Goal: Transaction & Acquisition: Purchase product/service

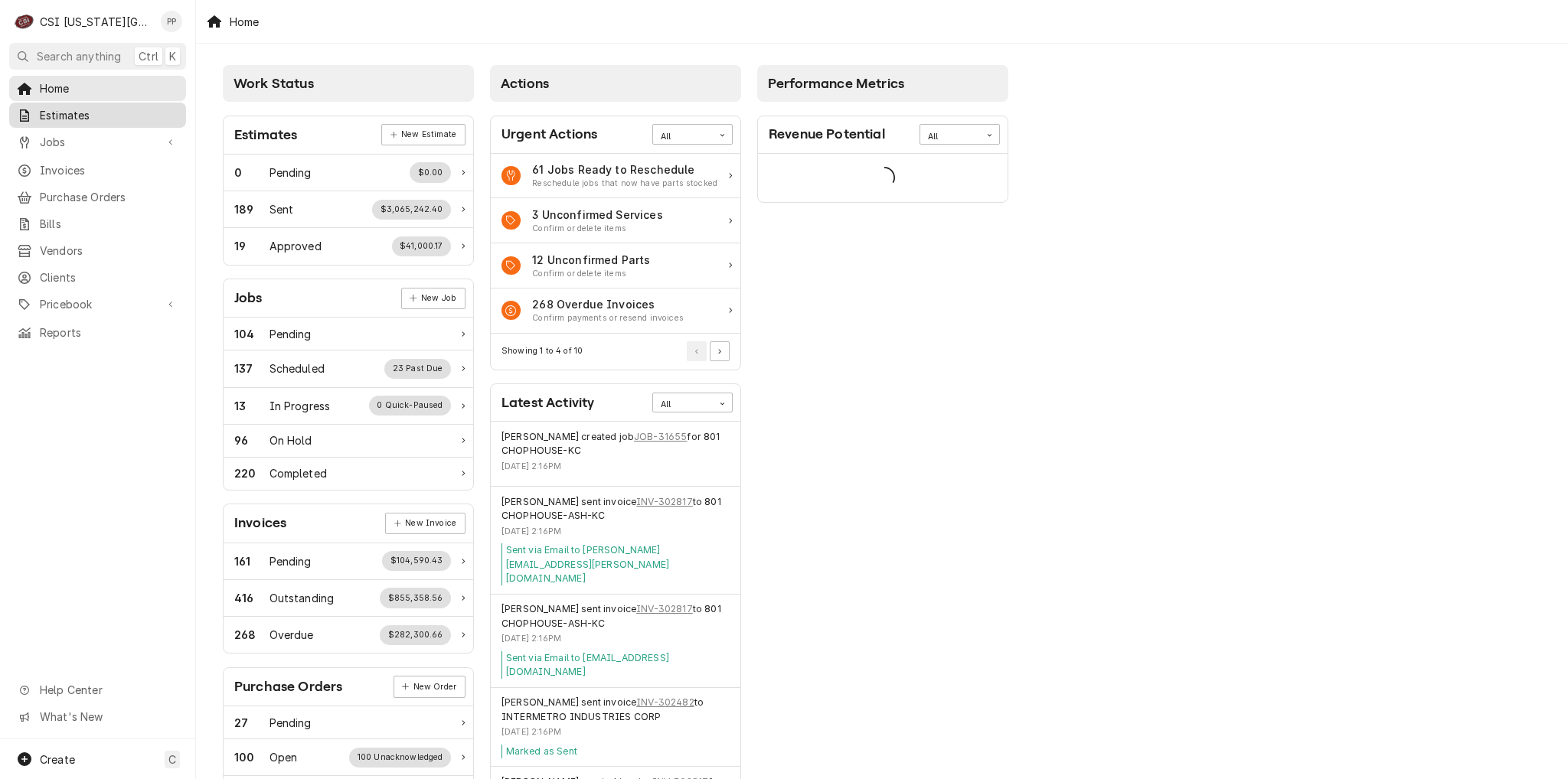
click at [79, 113] on span "Estimates" at bounding box center [110, 115] width 139 height 16
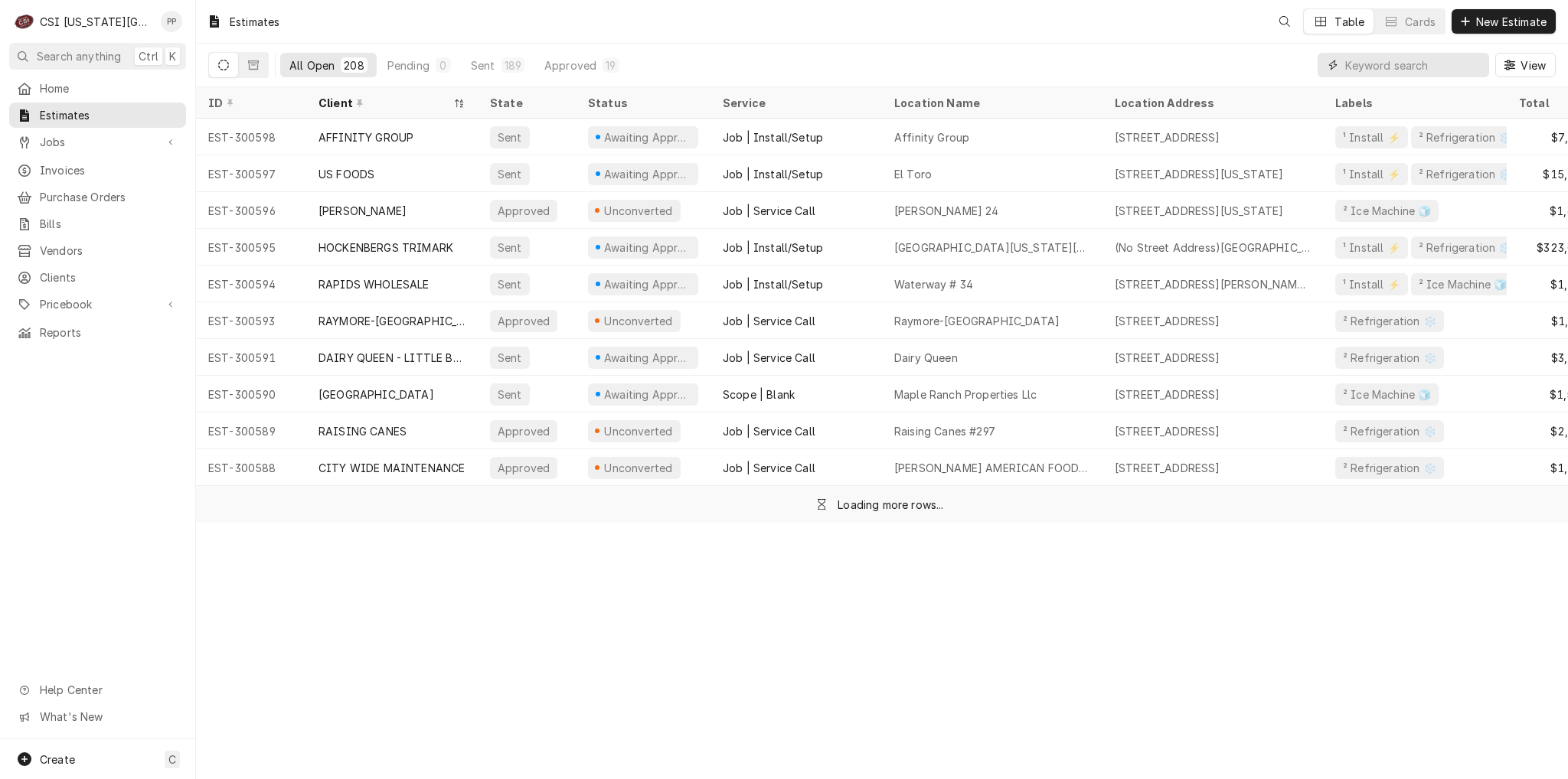
click at [1406, 64] on input "Dynamic Content Wrapper" at bounding box center [1413, 65] width 136 height 25
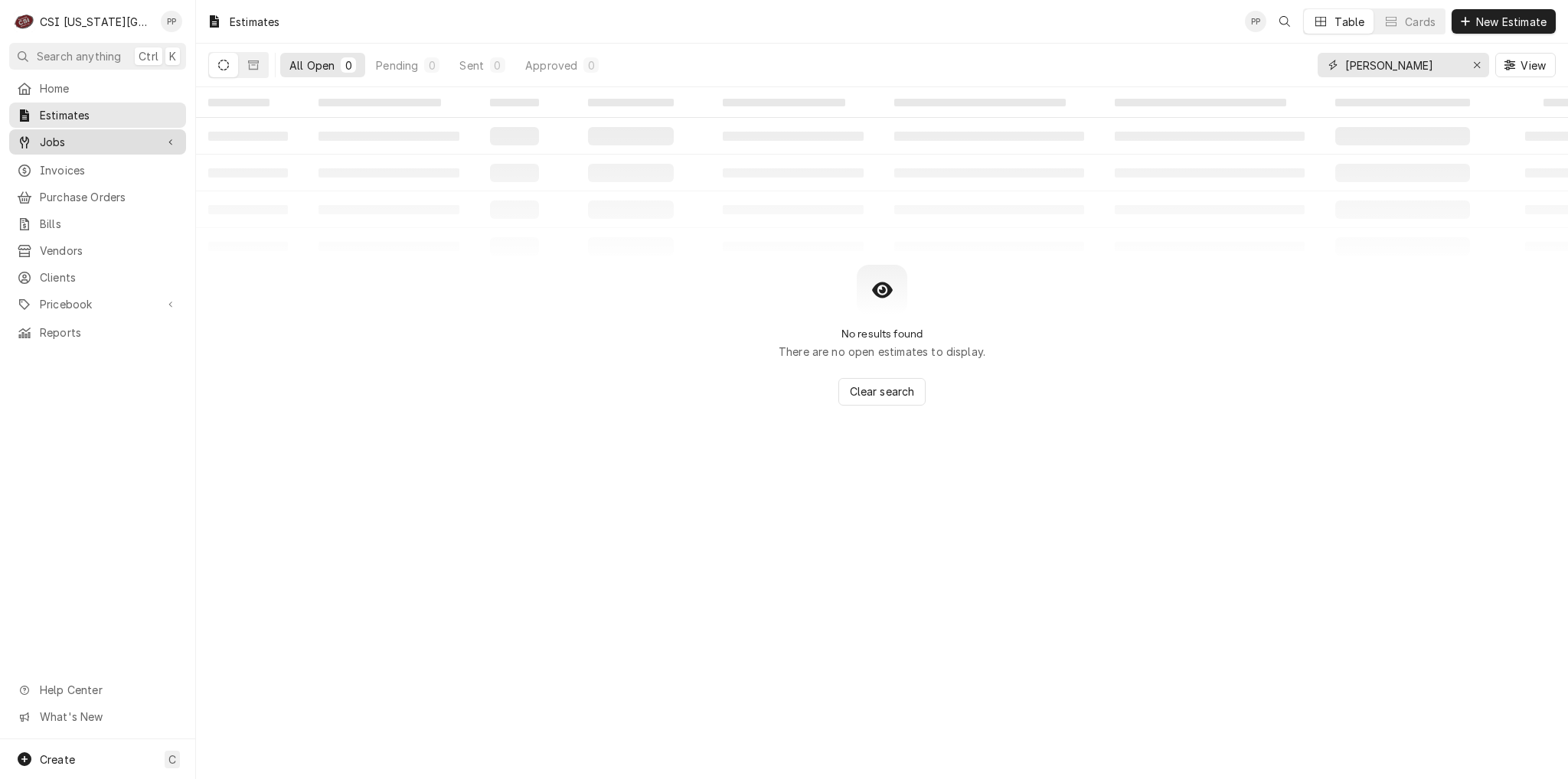
type input "[PERSON_NAME]"
click at [89, 134] on span "Jobs" at bounding box center [98, 142] width 116 height 16
click at [89, 161] on span "Jobs" at bounding box center [110, 169] width 139 height 16
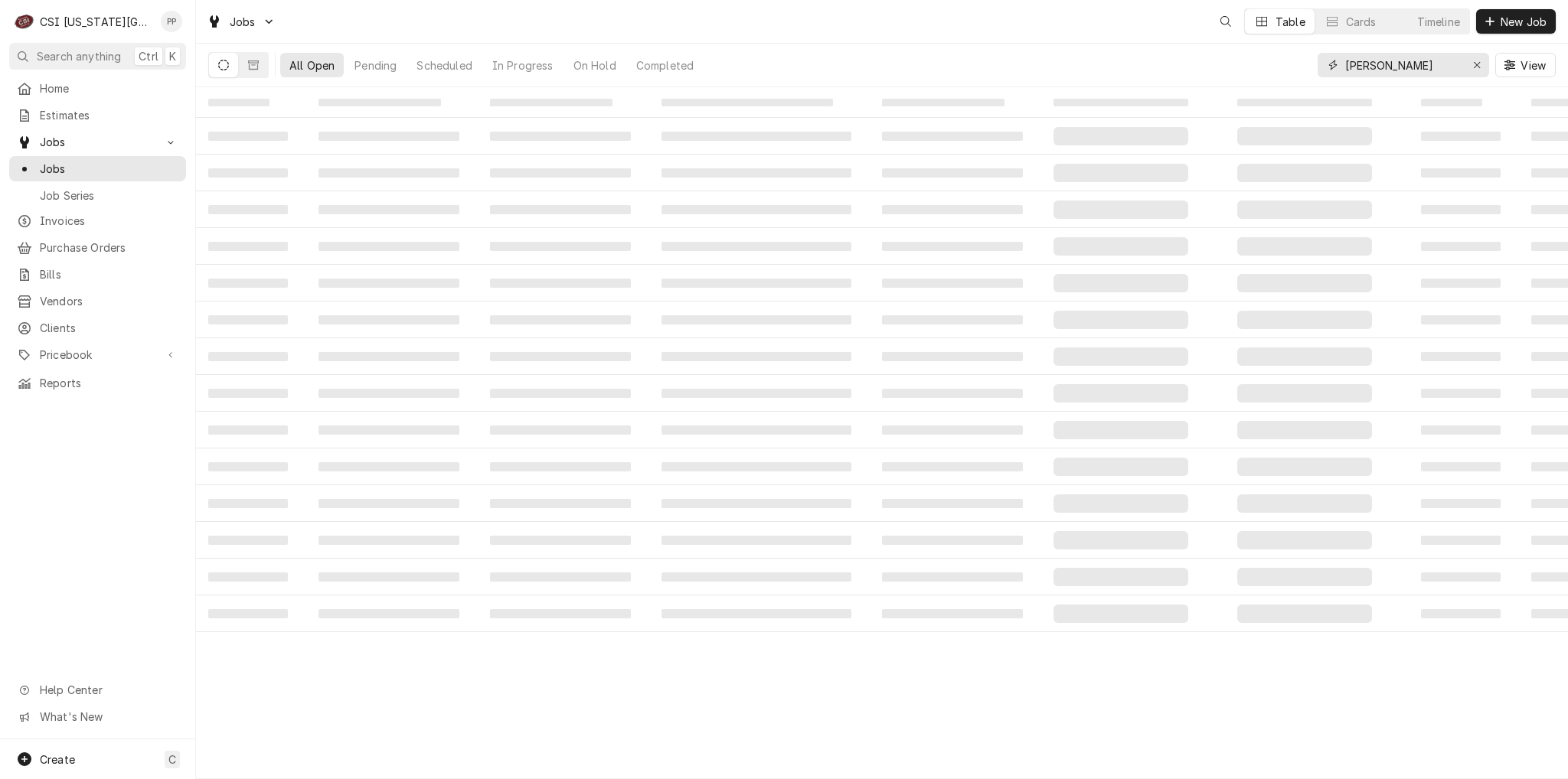
click at [1398, 69] on input "david booth" at bounding box center [1402, 65] width 115 height 25
click at [1470, 58] on div "Erase input" at bounding box center [1476, 64] width 15 height 15
click at [1444, 62] on input "Dynamic Content Wrapper" at bounding box center [1418, 65] width 144 height 25
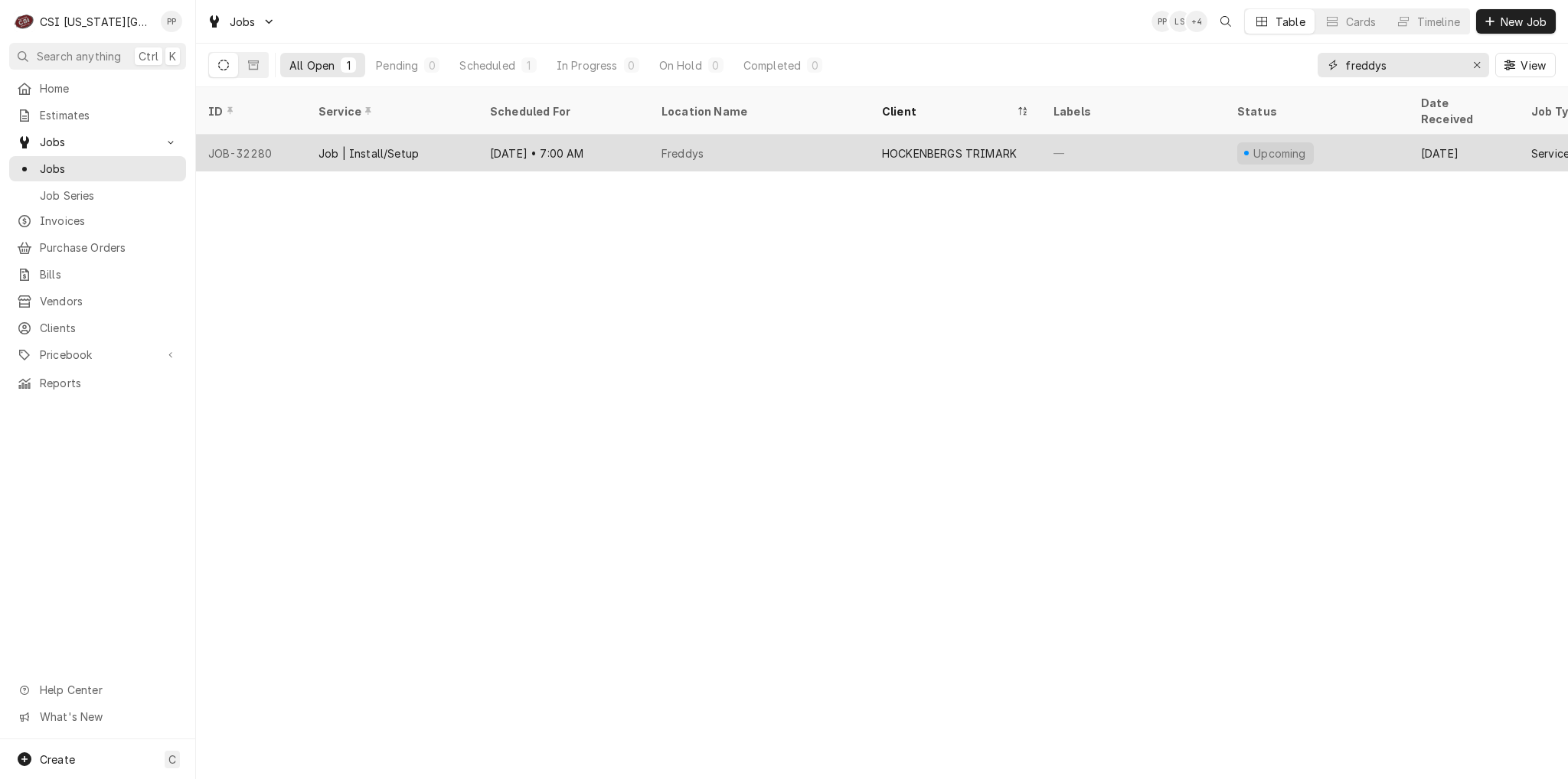
type input "freddys"
click at [619, 142] on div "Aug 29 • 7:00 AM" at bounding box center [564, 152] width 172 height 37
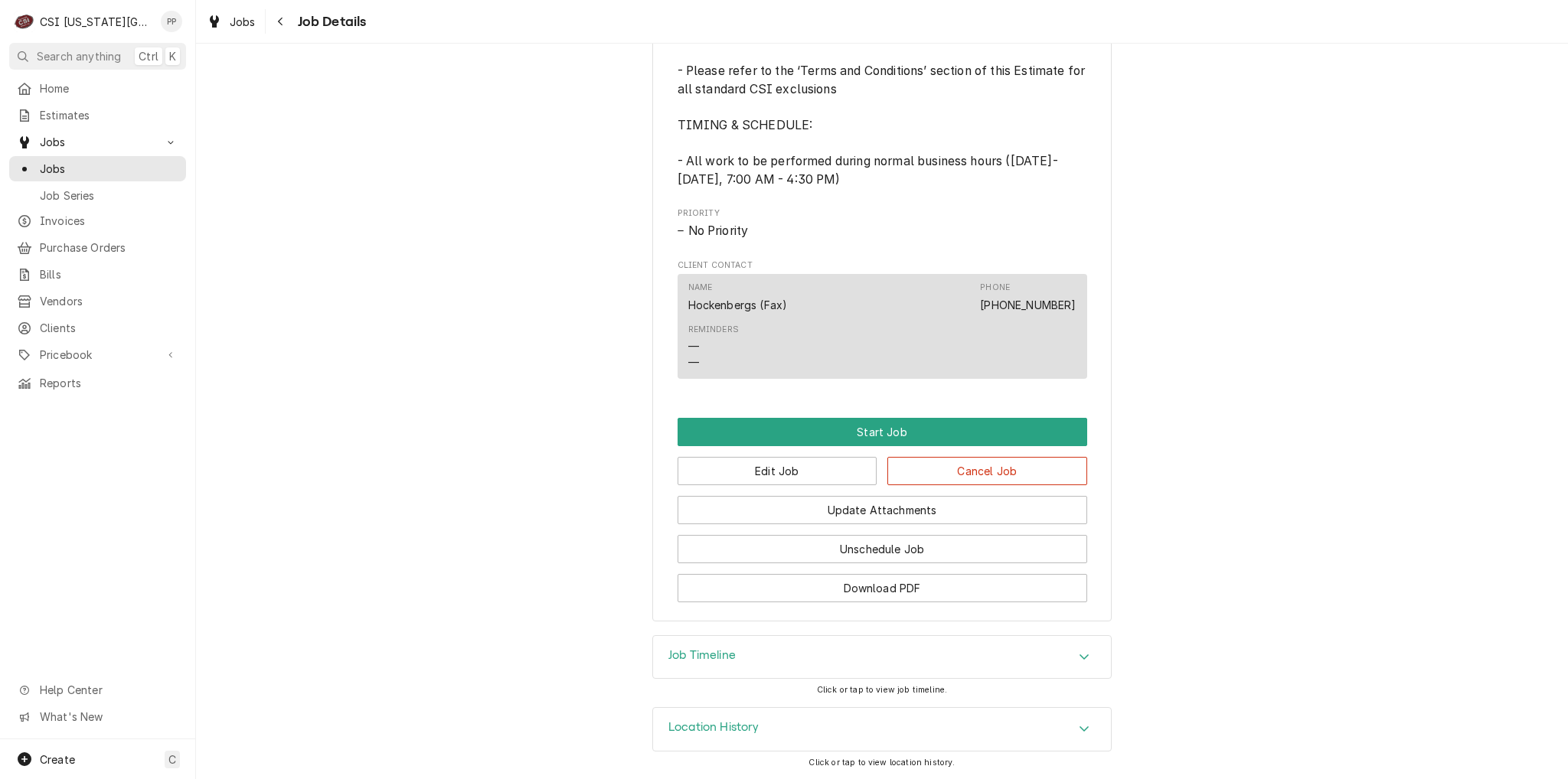
scroll to position [1104, 0]
click at [760, 470] on button "Edit Job" at bounding box center [777, 471] width 199 height 28
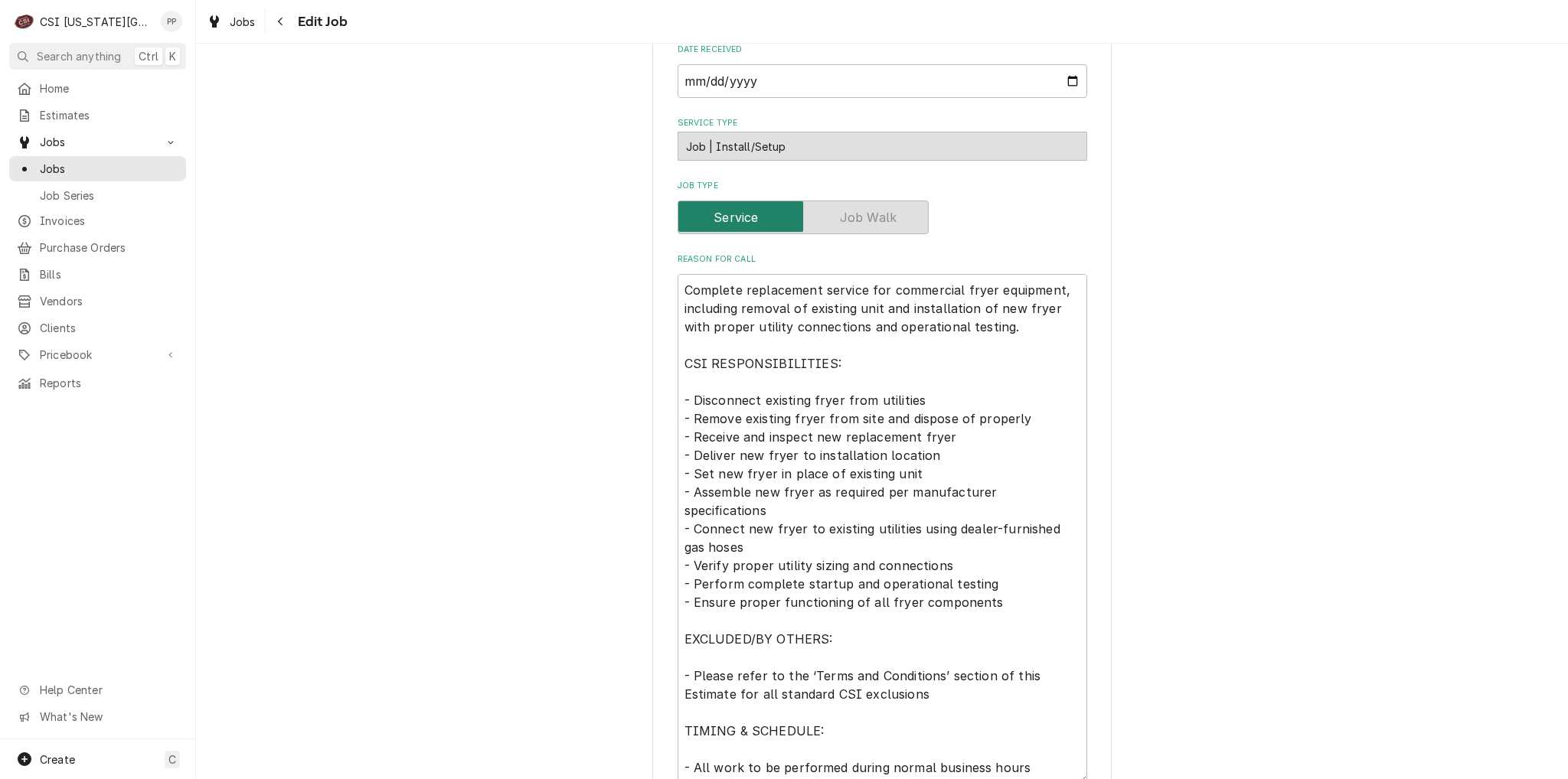
scroll to position [383, 0]
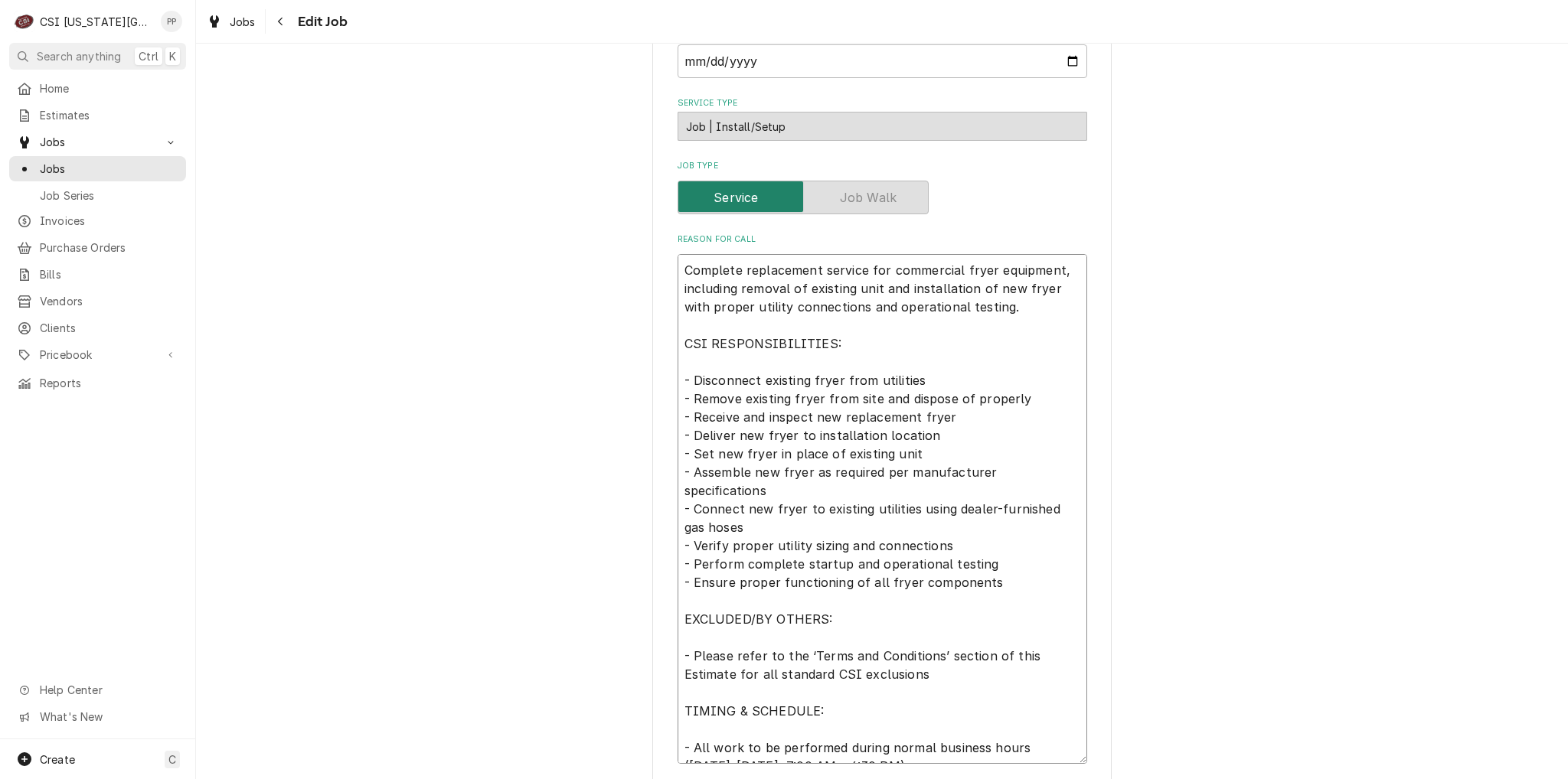
click at [678, 262] on textarea "Complete replacement service for commercial fryer equipment, including removal …" at bounding box center [882, 508] width 410 height 510
type textarea "x"
type textarea "Complete replacement service for commercial fryer equipment, including removal …"
type textarea "x"
type textarea "Complete replacement service for commercial fryer equipment, including removal …"
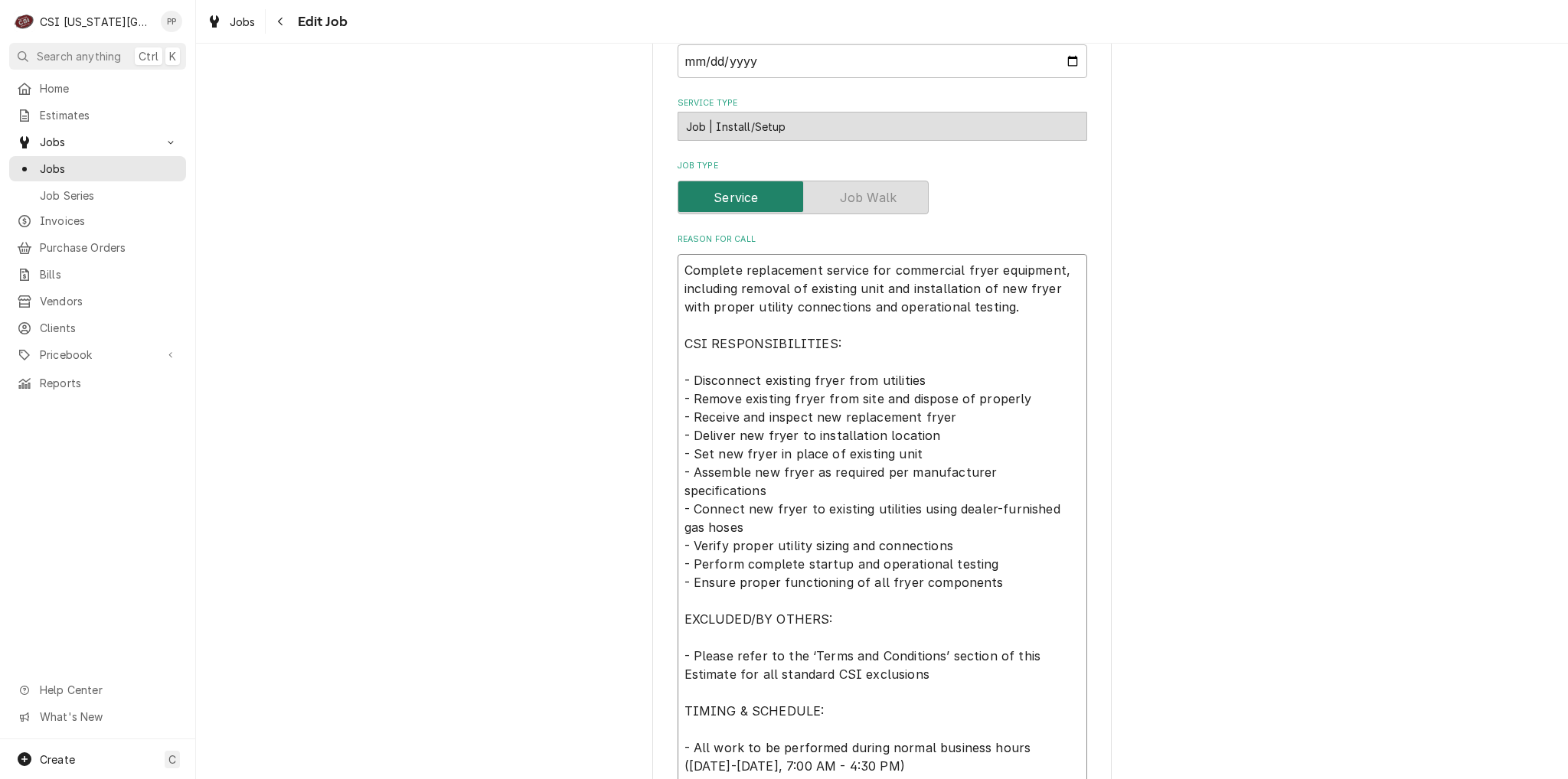
type textarea "x"
type textarea "T Complete replacement service for commercial fryer equipment, including remova…"
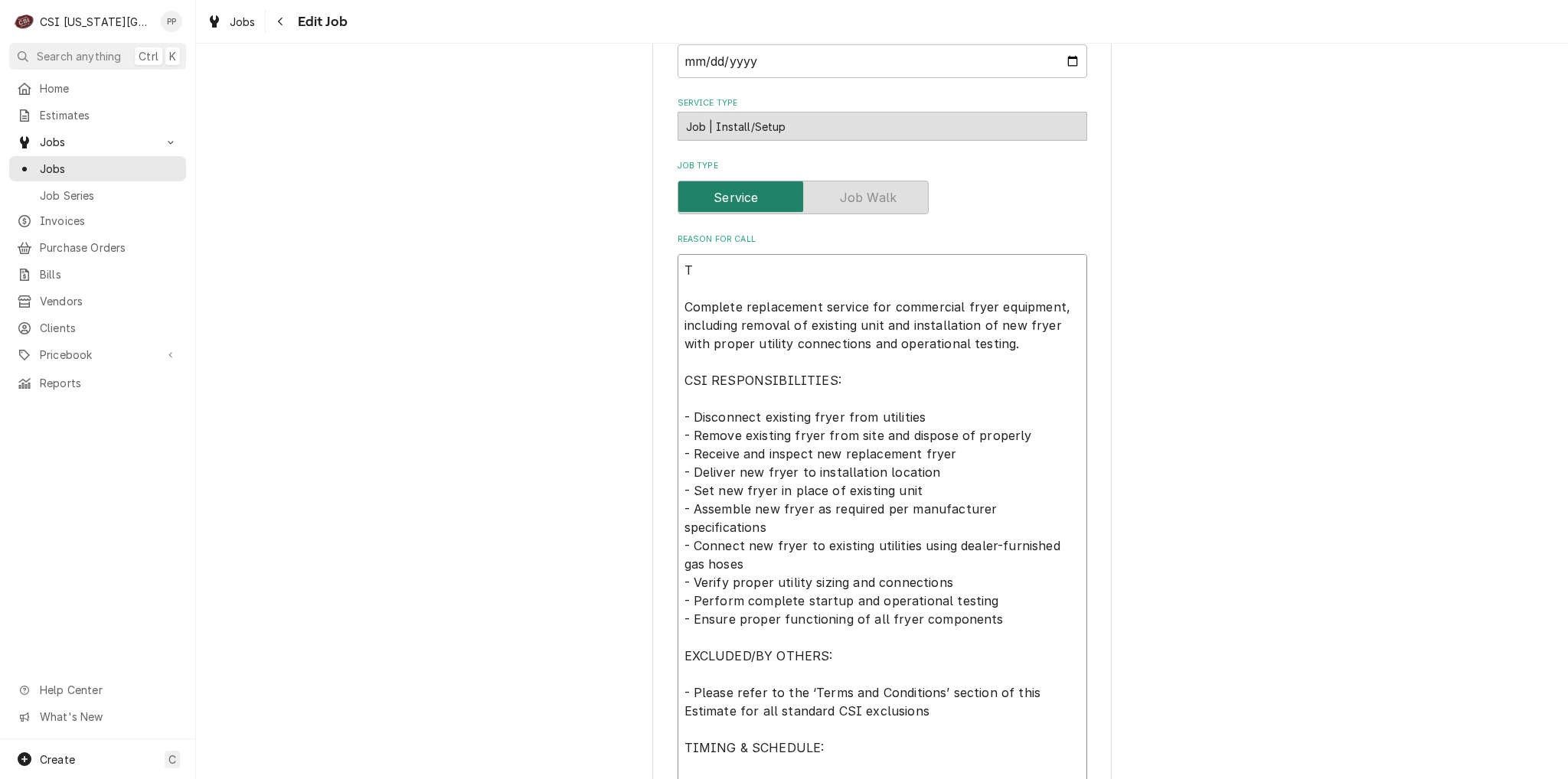
type textarea "x"
type textarea "Ti Complete replacement service for commercial fryer equipment, including remov…"
type textarea "x"
type textarea "Tir Complete replacement service for commercial fryer equipment, including remo…"
type textarea "x"
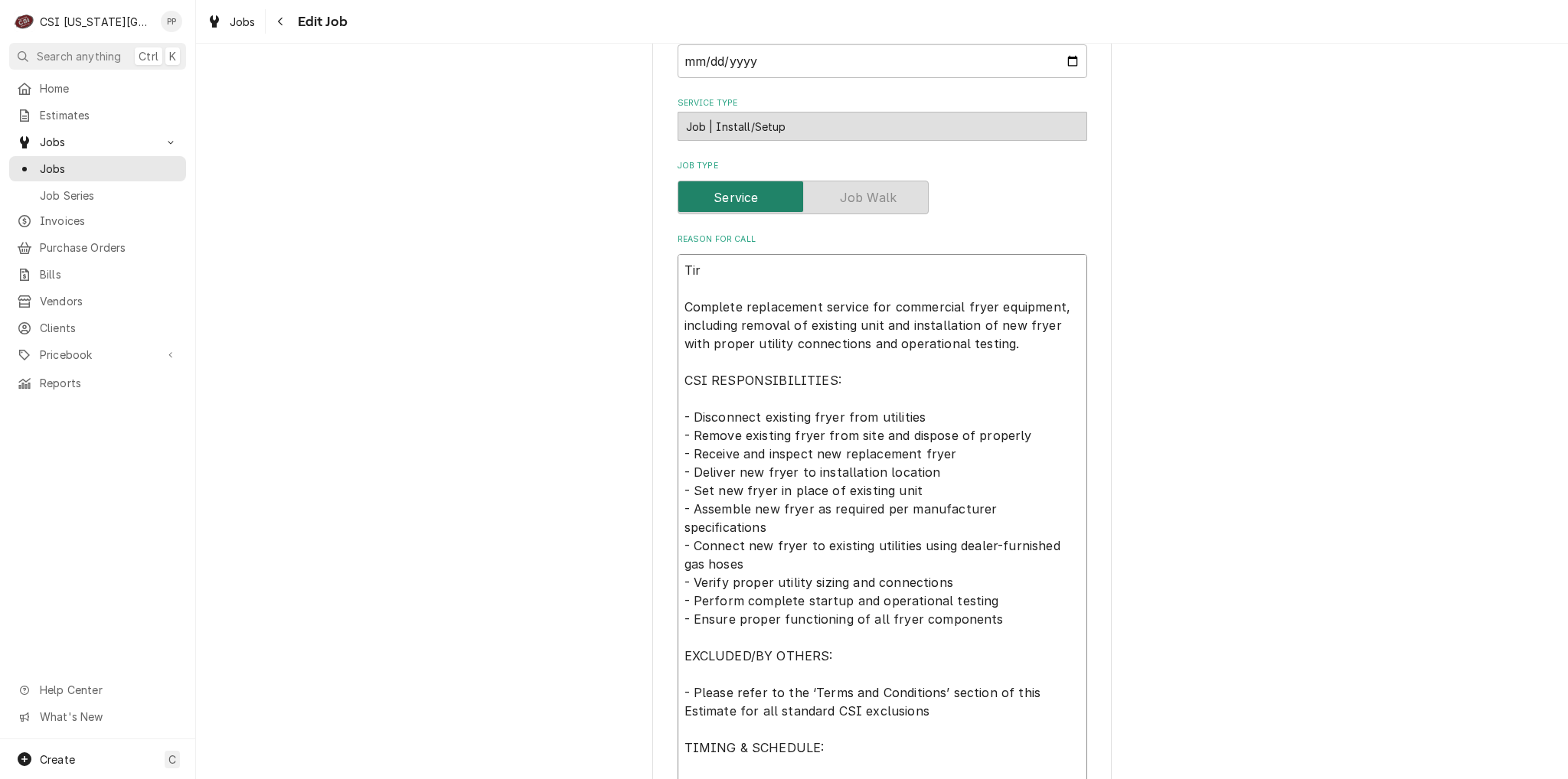
type textarea "Ti Complete replacement service for commercial fryer equipment, including remov…"
type textarea "x"
type textarea "T Complete replacement service for commercial fryer equipment, including remova…"
type textarea "x"
type textarea "Tr Complete replacement service for commercial fryer equipment, including remov…"
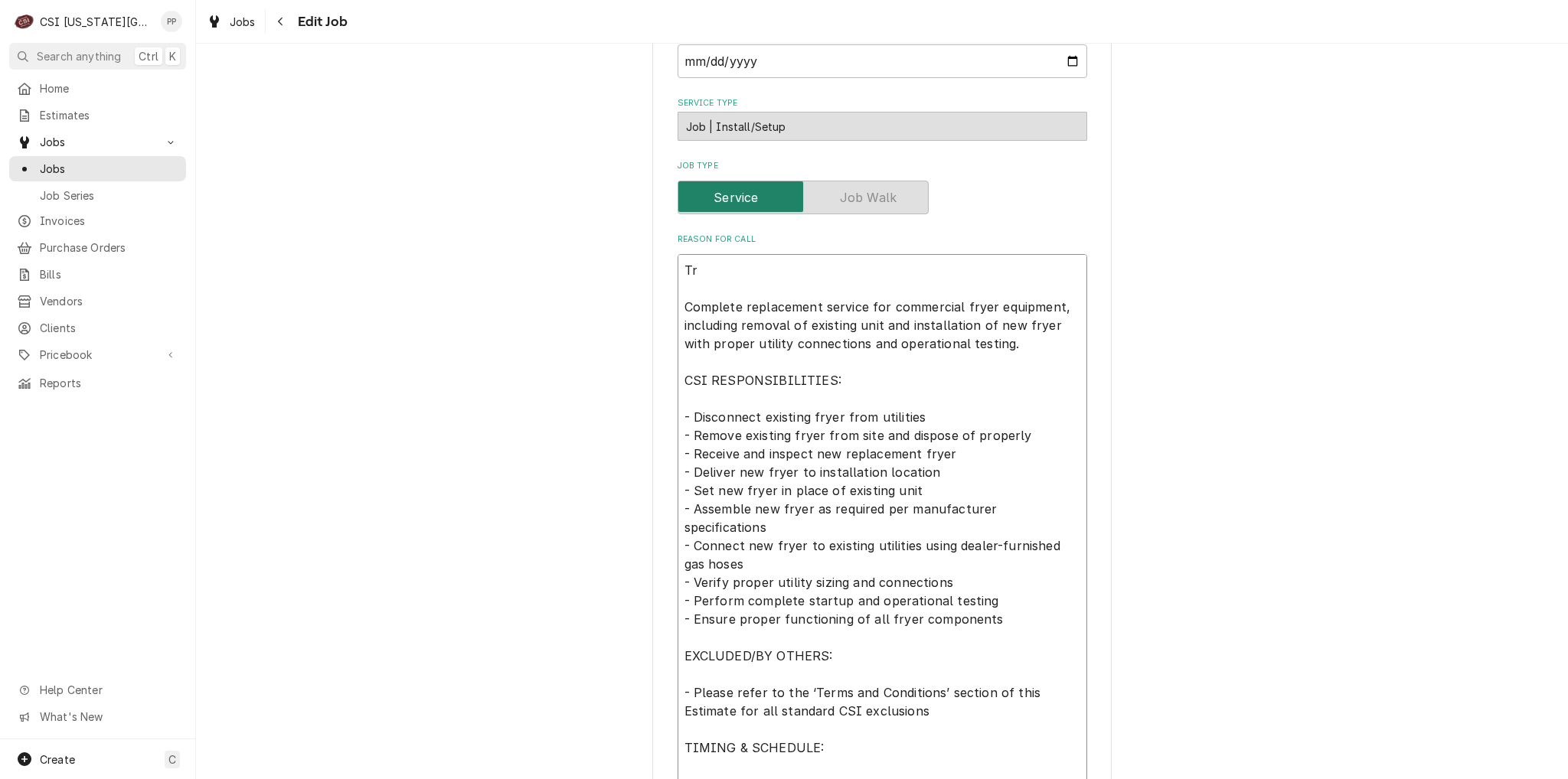
type textarea "x"
type textarea "Tri Complete replacement service for commercial fryer equipment, including remo…"
type textarea "x"
type textarea "Trim Complete replacement service for commercial fryer equipment, including rem…"
type textarea "x"
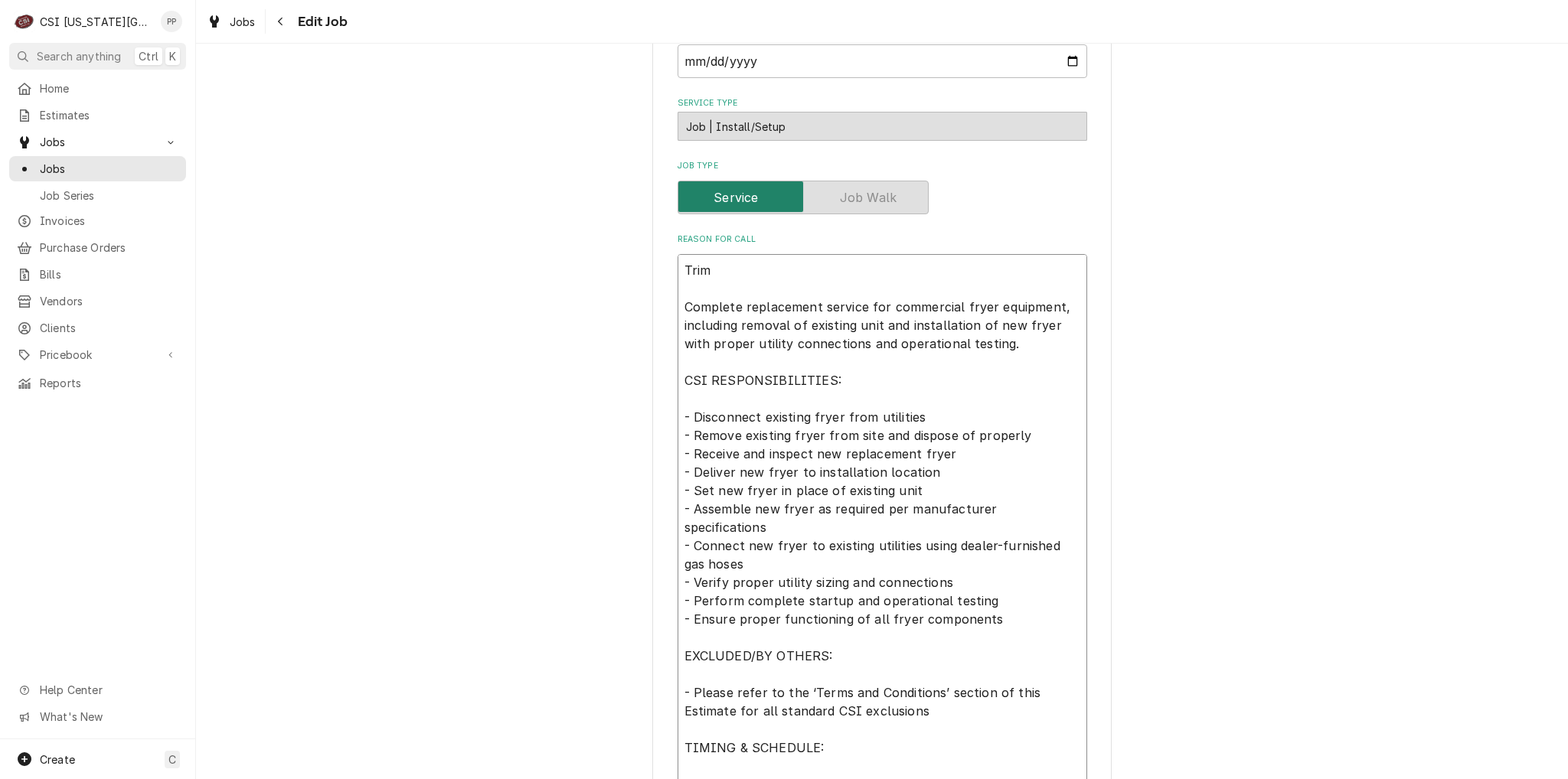
type textarea "Trima Complete replacement service for commercial fryer equipment, including re…"
type textarea "x"
type textarea "Trimark Complete replacement service for commercial fryer equipment, including …"
type textarea "x"
type textarea "Trimark Complete replacement service for commercial fryer equipment, including …"
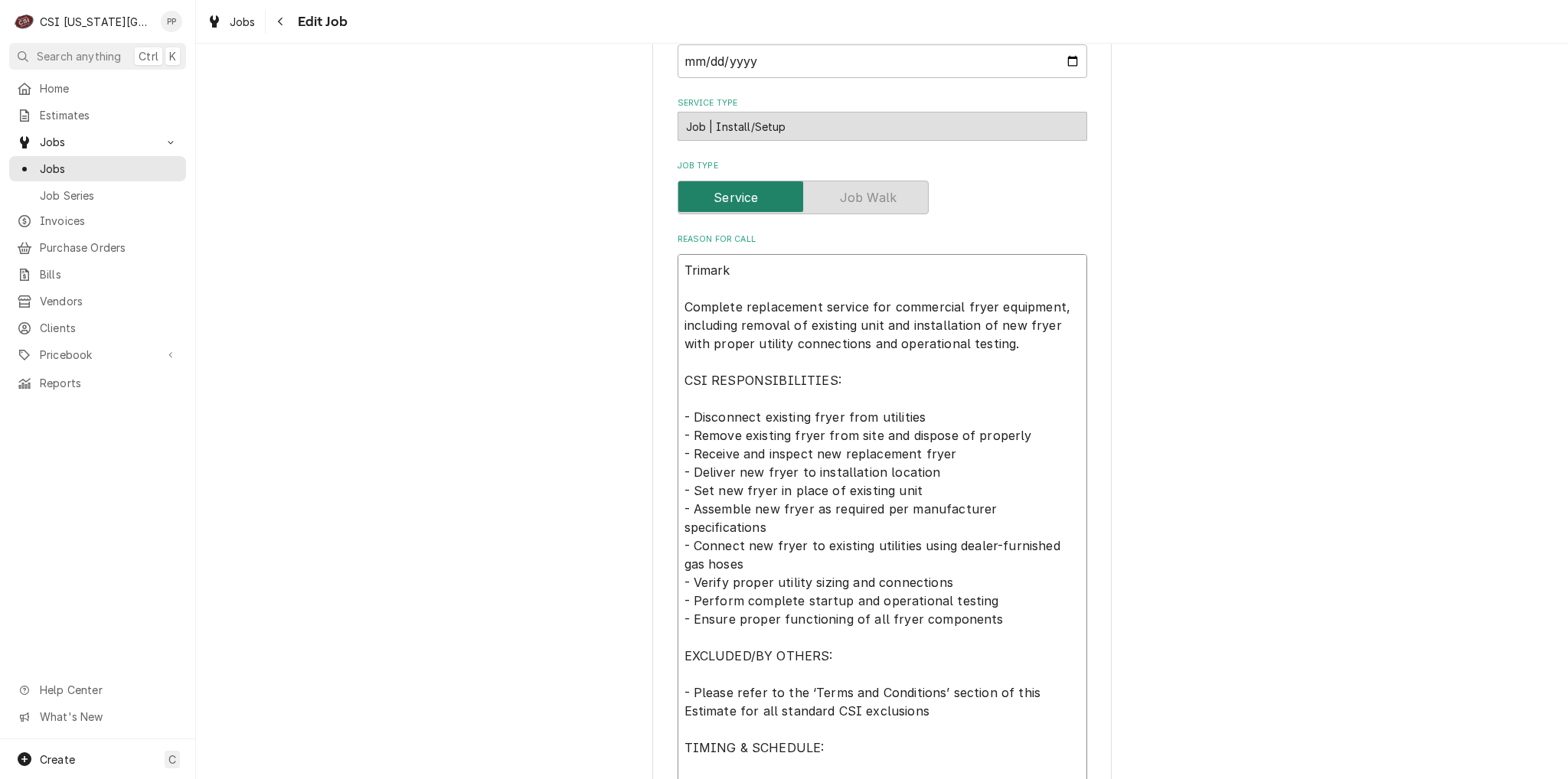
type textarea "x"
type textarea "Trimark P Complete replacement service for commercial fryer equipment, includin…"
type textarea "x"
type textarea "Trimark PO Complete replacement service for commercial fryer equipment, includi…"
type textarea "x"
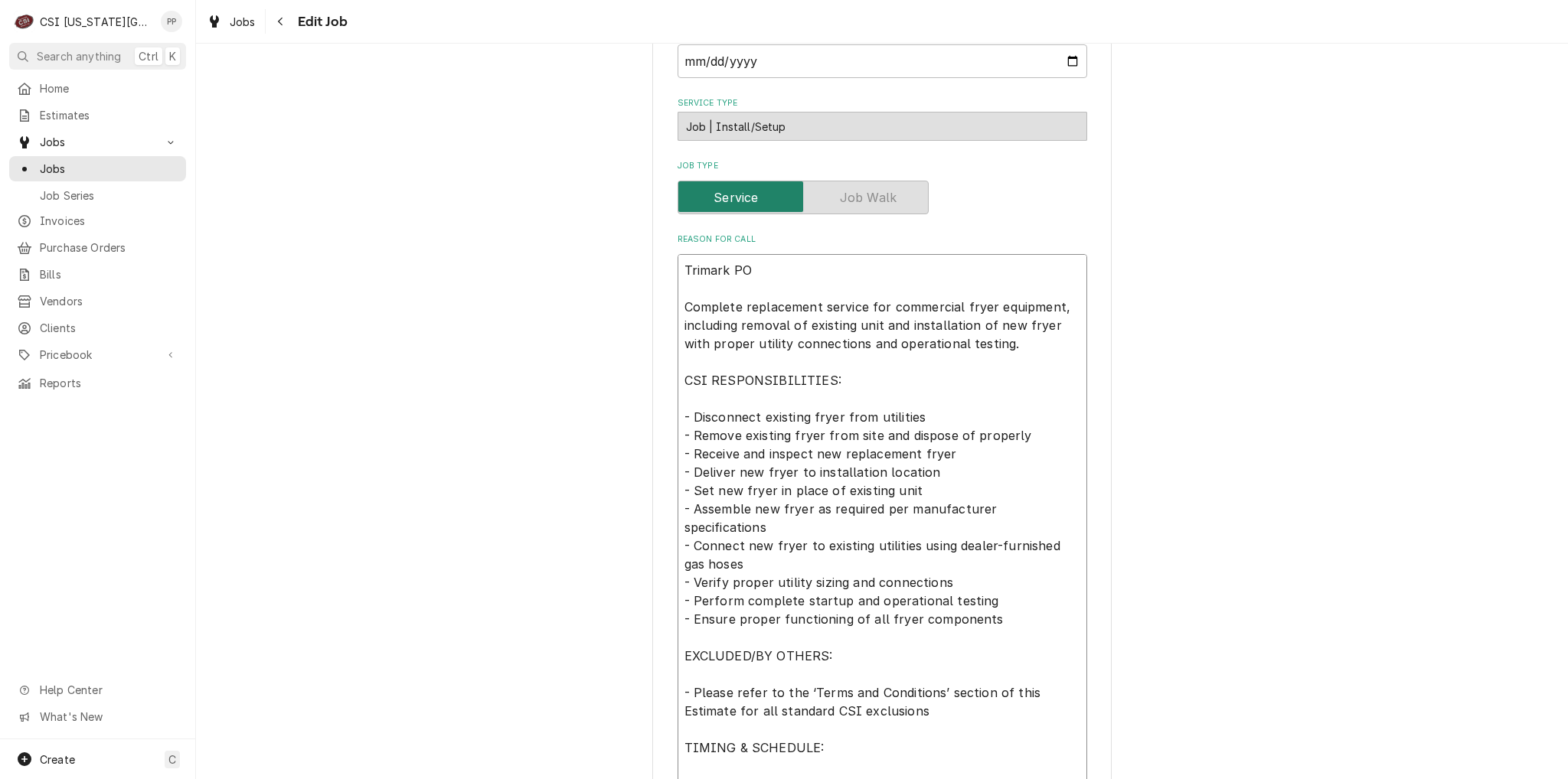
type textarea "Trimark PO 8 Complete replacement service for commercial fryer equipment, inclu…"
type textarea "x"
type textarea "Trimark PO 83 Complete replacement service for commercial fryer equipment, incl…"
type textarea "x"
type textarea "Trimark PO 839 Complete replacement service for commercial fryer equipment, inc…"
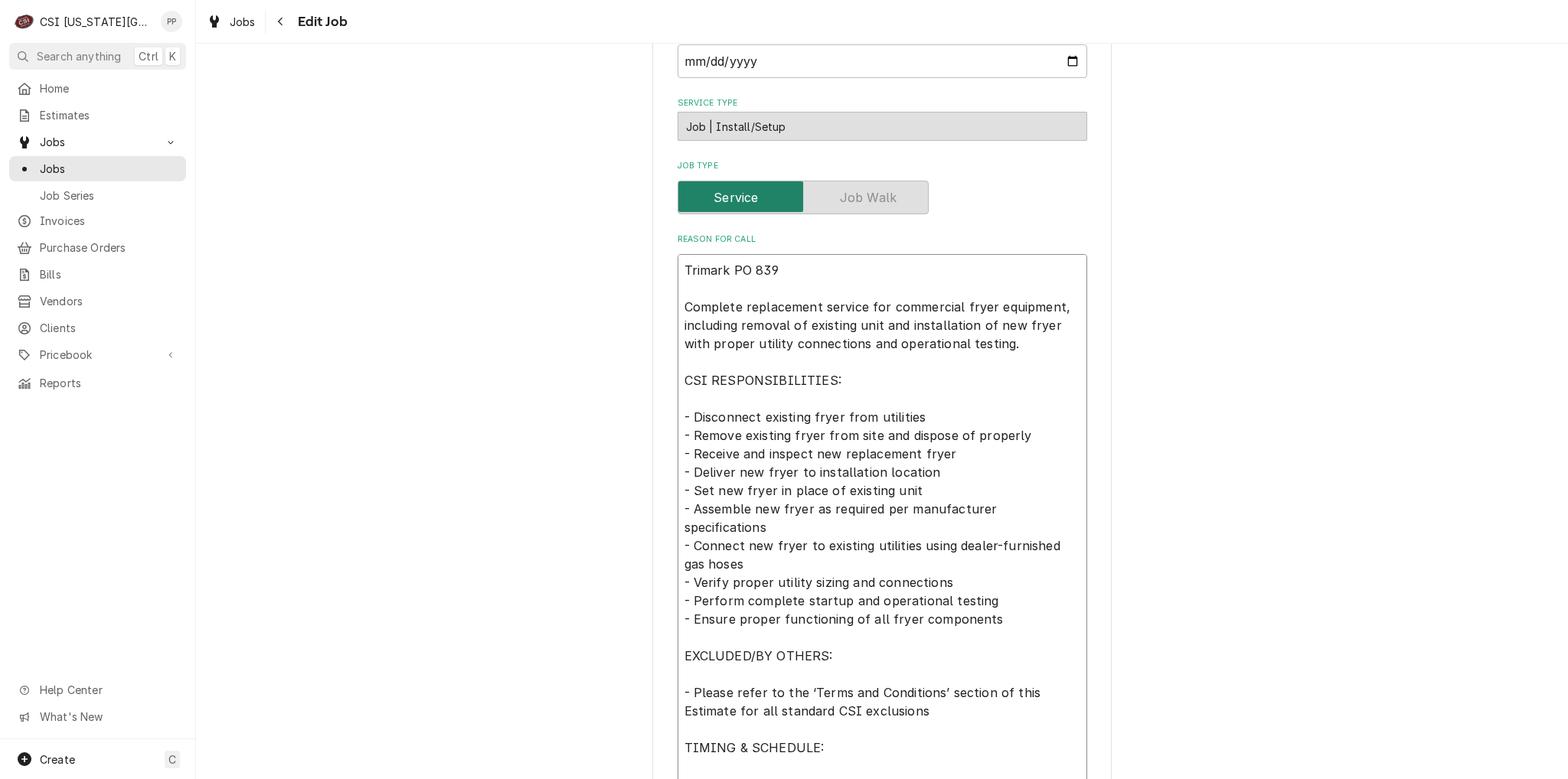
type textarea "x"
type textarea "Trimark PO 8395 Complete replacement service for commercial fryer equipment, in…"
type textarea "x"
type textarea "Trimark PO 83954 Complete replacement service for commercial fryer equipment, i…"
type textarea "x"
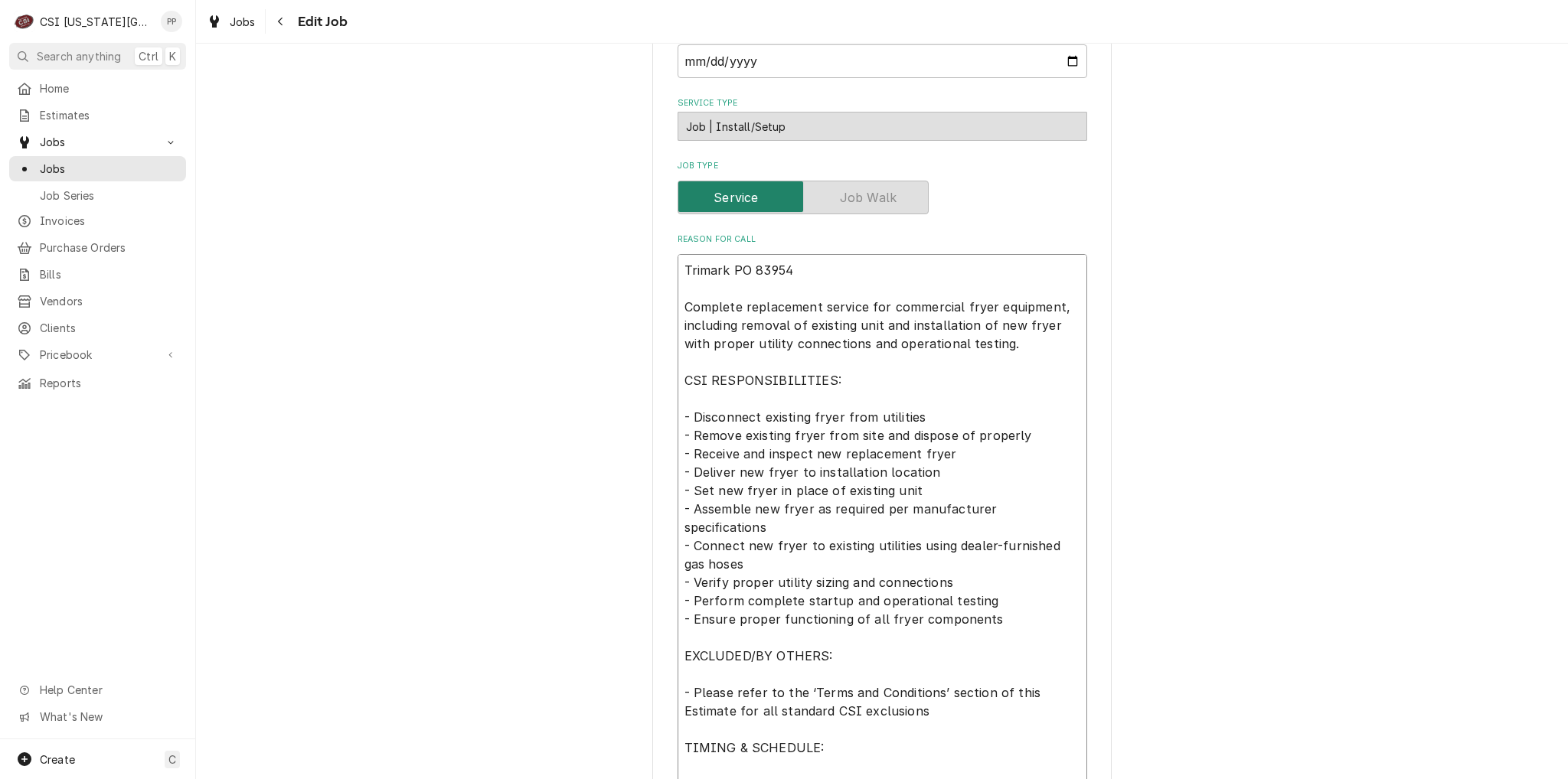
type textarea "Trimark PO 839544 Complete replacement service for commercial fryer equipment, …"
type textarea "x"
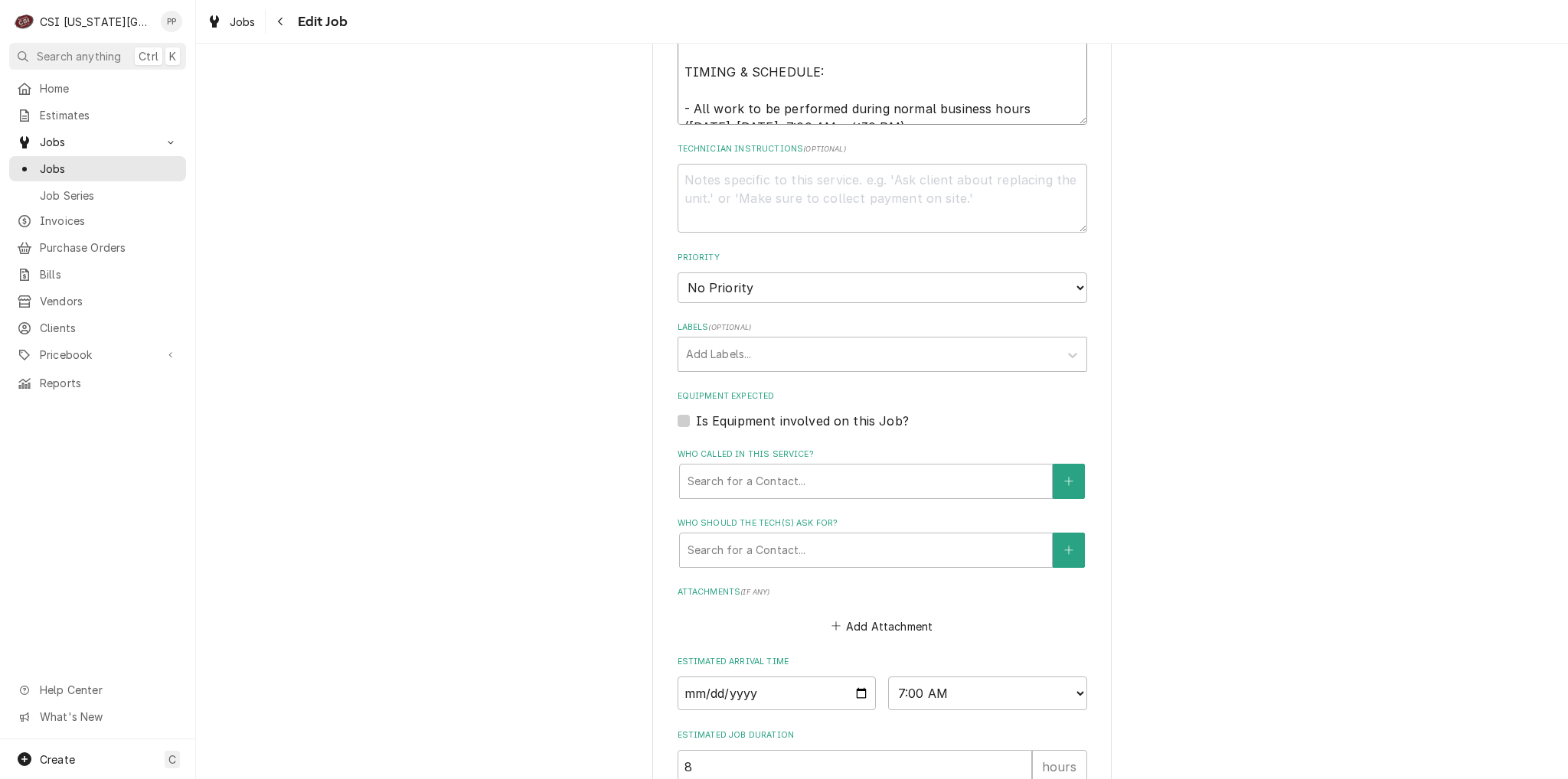
scroll to position [1221, 0]
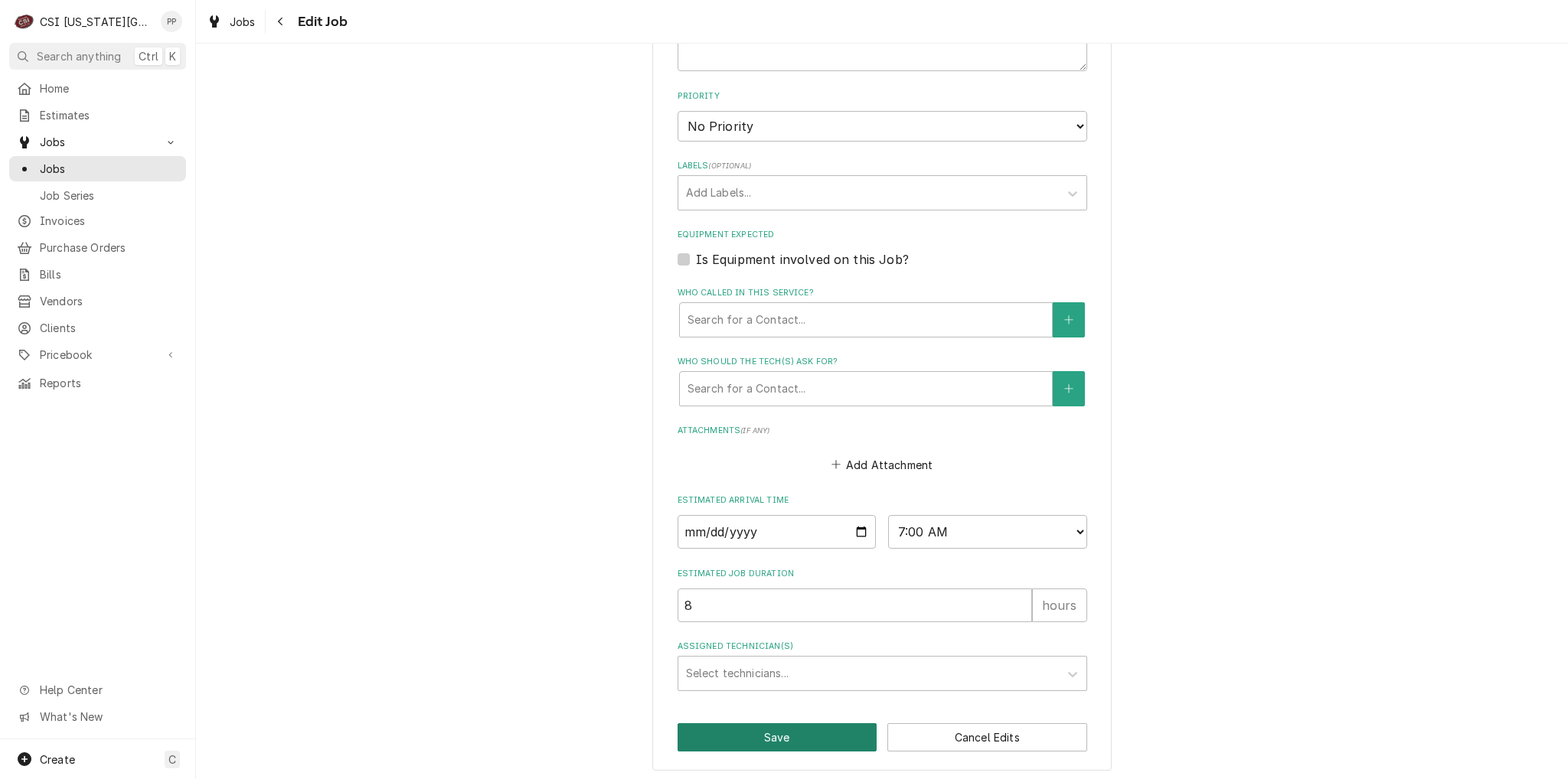
type textarea "Trimark PO 839544 Complete replacement service for commercial fryer equipment, …"
click at [772, 728] on button "Save" at bounding box center [777, 738] width 199 height 28
type textarea "x"
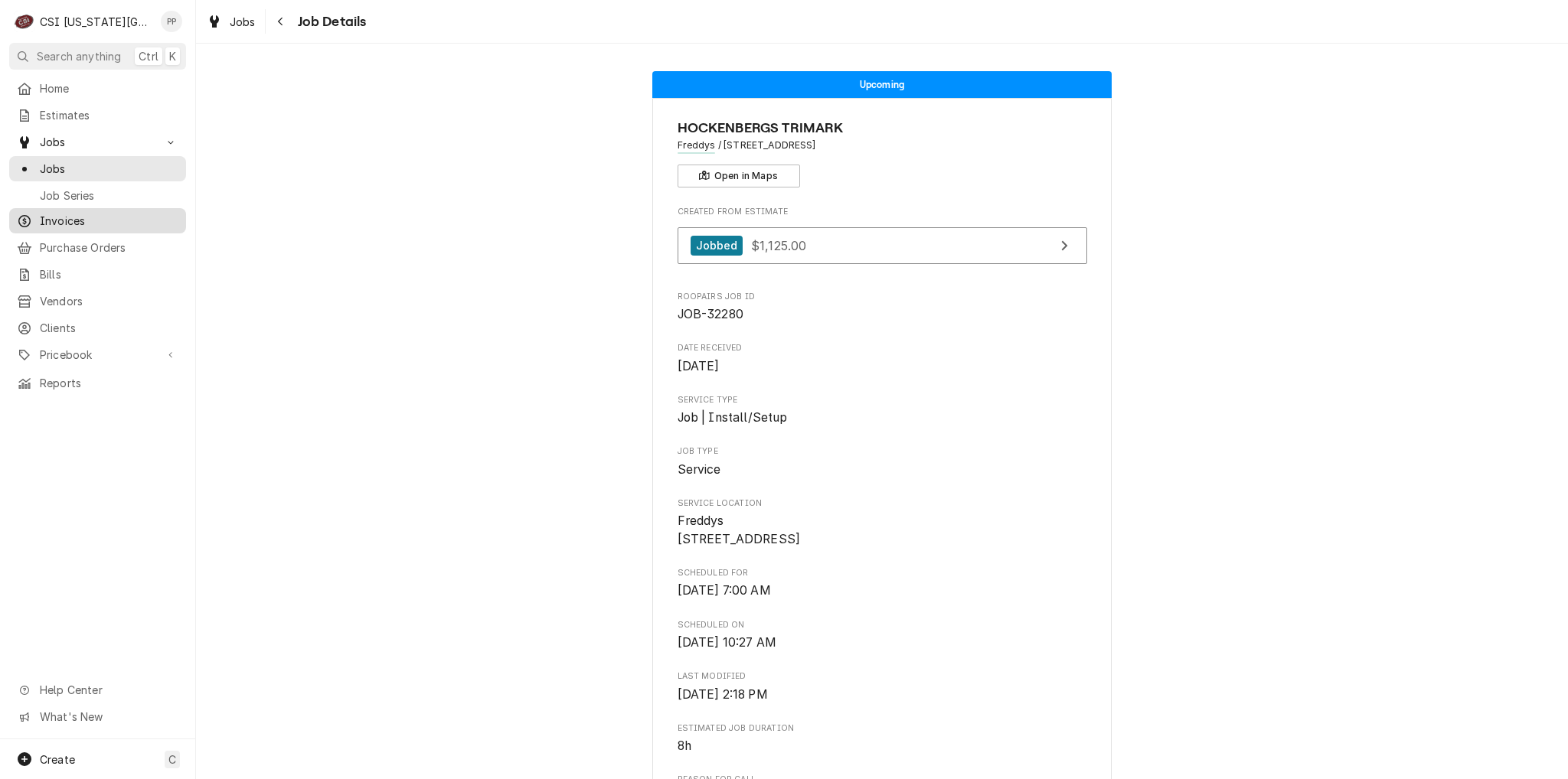
click at [91, 215] on span "Invoices" at bounding box center [110, 221] width 139 height 16
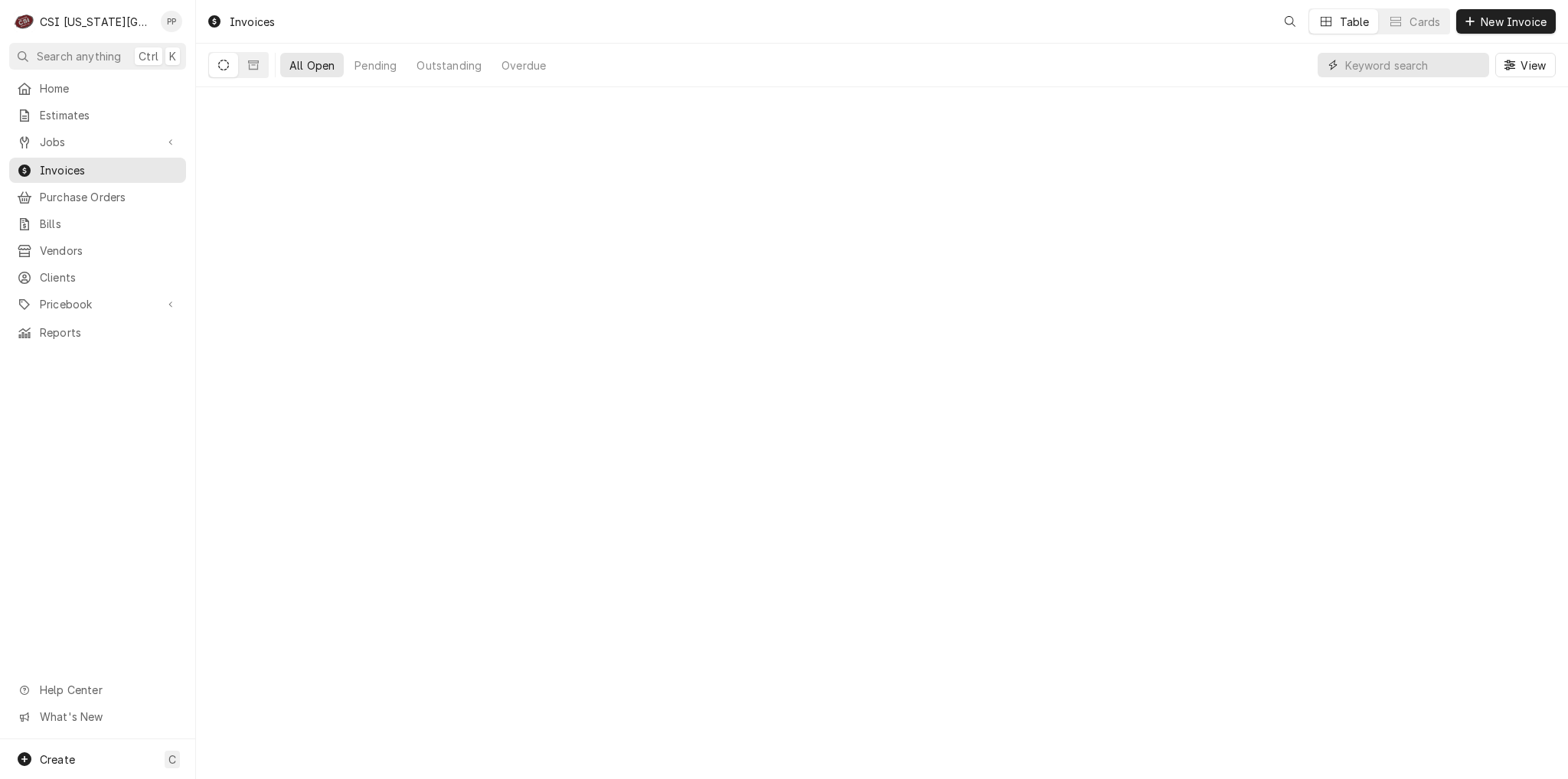
click at [1432, 69] on input "Dynamic Content Wrapper" at bounding box center [1413, 65] width 136 height 25
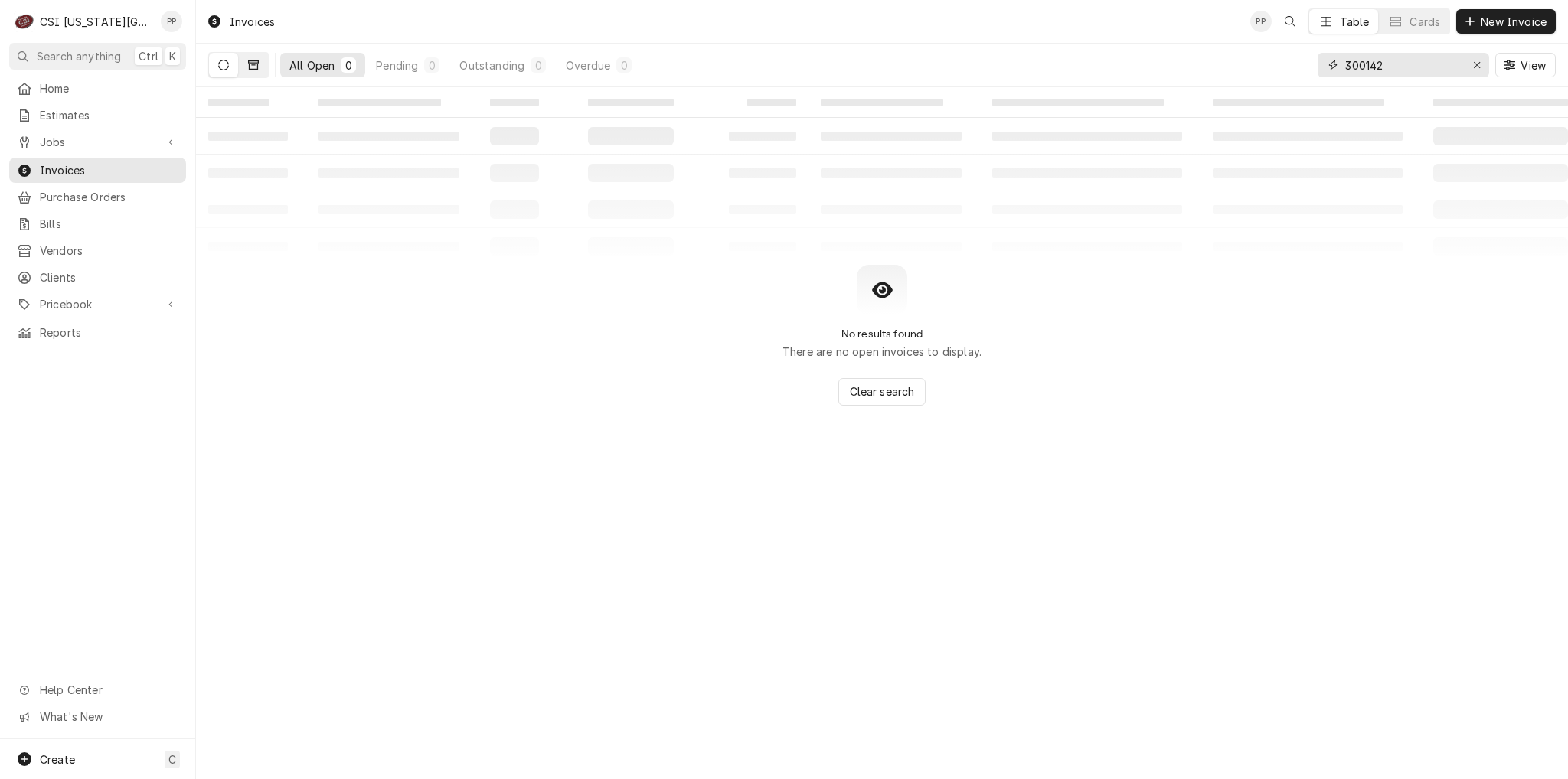
type input "300142"
click at [259, 61] on button "Dynamic Content Wrapper" at bounding box center [253, 65] width 29 height 25
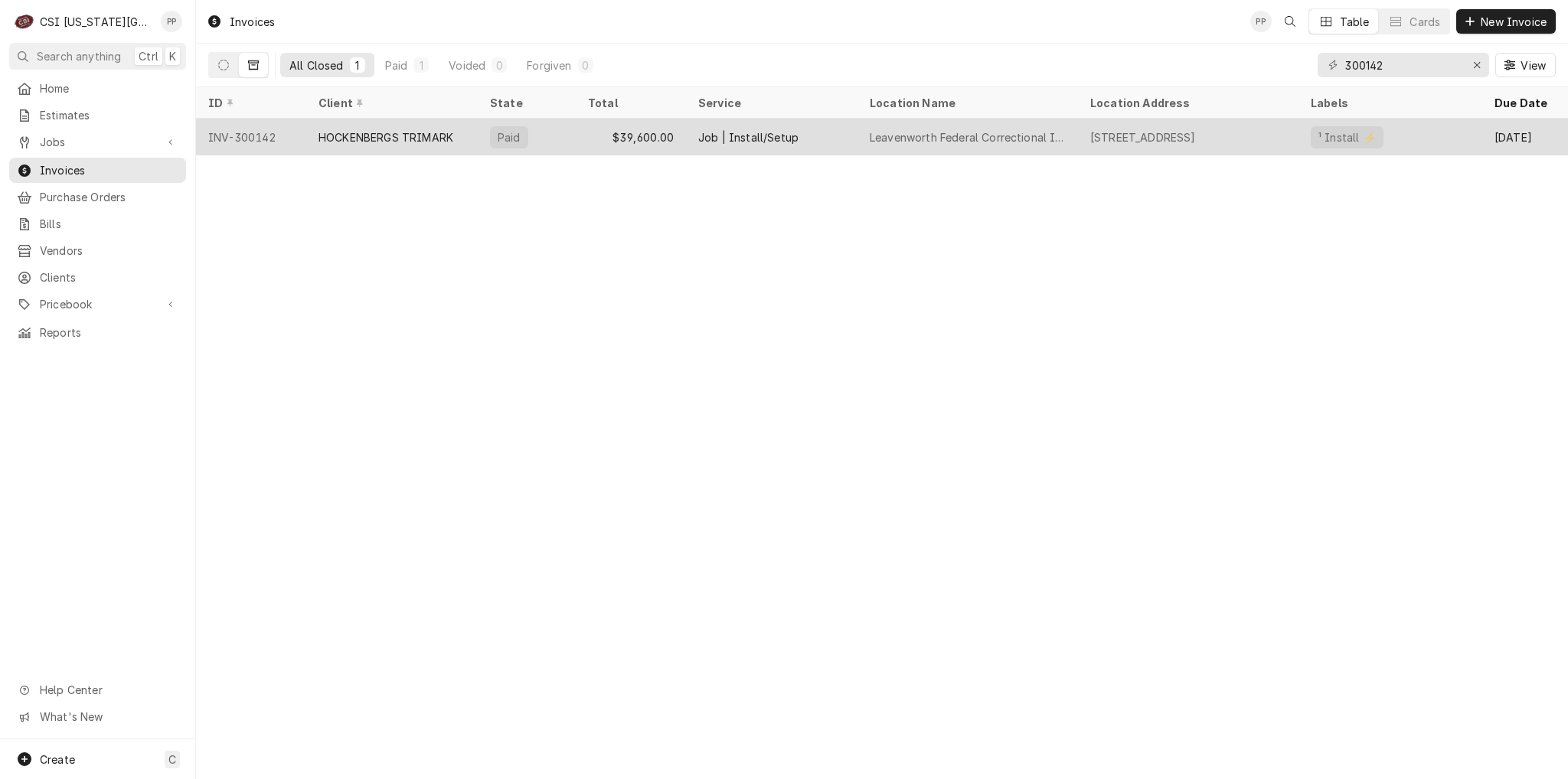
click at [402, 139] on div "HOCKENBERGS TRIMARK" at bounding box center [386, 137] width 134 height 16
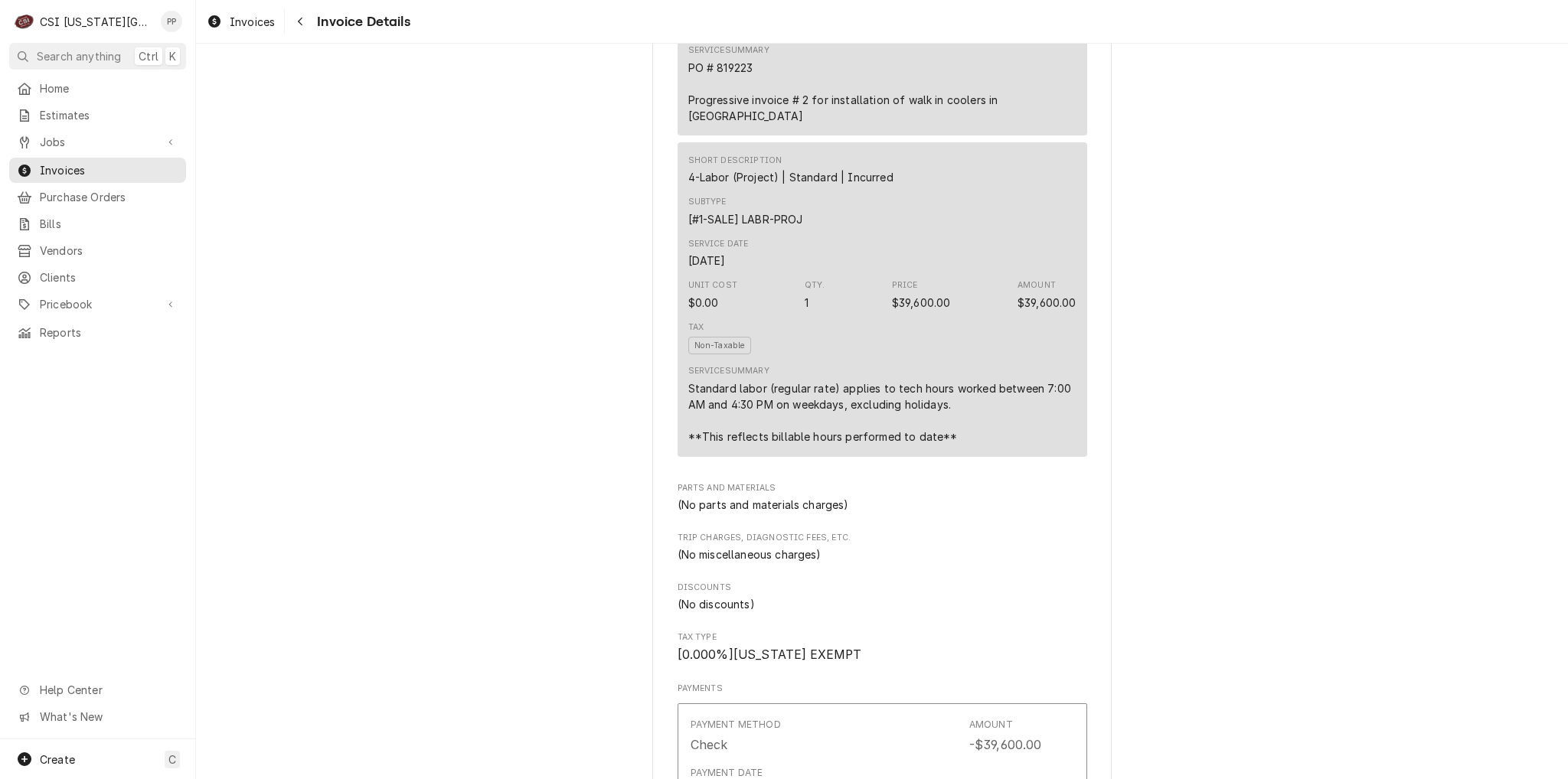
scroll to position [879, 0]
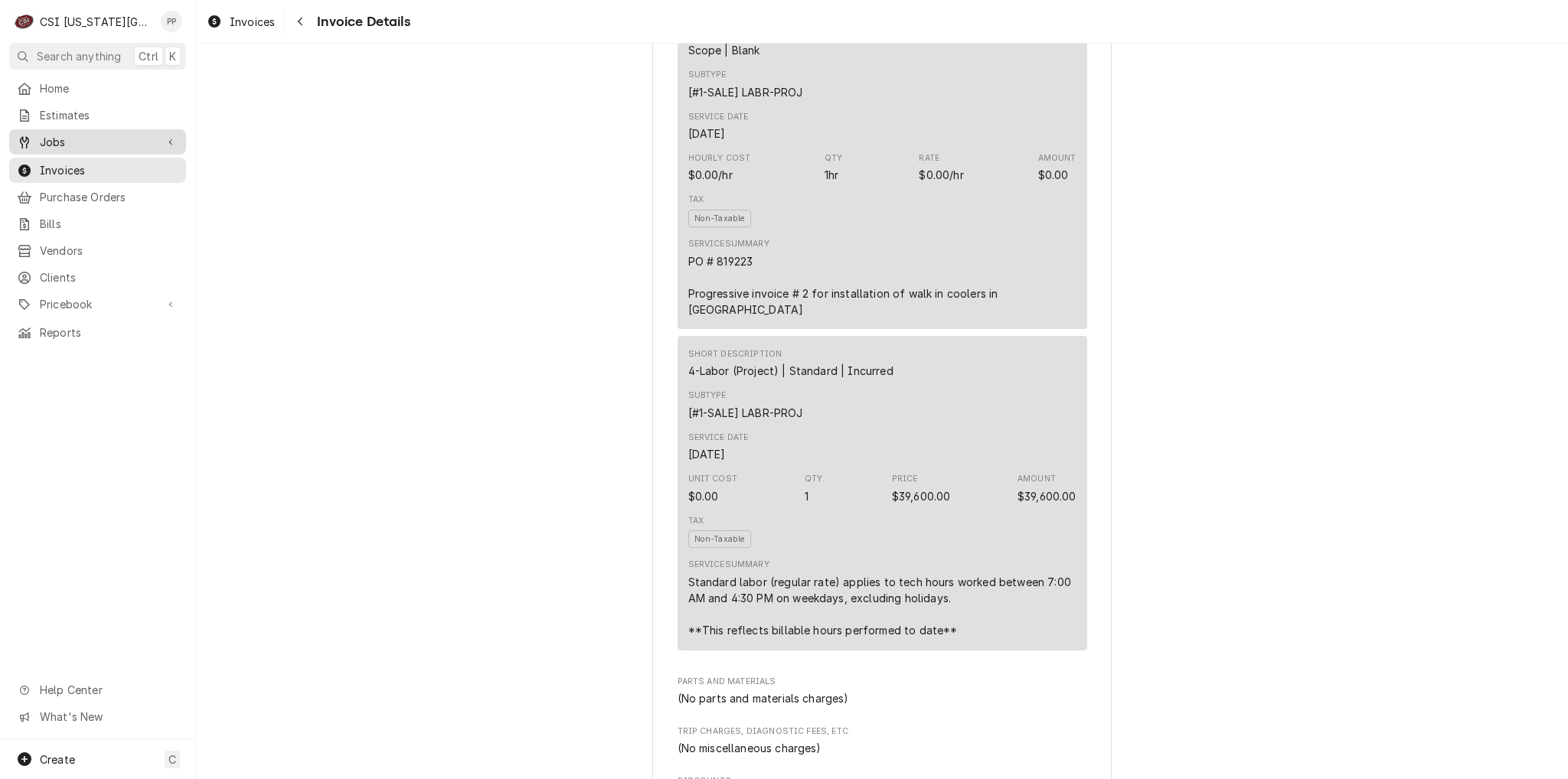
drag, startPoint x: 74, startPoint y: 129, endPoint x: 80, endPoint y: 138, distance: 10.8
click at [74, 133] on div "Jobs" at bounding box center [98, 142] width 171 height 19
click at [79, 156] on link "Jobs" at bounding box center [97, 168] width 177 height 25
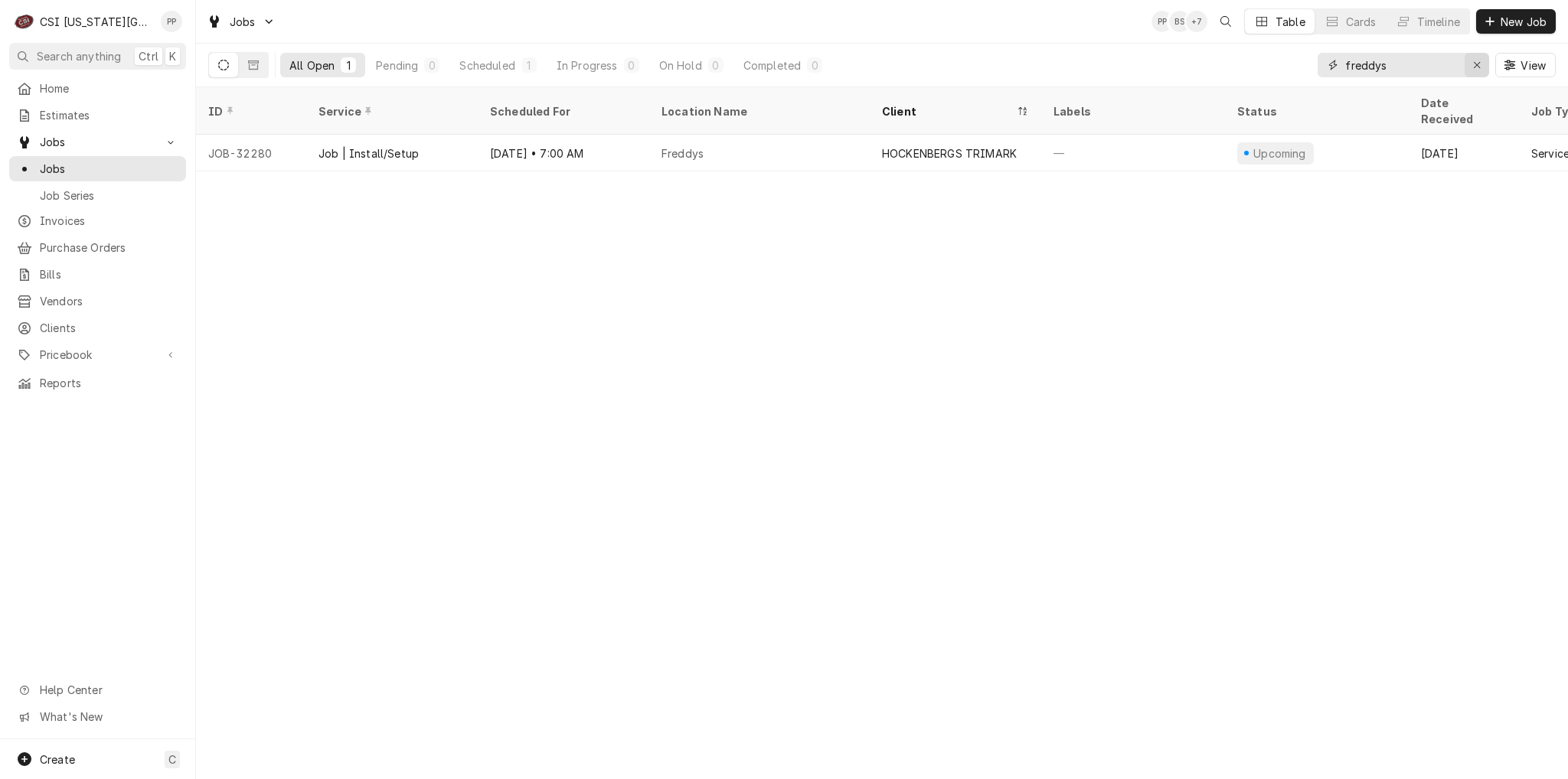
click at [1474, 62] on icon "Erase input" at bounding box center [1476, 65] width 6 height 6
click at [1437, 63] on input "Dynamic Content Wrapper" at bounding box center [1418, 65] width 144 height 25
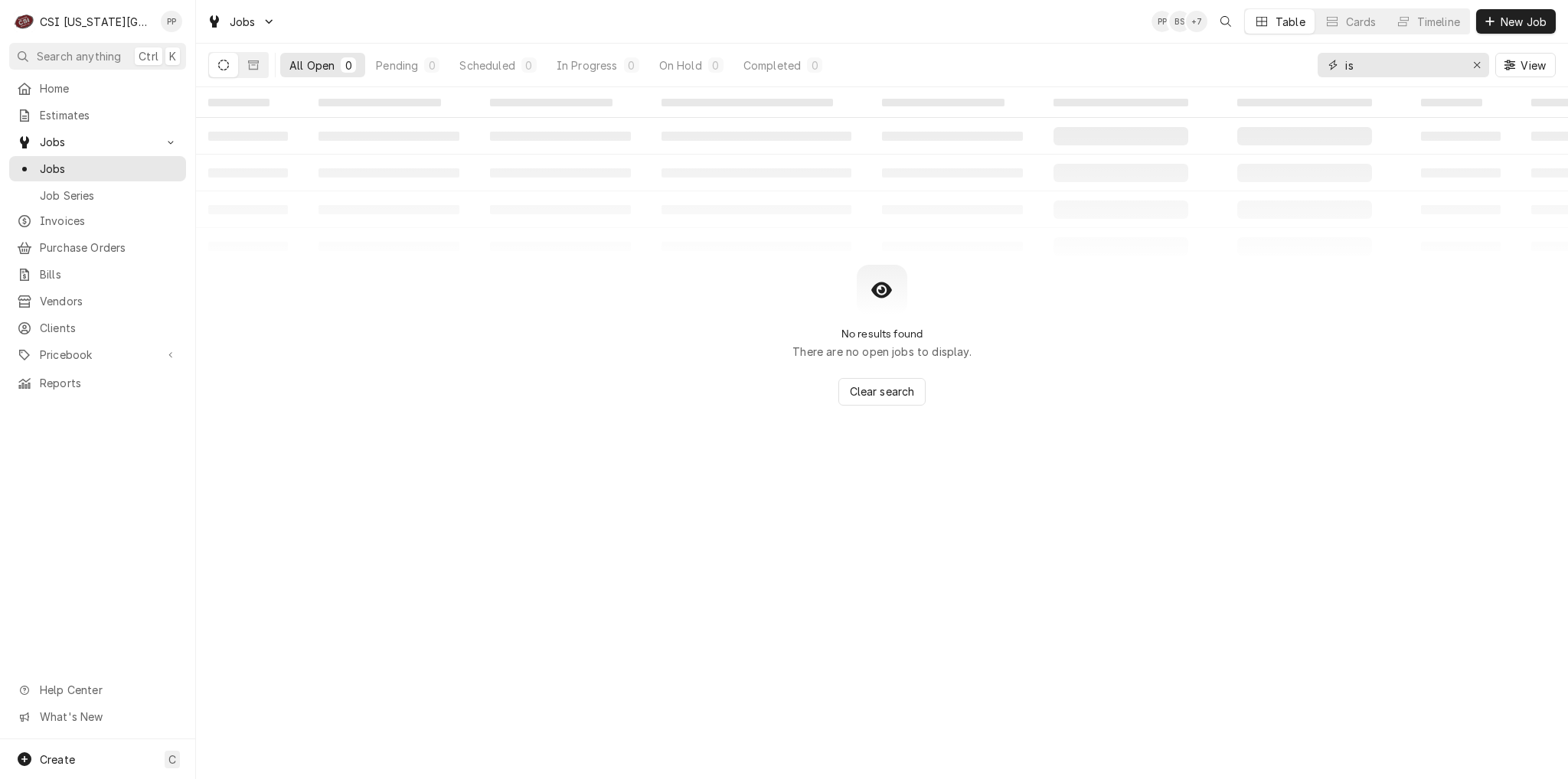
type input "i"
type input "9005 w 151"
drag, startPoint x: 81, startPoint y: 175, endPoint x: 91, endPoint y: 175, distance: 10.0
click at [81, 175] on link "Jobs" at bounding box center [97, 168] width 177 height 25
click at [1465, 64] on button "Erase input" at bounding box center [1477, 65] width 25 height 25
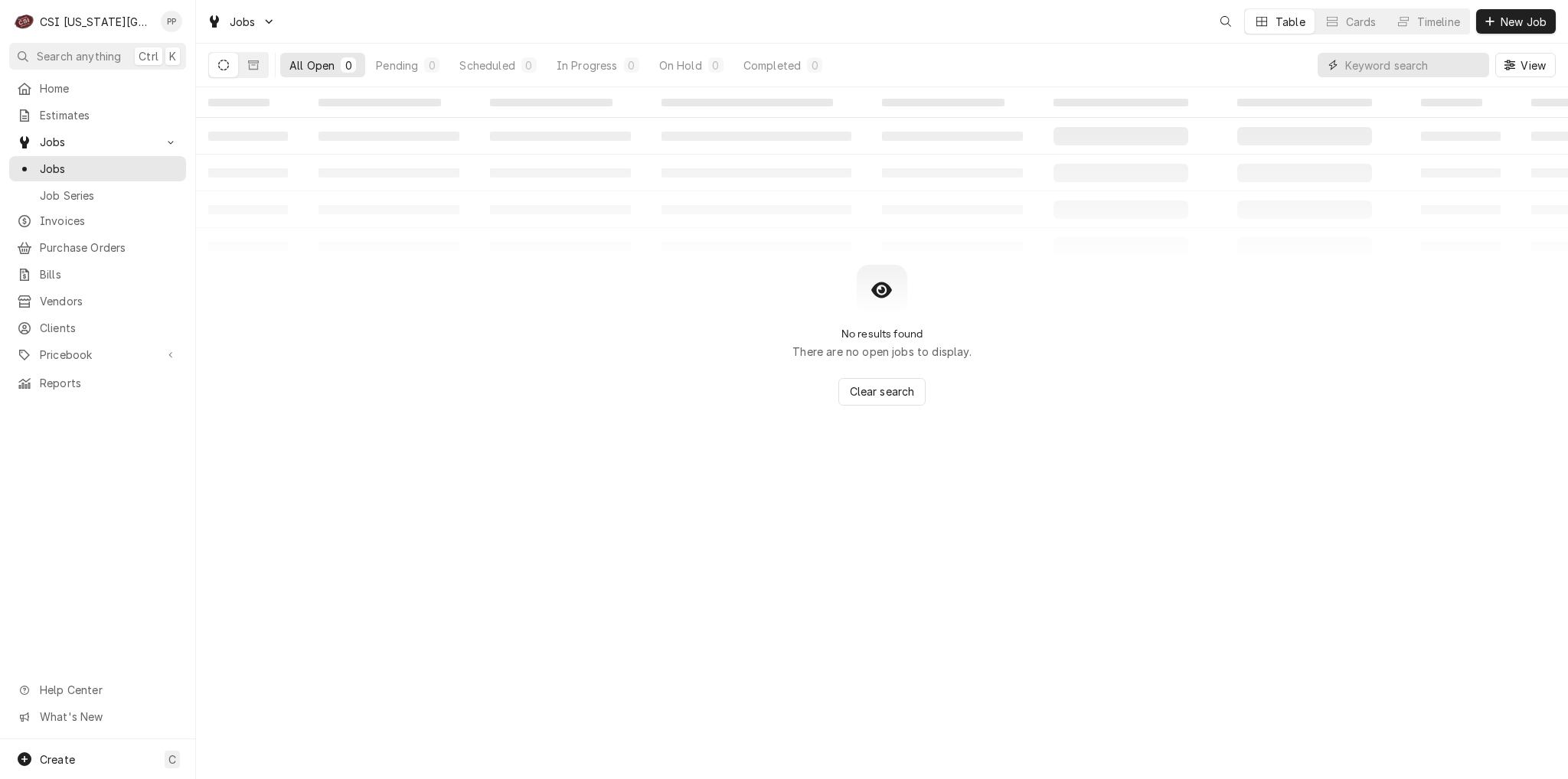
click at [1441, 66] on input "Dynamic Content Wrapper" at bounding box center [1418, 65] width 144 height 25
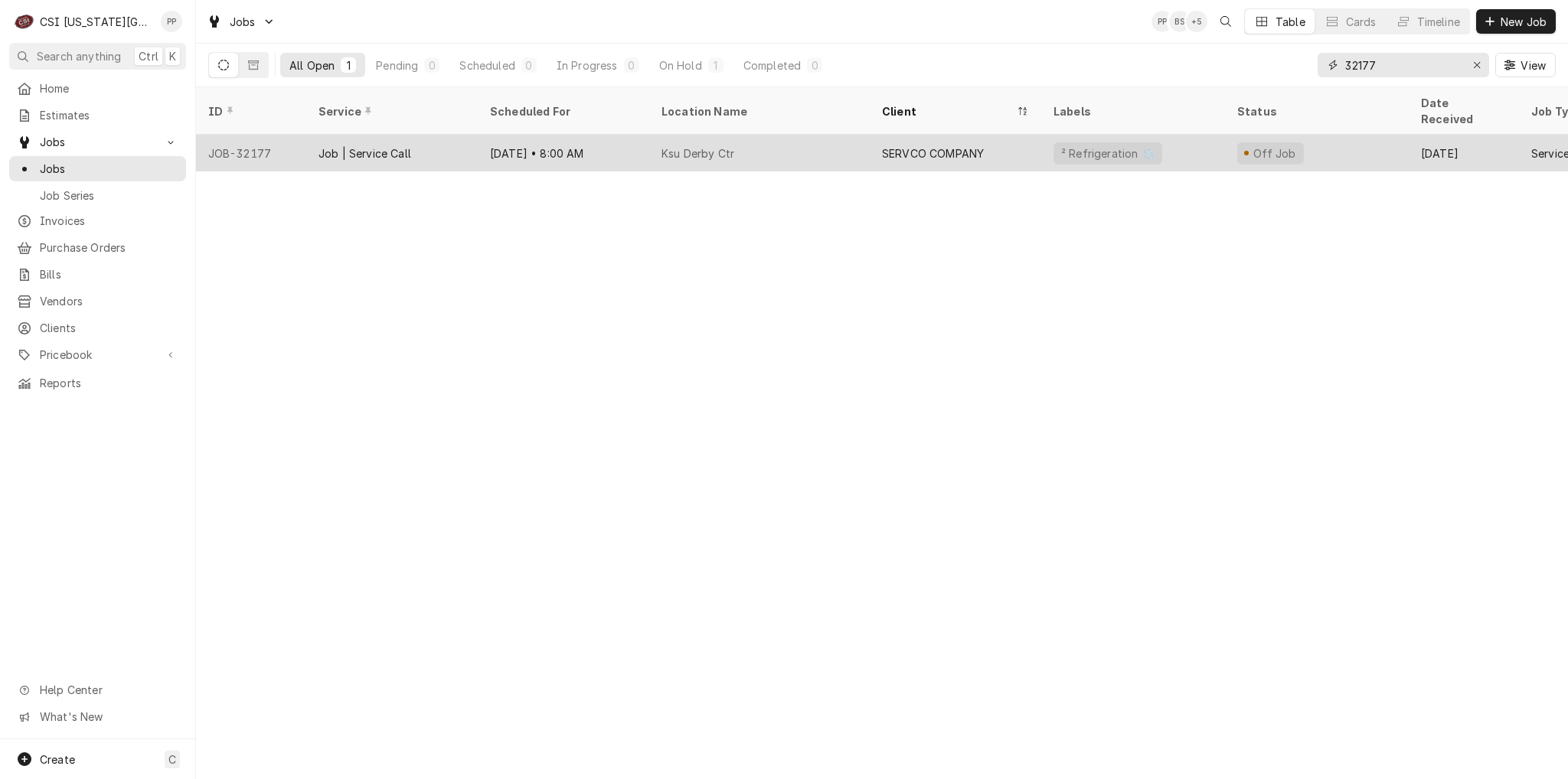
type input "32177"
click at [415, 142] on div "Job | Service Call" at bounding box center [392, 152] width 172 height 37
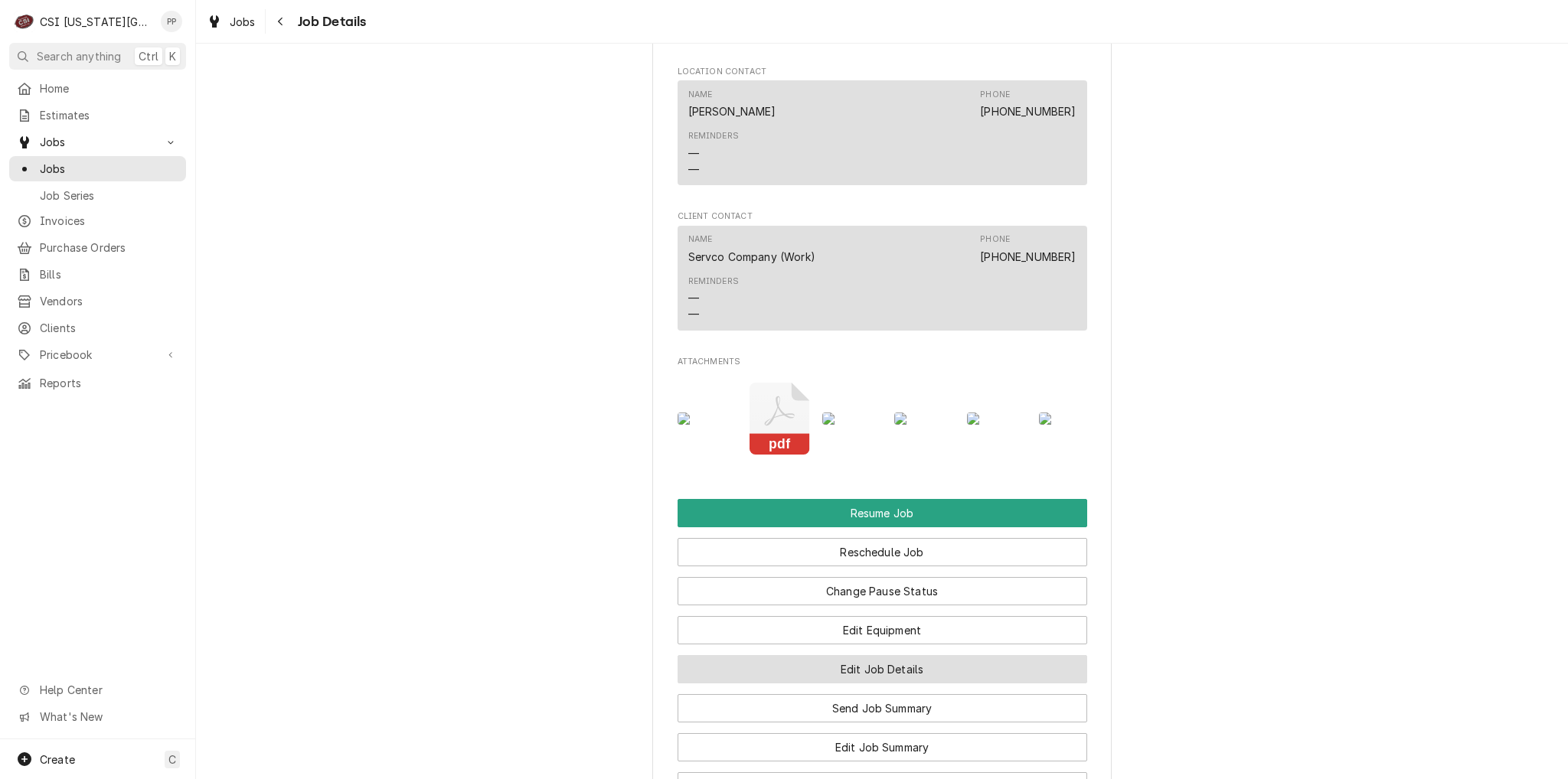
scroll to position [2373, 0]
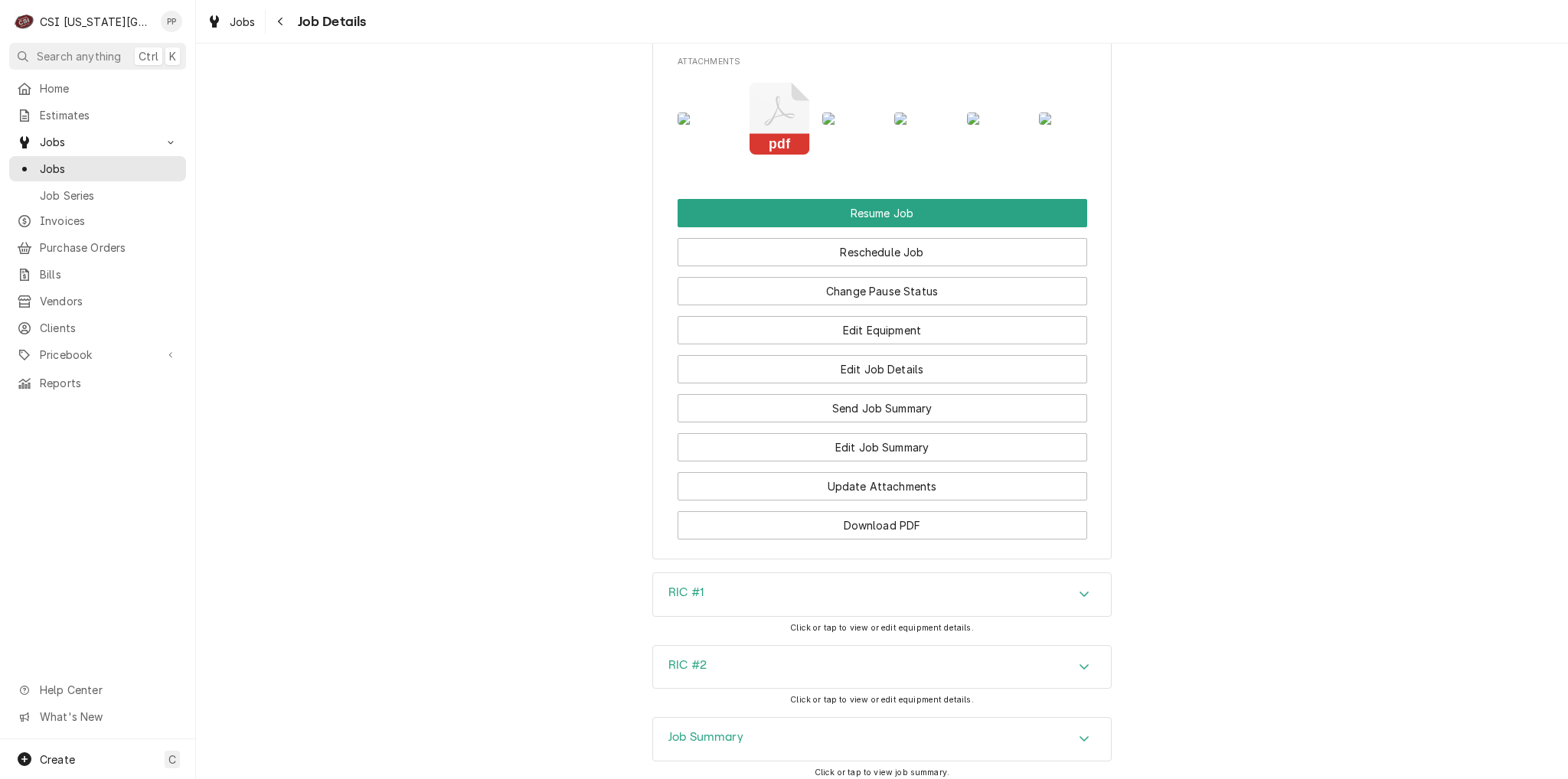
click at [898, 726] on div "Job Summary" at bounding box center [881, 739] width 458 height 43
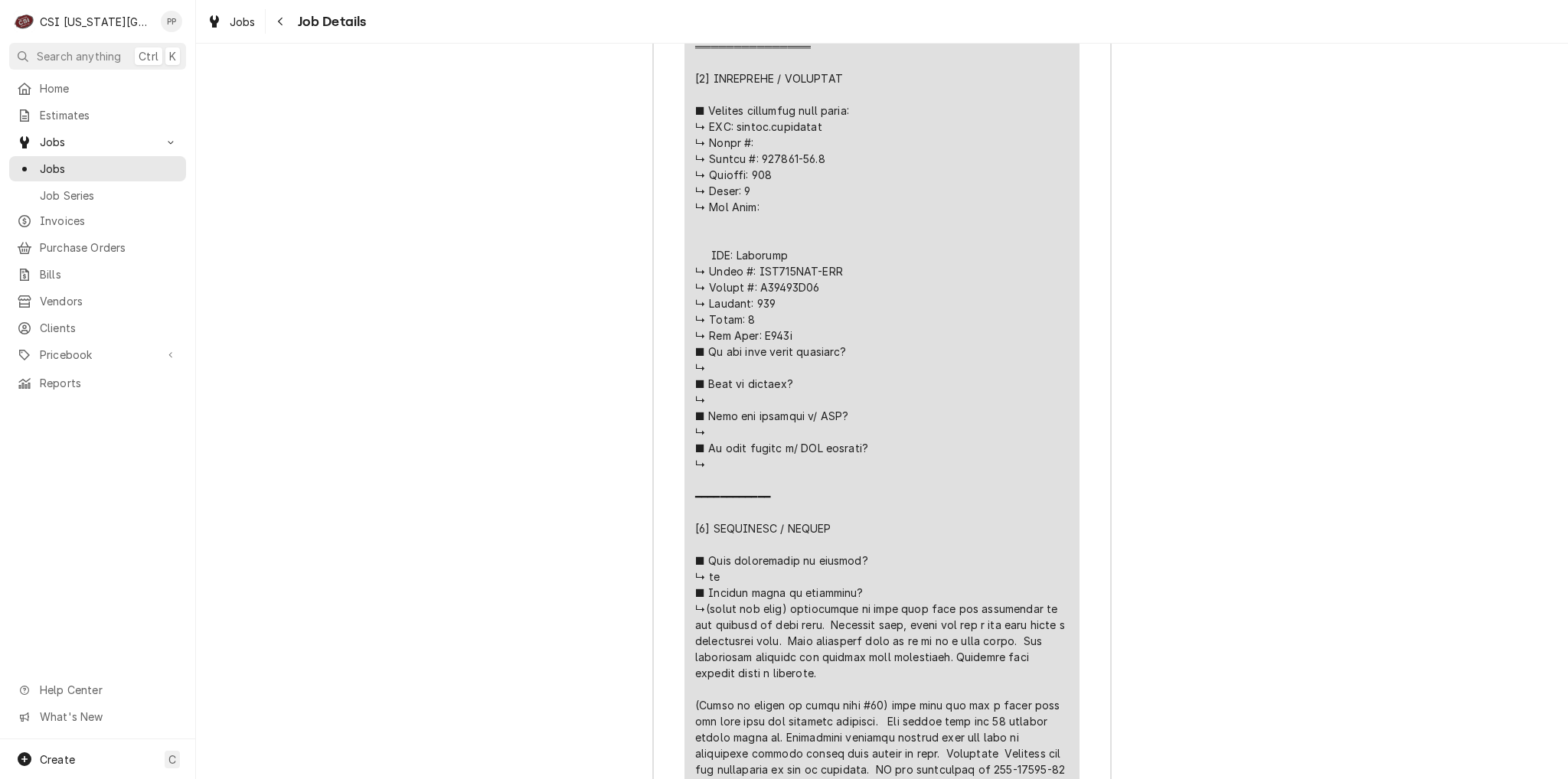
scroll to position [4134, 0]
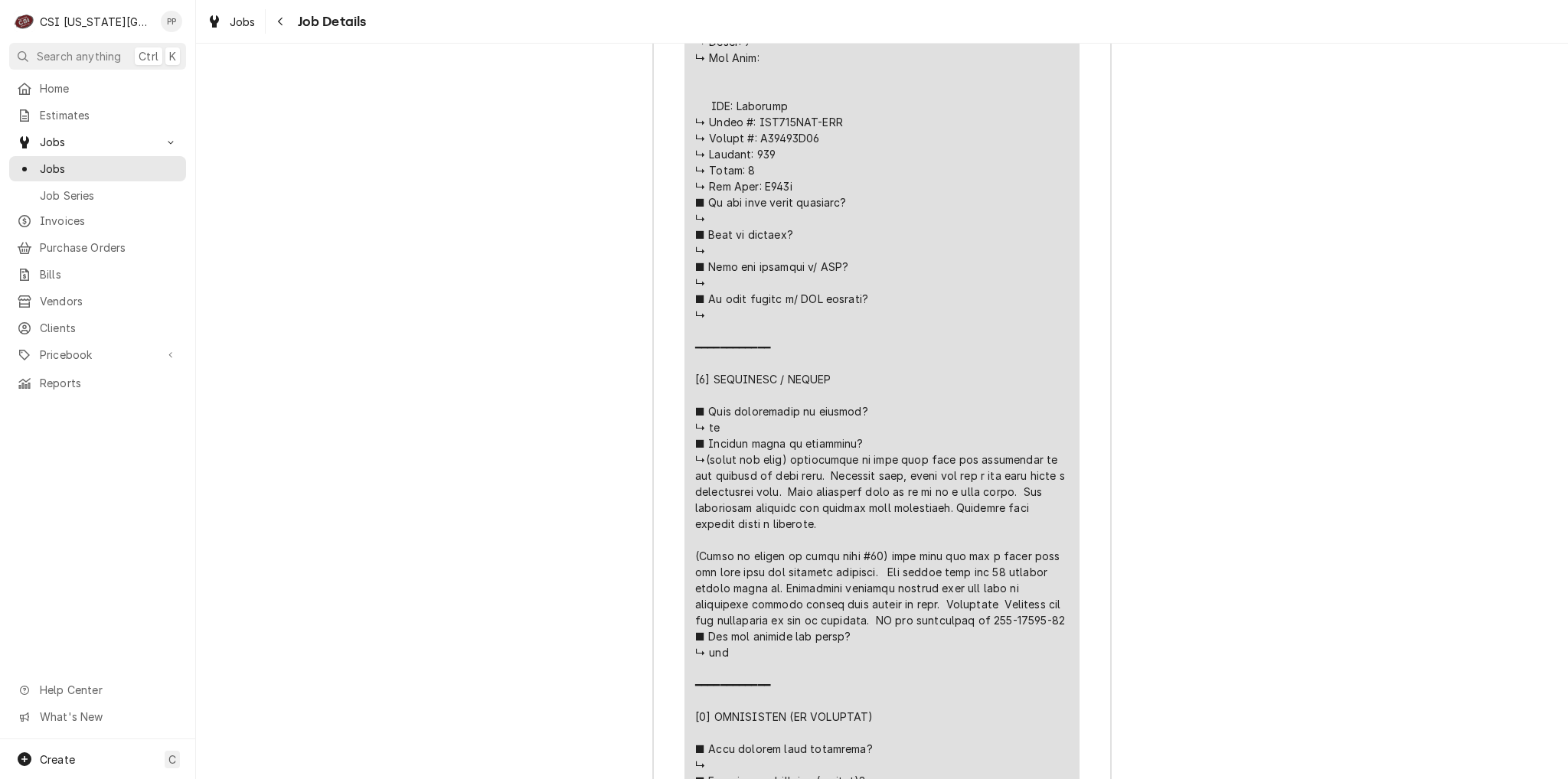
click at [881, 522] on div "Line Item" at bounding box center [882, 475] width 374 height 1431
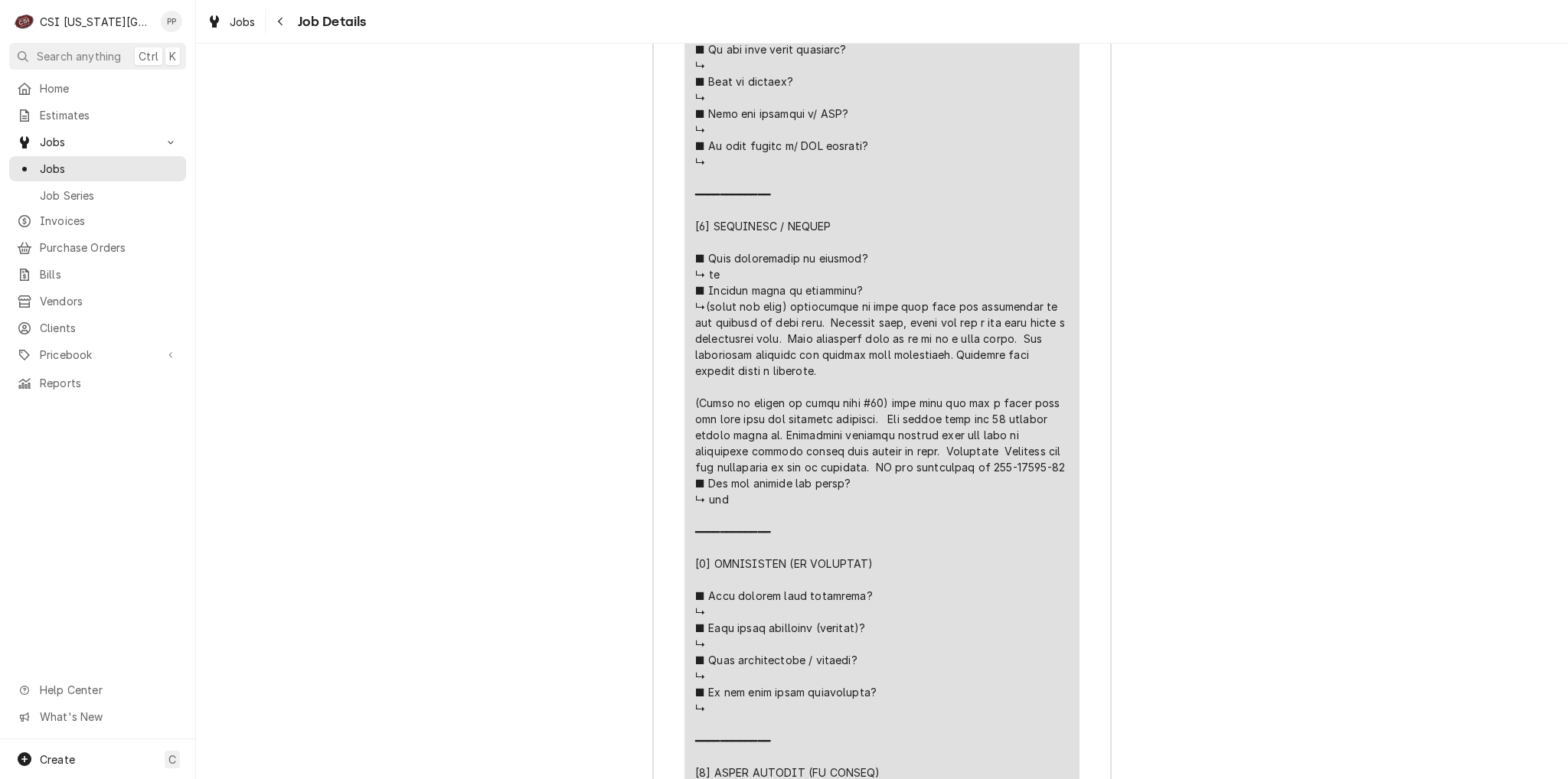
scroll to position [3827, 0]
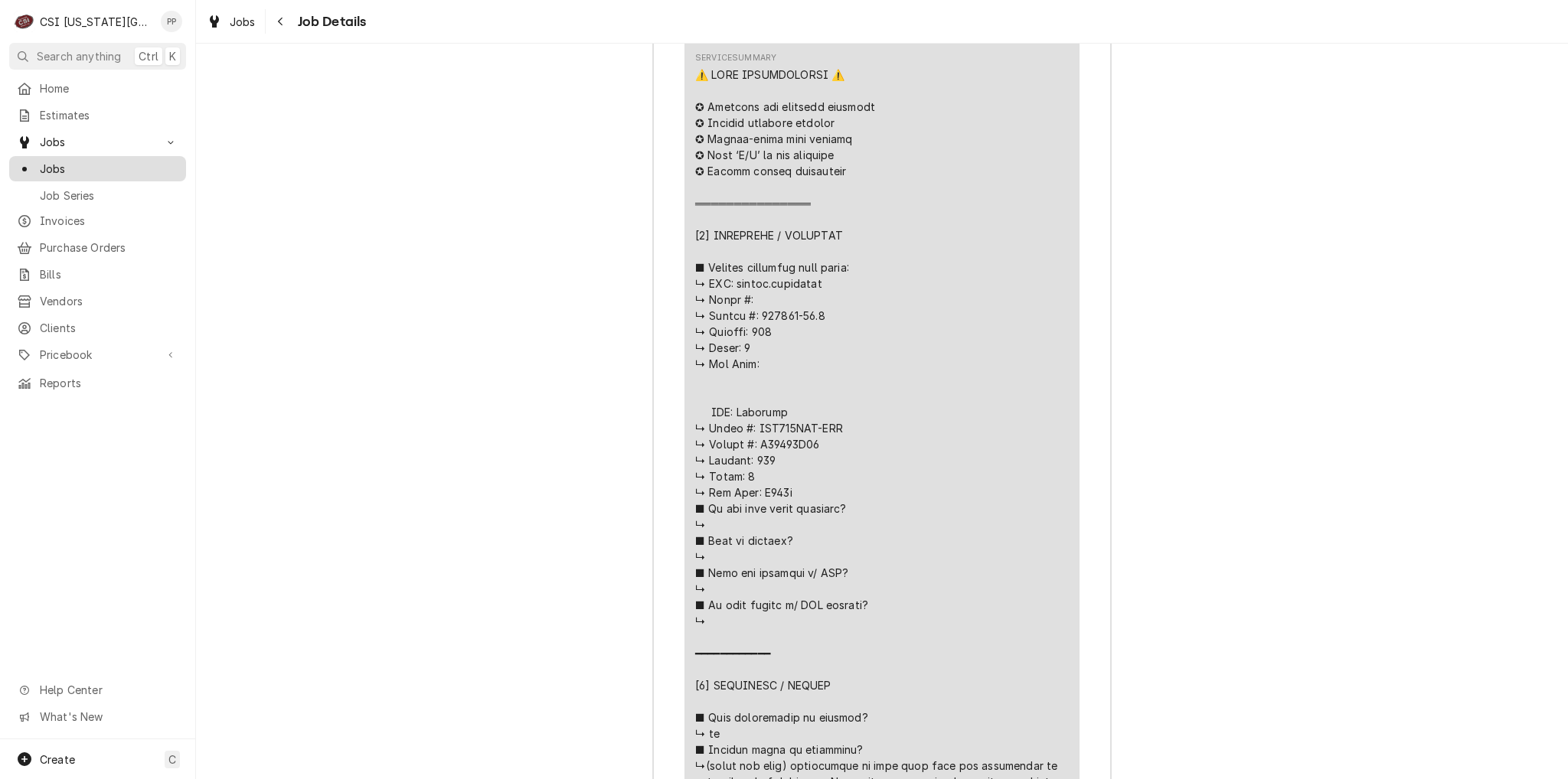
click at [85, 161] on span "Jobs" at bounding box center [110, 169] width 139 height 16
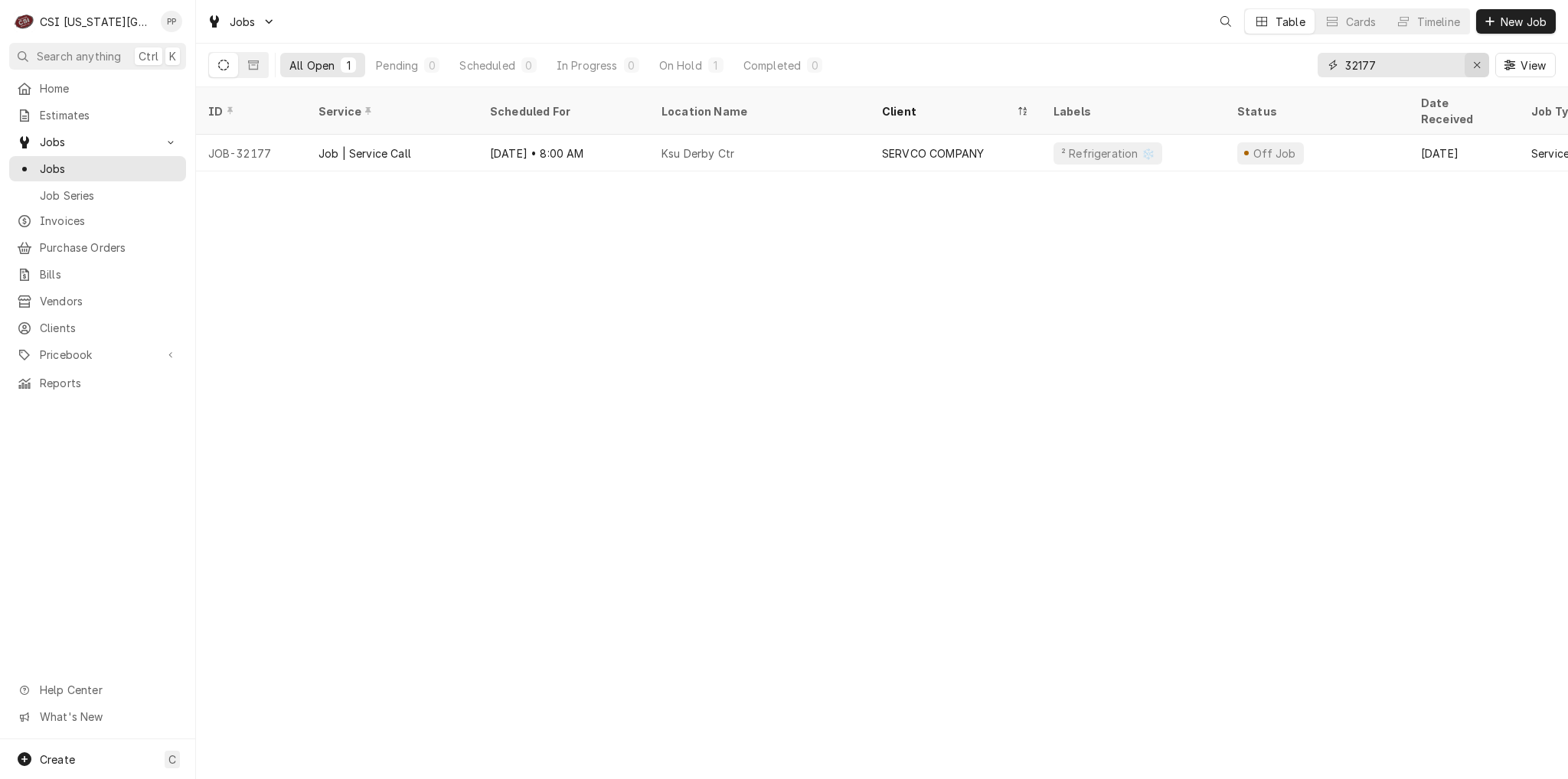
click at [1470, 65] on div "Erase input" at bounding box center [1476, 64] width 15 height 15
click at [1442, 64] on input "Dynamic Content Wrapper" at bounding box center [1418, 65] width 144 height 25
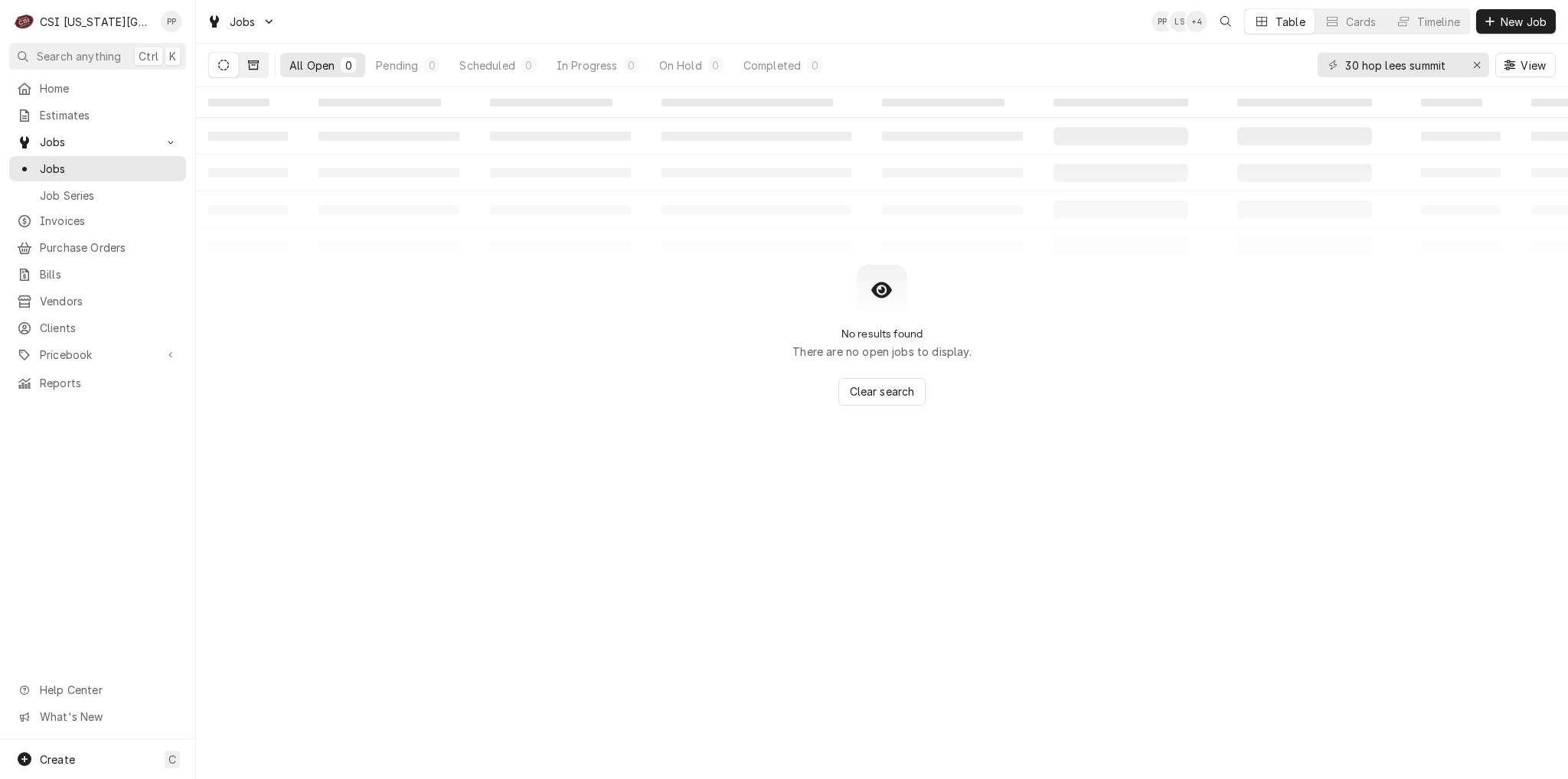
click at [254, 63] on icon "Dynamic Content Wrapper" at bounding box center [254, 65] width 11 height 9
click at [1458, 64] on input "30 hop lees summit" at bounding box center [1402, 65] width 115 height 25
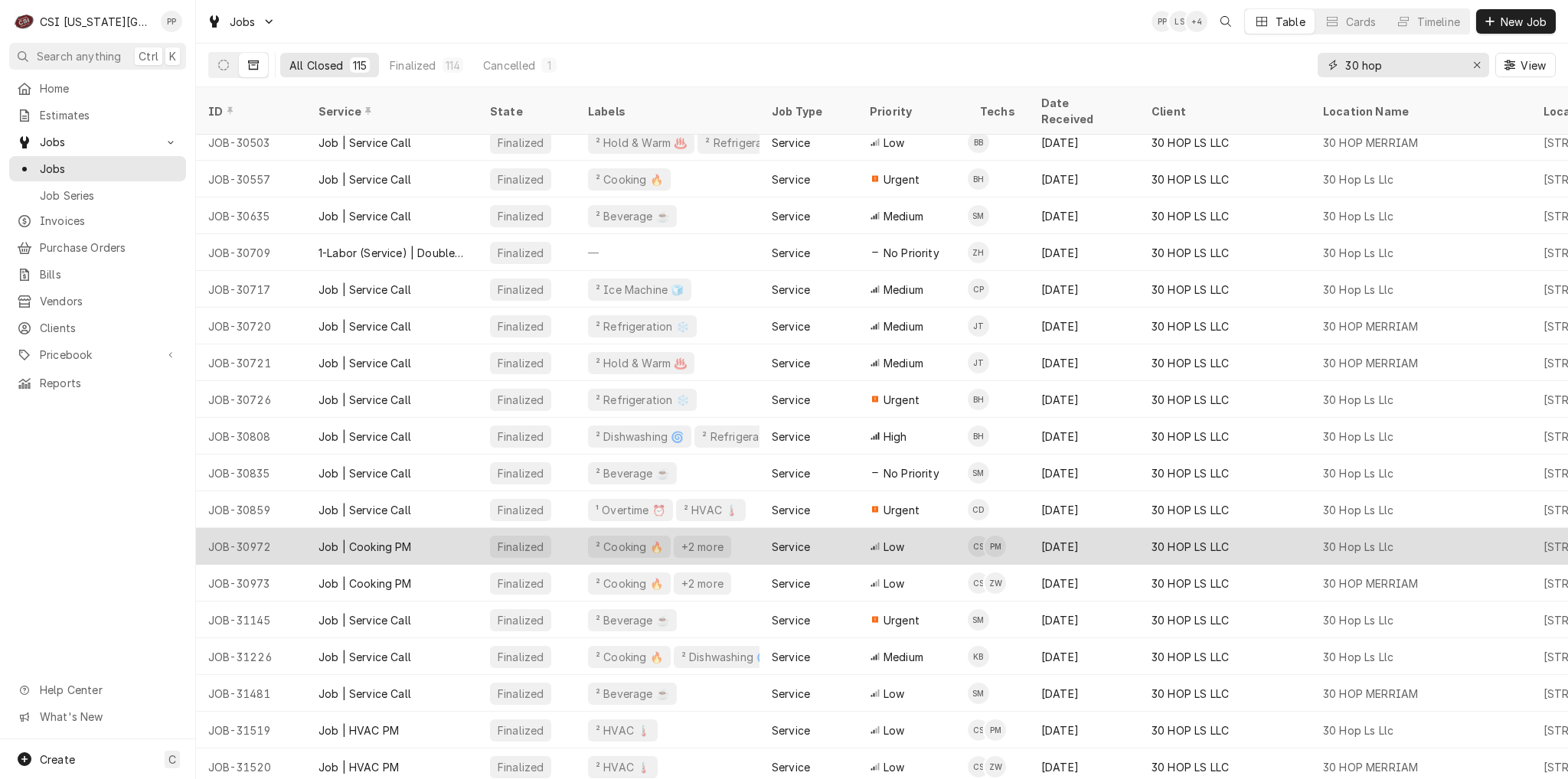
scroll to position [635, 0]
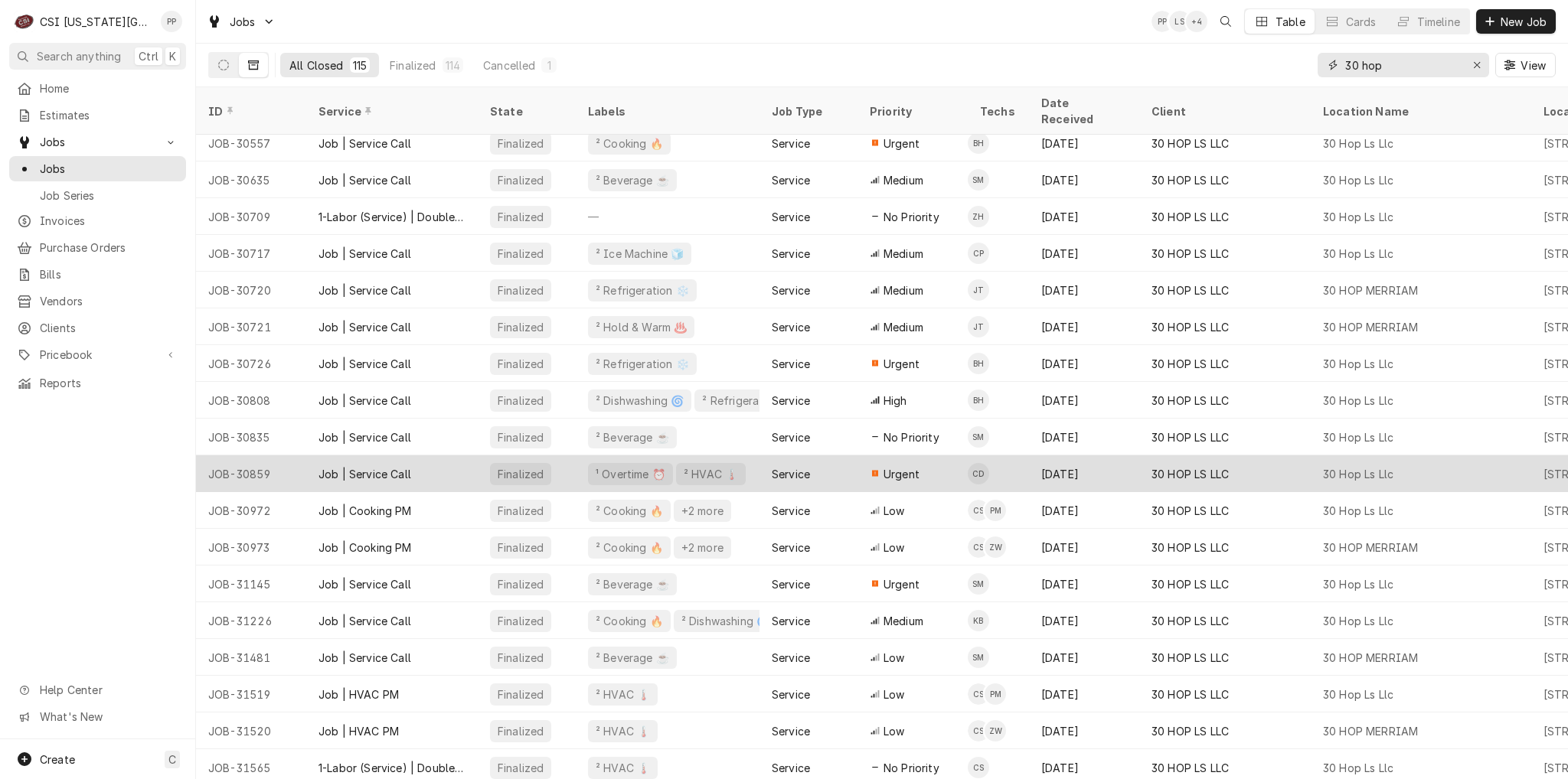
type input "30 hop"
click at [754, 456] on div "¹ Overtime ⏰ ² HVAC 🌡️" at bounding box center [668, 474] width 183 height 37
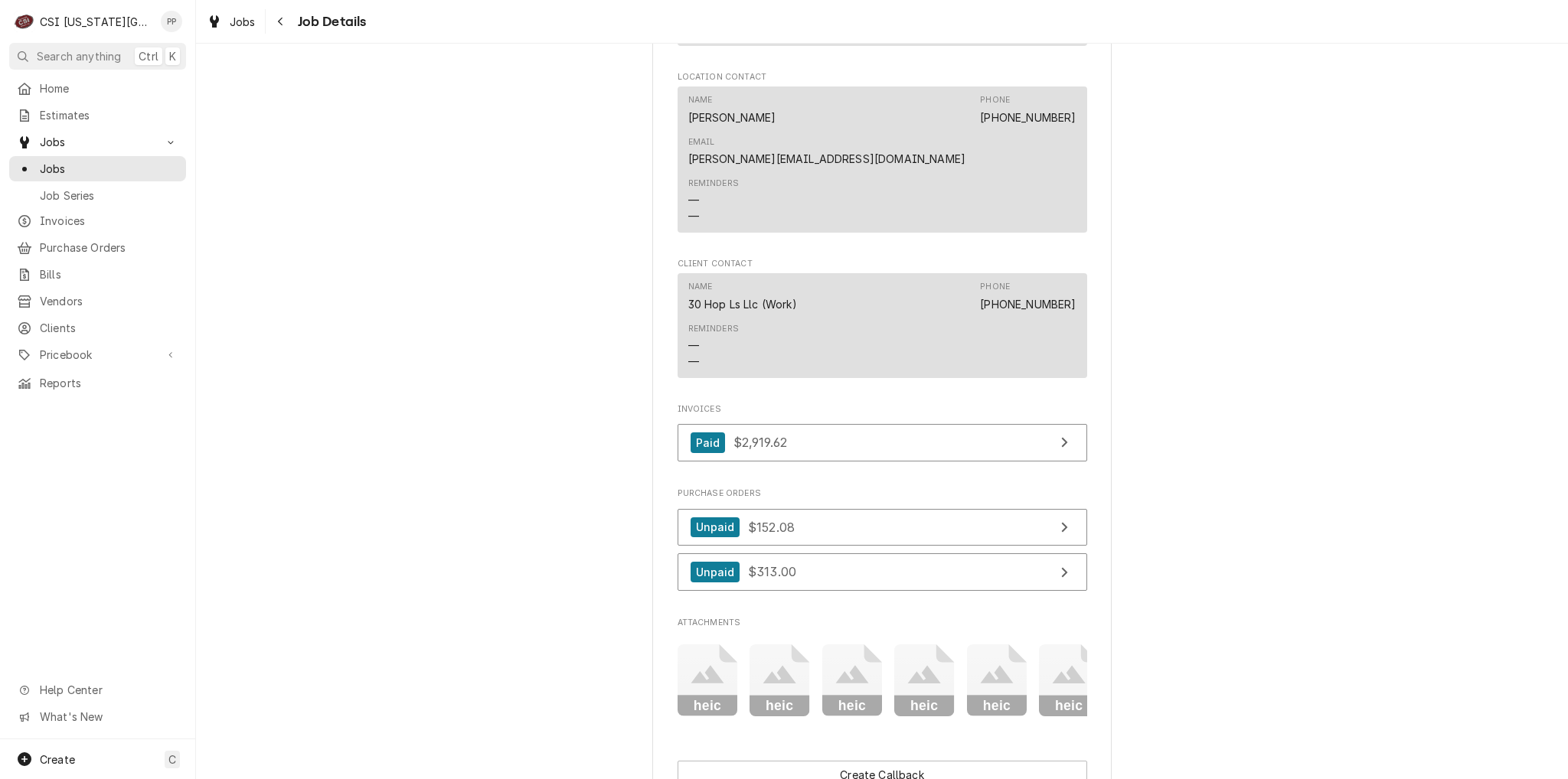
scroll to position [1608, 0]
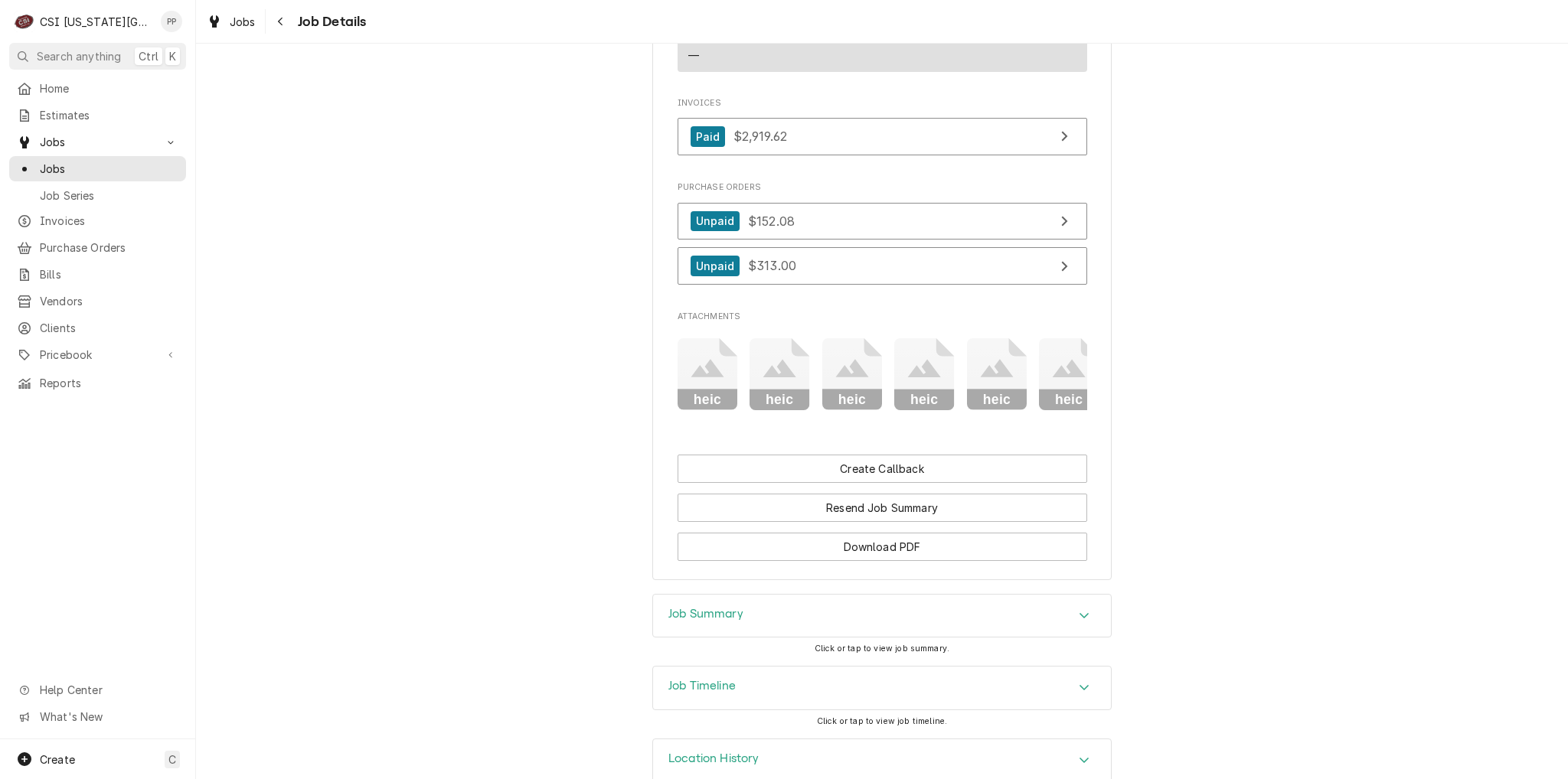
click at [840, 613] on div "Job Summary" at bounding box center [881, 616] width 458 height 43
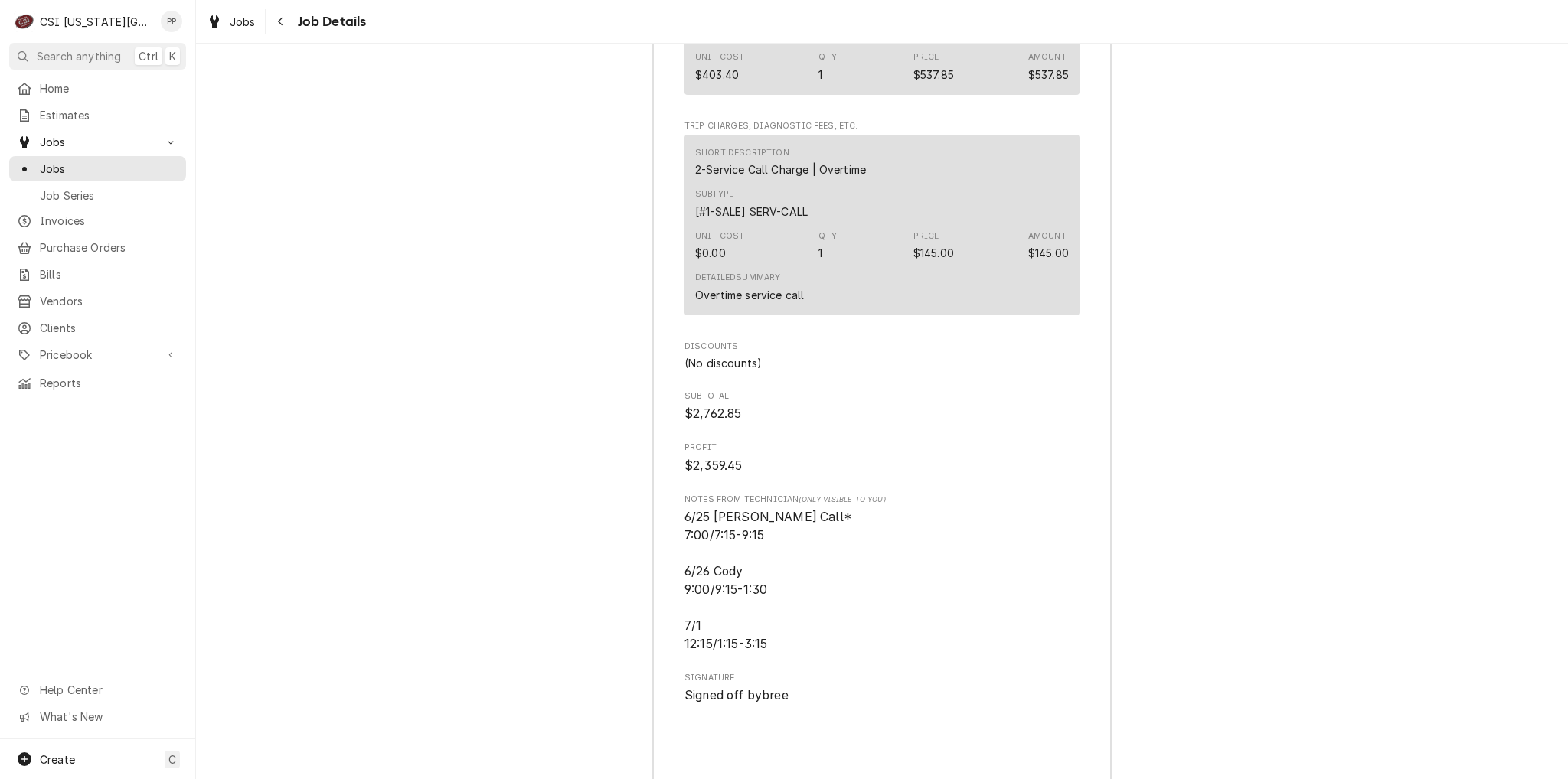
scroll to position [5588, 0]
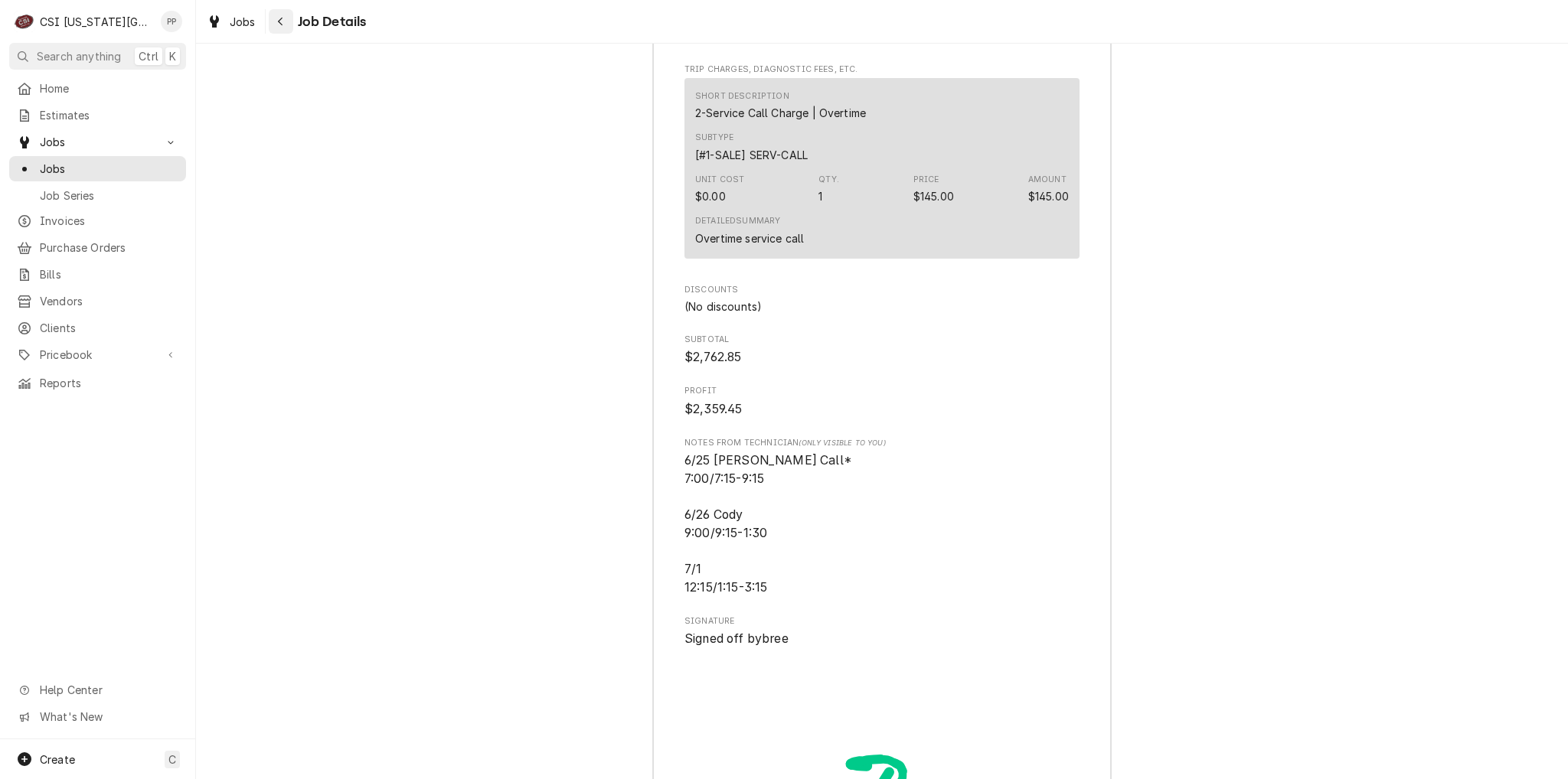
click at [281, 19] on icon "Navigate back" at bounding box center [280, 21] width 4 height 8
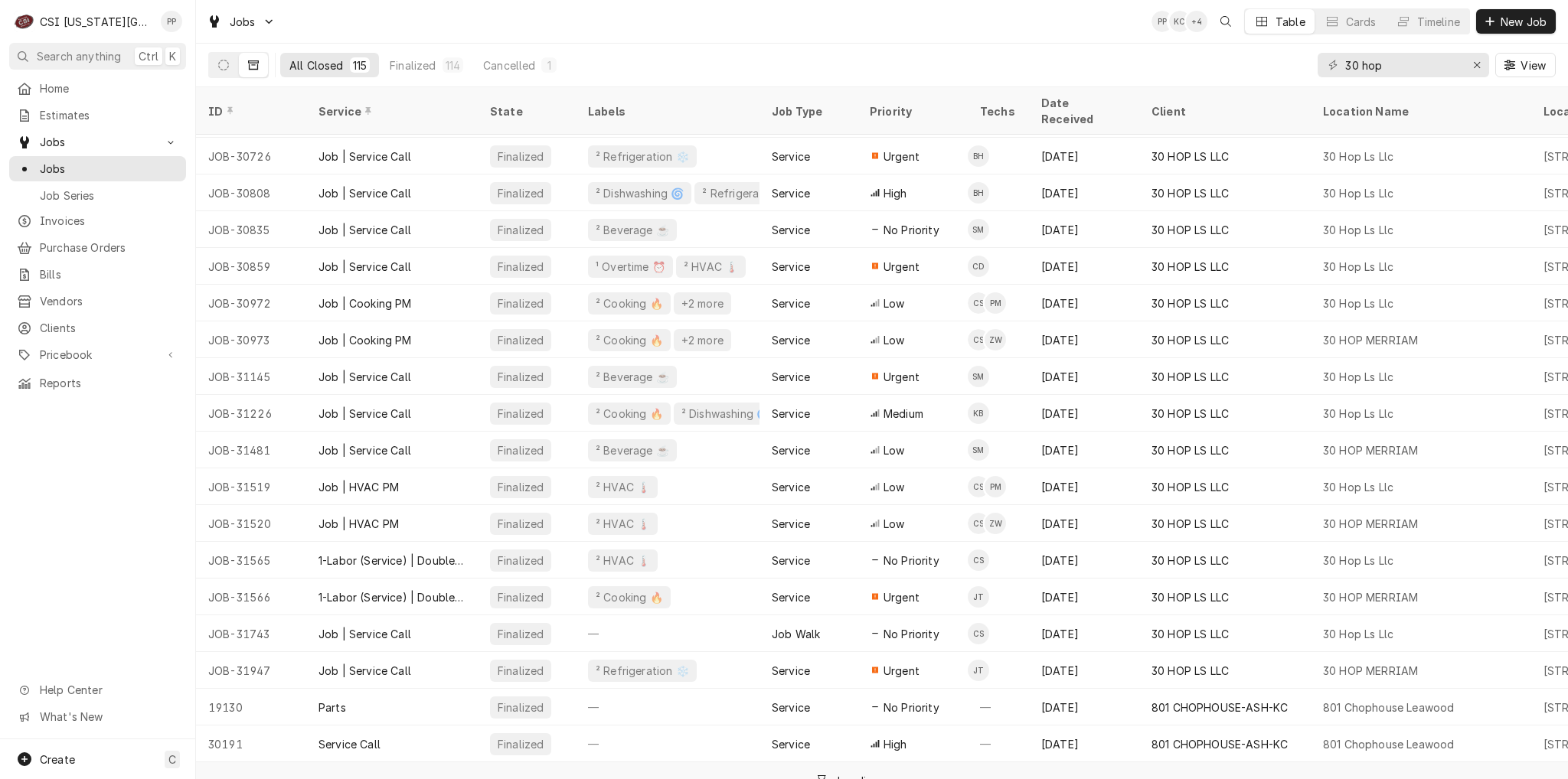
scroll to position [855, 0]
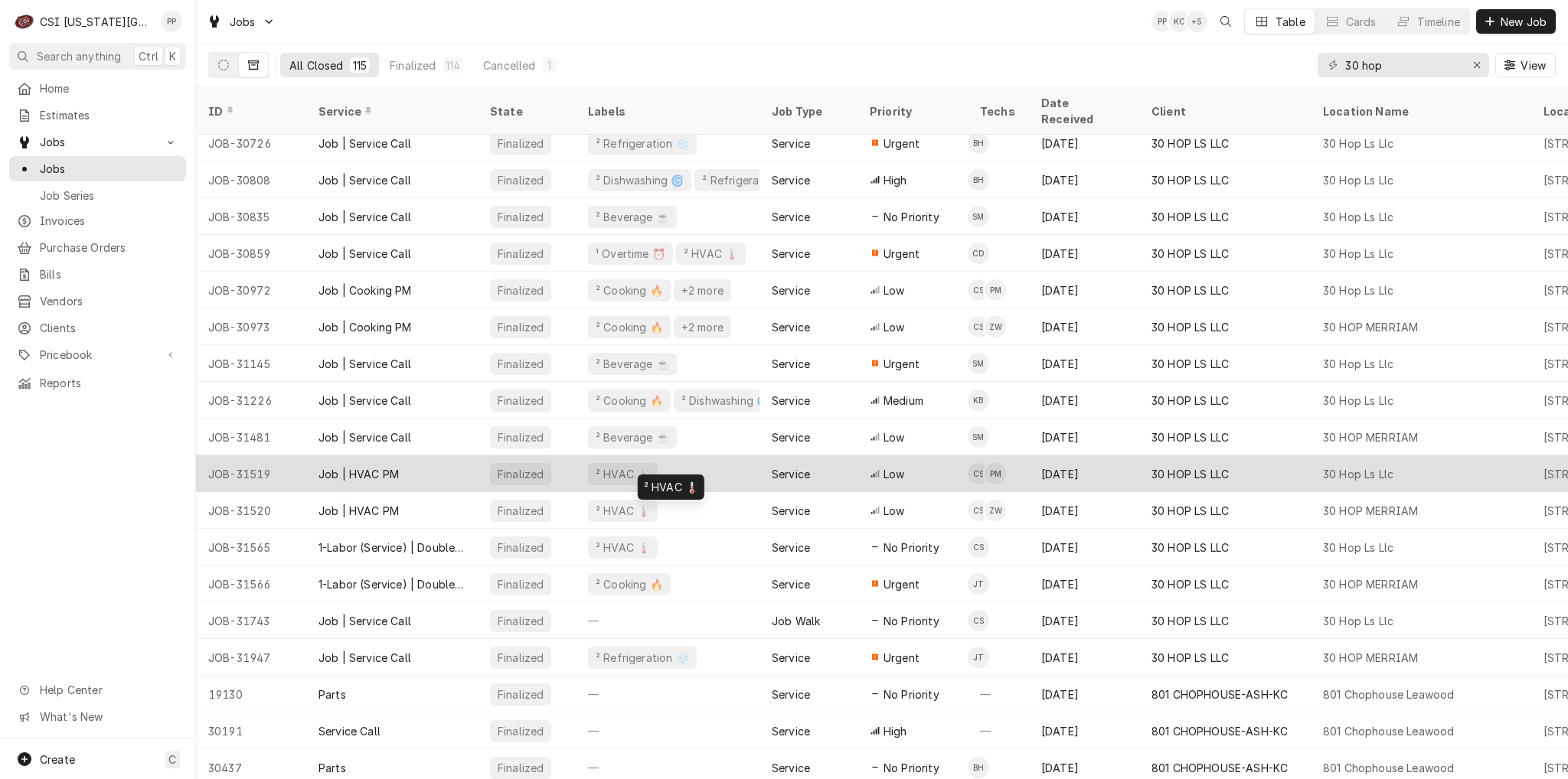
click at [713, 456] on div "² HVAC 🌡️" at bounding box center [668, 474] width 183 height 37
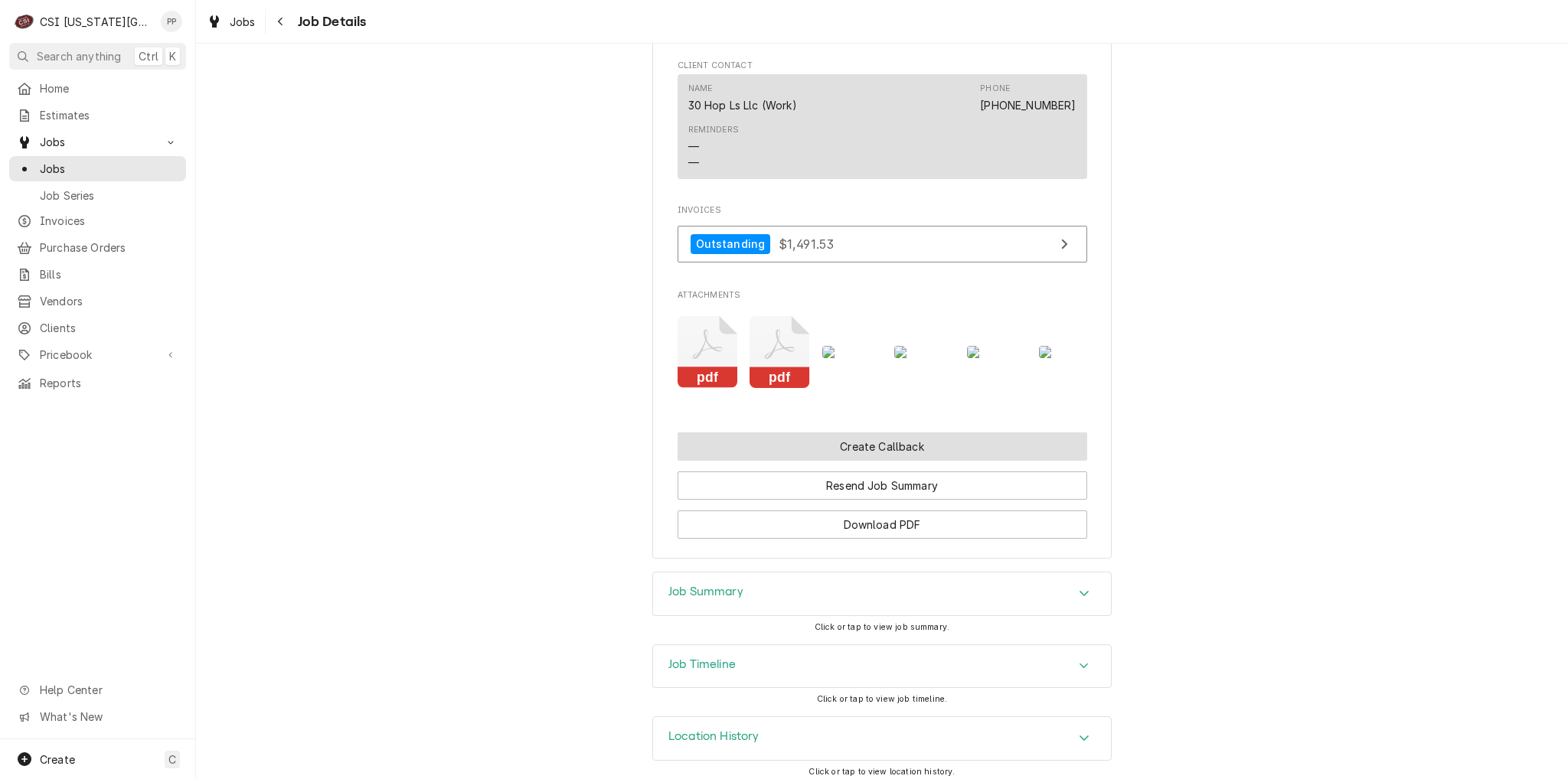
scroll to position [1491, 0]
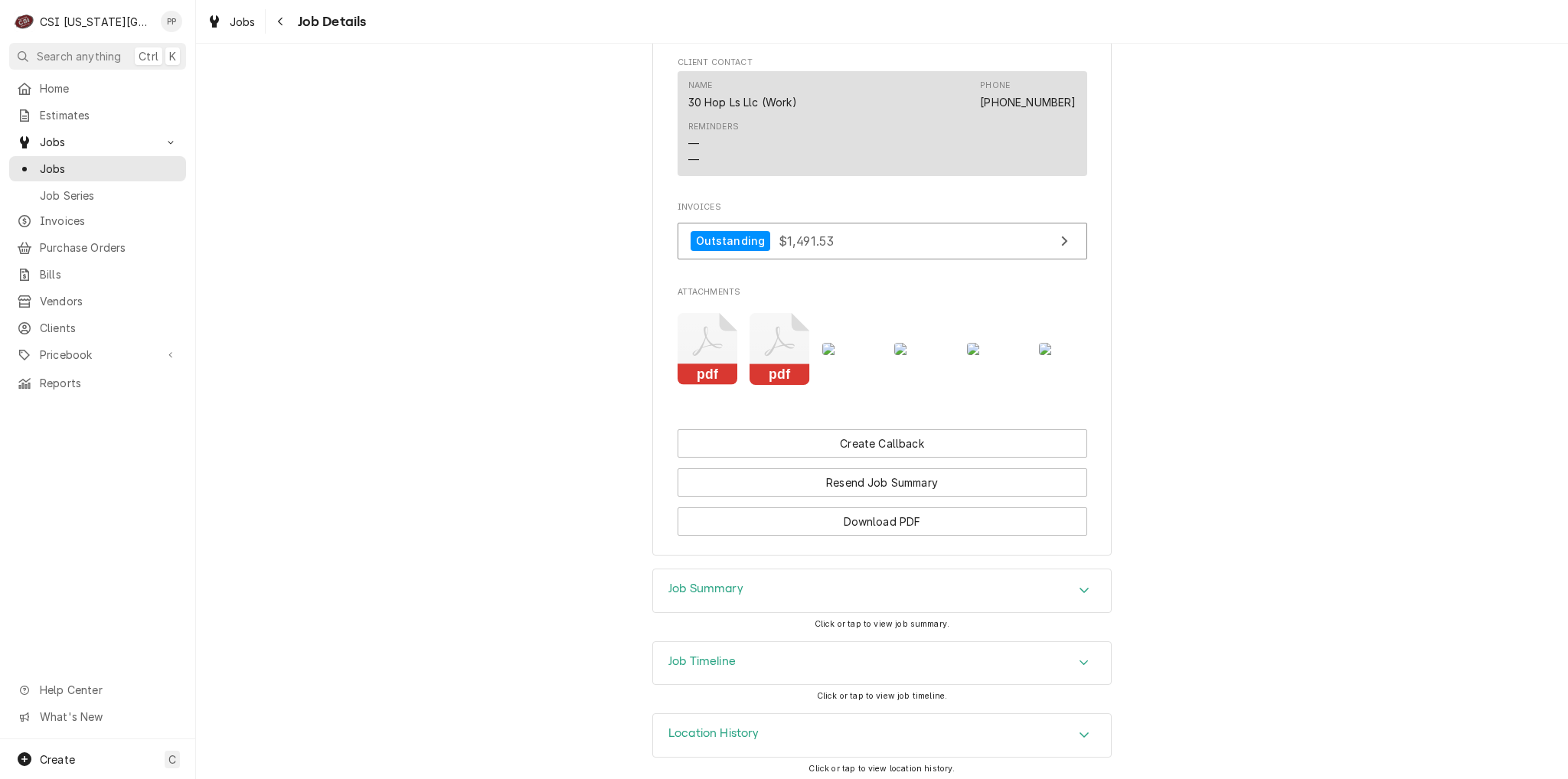
click at [814, 570] on div "Job Summary" at bounding box center [881, 591] width 458 height 43
click at [815, 575] on div "Job Summary" at bounding box center [881, 591] width 458 height 44
click at [1078, 584] on icon "Accordion Header" at bounding box center [1084, 590] width 11 height 12
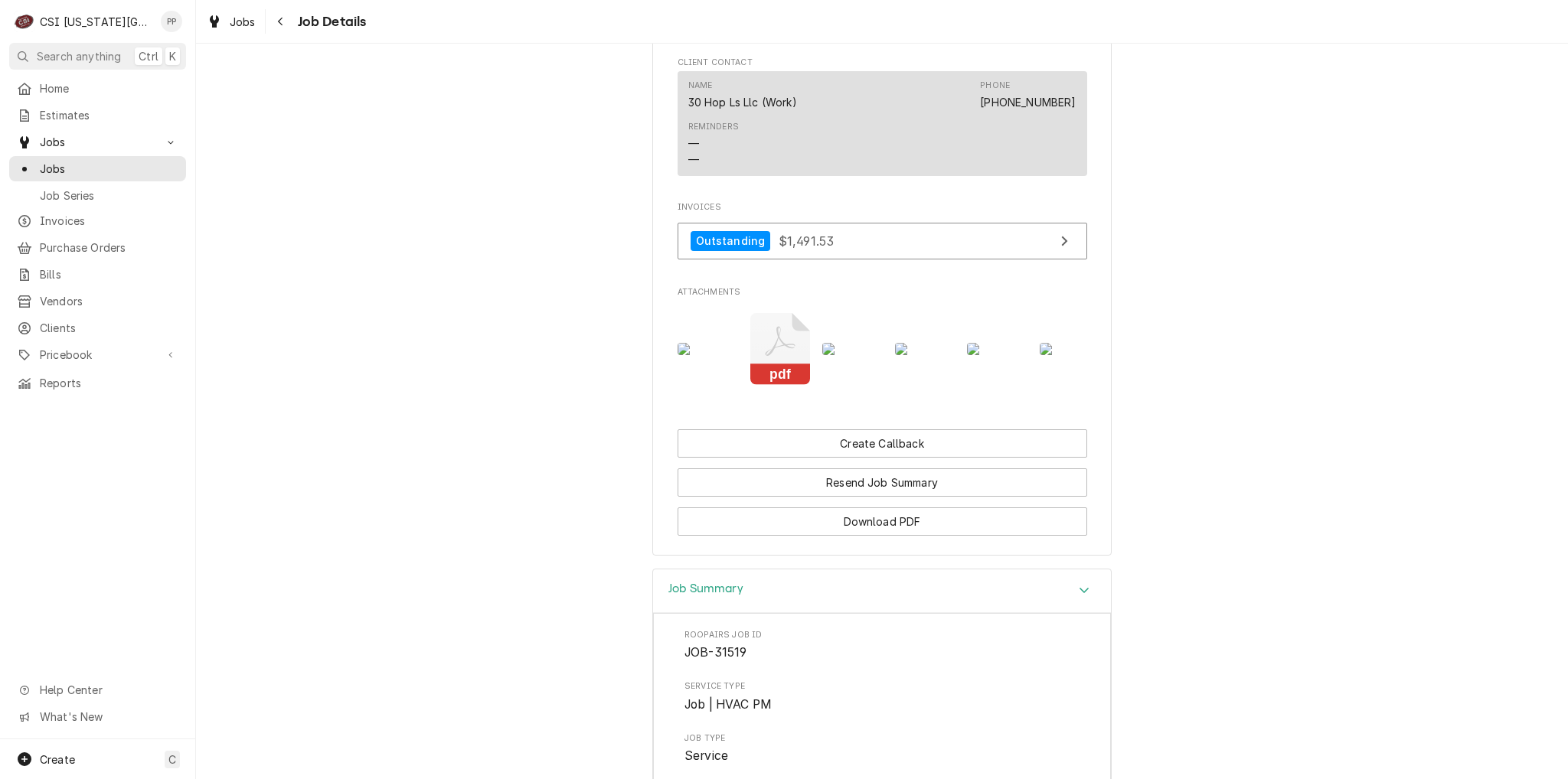
scroll to position [0, 386]
drag, startPoint x: 276, startPoint y: 22, endPoint x: 287, endPoint y: 31, distance: 14.2
click at [276, 22] on div "Navigate back" at bounding box center [280, 20] width 15 height 15
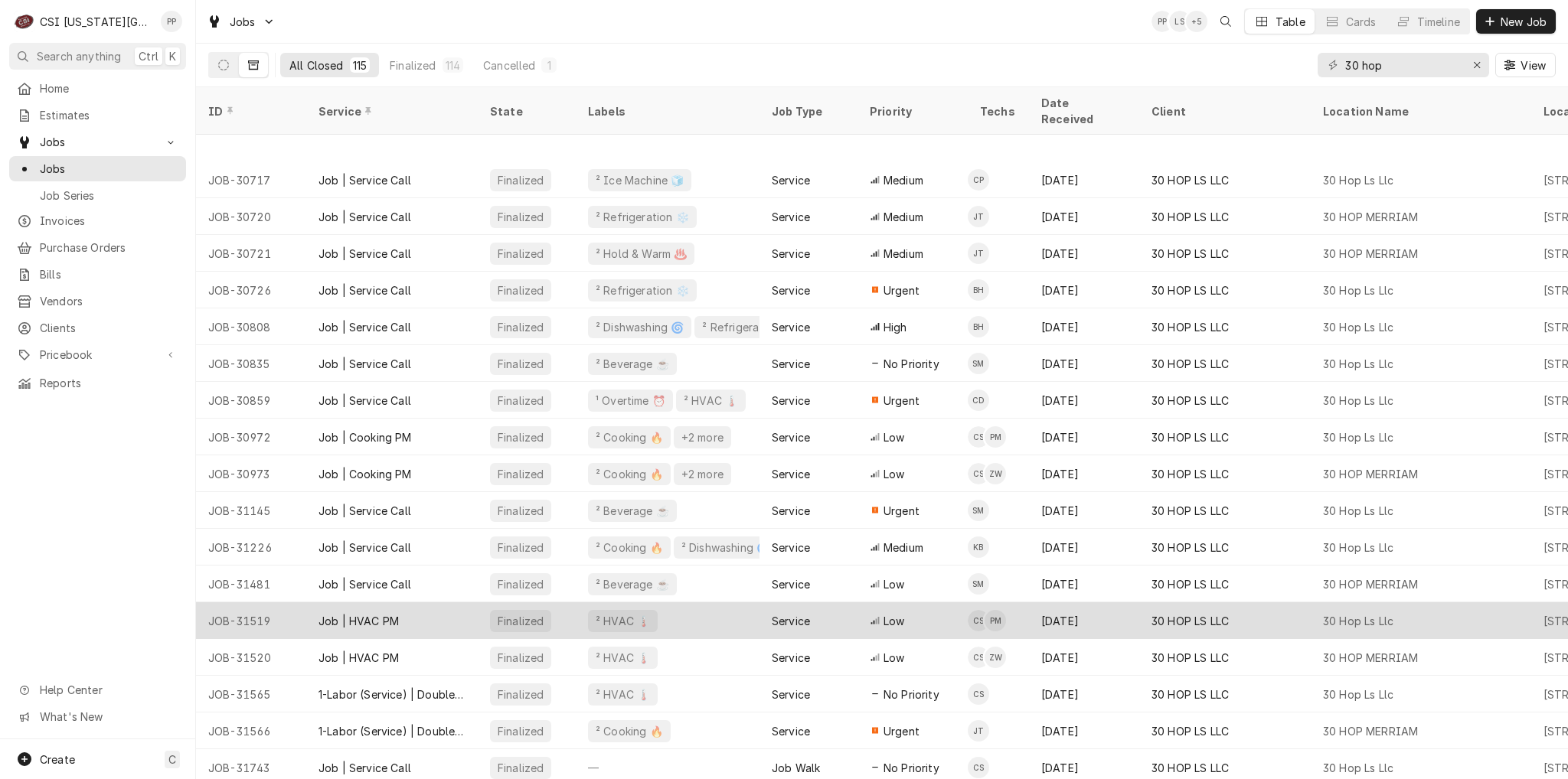
scroll to position [784, 0]
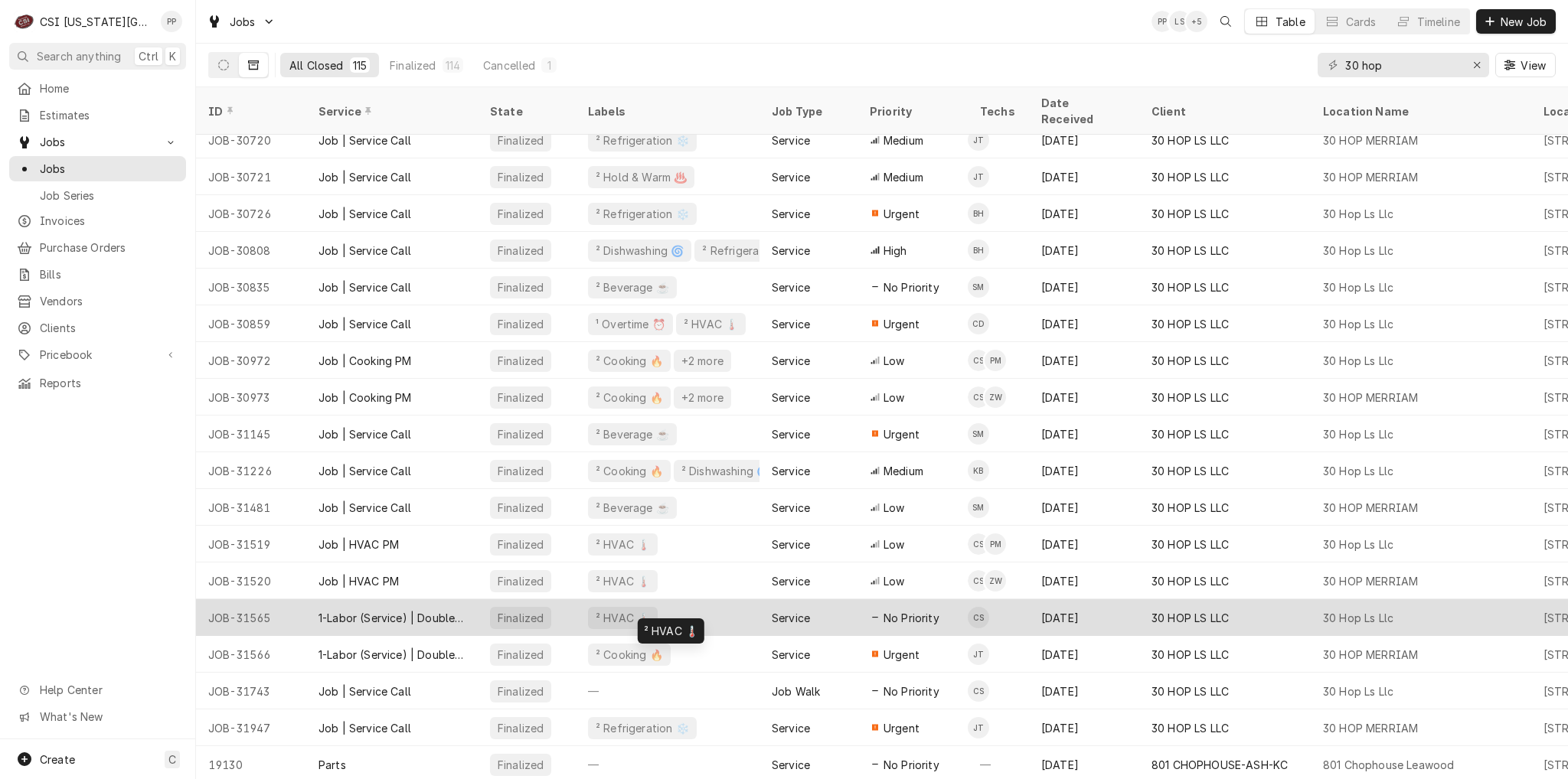
click at [751, 599] on div "² HVAC 🌡️" at bounding box center [668, 617] width 183 height 37
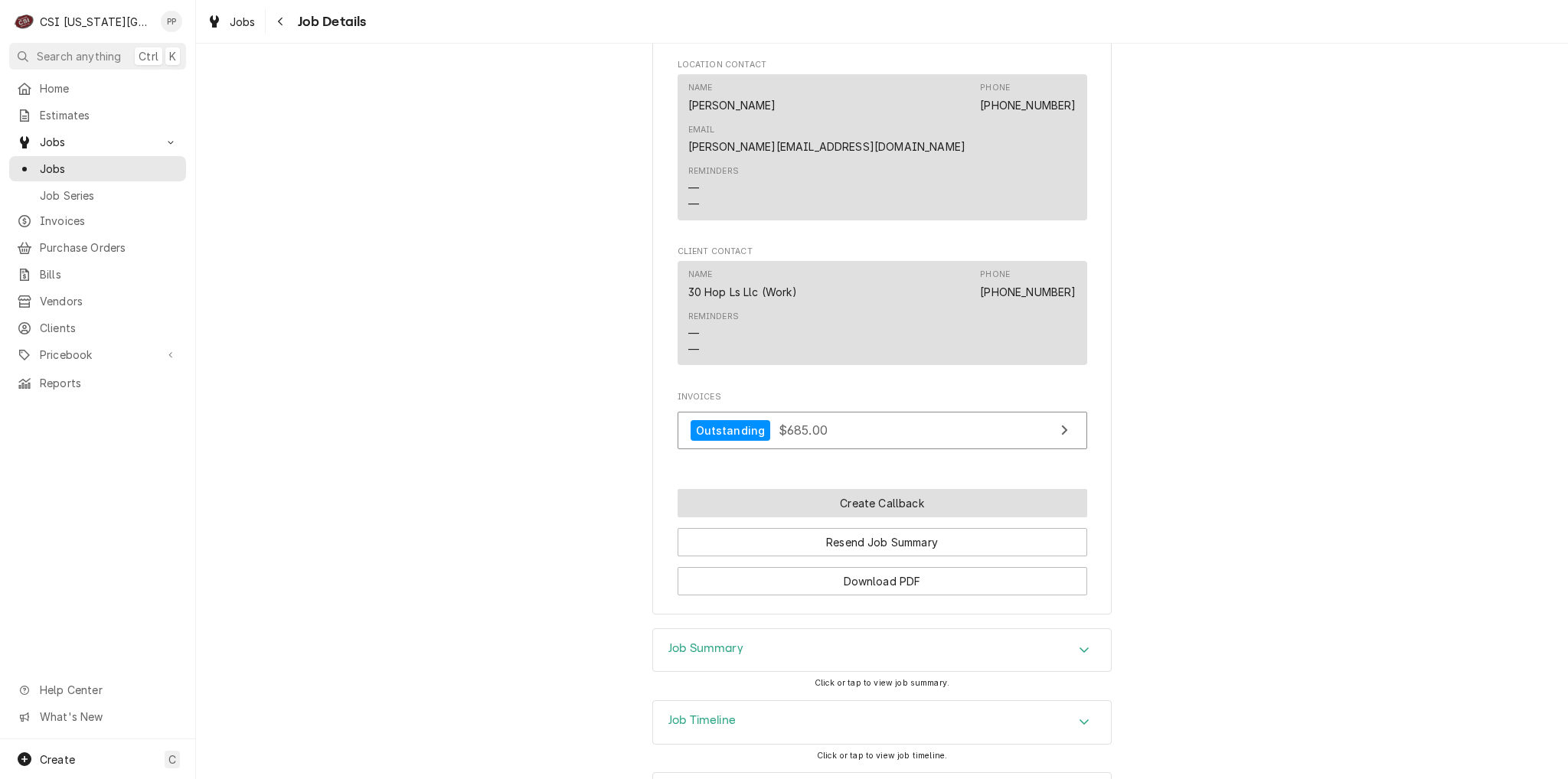
scroll to position [1124, 0]
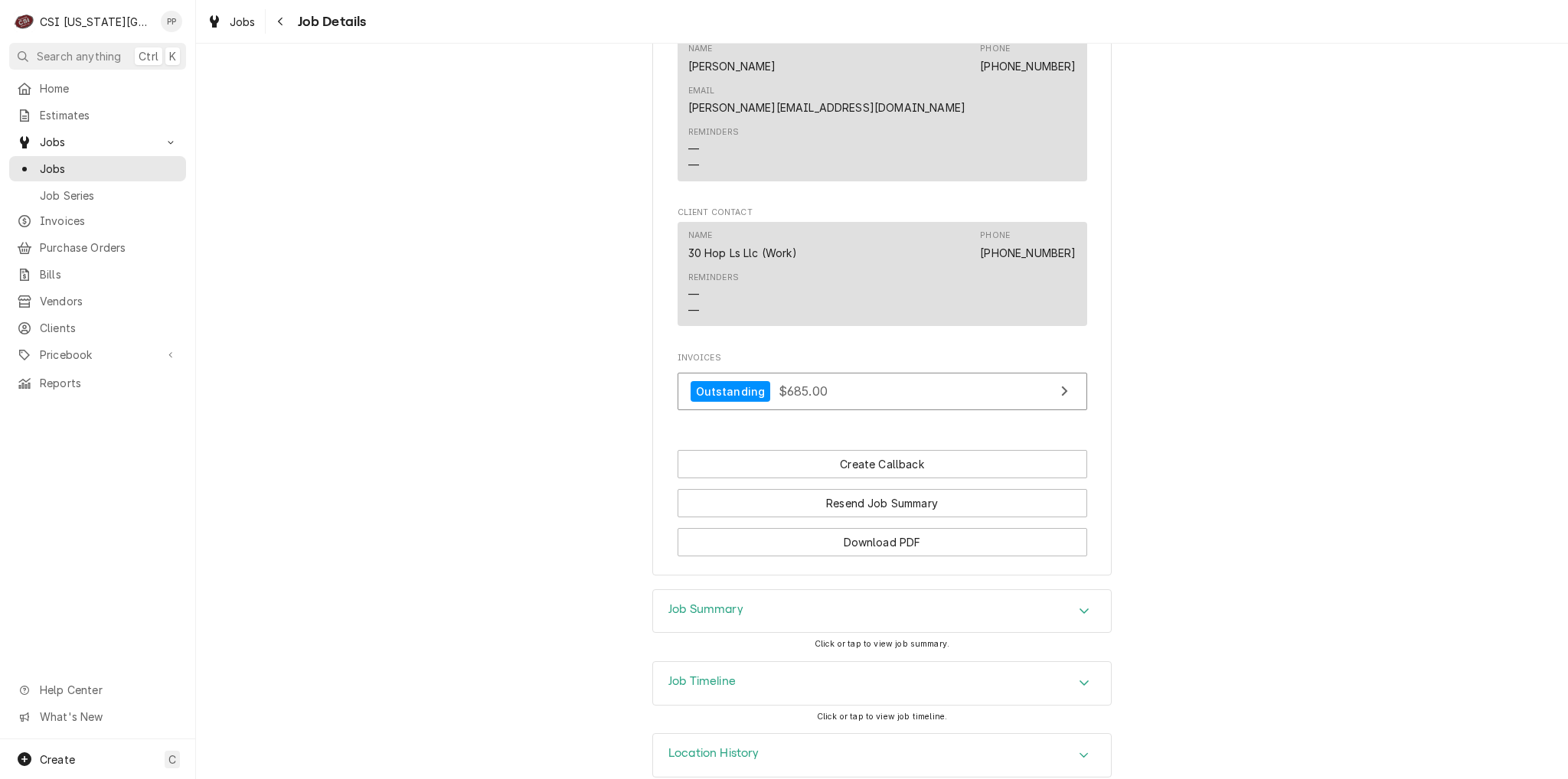
click at [814, 590] on div "Job Summary" at bounding box center [881, 612] width 458 height 43
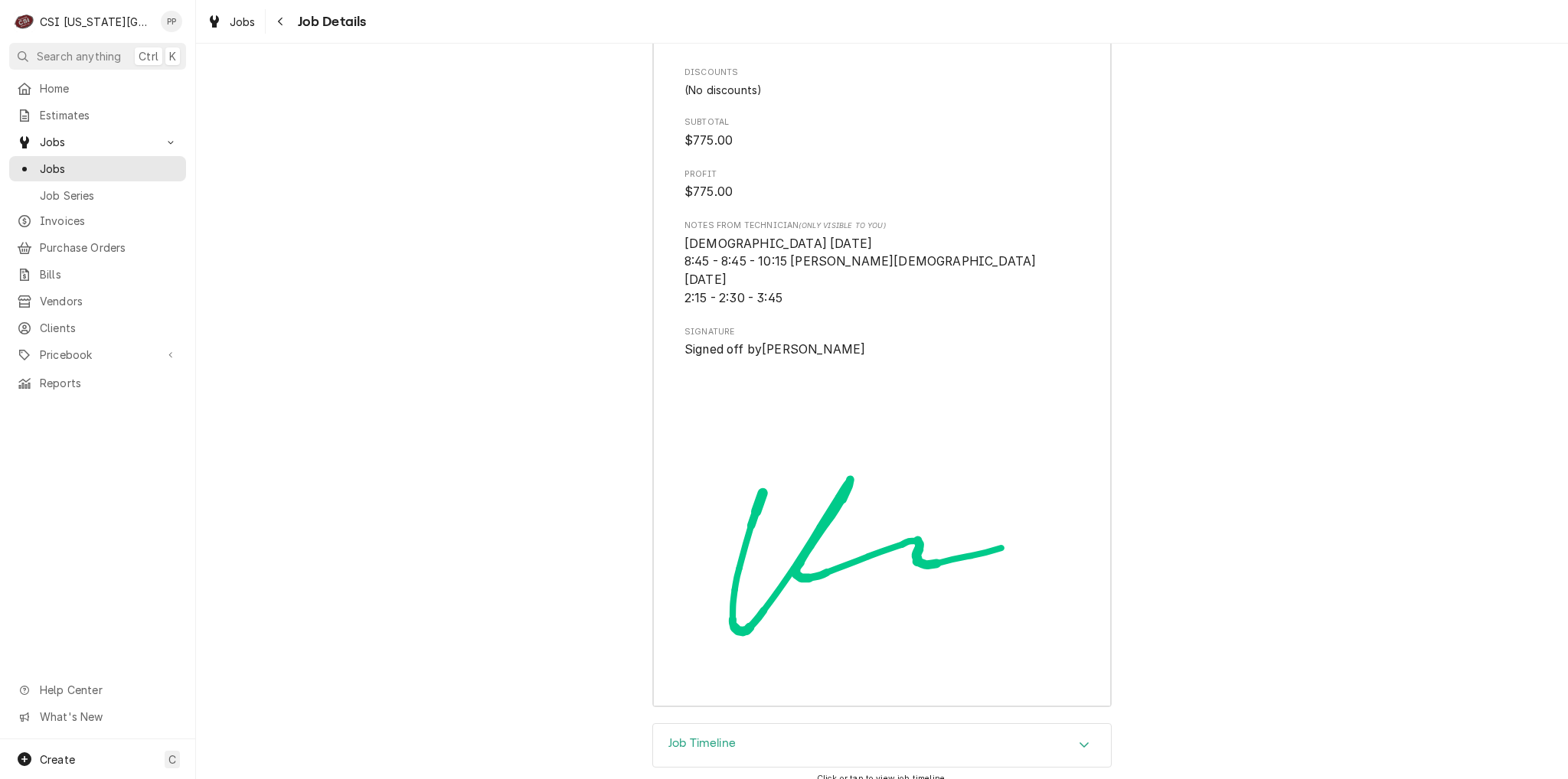
scroll to position [3876, 0]
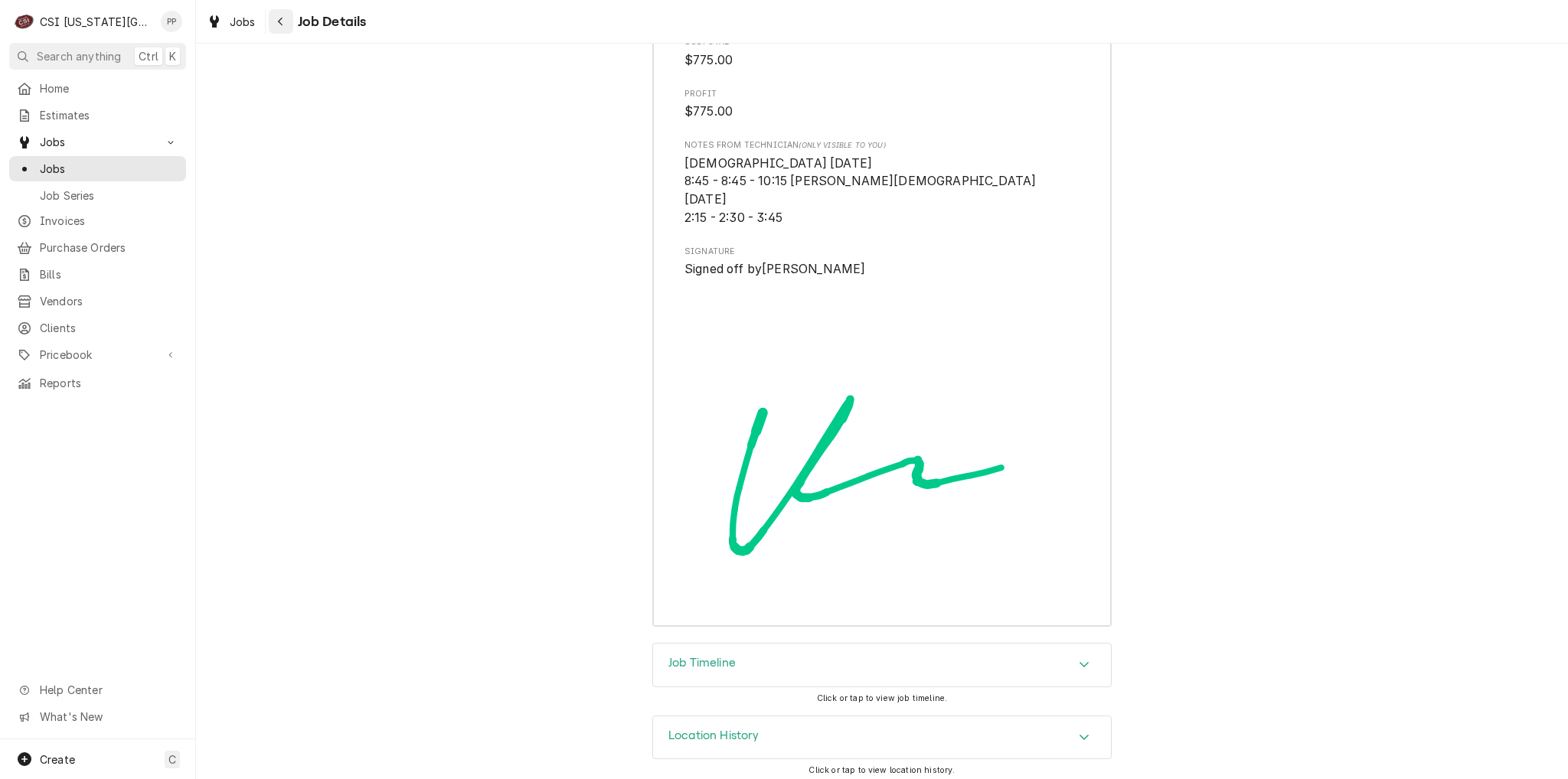
click at [292, 22] on button "Navigate back" at bounding box center [281, 21] width 25 height 25
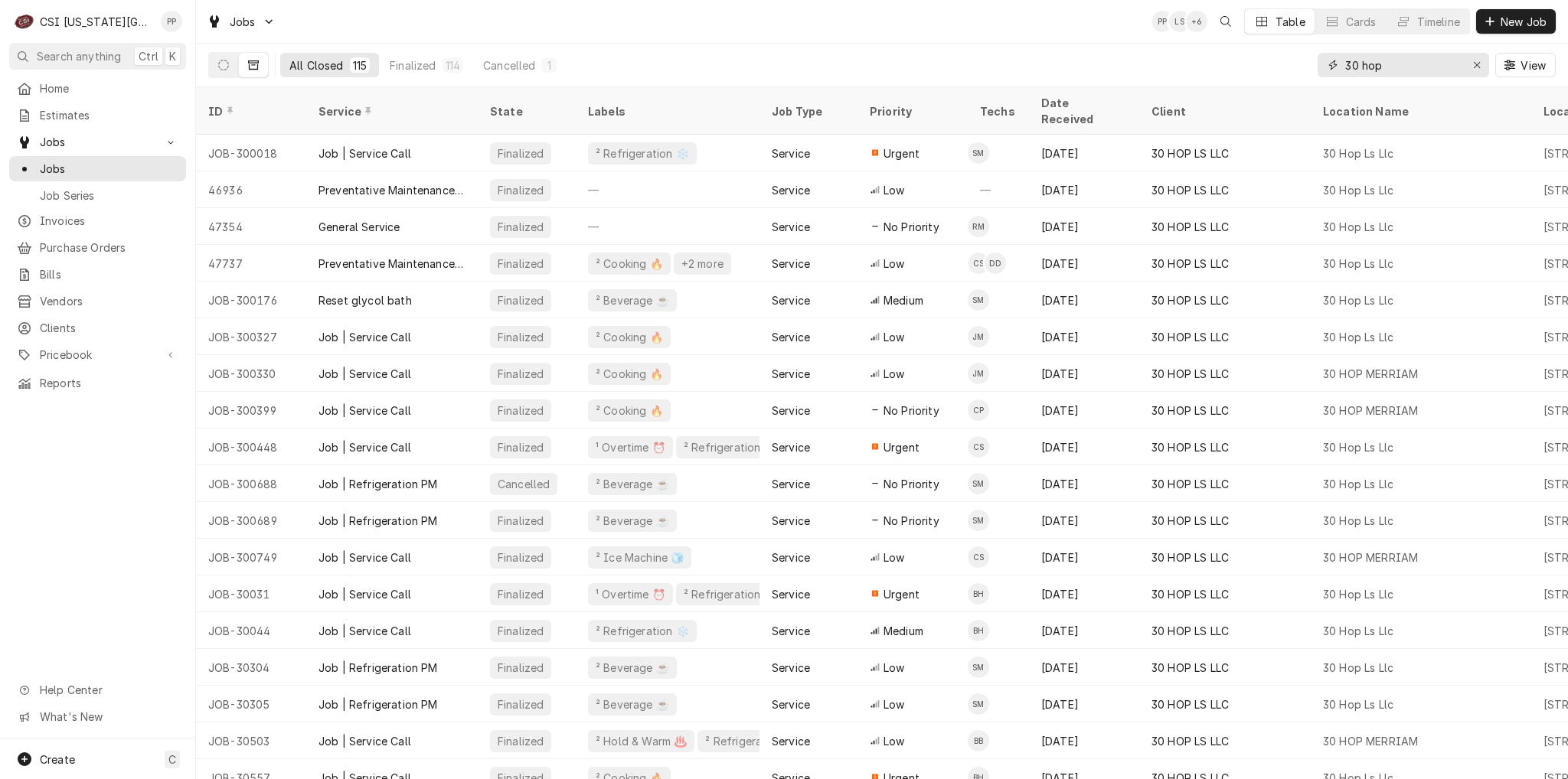
click at [1483, 68] on div "Erase input" at bounding box center [1476, 64] width 15 height 15
click at [1420, 68] on input "Dynamic Content Wrapper" at bounding box center [1413, 65] width 136 height 25
click at [85, 107] on span "Estimates" at bounding box center [110, 115] width 139 height 16
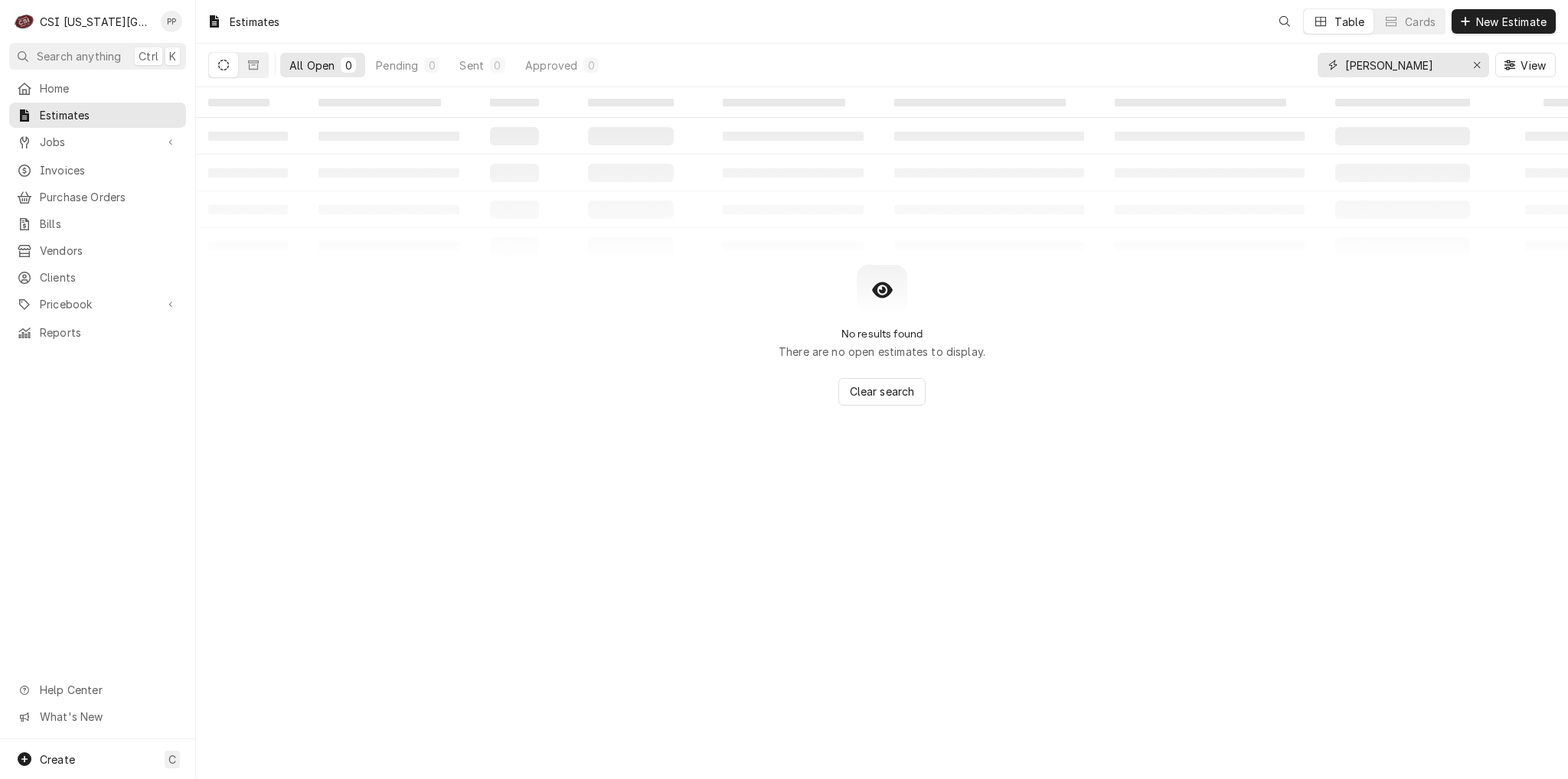
click at [1407, 62] on input "freddy" at bounding box center [1402, 65] width 115 height 25
click at [1479, 64] on icon "Erase input" at bounding box center [1476, 65] width 8 height 11
click at [1423, 62] on input "Dynamic Content Wrapper" at bounding box center [1418, 65] width 144 height 25
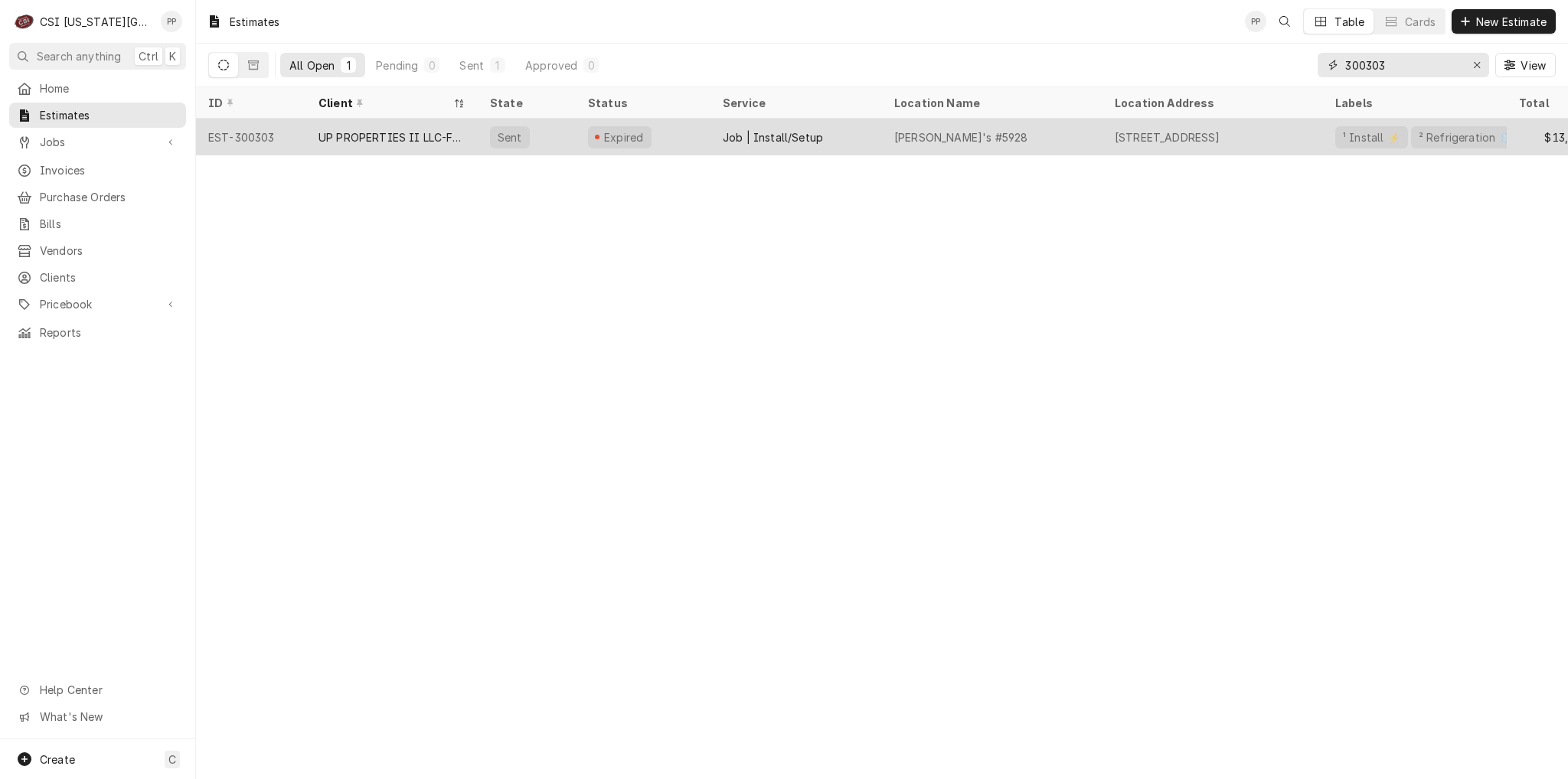
type input "300303"
click at [413, 132] on div "UP PROPERTIES II LLC-FAZOLI'S RESTAURANT" at bounding box center [392, 137] width 147 height 16
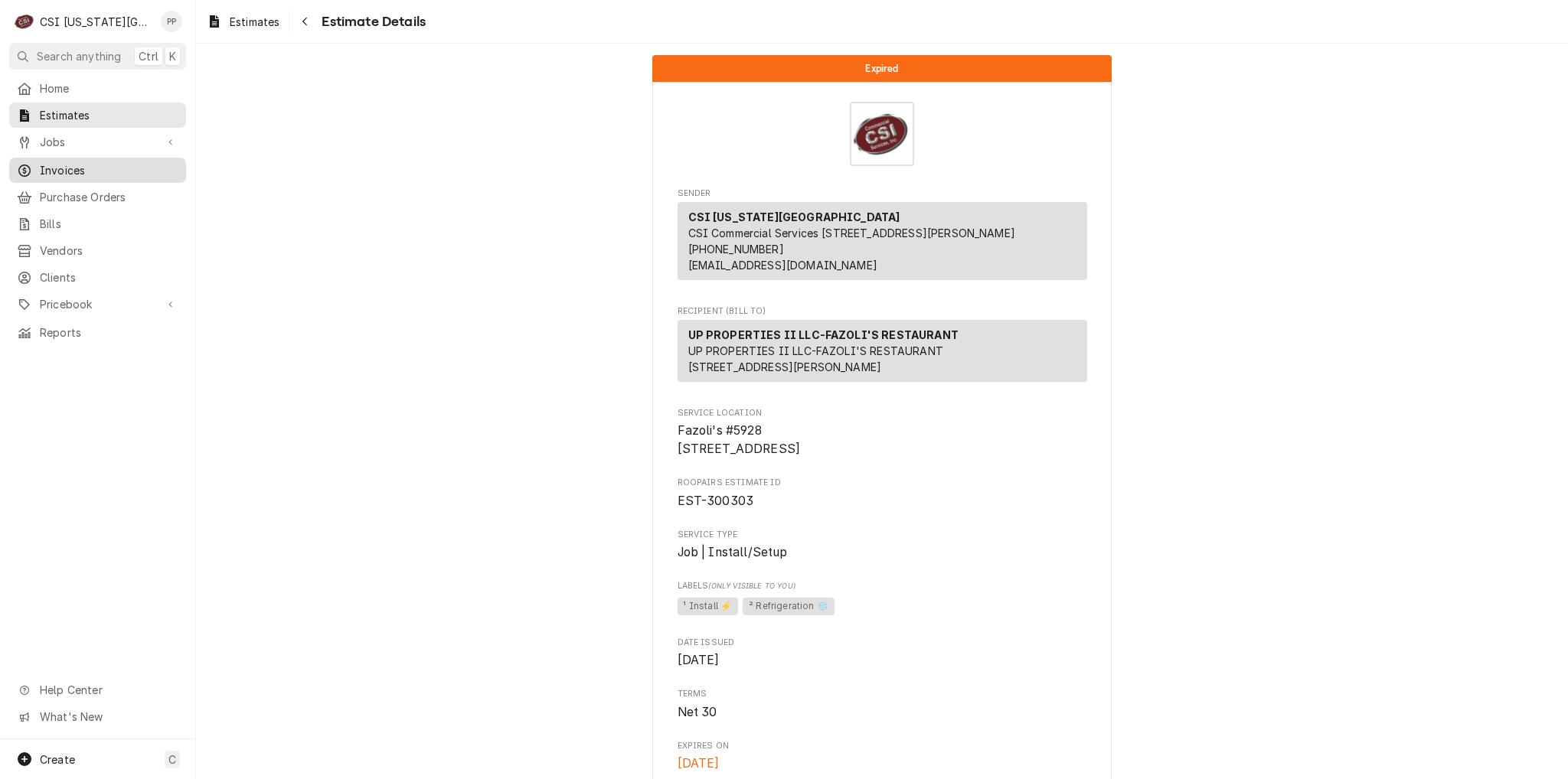
click at [93, 169] on span "Invoices" at bounding box center [110, 170] width 139 height 16
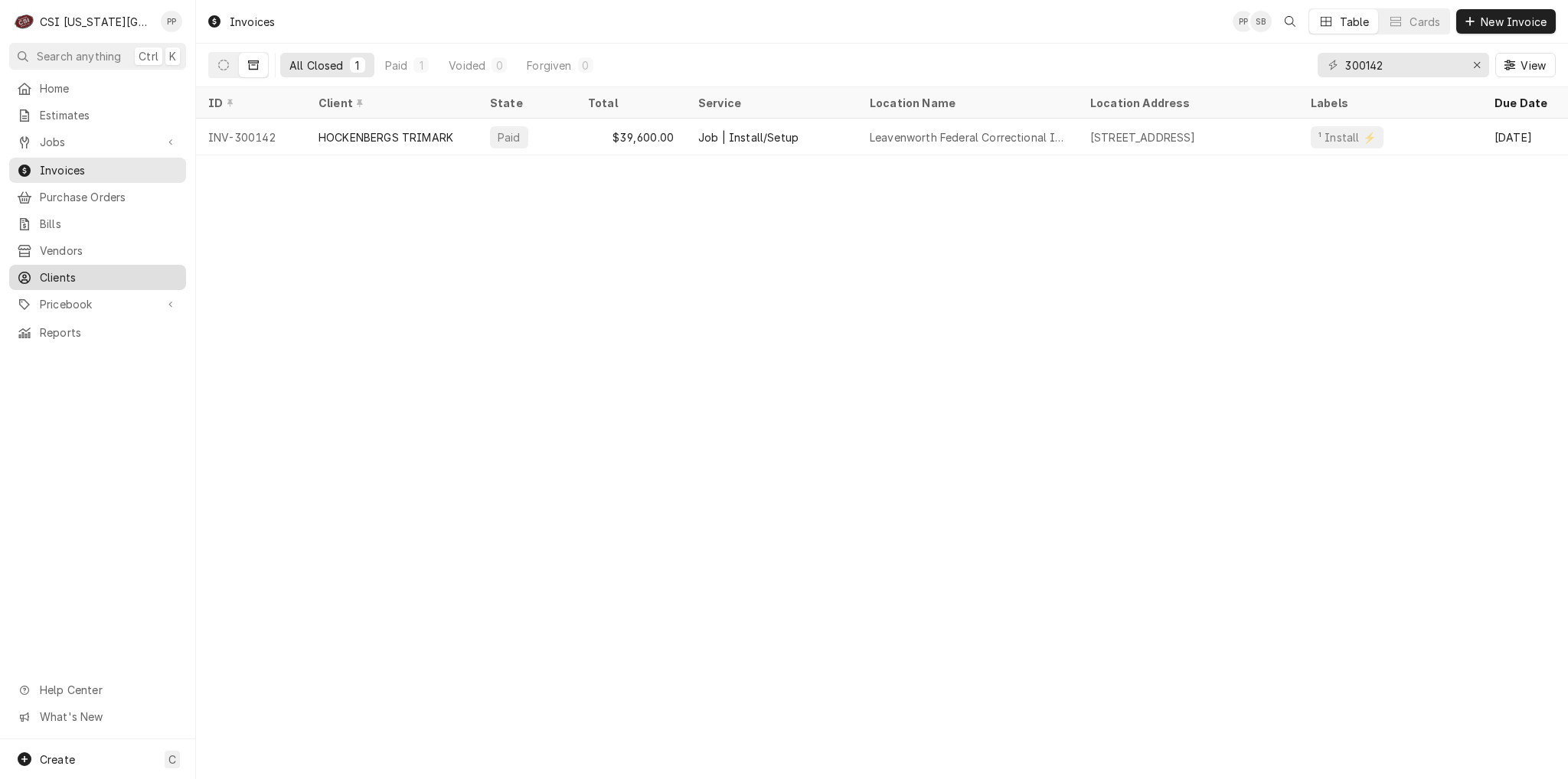
click at [85, 274] on span "Clients" at bounding box center [110, 278] width 139 height 16
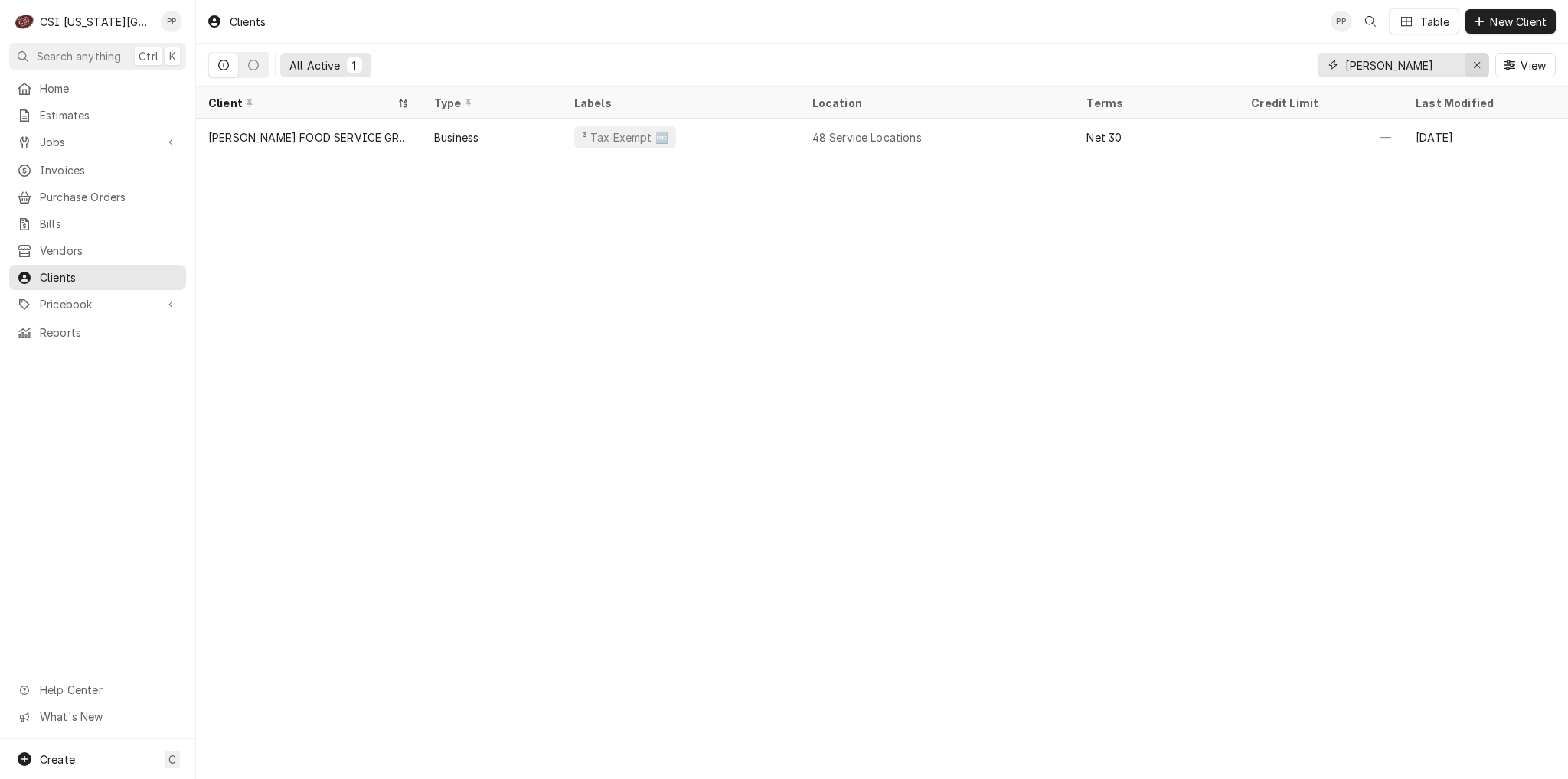
click at [1471, 66] on div "Erase input" at bounding box center [1476, 64] width 15 height 15
click at [1458, 63] on input "Dynamic Content Wrapper" at bounding box center [1418, 65] width 144 height 25
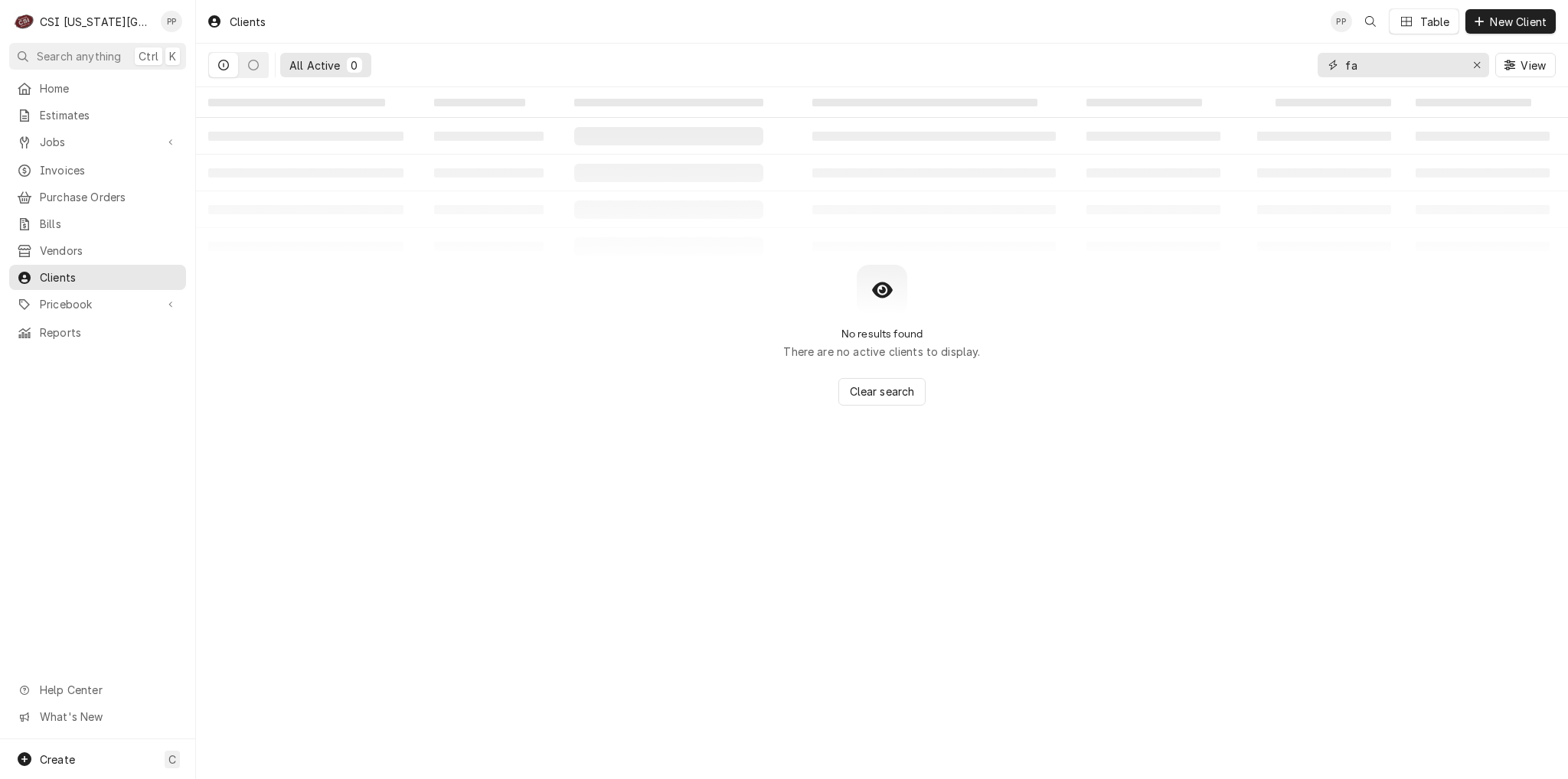
type input "f"
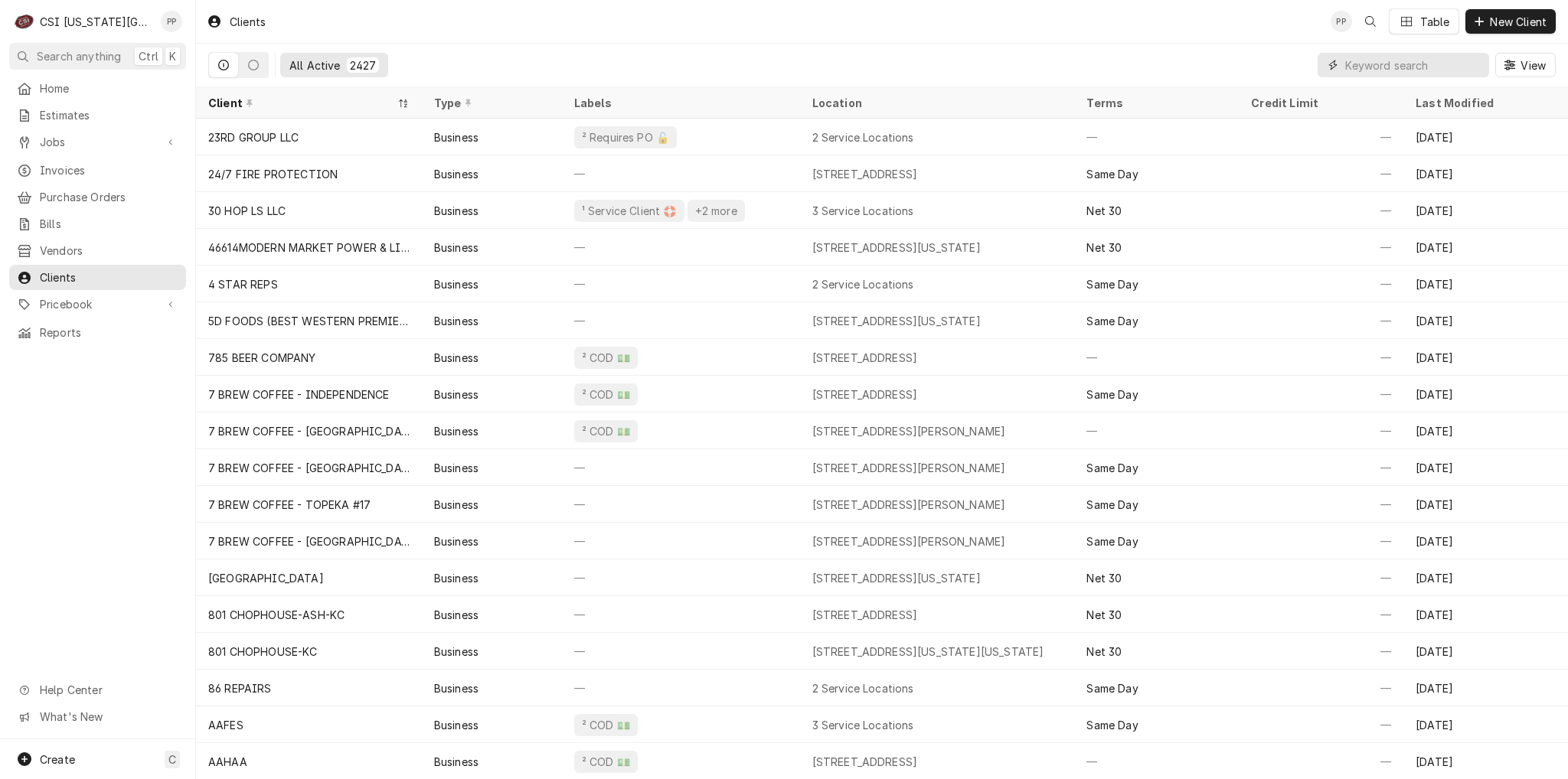
type input "a"
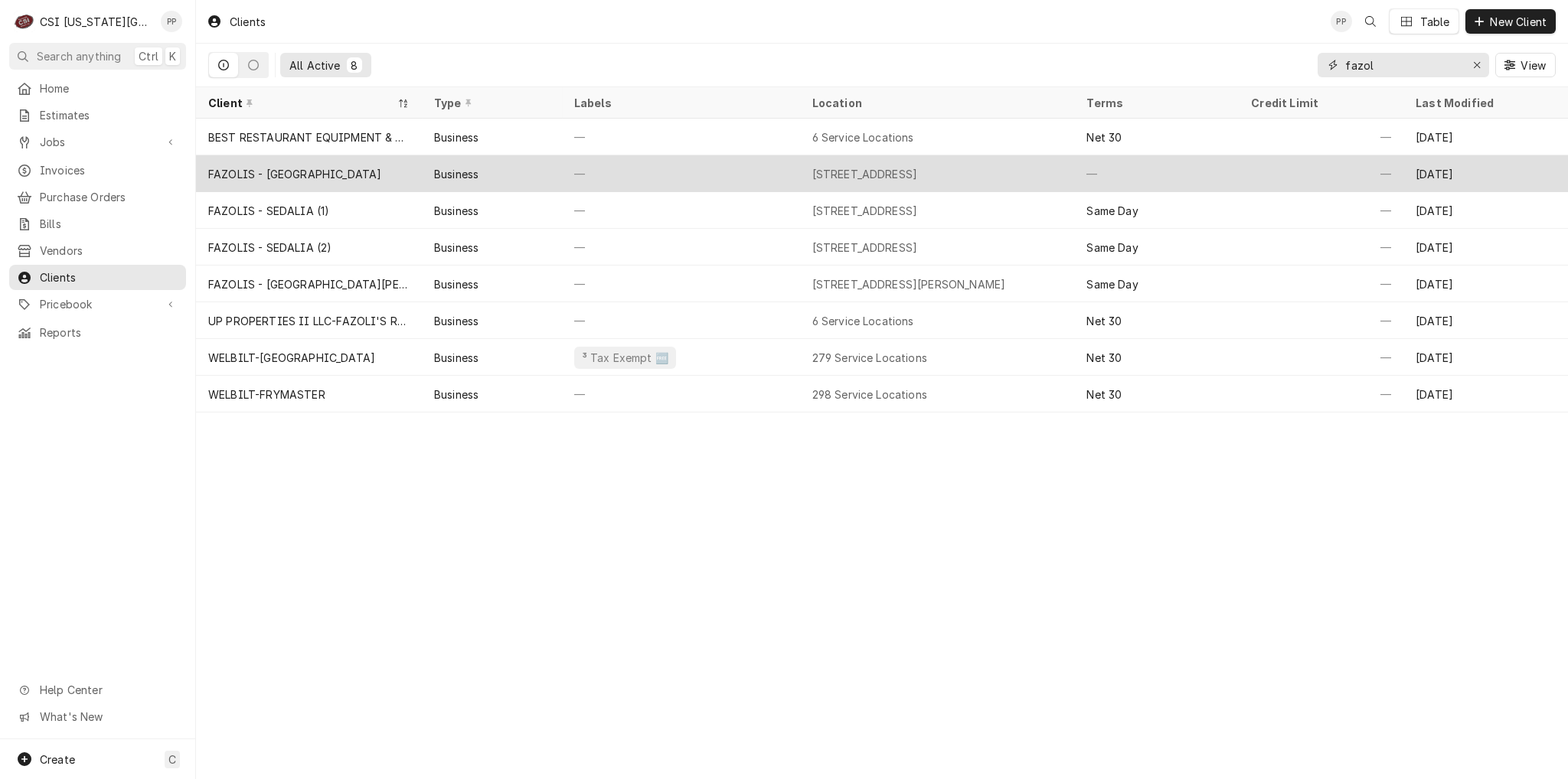
type input "fazol"
click at [1171, 177] on div "—" at bounding box center [1156, 174] width 165 height 37
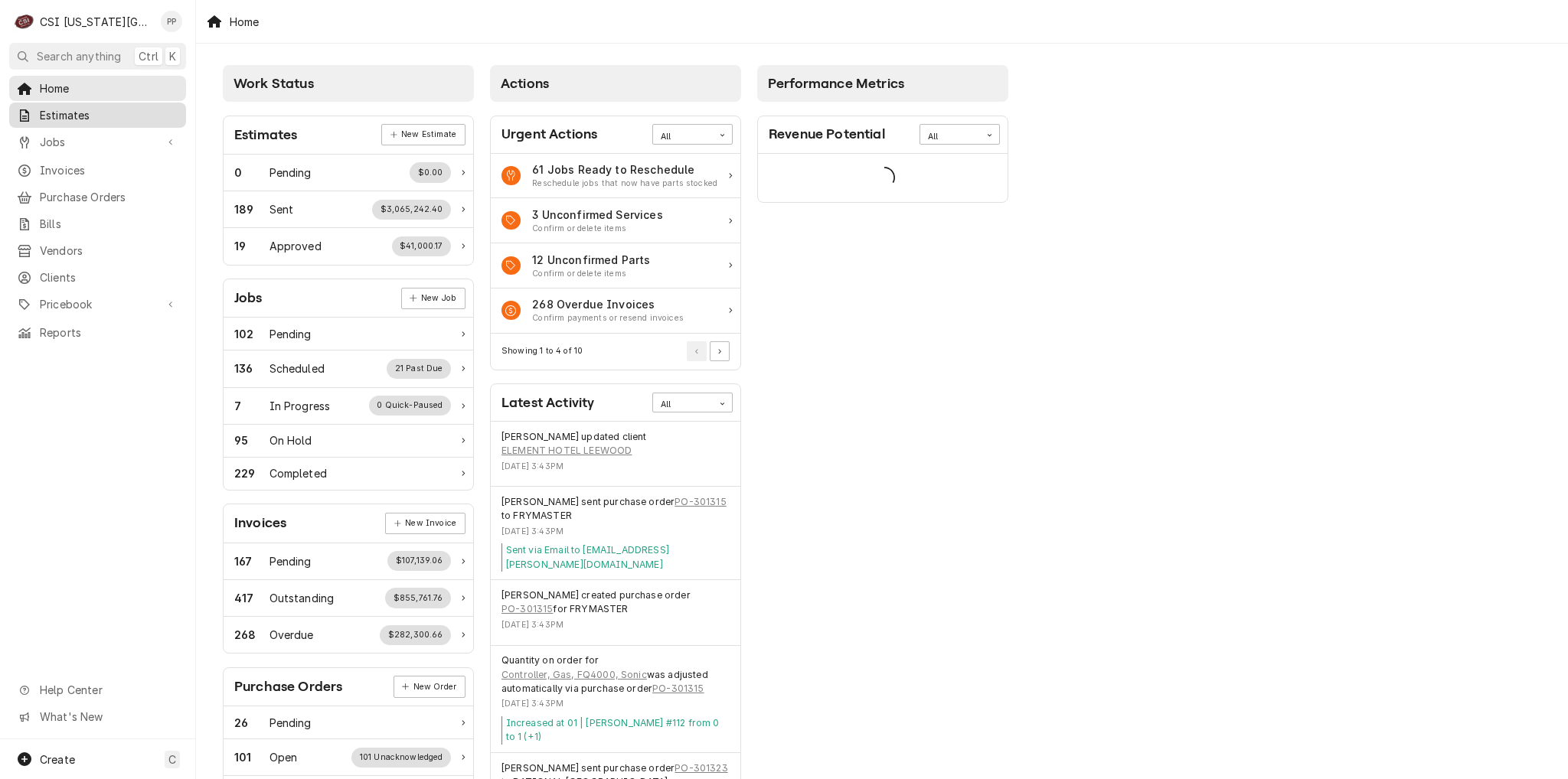
click at [101, 117] on span "Estimates" at bounding box center [110, 115] width 139 height 16
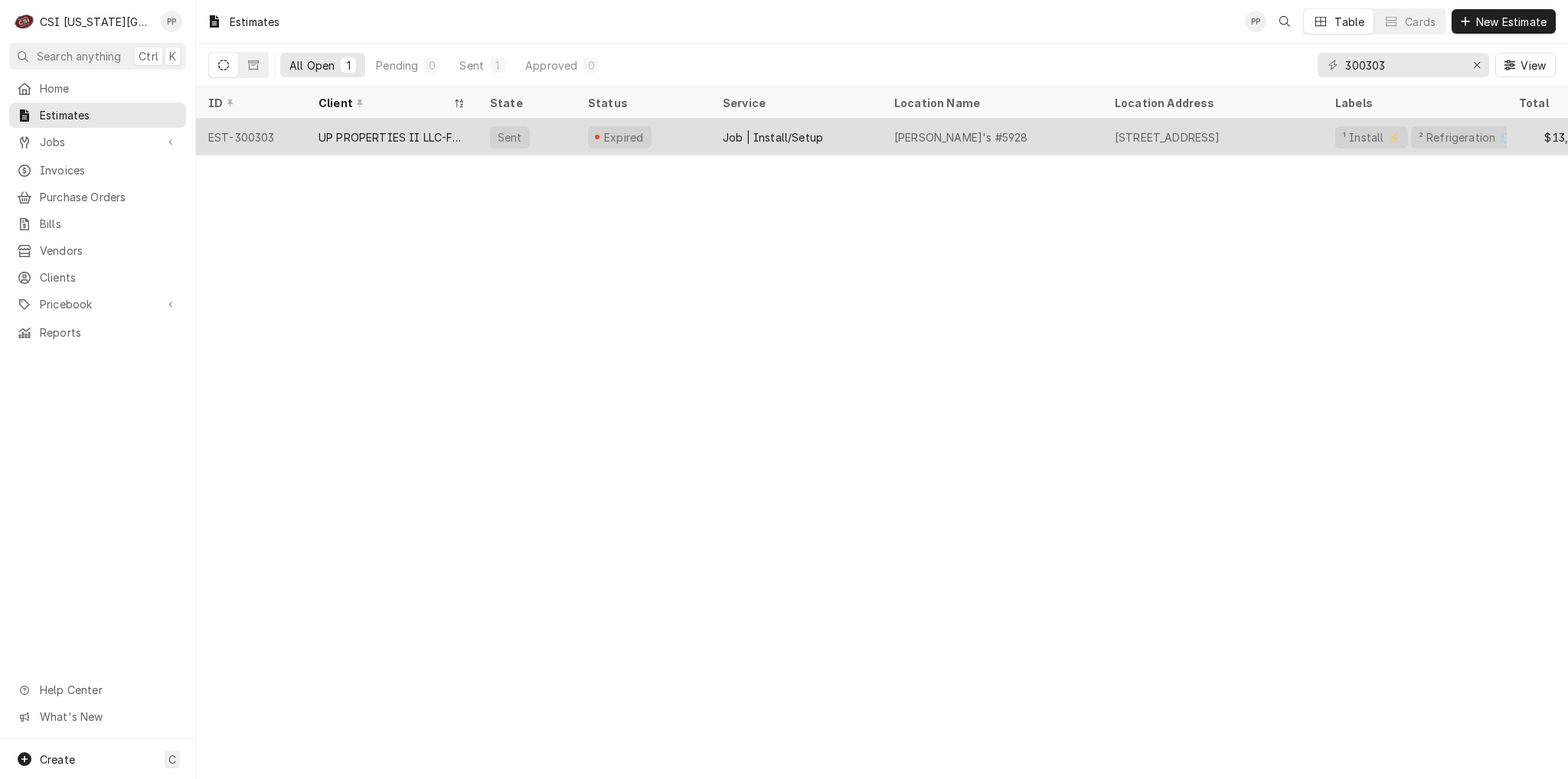
click at [360, 132] on div "UP PROPERTIES II LLC-FAZOLI'S RESTAURANT" at bounding box center [392, 137] width 147 height 16
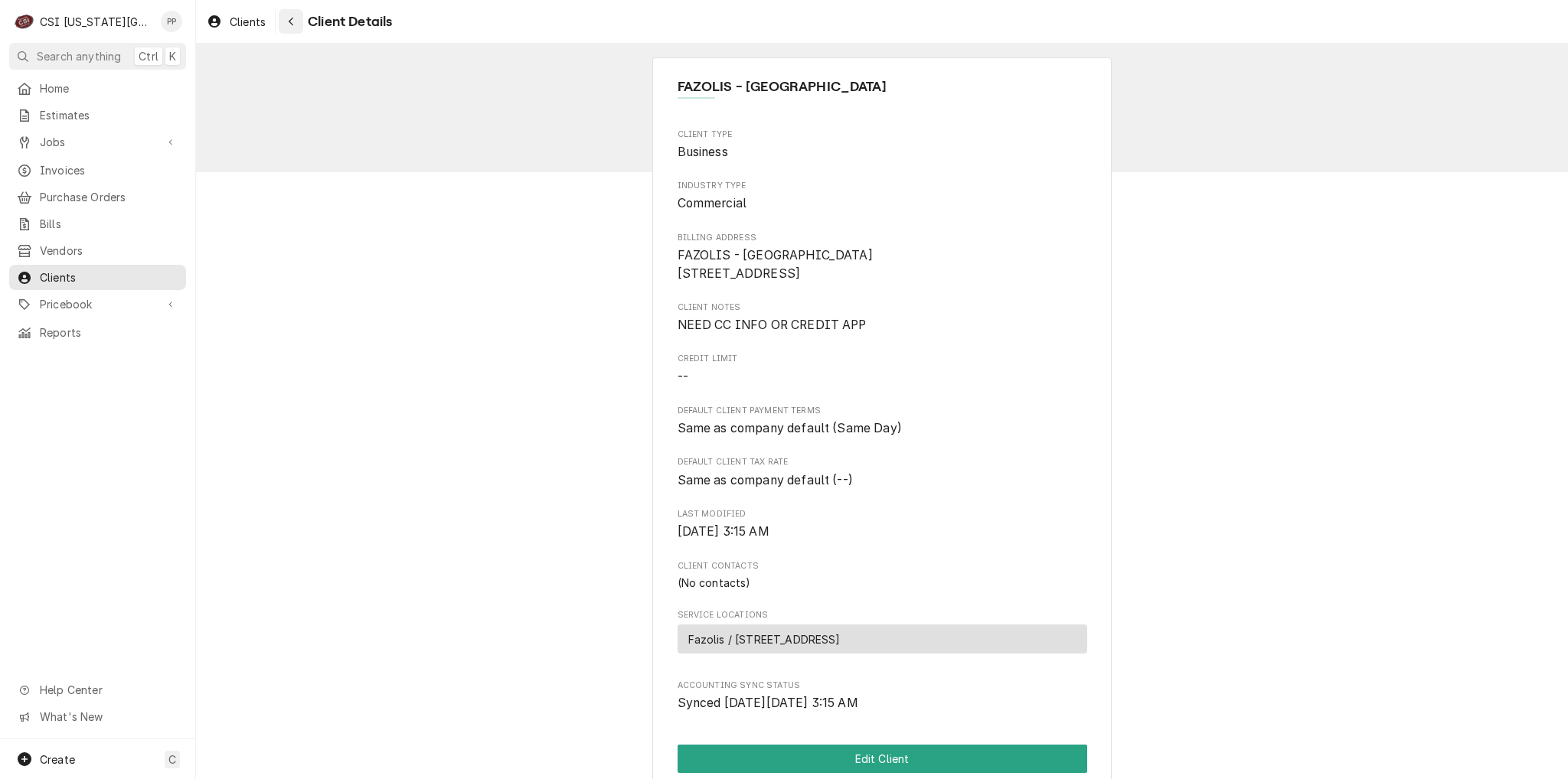
click at [287, 25] on div "Navigate back" at bounding box center [290, 20] width 15 height 15
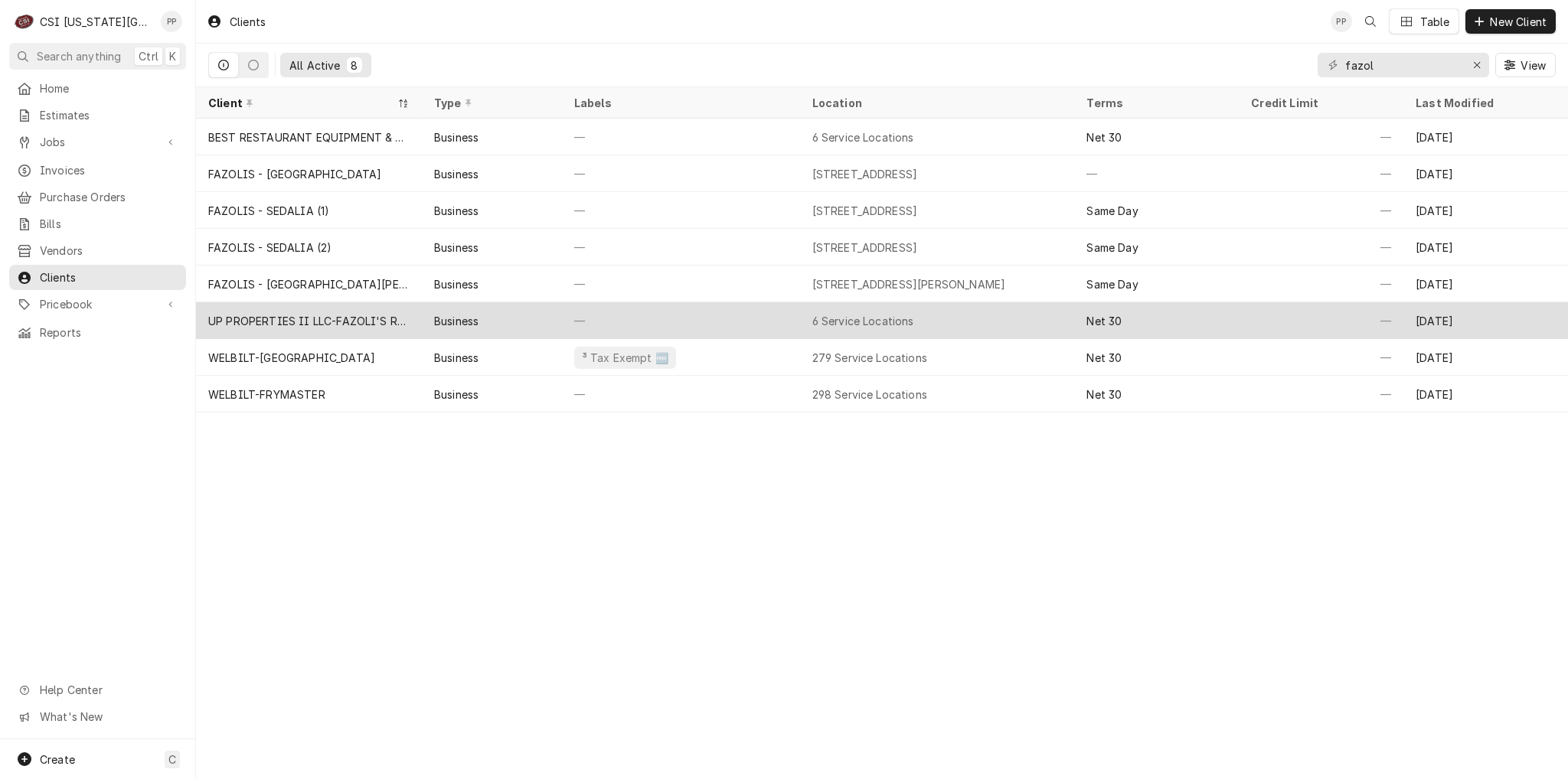
click at [337, 317] on div "UP PROPERTIES II LLC-FAZOLI'S RESTAURANT" at bounding box center [309, 321] width 201 height 16
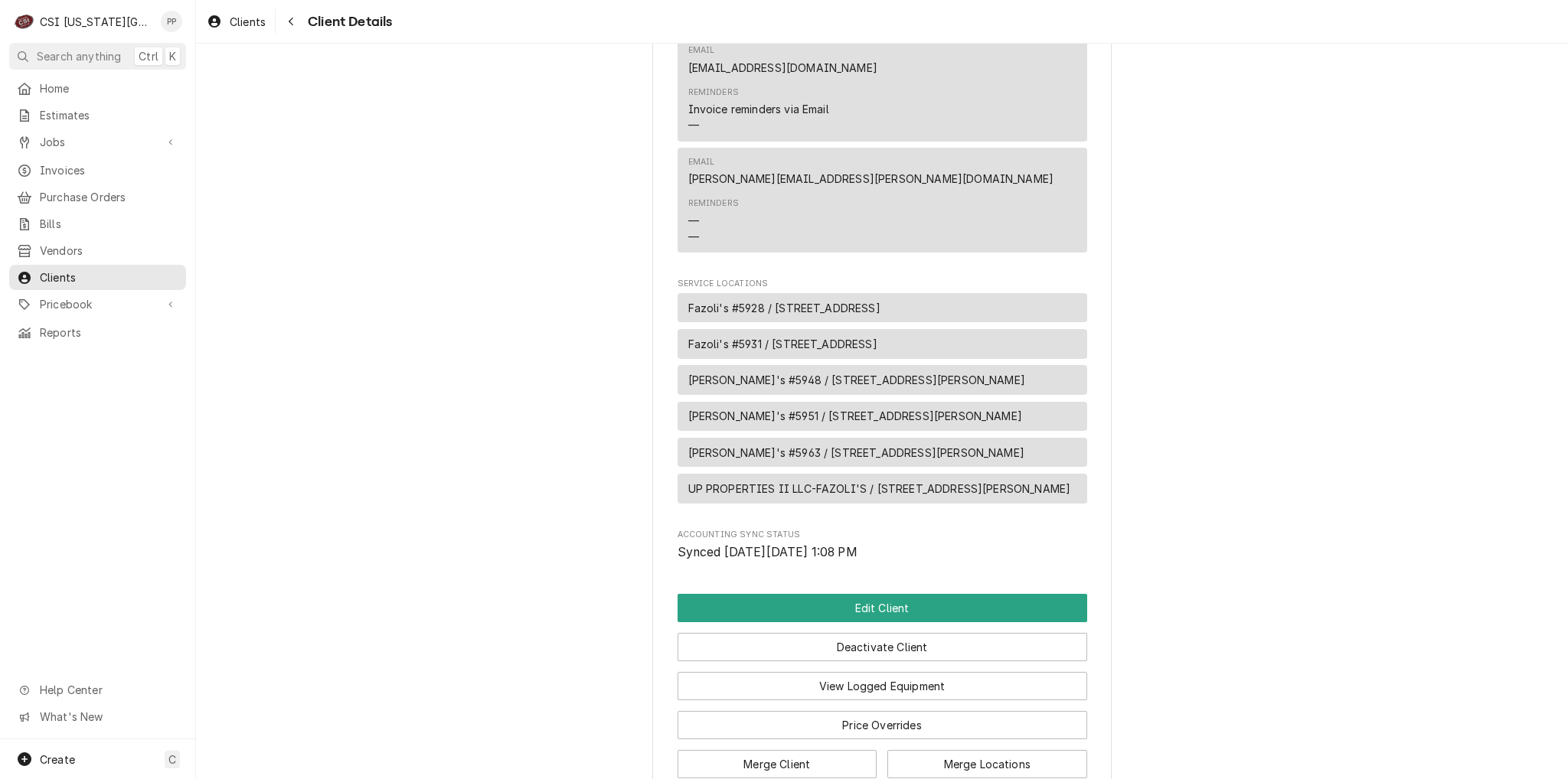
scroll to position [423, 0]
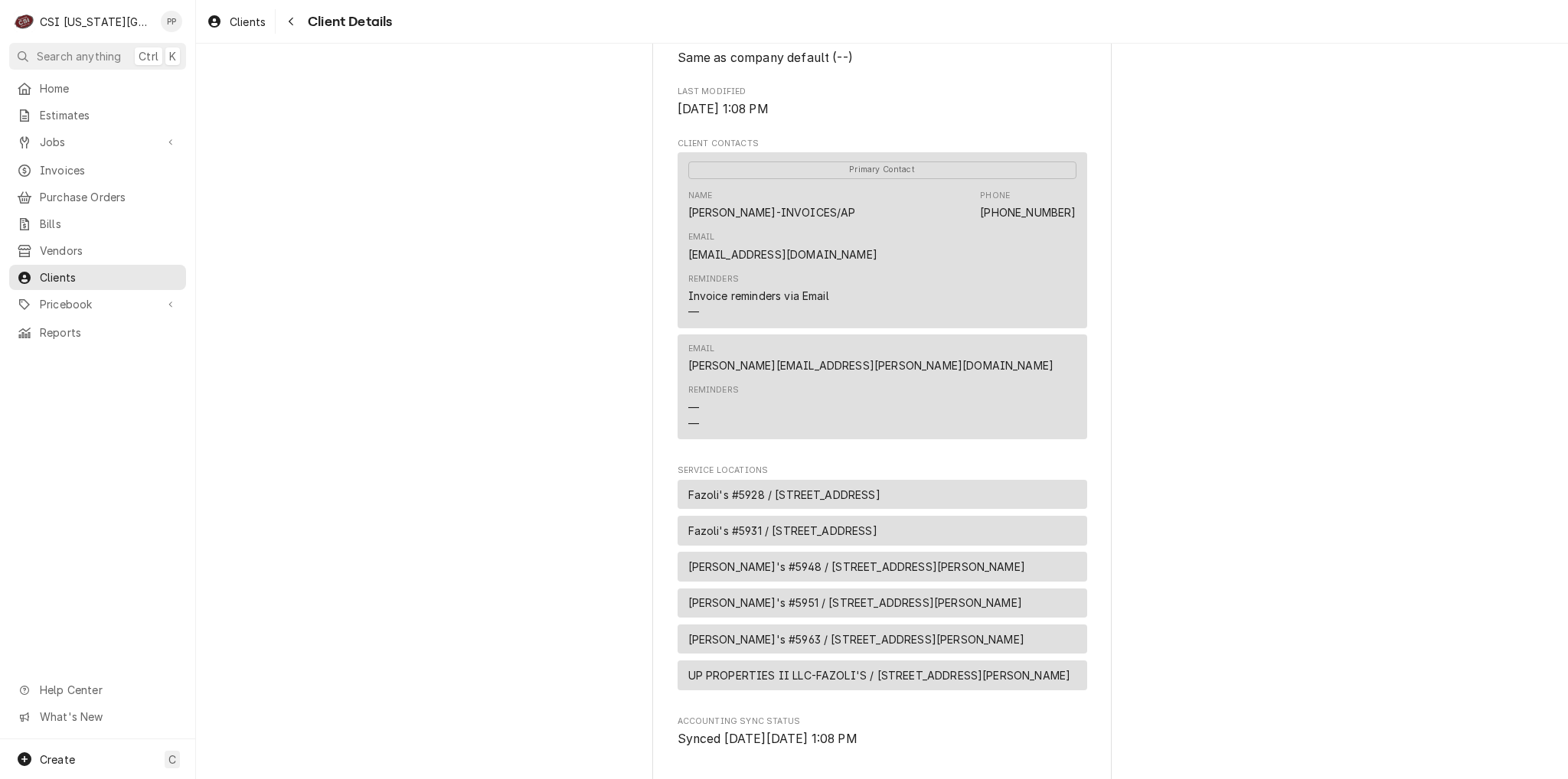
drag, startPoint x: 107, startPoint y: 118, endPoint x: 286, endPoint y: 138, distance: 180.1
click at [107, 118] on span "Estimates" at bounding box center [110, 115] width 139 height 16
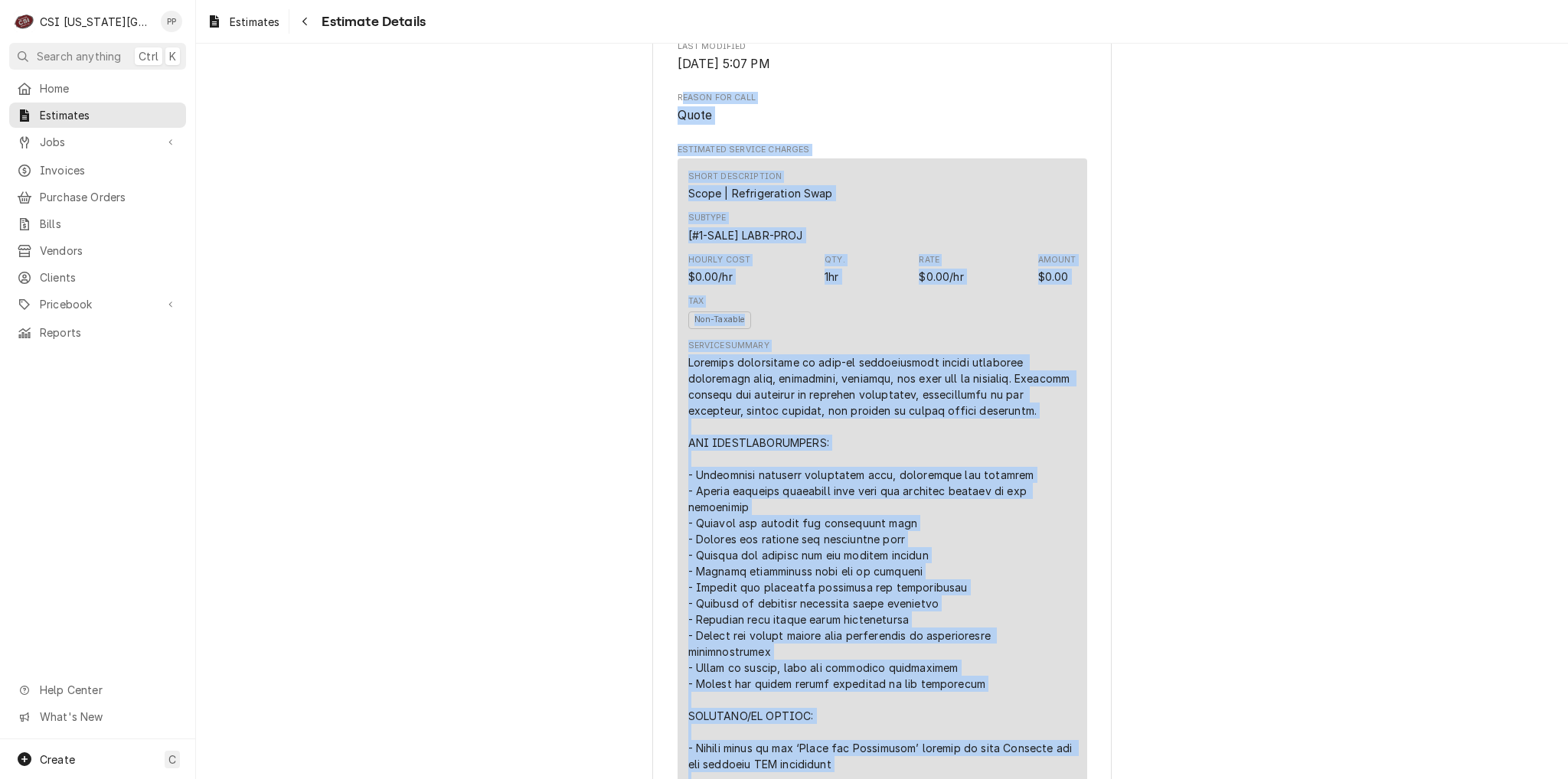
scroll to position [844, 0]
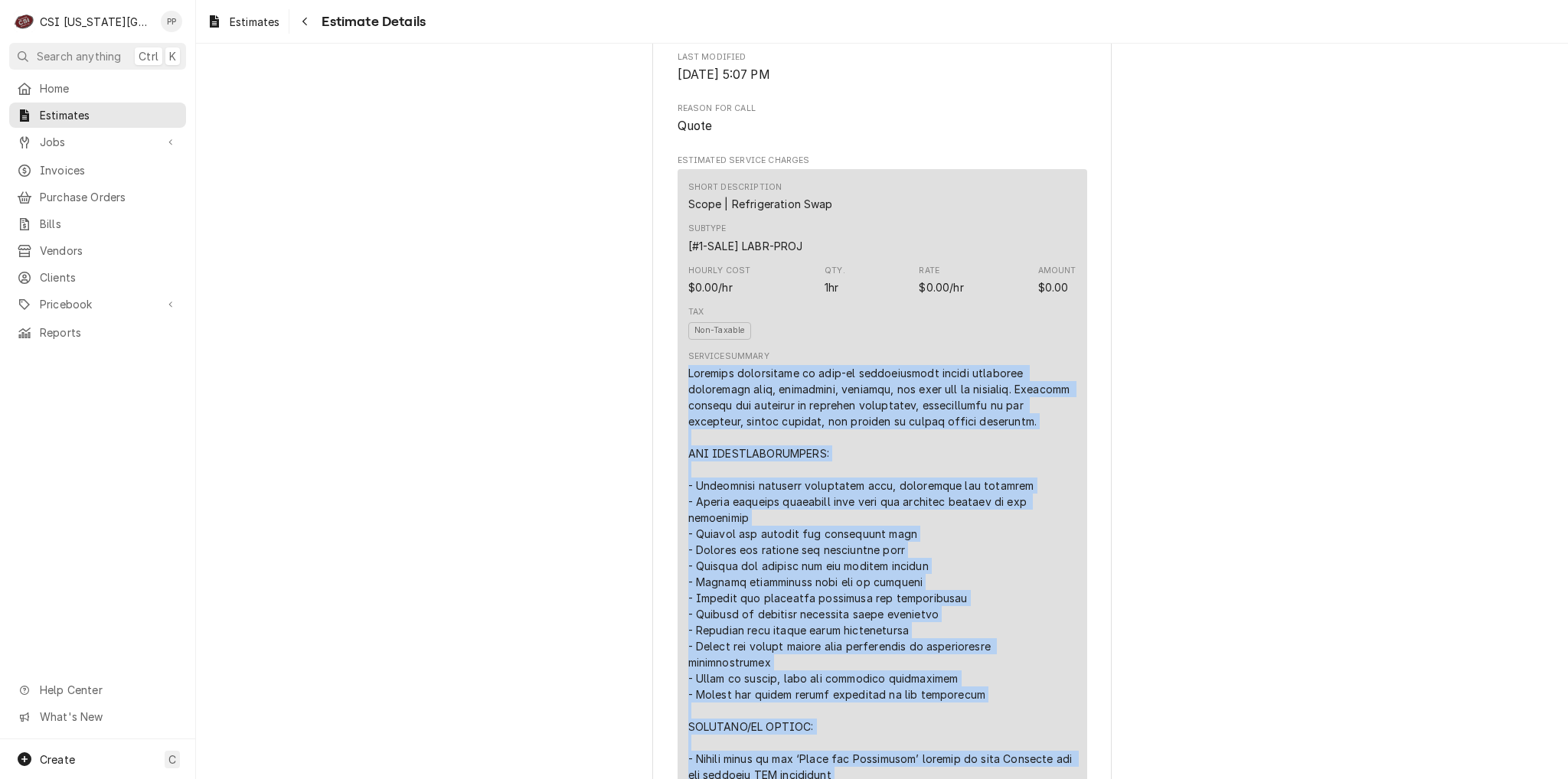
drag, startPoint x: 839, startPoint y: 294, endPoint x: 670, endPoint y: 414, distance: 207.3
click at [678, 414] on div "Short Description Scope | Refrigeration Swap Subtype [#1-SALE] LABR-PROJ Hourly…" at bounding box center [882, 523] width 410 height 707
copy div "Loremips dolorsitame co adip-el seddoeiusmodt incidi utlaboree doloremagn aliq,…"
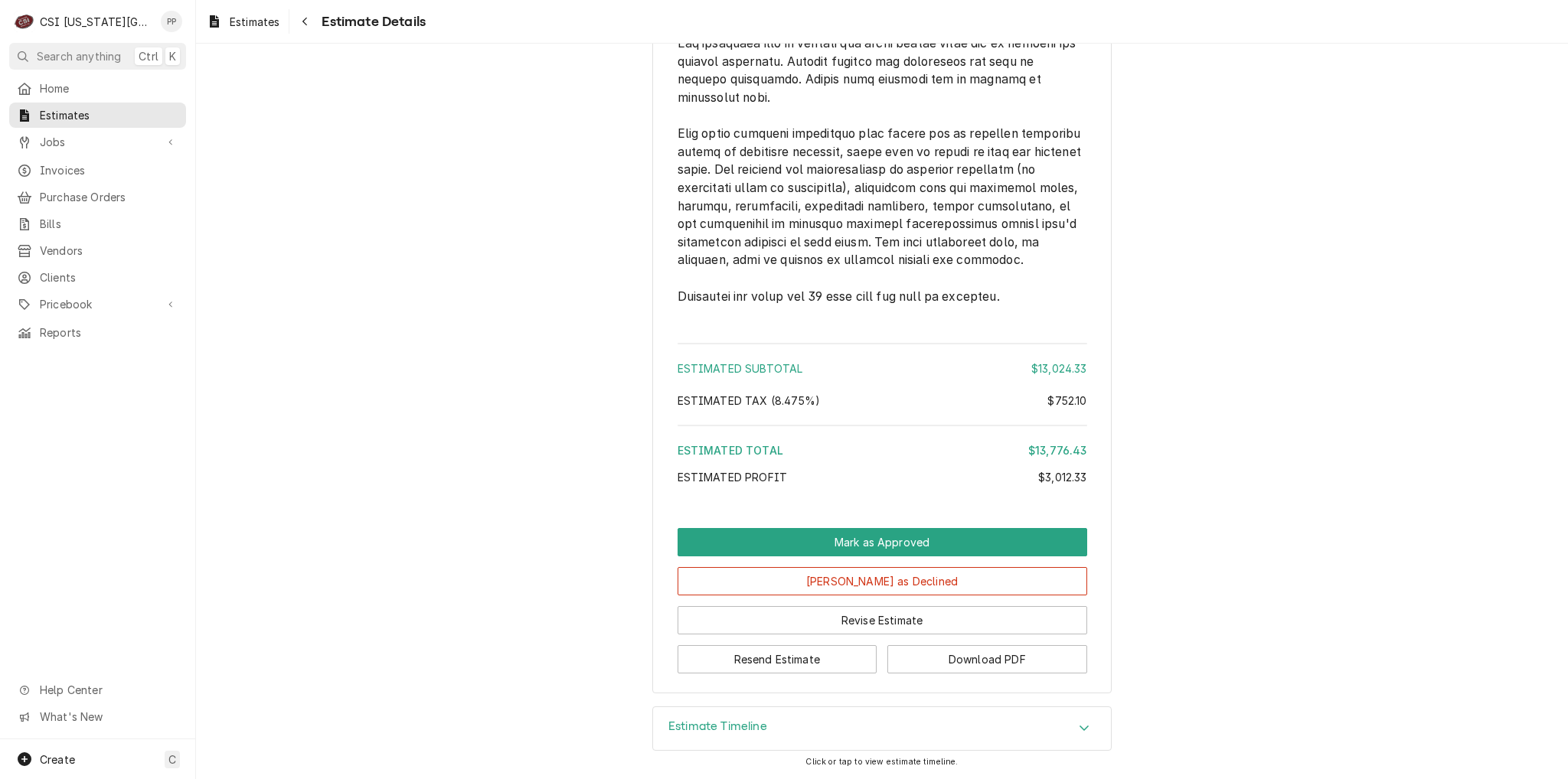
scroll to position [4011, 0]
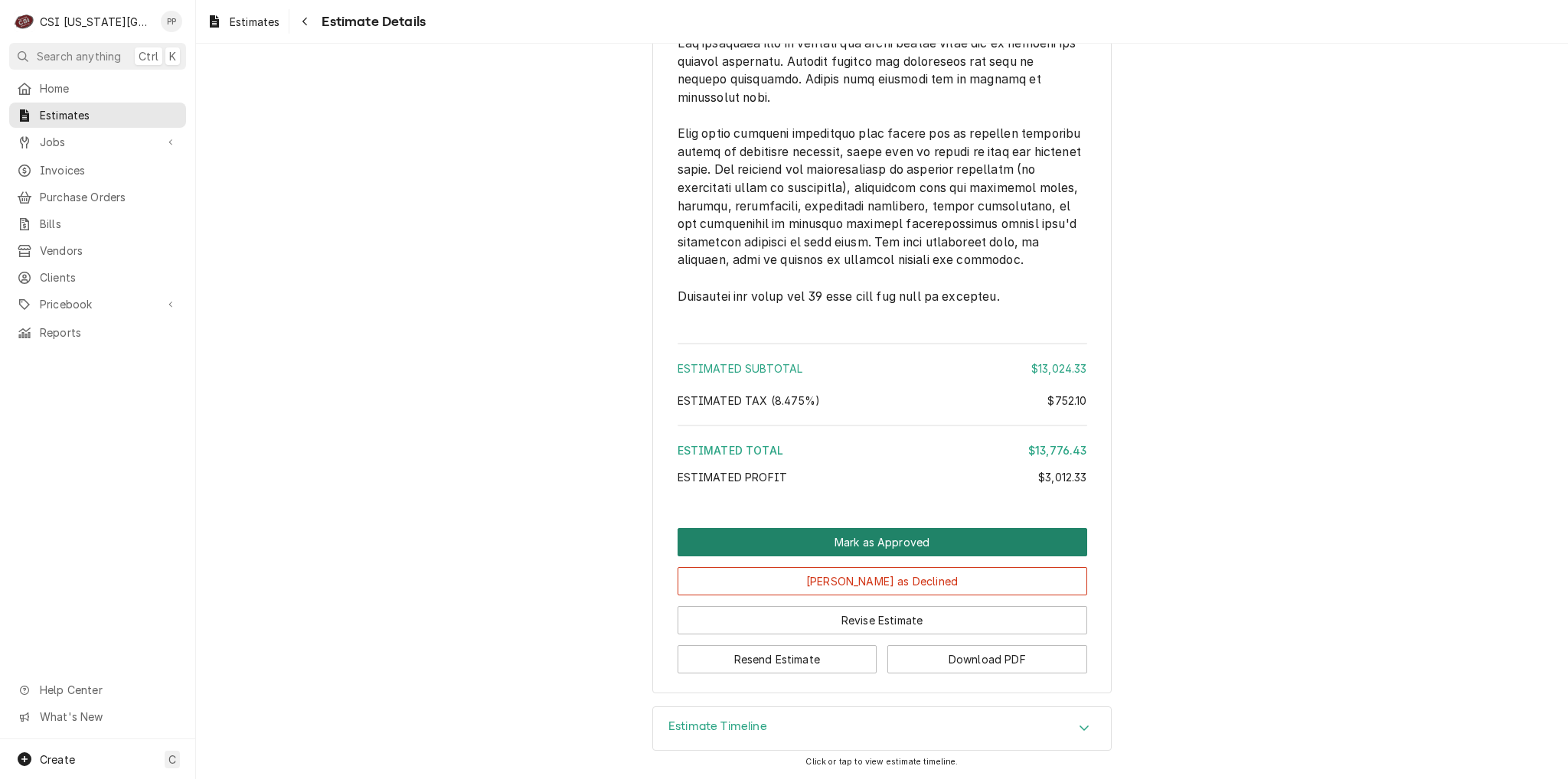
click at [865, 543] on button "Mark as Approved" at bounding box center [882, 542] width 410 height 28
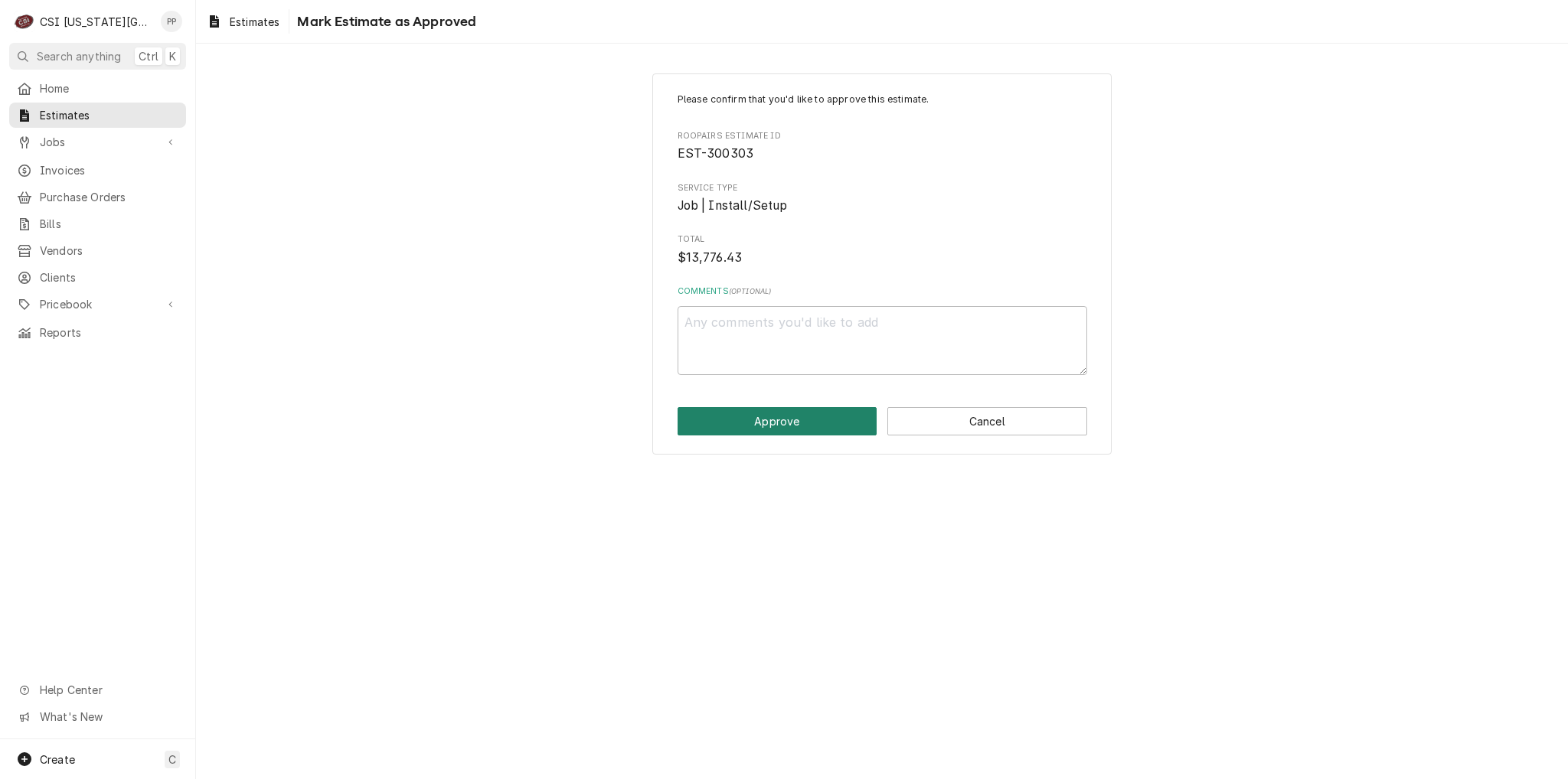
click at [786, 421] on button "Approve" at bounding box center [777, 421] width 199 height 28
type textarea "x"
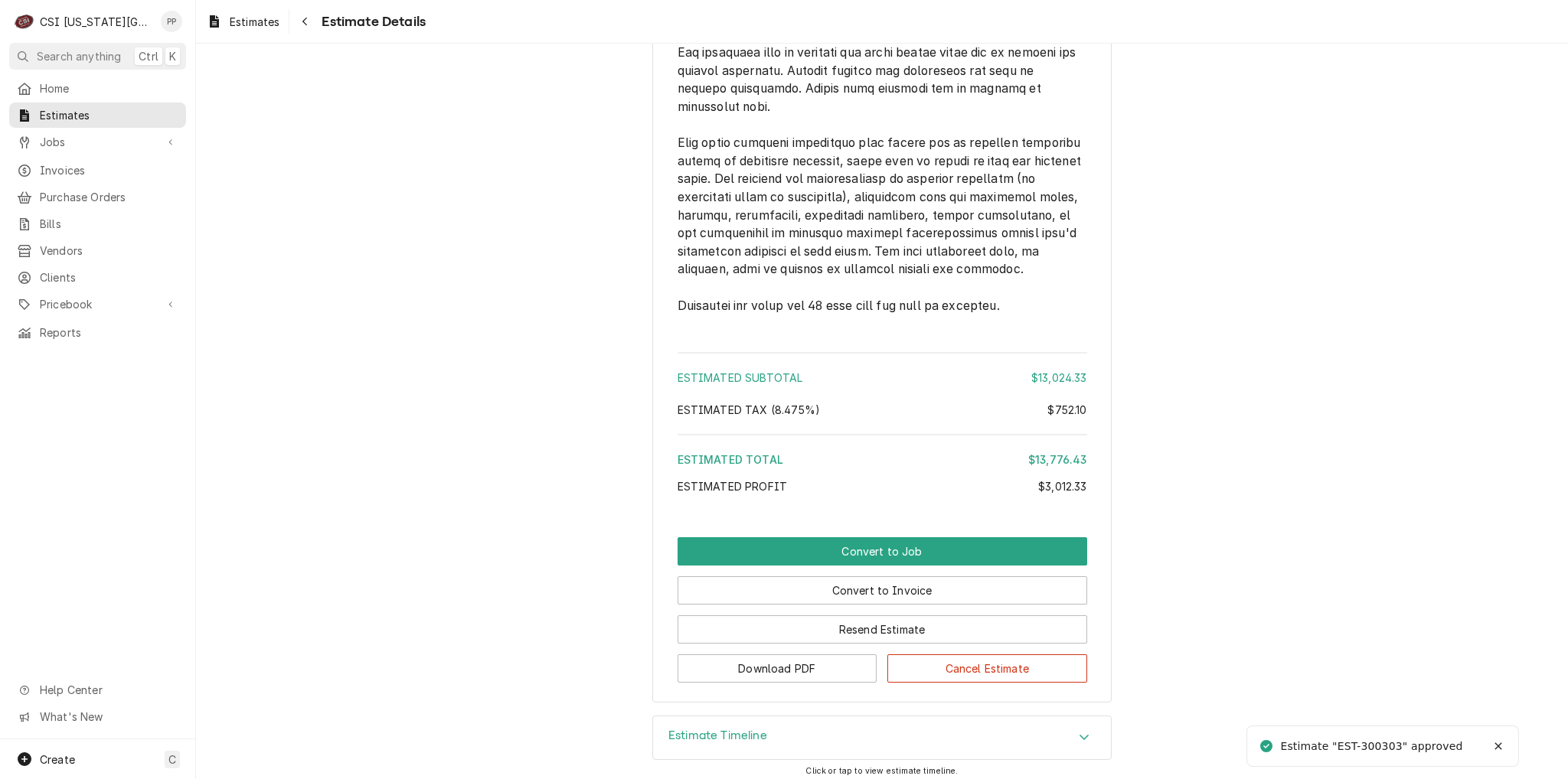
scroll to position [4011, 0]
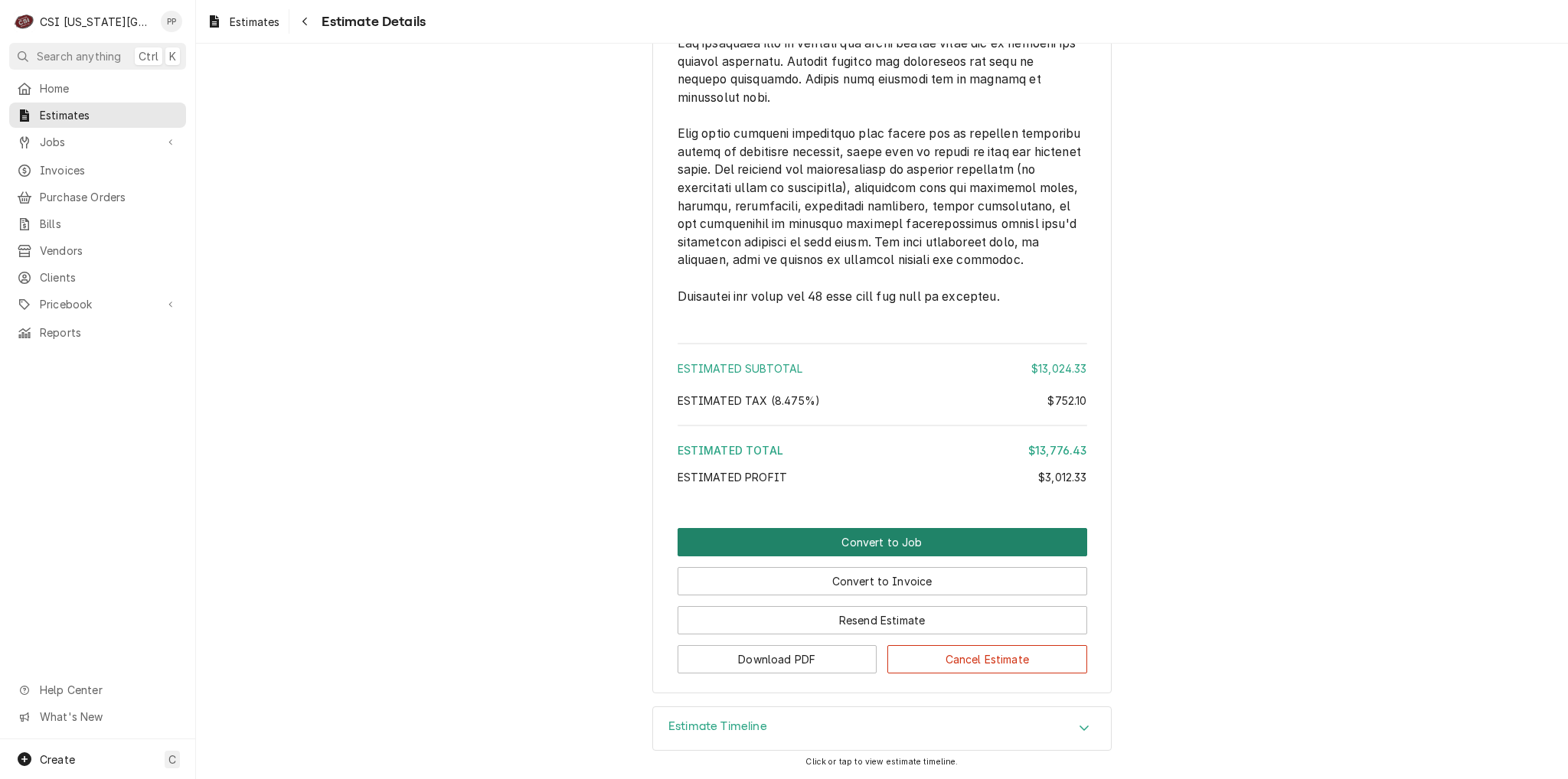
click at [876, 539] on button "Convert to Job" at bounding box center [882, 542] width 410 height 28
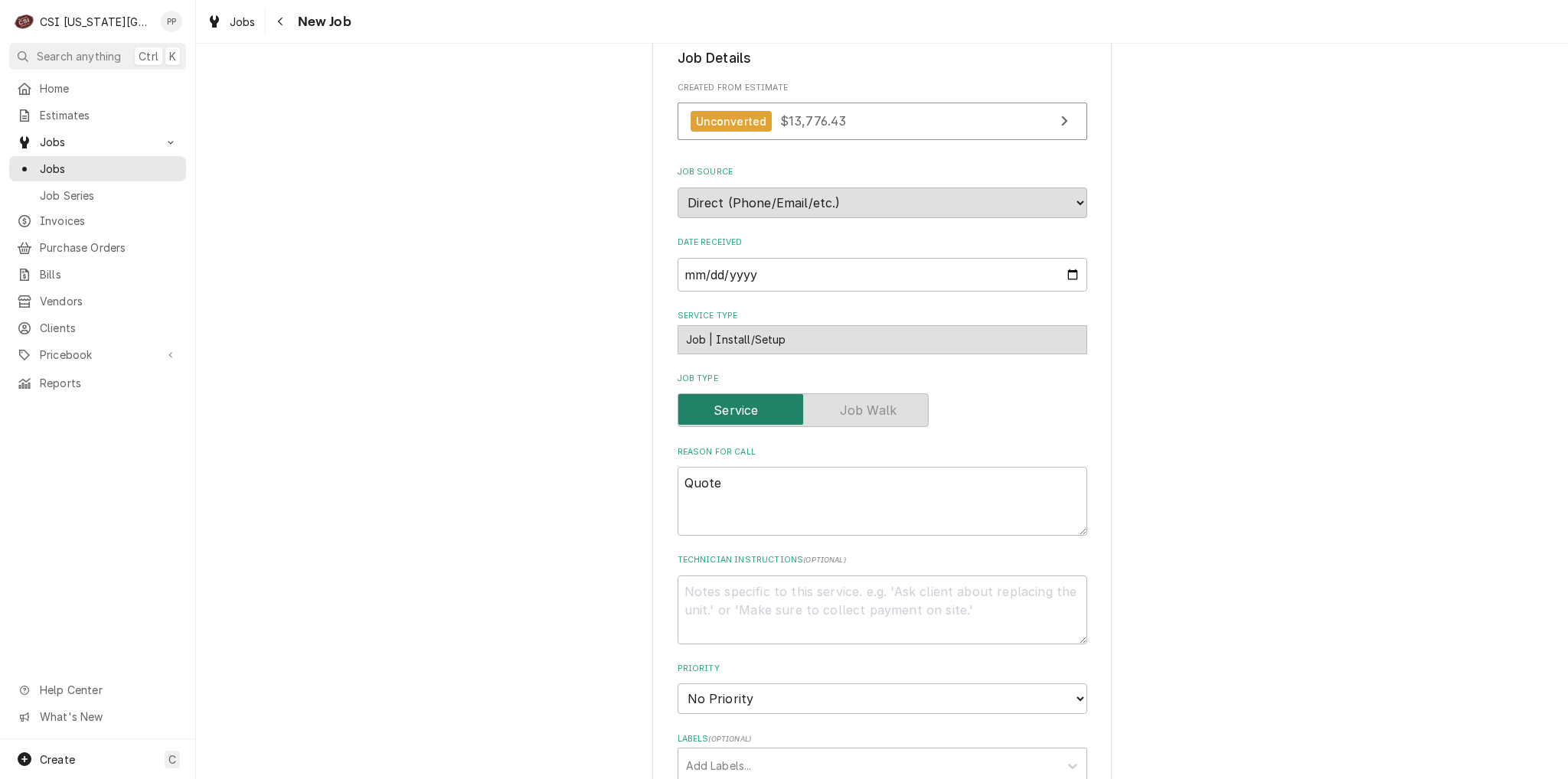
scroll to position [459, 0]
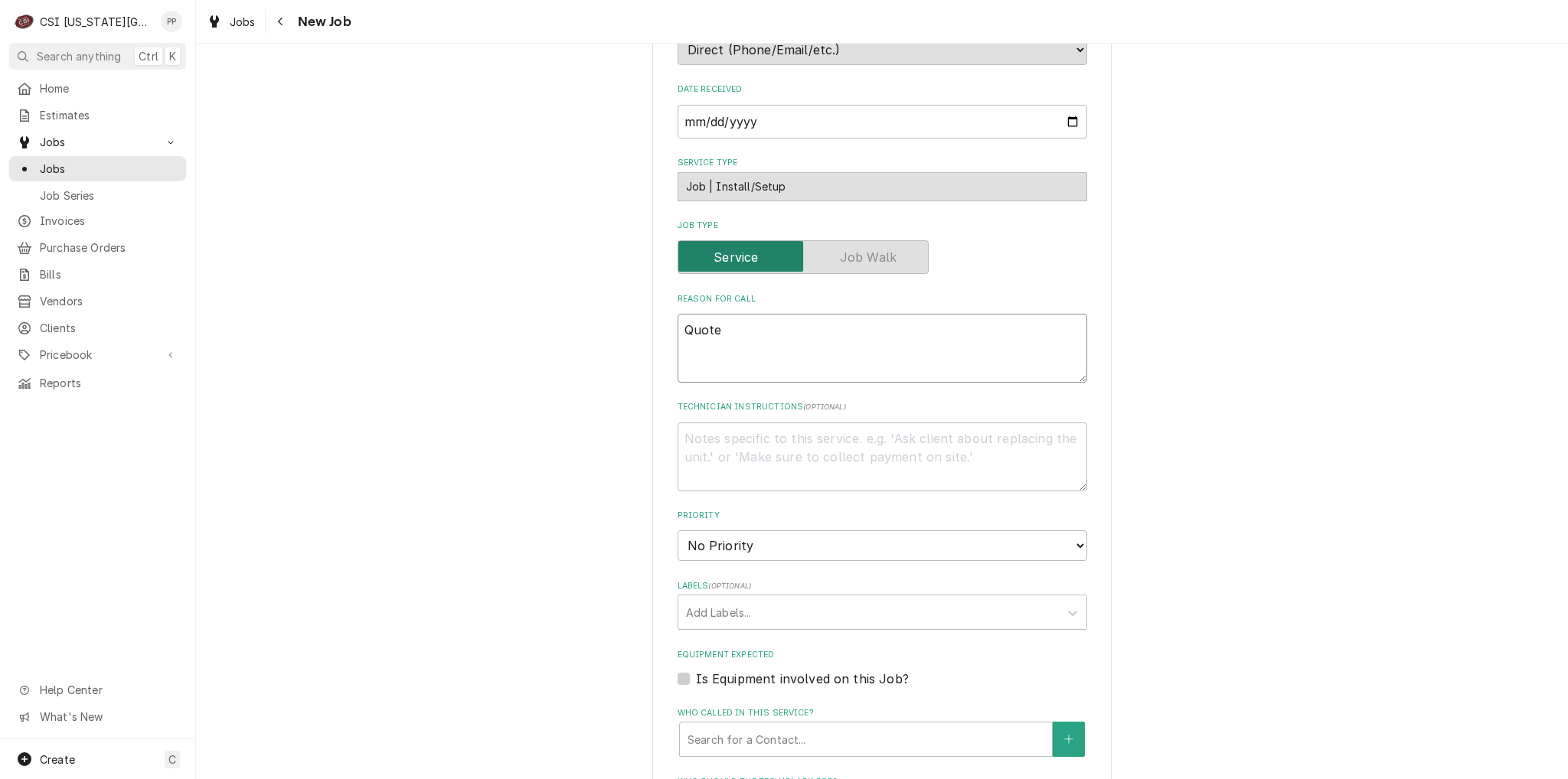
drag, startPoint x: 644, startPoint y: 341, endPoint x: 717, endPoint y: 335, distance: 73.2
click at [643, 341] on div "Please provide the following information to create a job: Client Details Client…" at bounding box center [881, 421] width 1372 height 1643
paste textarea "Complete replacement of walk-in refrigeration system including condensing unit,…"
type textarea "x"
type textarea "Complete replacement of walk-in refrigeration system including condensing unit,…"
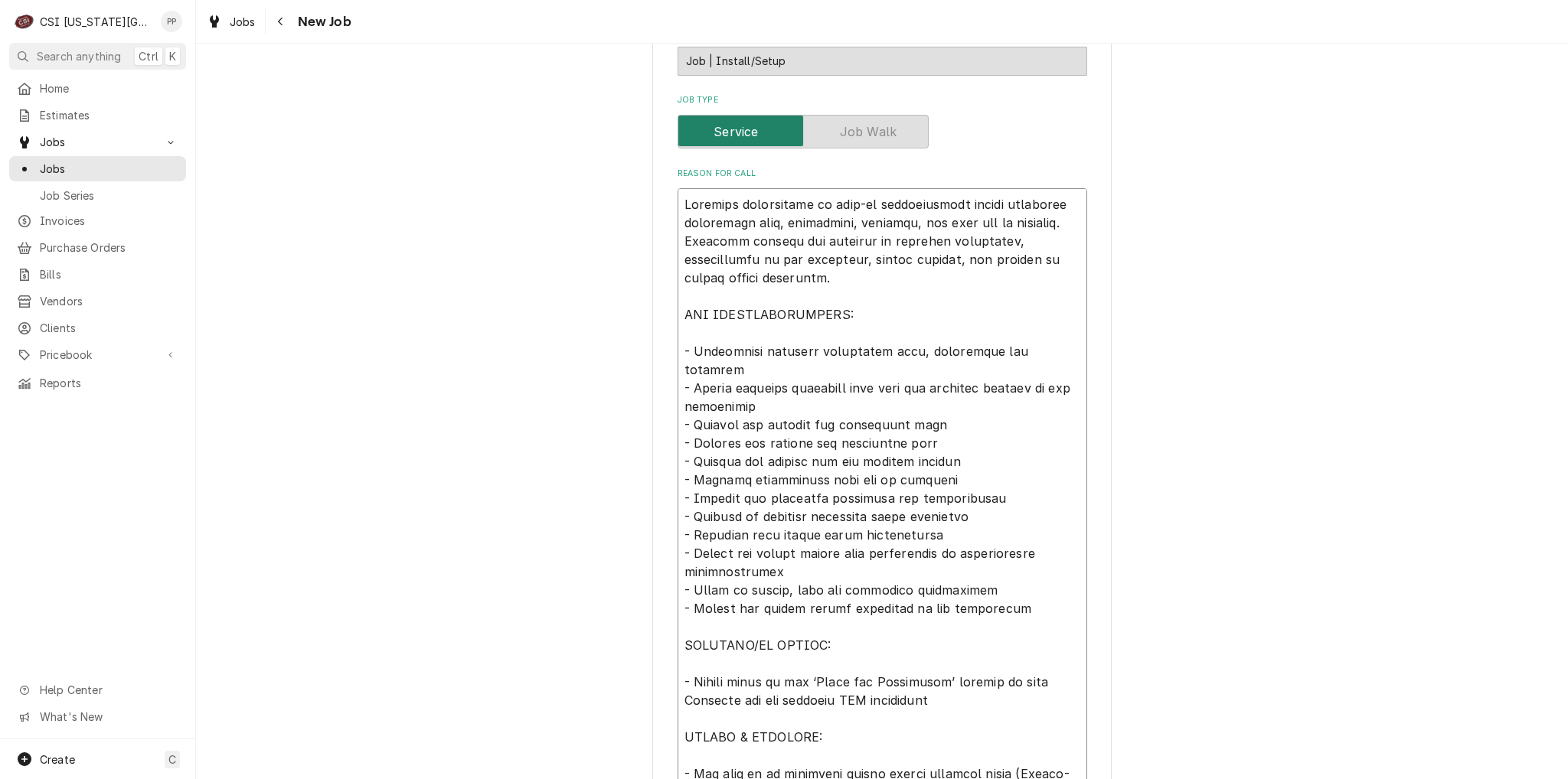
type textarea "x"
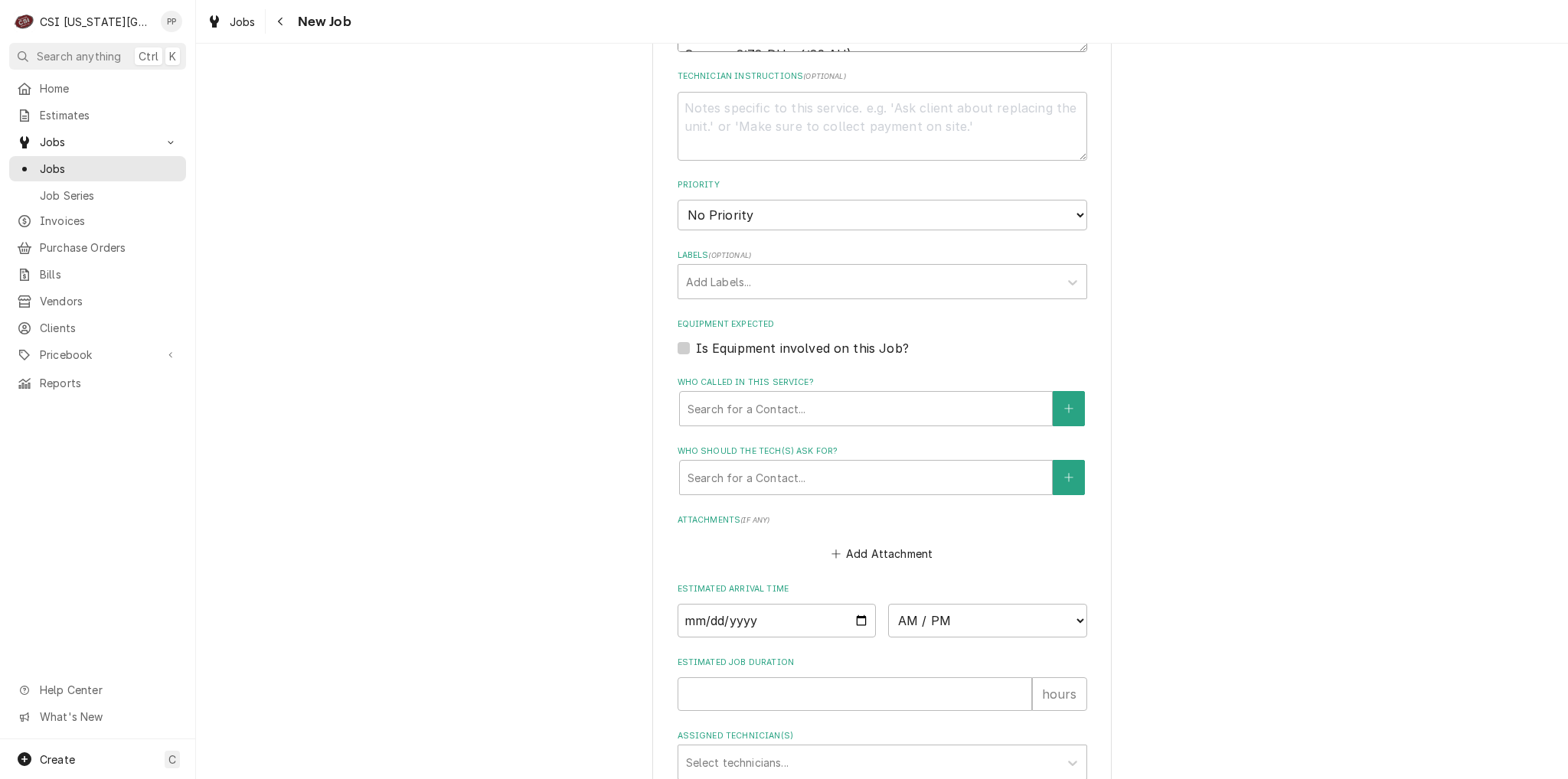
scroll to position [1351, 0]
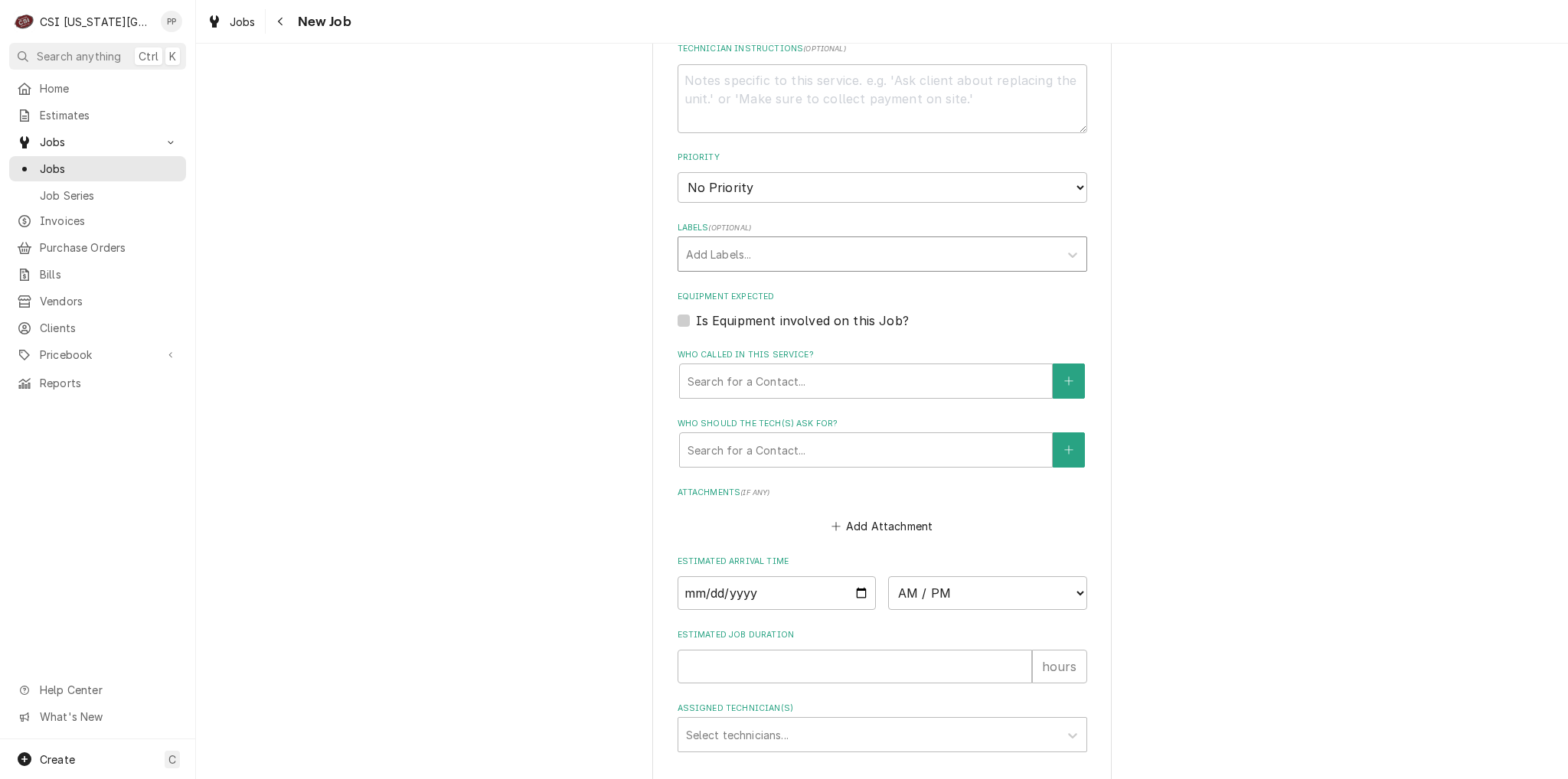
type textarea "Complete replacement of walk-in refrigeration system including condensing unit,…"
click at [756, 254] on div "Labels" at bounding box center [868, 254] width 365 height 28
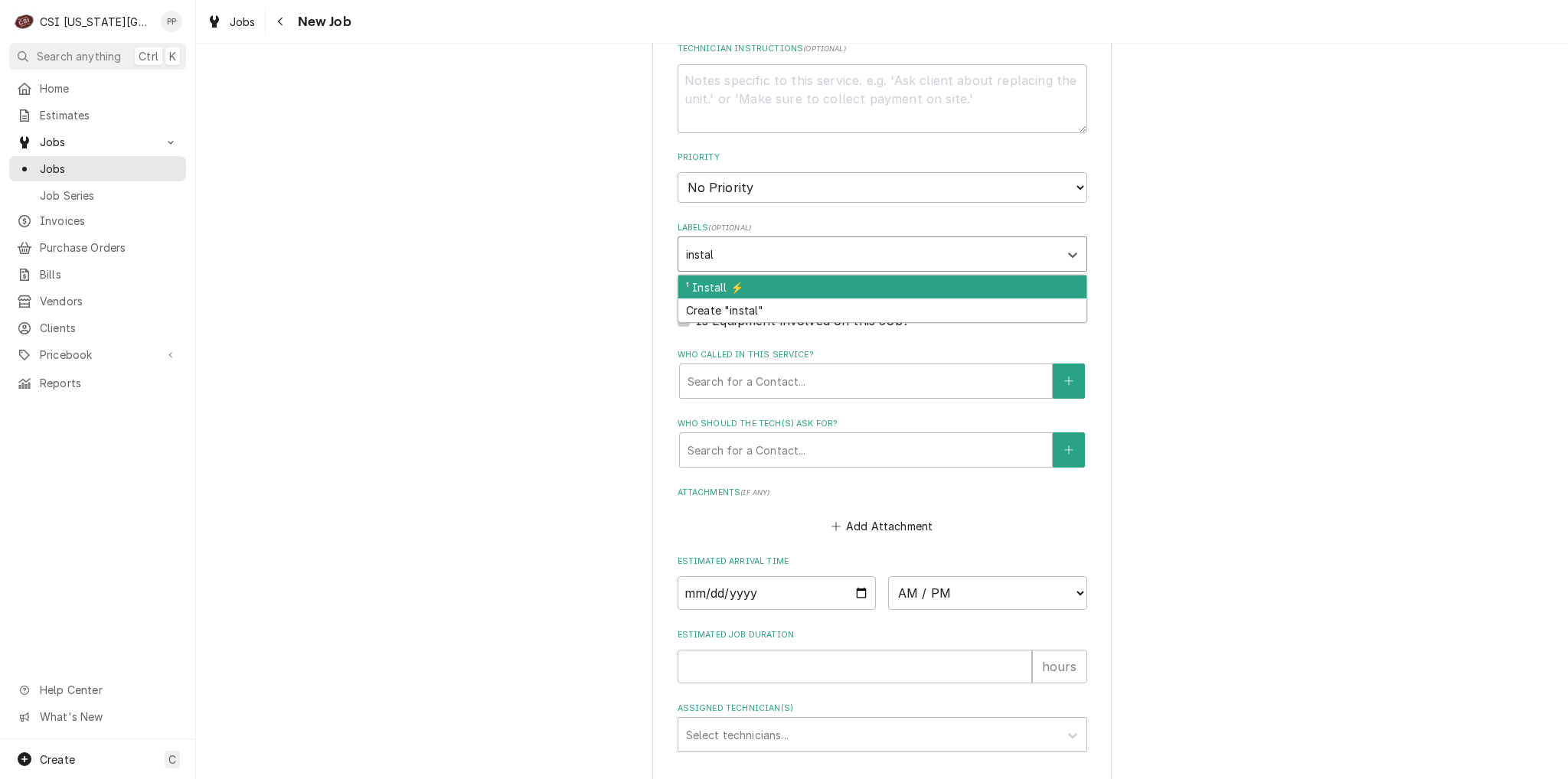
type input "install"
type textarea "x"
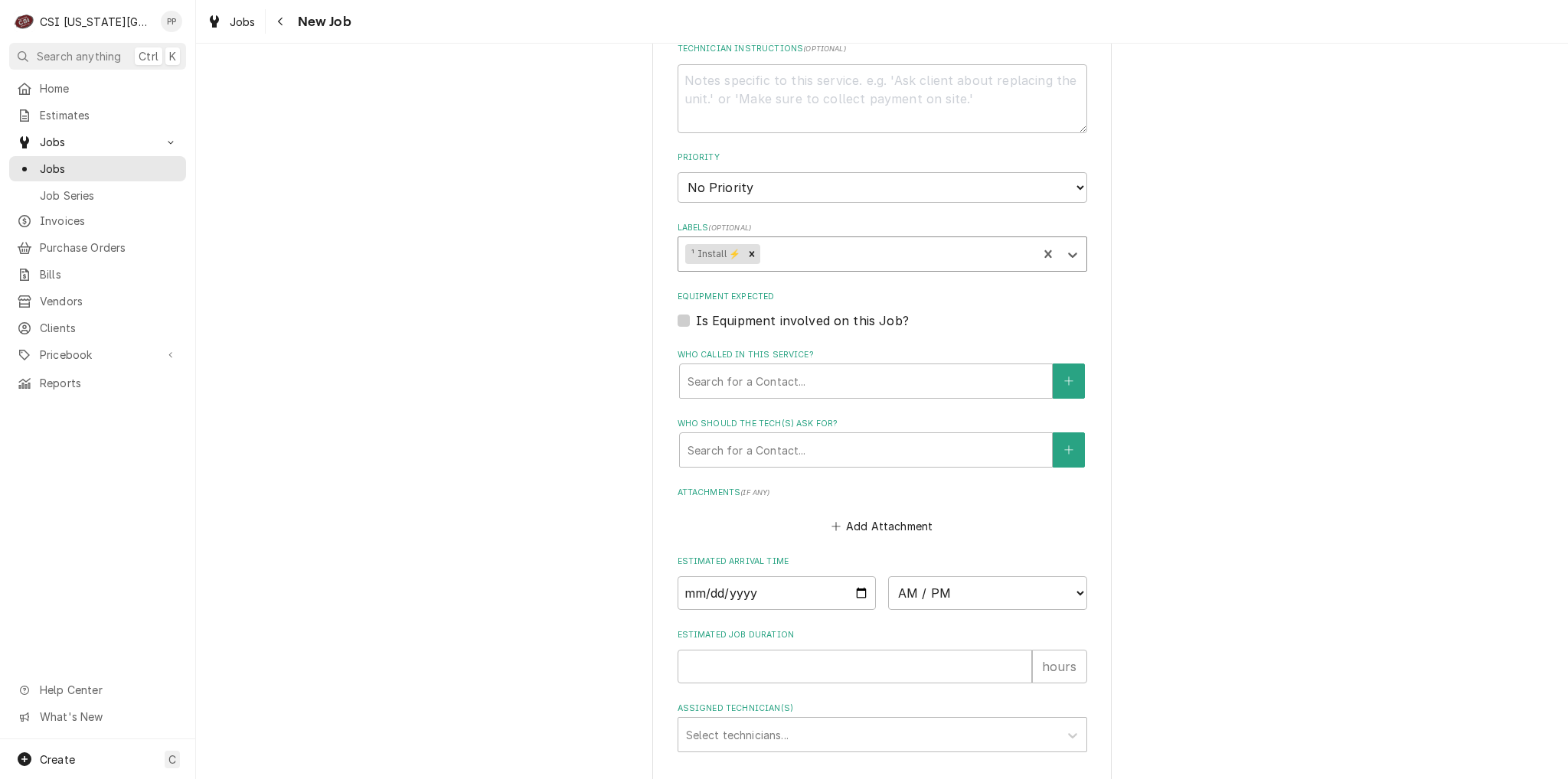
type textarea "x"
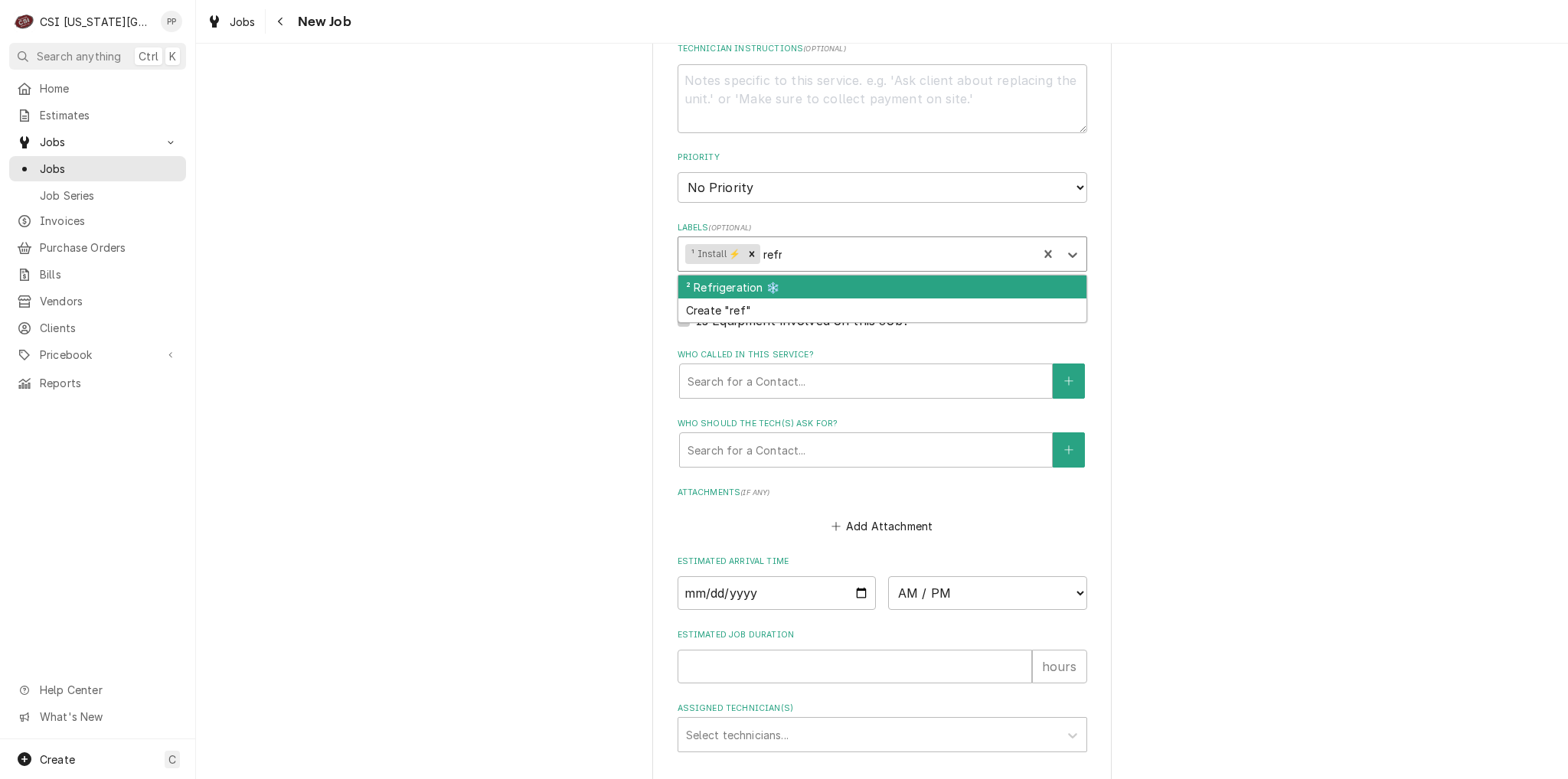
type input "refri"
type textarea "x"
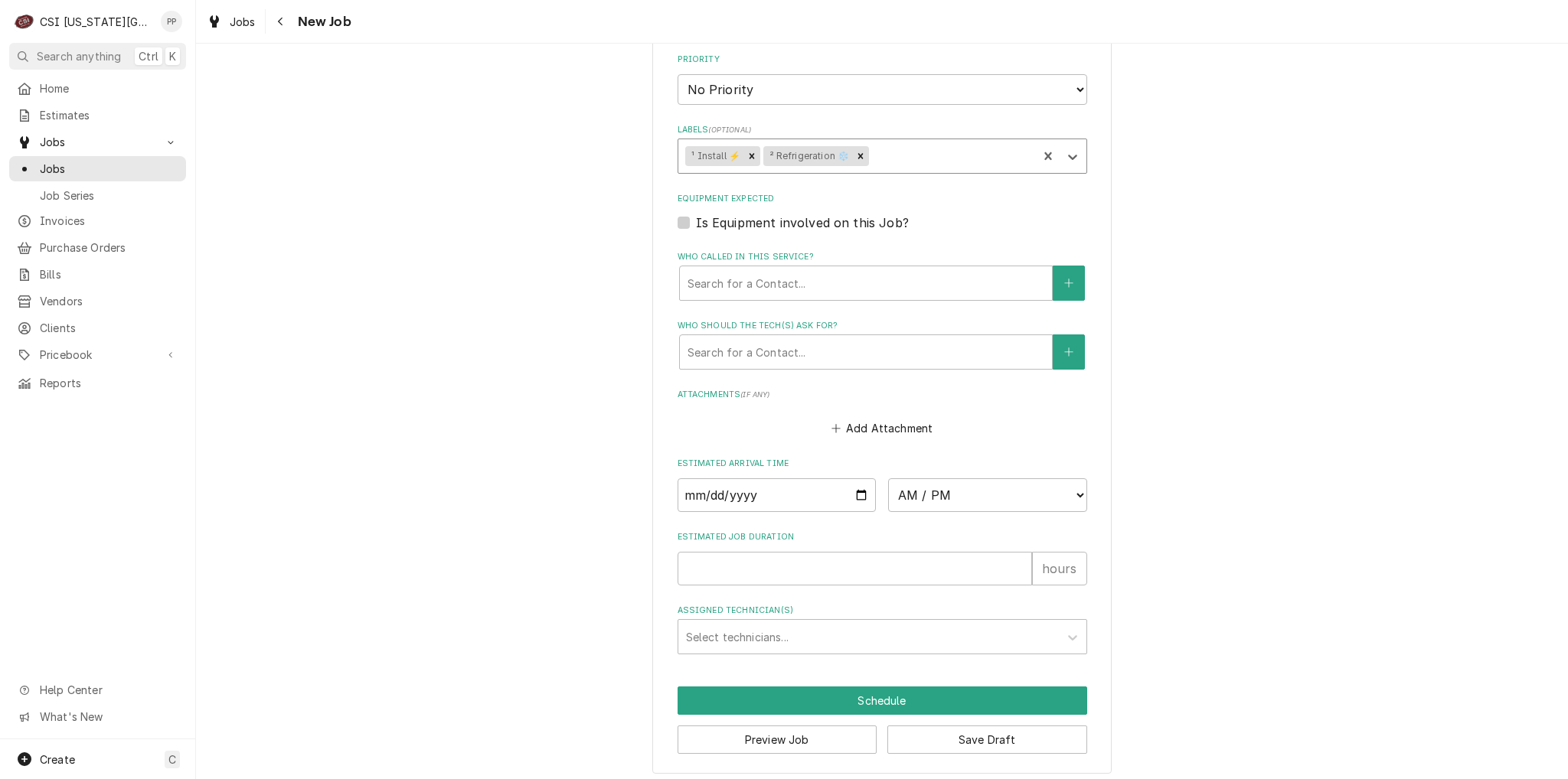
scroll to position [1450, 0]
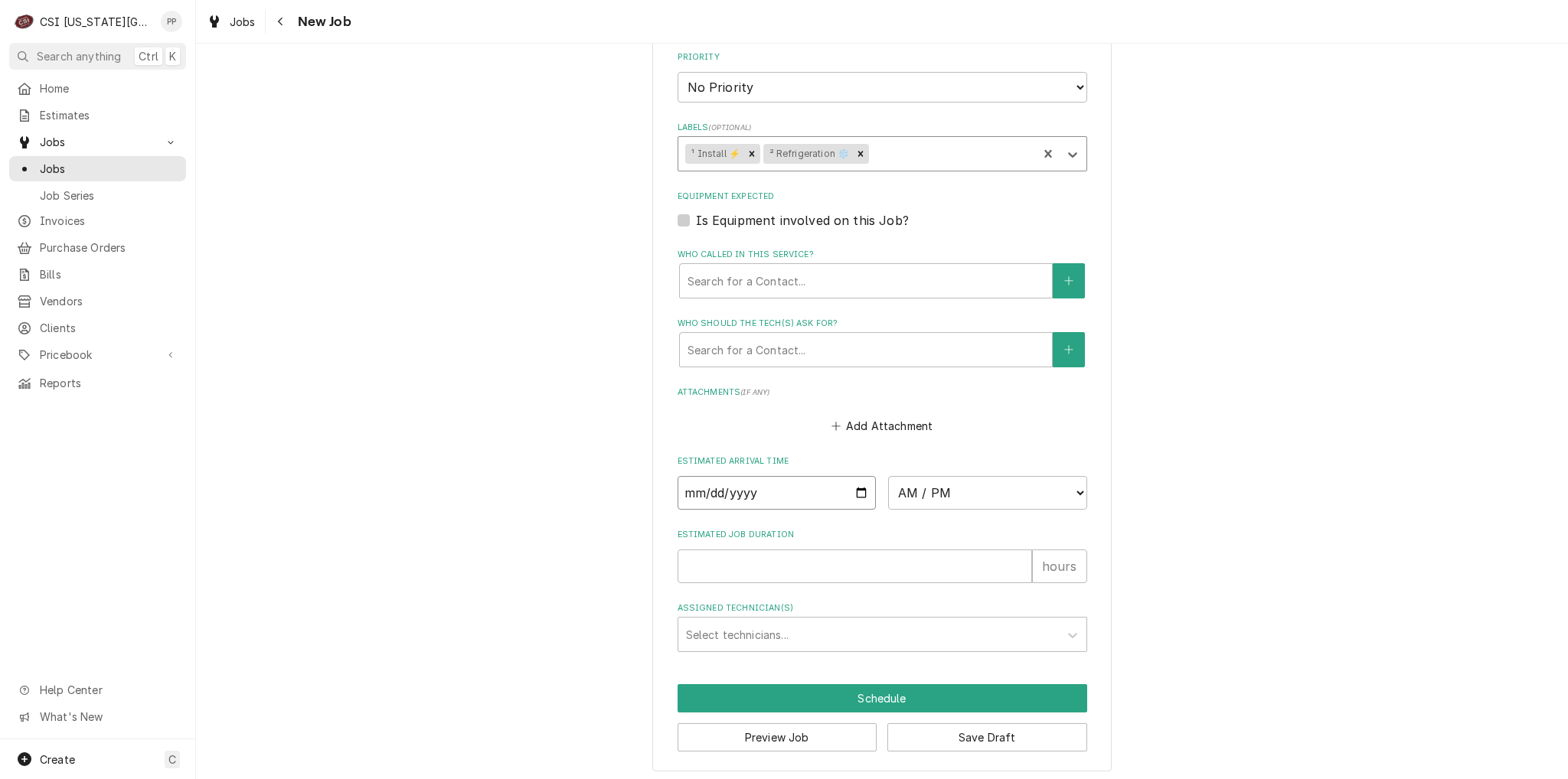
click at [856, 483] on input "Date" at bounding box center [777, 493] width 199 height 34
type textarea "x"
type input "2025-09-25"
type textarea "x"
type input "2025-09-08"
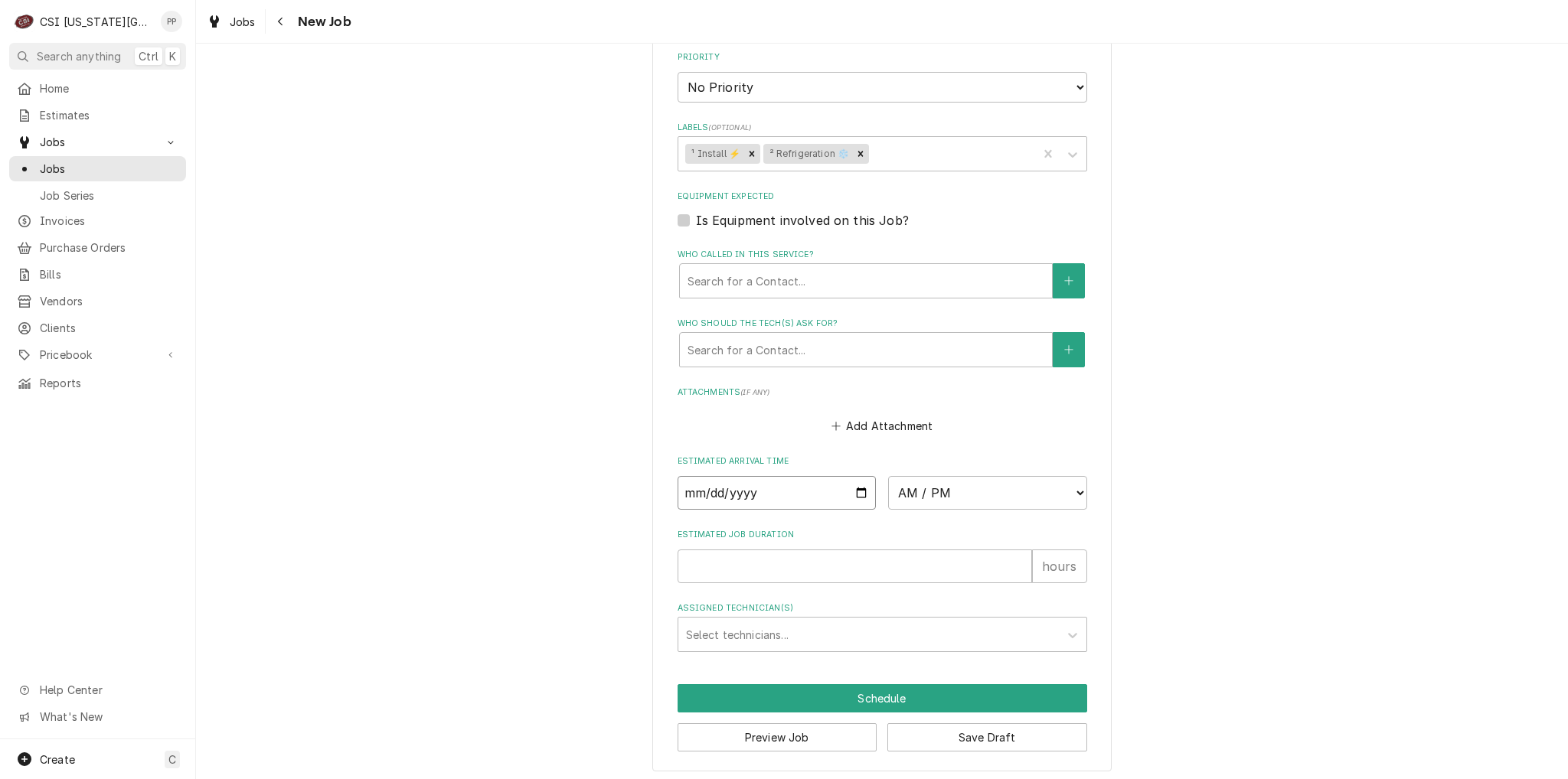
type textarea "x"
click at [1075, 484] on select "AM / PM 6:00 AM 6:15 AM 6:30 AM 6:45 AM 7:00 AM 7:15 AM 7:30 AM 7:45 AM 8:00 AM…" at bounding box center [987, 493] width 199 height 34
select select "07:00:00"
click at [888, 476] on select "AM / PM 6:00 AM 6:15 AM 6:30 AM 6:45 AM 7:00 AM 7:15 AM 7:30 AM 7:45 AM 8:00 AM…" at bounding box center [987, 493] width 199 height 34
click at [779, 565] on input "Estimated Job Duration" at bounding box center [855, 566] width 354 height 34
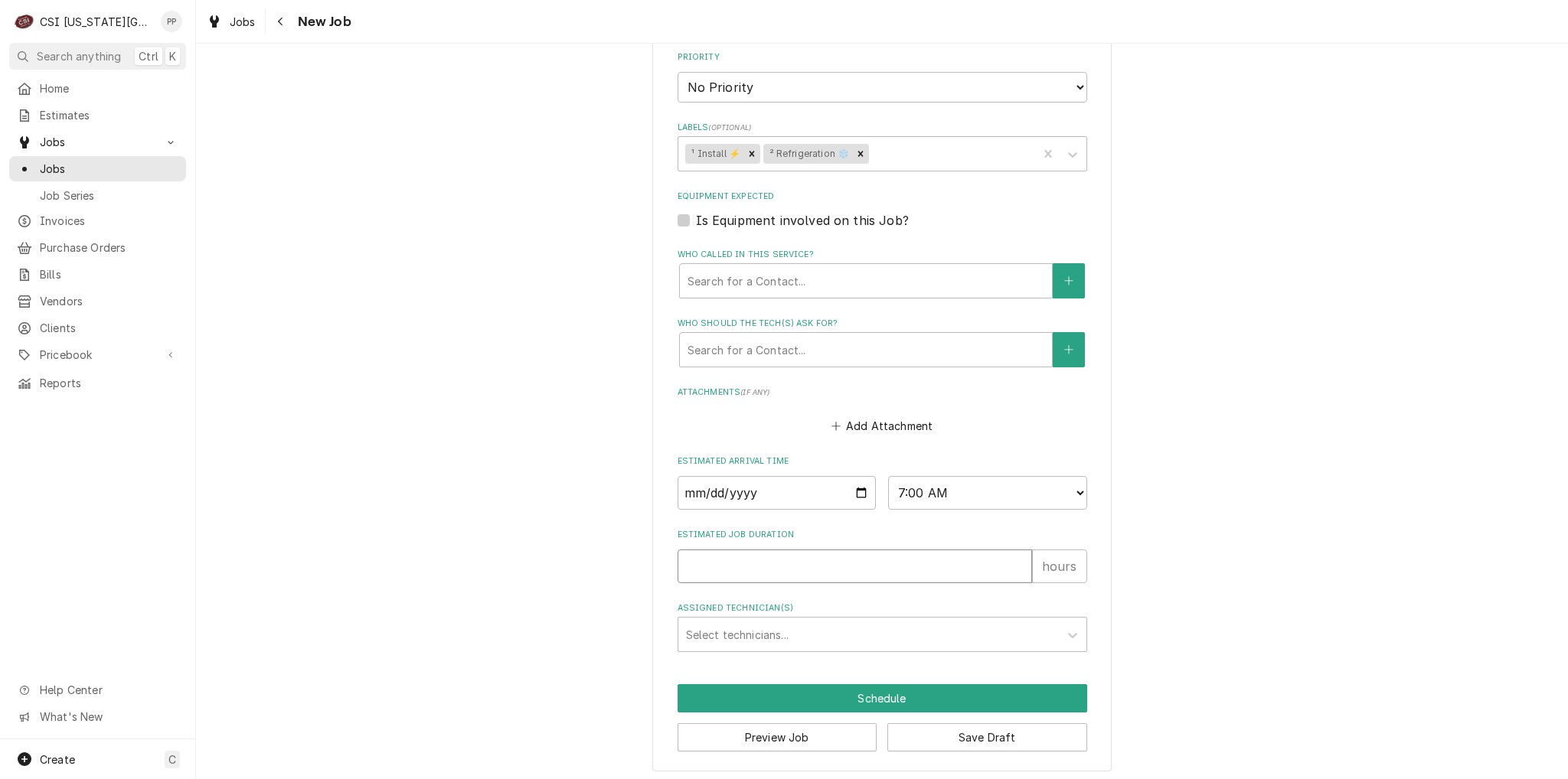
type textarea "x"
type input "8"
click at [752, 646] on div "Select technicians..." at bounding box center [868, 635] width 380 height 34
type textarea "x"
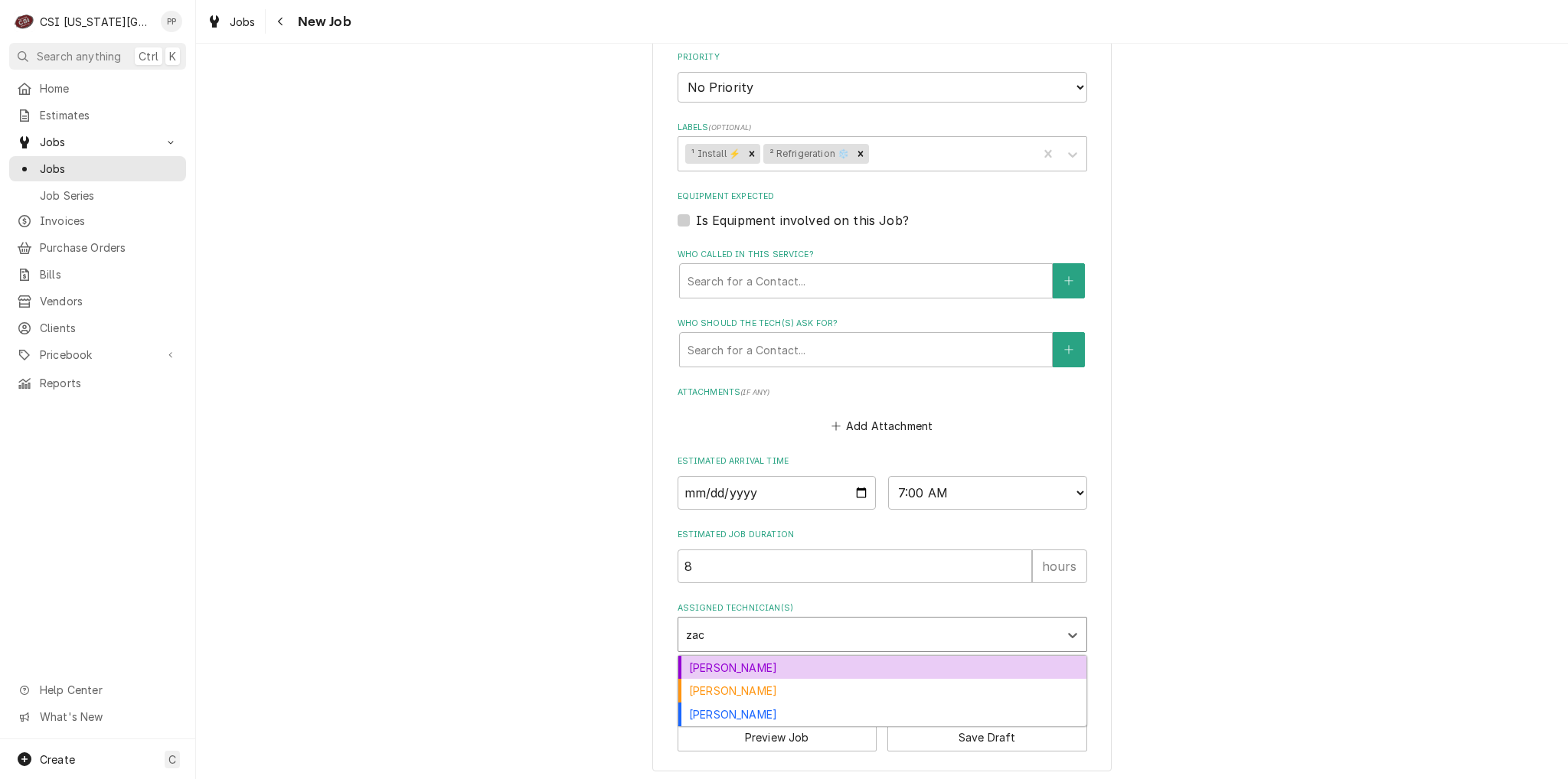
type input "zach"
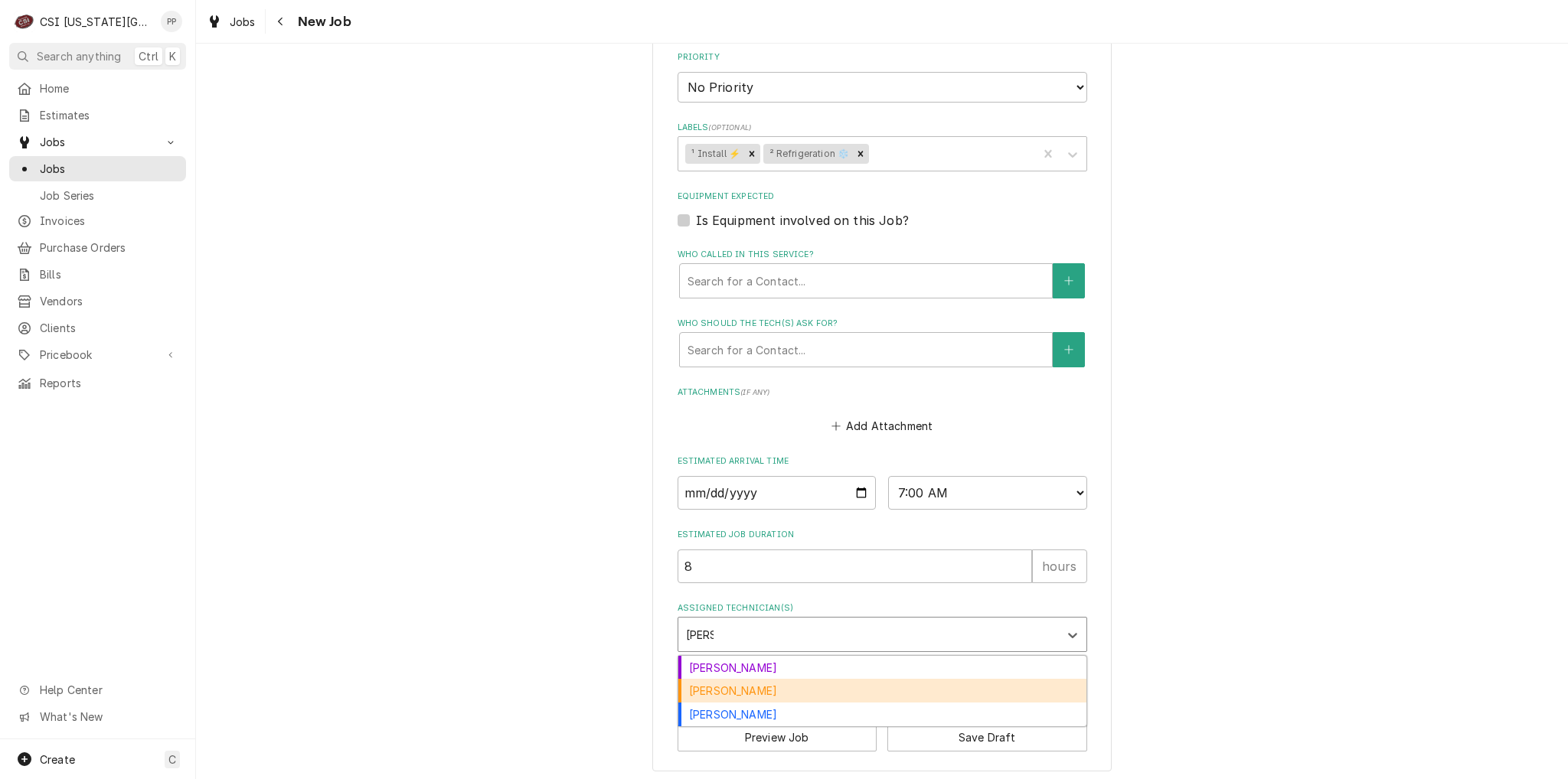
click at [740, 679] on div "Zach Masters" at bounding box center [882, 691] width 408 height 24
type textarea "x"
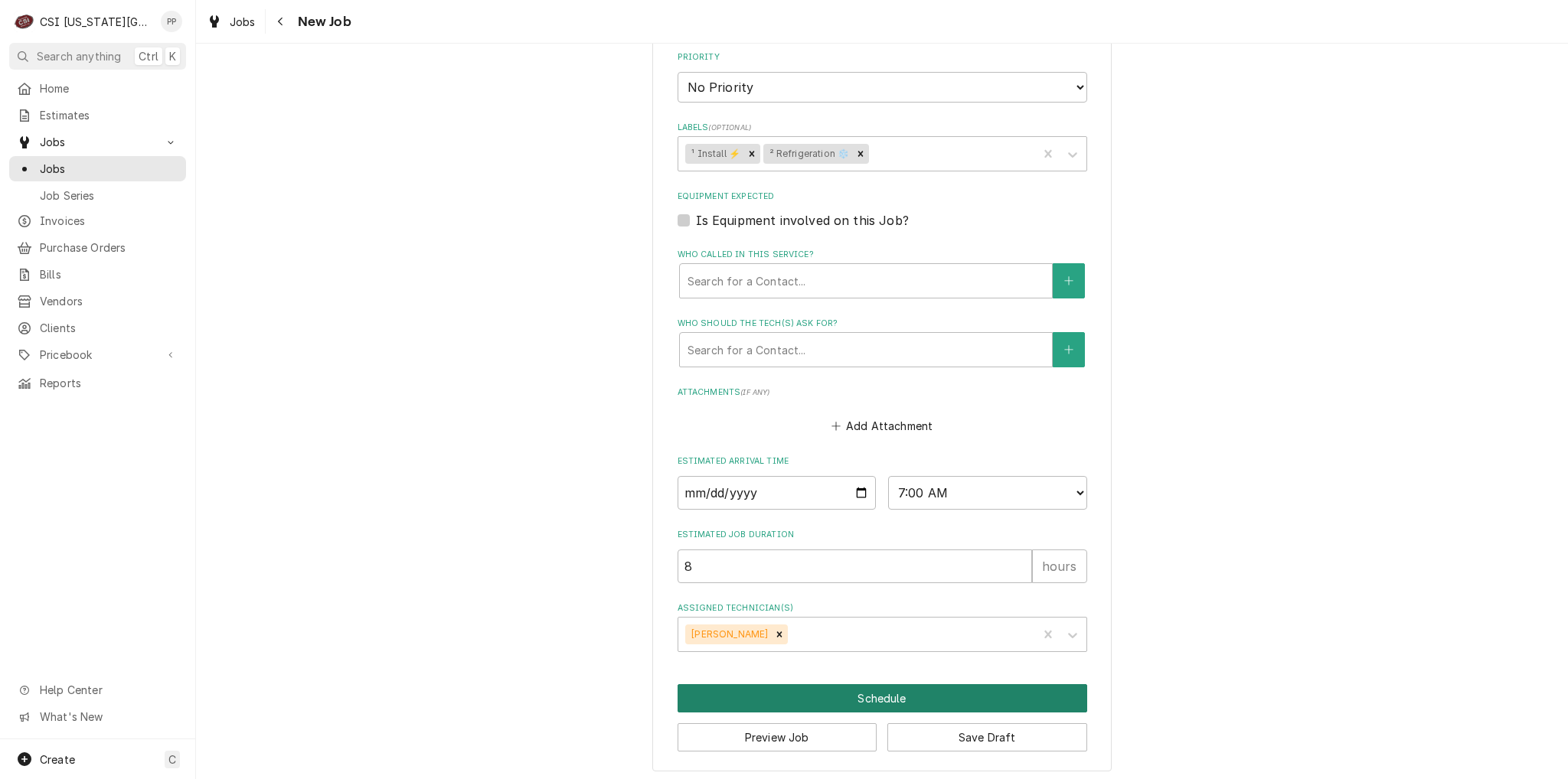
click at [949, 686] on button "Schedule" at bounding box center [882, 699] width 410 height 28
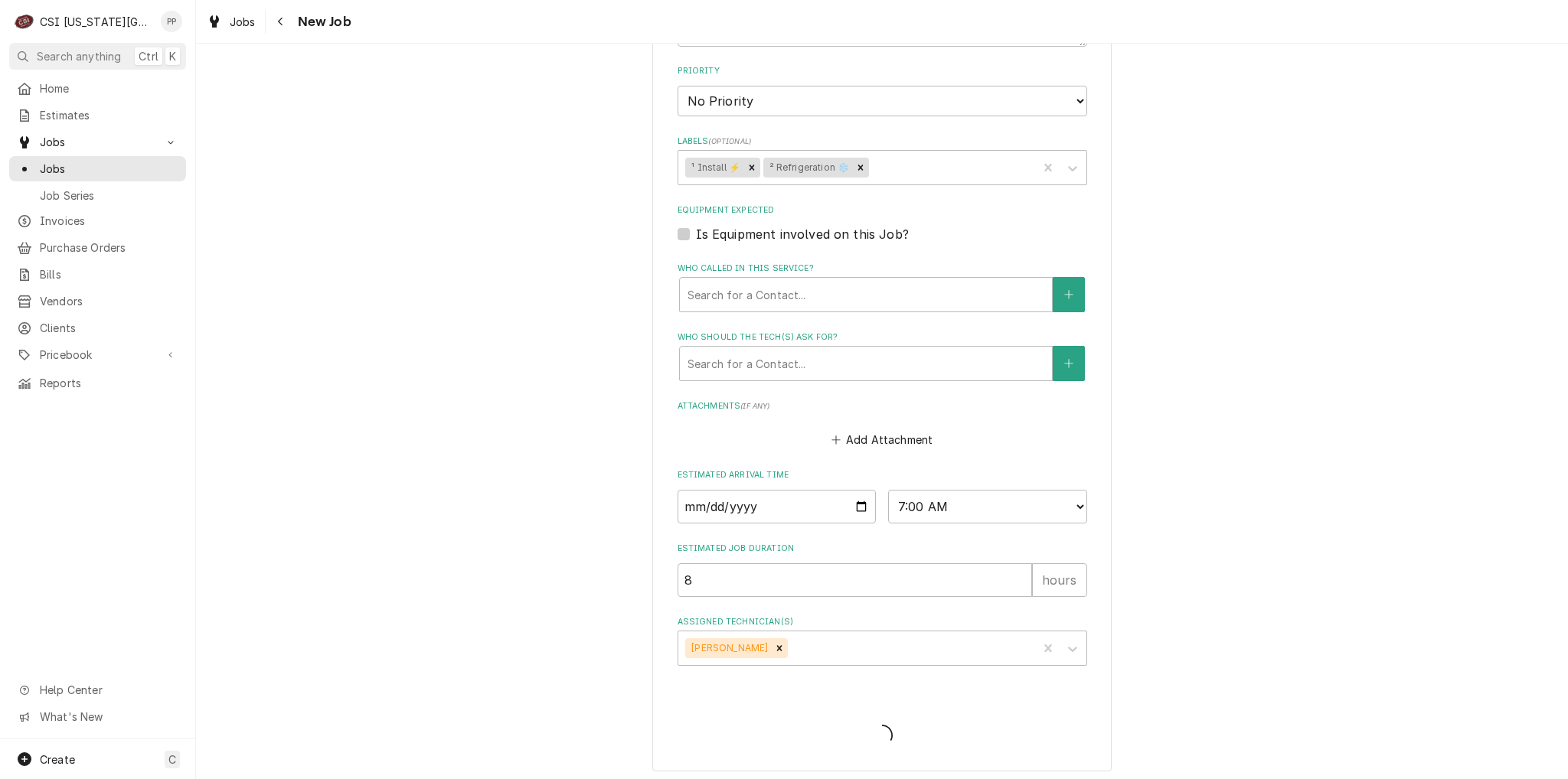
type textarea "x"
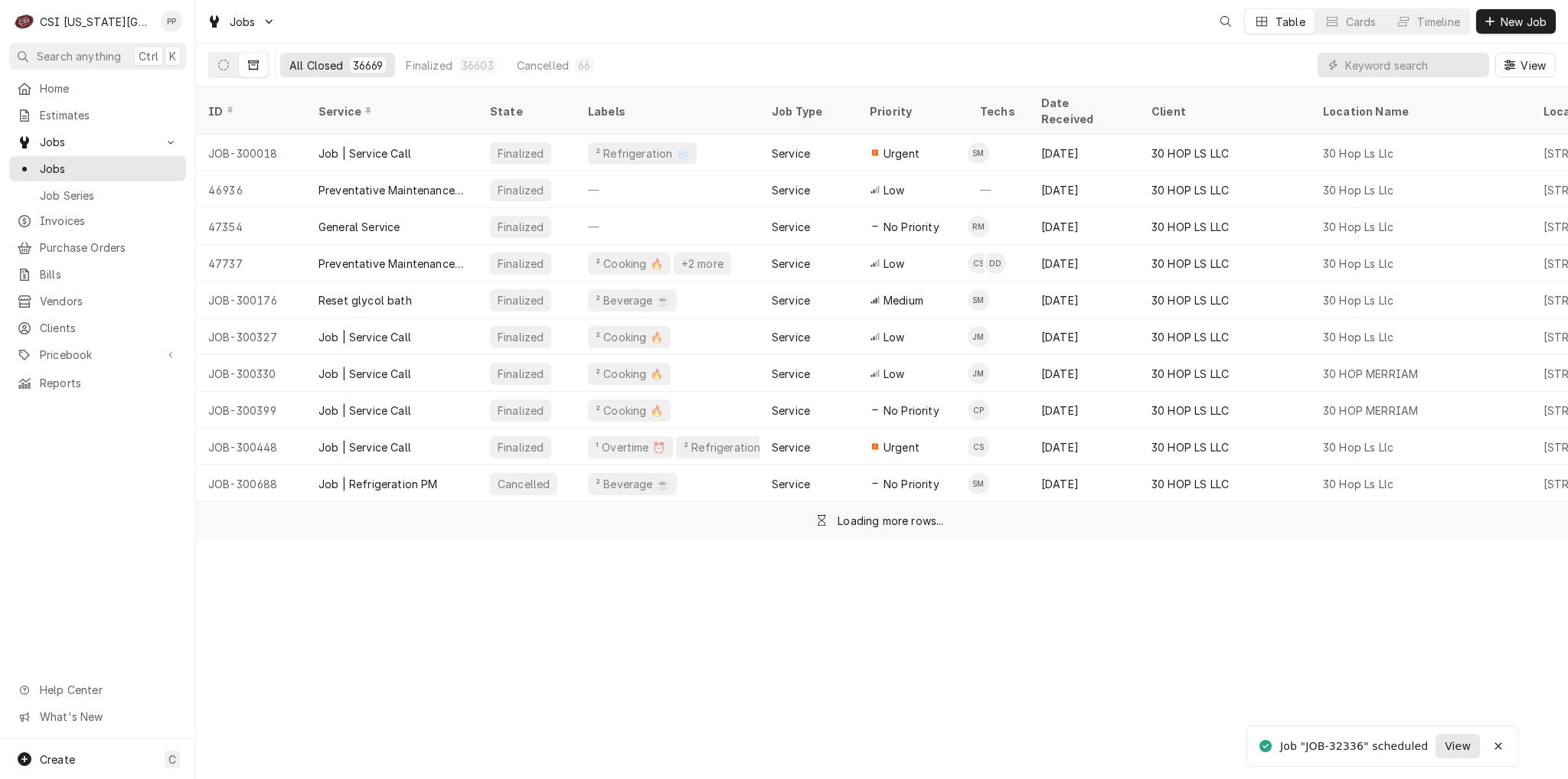
click at [1447, 748] on span "View" at bounding box center [1458, 747] width 32 height 16
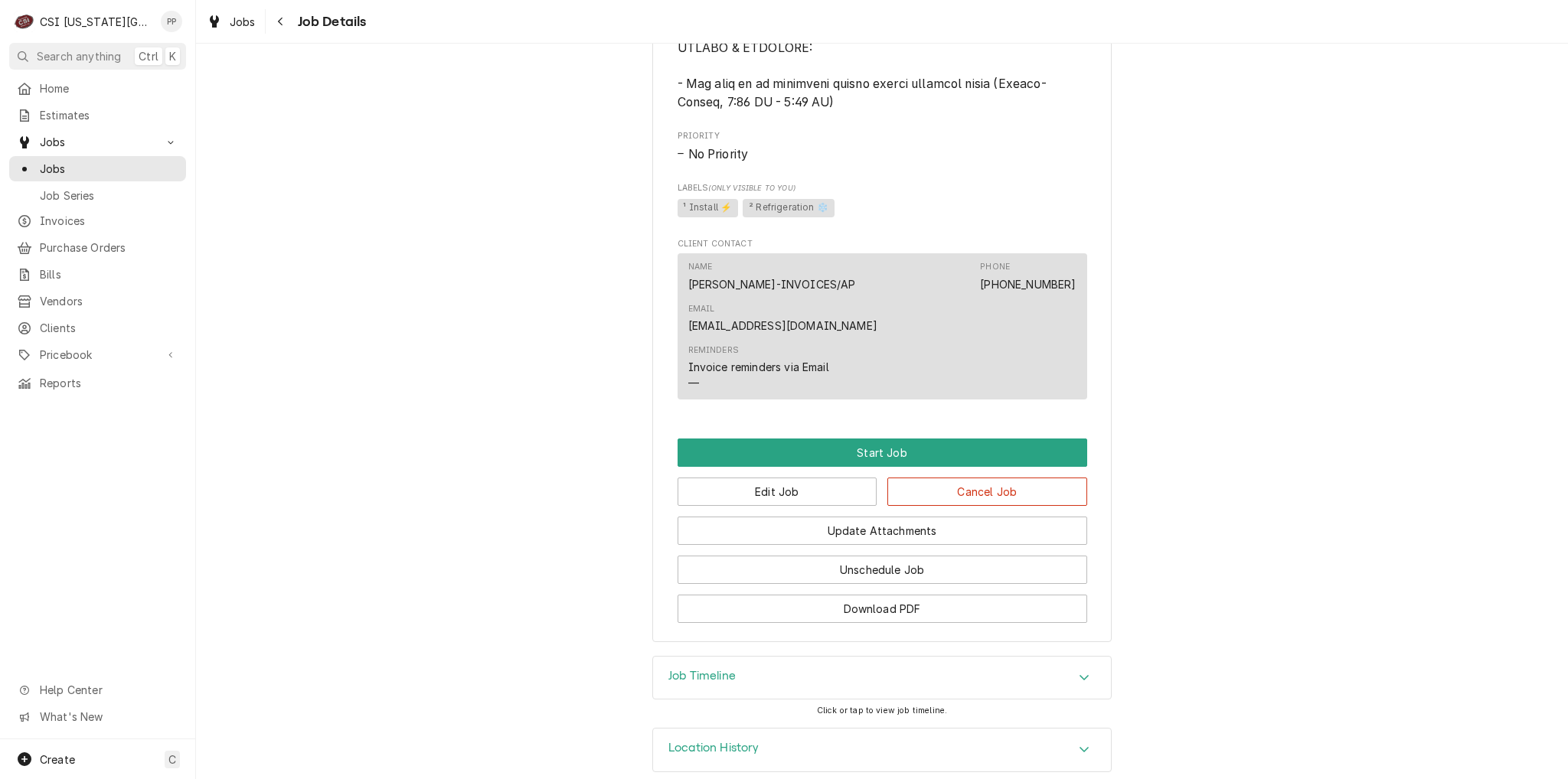
scroll to position [1395, 0]
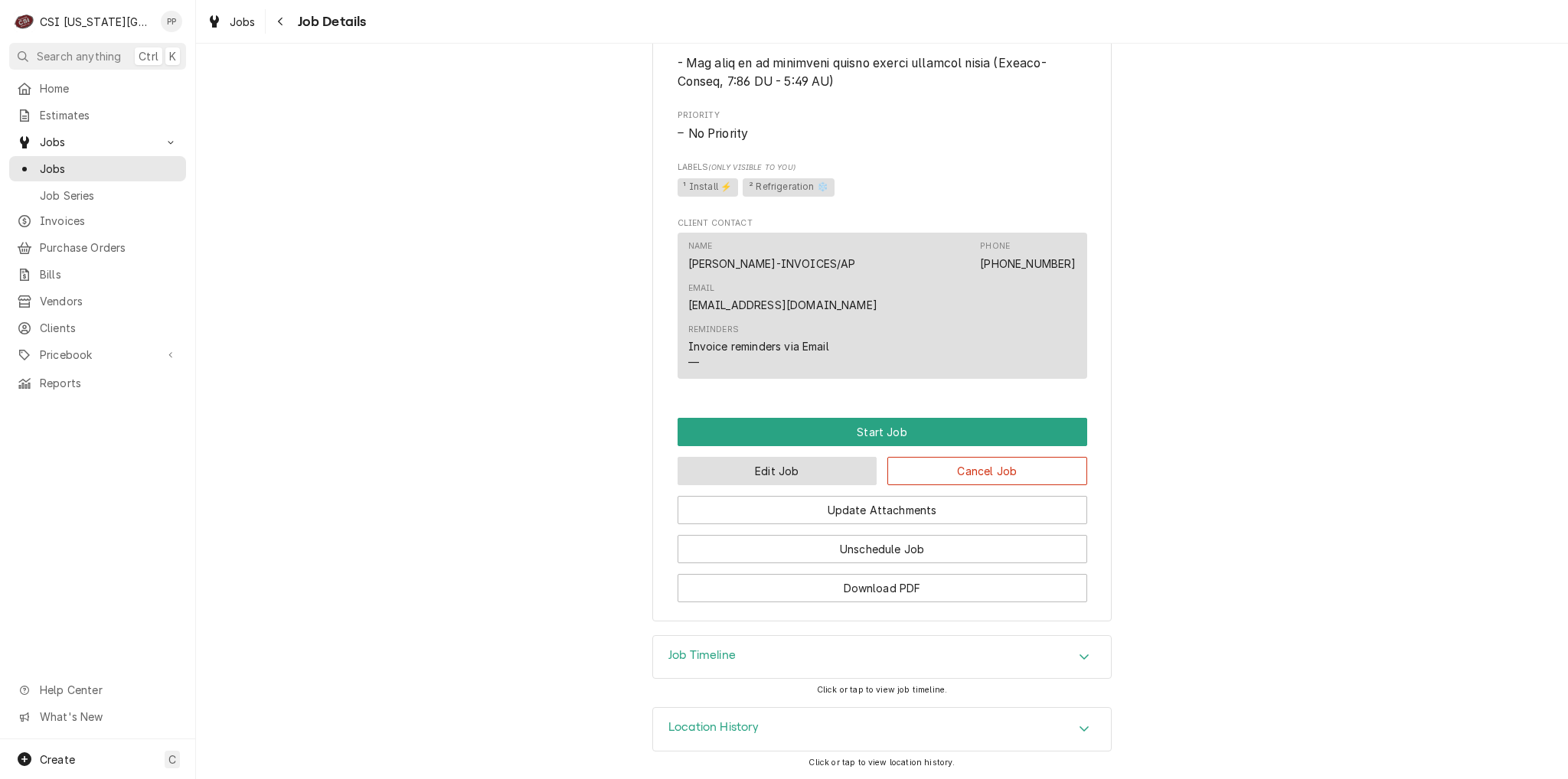
click at [800, 478] on button "Edit Job" at bounding box center [777, 471] width 199 height 28
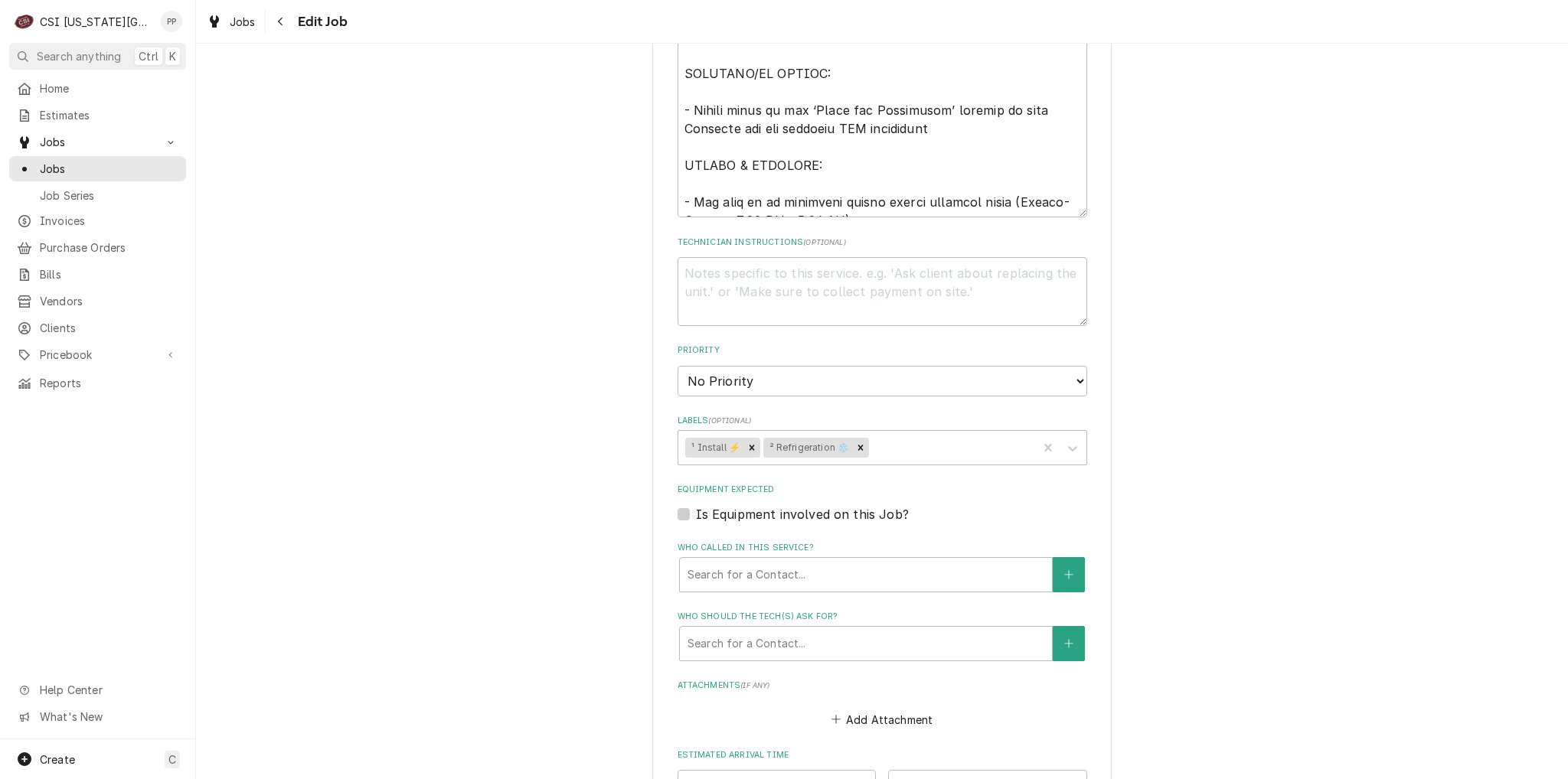
scroll to position [1327, 0]
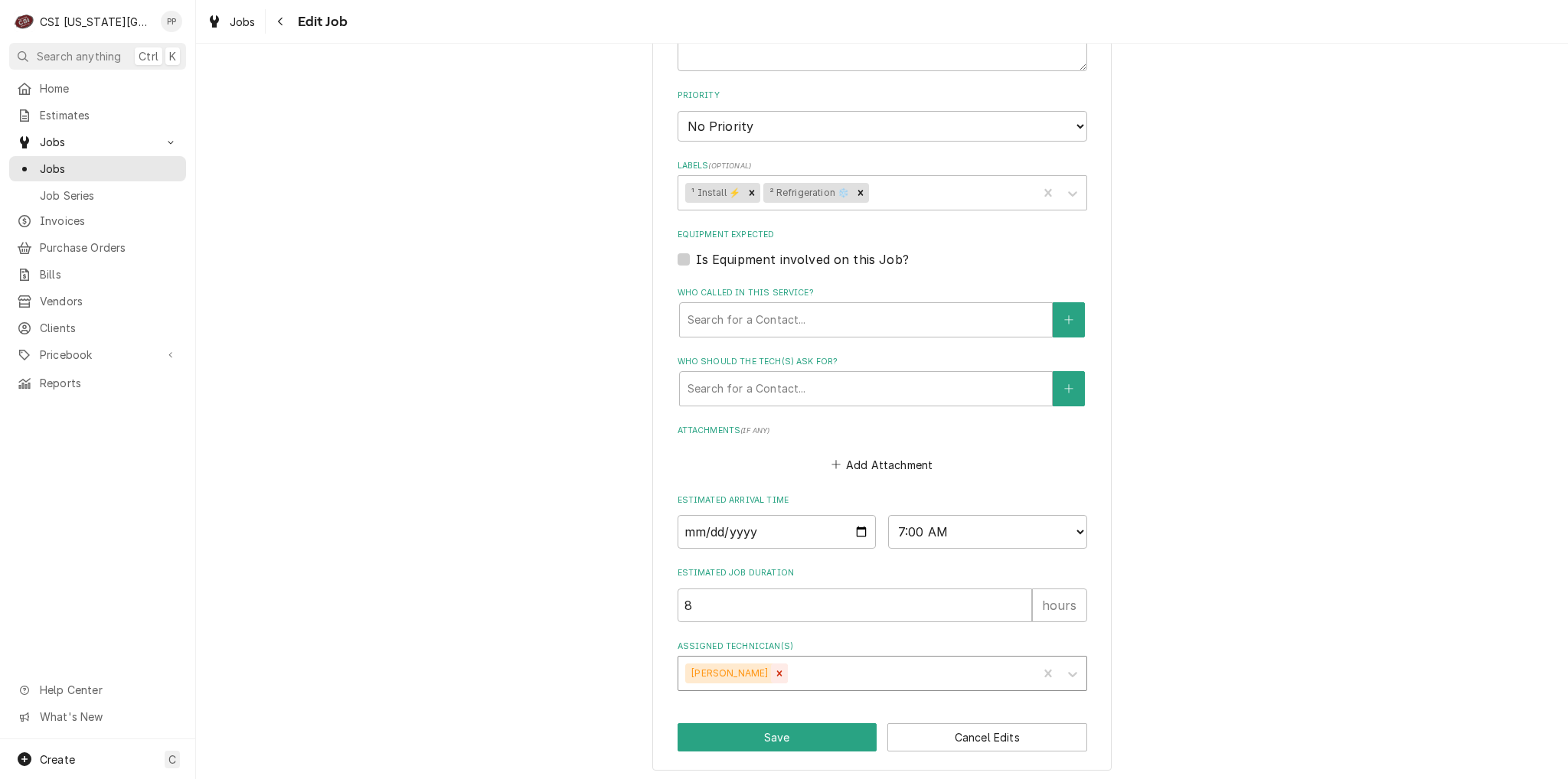
click at [774, 672] on icon "Remove Zach Masters" at bounding box center [779, 674] width 11 height 11
click at [768, 739] on button "Save" at bounding box center [777, 738] width 199 height 28
type textarea "x"
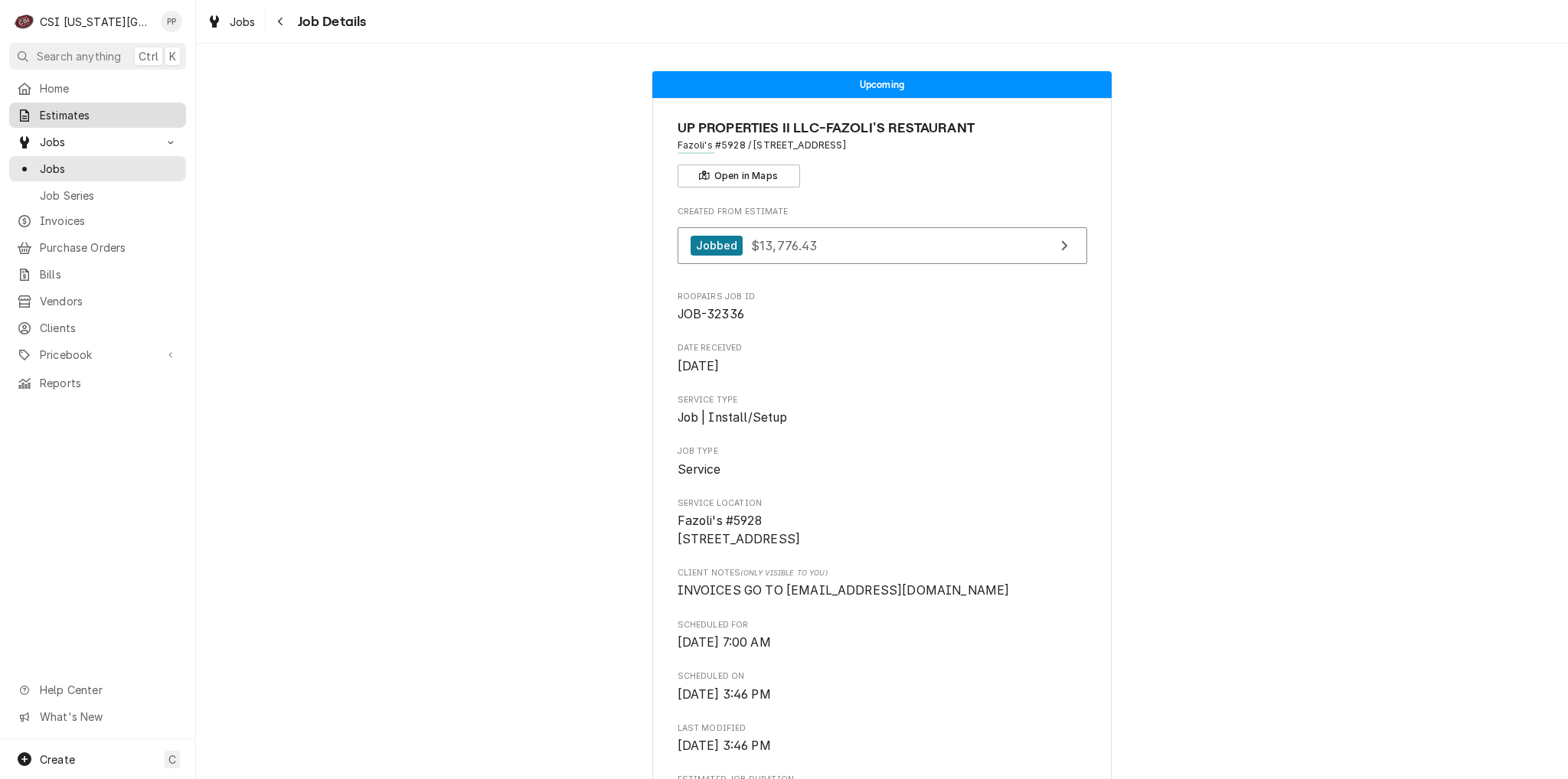
click at [83, 108] on span "Estimates" at bounding box center [110, 115] width 139 height 16
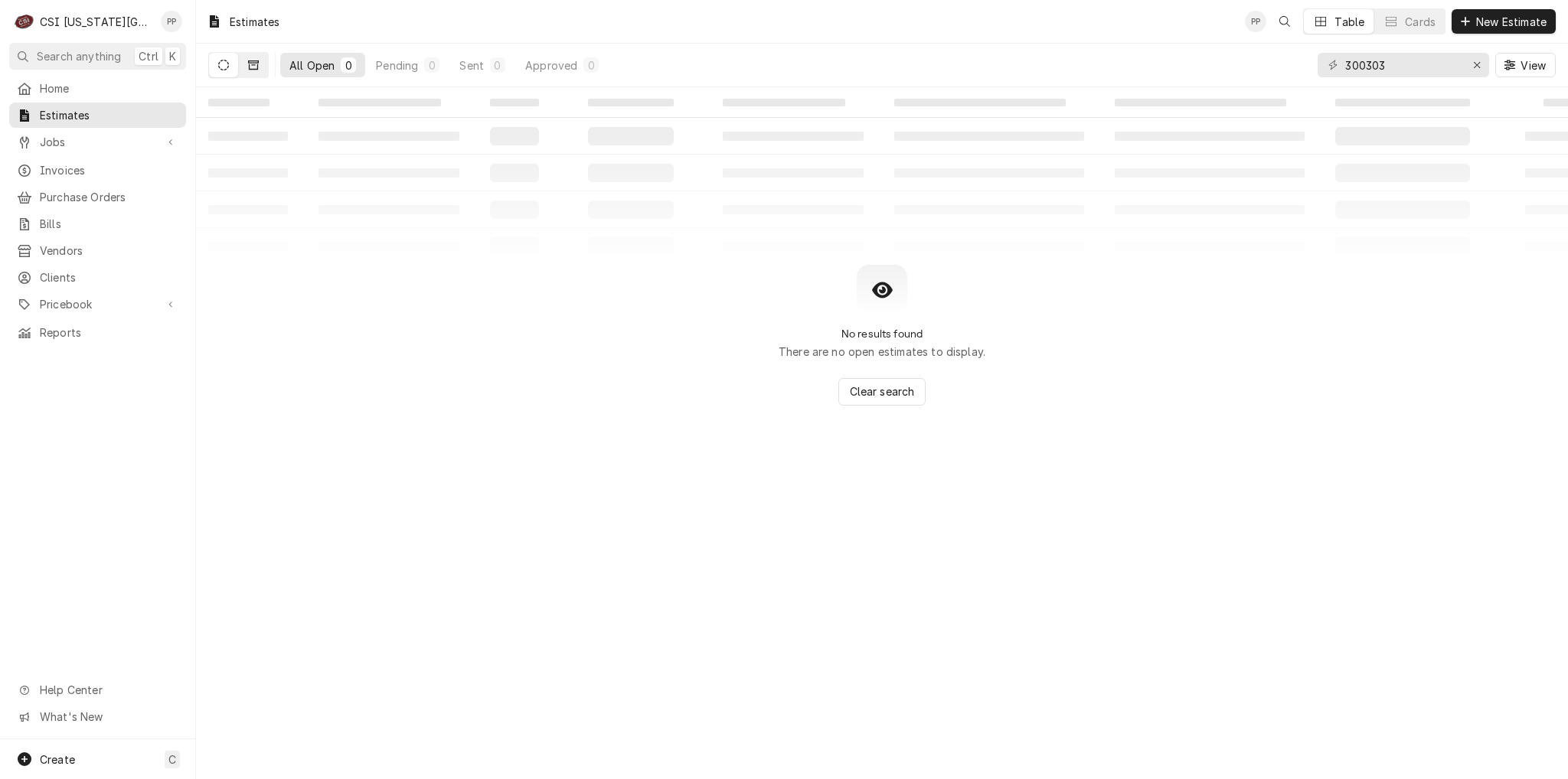
click at [254, 69] on icon "Dynamic Content Wrapper" at bounding box center [254, 65] width 11 height 11
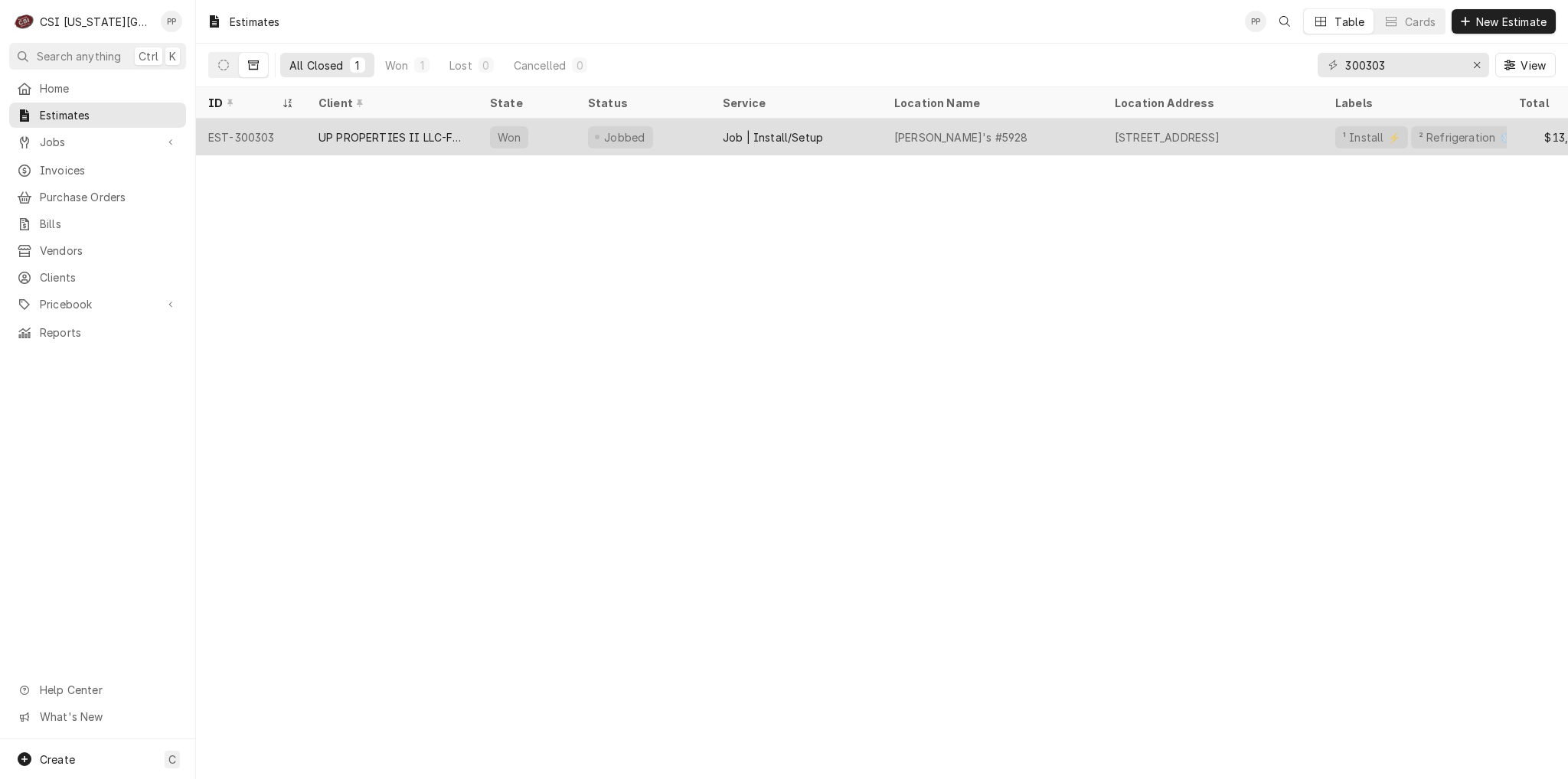
click at [403, 138] on div "UP PROPERTIES II LLC-FAZOLI'S RESTAURANT" at bounding box center [392, 137] width 147 height 16
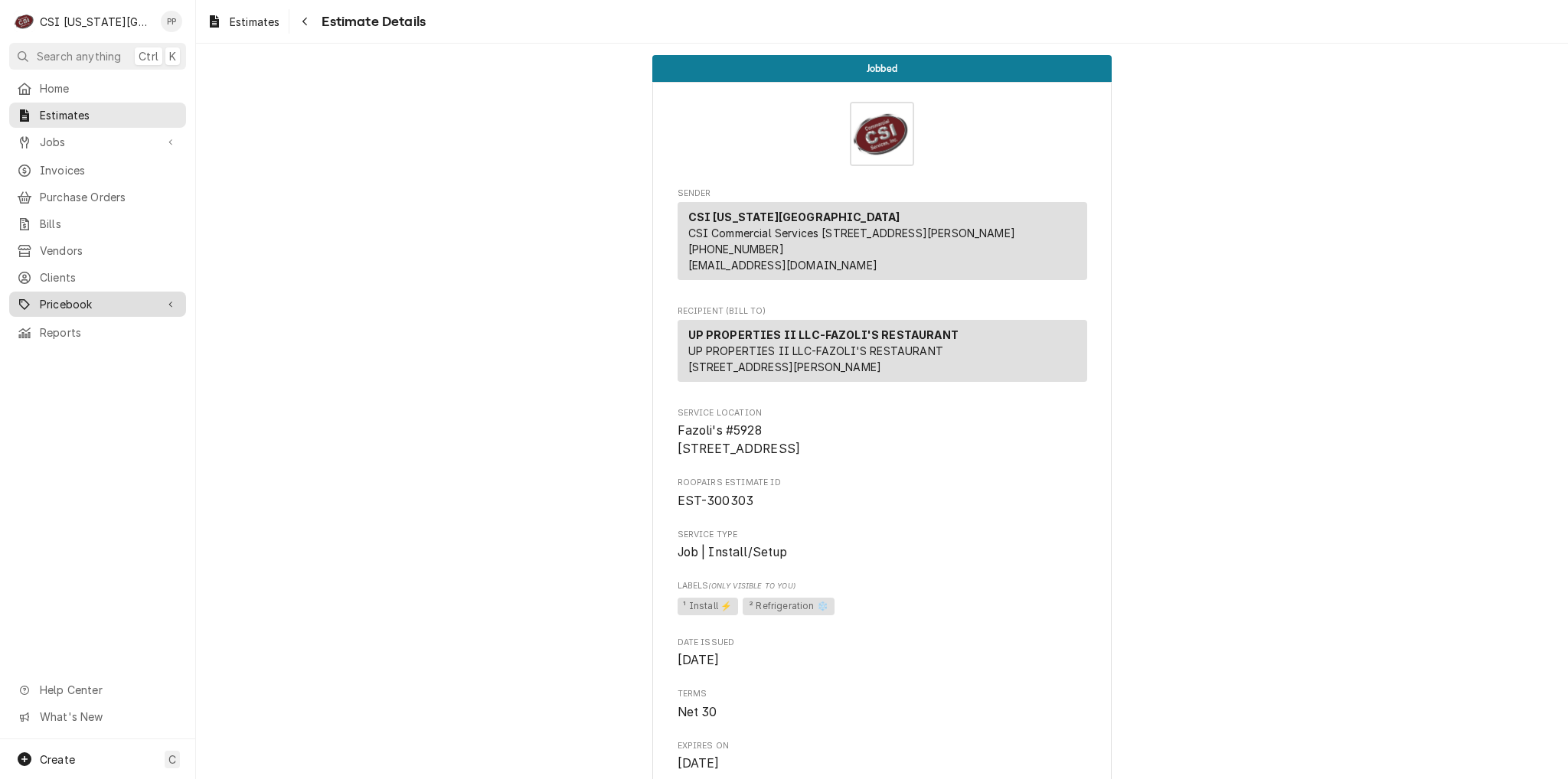
click at [68, 292] on link "Pricebook" at bounding box center [97, 304] width 177 height 25
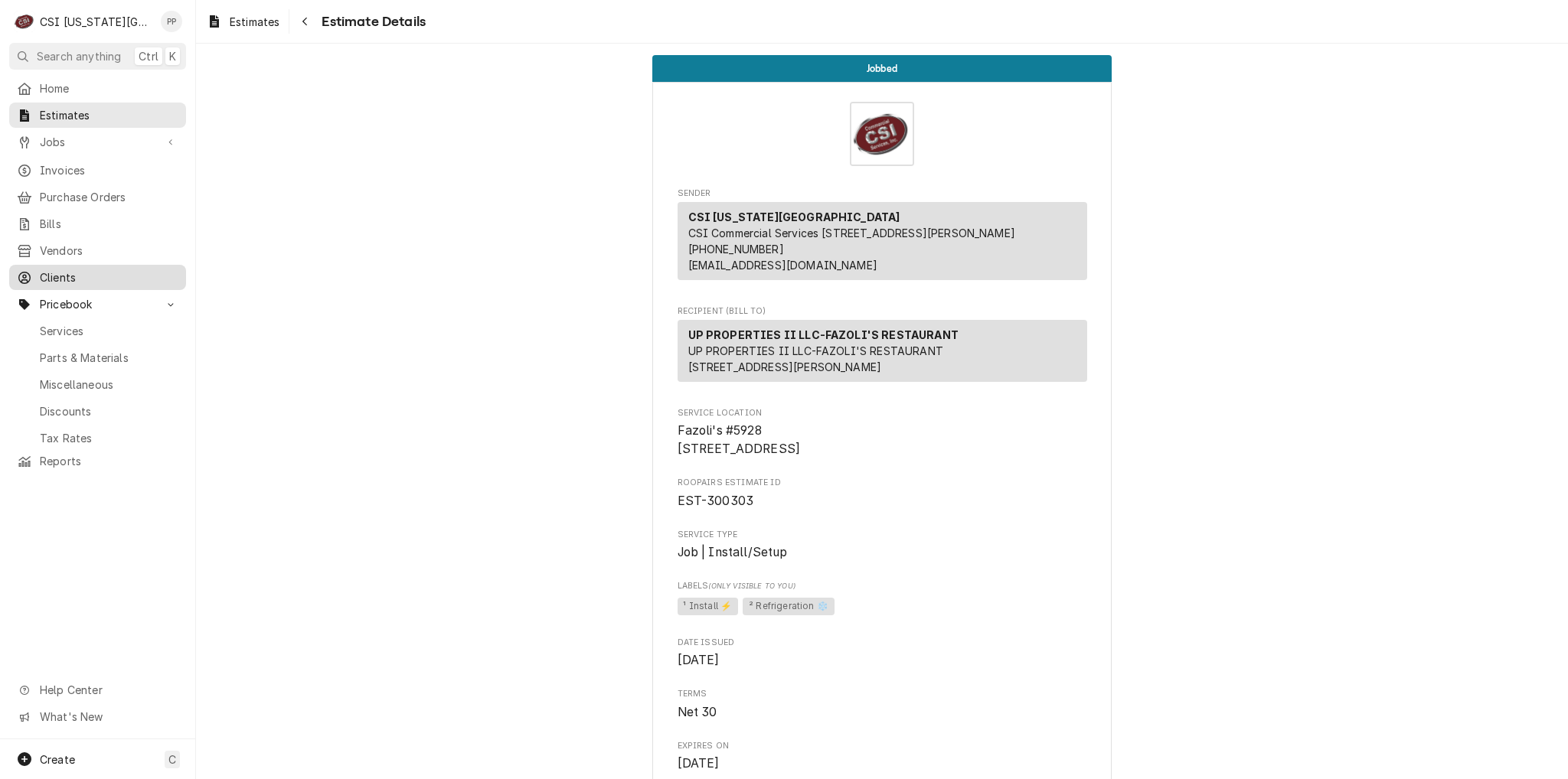
click at [68, 273] on span "Clients" at bounding box center [110, 278] width 139 height 16
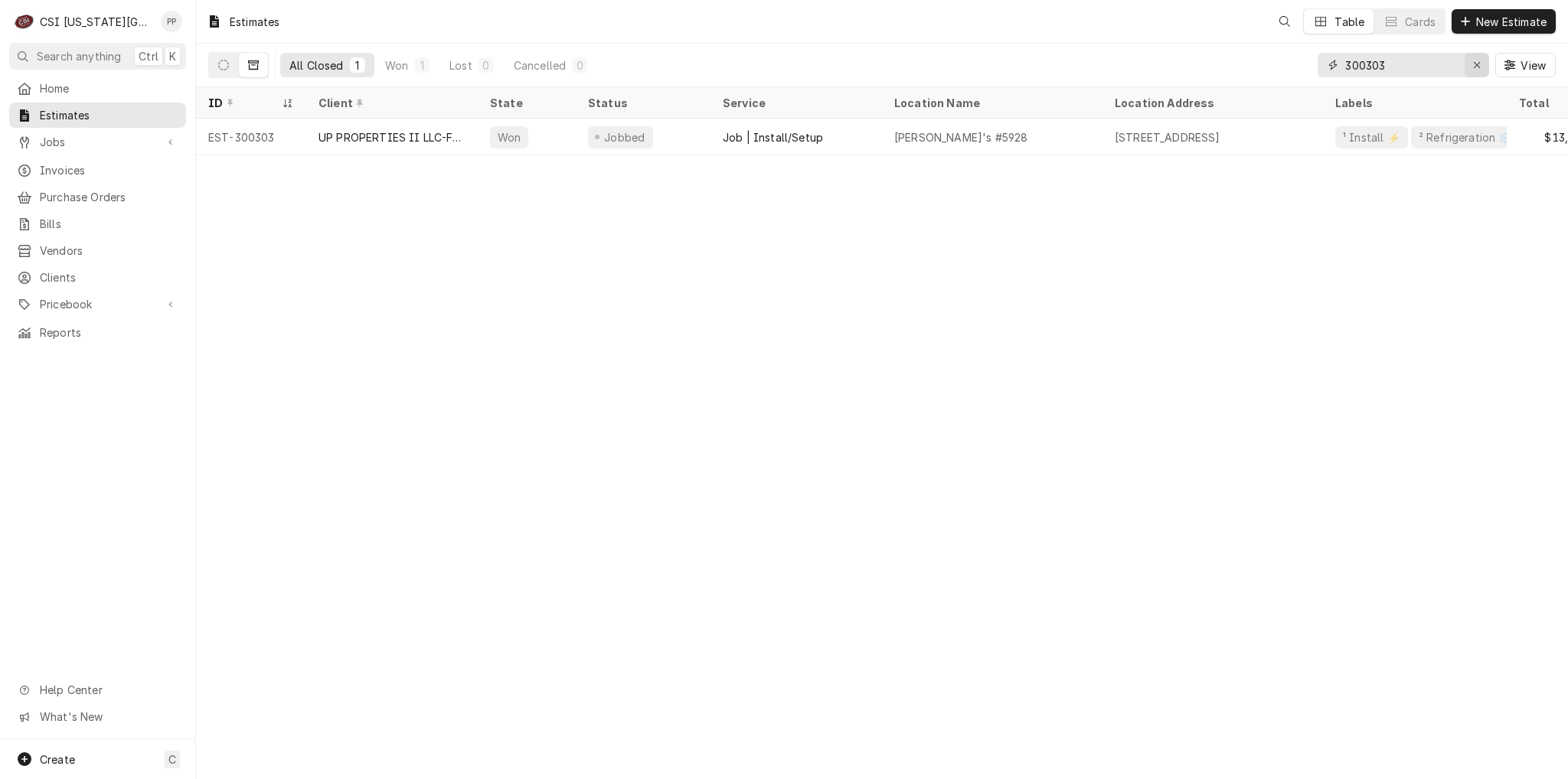
click at [1471, 68] on div "Erase input" at bounding box center [1476, 64] width 15 height 15
click at [1491, 16] on span "New Estimate" at bounding box center [1511, 21] width 77 height 16
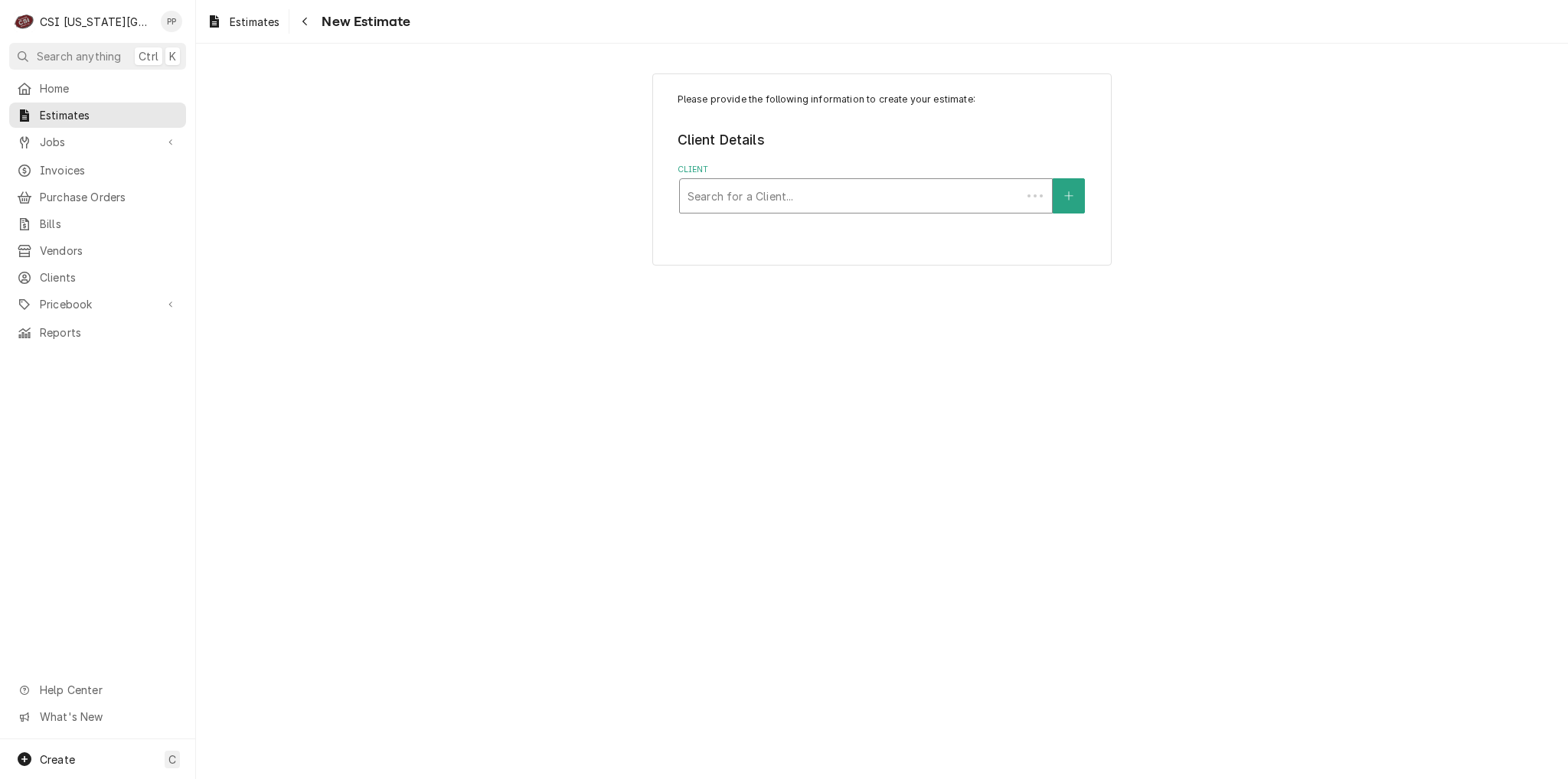
click at [778, 198] on div "Client" at bounding box center [850, 196] width 326 height 28
type input "atomic"
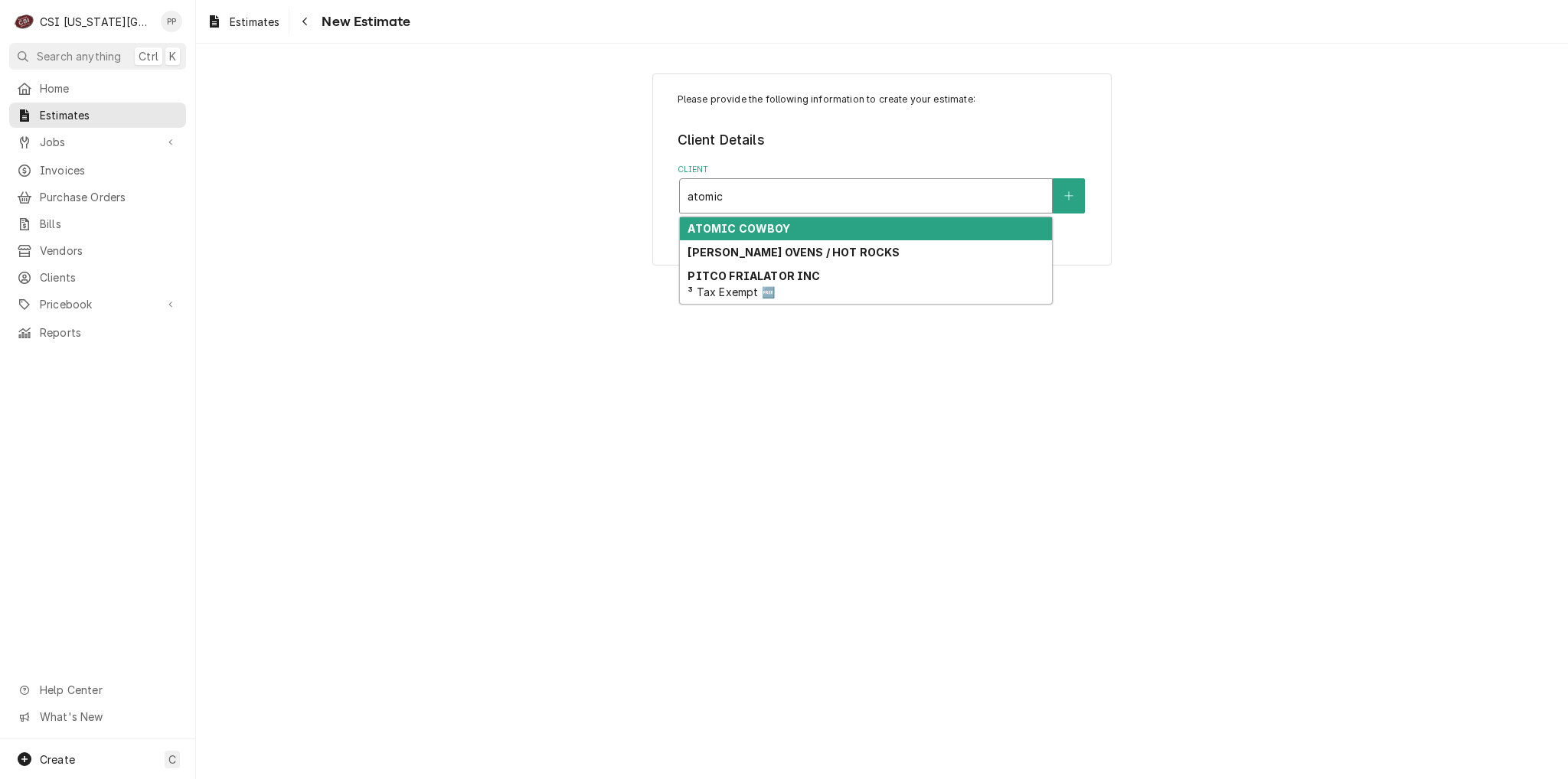
click at [787, 225] on div "ATOMIC COWBOY" at bounding box center [866, 229] width 372 height 24
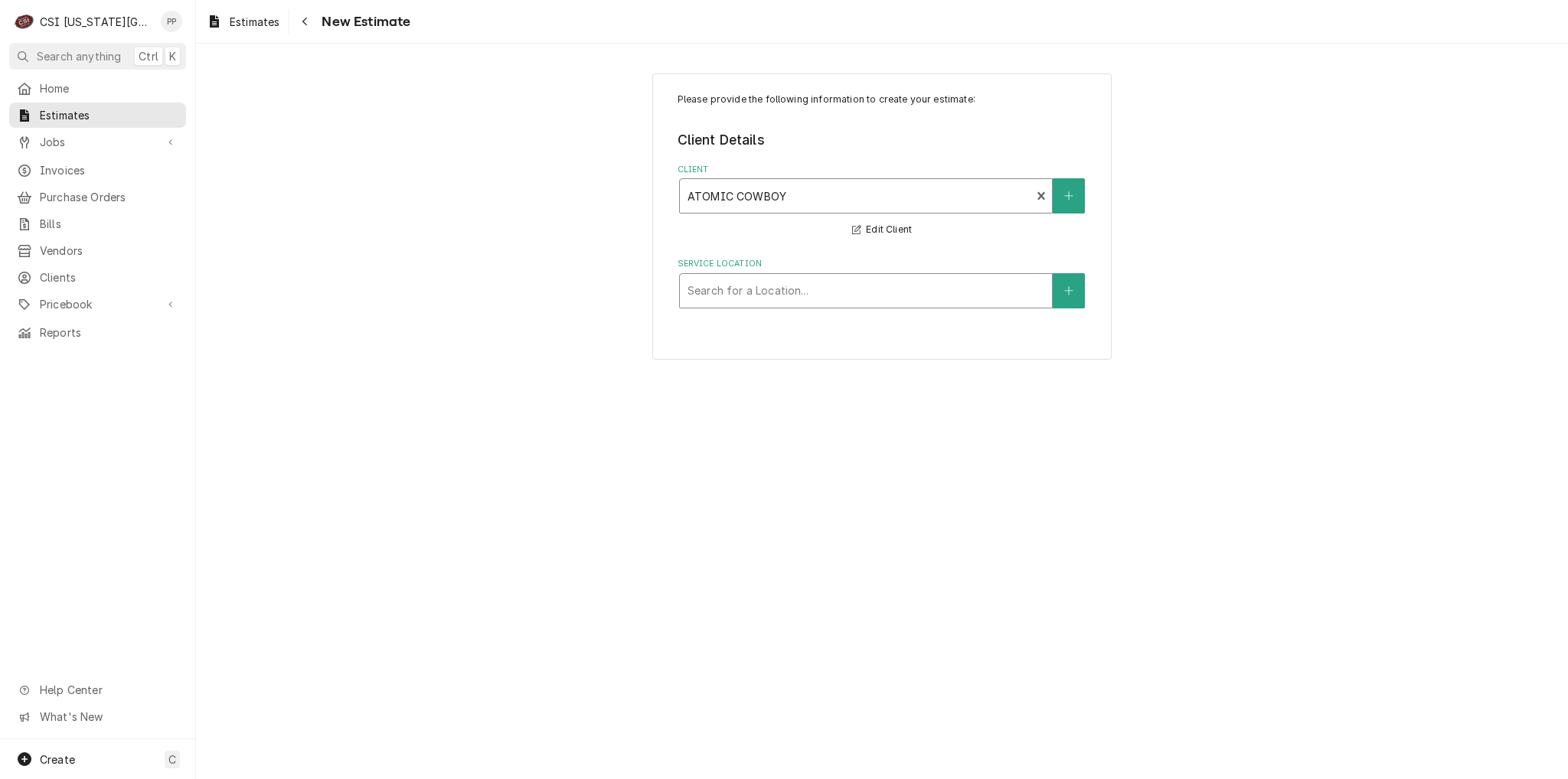
click at [806, 297] on div "Service Location" at bounding box center [865, 290] width 357 height 28
click at [1008, 199] on div "Client" at bounding box center [865, 196] width 357 height 28
type input "denver bis"
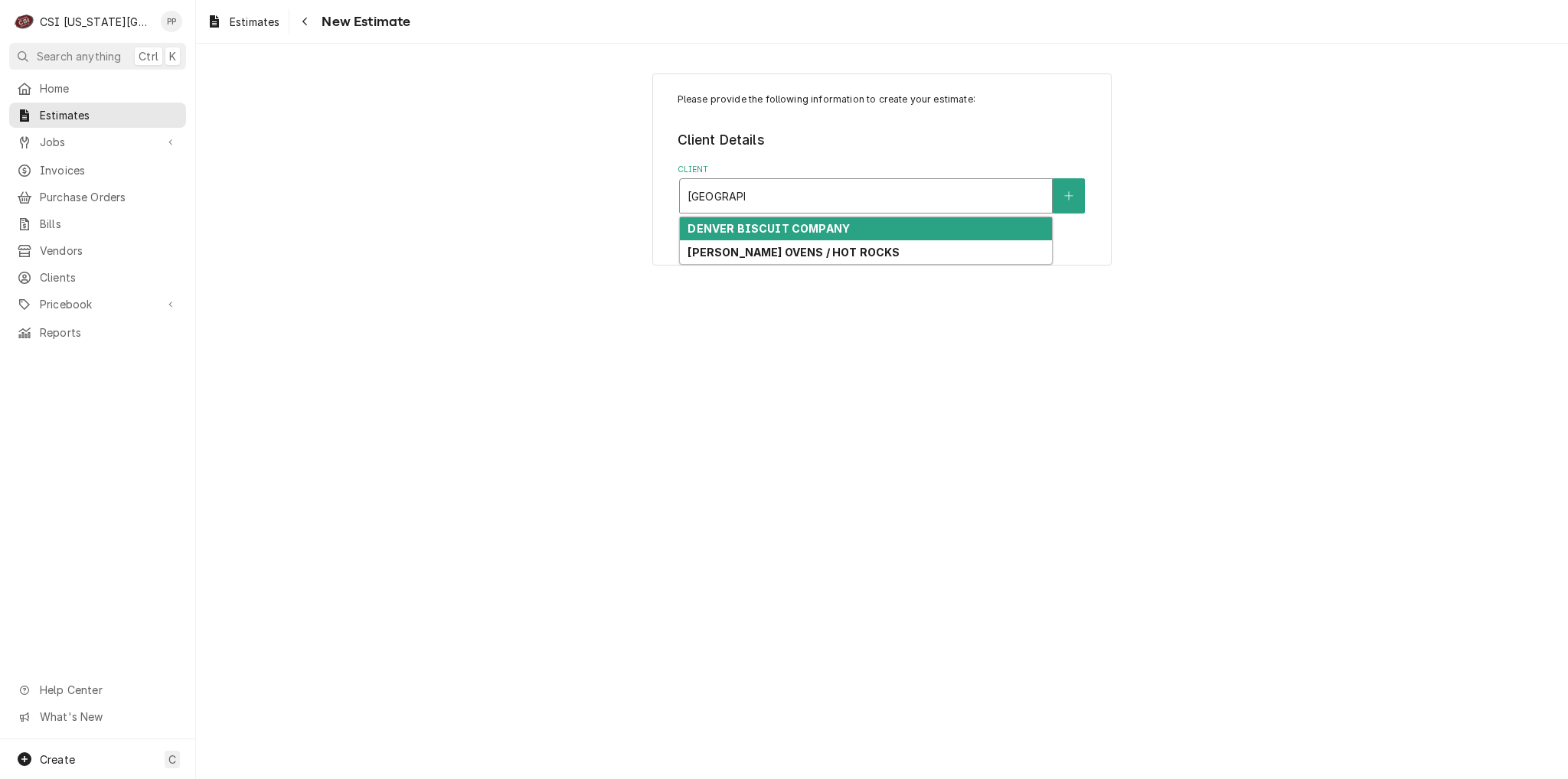
click at [876, 231] on div "DENVER BISCUIT COMPANY" at bounding box center [866, 229] width 372 height 24
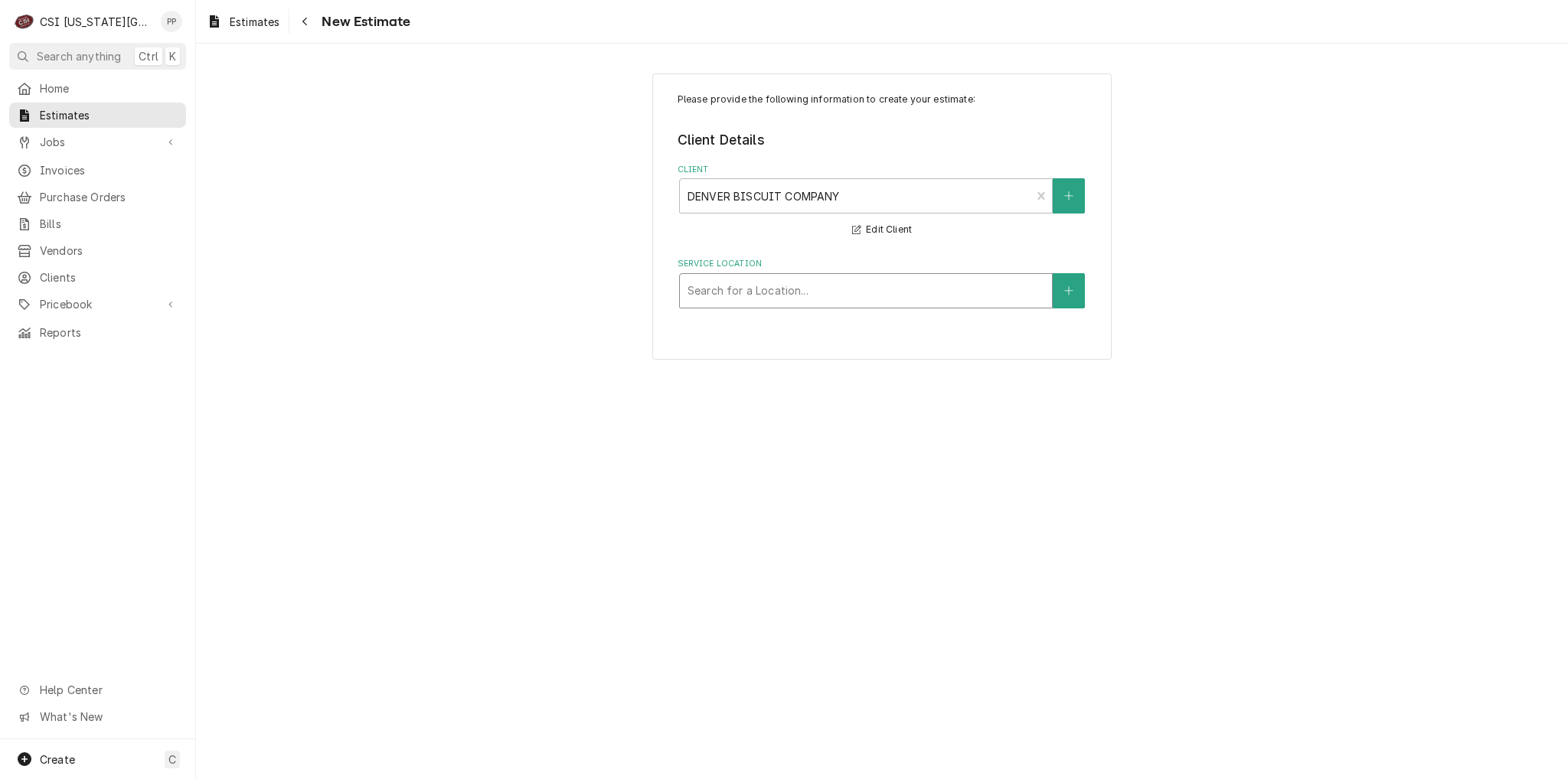
click at [1029, 292] on div "Service Location" at bounding box center [865, 290] width 357 height 28
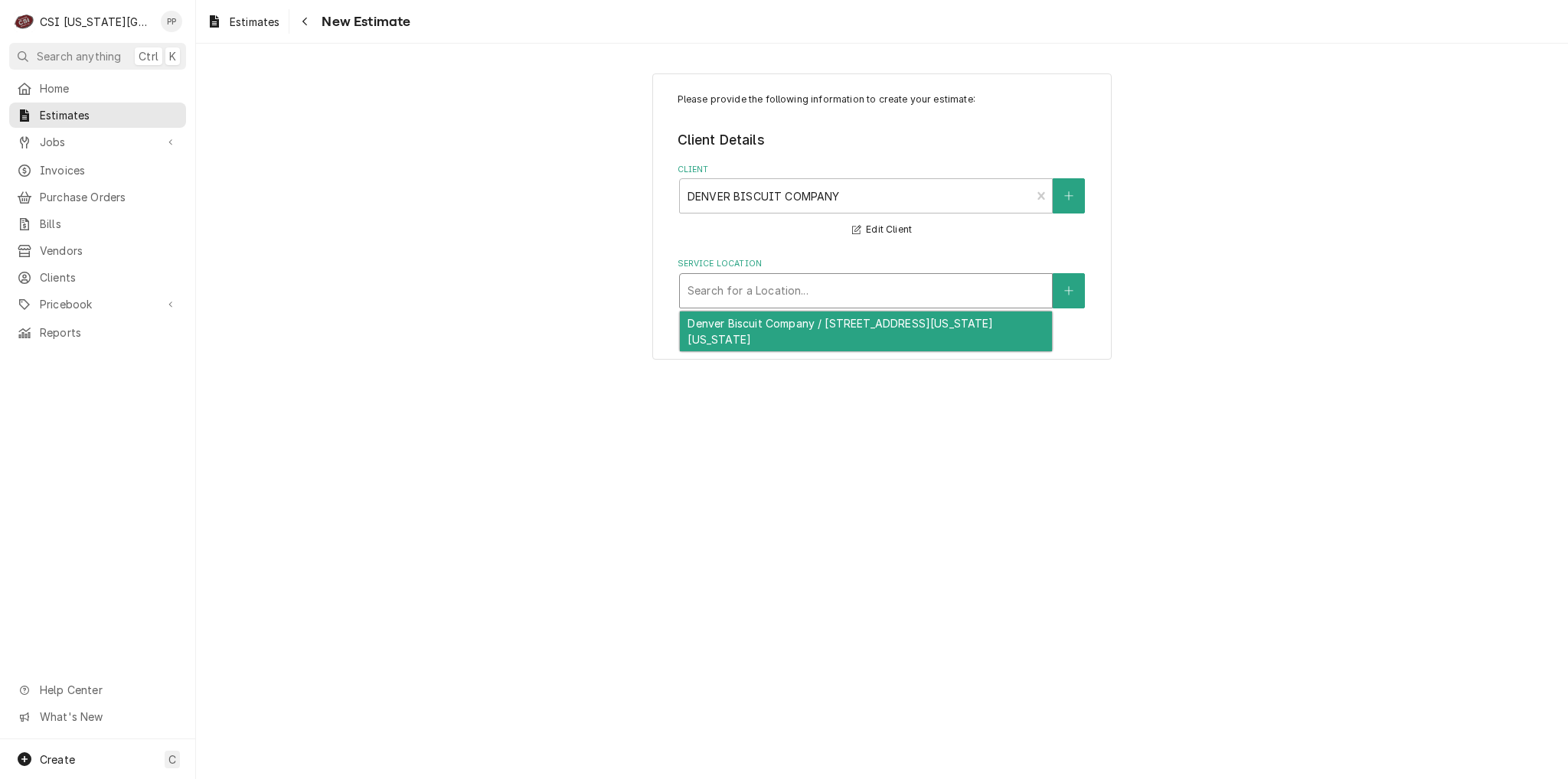
click at [942, 329] on div "Denver Biscuit Company / 4144 Pennsylvania Avenue, Kansas City, MO 64111" at bounding box center [866, 331] width 372 height 40
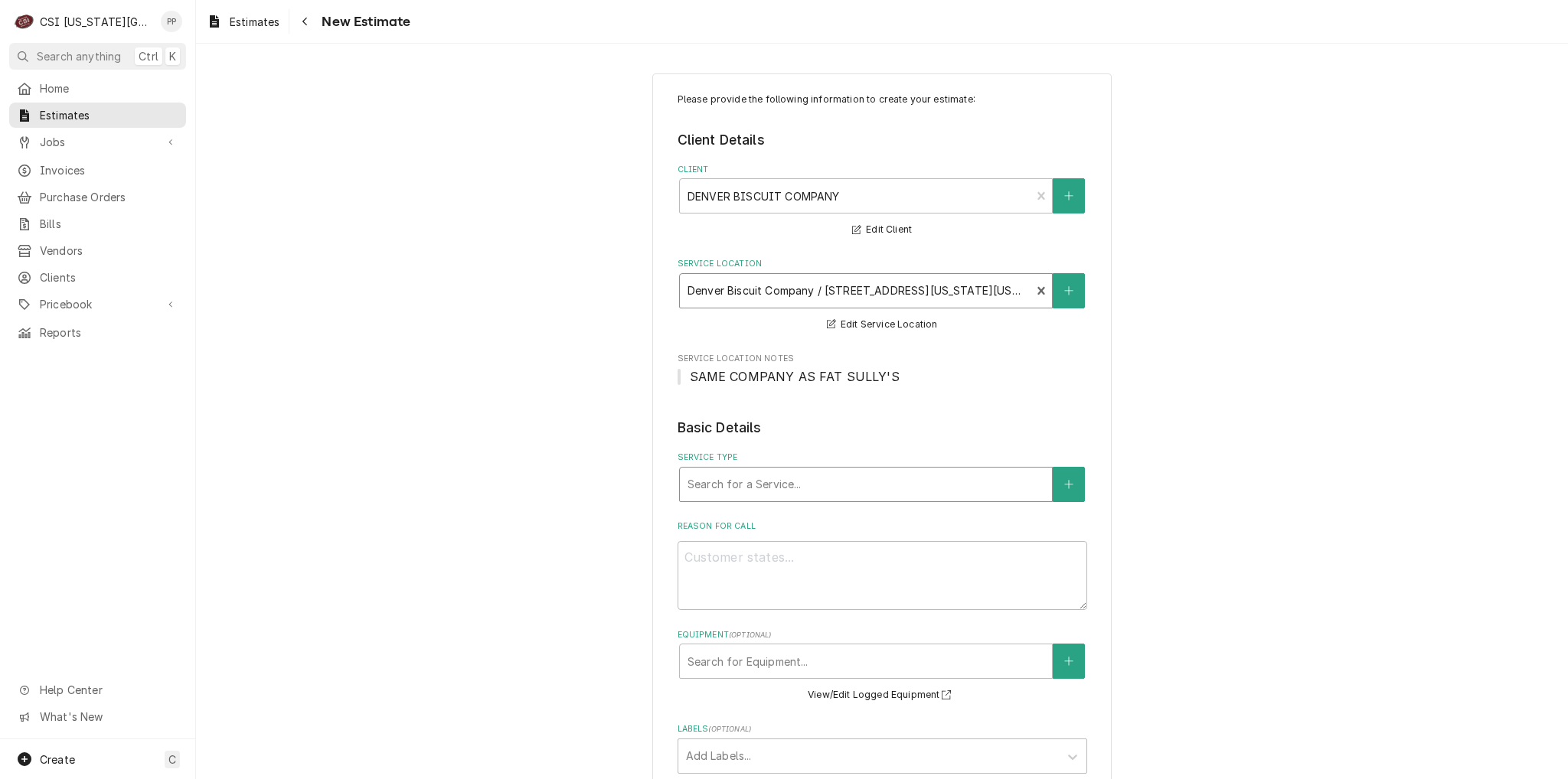
click at [736, 480] on div "Service Type" at bounding box center [865, 484] width 357 height 28
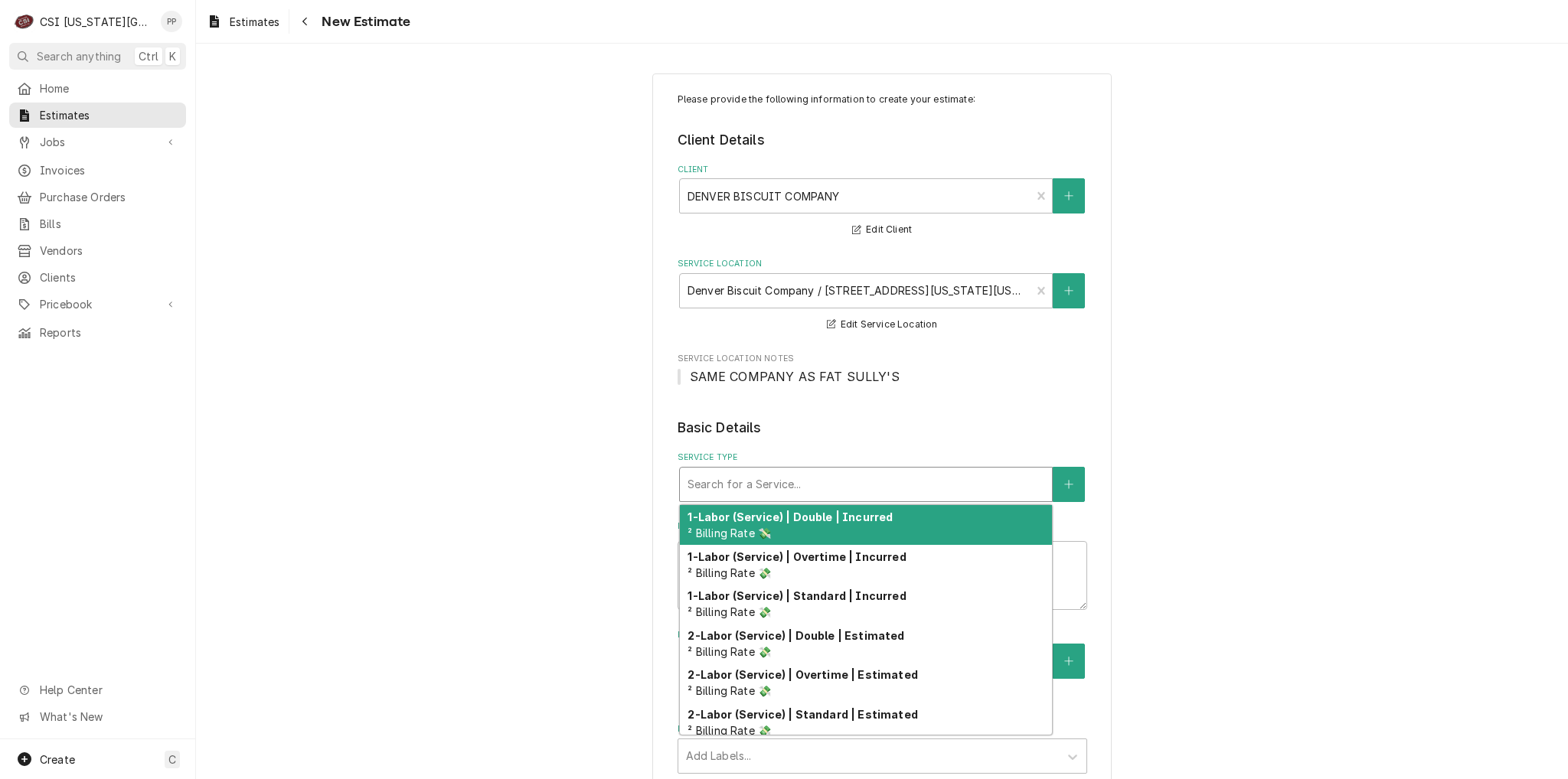
type textarea "x"
type input "j"
type textarea "x"
type input "jo"
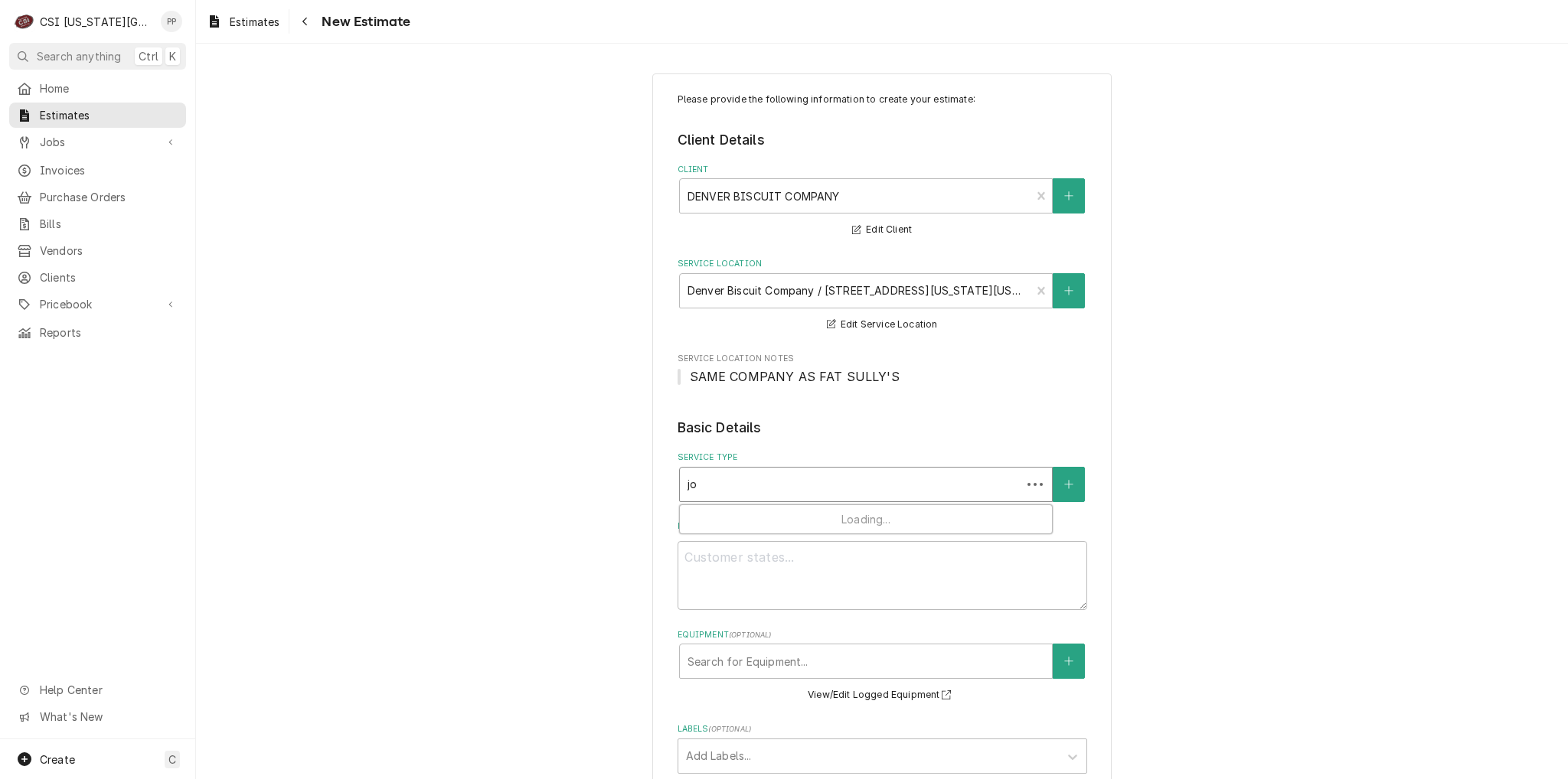
type textarea "x"
type input "job"
type textarea "x"
type input "job"
type textarea "x"
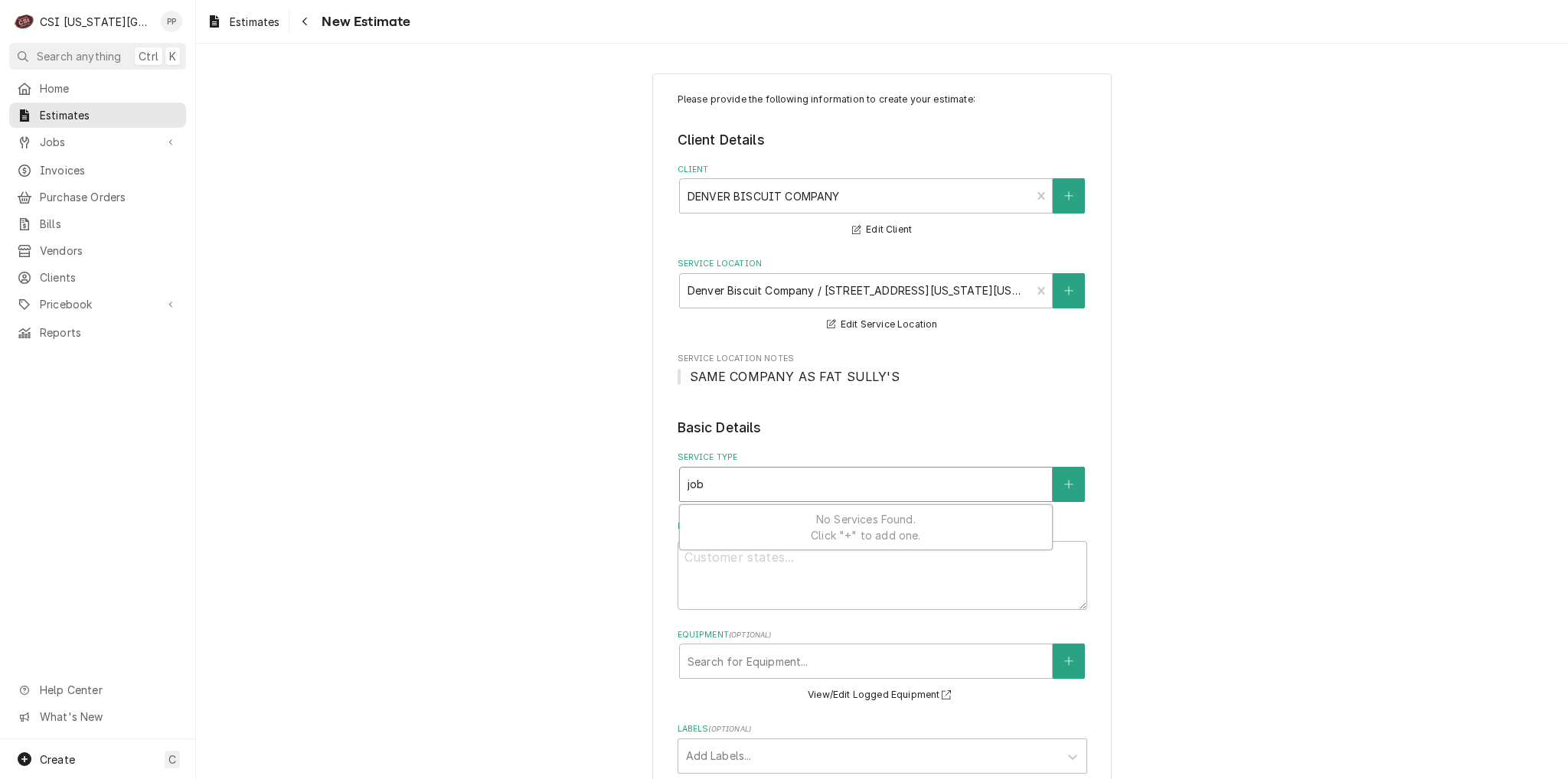
type input "job i"
type textarea "x"
type input "job ins"
type textarea "x"
type input "job inst"
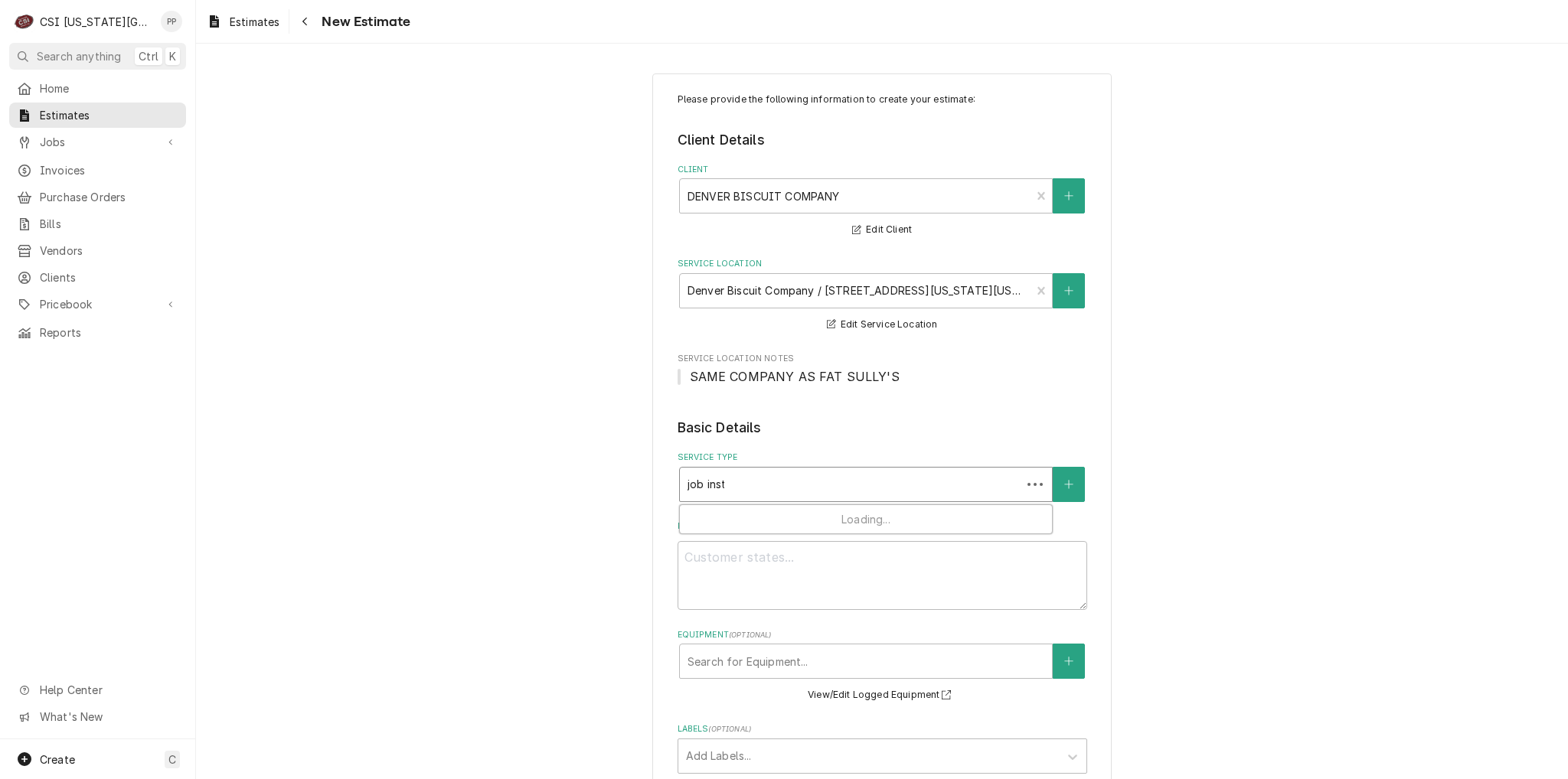
type textarea "x"
type input "job insta"
type textarea "x"
type input "job instal"
type textarea "x"
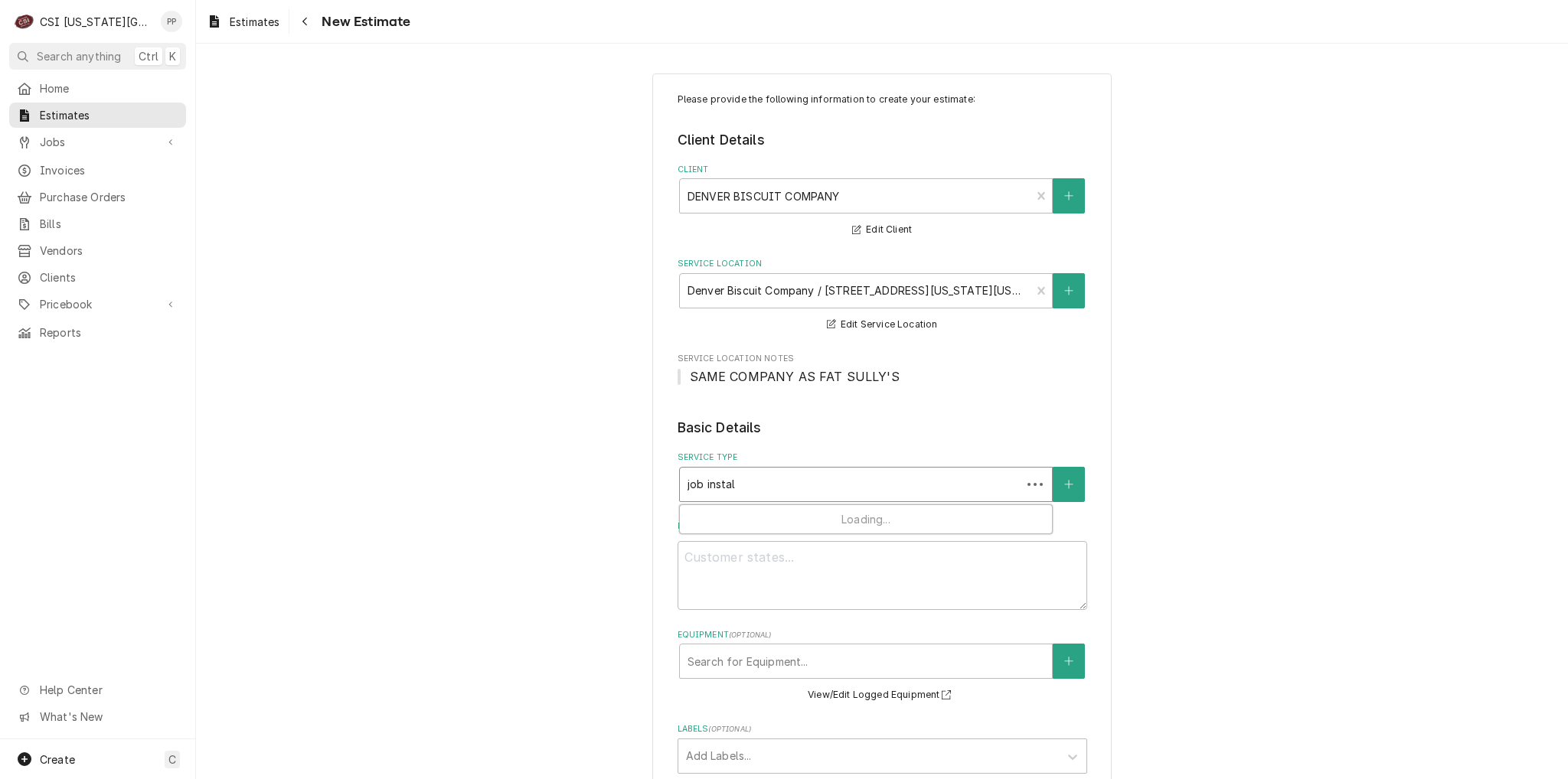
type input "job install"
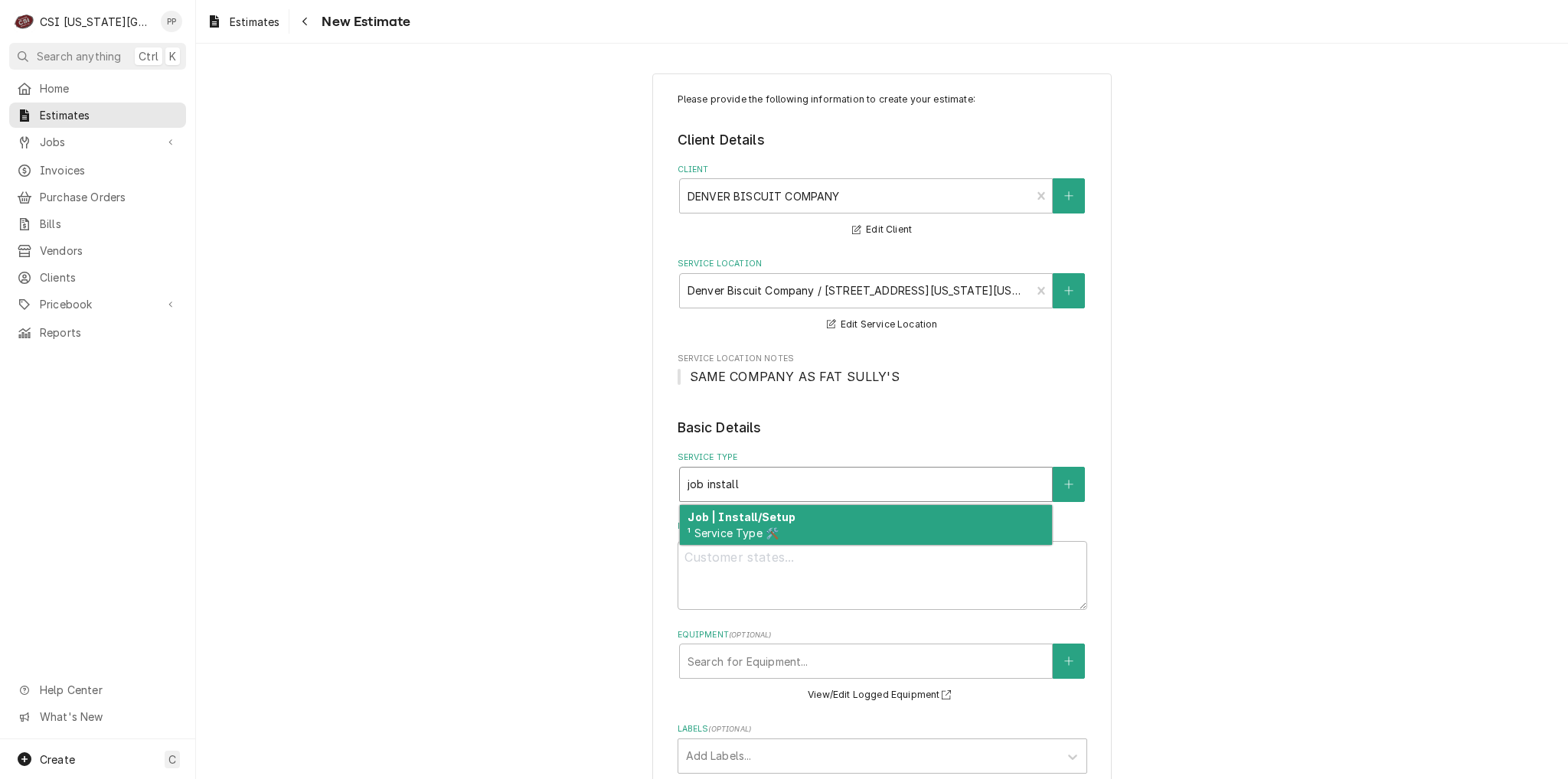
click at [743, 527] on span "¹ Service Type 🛠️" at bounding box center [733, 533] width 91 height 13
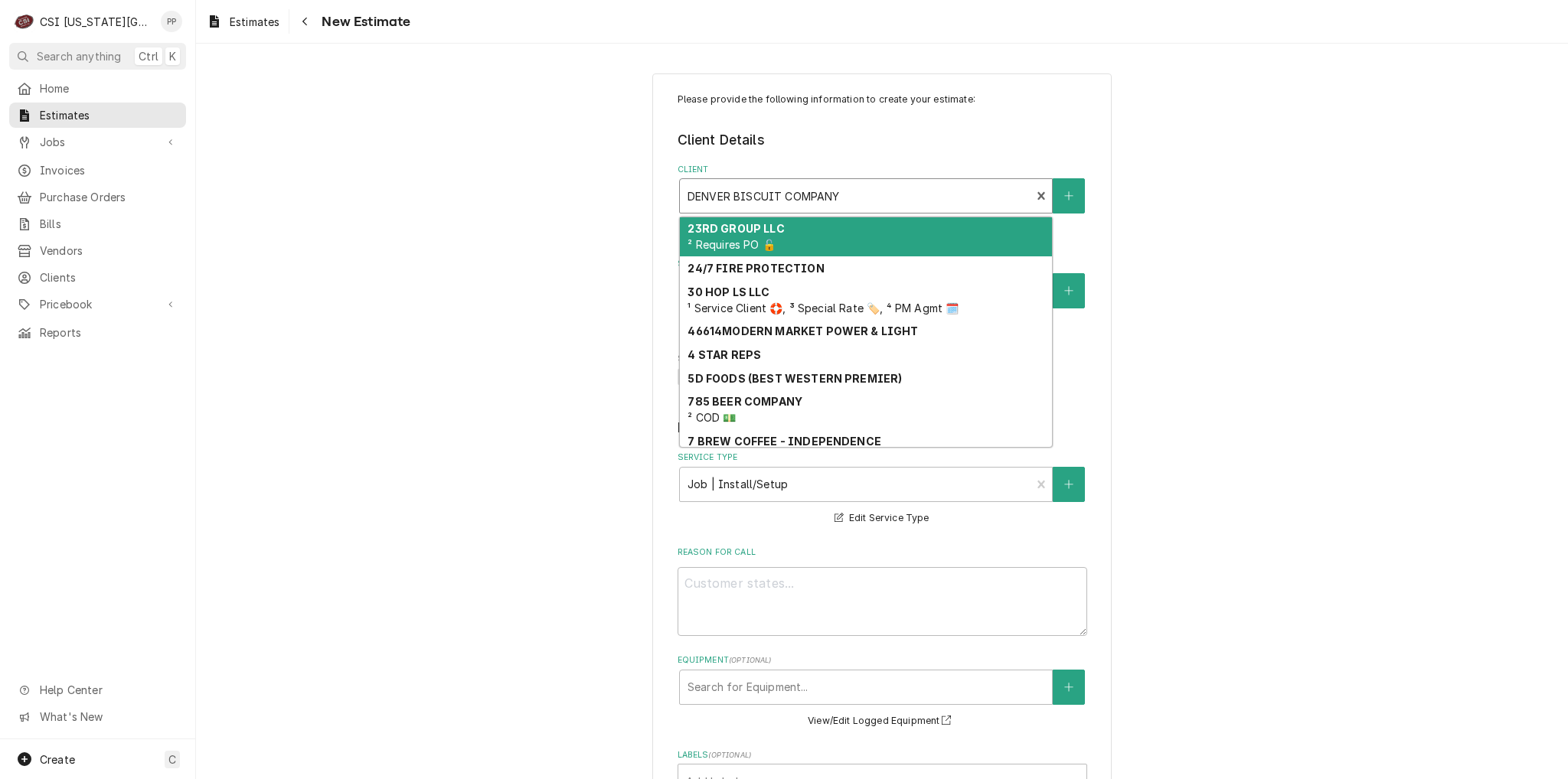
click at [930, 194] on div "Client" at bounding box center [855, 196] width 336 height 28
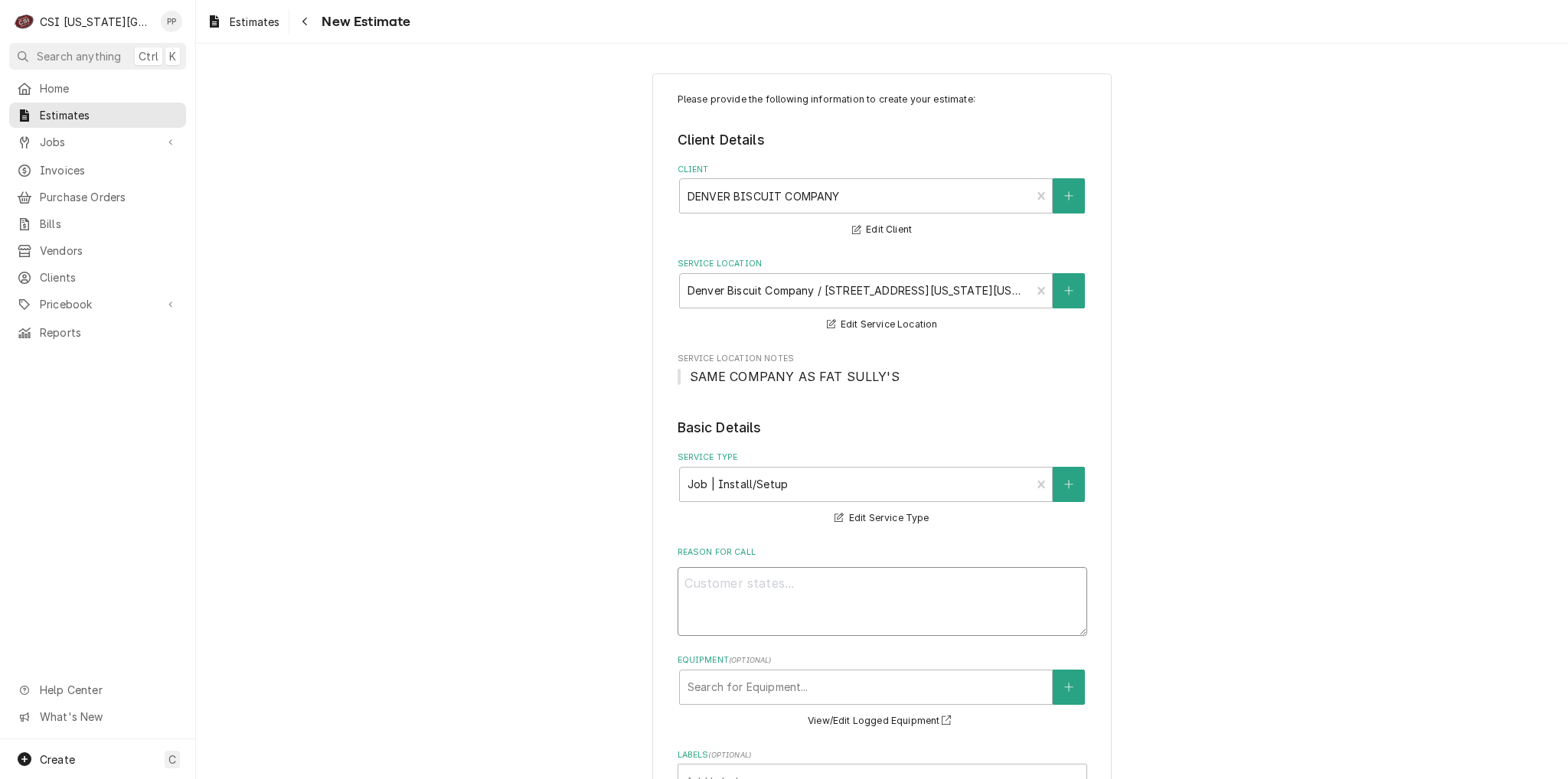
click at [749, 586] on textarea "Reason For Call" at bounding box center [882, 601] width 410 height 69
type textarea "x"
type textarea "Q"
type textarea "x"
type textarea "Quo"
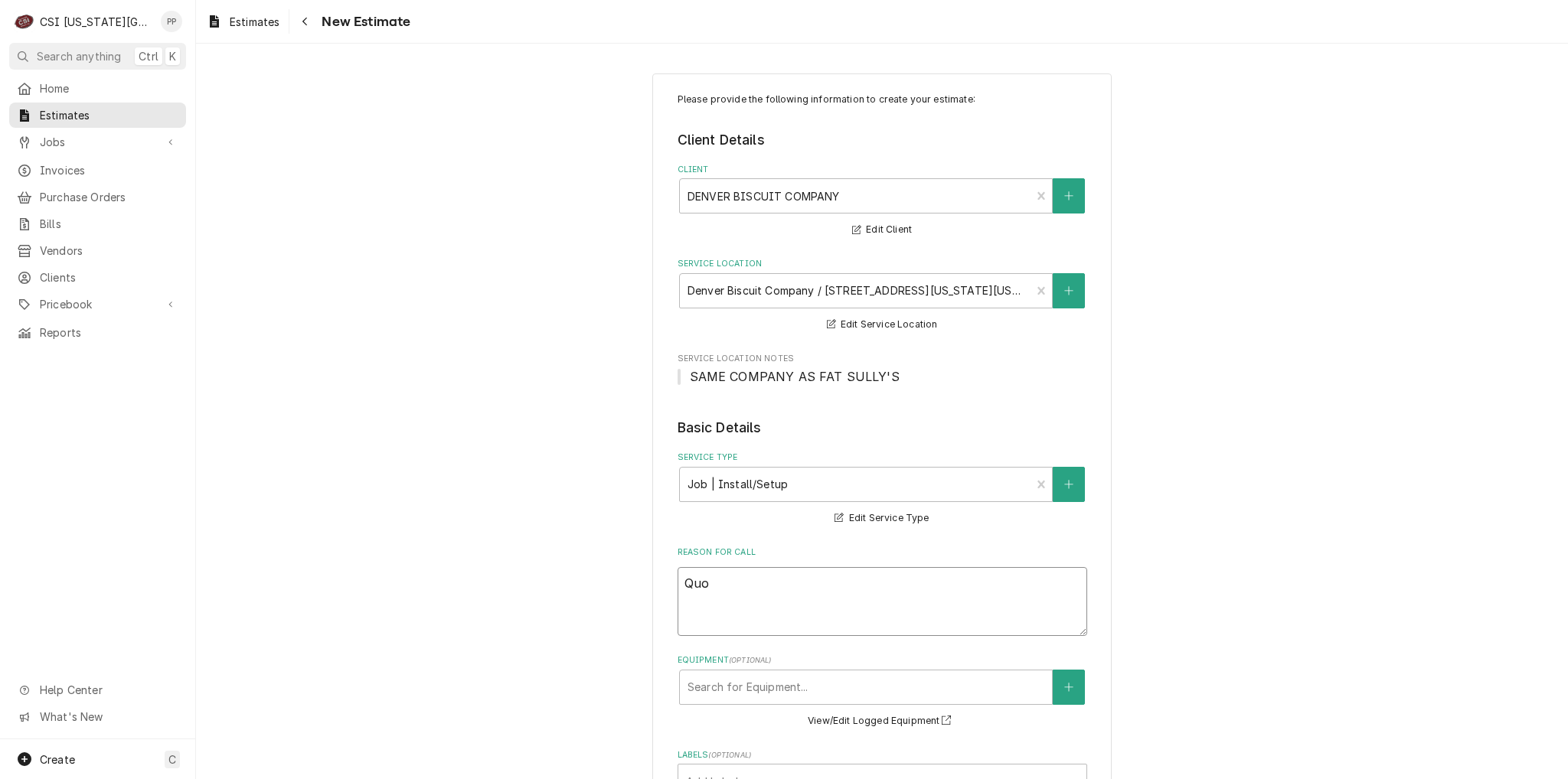
type textarea "x"
type textarea "Quot"
type textarea "x"
type textarea "Quote"
type textarea "x"
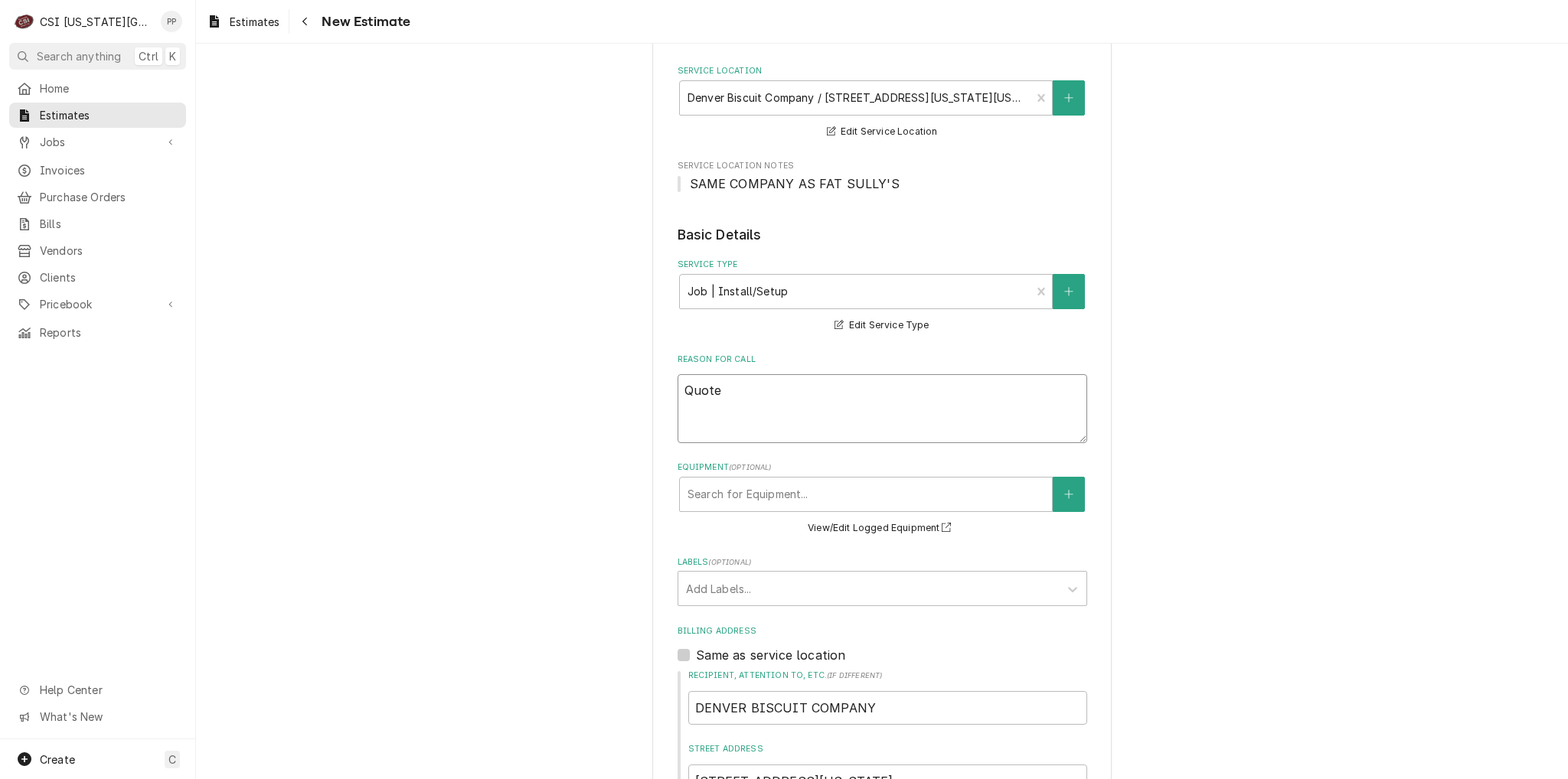
scroll to position [306, 0]
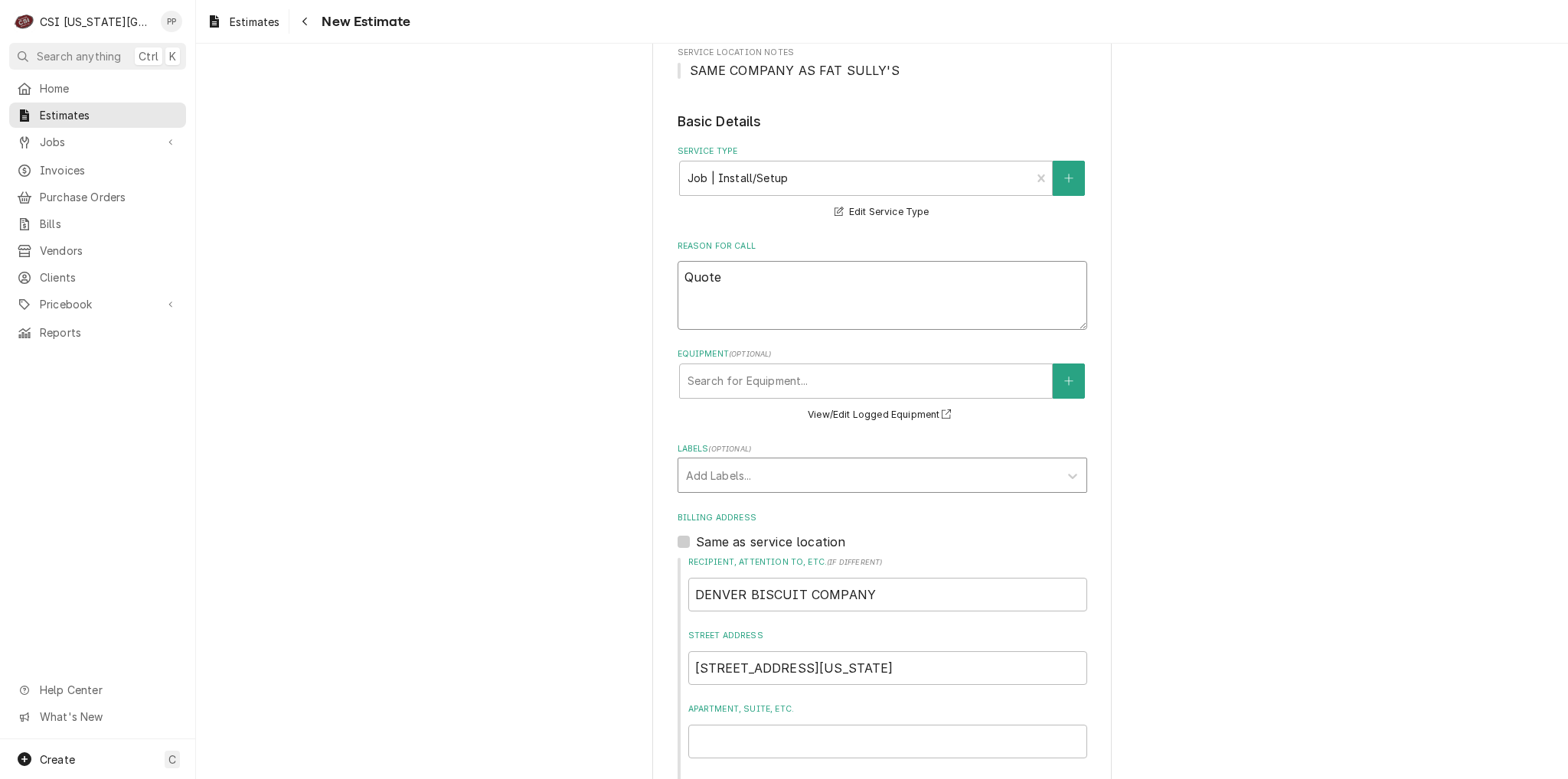
type textarea "Quote"
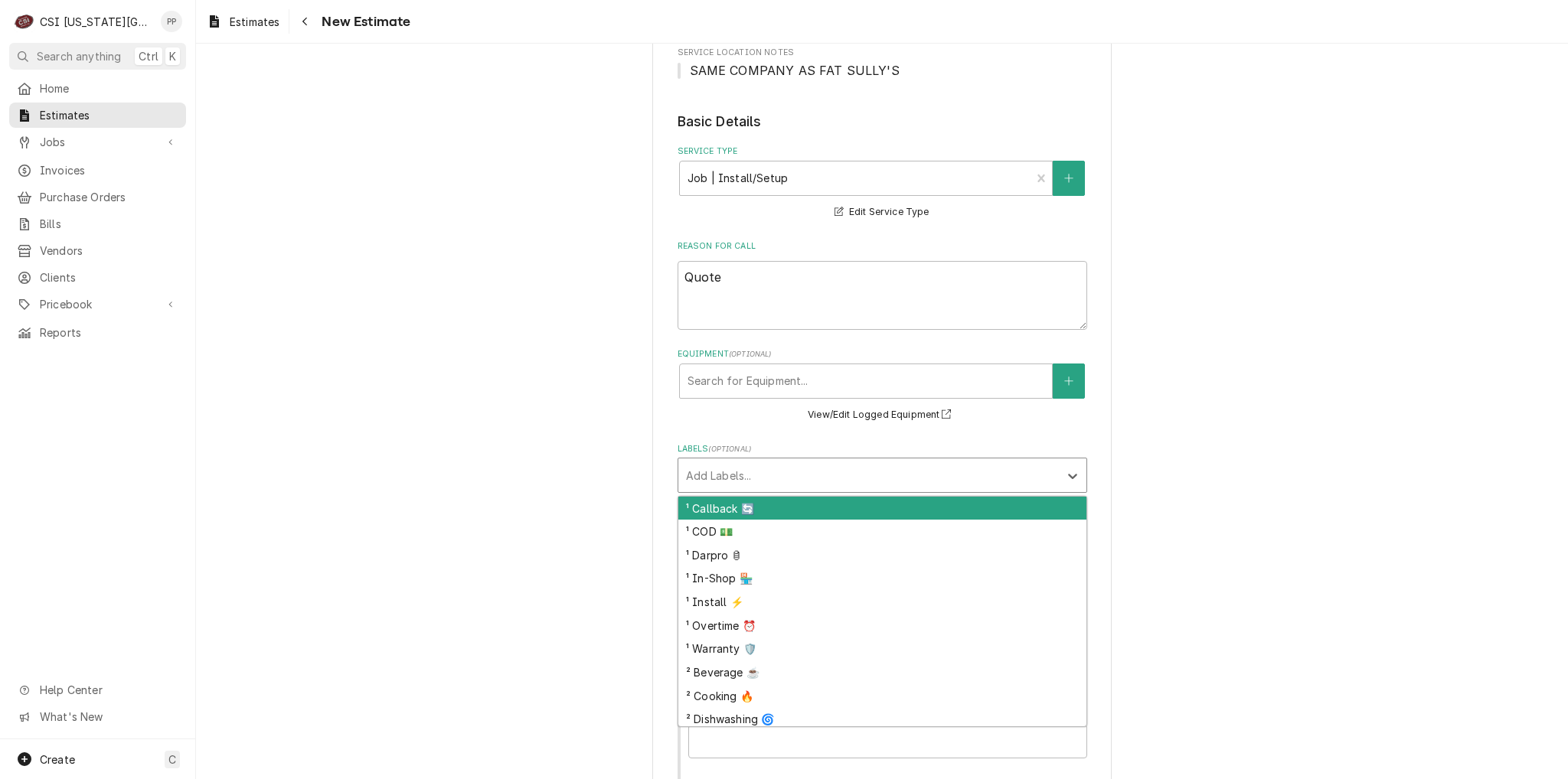
click at [755, 472] on div "Labels" at bounding box center [868, 475] width 365 height 28
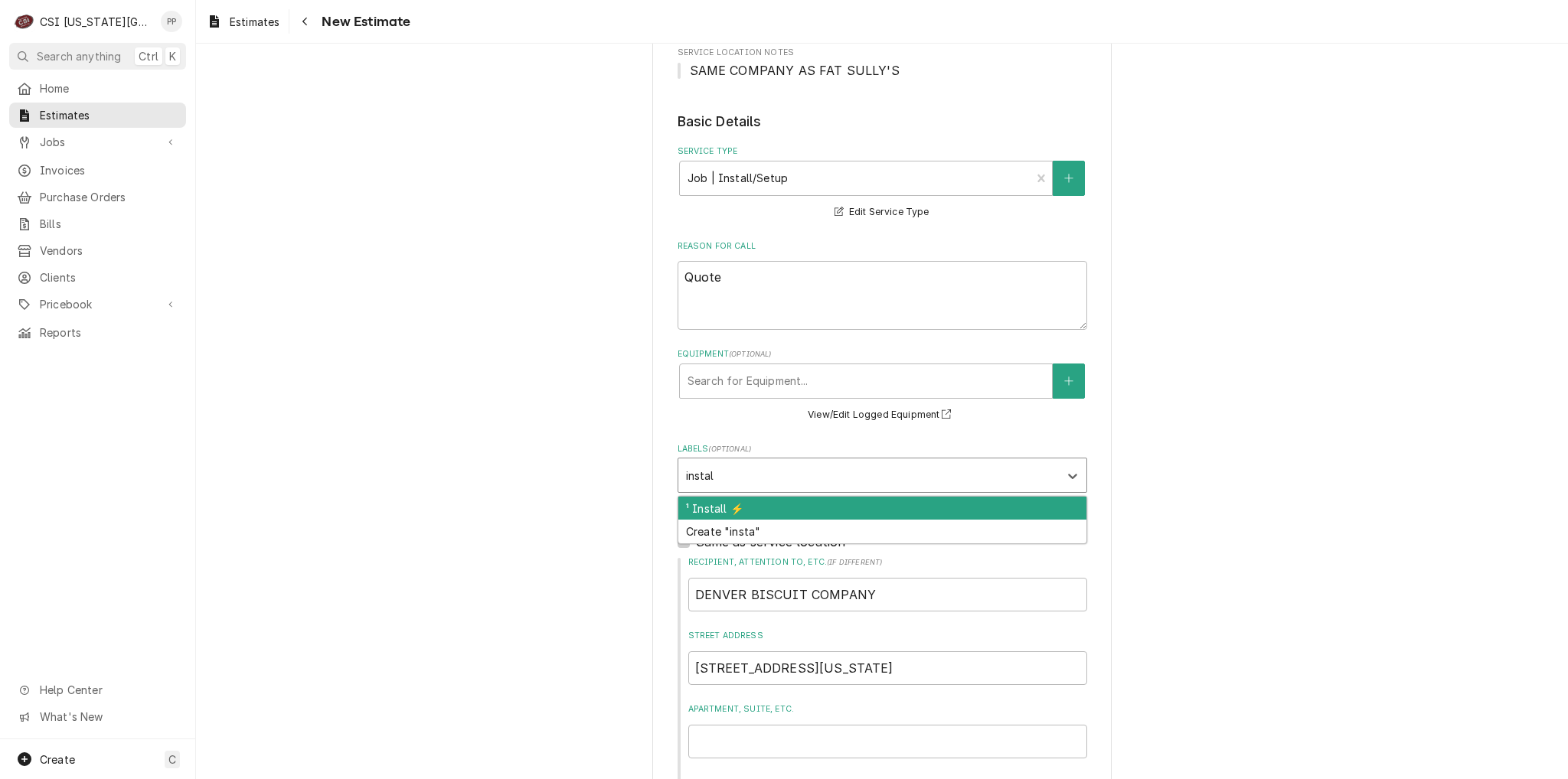
type input "install"
type textarea "x"
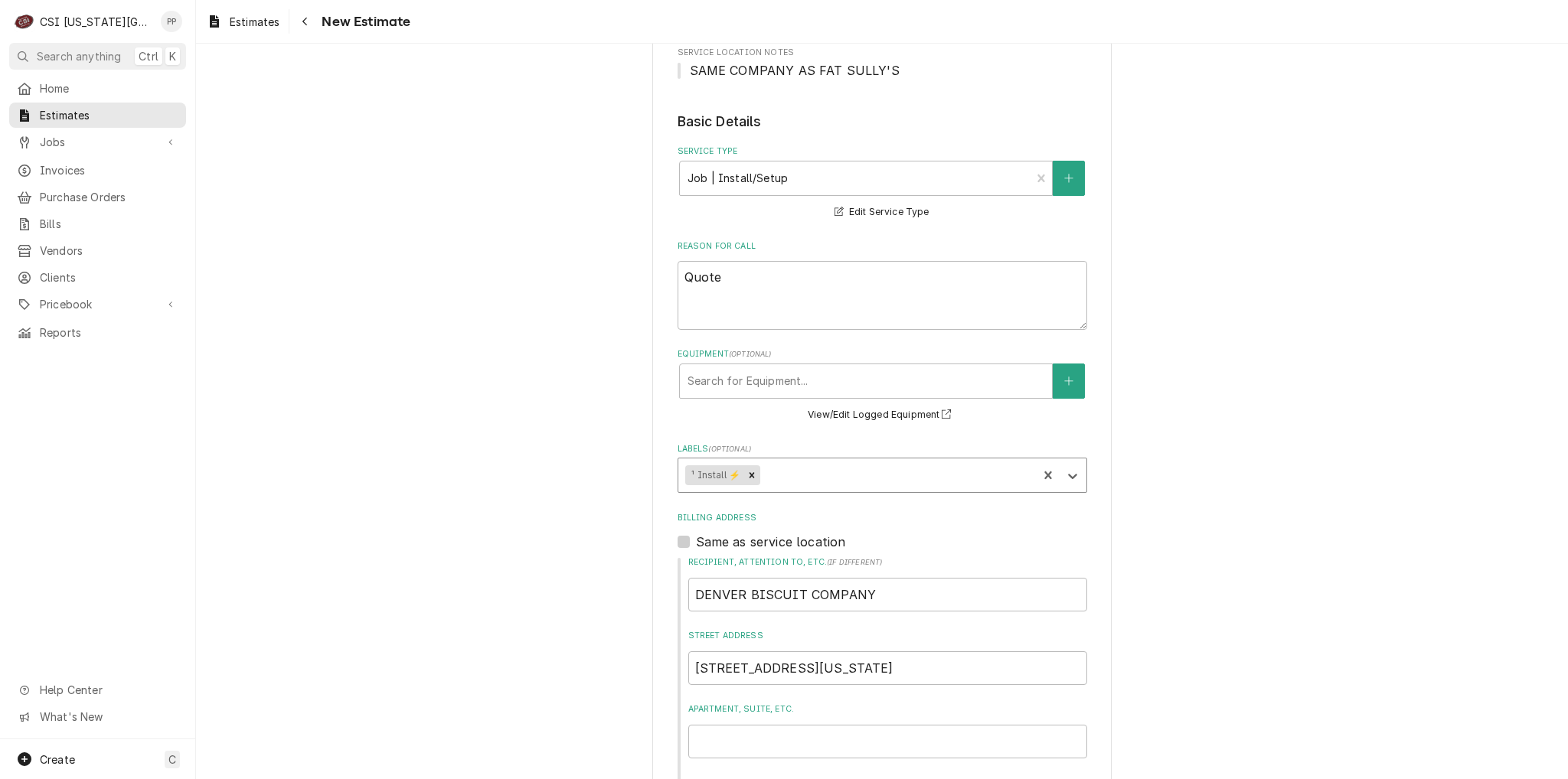
type textarea "x"
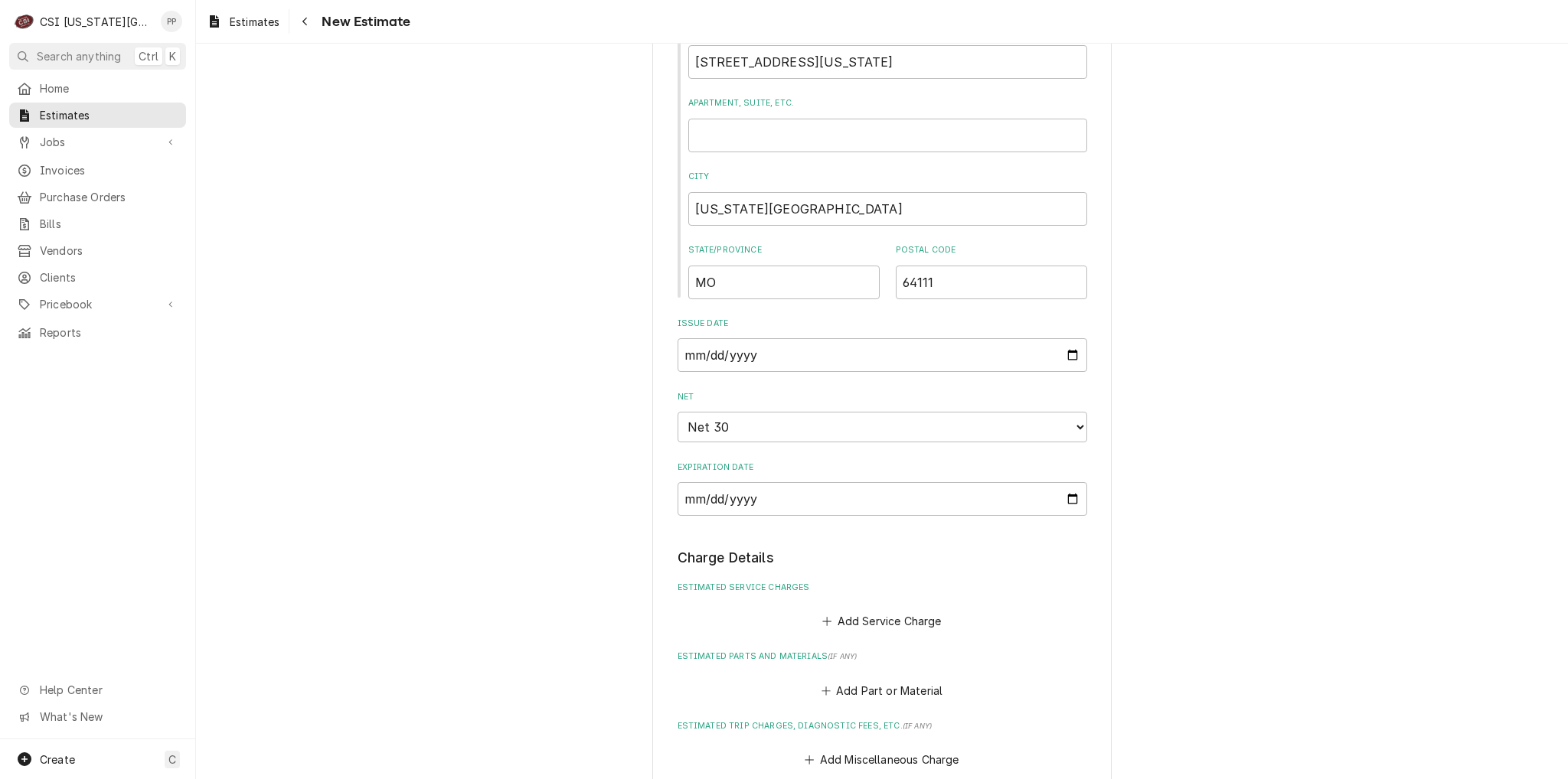
scroll to position [1072, 0]
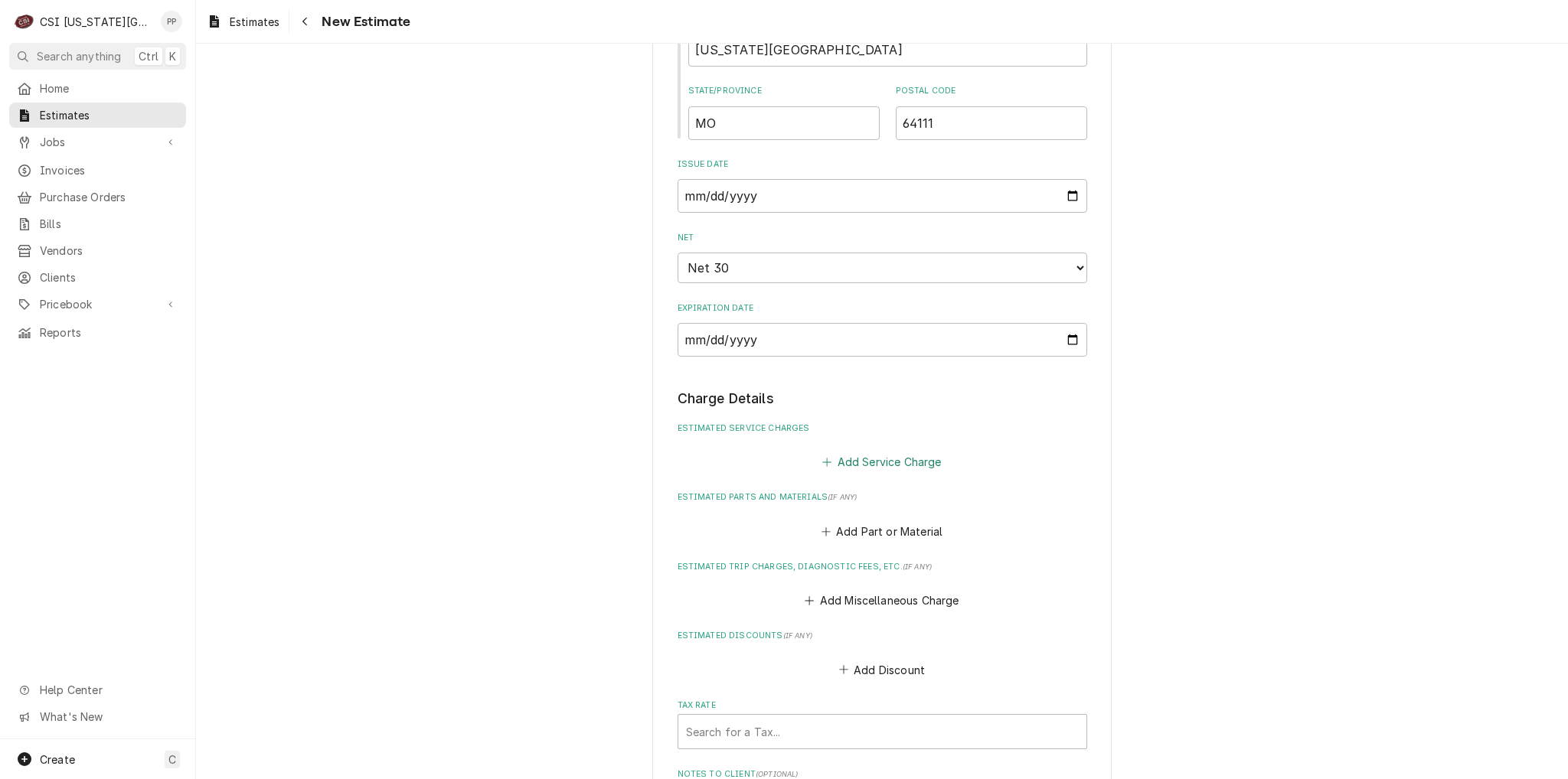
click at [900, 452] on button "Add Service Charge" at bounding box center [881, 462] width 124 height 21
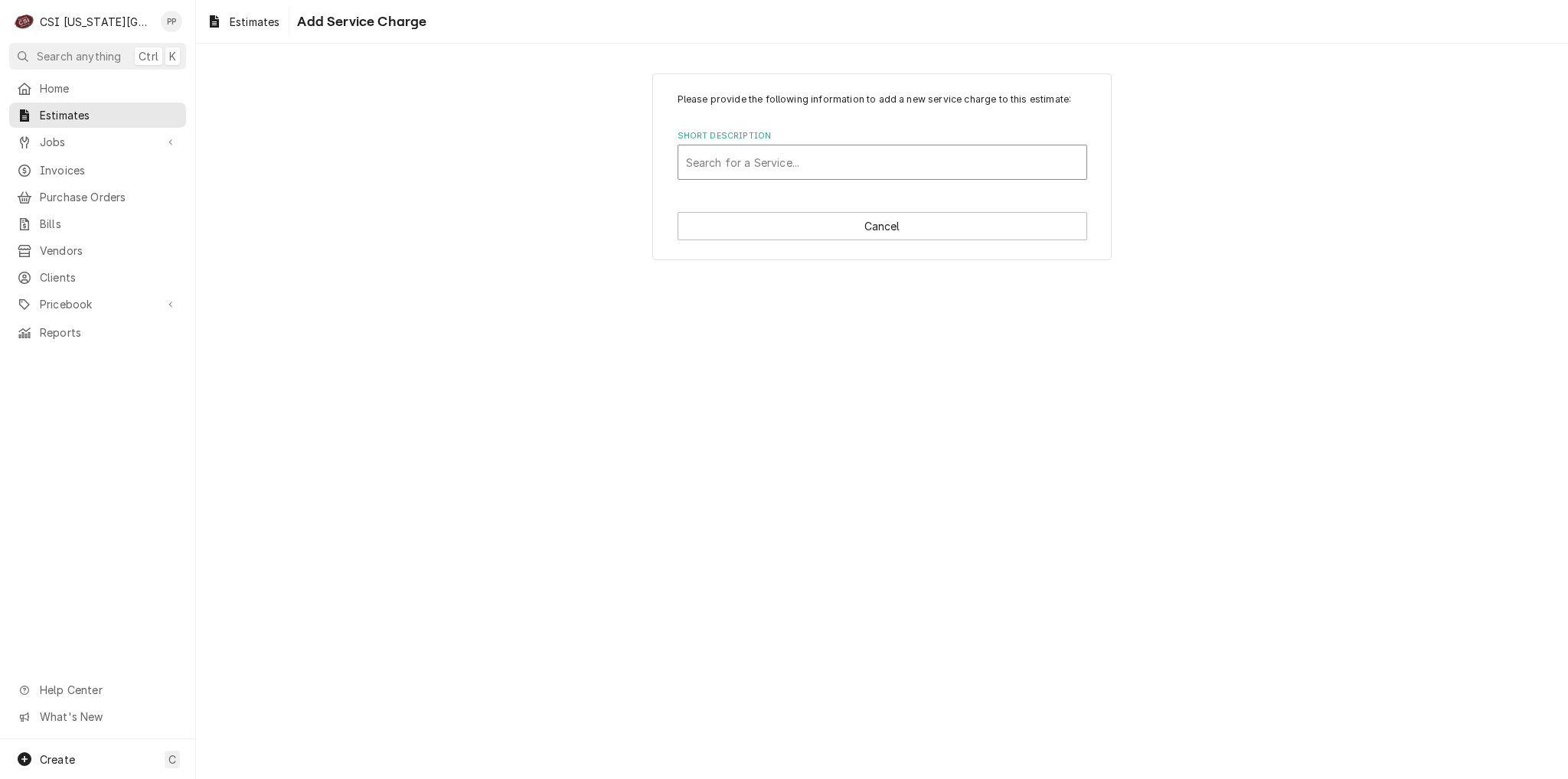
click at [778, 160] on div "Short Description" at bounding box center [881, 162] width 393 height 28
type input "scope blank"
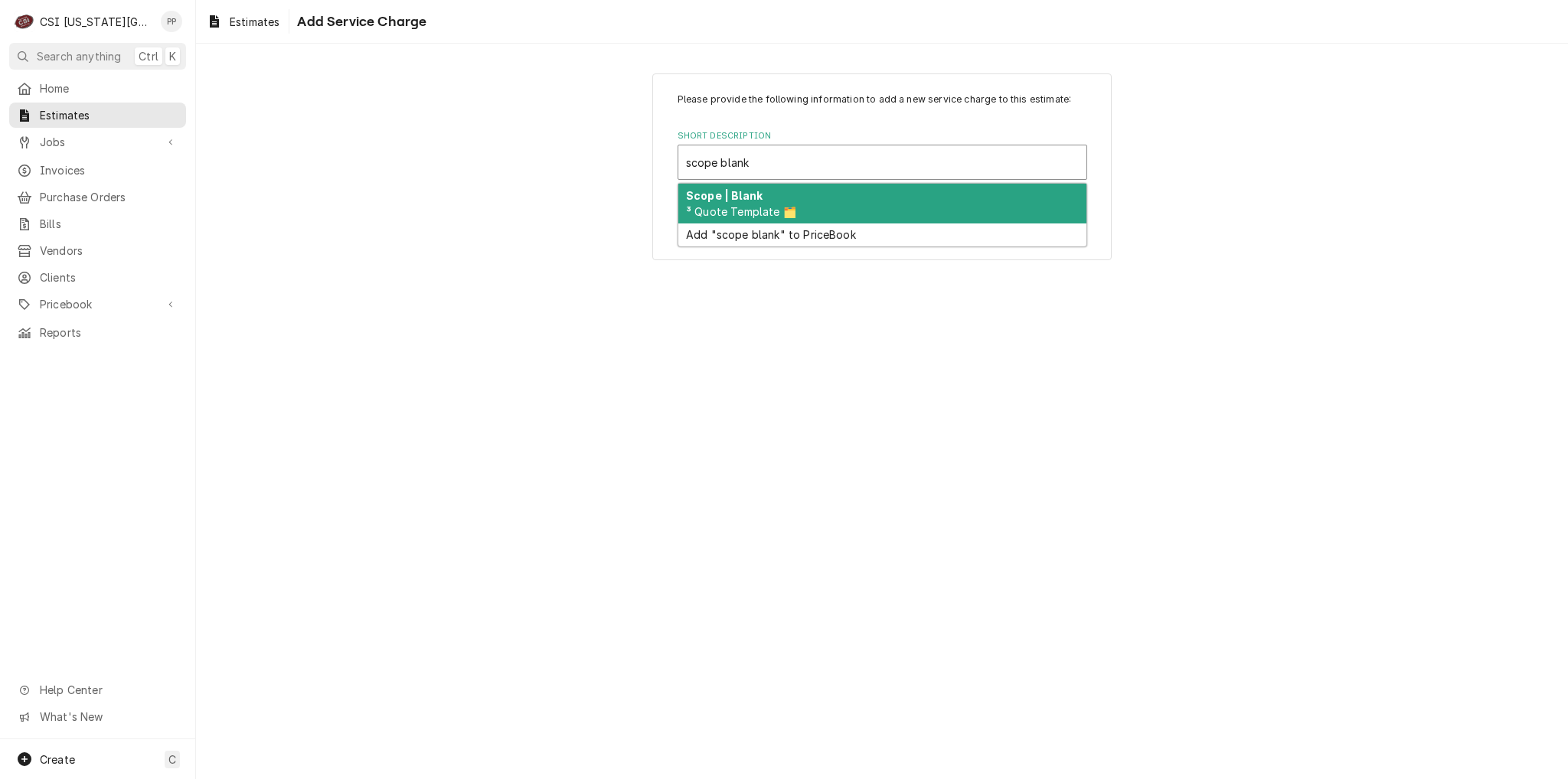
click at [784, 188] on div "Scope | Blank ³ Quote Template 🗂️" at bounding box center [882, 203] width 408 height 40
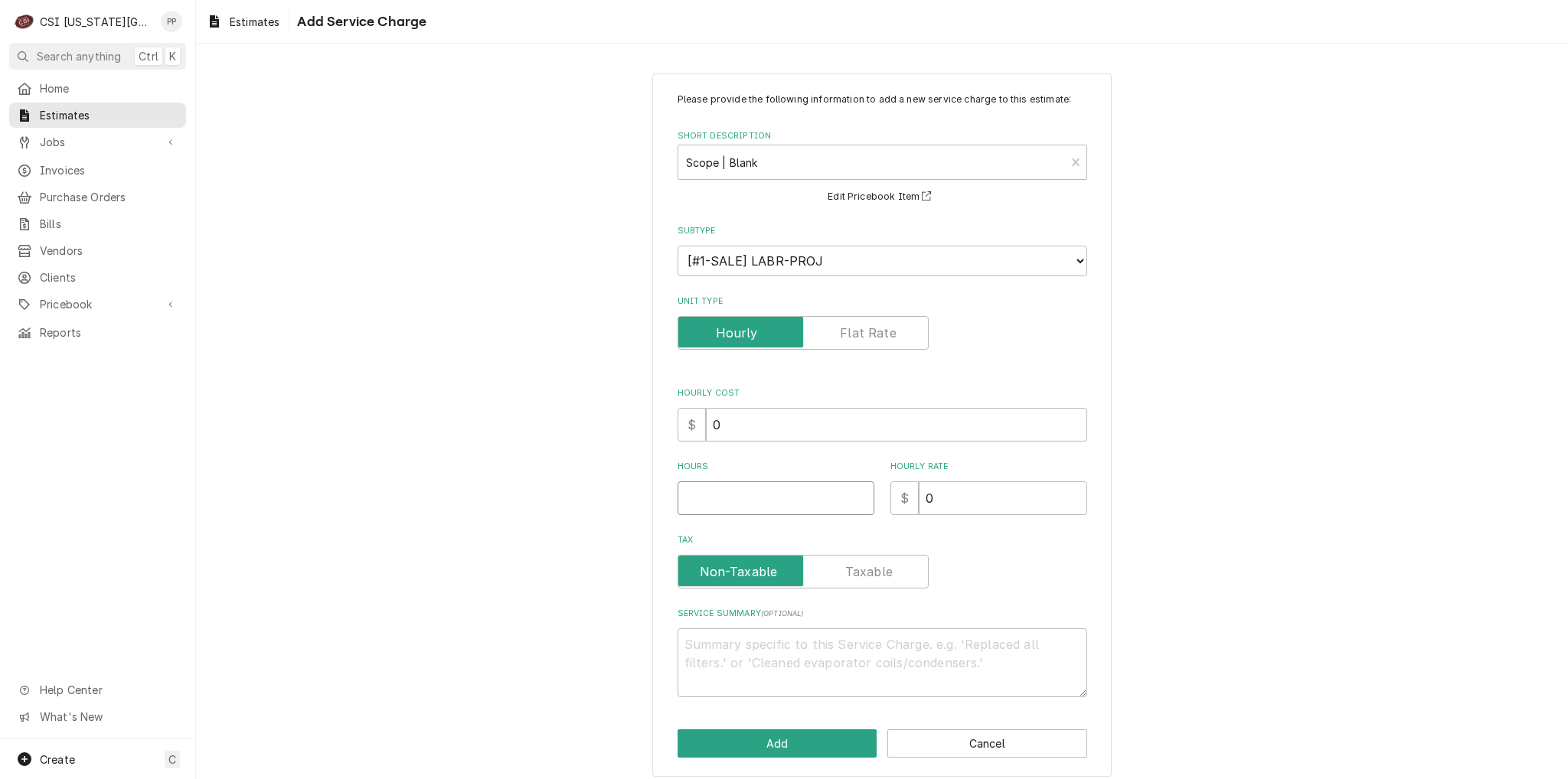
click at [778, 479] on div "Hours" at bounding box center [776, 488] width 197 height 54
click at [776, 485] on input "Hours" at bounding box center [776, 499] width 197 height 34
type textarea "x"
type input "1"
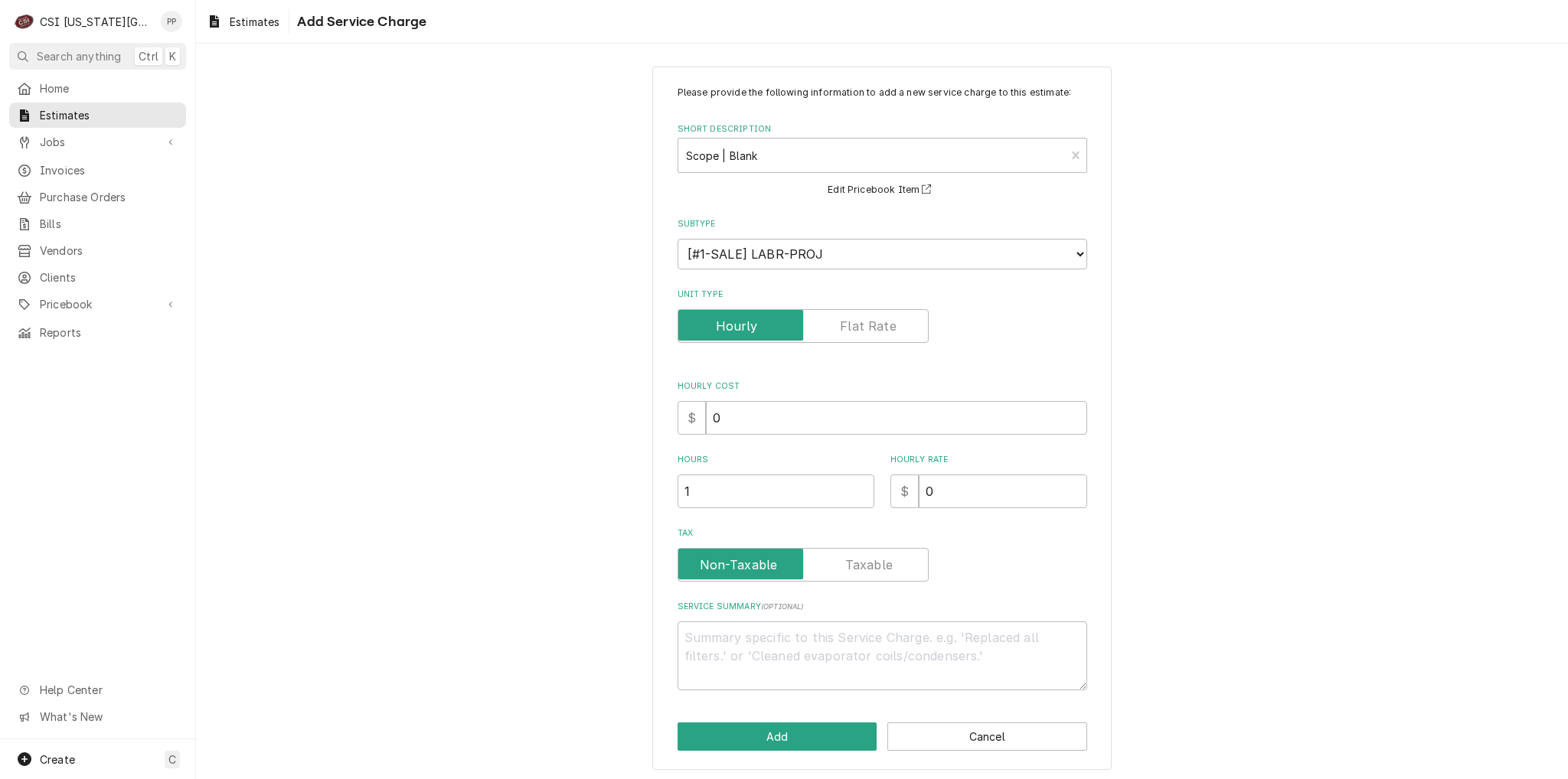
scroll to position [9, 0]
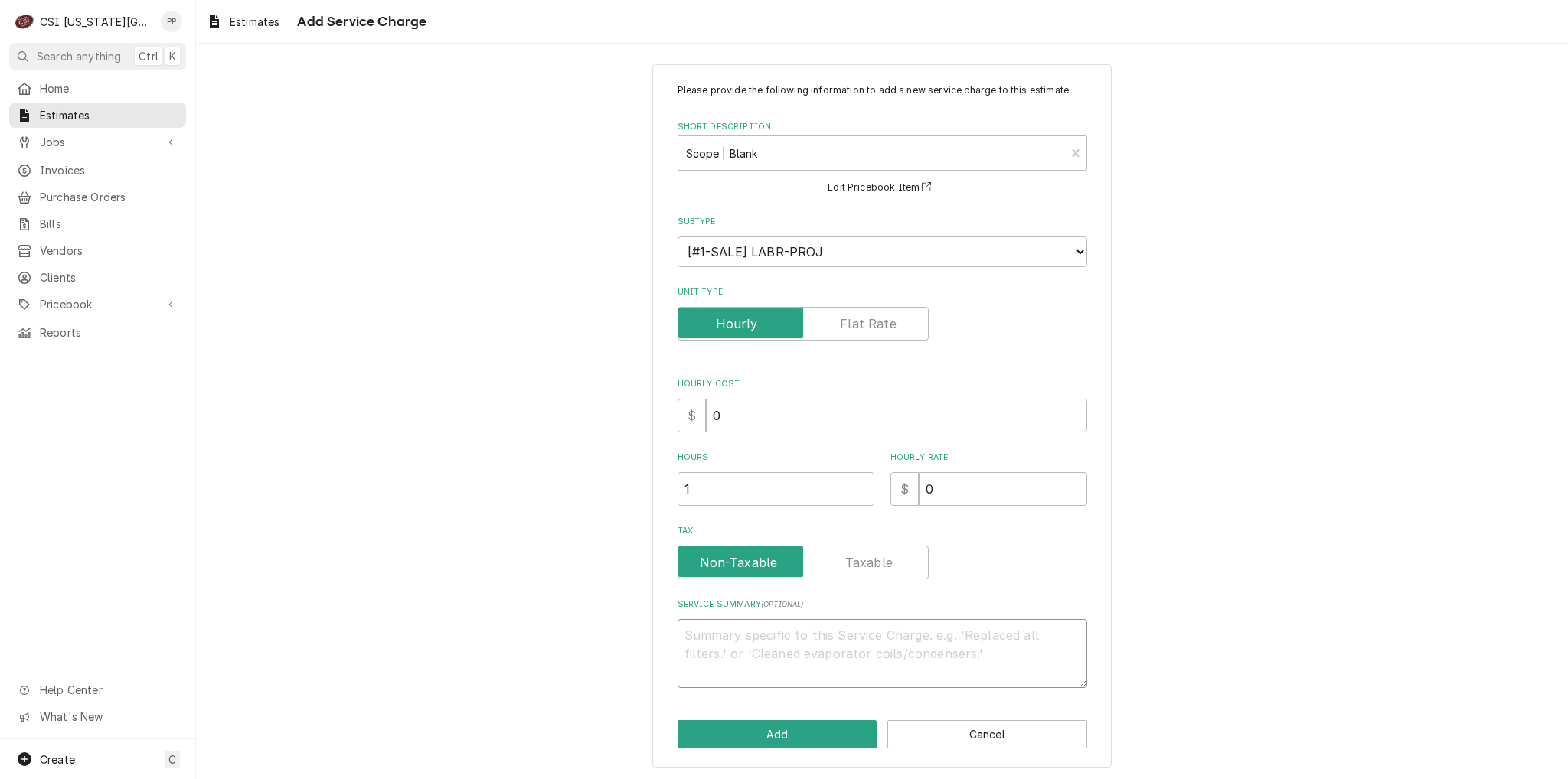
click at [762, 621] on textarea "Service Summary ( optional )" at bounding box center [882, 653] width 410 height 69
type textarea "x"
type textarea "Q"
type textarea "x"
type textarea "Qu"
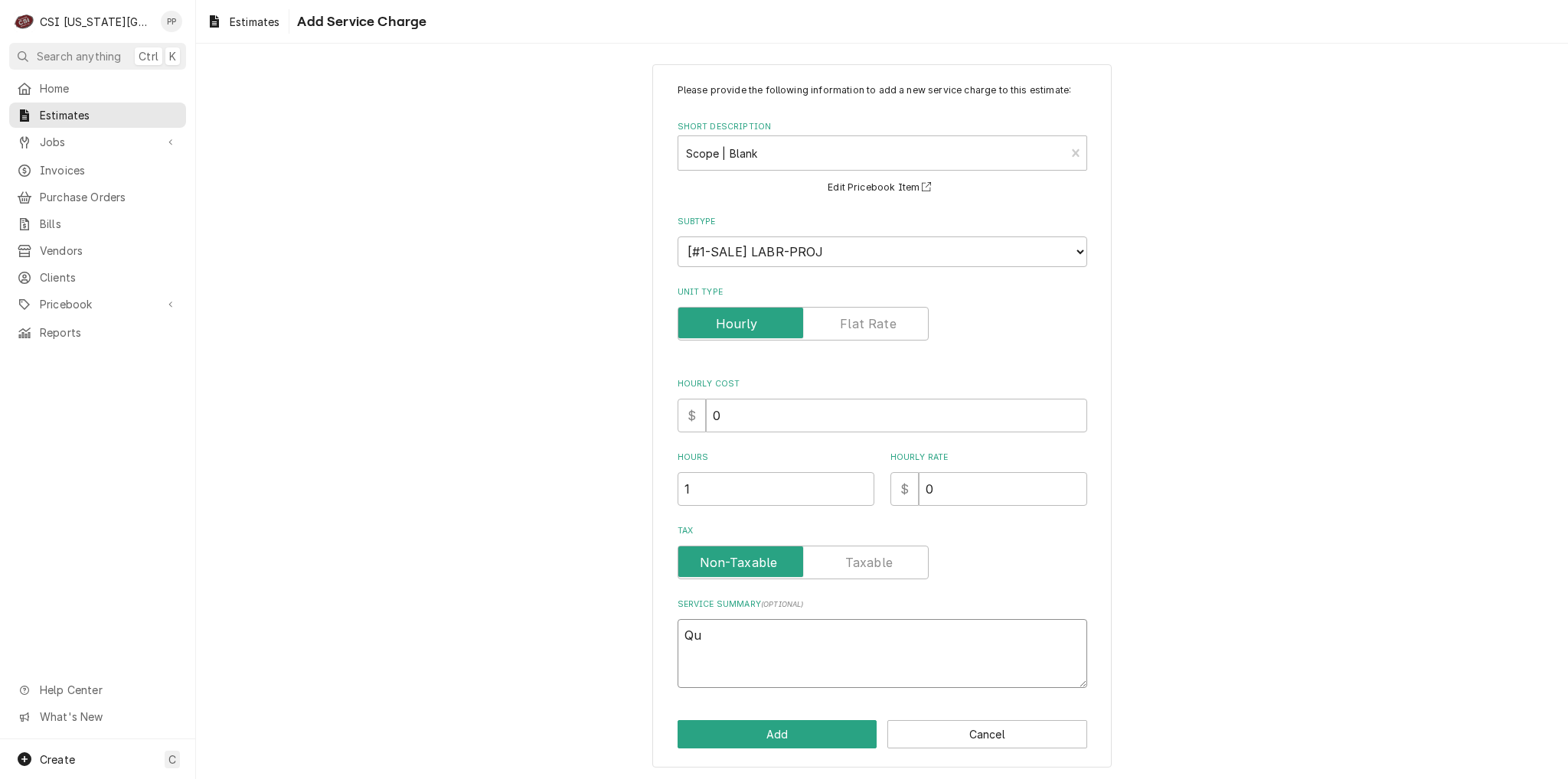
type textarea "x"
type textarea "Quo"
type textarea "x"
type textarea "Quot"
type textarea "x"
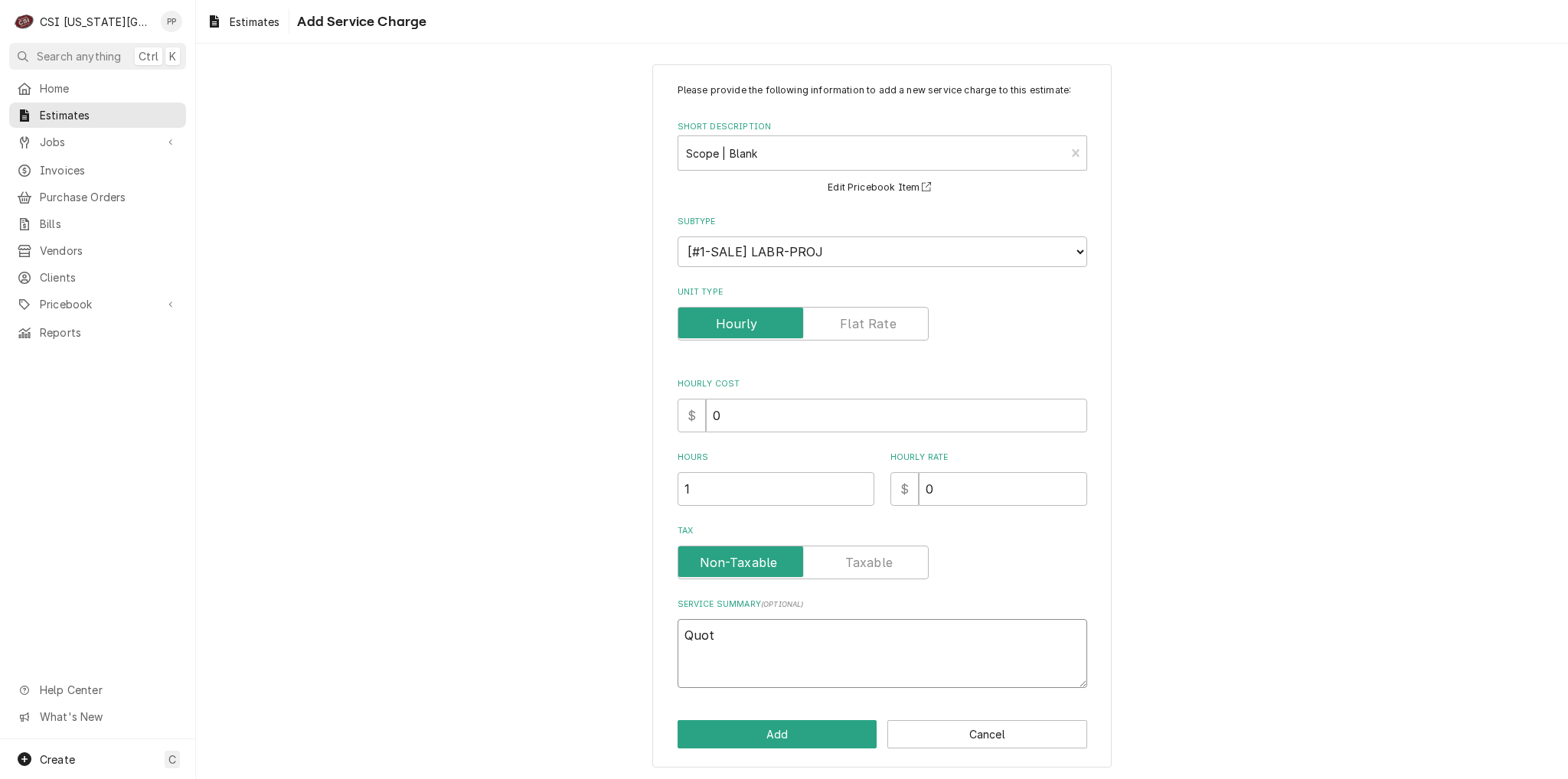
type textarea "Quote"
type textarea "x"
type textarea "Quote"
type textarea "x"
type textarea "Quote t"
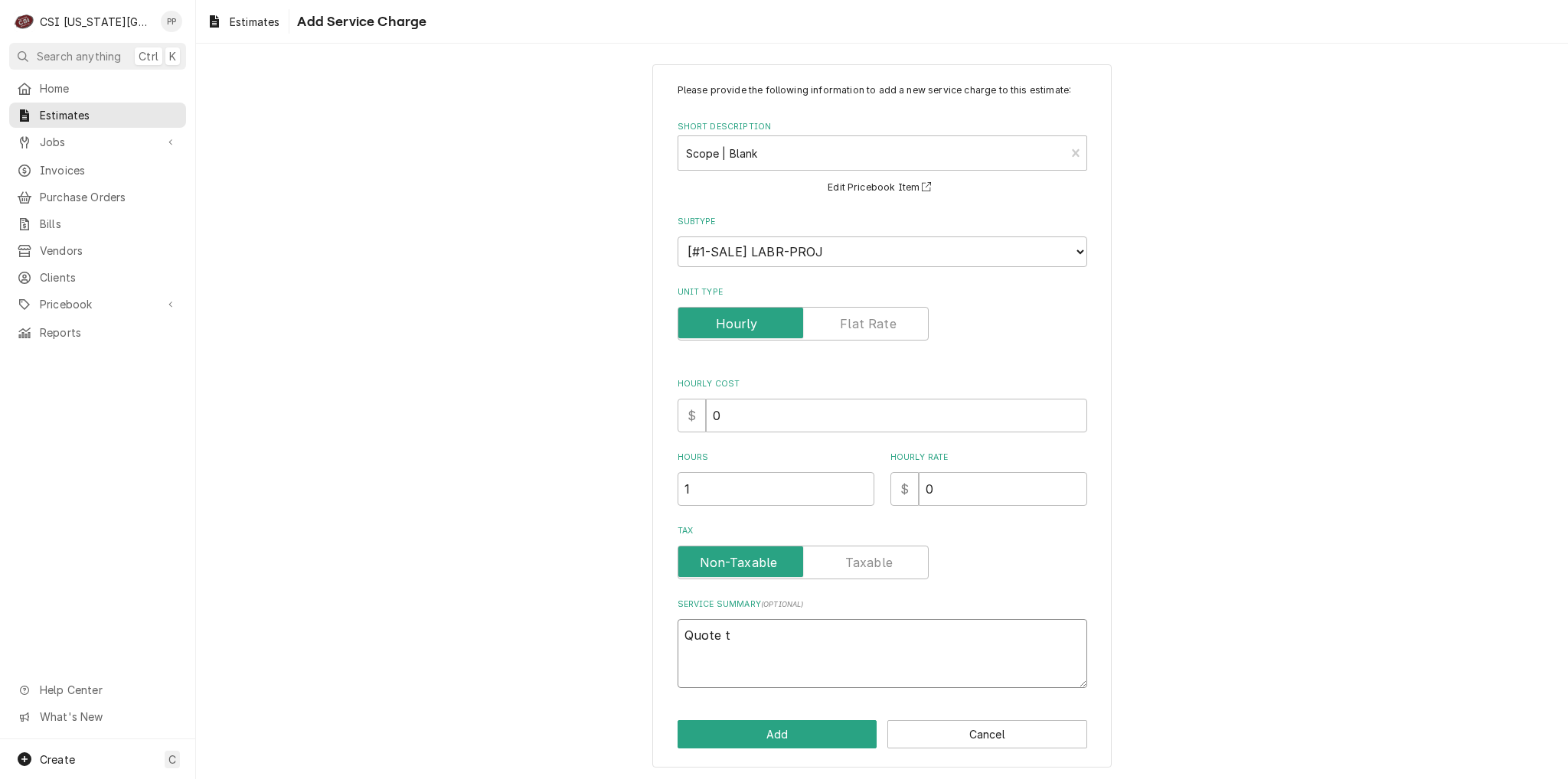
type textarea "x"
type textarea "Quote to"
type textarea "x"
type textarea "Quote to"
type textarea "x"
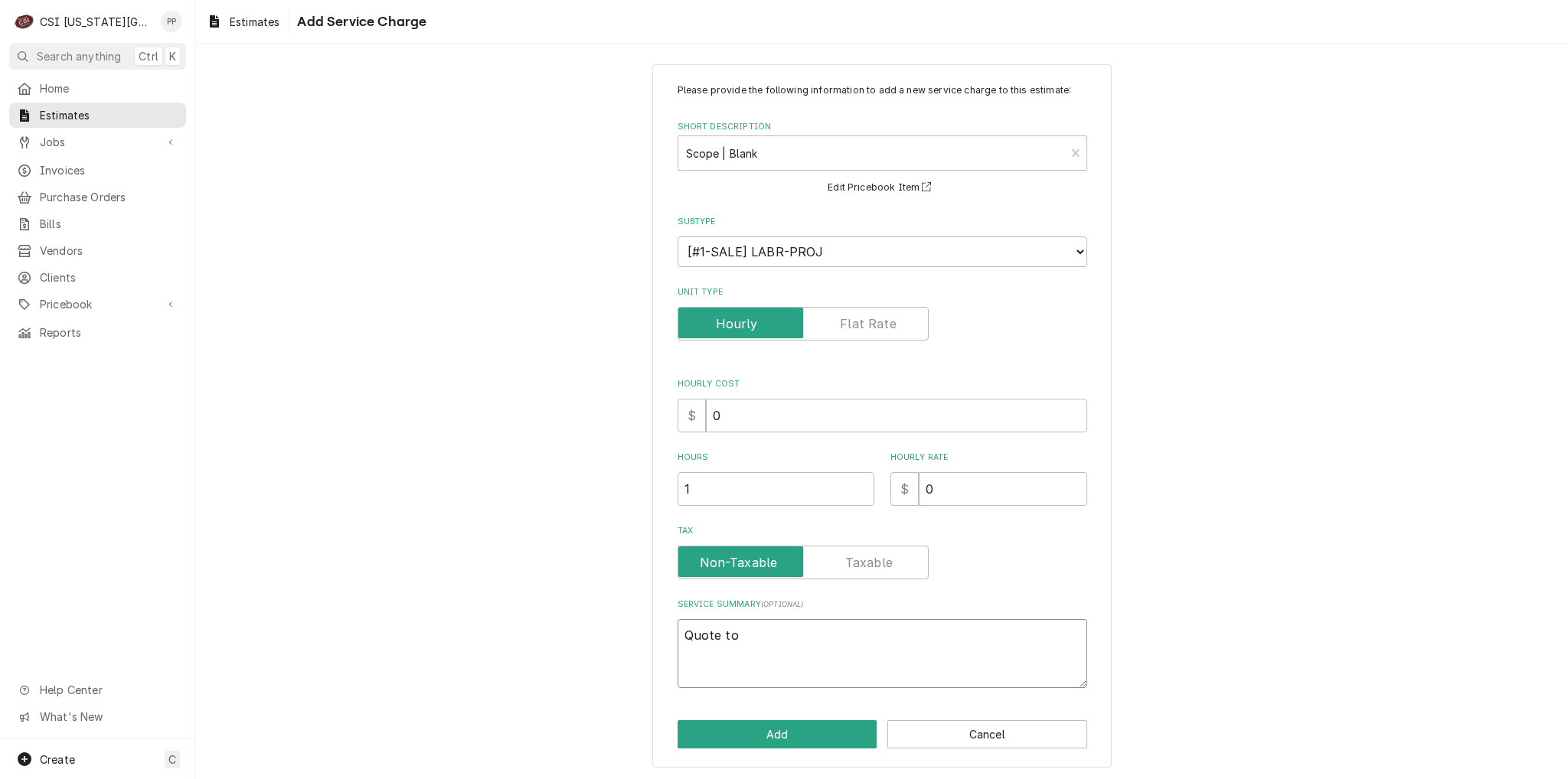
type textarea "Quote to r"
type textarea "x"
type textarea "Quote to re"
type textarea "x"
type textarea "Quote to rem"
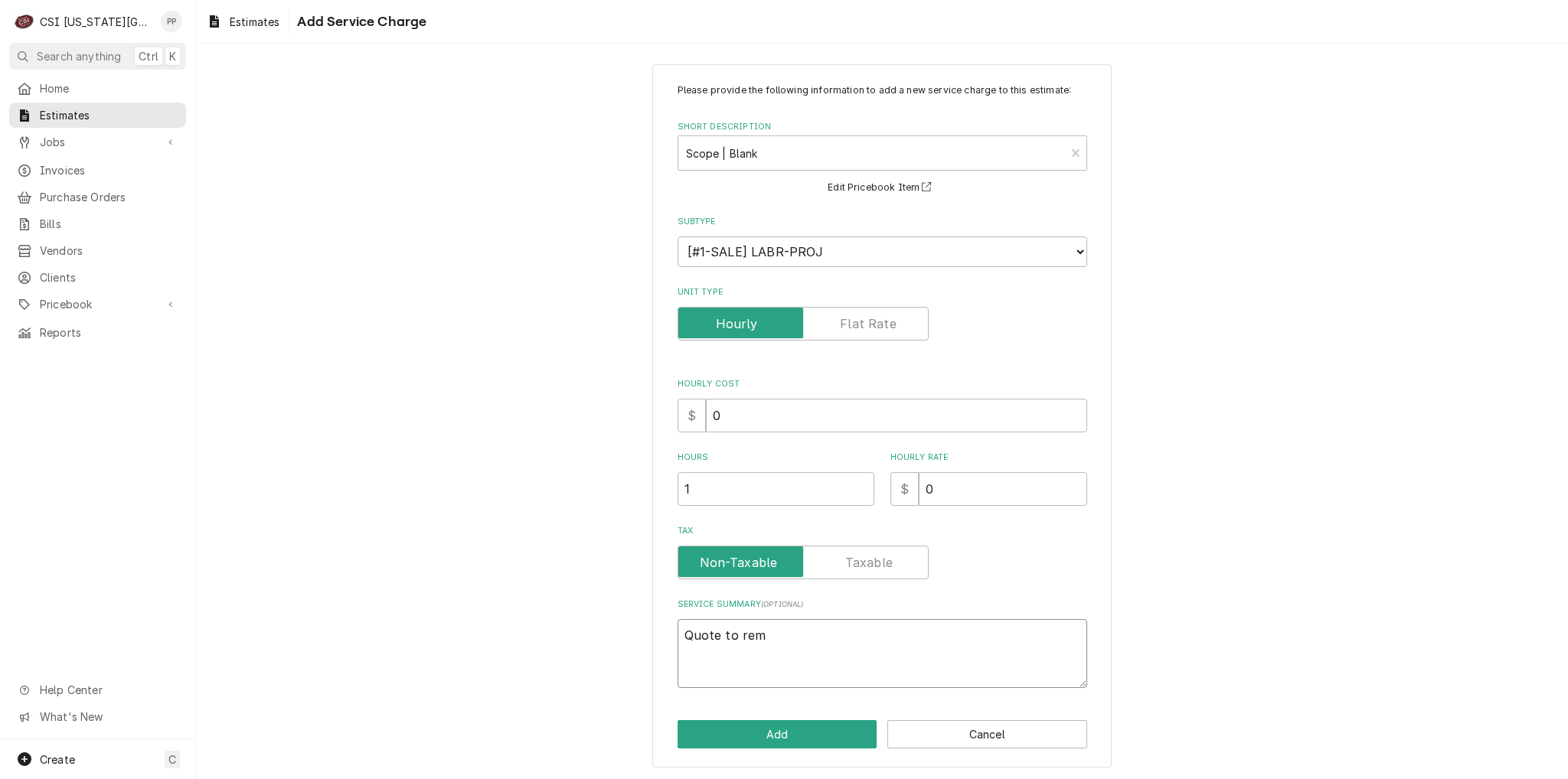
type textarea "x"
type textarea "Quote to remo"
type textarea "x"
type textarea "Quote to remov"
type textarea "x"
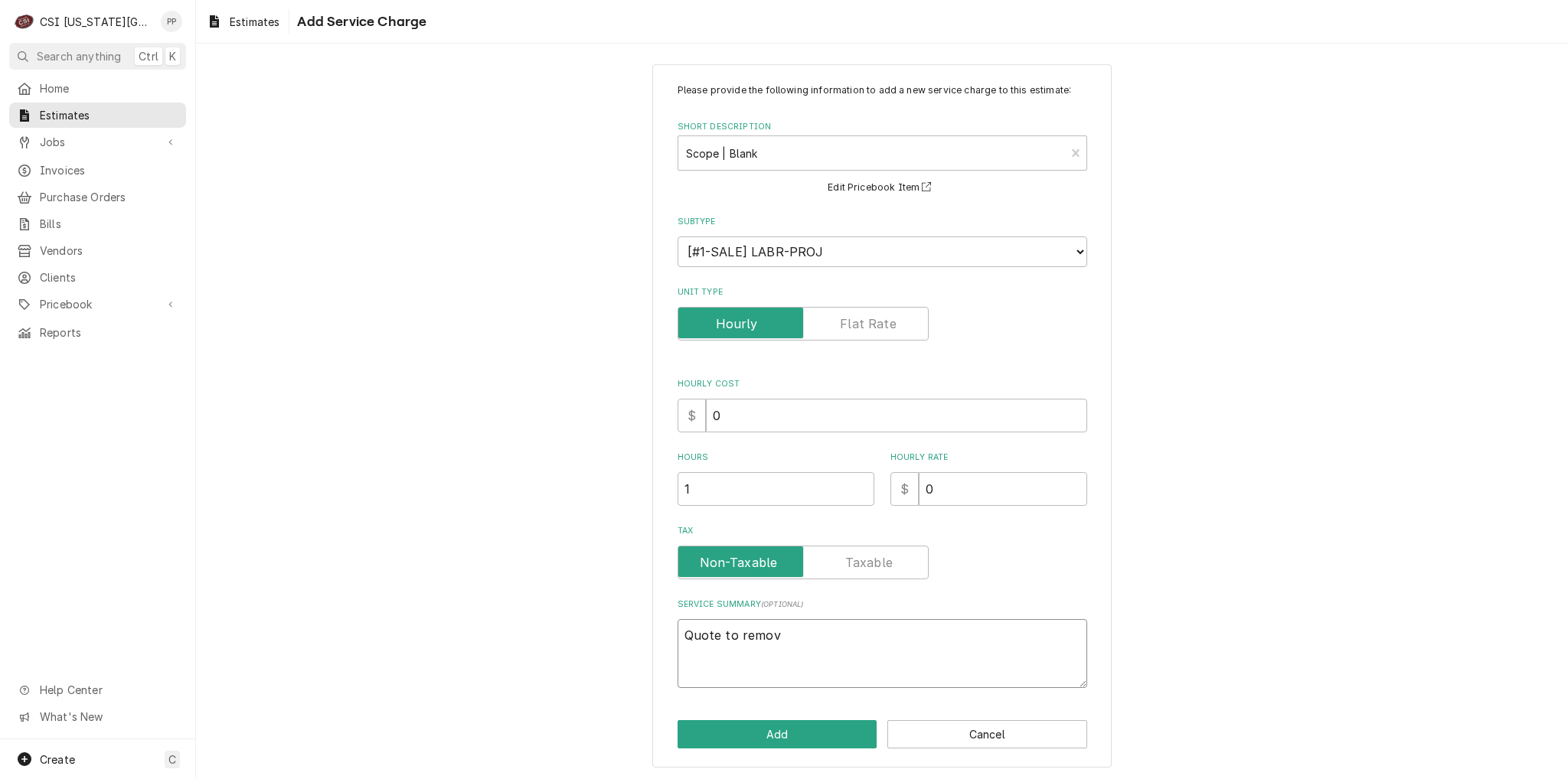
type textarea "Quote to remove"
type textarea "x"
type textarea "Quote to remove"
type textarea "x"
type textarea "Quote to remove e"
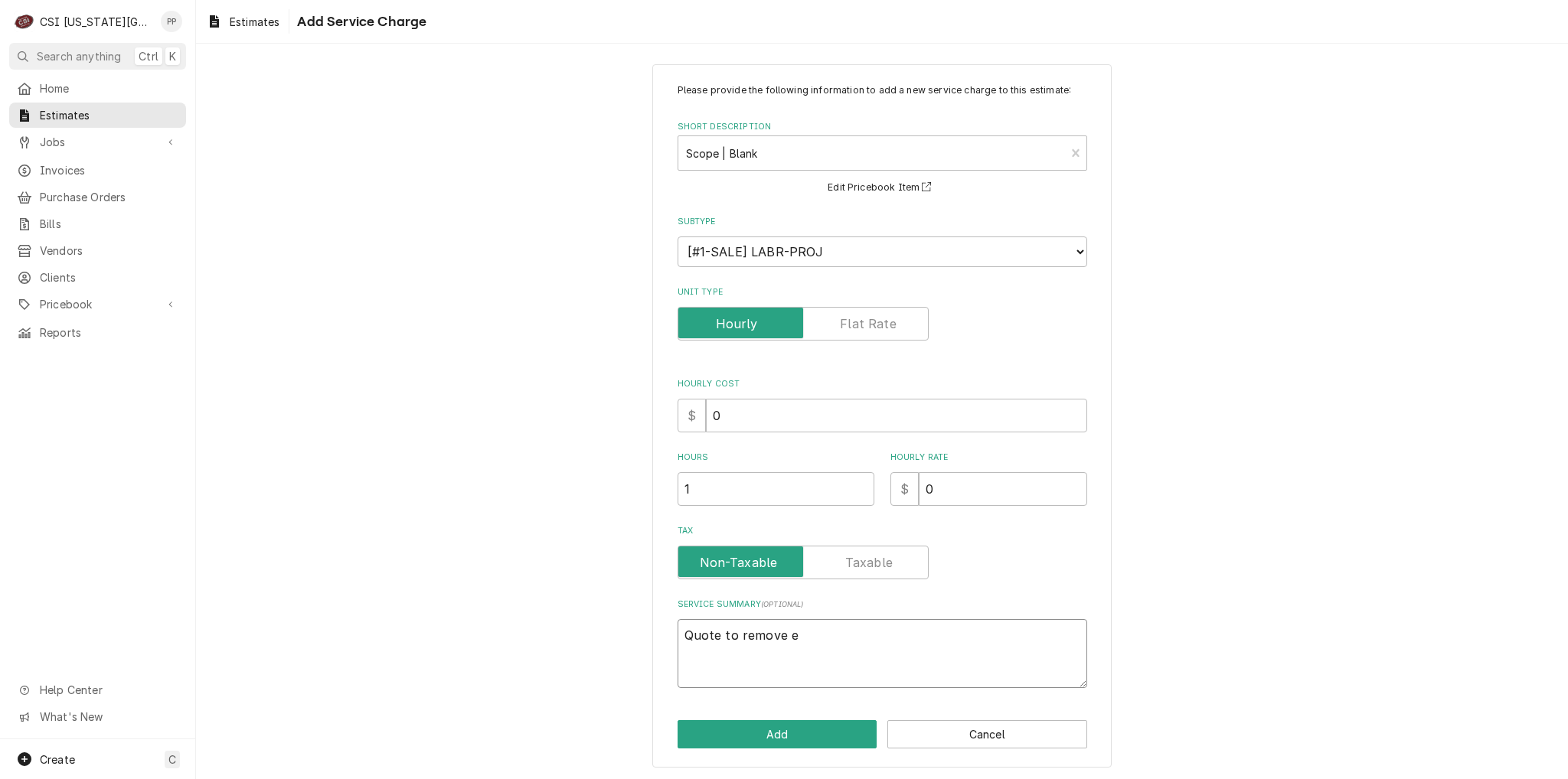
type textarea "x"
type textarea "Quote to remove eq"
type textarea "x"
type textarea "Quote to remove equ"
type textarea "x"
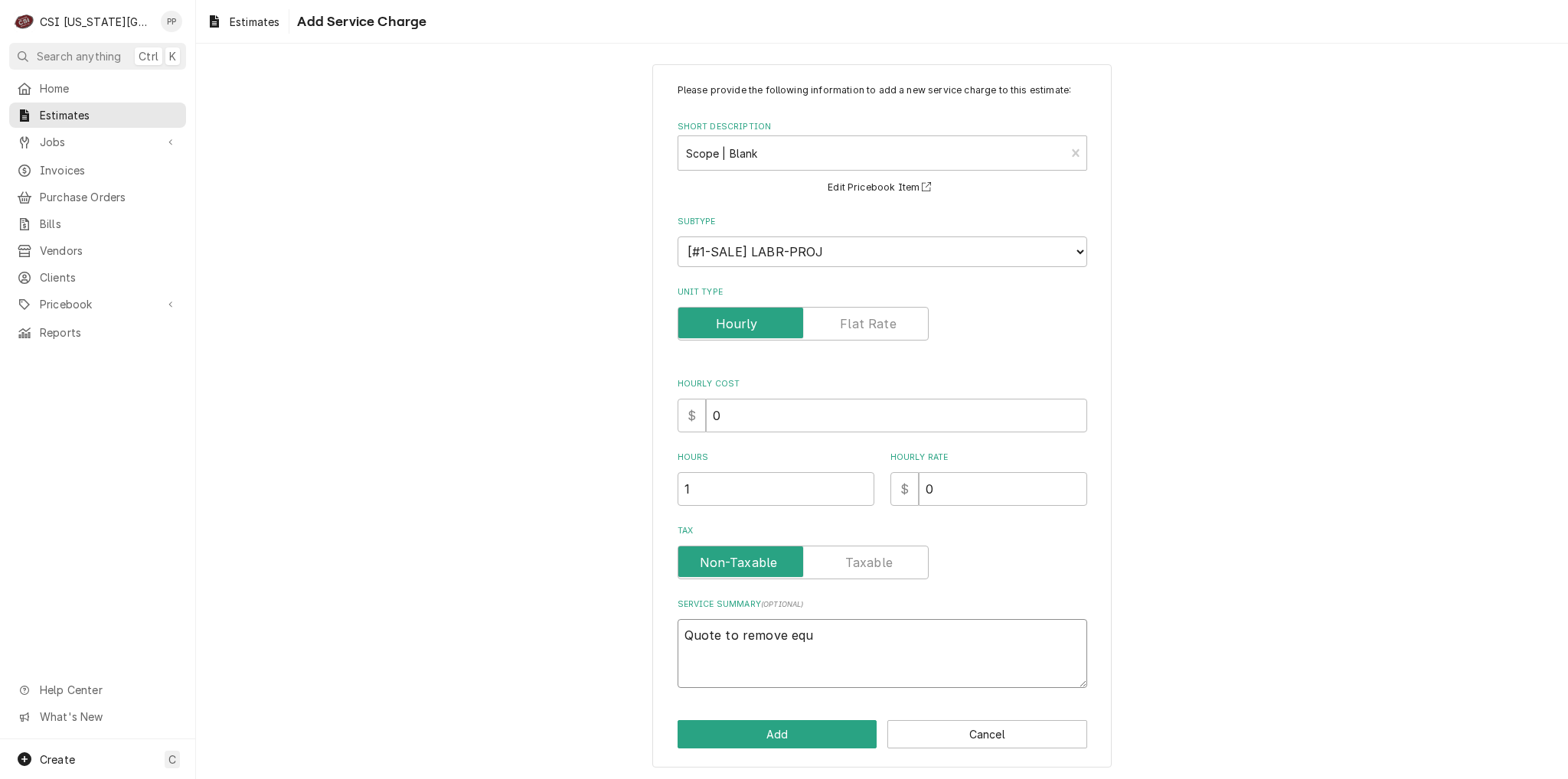
type textarea "Quote to remove equi"
type textarea "x"
type textarea "Quote to remove equip"
type textarea "x"
type textarea "Quote to remove equipm"
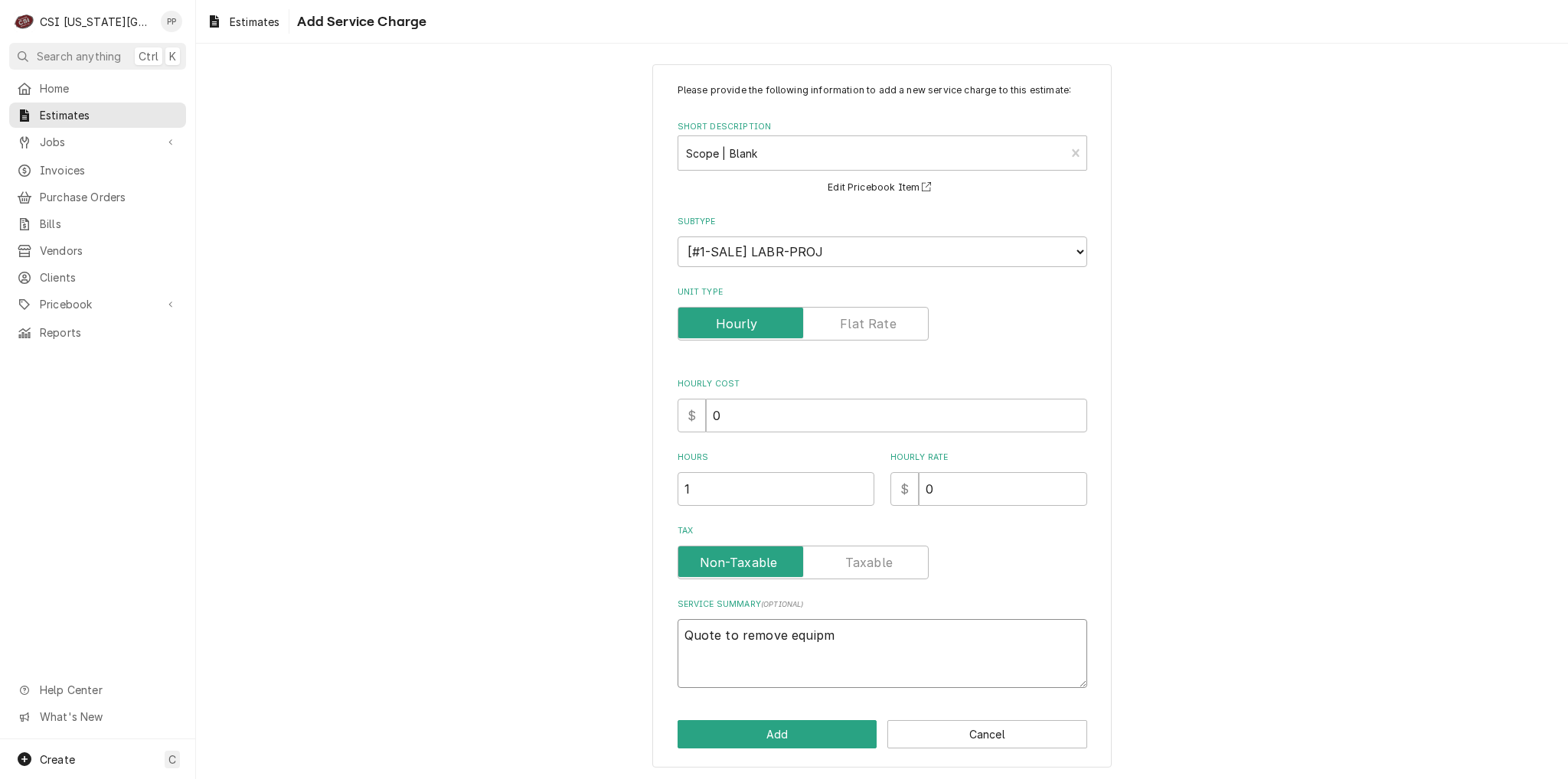
type textarea "x"
type textarea "Quote to remove equipme"
type textarea "x"
type textarea "Quote to remove equipmen"
type textarea "x"
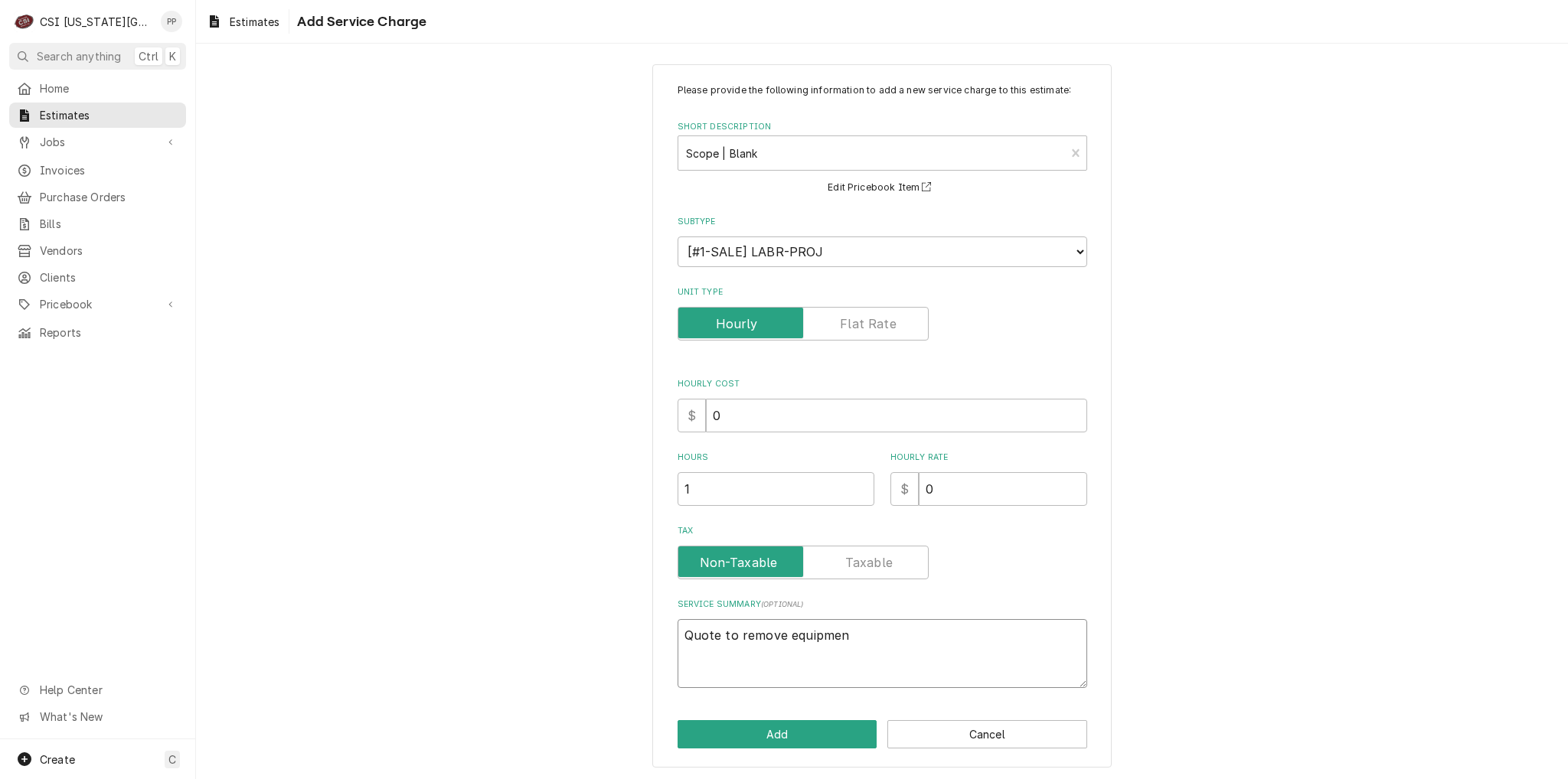
type textarea "Quote to remove equipment"
type textarea "x"
type textarea "Quote to remove equipmen"
type textarea "x"
type textarea "Quote to remove equipme"
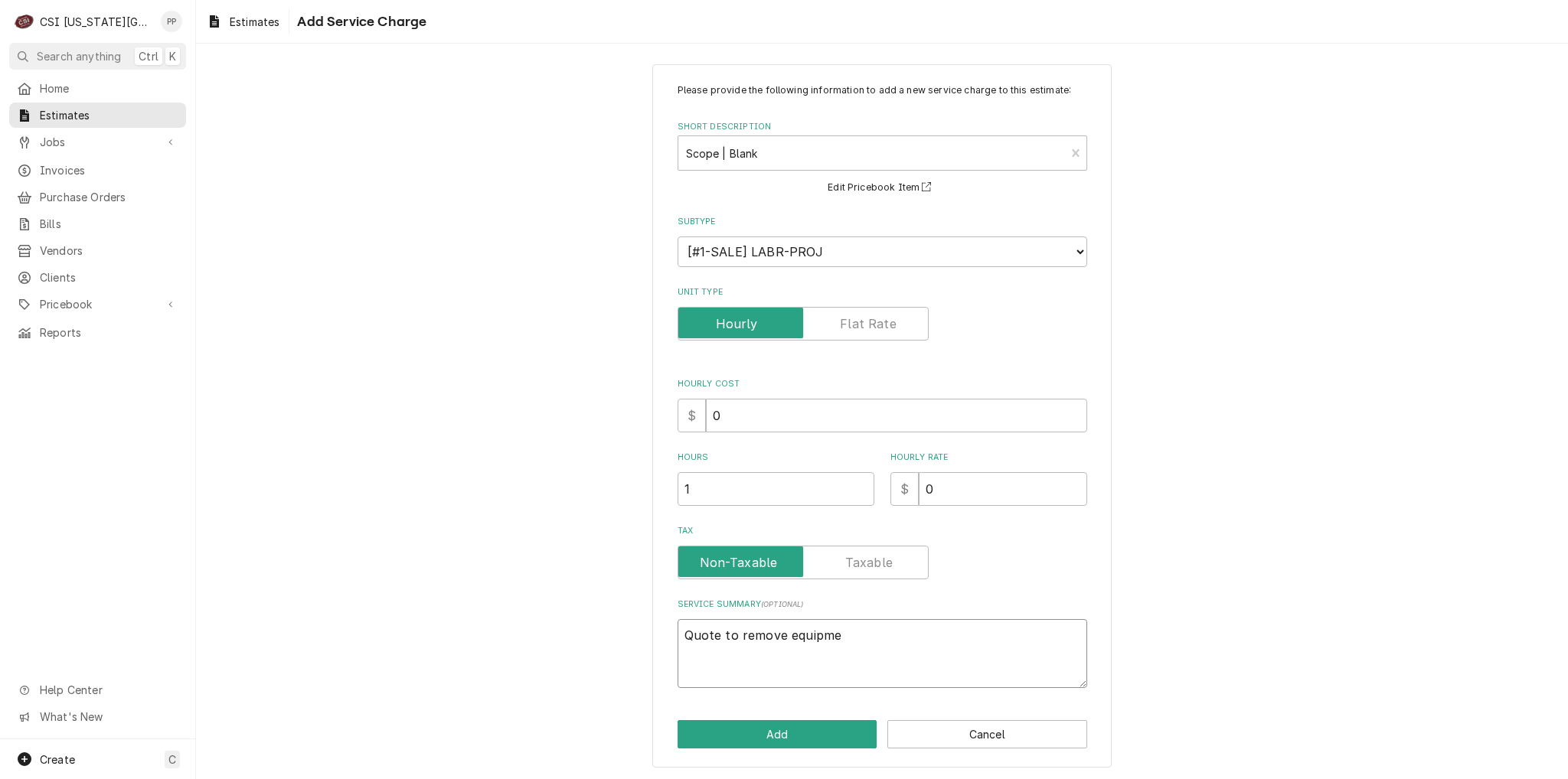
type textarea "x"
type textarea "Quote to remove equipm"
type textarea "x"
type textarea "Quote to remove equip"
type textarea "x"
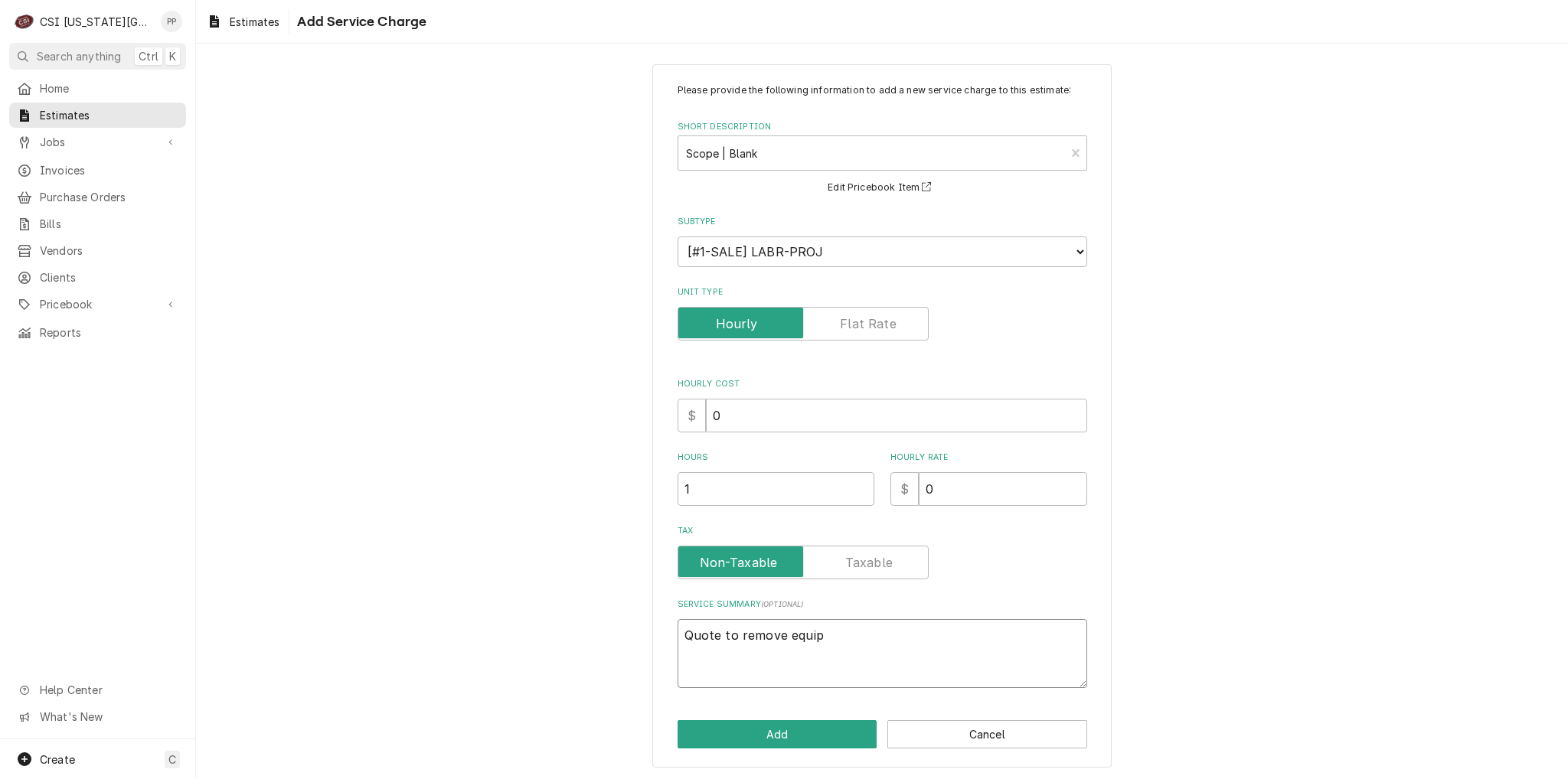
type textarea "Quote to remove equi"
type textarea "x"
type textarea "Quote to remove equ"
type textarea "x"
type textarea "Quote to remove eq"
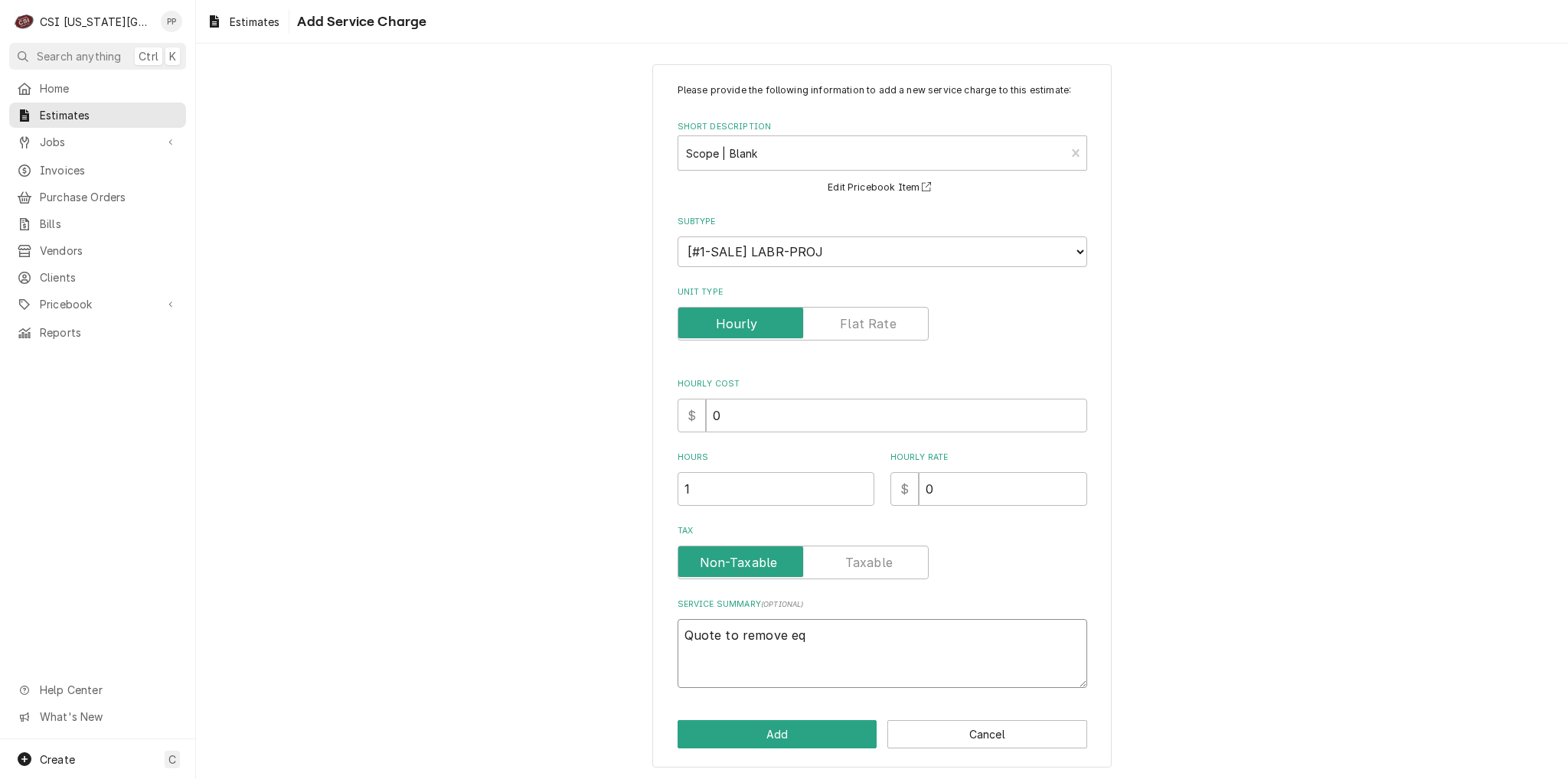
type textarea "x"
type textarea "Quote to remove e"
type textarea "x"
type textarea "Quote to remove"
type textarea "x"
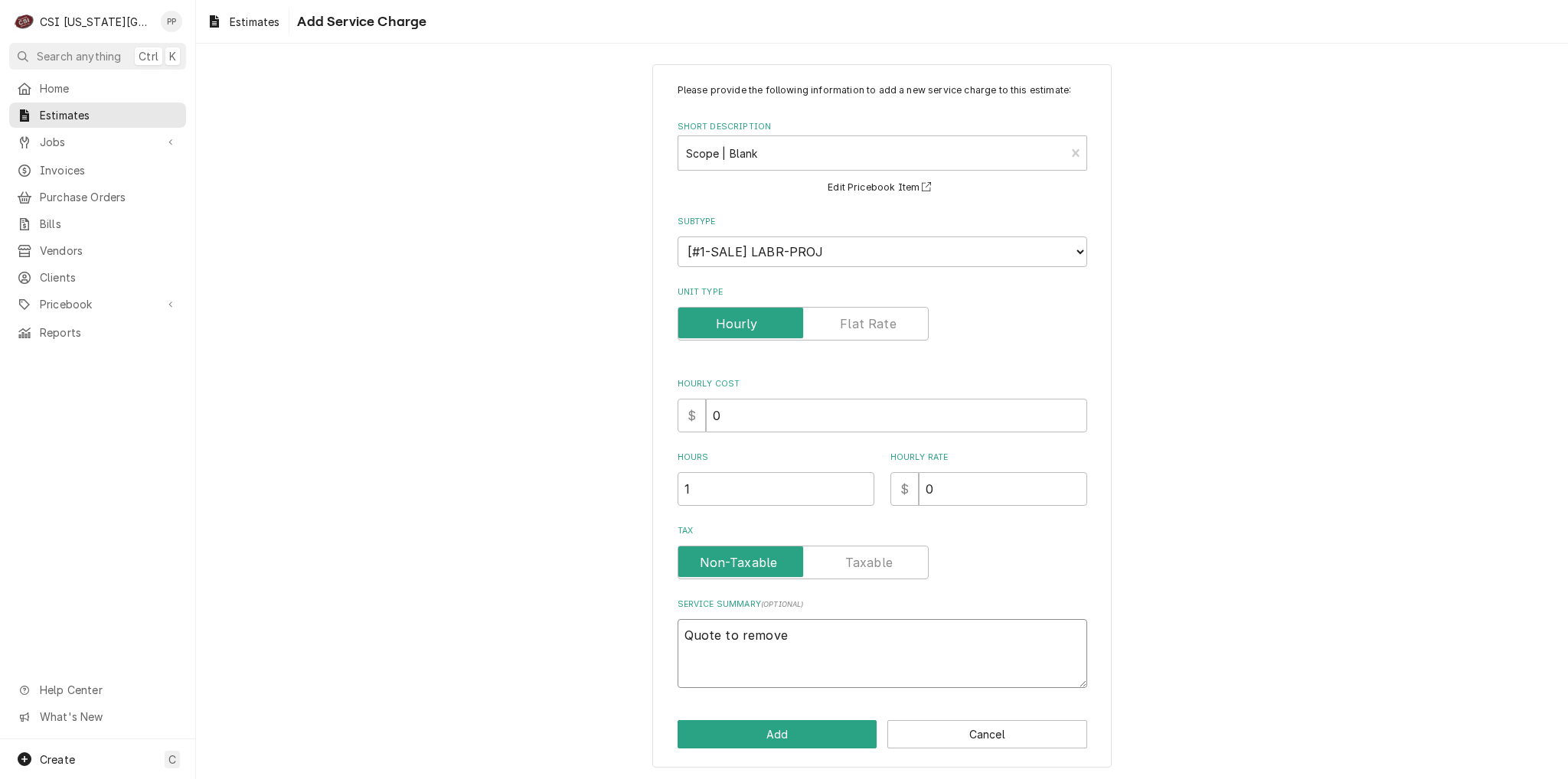
type textarea "Quote to remove"
type textarea "x"
type textarea "Quote to remov"
type textarea "x"
type textarea "Quote to remo"
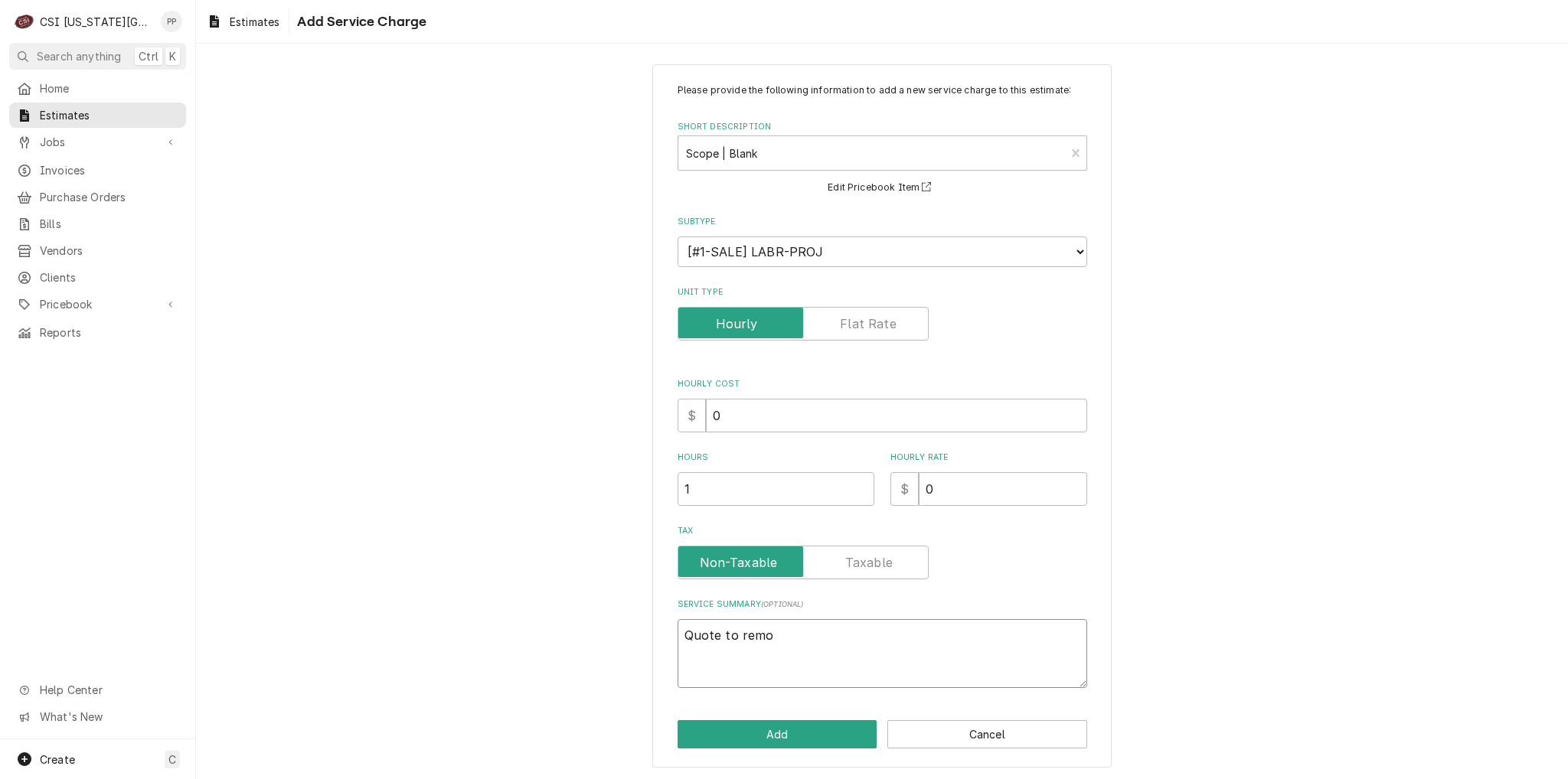
type textarea "x"
type textarea "Quote to rem"
type textarea "x"
type textarea "Quote to re"
type textarea "x"
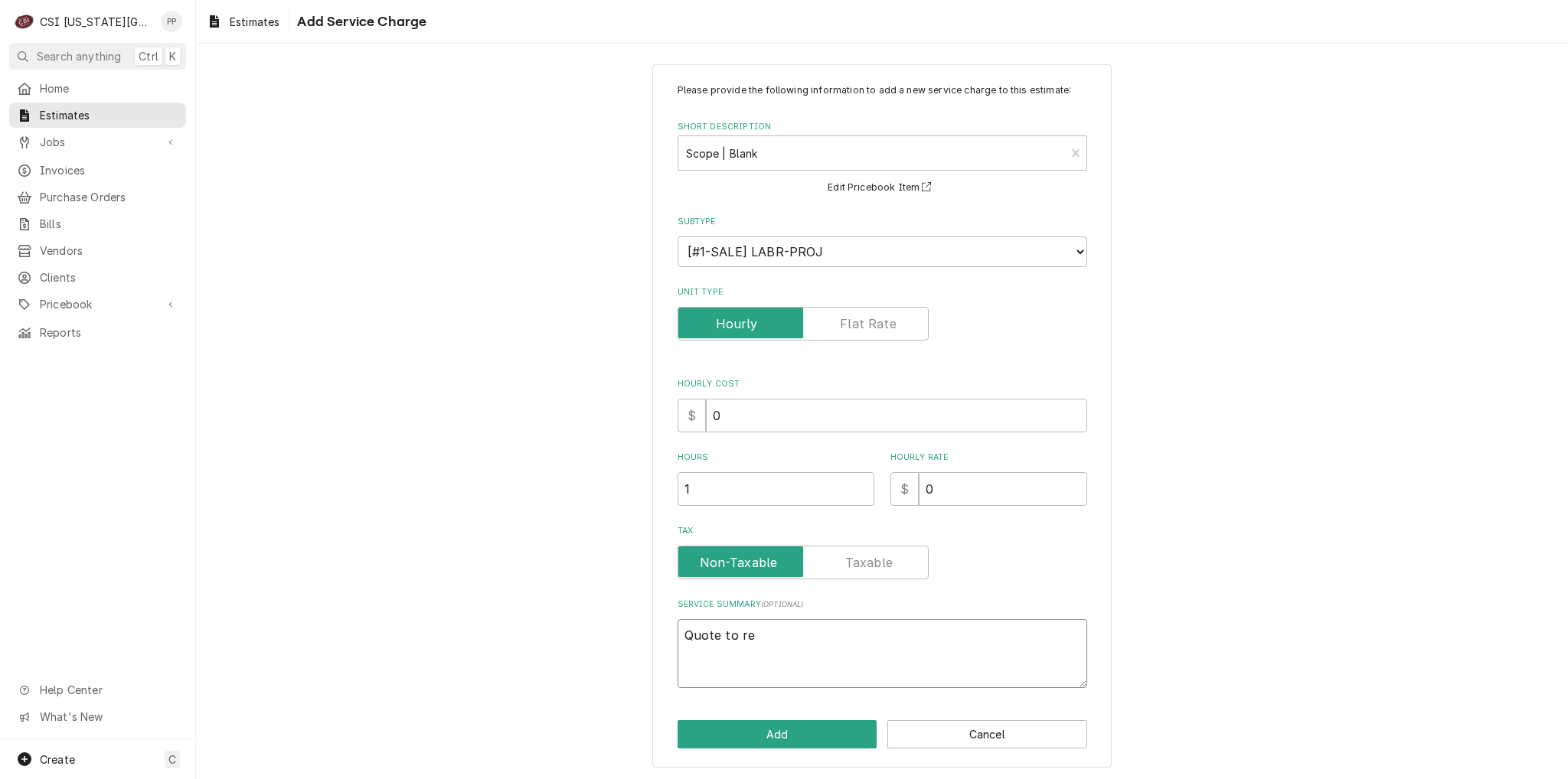
type textarea "Quote to r"
type textarea "x"
type textarea "Quote to"
type textarea "x"
type textarea "Quote tom"
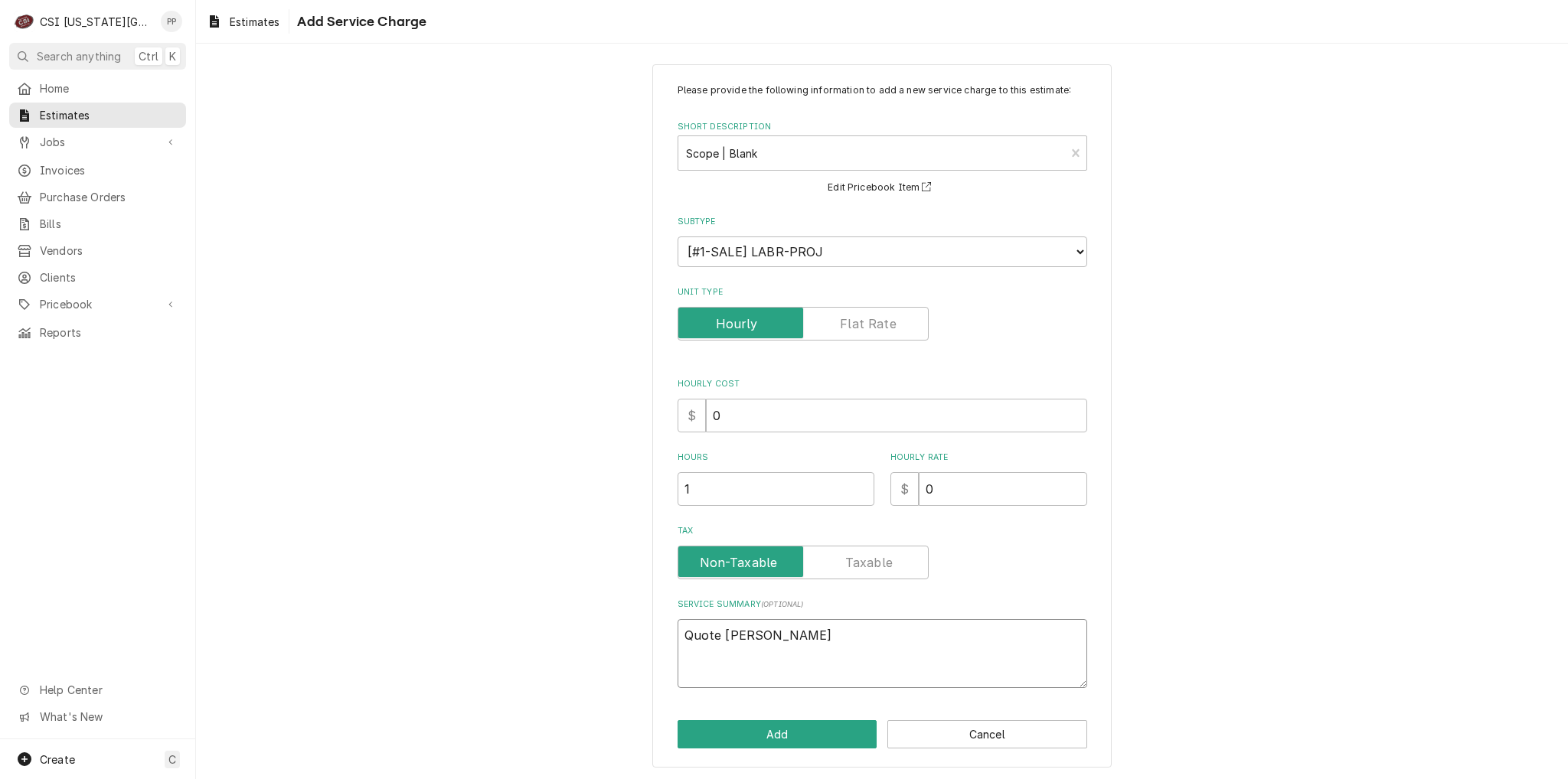
type textarea "x"
type textarea "Quote to"
type textarea "x"
type textarea "Quote to"
type textarea "x"
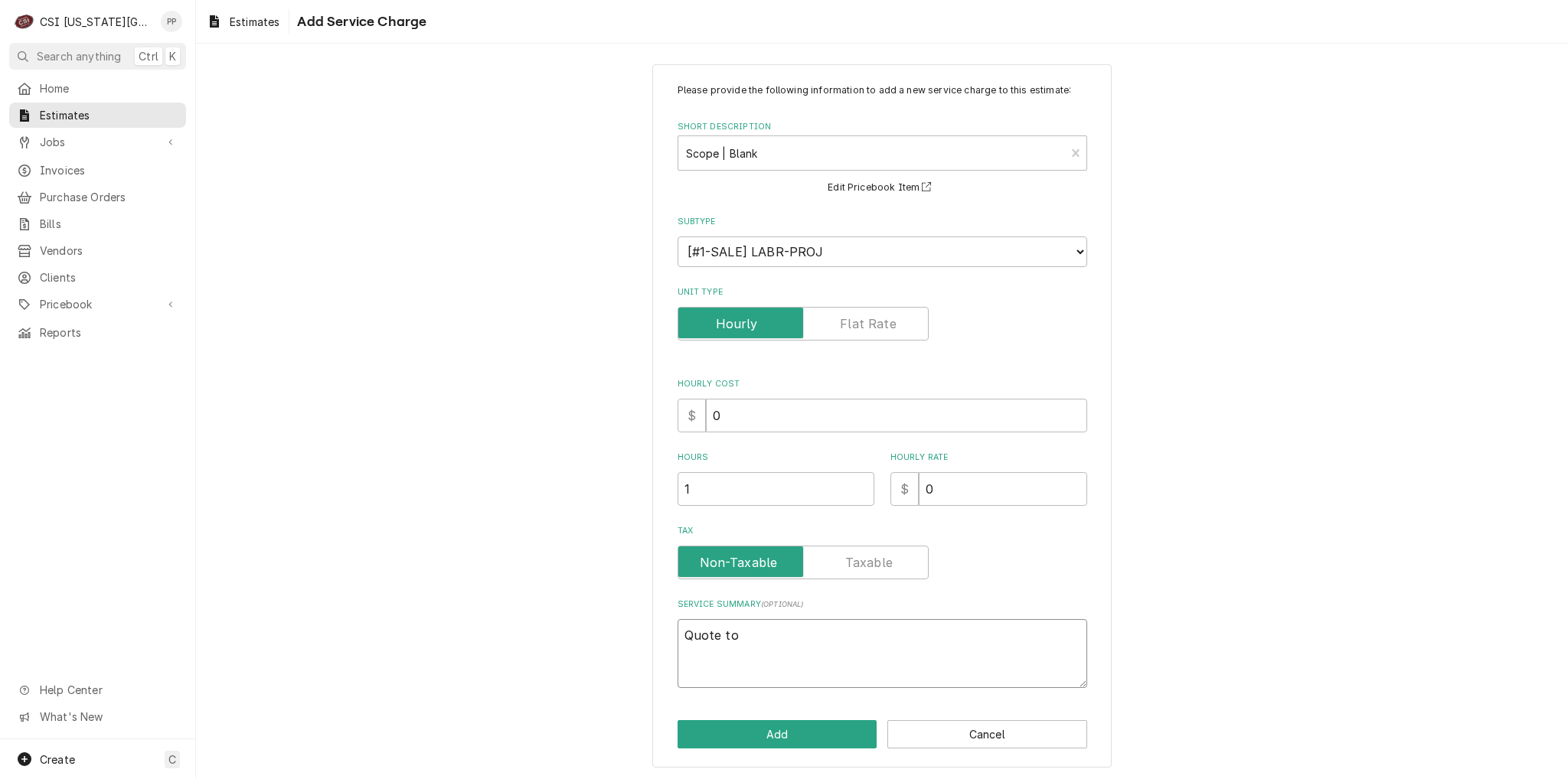
type textarea "Quote to m"
type textarea "x"
type textarea "Quote to mo"
type textarea "x"
type textarea "Quote to mov"
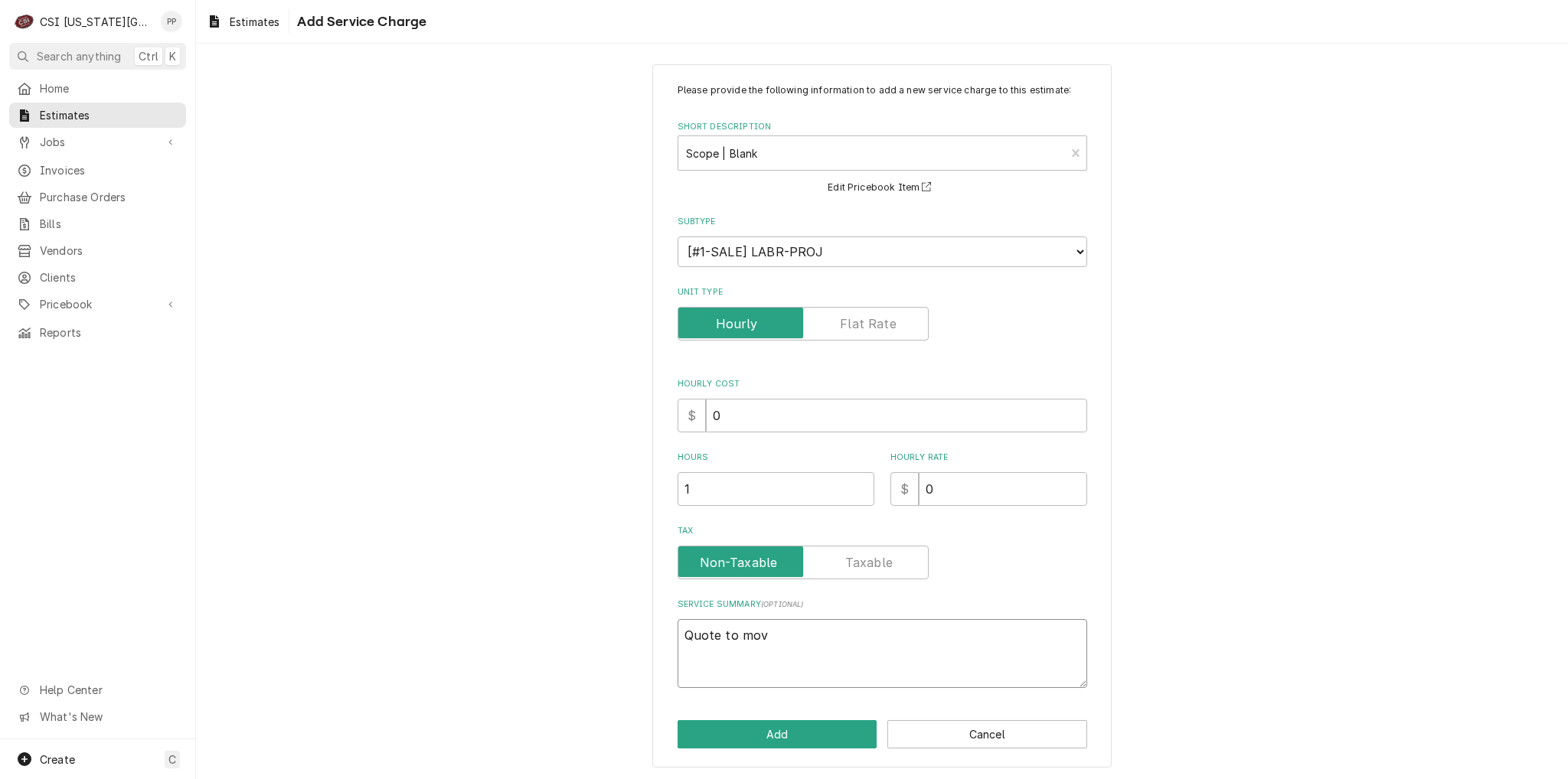
type textarea "x"
type textarea "Quote to move"
type textarea "x"
type textarea "Quote to move"
type textarea "x"
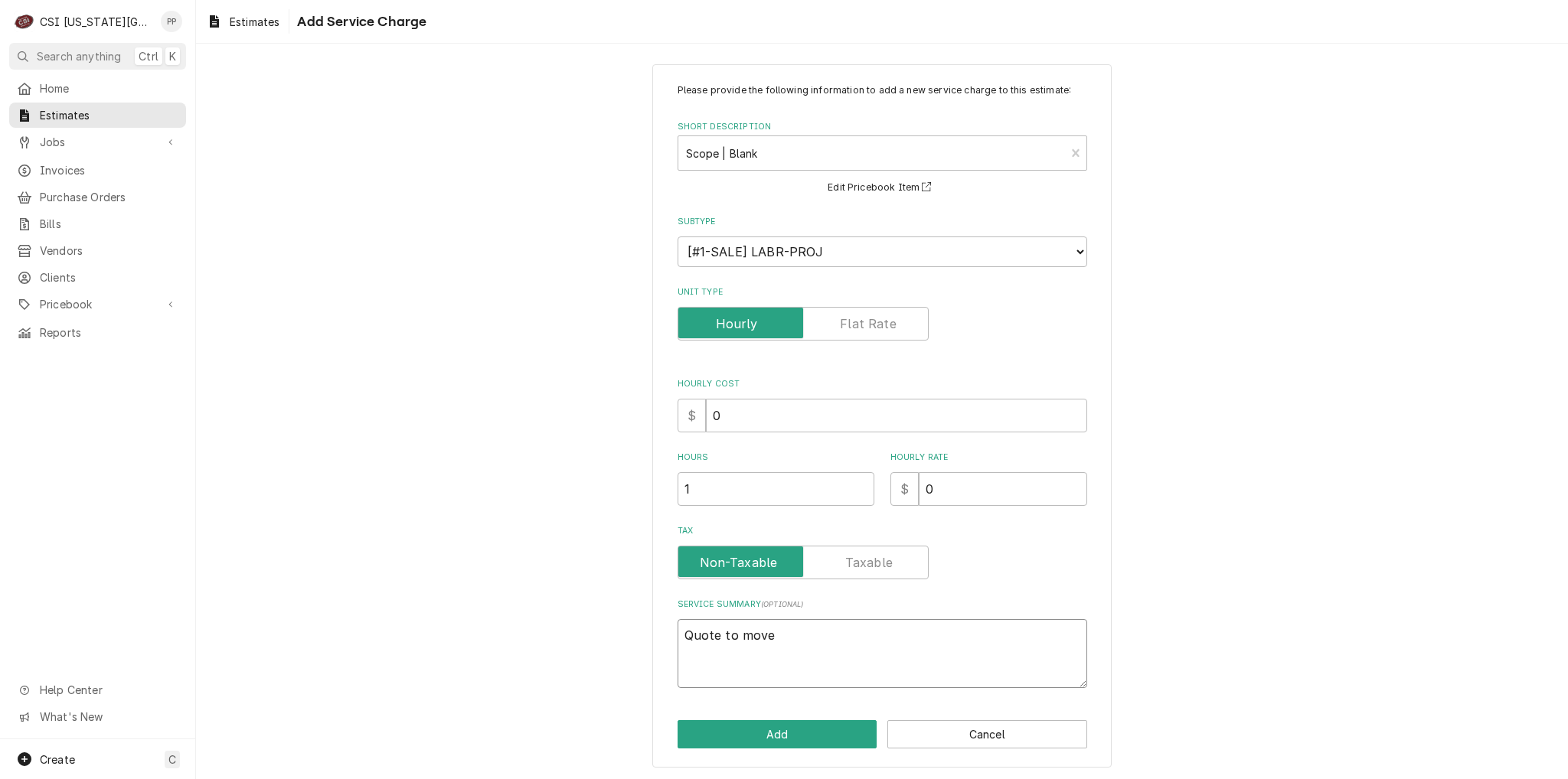
type textarea "Quote to move e"
type textarea "x"
type textarea "Quote to move eq"
type textarea "x"
type textarea "Quote to move equ"
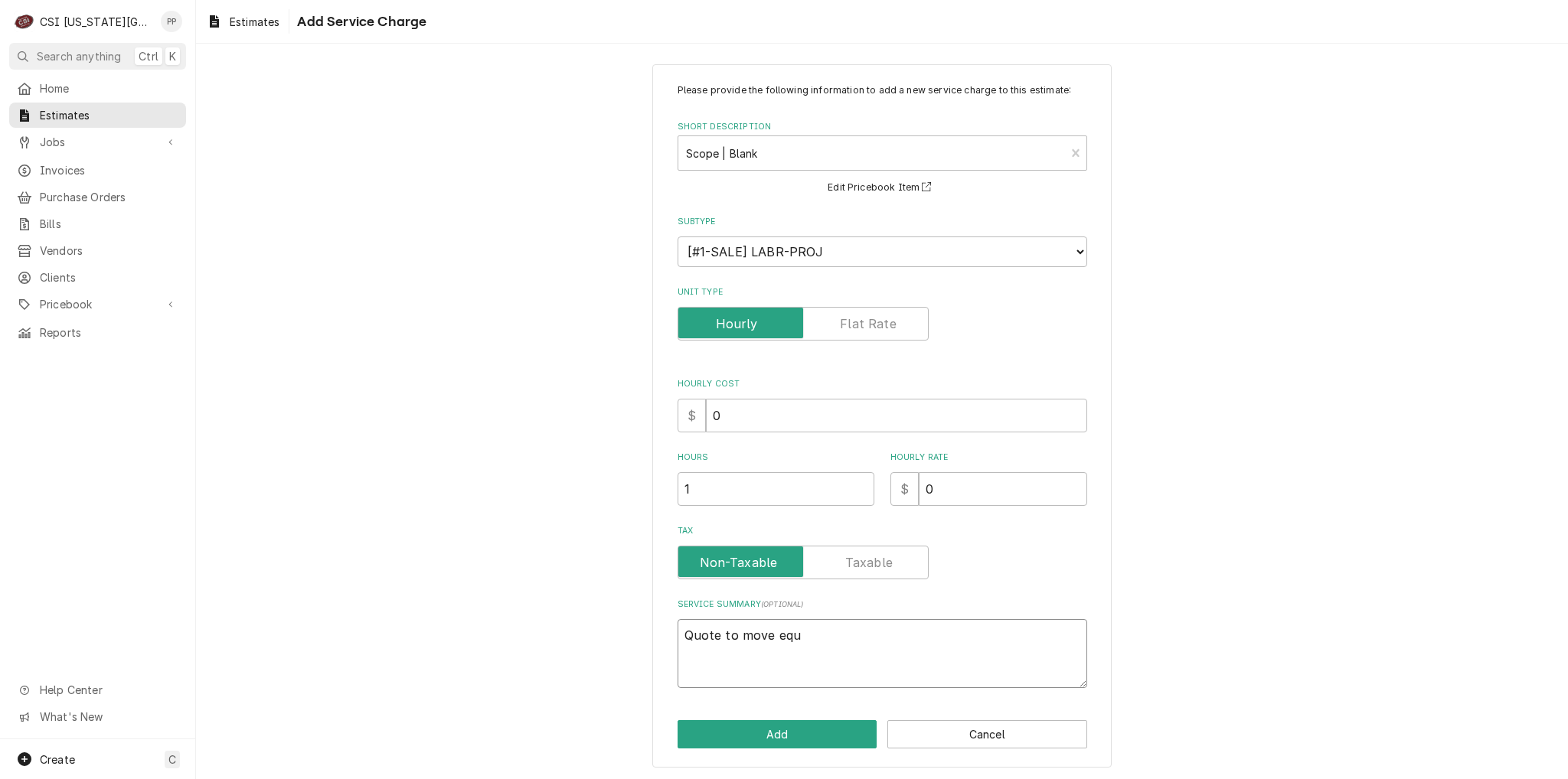
type textarea "x"
type textarea "Quote to move equi"
type textarea "x"
type textarea "Quote to move equio"
type textarea "x"
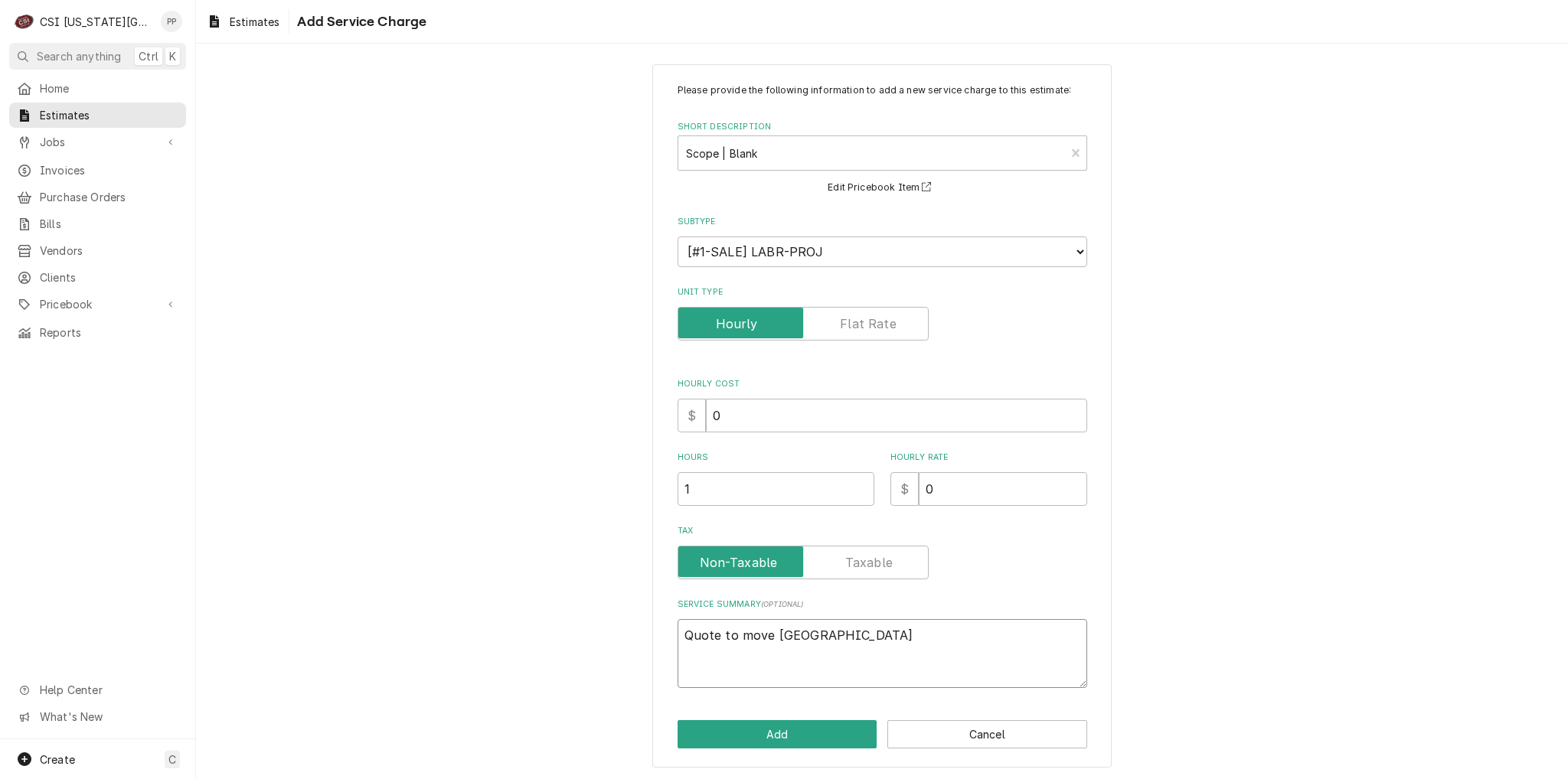
type textarea "Quote to move equi"
type textarea "x"
type textarea "Quote to move equip"
type textarea "x"
type textarea "Quote to move equipm"
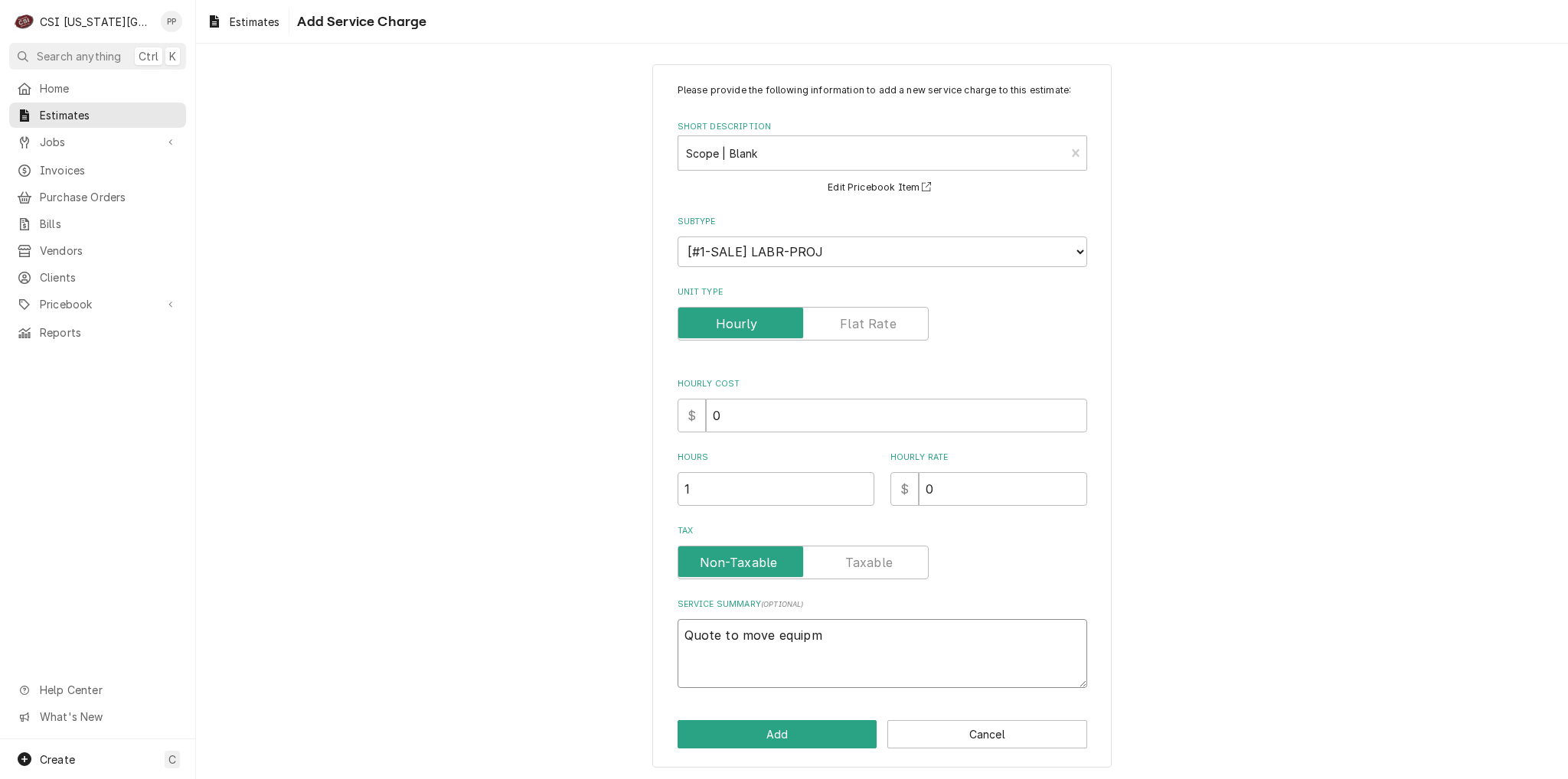
type textarea "x"
type textarea "Quote to move equipme"
type textarea "x"
type textarea "Quote to move equipmen"
type textarea "x"
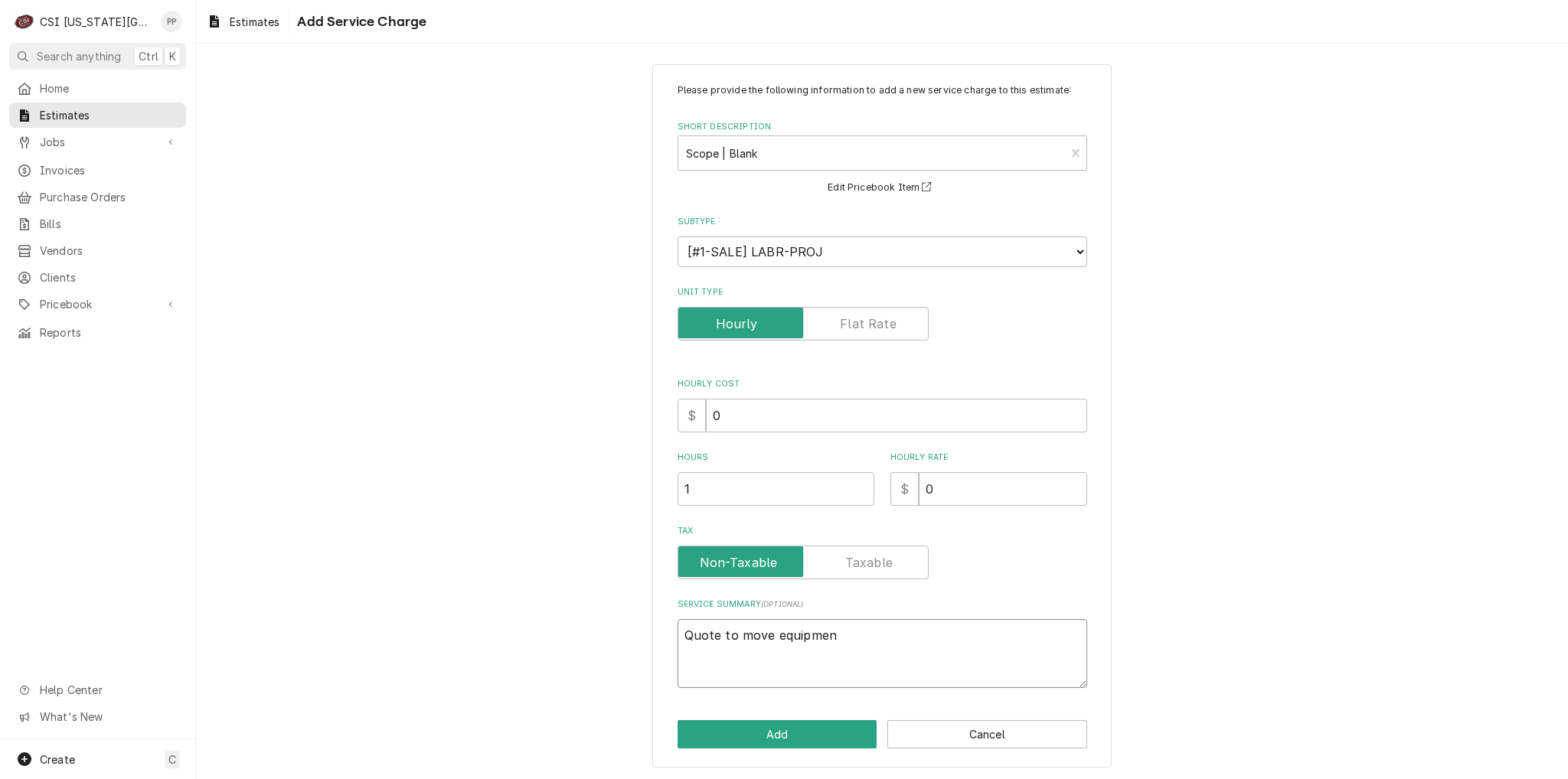
type textarea "Quote to move equipment"
type textarea "x"
type textarea "Quote to move equipmen"
type textarea "x"
type textarea "Quote to move equipme"
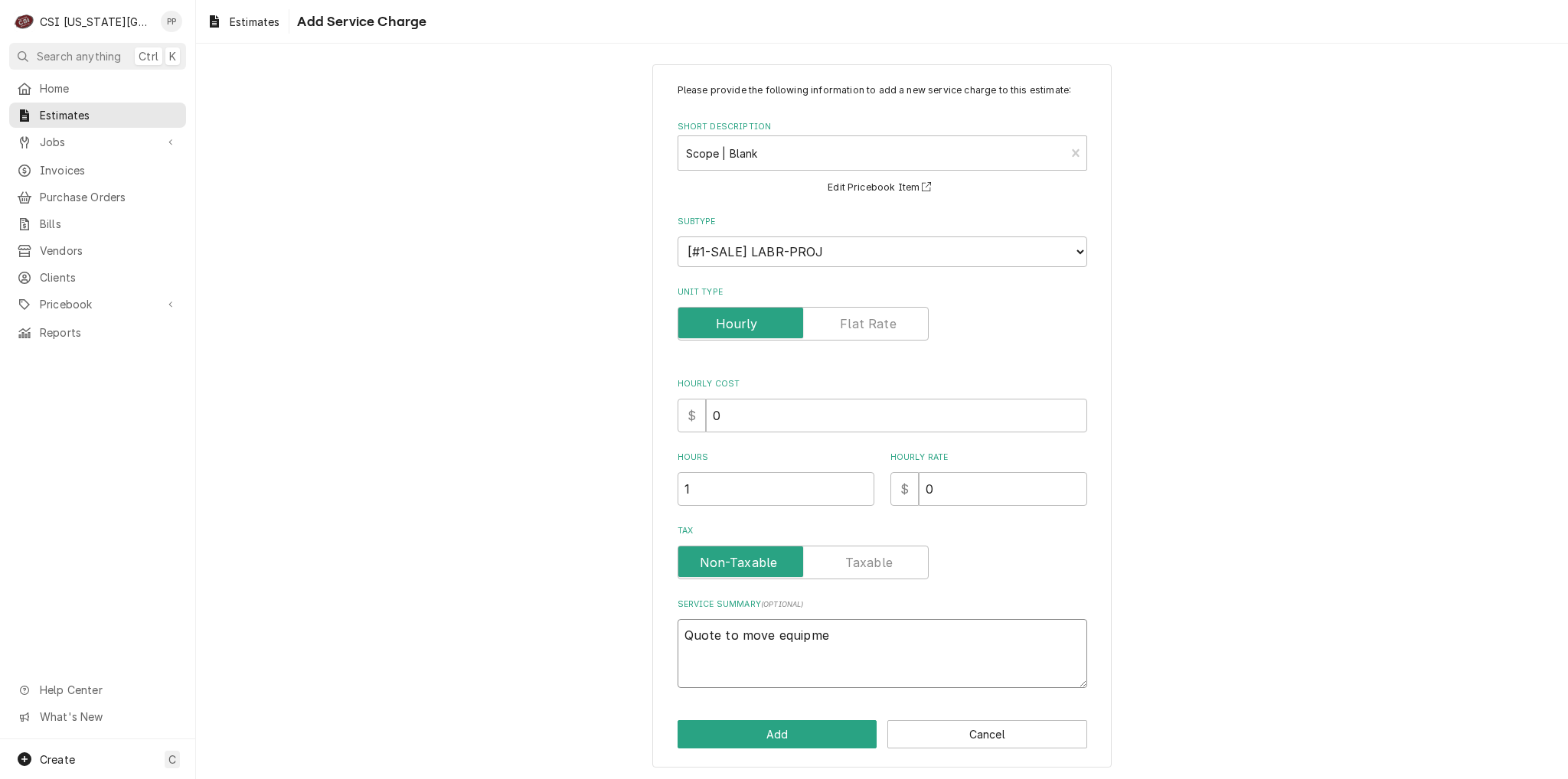
type textarea "x"
type textarea "Quote to move equipmen"
type textarea "x"
type textarea "Quote to move equipment"
type textarea "x"
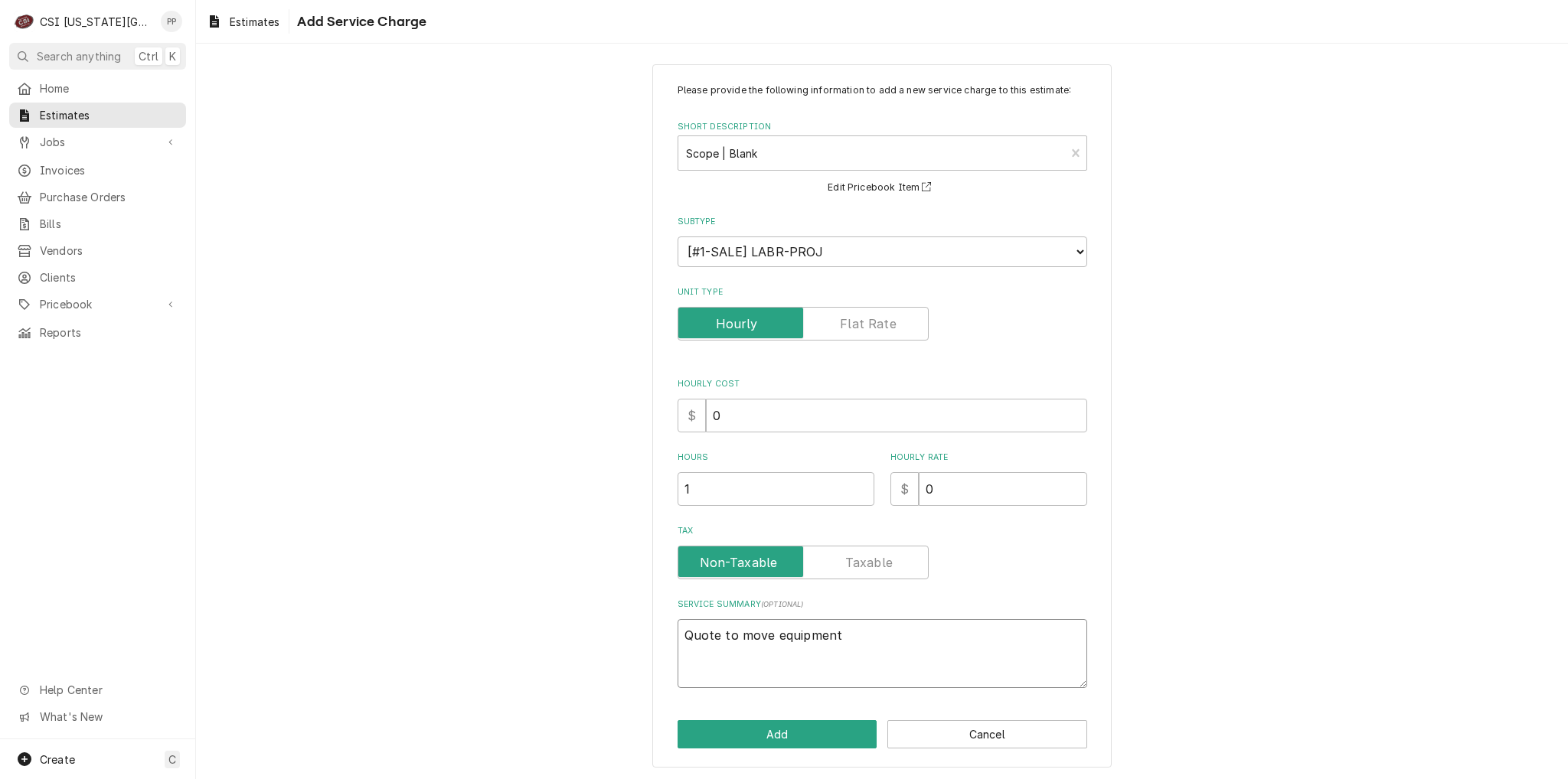
type textarea "Quote to move equipment."
type textarea "x"
type textarea "Quote to move equipment."
type textarea "x"
type textarea "Quote to move equipment. C"
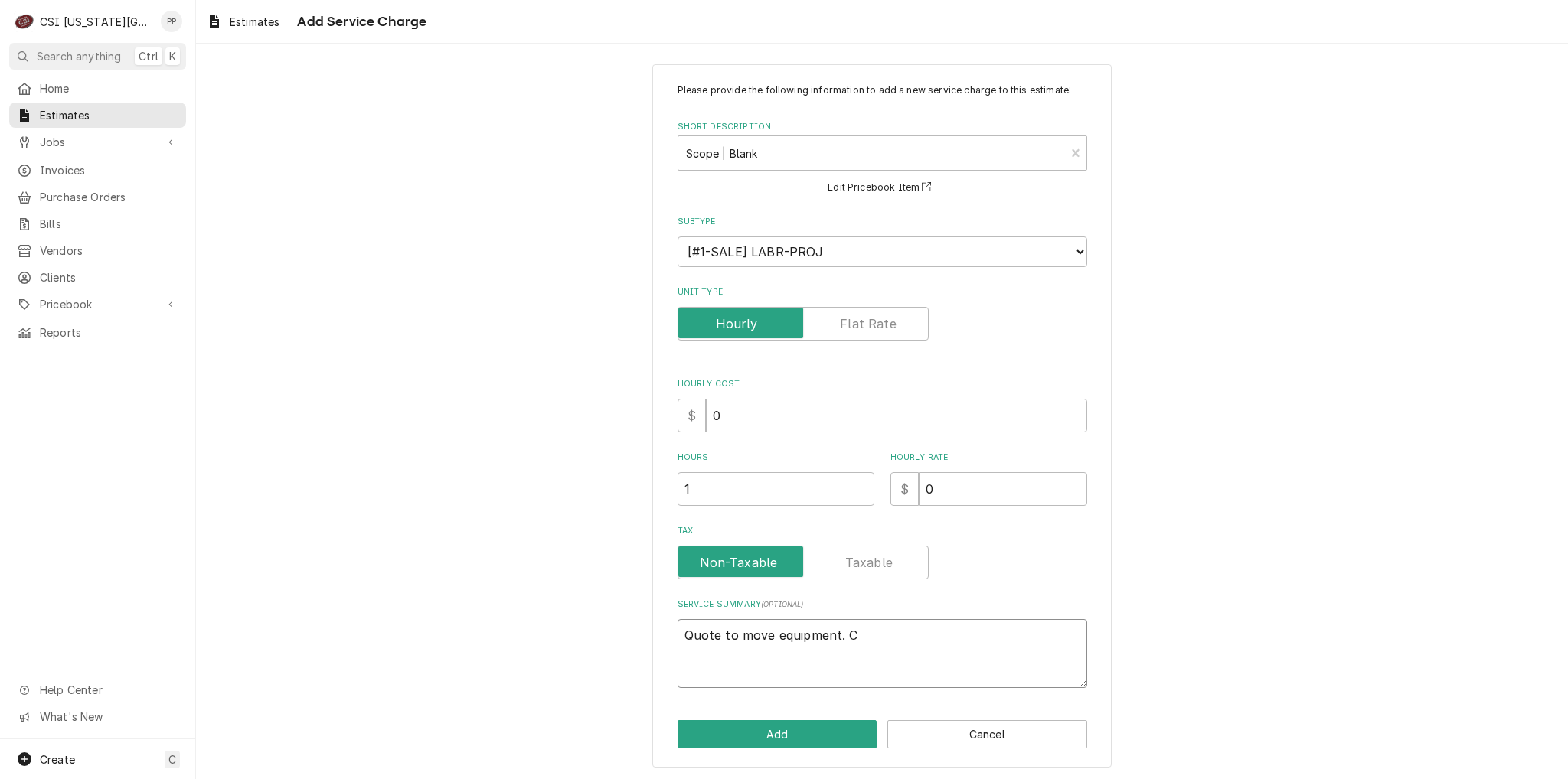
type textarea "x"
type textarea "Quote to move equipment. CS"
type textarea "x"
type textarea "Quote to move equipment. CSI"
type textarea "x"
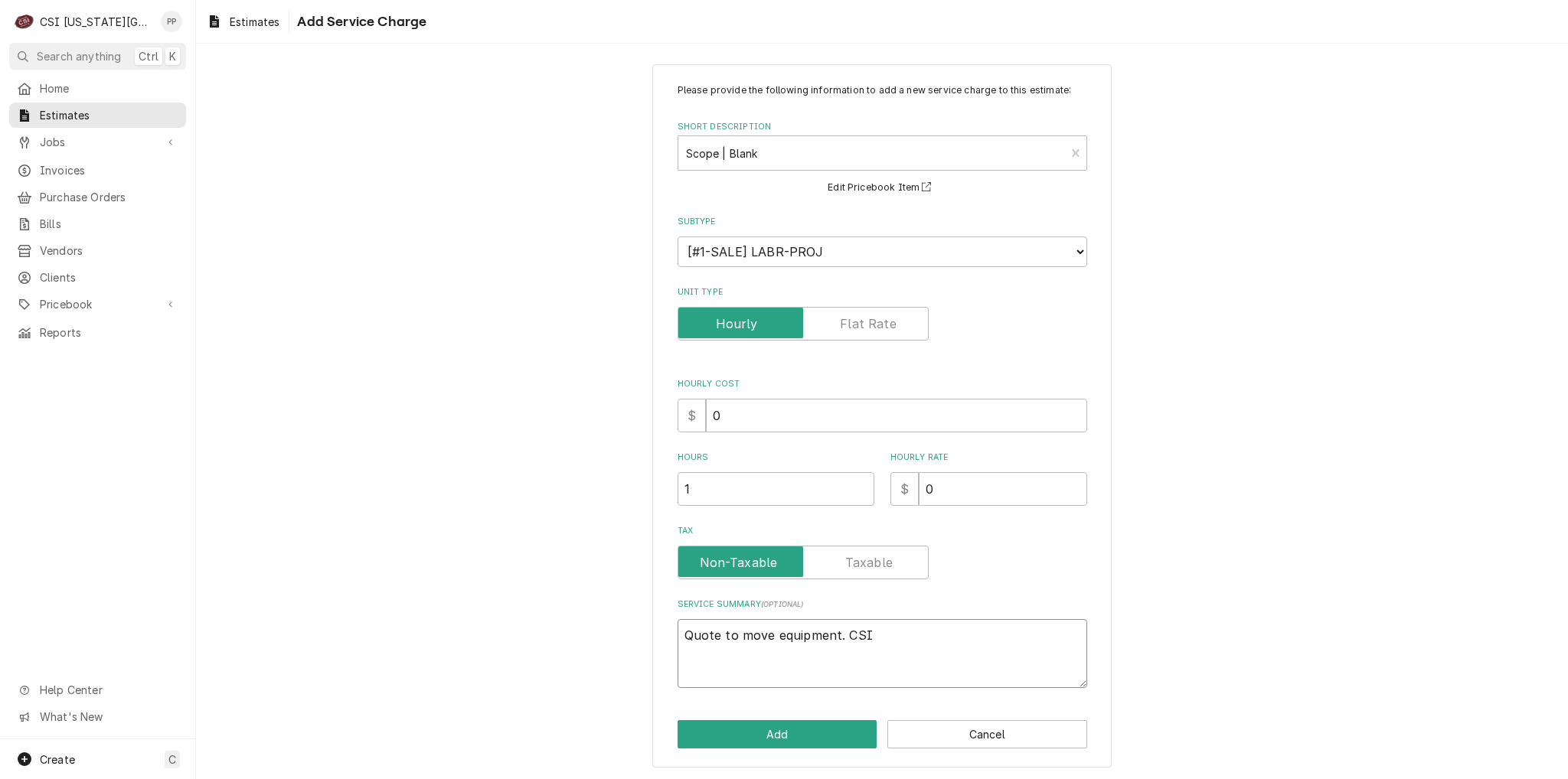
type textarea "Quote to move equipment. CSI t"
type textarea "x"
type textarea "Quote to move equipment. CSI to"
type textarea "x"
type textarea "Quote to move equipment. CSI to"
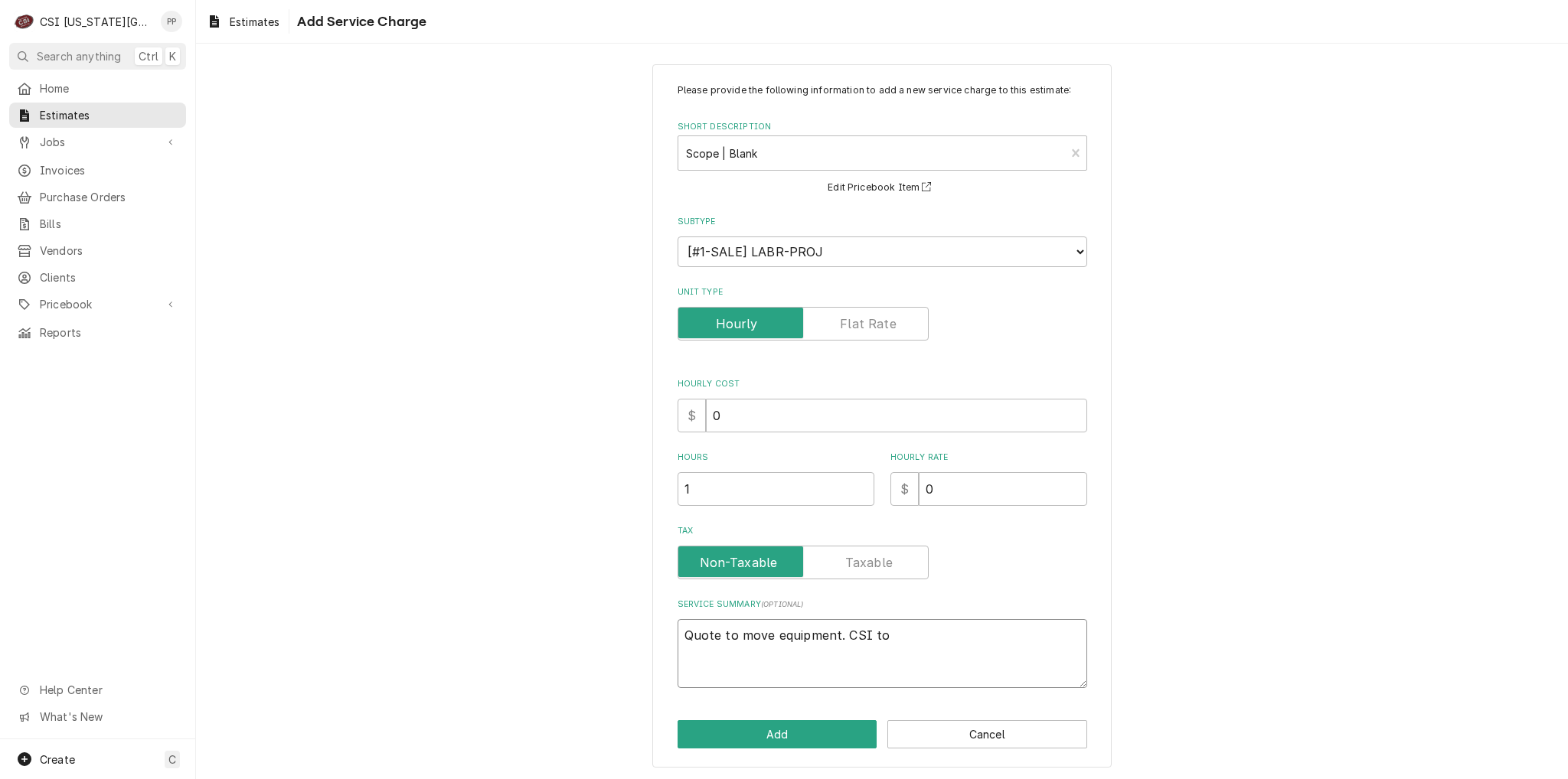
type textarea "x"
type textarea "Quote to move equipment. CSI to d"
type textarea "x"
type textarea "Quote to move equipment. CSI to di"
type textarea "x"
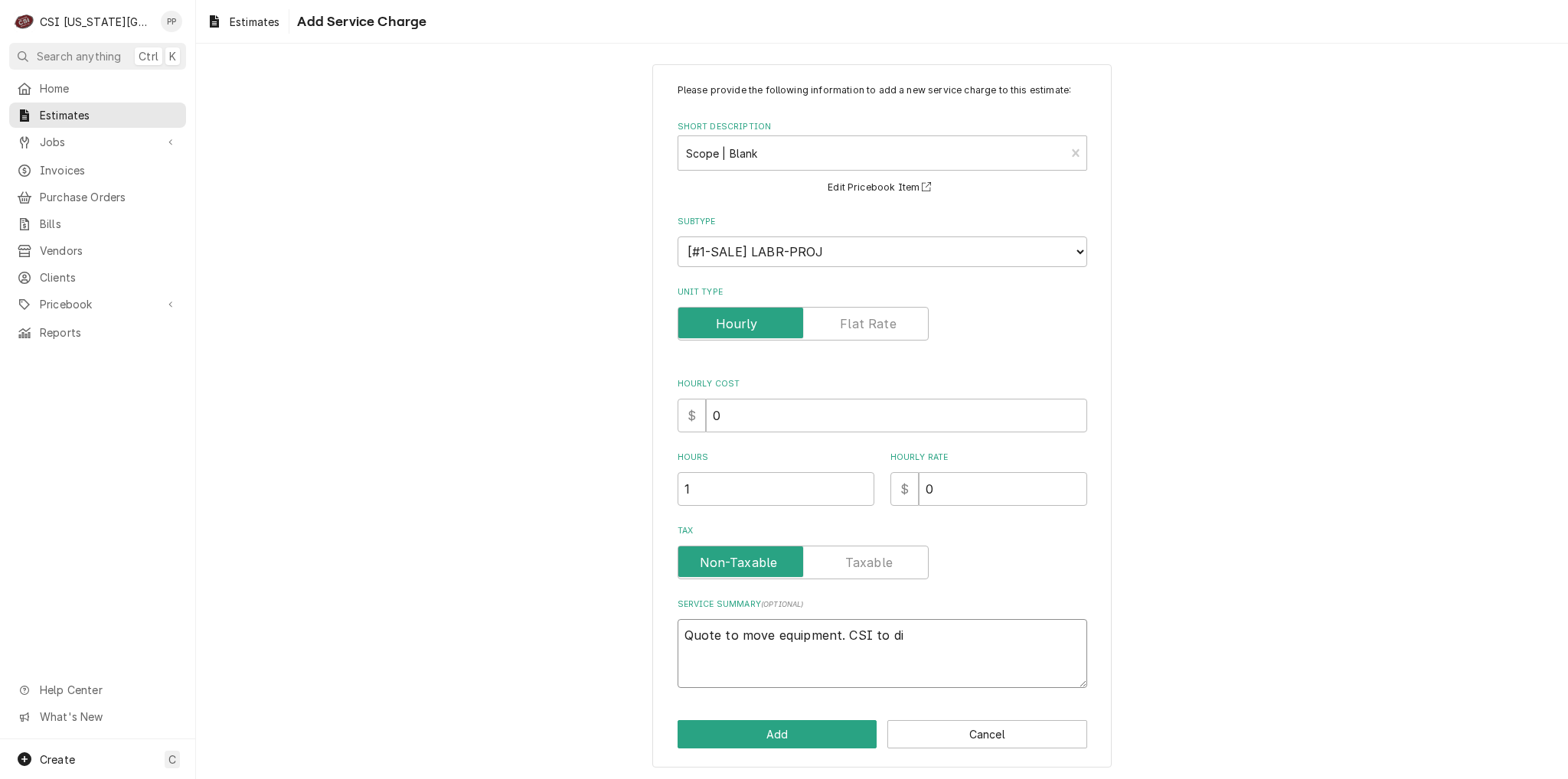
type textarea "Quote to move equipment. CSI to dic"
type textarea "x"
type textarea "Quote to move equipment. CSI to dico"
type textarea "x"
type textarea "Quote to move equipment. CSI to dicon"
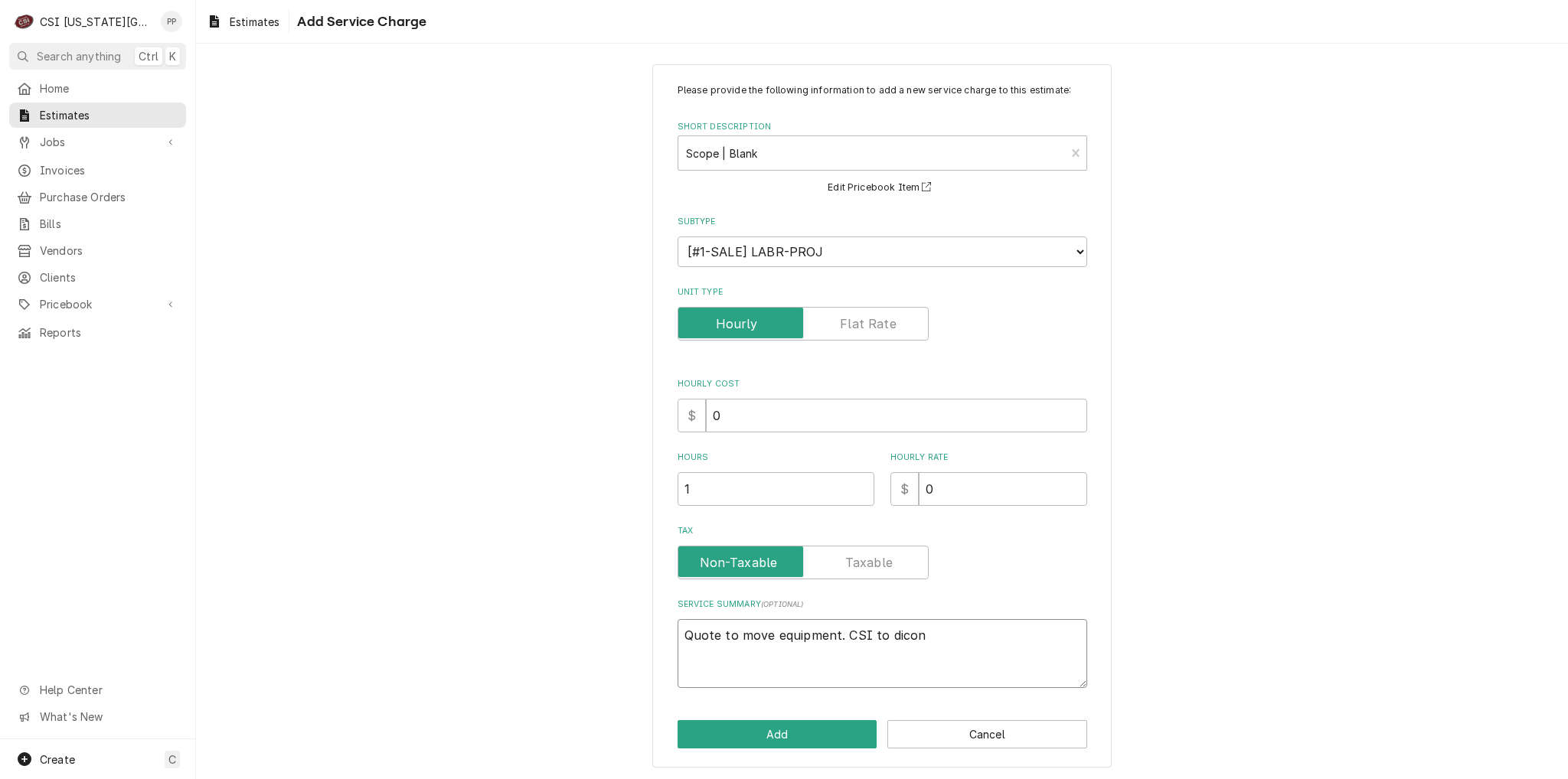
type textarea "x"
type textarea "Quote to move equipment. CSI to dico"
type textarea "x"
type textarea "Quote to move equipment. CSI to dic"
drag, startPoint x: 905, startPoint y: 669, endPoint x: 914, endPoint y: 669, distance: 9.0
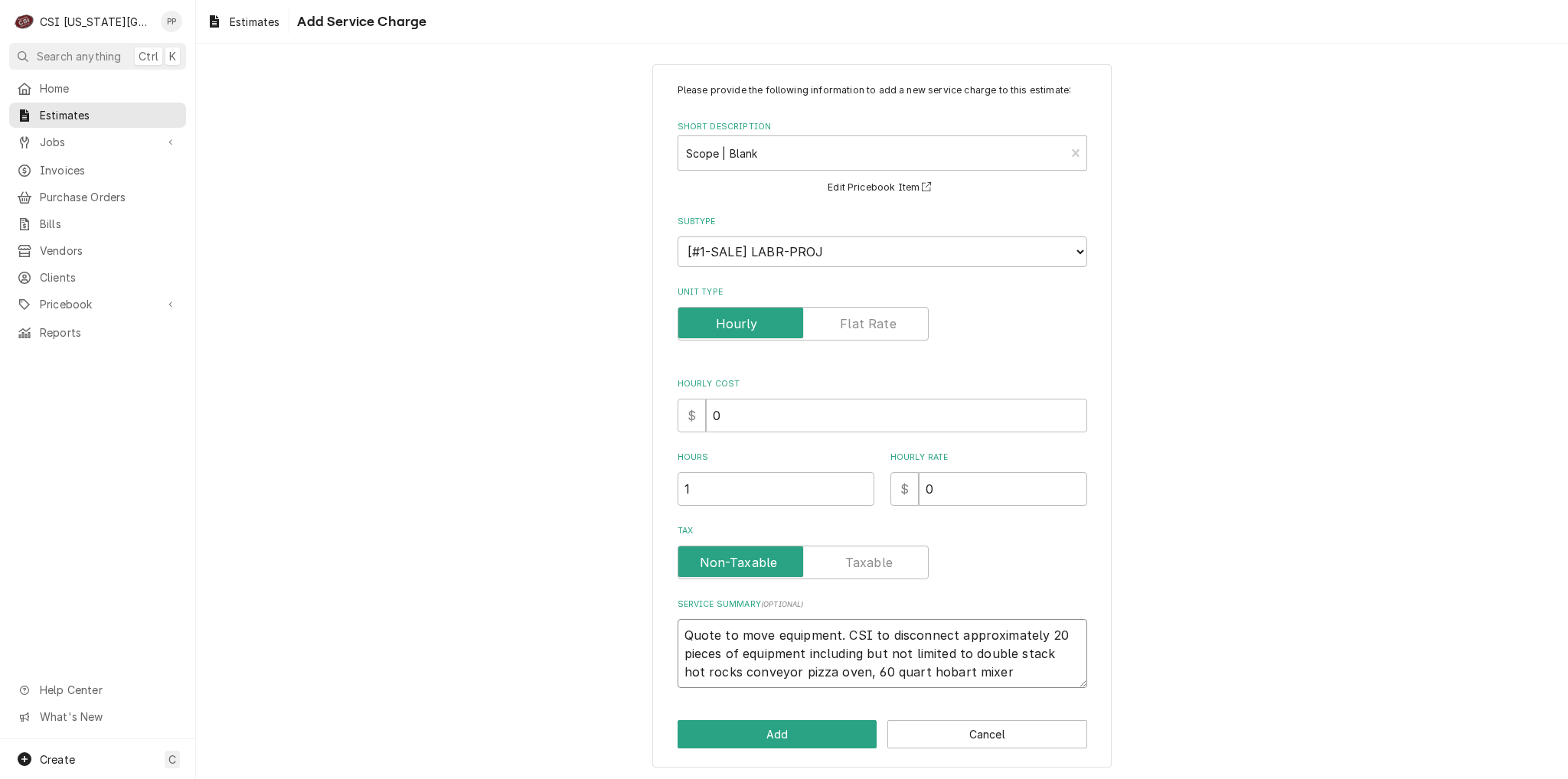
click at [905, 669] on textarea "Quote to move equipment. CSI to disconnect approximately 20 pieces of equipment…" at bounding box center [882, 653] width 410 height 69
click at [988, 666] on textarea "Quote to move equipment. CSI to disconnect approximately 20 pieces of equipment…" at bounding box center [882, 653] width 410 height 69
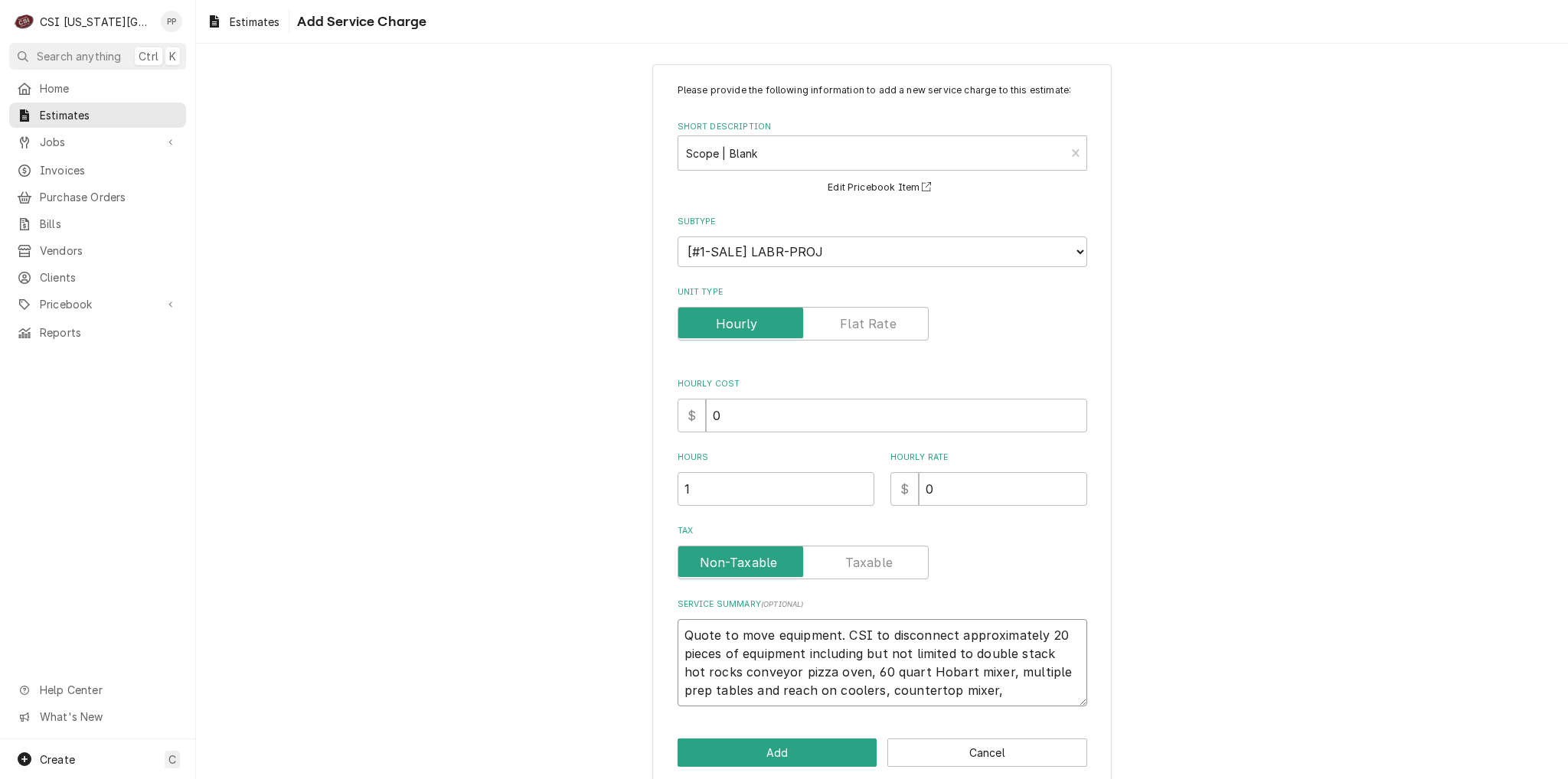
click at [992, 695] on textarea "Quote to move equipment. CSI to disconnect approximately 20 pieces of equipment…" at bounding box center [882, 663] width 410 height 87
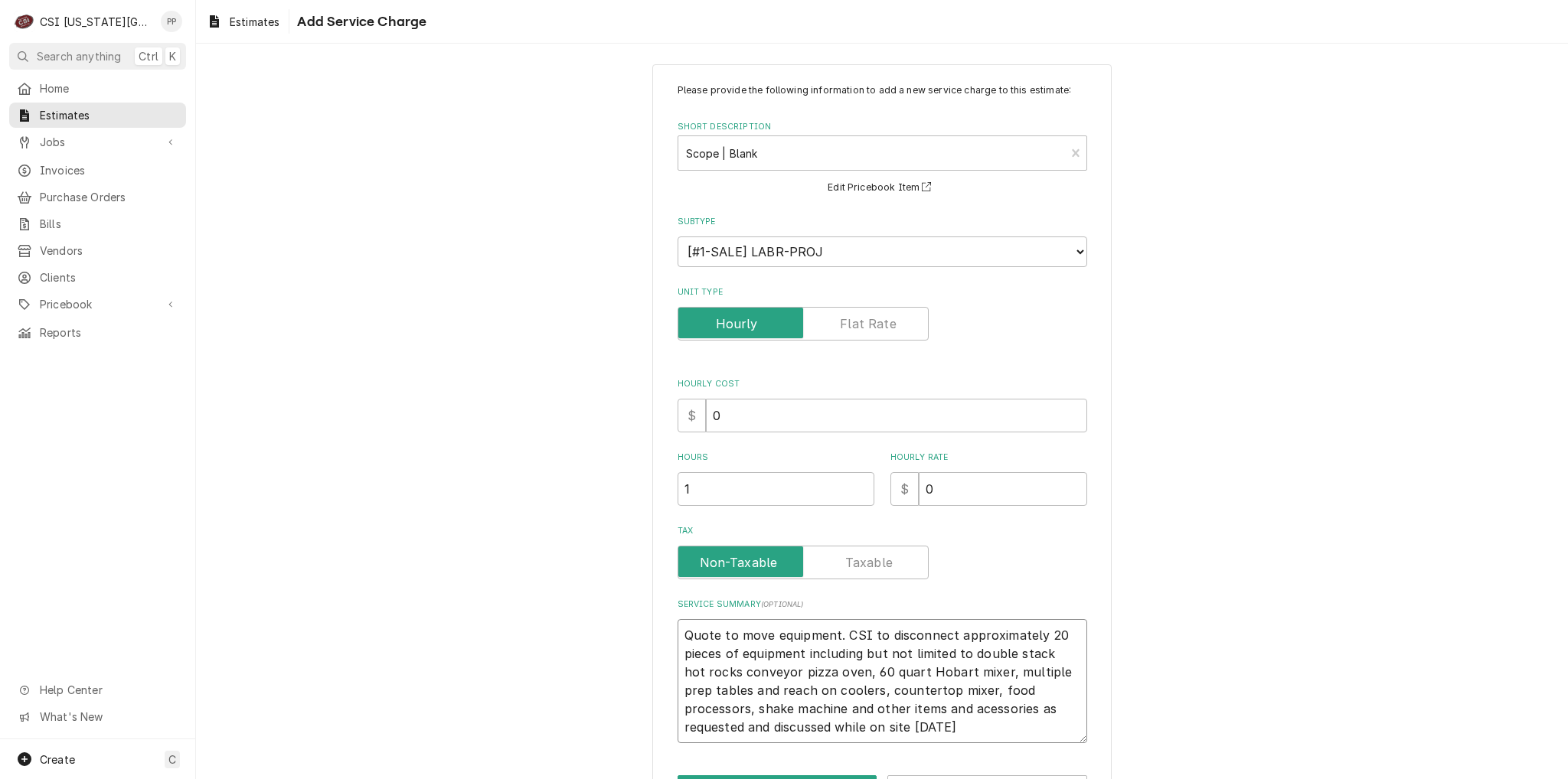
click at [885, 729] on textarea "Quote to move equipment. CSI to disconnect approximately 20 pieces of equipment…" at bounding box center [882, 681] width 410 height 124
click at [914, 705] on textarea "Quote to move equipment. CSI to disconnect approximately 20 pieces of equipment…" at bounding box center [882, 681] width 410 height 124
click at [983, 720] on textarea "Quote to move equipment. CSI to disconnect approximately 20 pieces of equipment…" at bounding box center [882, 681] width 410 height 124
click at [853, 688] on textarea "Quote to move equipment. CSI to disconnect approximately 20 pieces of equipment…" at bounding box center [882, 681] width 410 height 124
click at [849, 687] on textarea "Quote to move equipment. CSI to disconnect approximately 20 pieces of equipment…" at bounding box center [882, 681] width 410 height 124
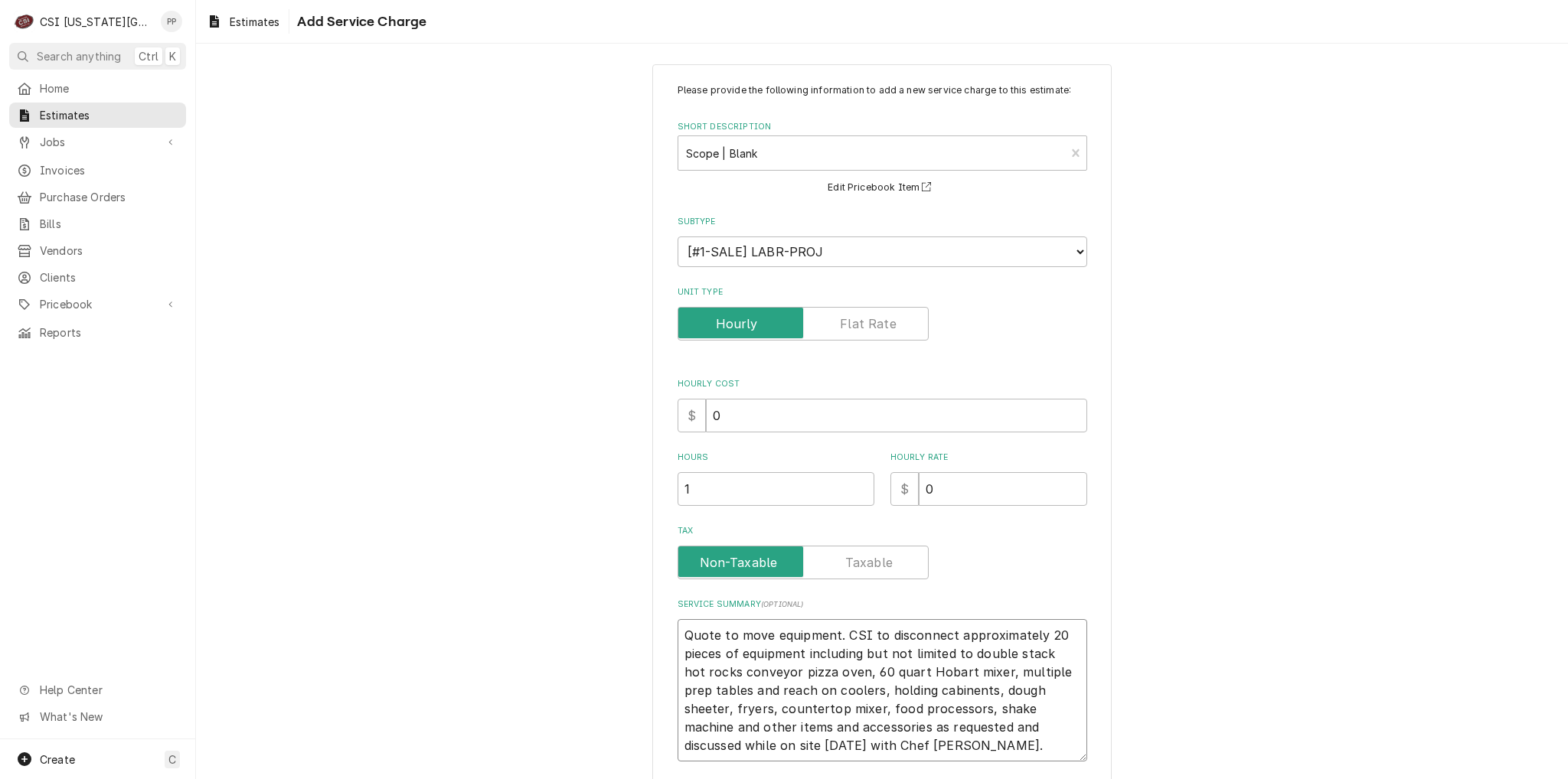
click at [941, 691] on textarea "Quote to move equipment. CSI to disconnect approximately 20 pieces of equipment…" at bounding box center [882, 691] width 410 height 142
click at [943, 750] on textarea "Quote to move equipment. CSI to disconnect approximately 20 pieces of equipment…" at bounding box center [882, 691] width 410 height 142
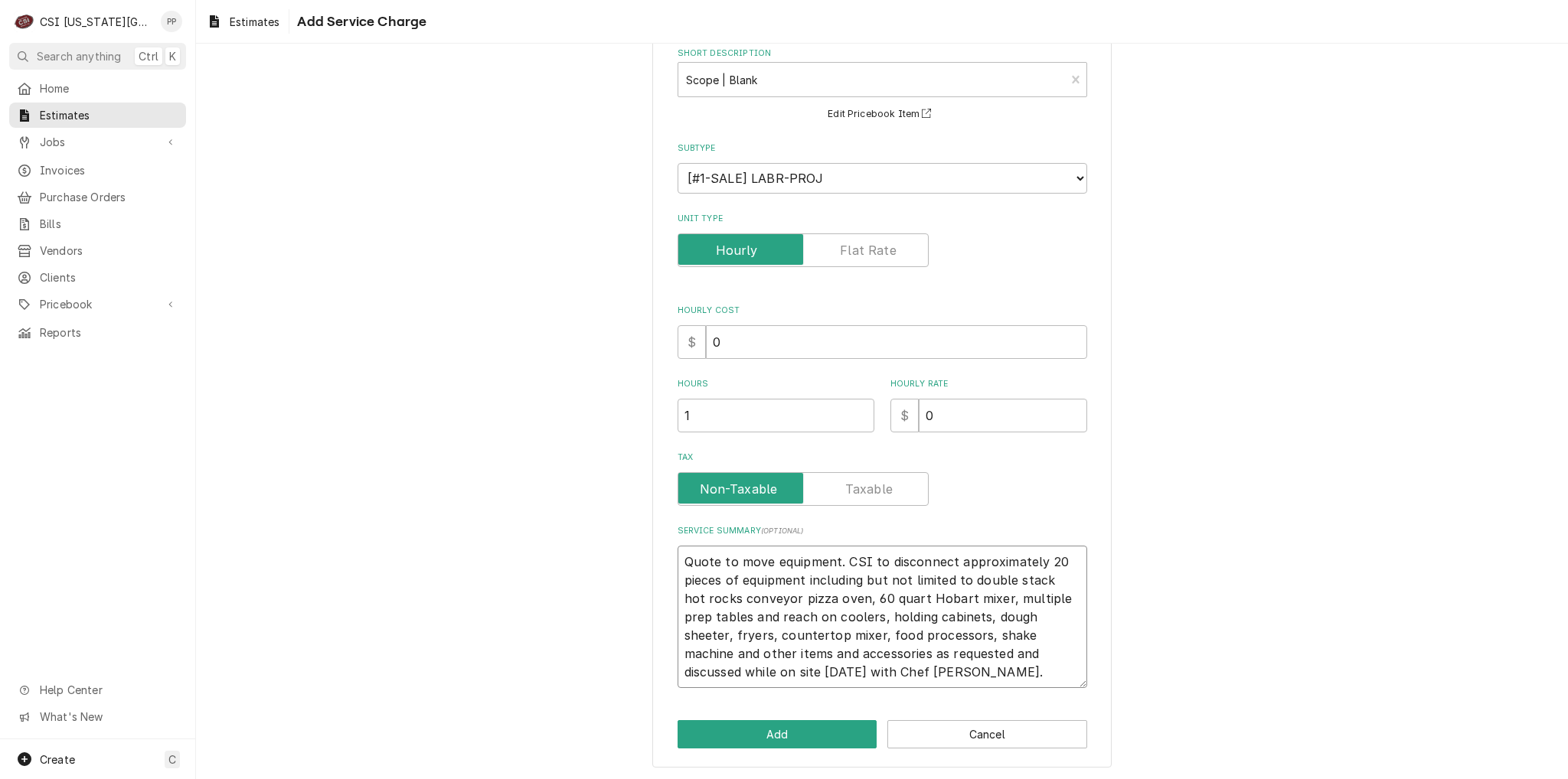
click at [899, 679] on textarea "Quote to move equipment. CSI to disconnect approximately 20 pieces of equipment…" at bounding box center [882, 617] width 410 height 142
click at [900, 669] on textarea "Quote to move equipment. CSI to disconnect approximately 20 pieces of equipment…" at bounding box center [882, 617] width 410 height 142
click at [946, 669] on textarea "Quote to move equipment. CSI to disconnect approximately 20 pieces of equipment…" at bounding box center [882, 617] width 410 height 142
click at [1038, 663] on textarea "Quote to move equipment. CSI to disconnect approximately 20 pieces of equipment…" at bounding box center [882, 617] width 410 height 142
drag, startPoint x: 979, startPoint y: 669, endPoint x: 606, endPoint y: 522, distance: 400.9
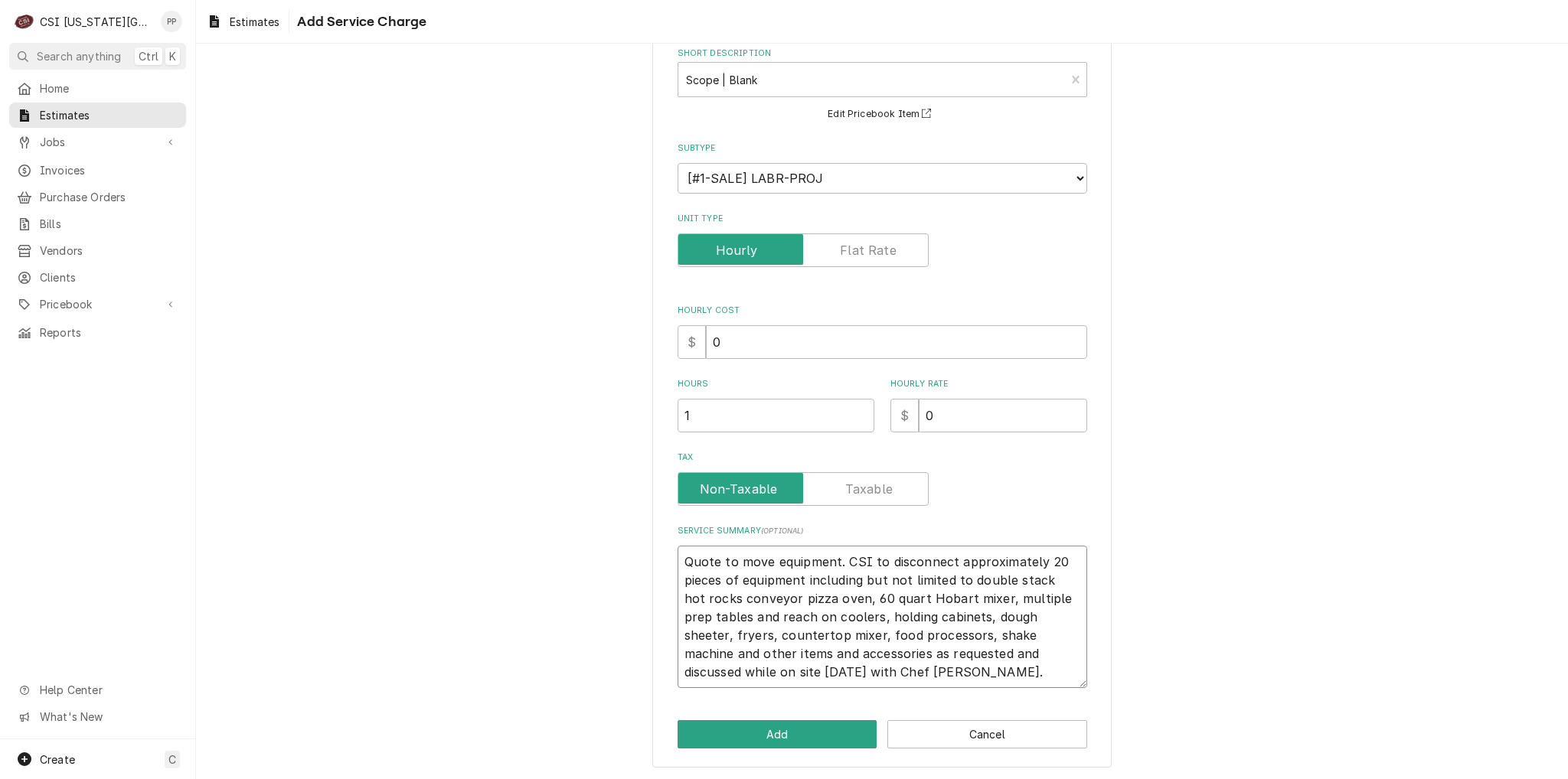
click at [606, 522] on div "Please provide the following information to add a new service charge to this es…" at bounding box center [881, 379] width 1372 height 805
click at [977, 717] on div "Please provide the following information to add a new service charge to this es…" at bounding box center [882, 380] width 459 height 778
click at [934, 680] on textarea "Quote to move equipment. CSI to disconnect approximately 20 pieces of equipment…" at bounding box center [882, 617] width 410 height 142
drag, startPoint x: 769, startPoint y: 554, endPoint x: 974, endPoint y: 678, distance: 239.6
click at [974, 678] on textarea "Quote to move equipment. CSI to disconnect approximately 20 pieces of equipment…" at bounding box center [882, 617] width 410 height 142
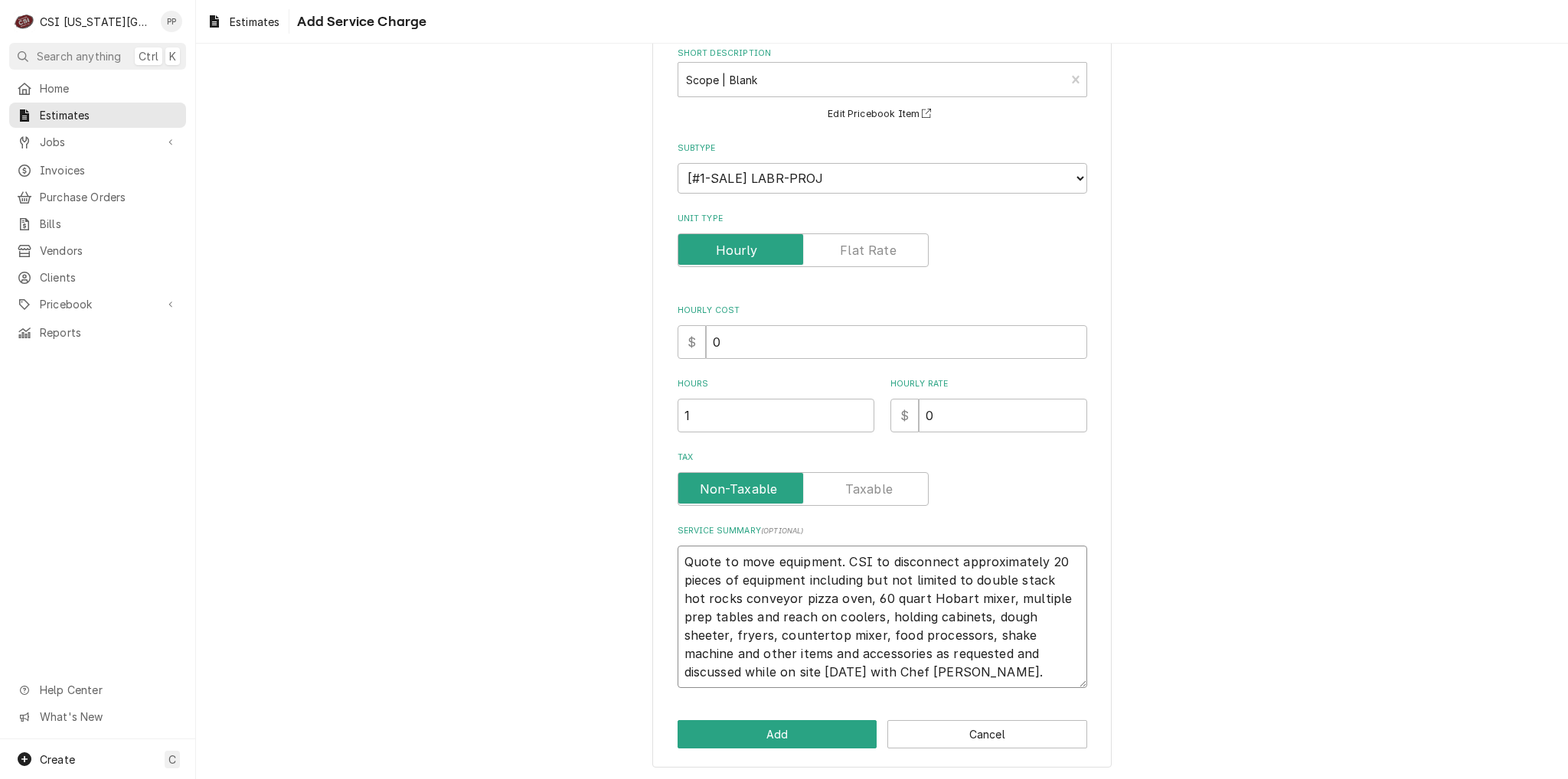
click at [974, 678] on textarea "Quote to move equipment. CSI to disconnect approximately 20 pieces of equipment…" at bounding box center [882, 617] width 410 height 142
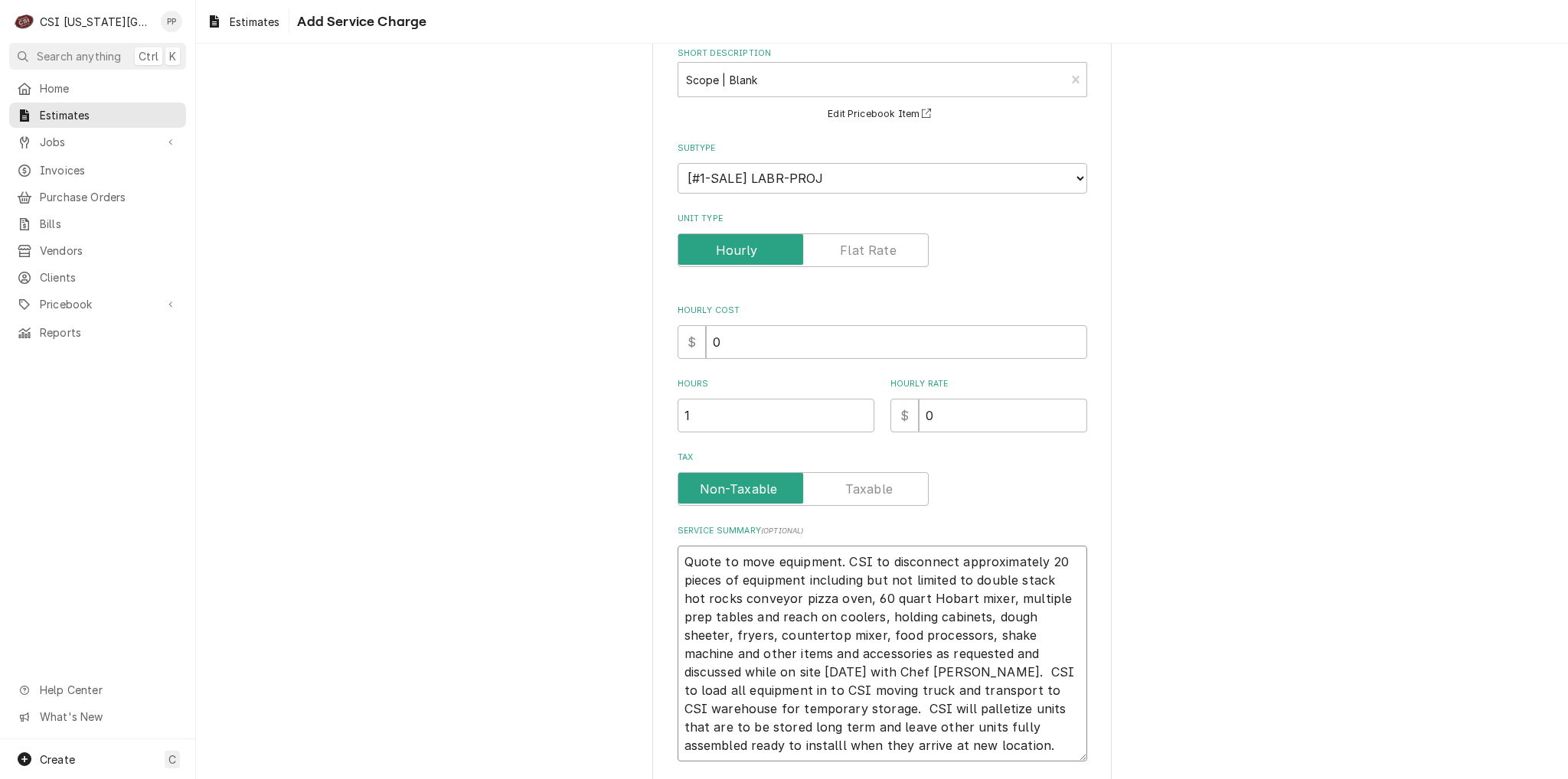
click at [937, 730] on textarea "Quote to move equipment. CSI to disconnect approximately 20 pieces of equipment…" at bounding box center [882, 653] width 410 height 215
click at [842, 745] on textarea "Quote to move equipment. CSI to disconnect approximately 20 pieces of equipment…" at bounding box center [882, 653] width 410 height 215
drag, startPoint x: 897, startPoint y: 670, endPoint x: 1053, endPoint y: 725, distance: 165.4
click at [1053, 725] on textarea "Quote to move equipment. CSI to disconnect approximately 20 pieces of equipment…" at bounding box center [882, 653] width 410 height 215
click at [845, 741] on textarea "Quote to move equipment. CSI to disconnect approximately 20 pieces of equipment…" at bounding box center [882, 653] width 410 height 215
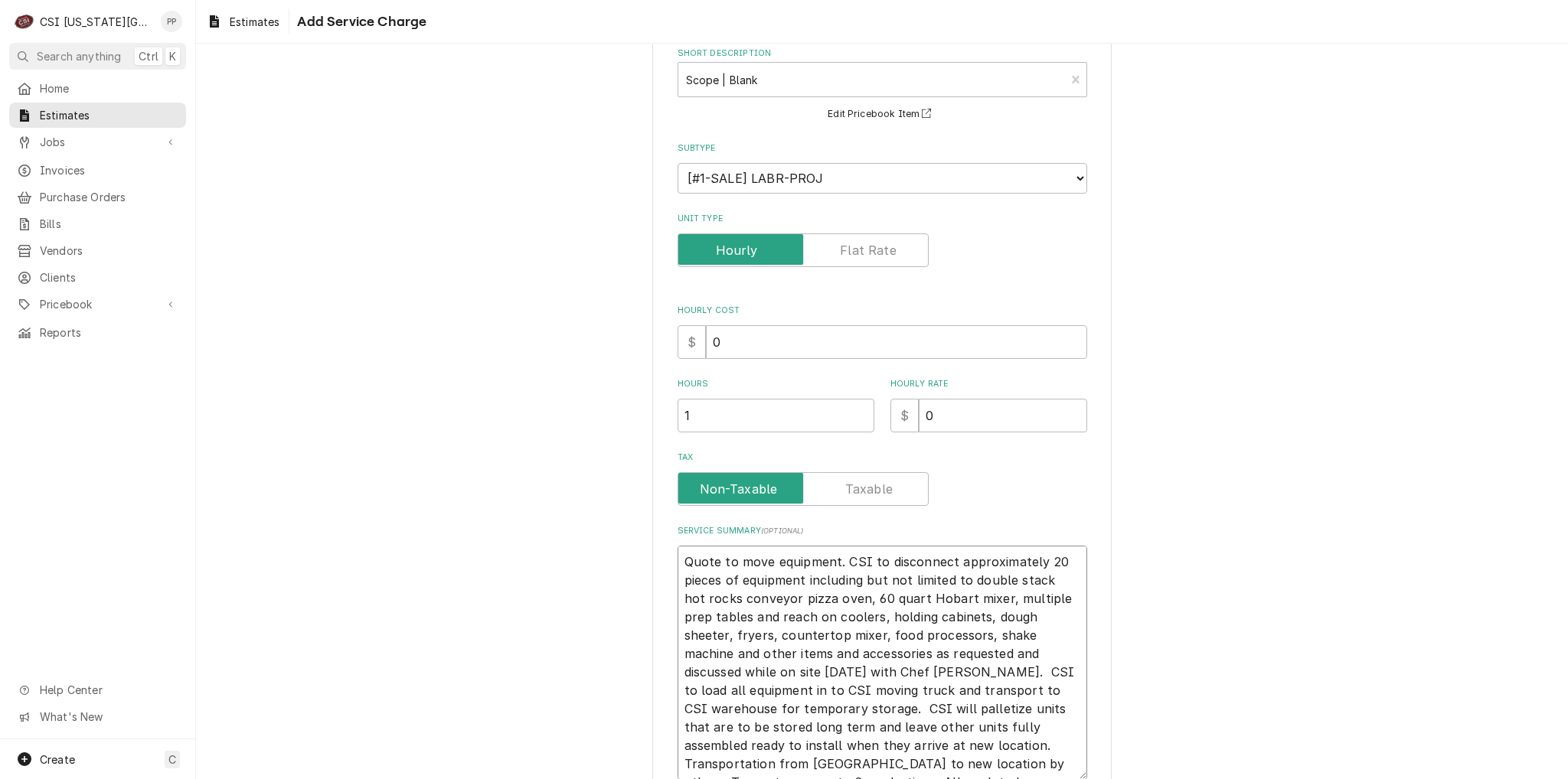
scroll to position [92, 0]
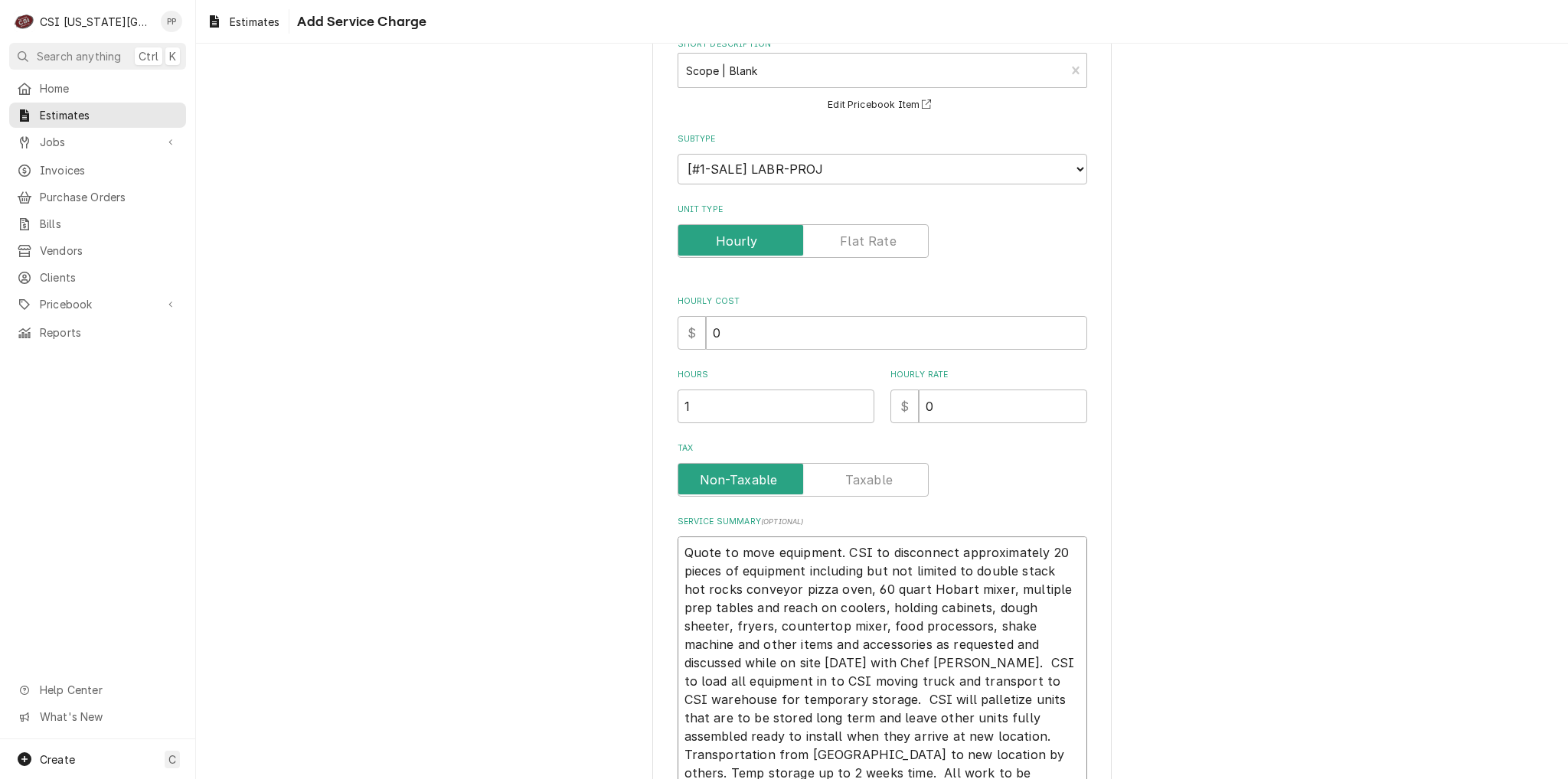
click at [992, 749] on textarea "Quote to move equipment. CSI to disconnect approximately 20 pieces of equipment…" at bounding box center [882, 663] width 410 height 253
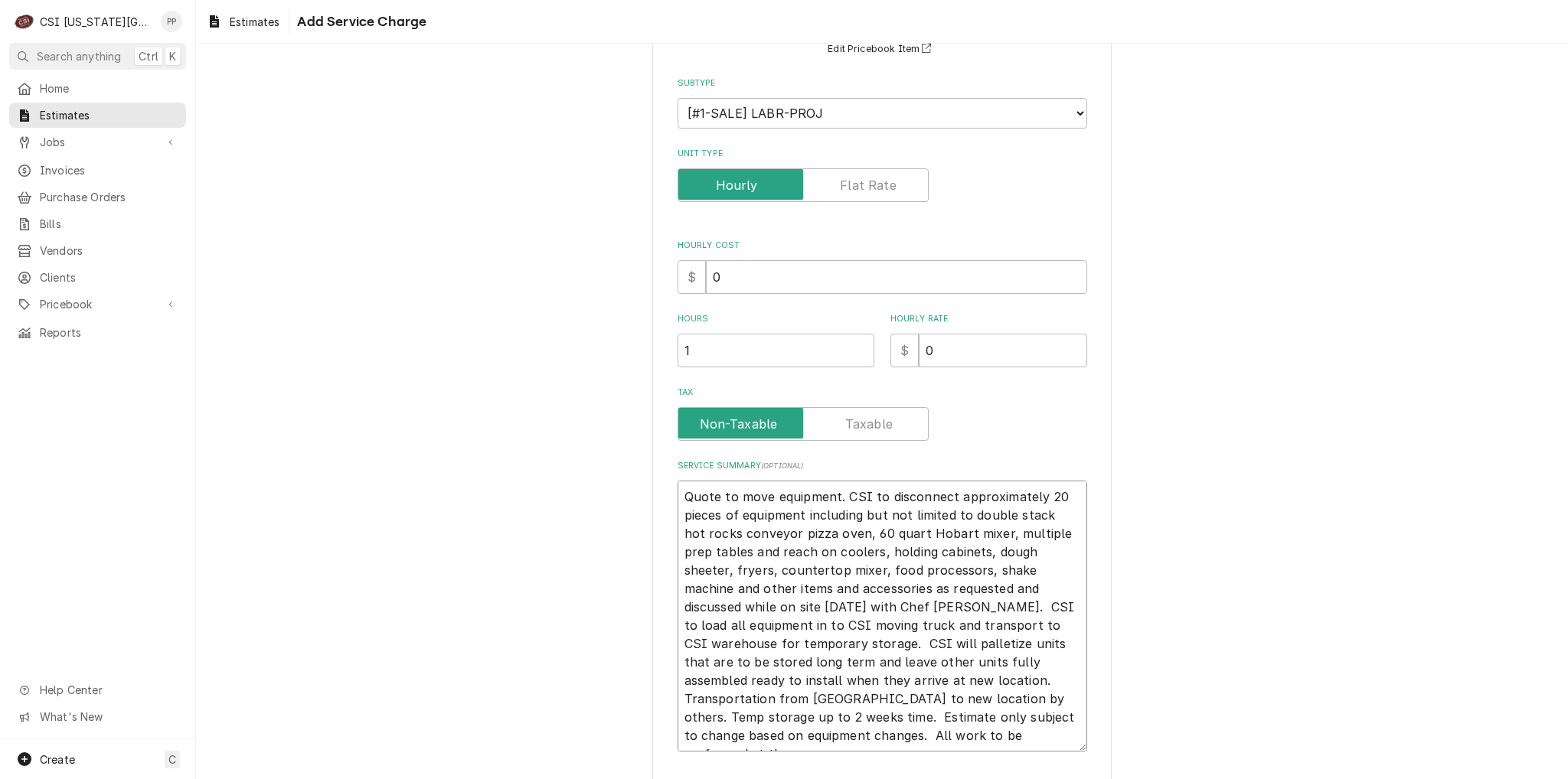
scroll to position [211, 0]
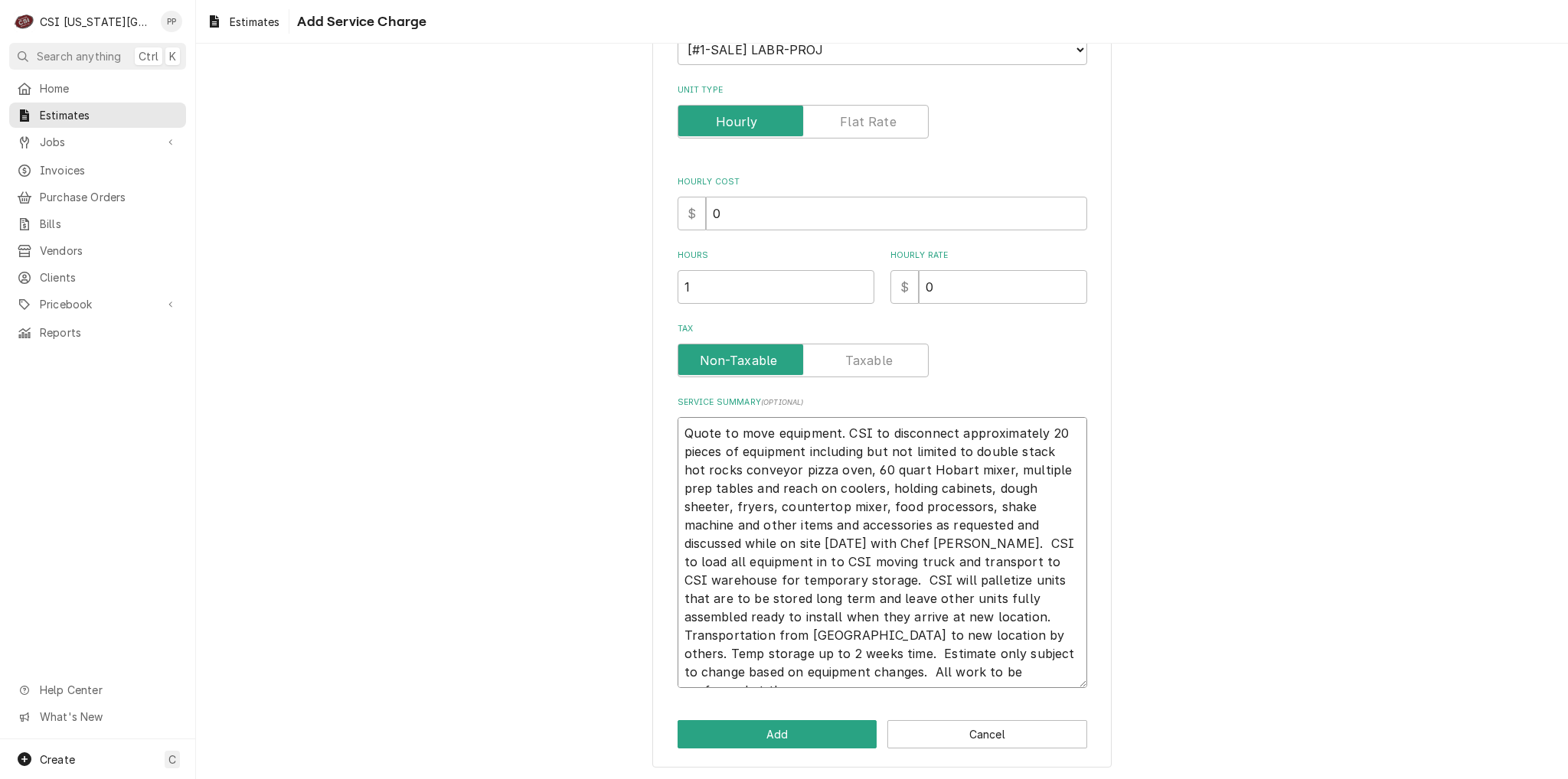
click at [908, 678] on textarea "Quote to move equipment. CSI to disconnect approximately 20 pieces of equipment…" at bounding box center [882, 553] width 410 height 271
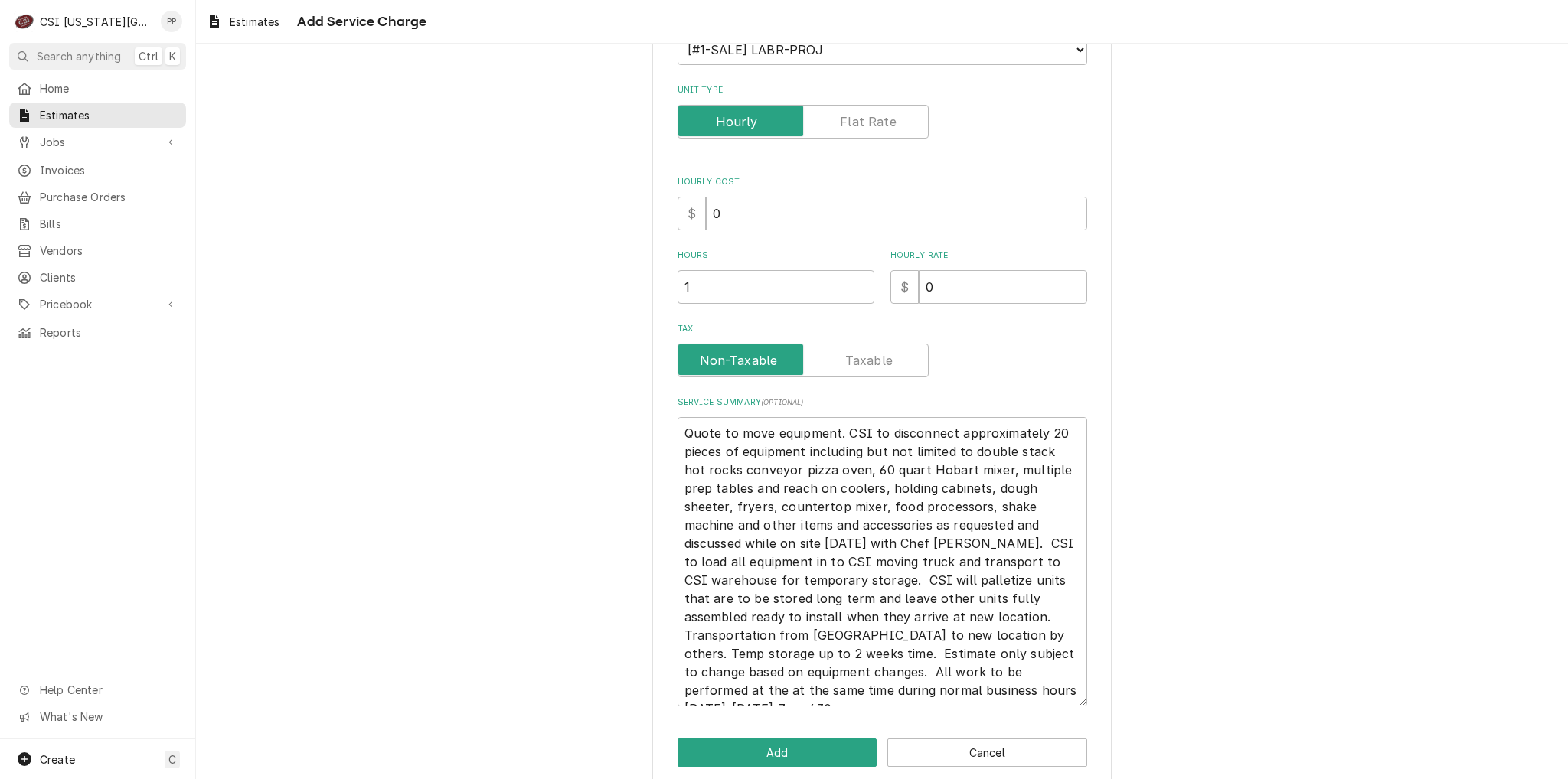
scroll to position [230, 0]
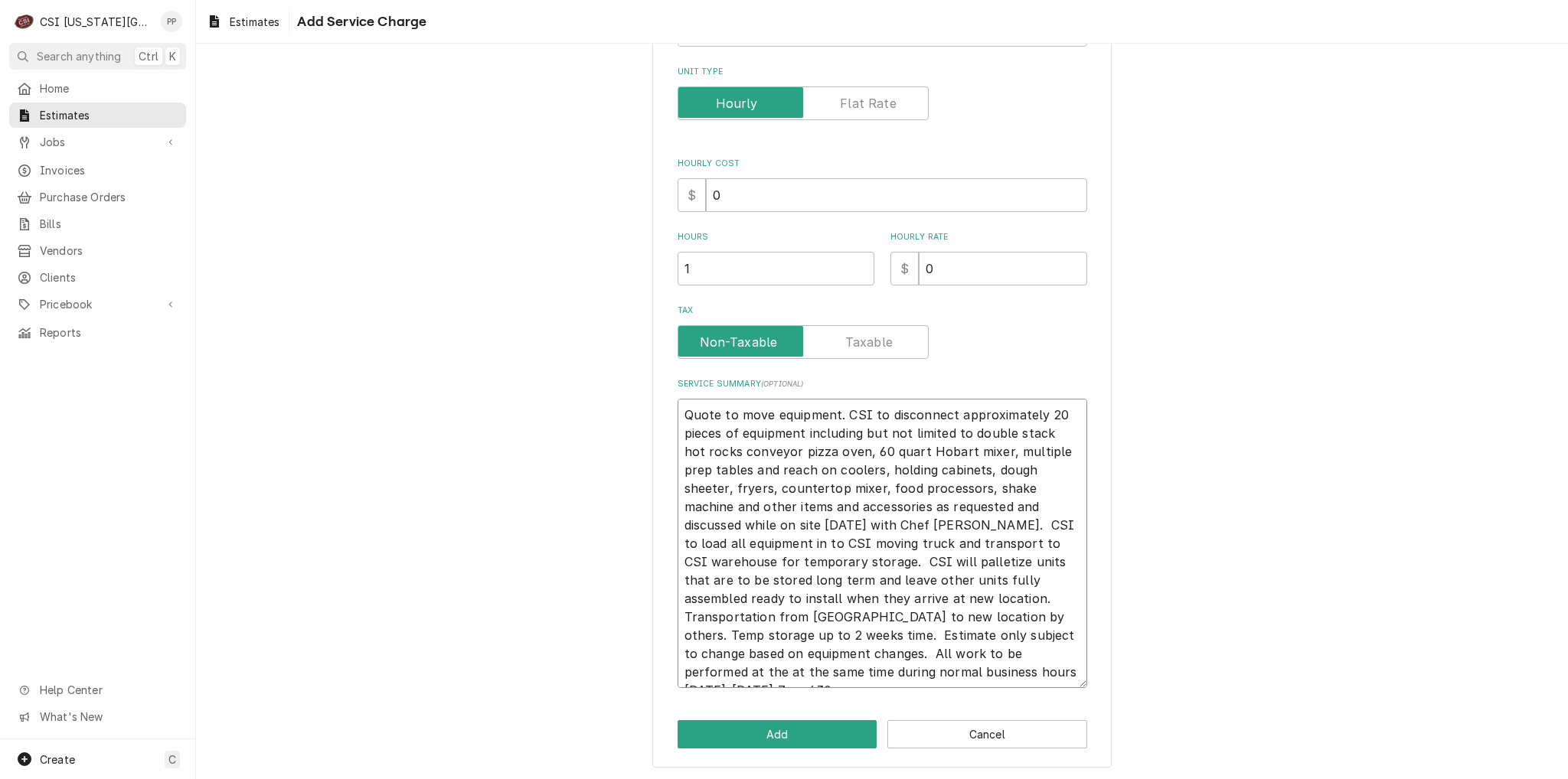
click at [949, 672] on textarea "Quote to move equipment. CSI to disconnect approximately 20 pieces of equipment…" at bounding box center [882, 543] width 410 height 289
click at [834, 724] on button "Add" at bounding box center [777, 734] width 199 height 28
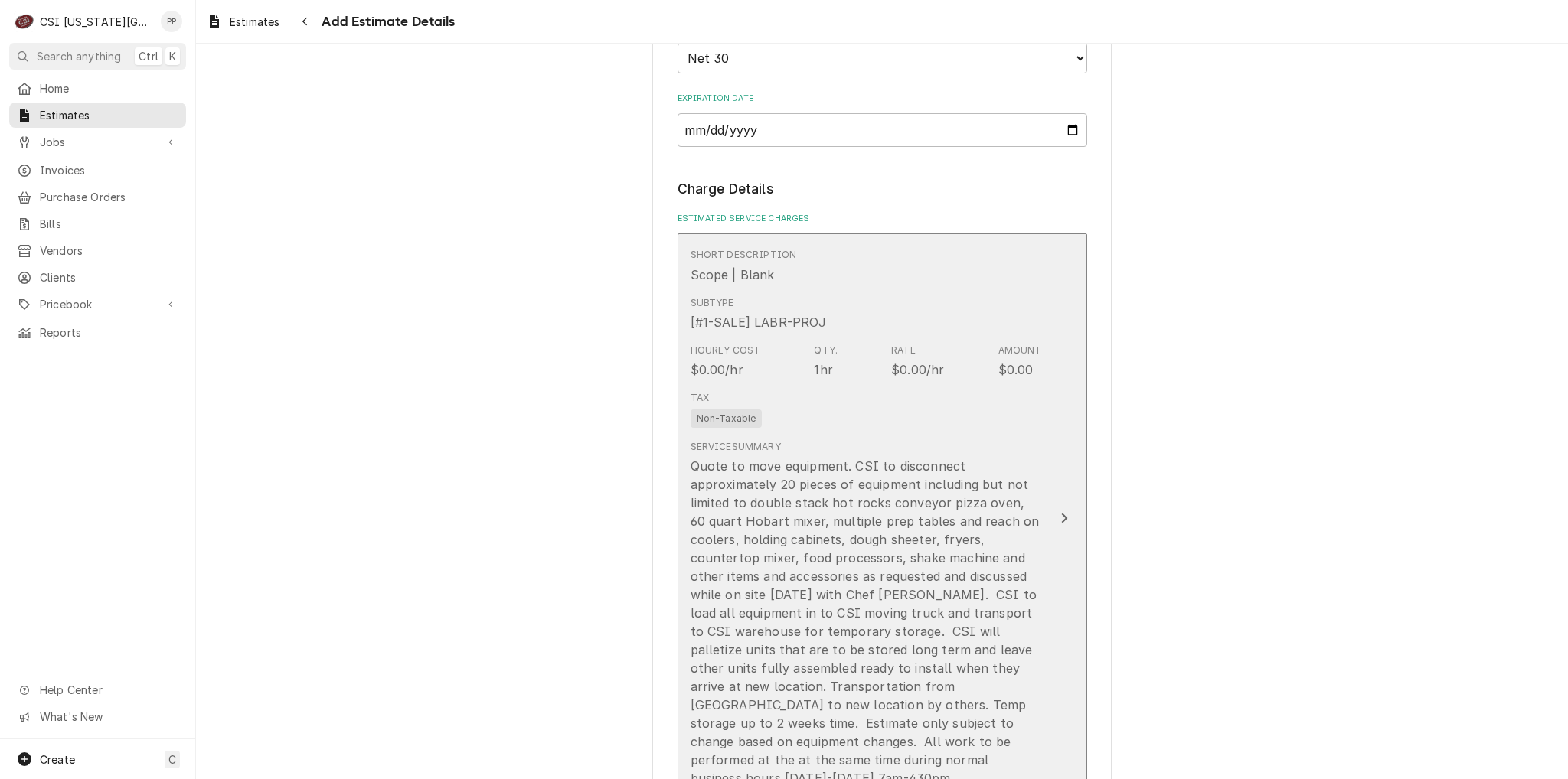
scroll to position [1435, 0]
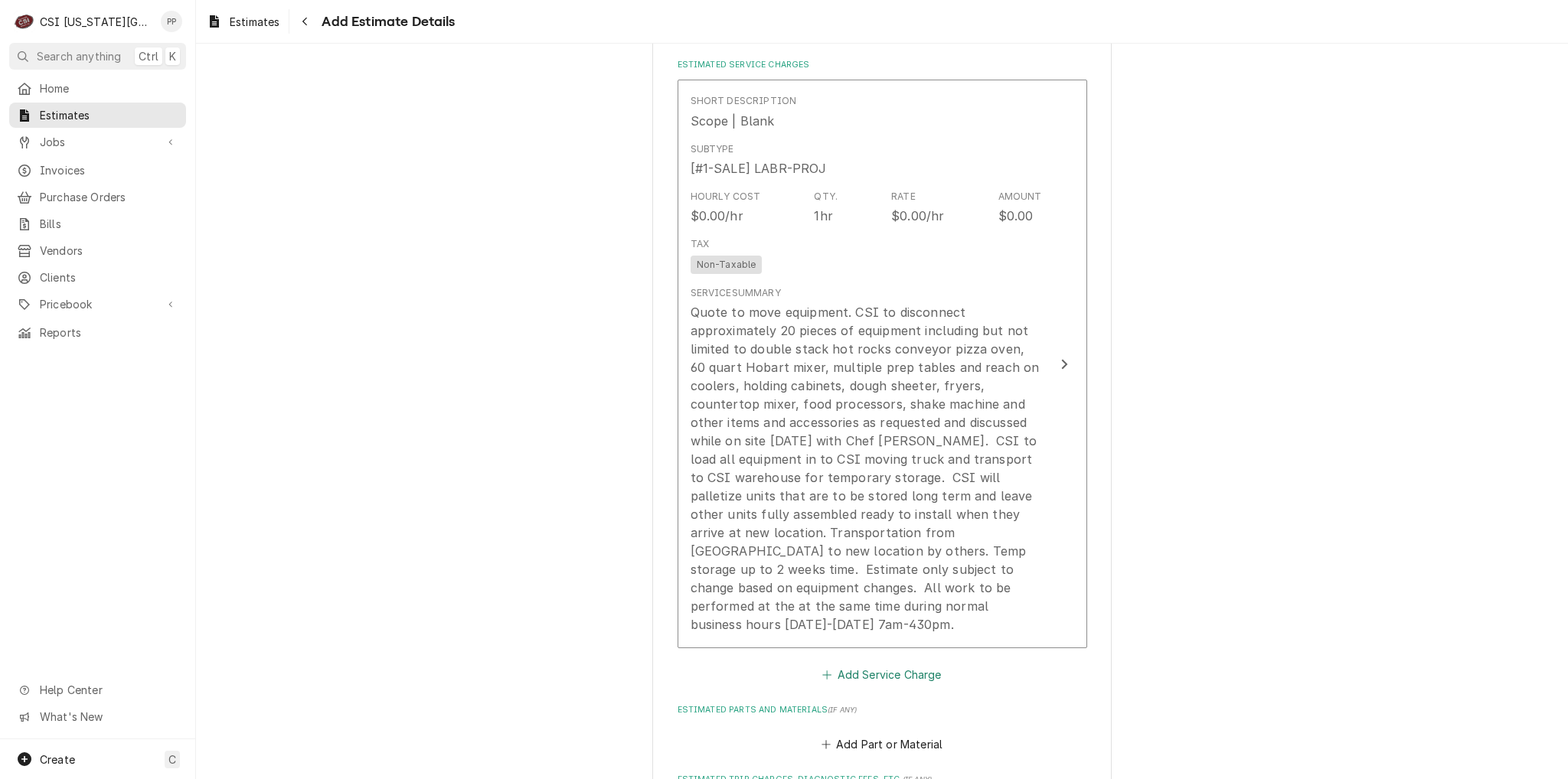
click at [909, 664] on button "Add Service Charge" at bounding box center [881, 675] width 124 height 21
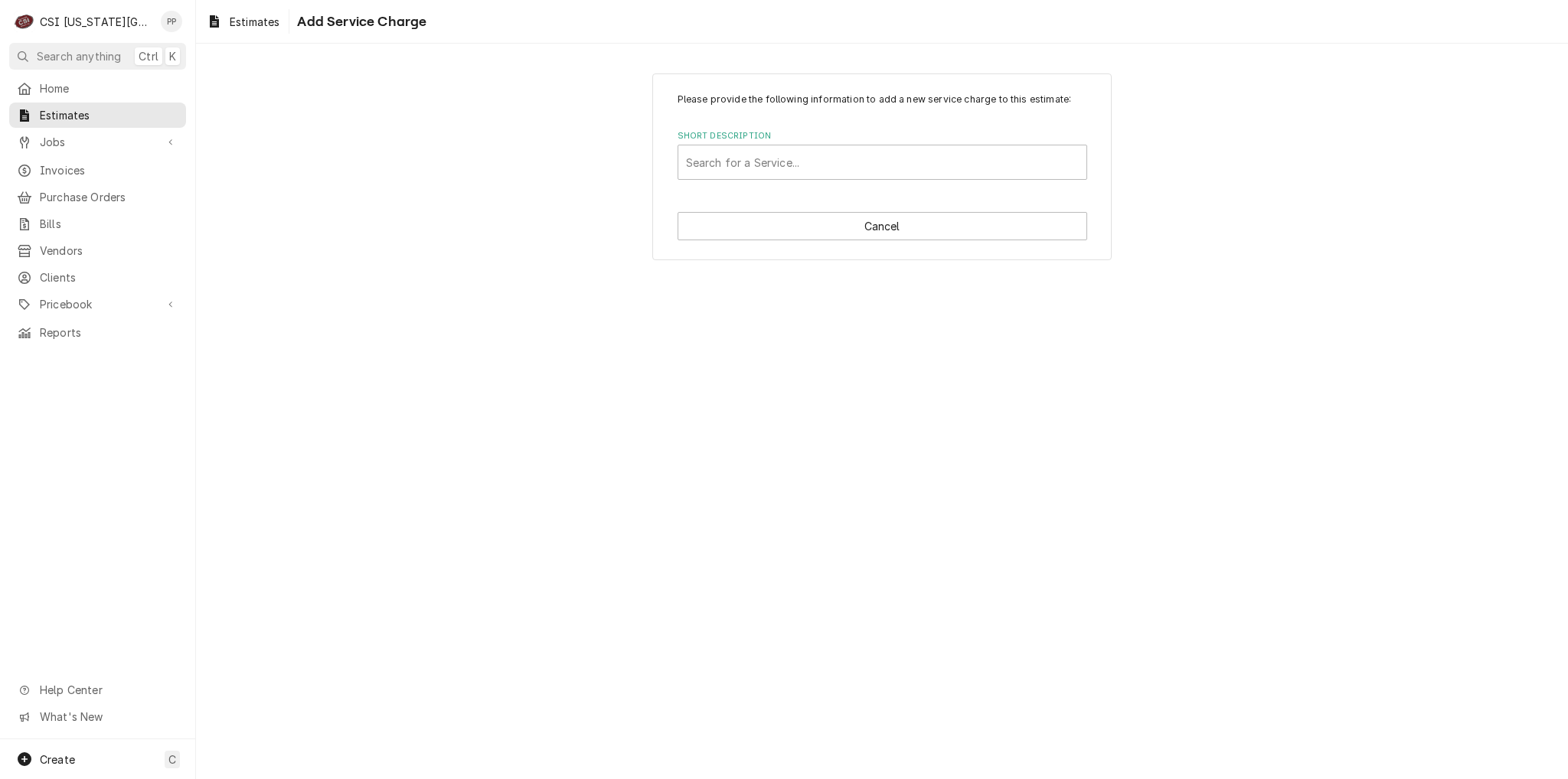
click at [794, 142] on label "Short Description" at bounding box center [882, 136] width 410 height 12
click at [806, 172] on div "Short Description" at bounding box center [881, 162] width 393 height 28
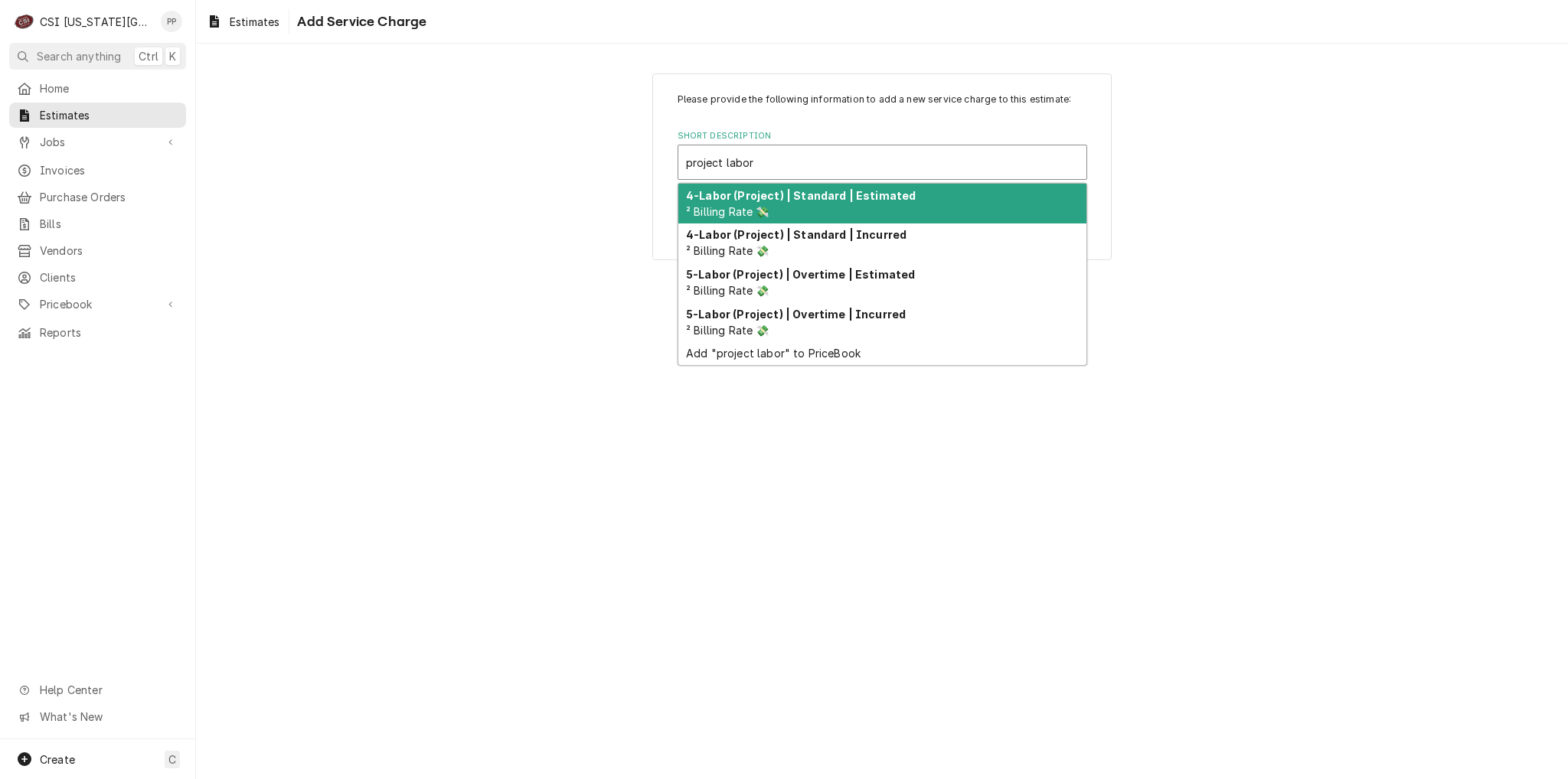
click at [838, 203] on div "4-Labor (Project) | Standard | Estimated ² Billing Rate 💸" at bounding box center [882, 203] width 408 height 40
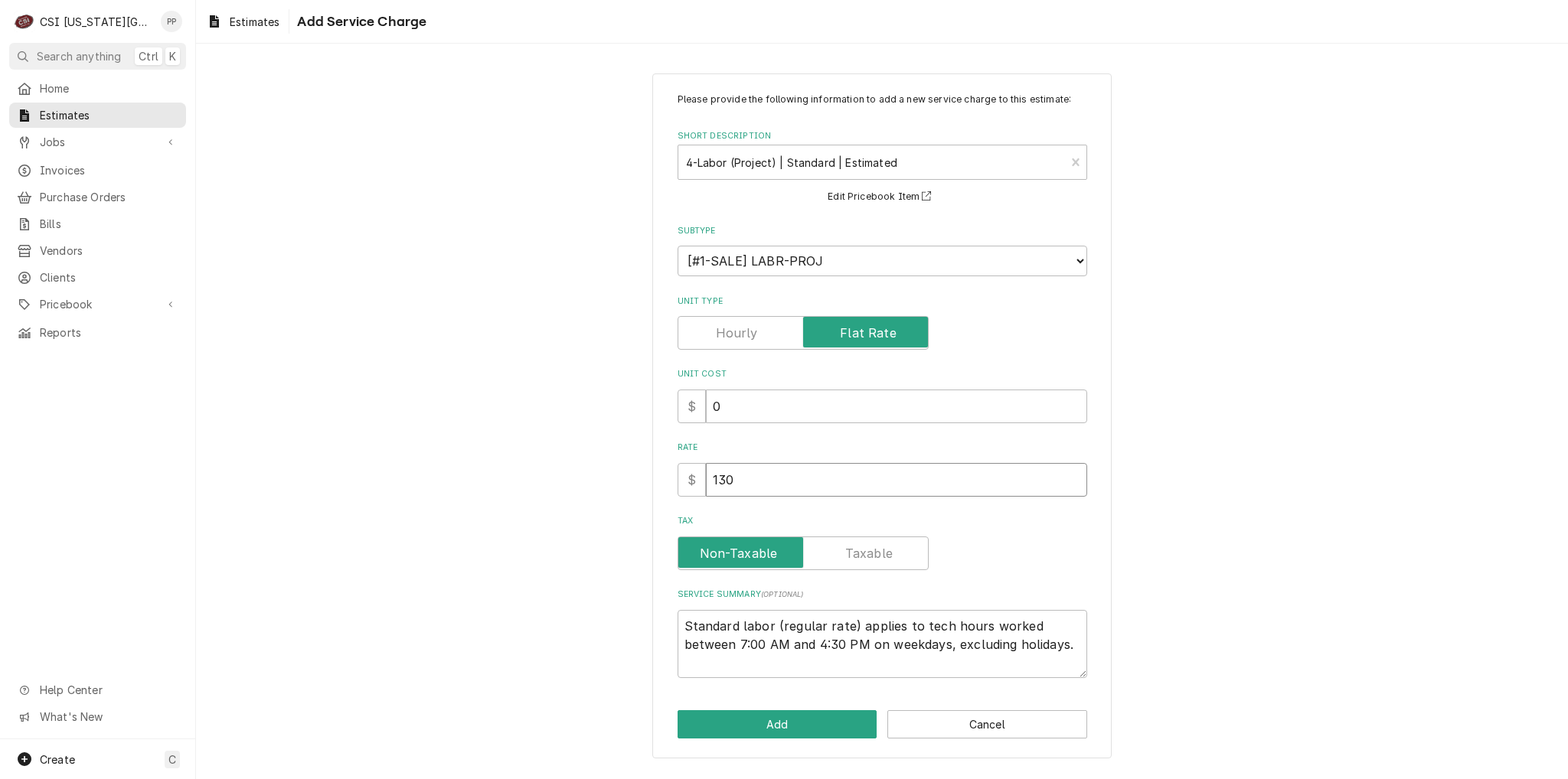
click at [778, 488] on input "130" at bounding box center [897, 480] width 381 height 34
drag, startPoint x: 772, startPoint y: 479, endPoint x: 696, endPoint y: 478, distance: 76.0
click at [706, 478] on input "130" at bounding box center [897, 480] width 381 height 34
click at [822, 725] on button "Add" at bounding box center [777, 725] width 199 height 28
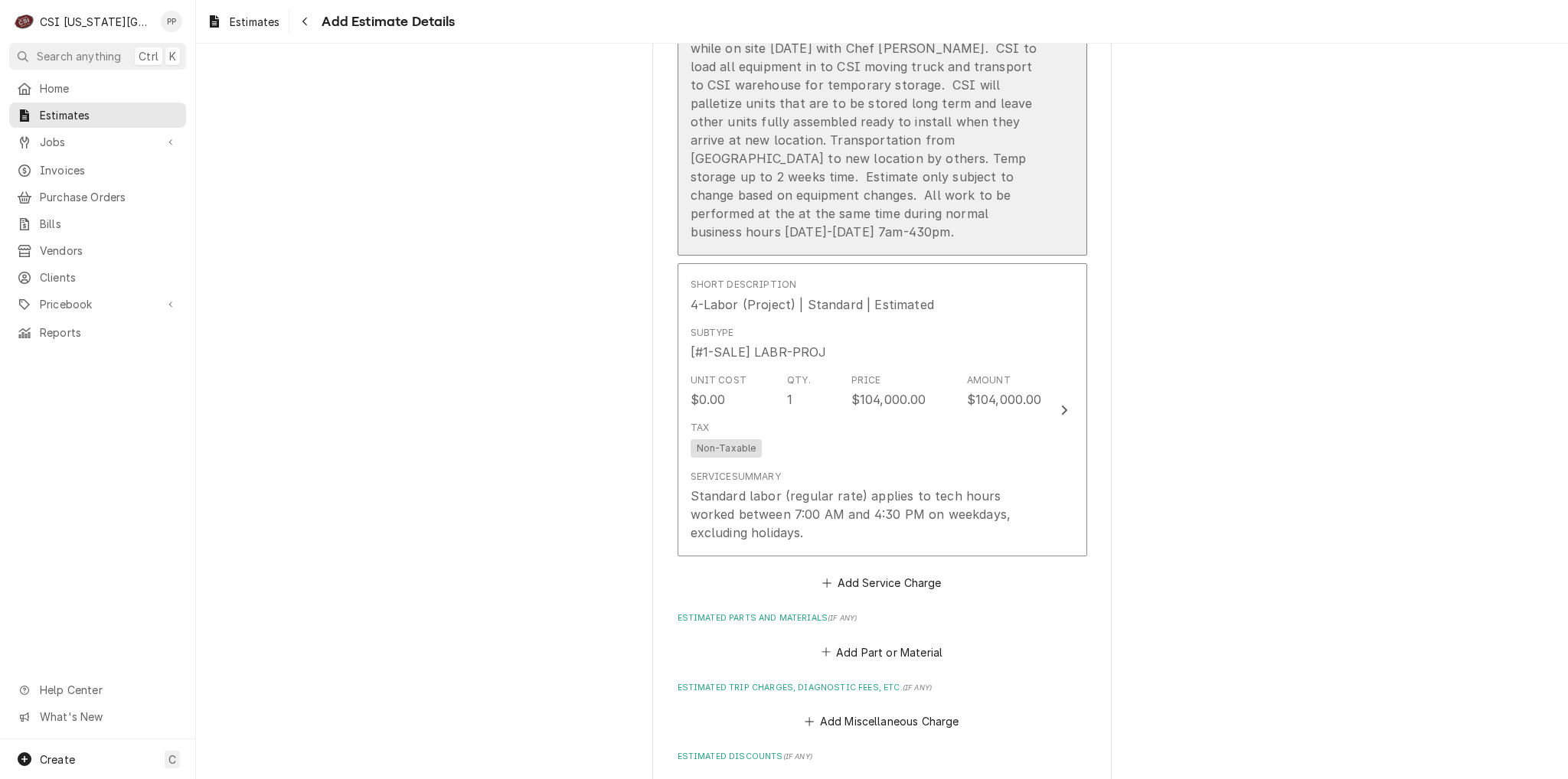
scroll to position [1952, 0]
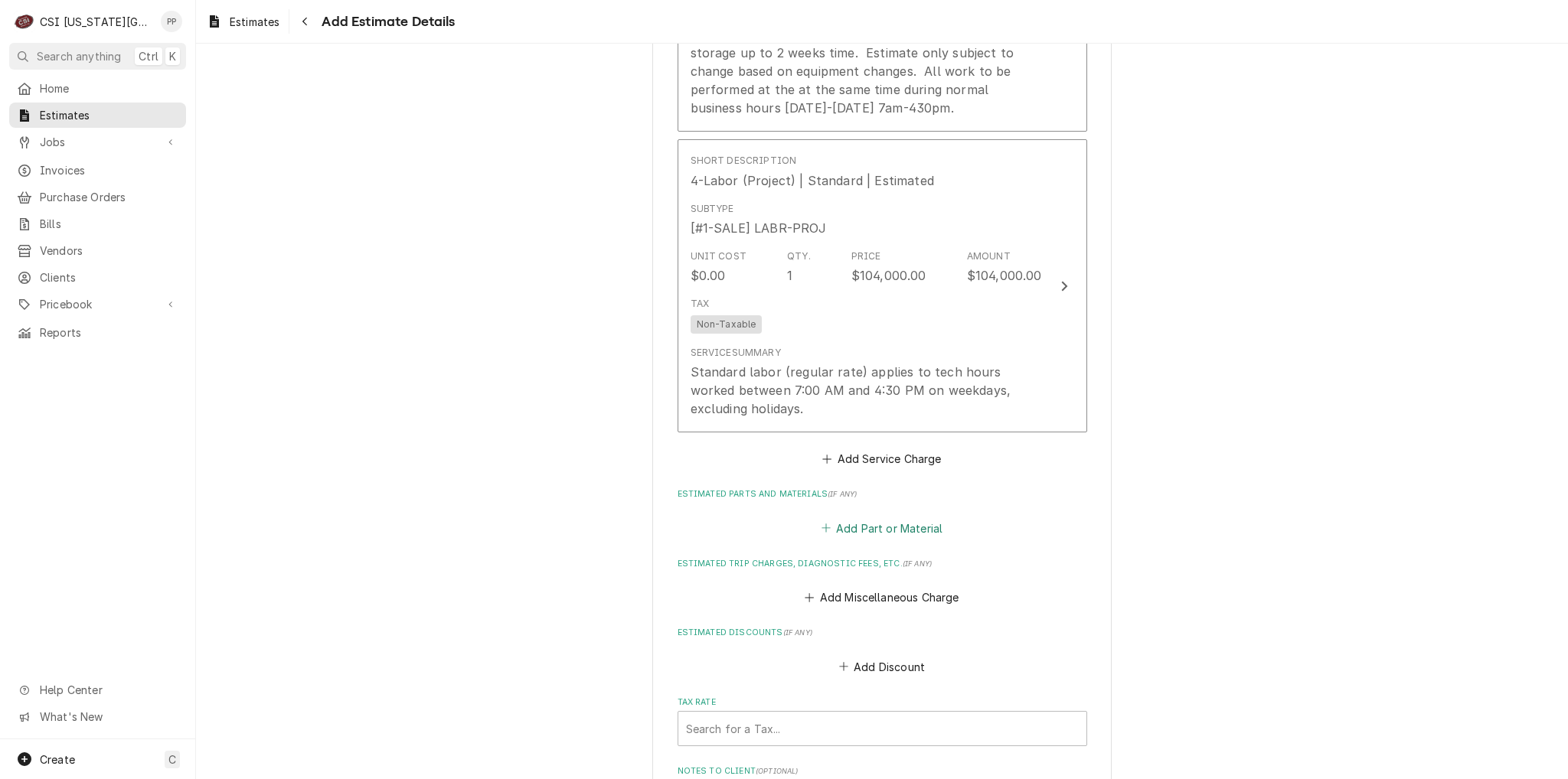
click at [891, 517] on button "Add Part or Material" at bounding box center [881, 528] width 126 height 21
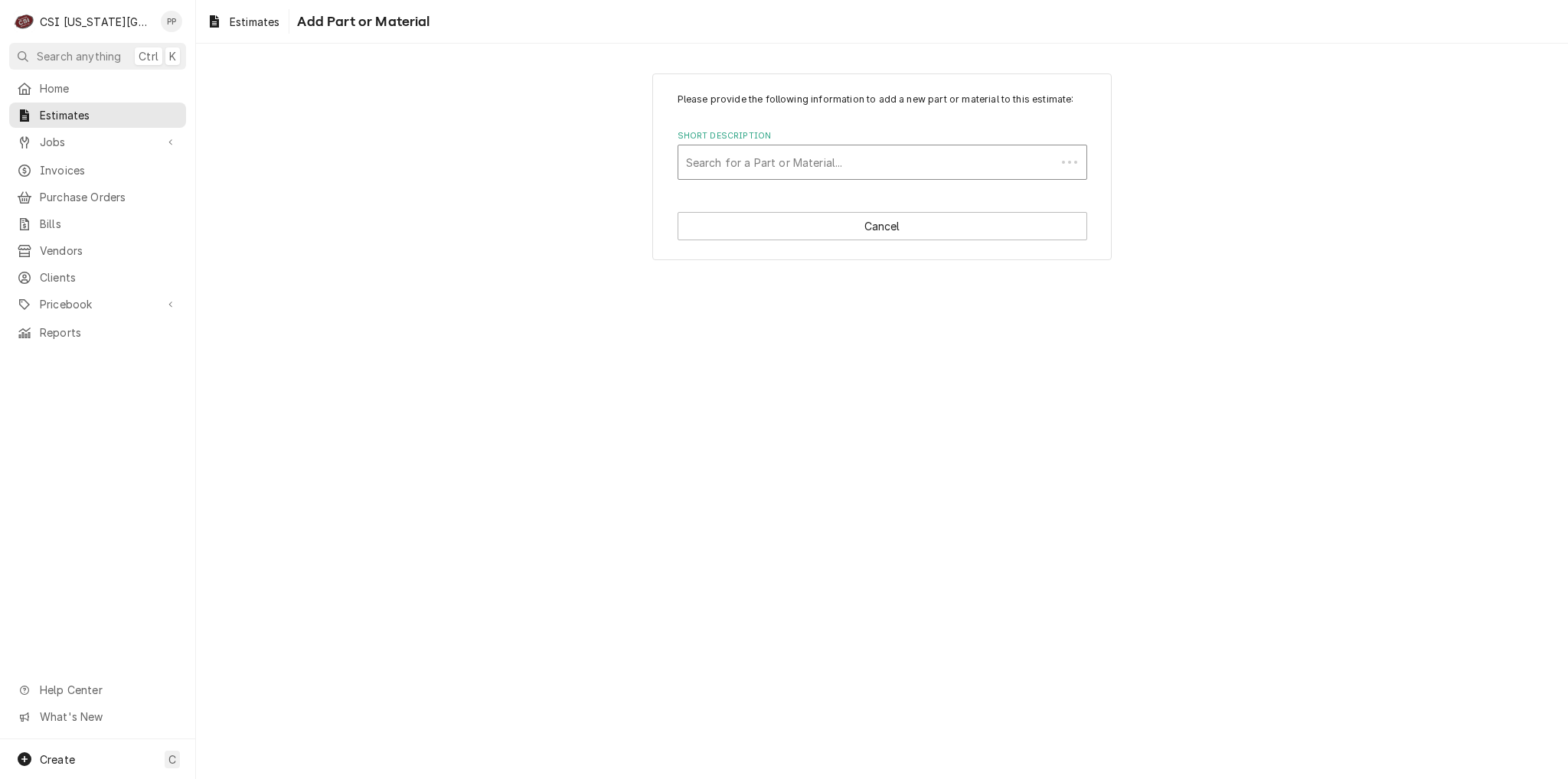
click at [787, 159] on div "Short Description" at bounding box center [866, 162] width 362 height 28
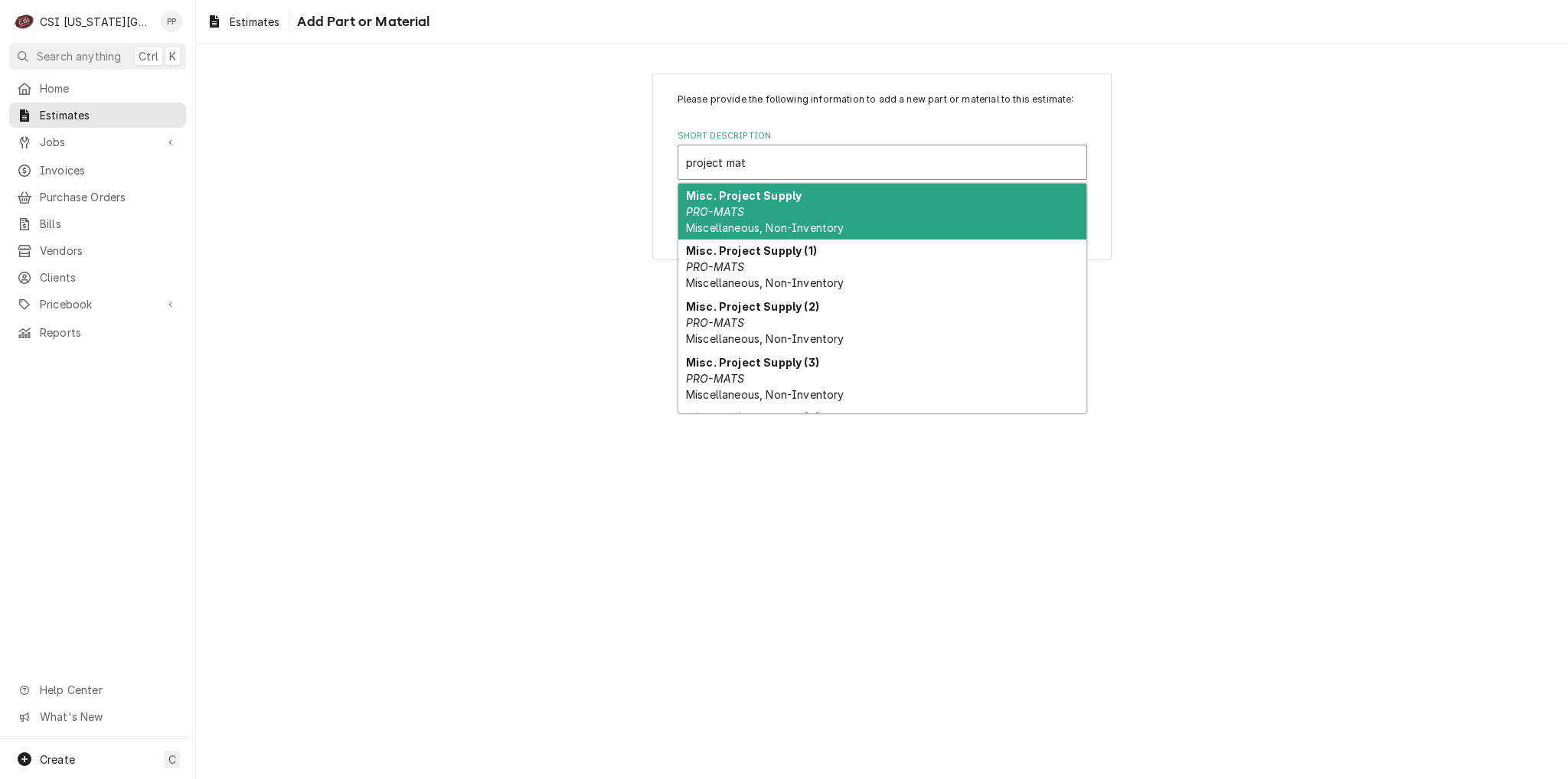
click at [794, 248] on strong "Misc. Project Supply (1)" at bounding box center [751, 250] width 131 height 13
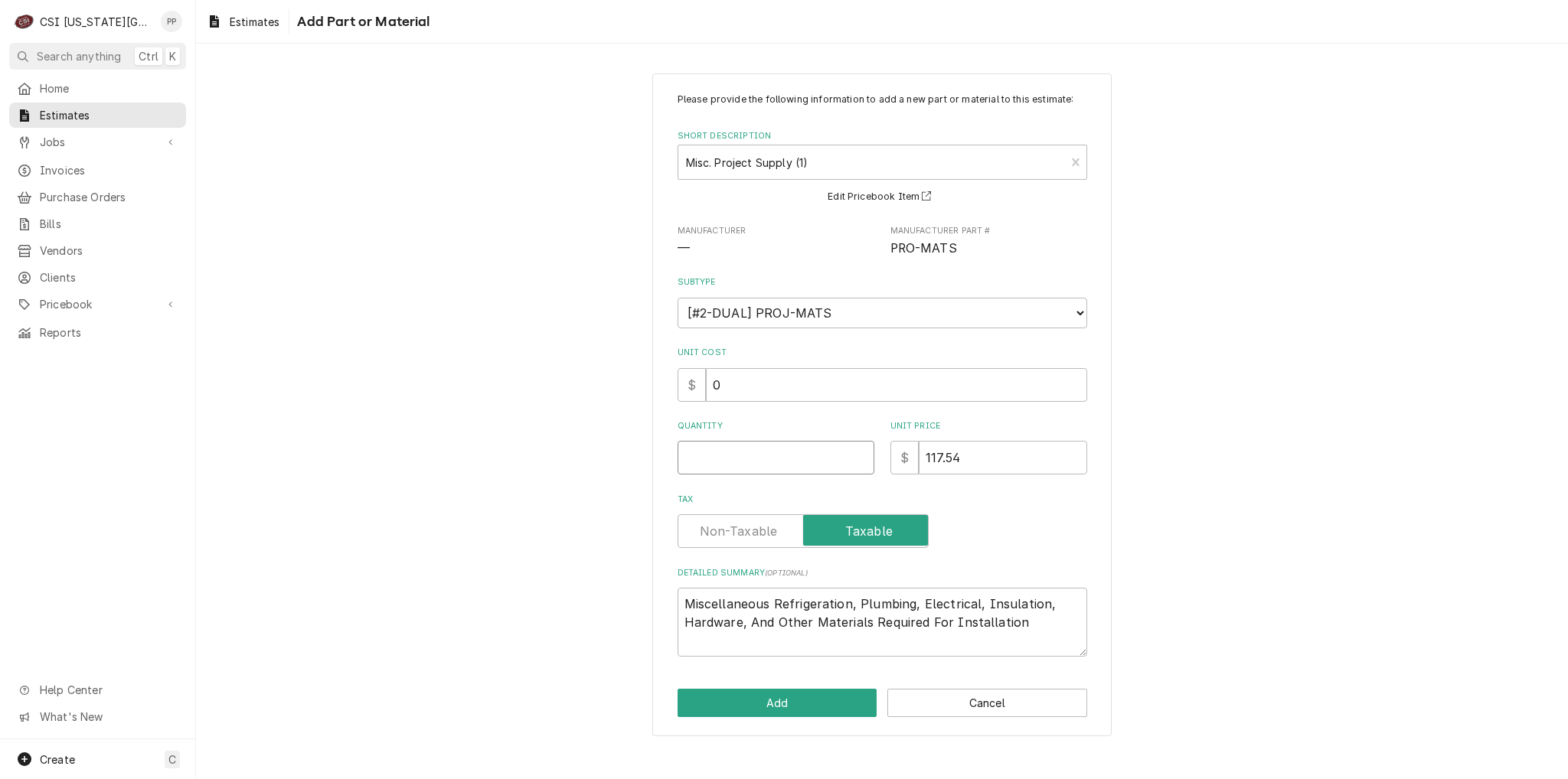
click at [803, 471] on input "Quantity" at bounding box center [776, 458] width 197 height 34
drag, startPoint x: 1035, startPoint y: 625, endPoint x: 773, endPoint y: 592, distance: 264.1
click at [773, 592] on textarea "Miscellaneous Refrigeration, Plumbing, Electrical, Insulation, Hardware, And Ot…" at bounding box center [882, 621] width 410 height 69
drag, startPoint x: 963, startPoint y: 450, endPoint x: 906, endPoint y: 467, distance: 59.5
click at [911, 466] on div "$ 200" at bounding box center [988, 458] width 197 height 34
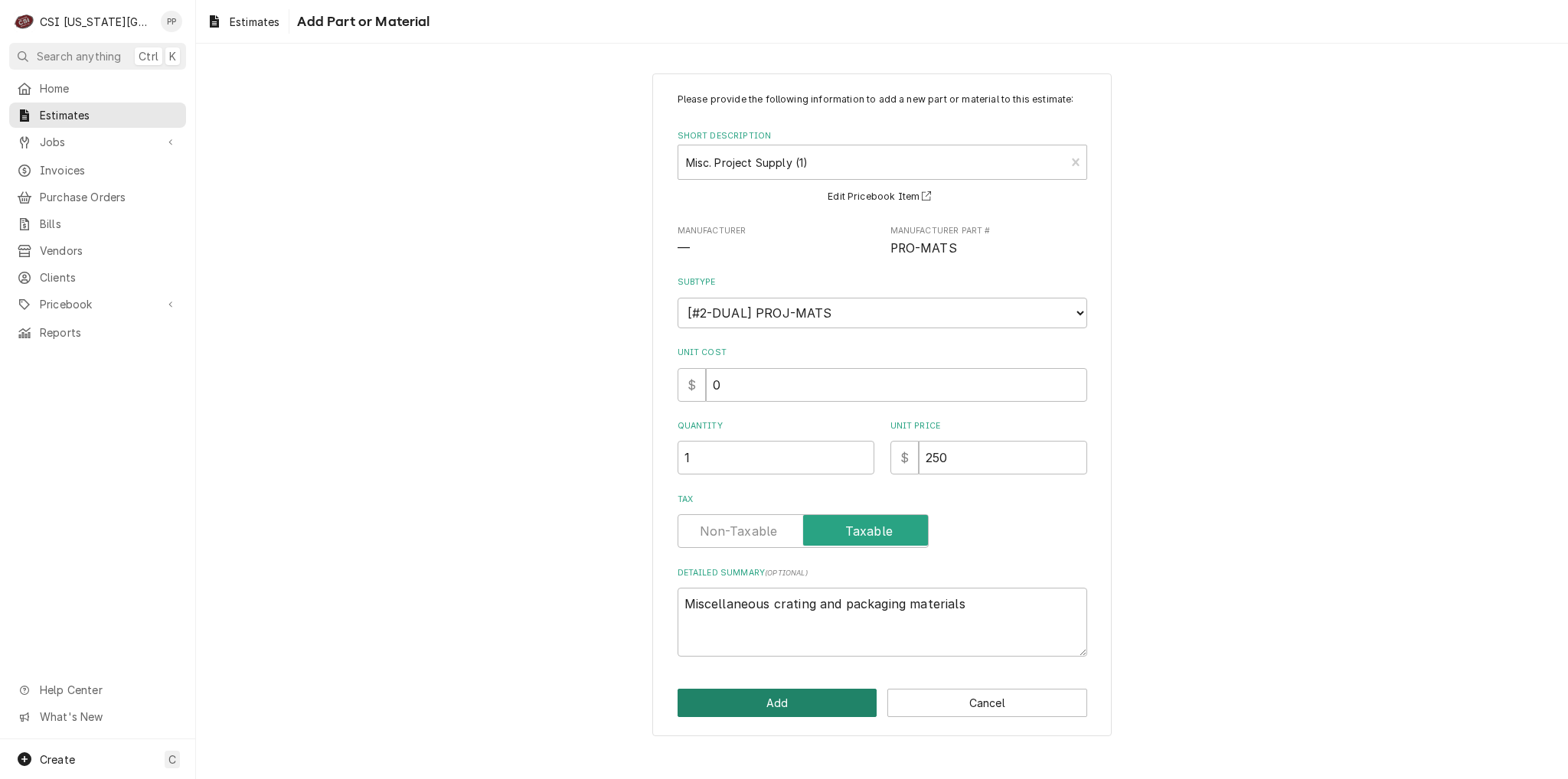
click at [787, 703] on button "Add" at bounding box center [777, 703] width 199 height 28
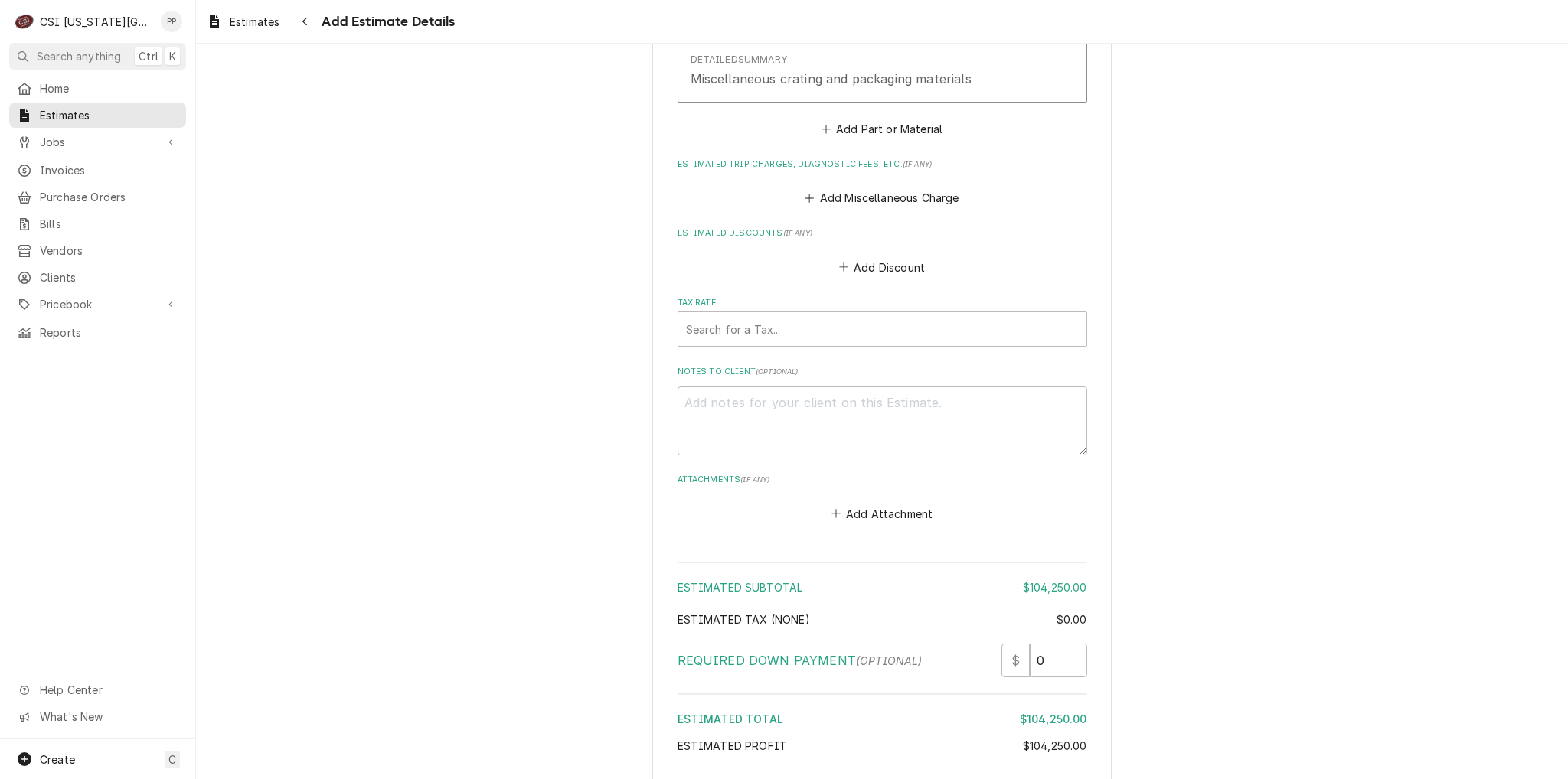
scroll to position [2670, 0]
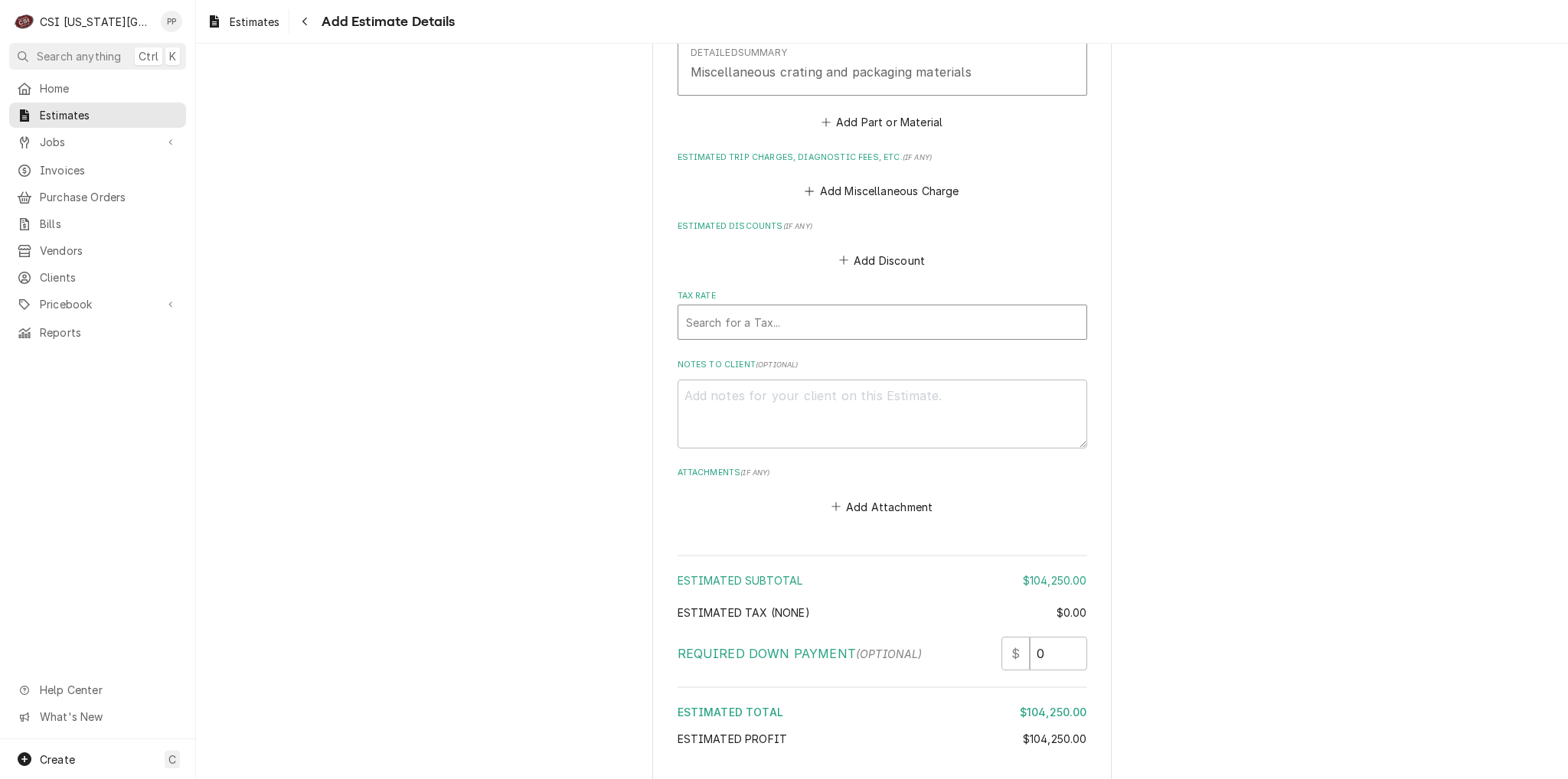
click at [756, 309] on div "Tax Rate" at bounding box center [881, 322] width 393 height 28
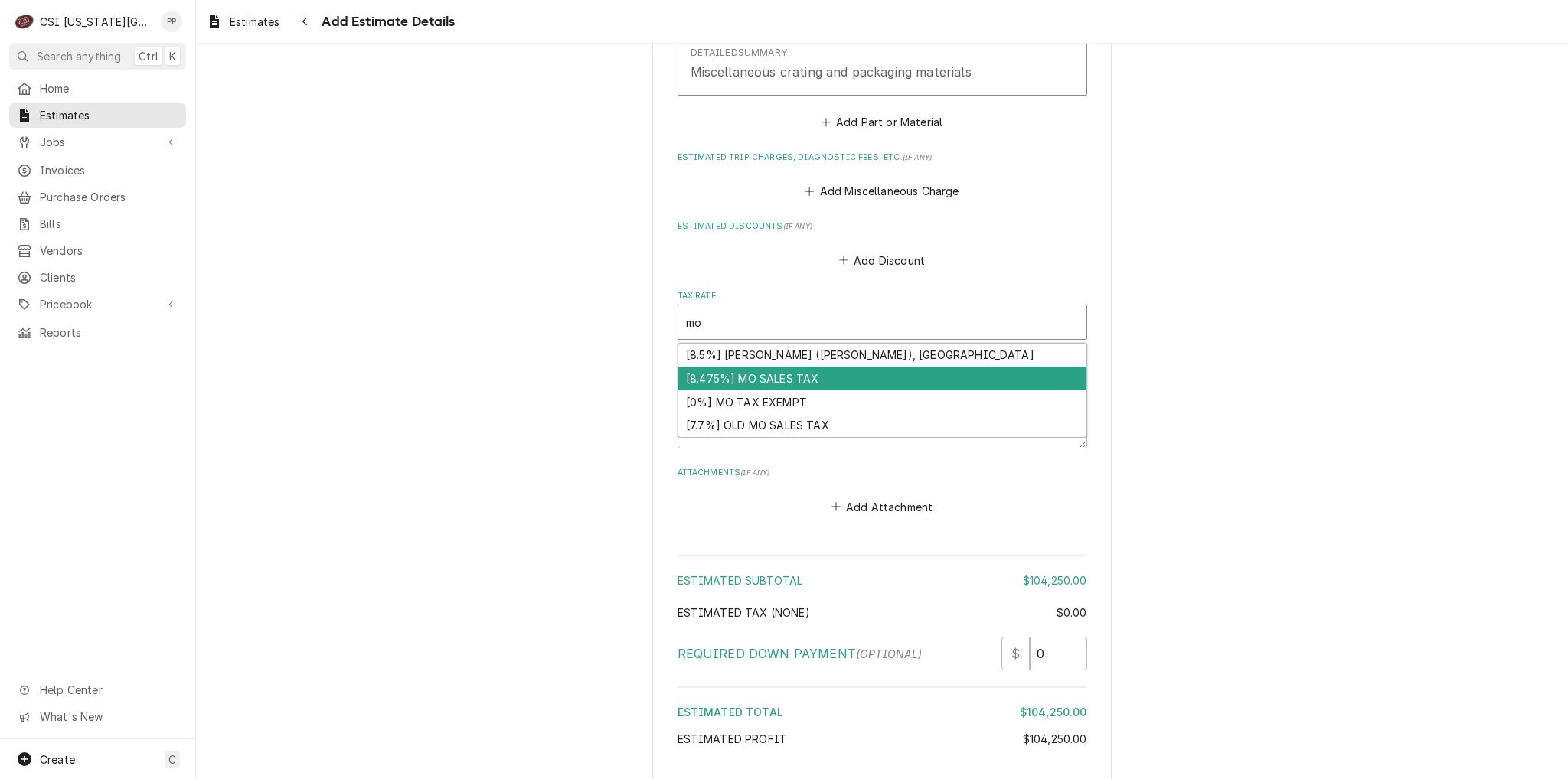
click at [760, 367] on div "[8.475%] MO SALES TAX" at bounding box center [882, 378] width 408 height 24
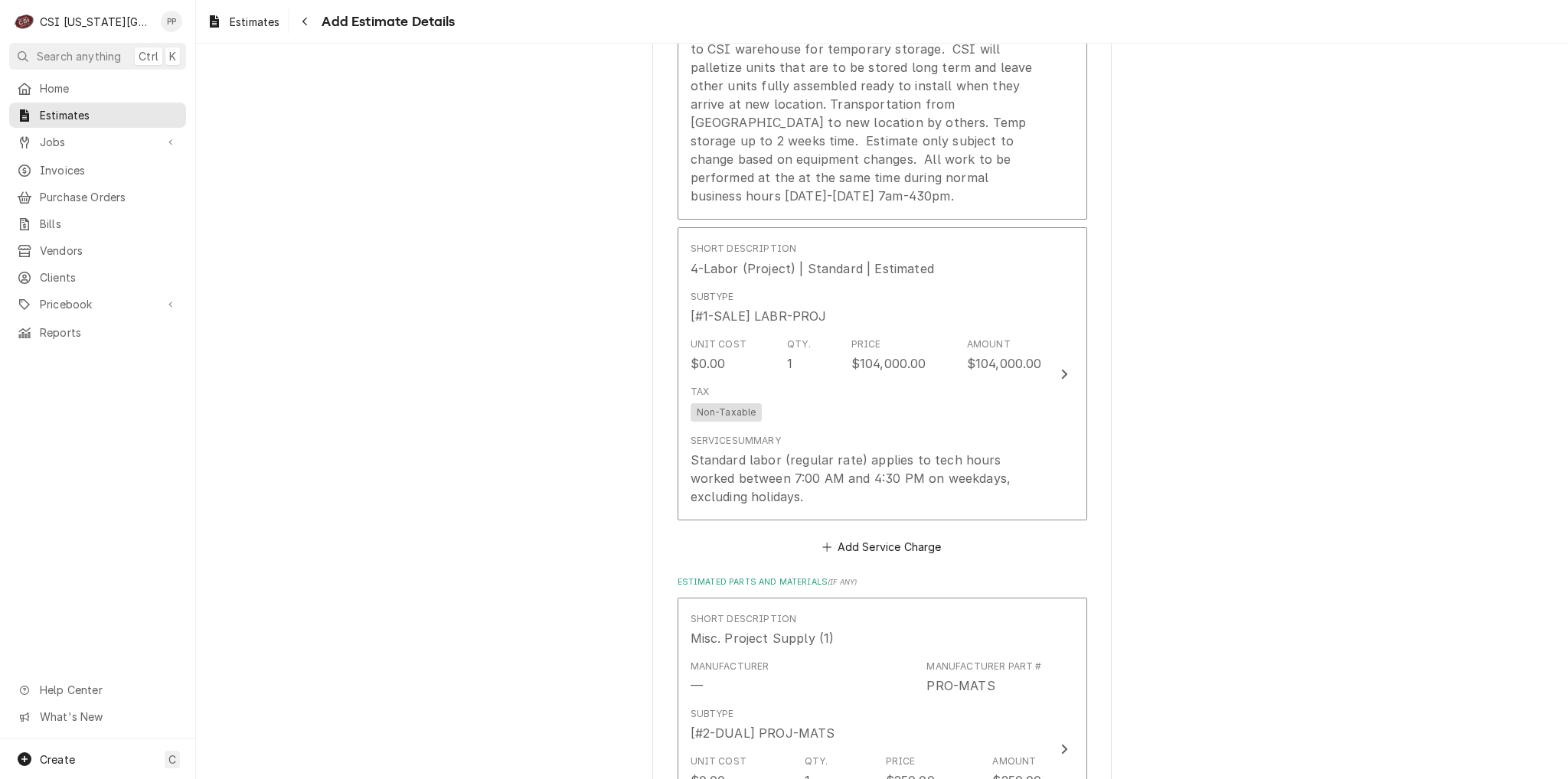
scroll to position [1788, 0]
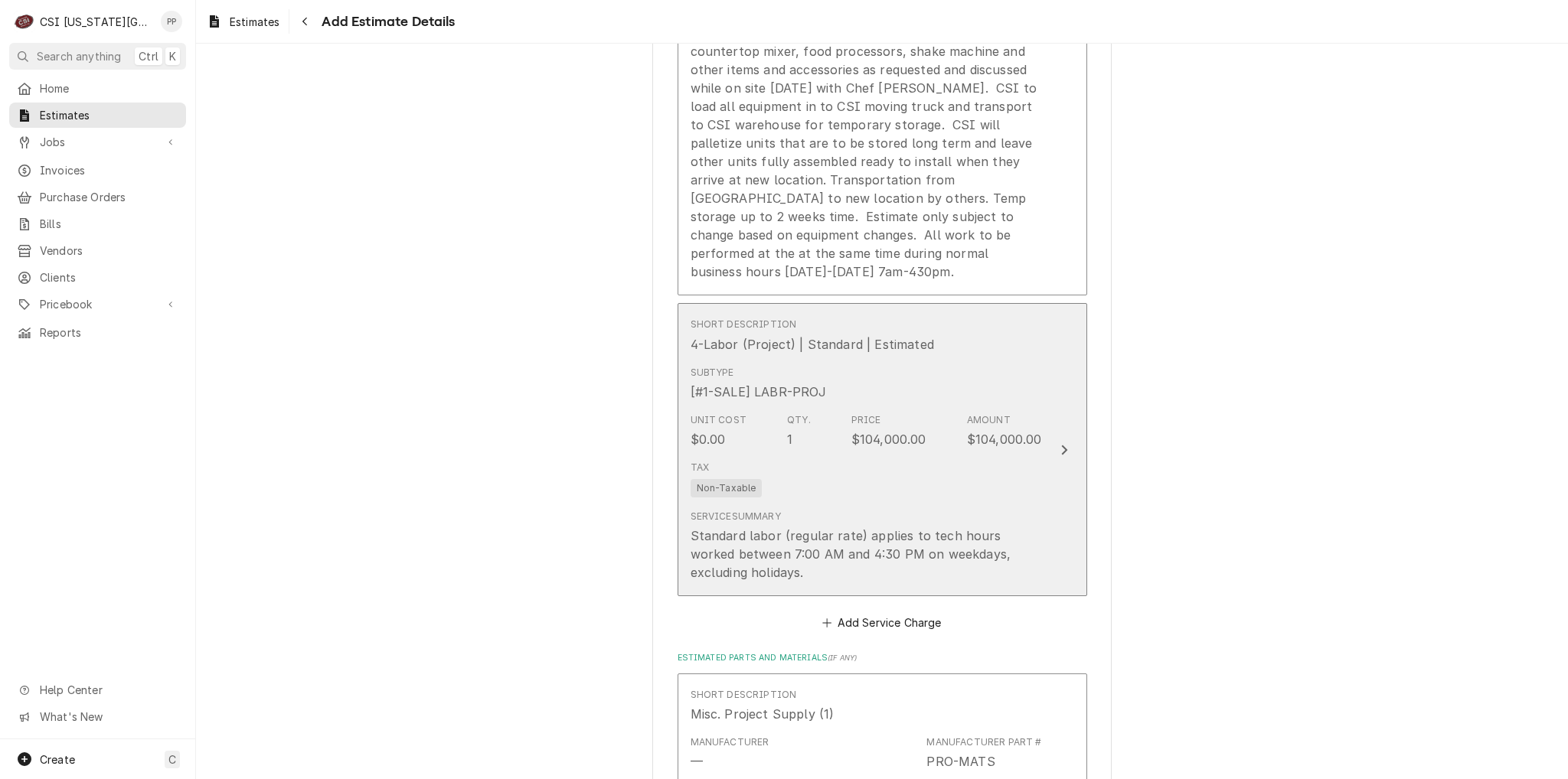
click at [932, 460] on div "Tax Non-Taxable" at bounding box center [866, 479] width 352 height 49
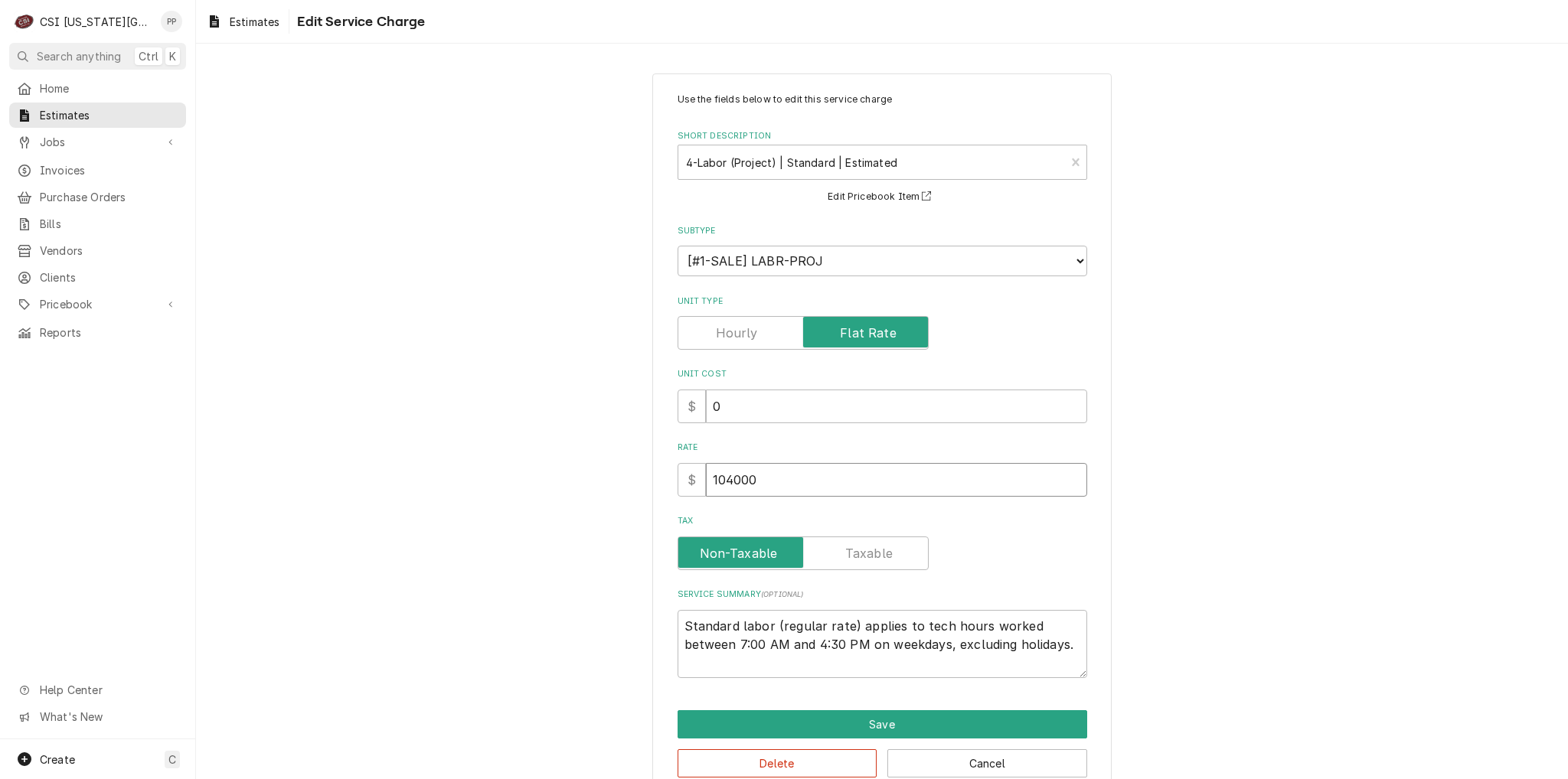
click at [765, 484] on input "104000" at bounding box center [897, 480] width 381 height 34
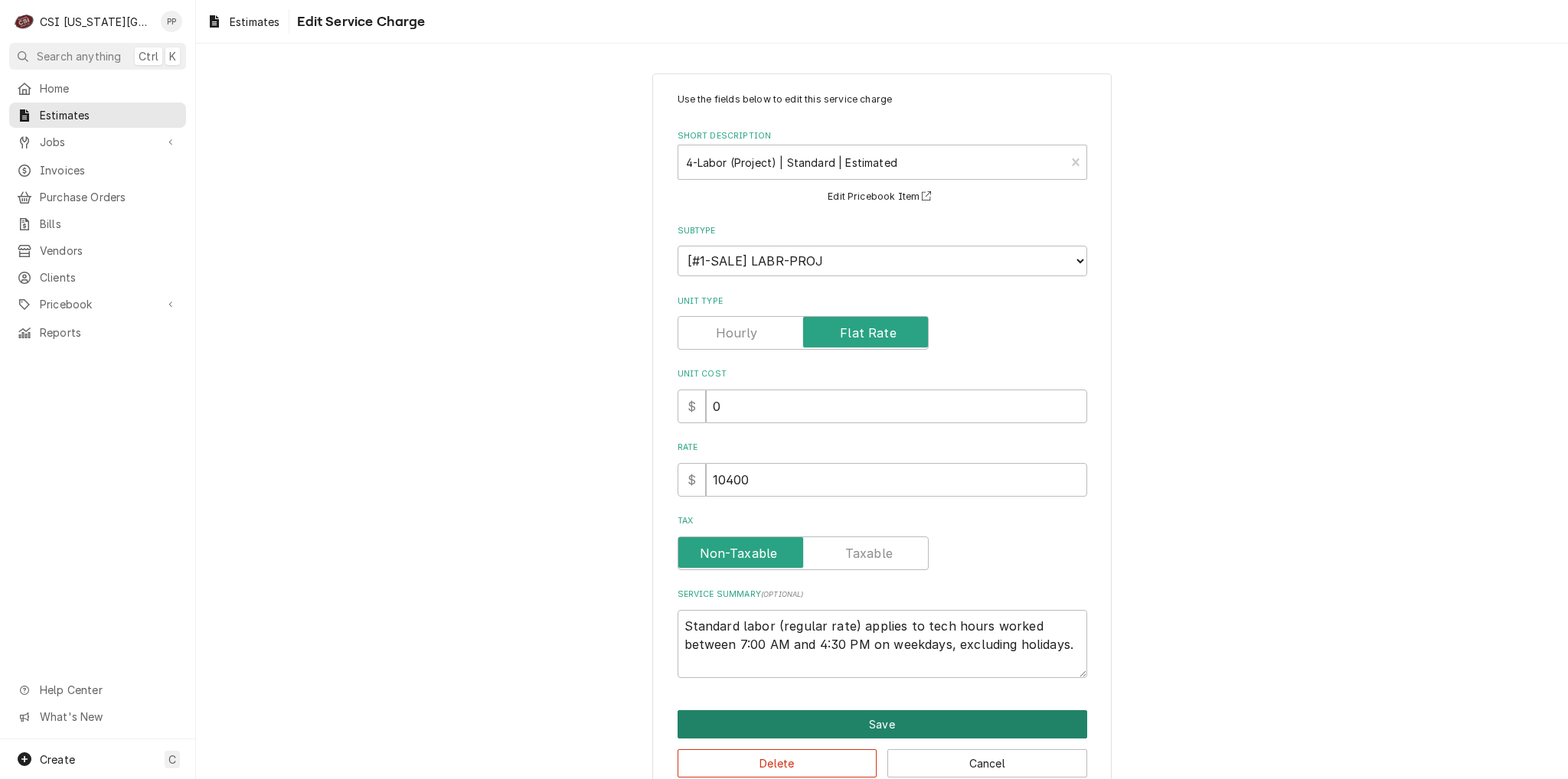
click at [857, 718] on button "Save" at bounding box center [882, 725] width 410 height 28
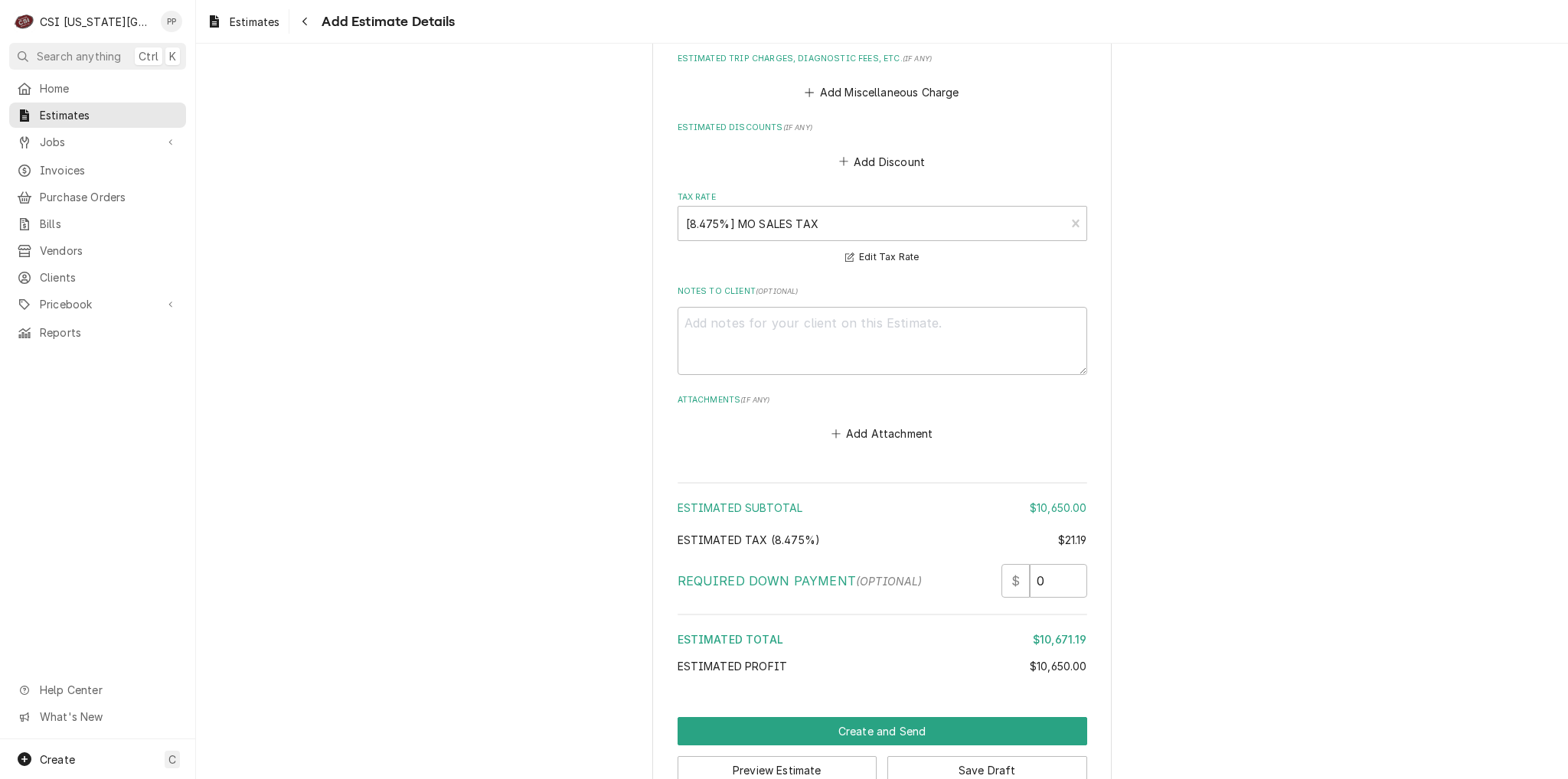
scroll to position [2783, 0]
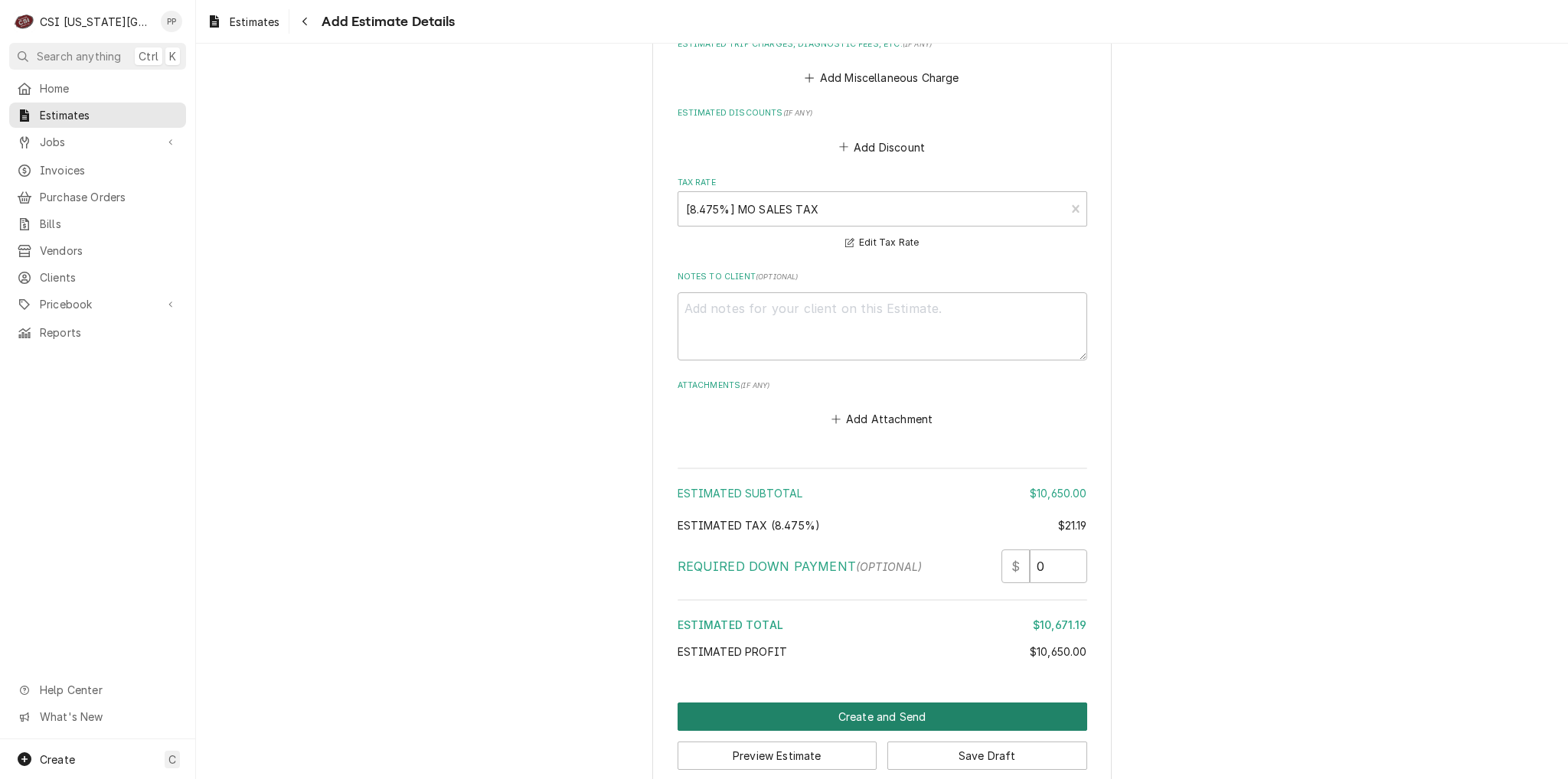
click at [879, 702] on button "Create and Send" at bounding box center [882, 717] width 410 height 28
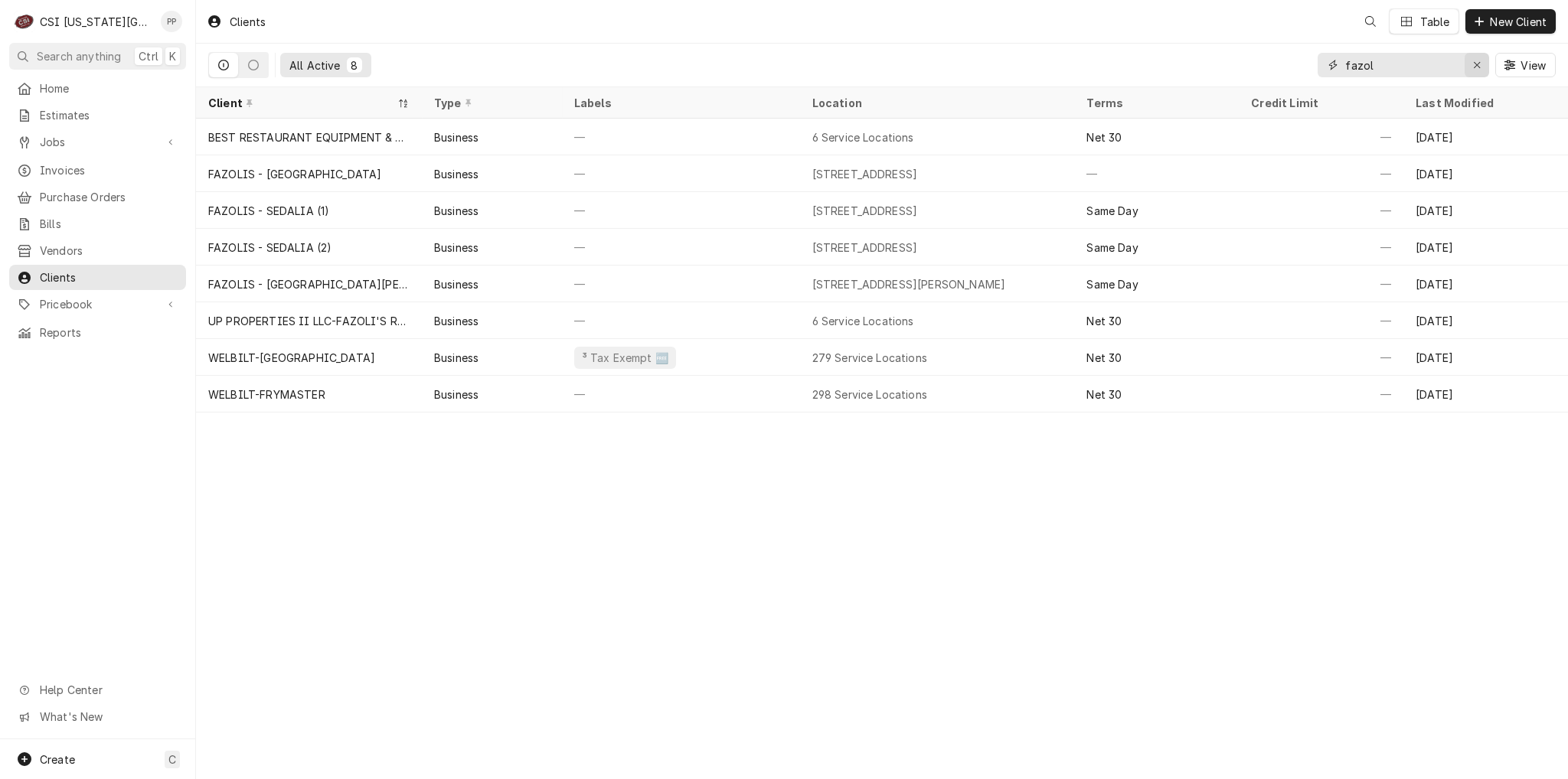
click at [1479, 60] on icon "Erase input" at bounding box center [1476, 65] width 8 height 11
click at [1424, 59] on input "Dynamic Content Wrapper" at bounding box center [1402, 65] width 115 height 25
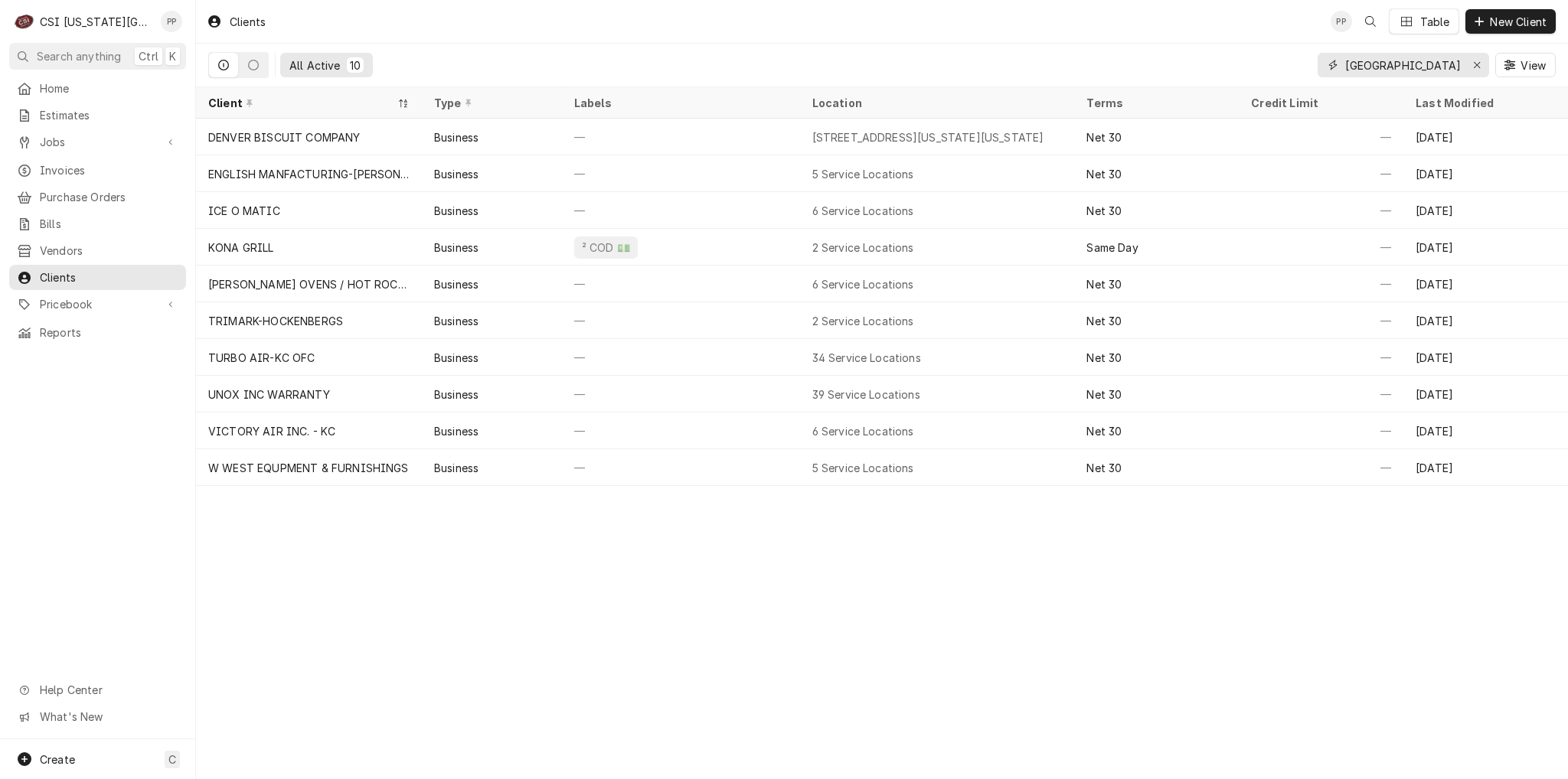
type input "[GEOGRAPHIC_DATA]"
click at [824, 708] on div "Clients PP Table New Client All Active 10 [GEOGRAPHIC_DATA] View Client Type La…" at bounding box center [881, 389] width 1372 height 779
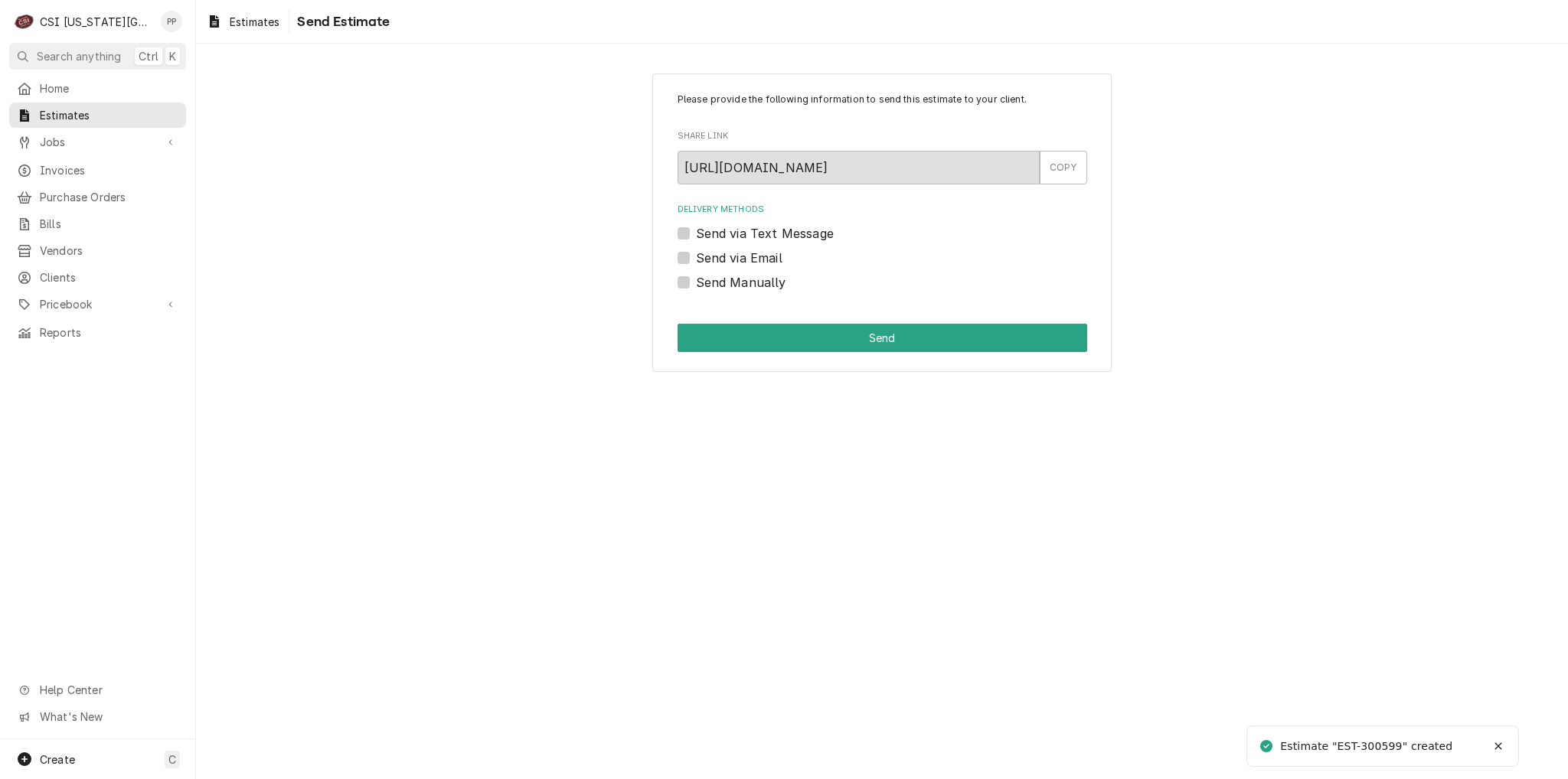
click at [696, 257] on label "Send via Email" at bounding box center [739, 257] width 86 height 19
click at [696, 257] on input "Send via Email" at bounding box center [901, 265] width 410 height 34
checkbox input "true"
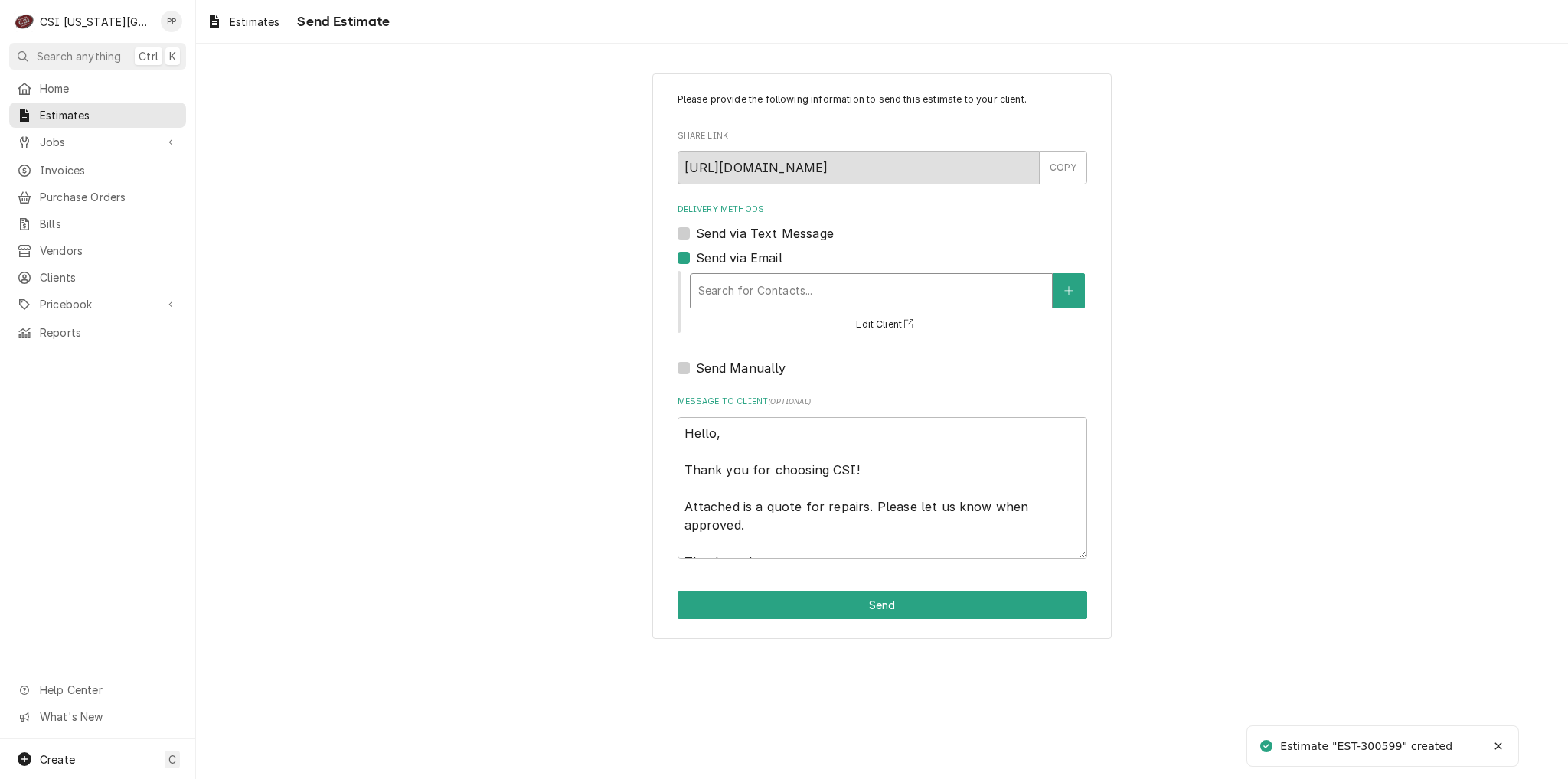
click at [711, 287] on div "Delivery Methods" at bounding box center [871, 290] width 346 height 28
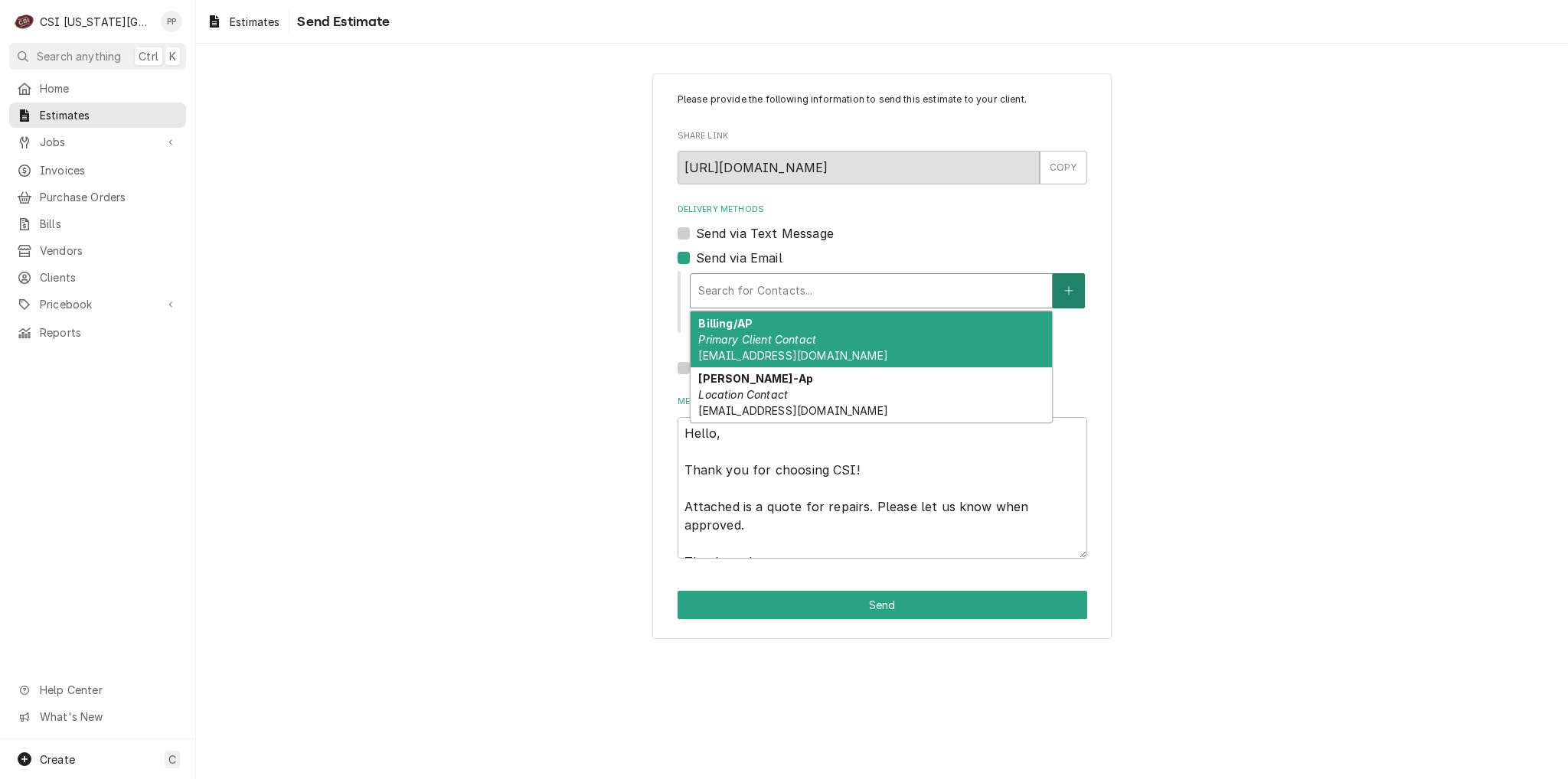
click at [1072, 287] on icon "Create New Contact" at bounding box center [1068, 291] width 9 height 11
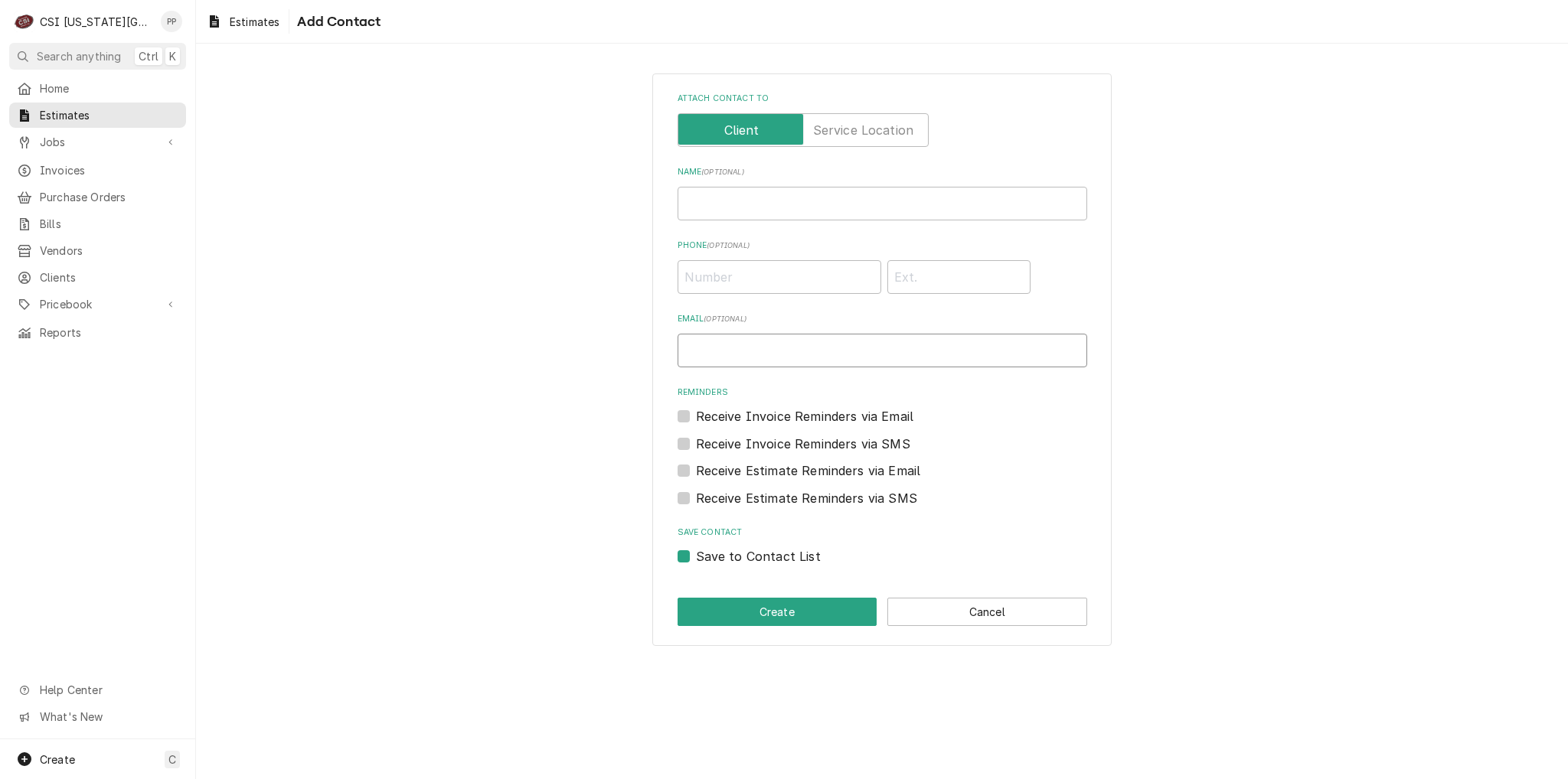
click at [802, 352] on input "Email ( optional )" at bounding box center [882, 351] width 410 height 34
type input "[EMAIL_ADDRESS][DOMAIN_NAME]"
click at [792, 607] on button "Create" at bounding box center [777, 613] width 199 height 28
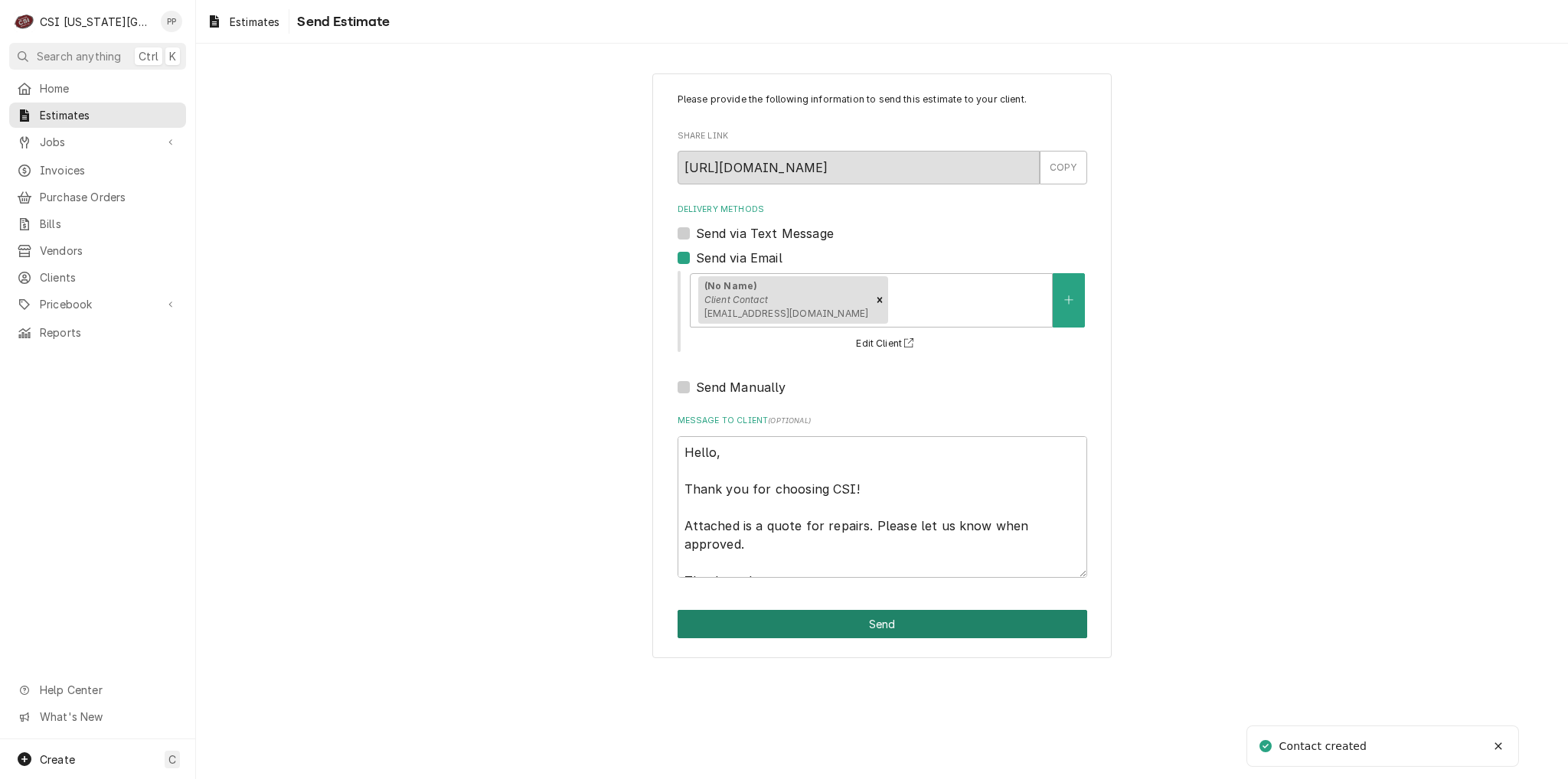
click at [846, 621] on button "Send" at bounding box center [882, 624] width 410 height 28
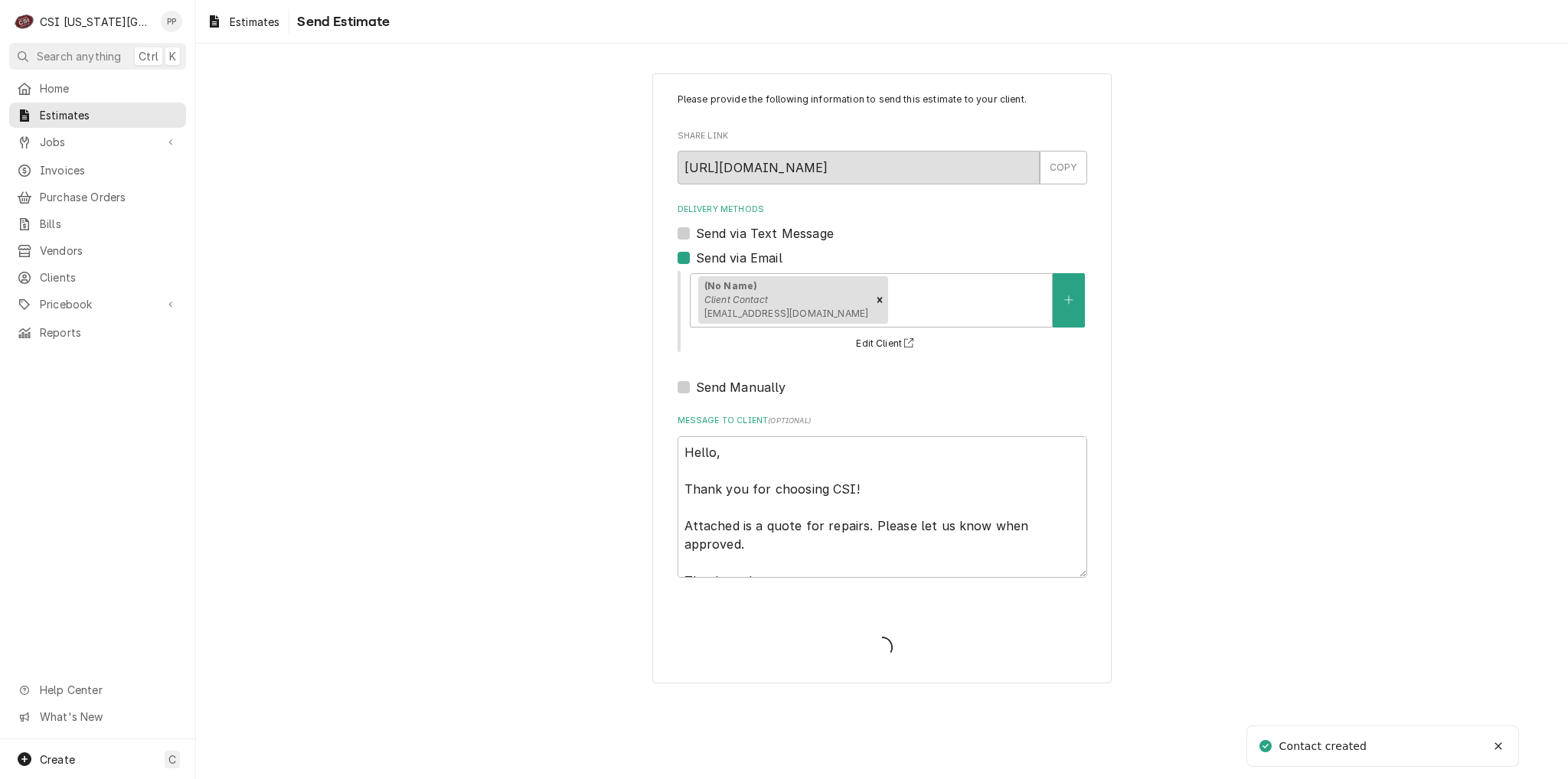
type textarea "x"
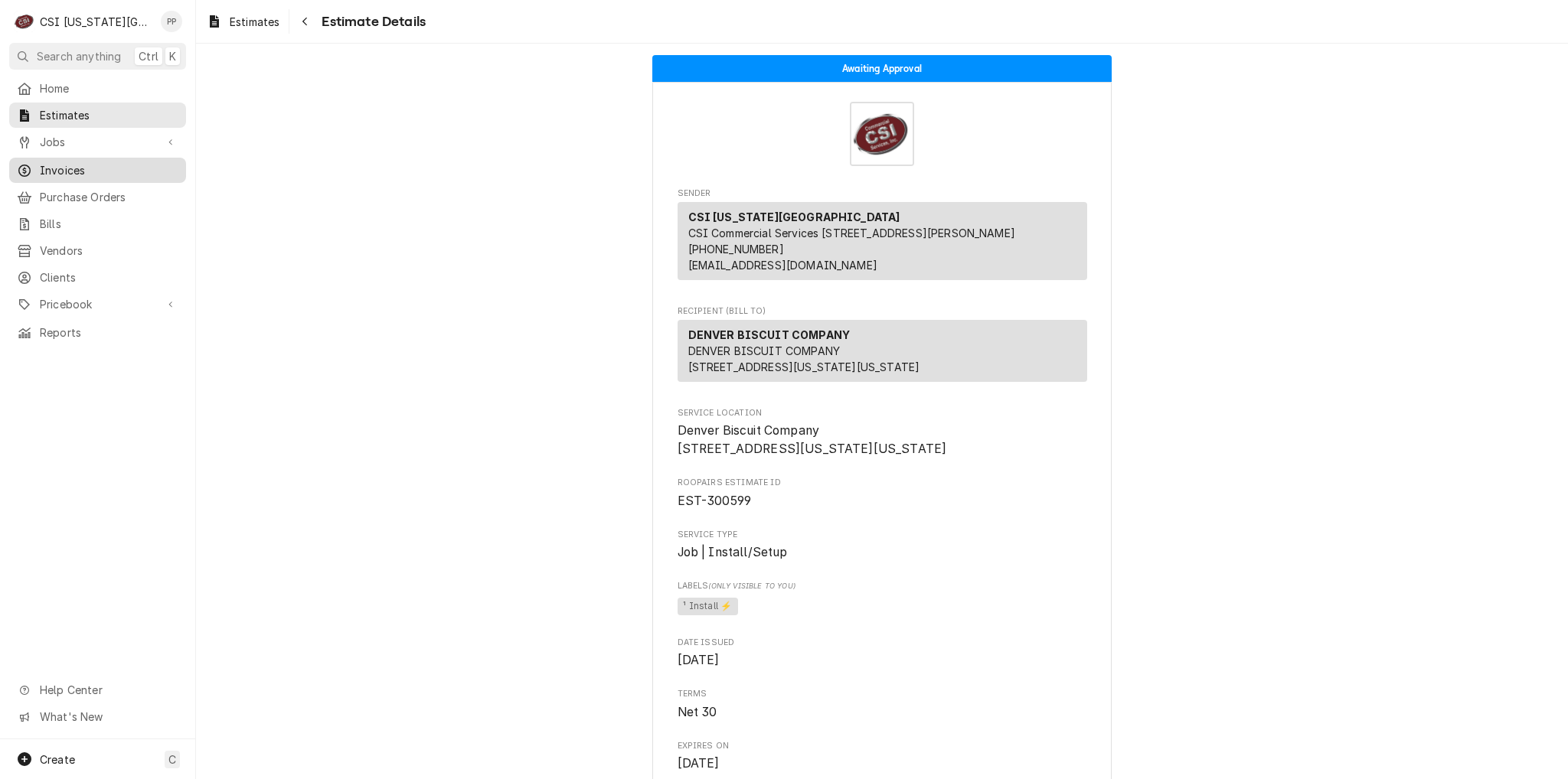
click at [85, 169] on span "Invoices" at bounding box center [110, 170] width 139 height 16
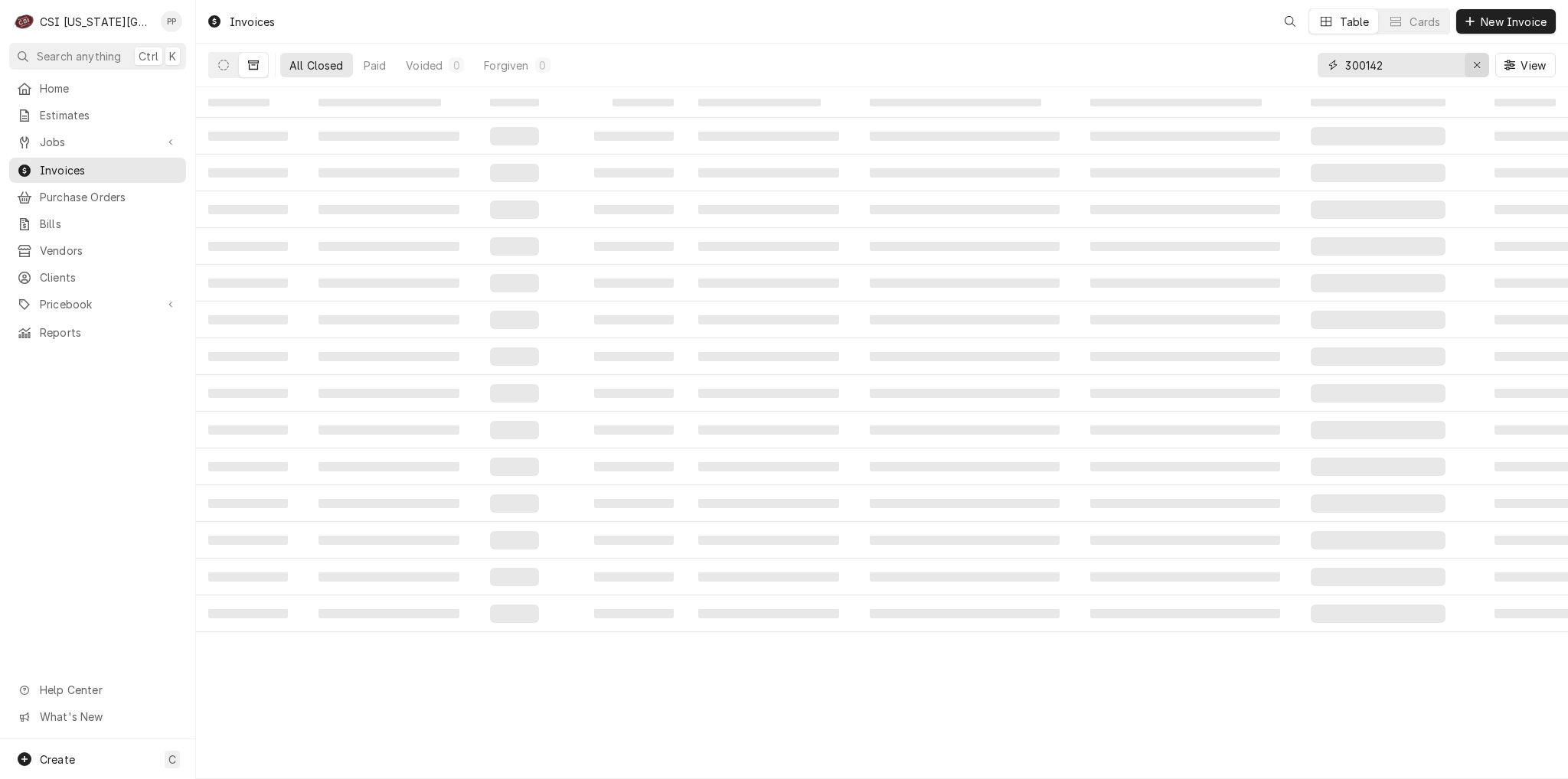
click at [1478, 63] on icon "Erase input" at bounding box center [1476, 65] width 6 height 6
click at [1421, 69] on input "Dynamic Content Wrapper" at bounding box center [1418, 65] width 144 height 25
click at [1393, 64] on input "Dynamic Content Wrapper" at bounding box center [1413, 65] width 136 height 25
type input "fox hill"
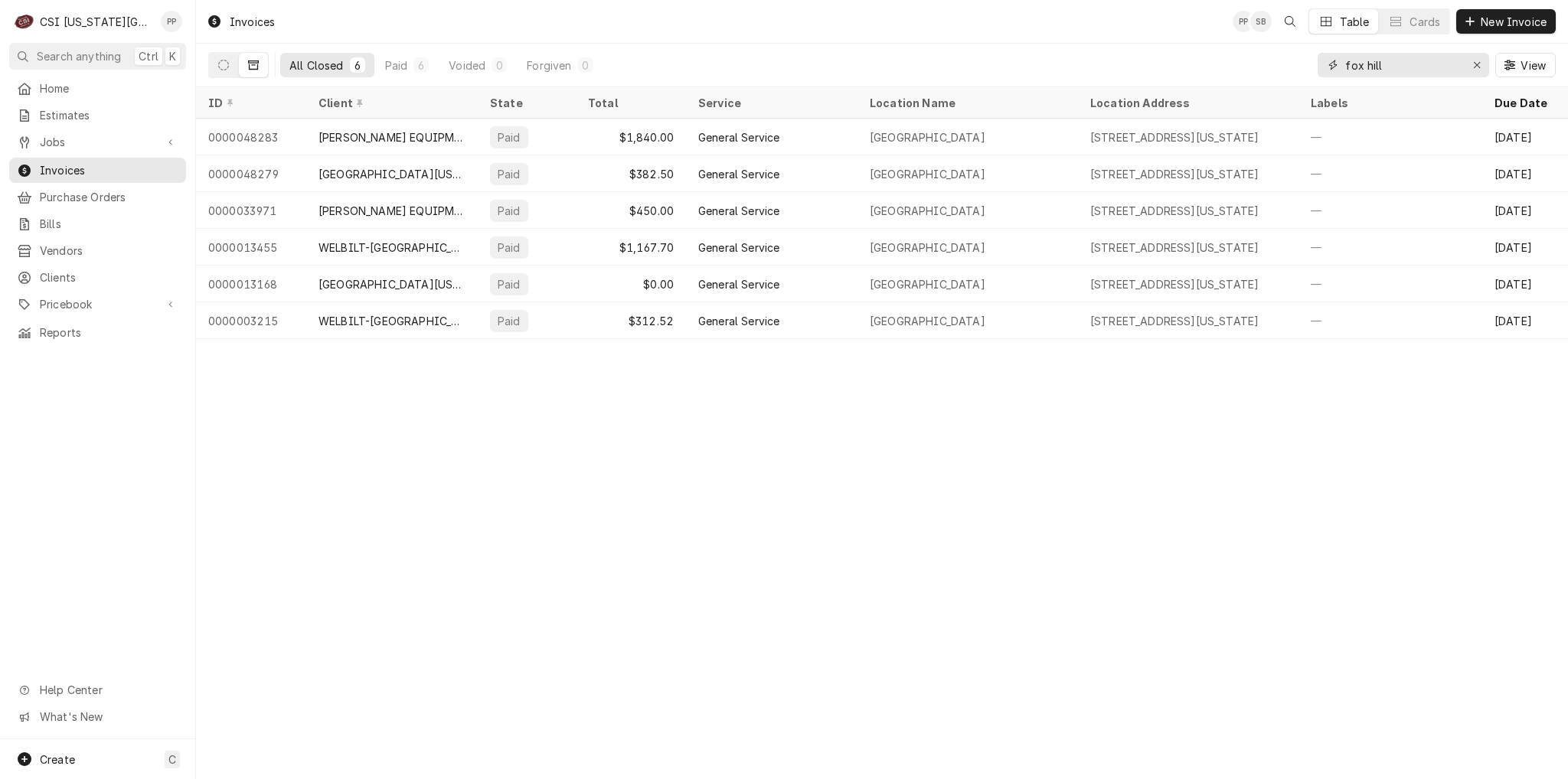
drag, startPoint x: 1320, startPoint y: 71, endPoint x: 1352, endPoint y: 77, distance: 32.6
click at [1295, 71] on div "All Closed 6 Paid 6 Voided 0 Forgiven 0 fox hill View" at bounding box center [881, 65] width 1347 height 43
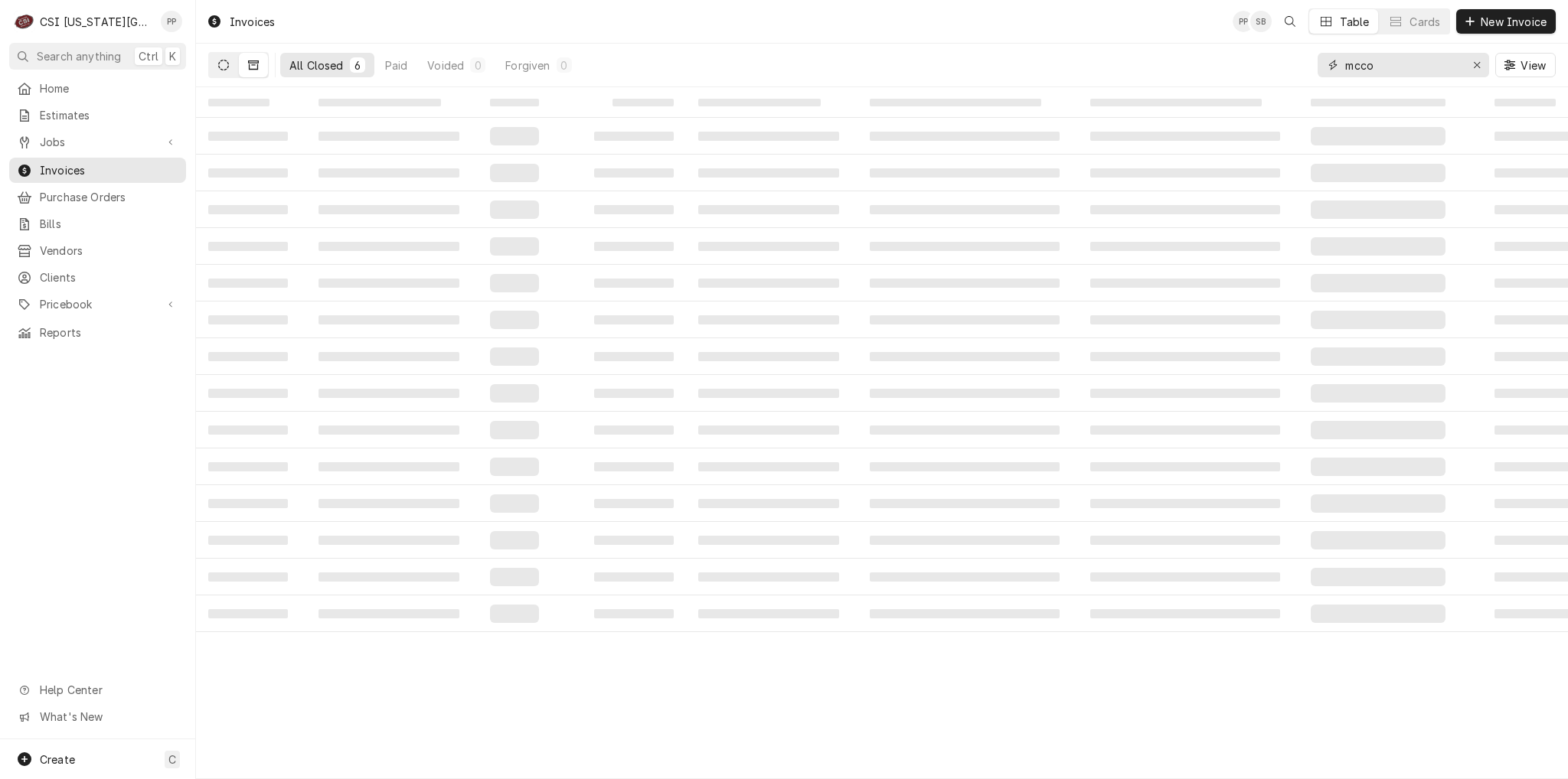
type input "mcco"
click at [223, 69] on icon "Dynamic Content Wrapper" at bounding box center [223, 65] width 11 height 11
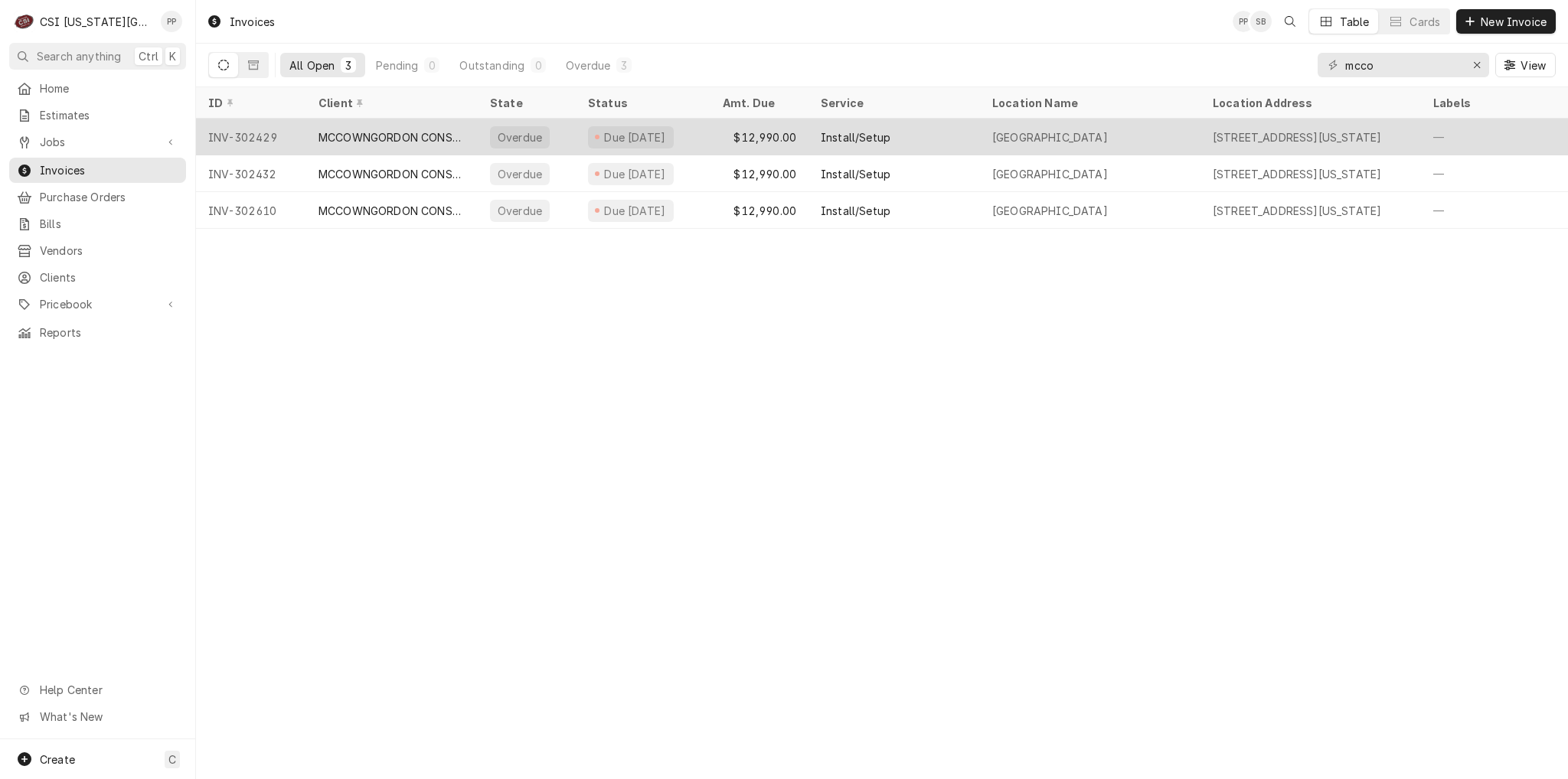
click at [784, 133] on div "$12,990.00" at bounding box center [760, 136] width 98 height 37
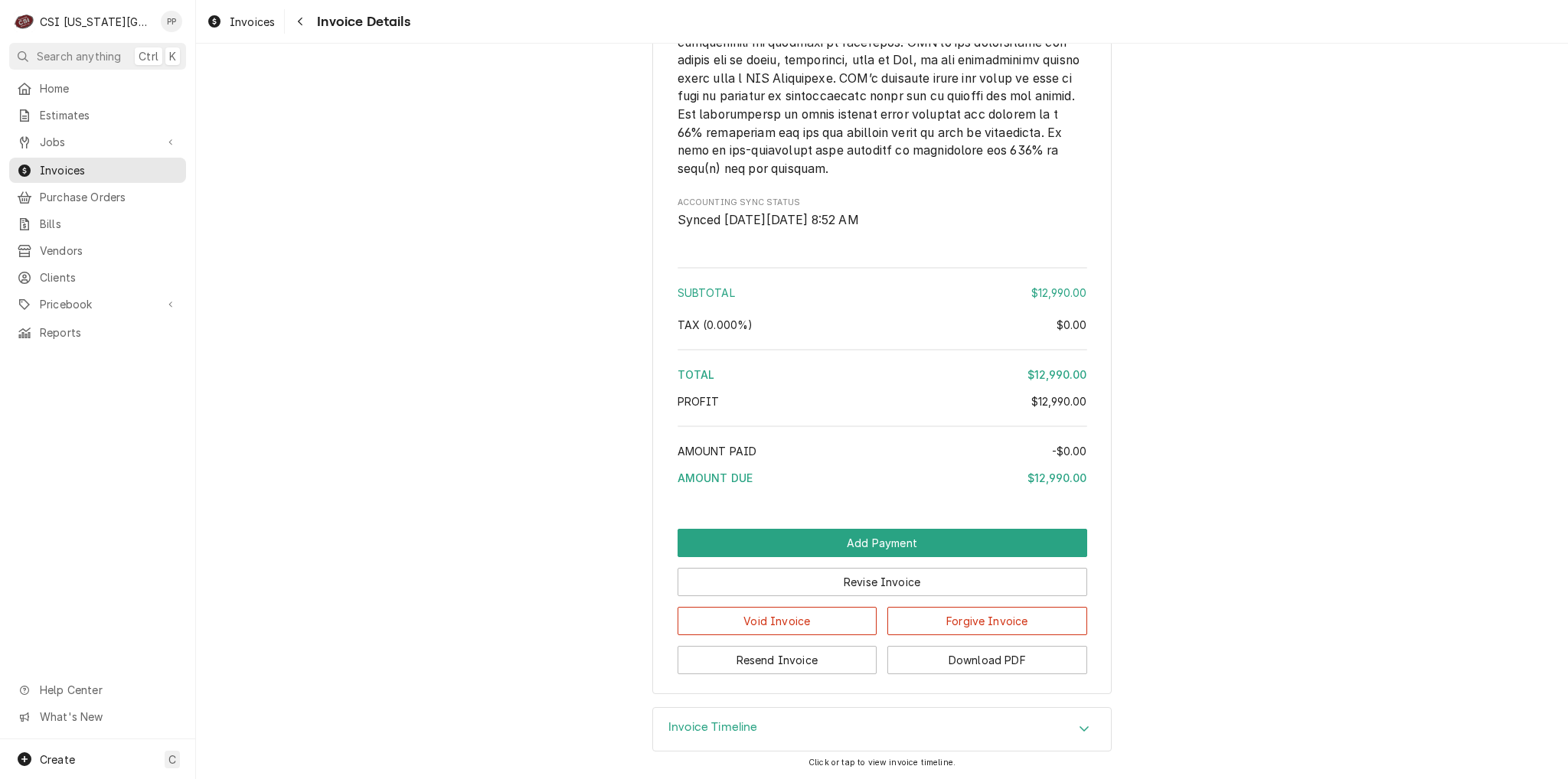
scroll to position [2340, 0]
click at [899, 587] on button "Revise Invoice" at bounding box center [882, 582] width 410 height 28
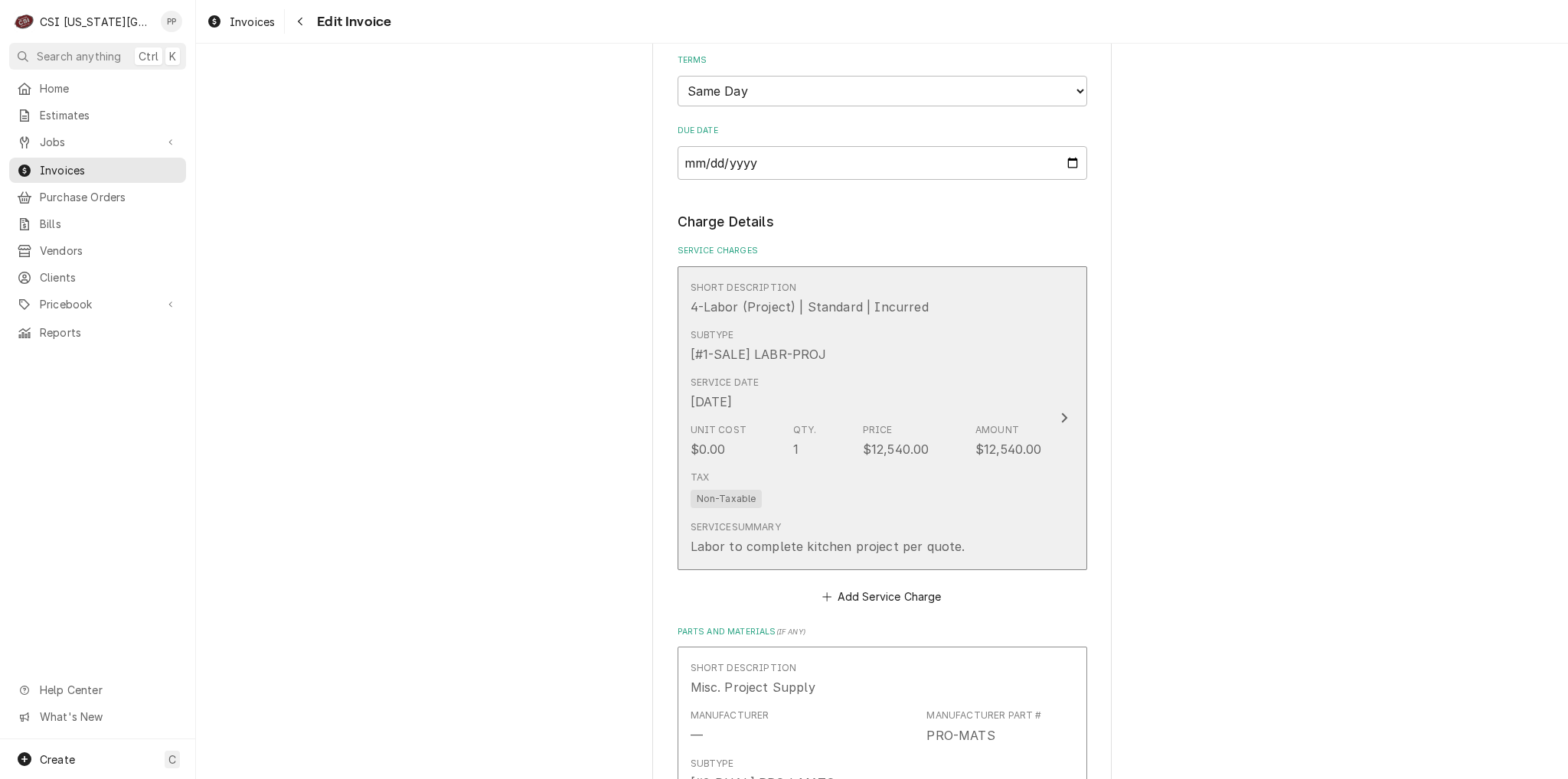
scroll to position [1225, 0]
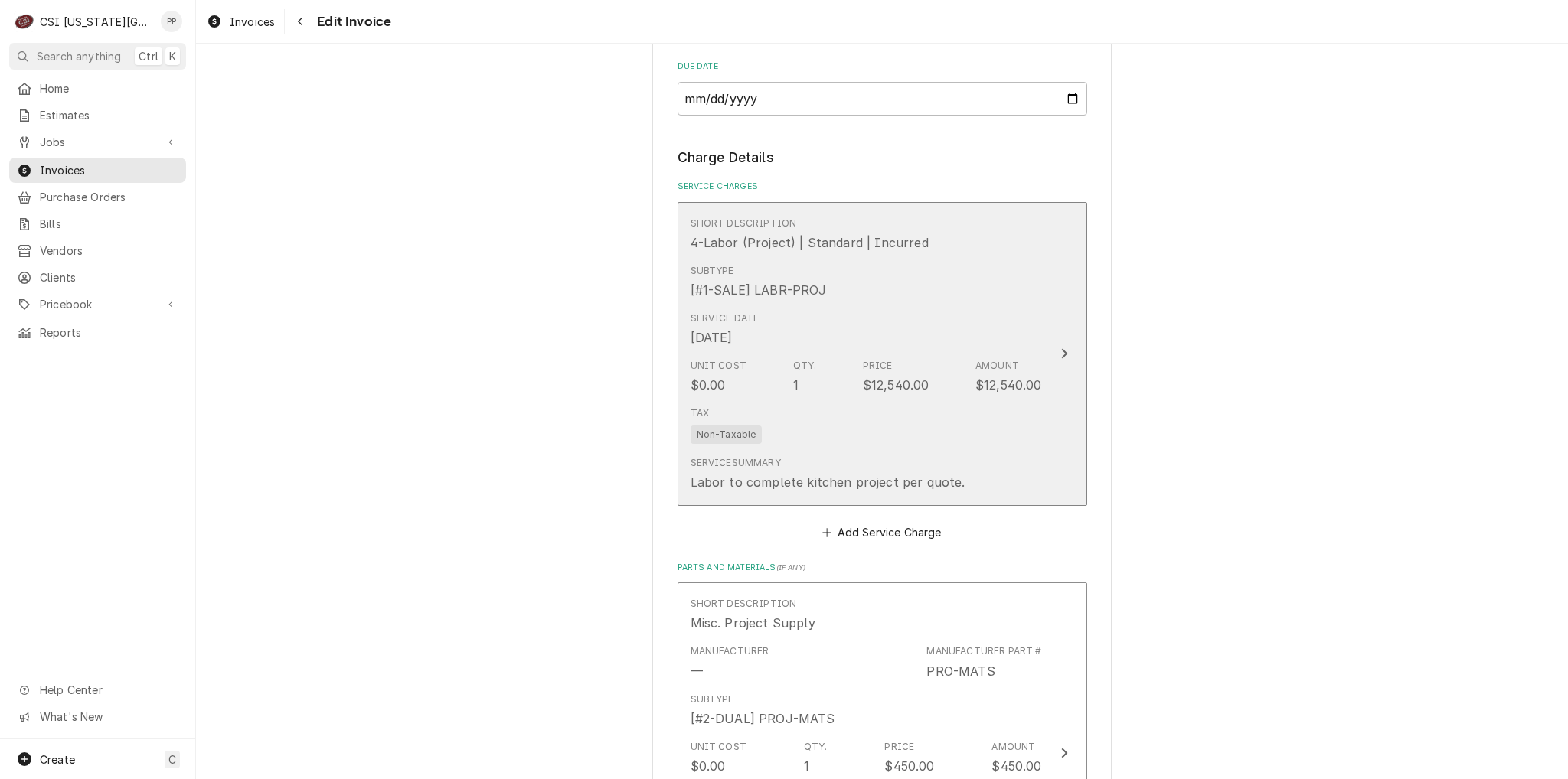
click at [992, 453] on div "Service Summary Labor to complete kitchen project per quote." at bounding box center [866, 474] width 352 height 47
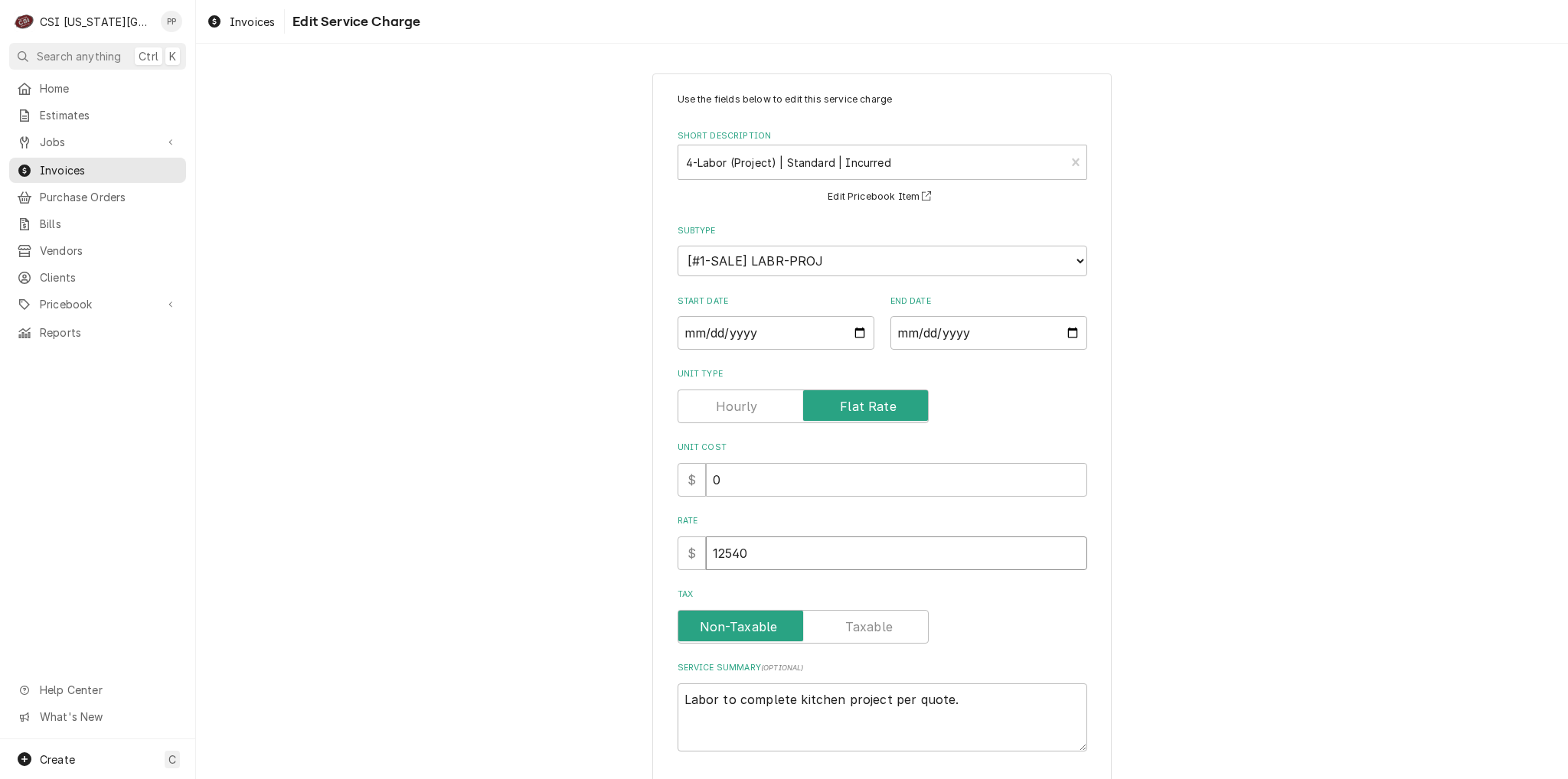
click at [706, 548] on input "12540" at bounding box center [897, 554] width 381 height 34
type textarea "x"
type input "1"
type textarea "x"
type input "13"
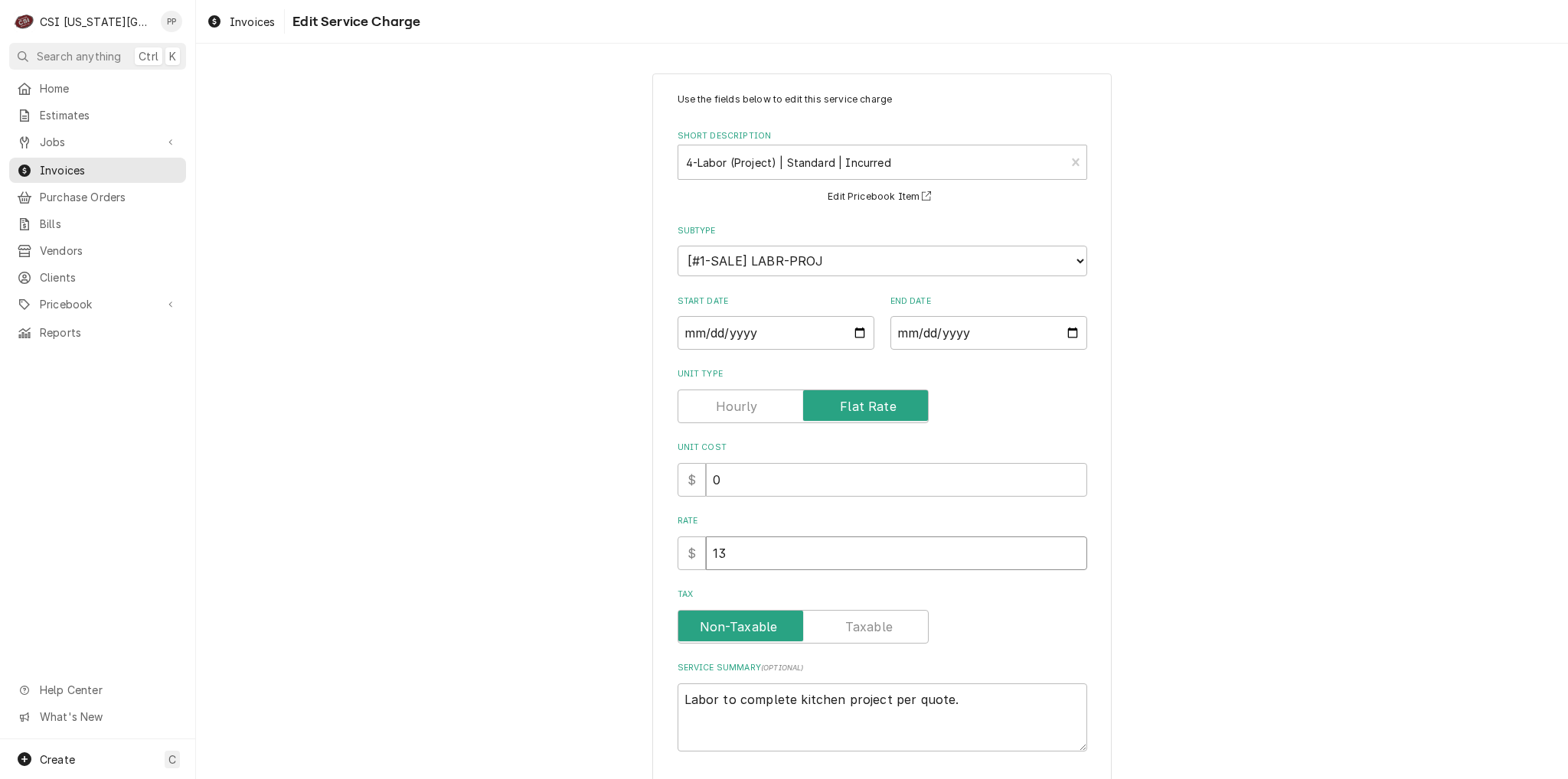
type textarea "x"
type input "139"
type textarea "x"
type input "1395"
type textarea "x"
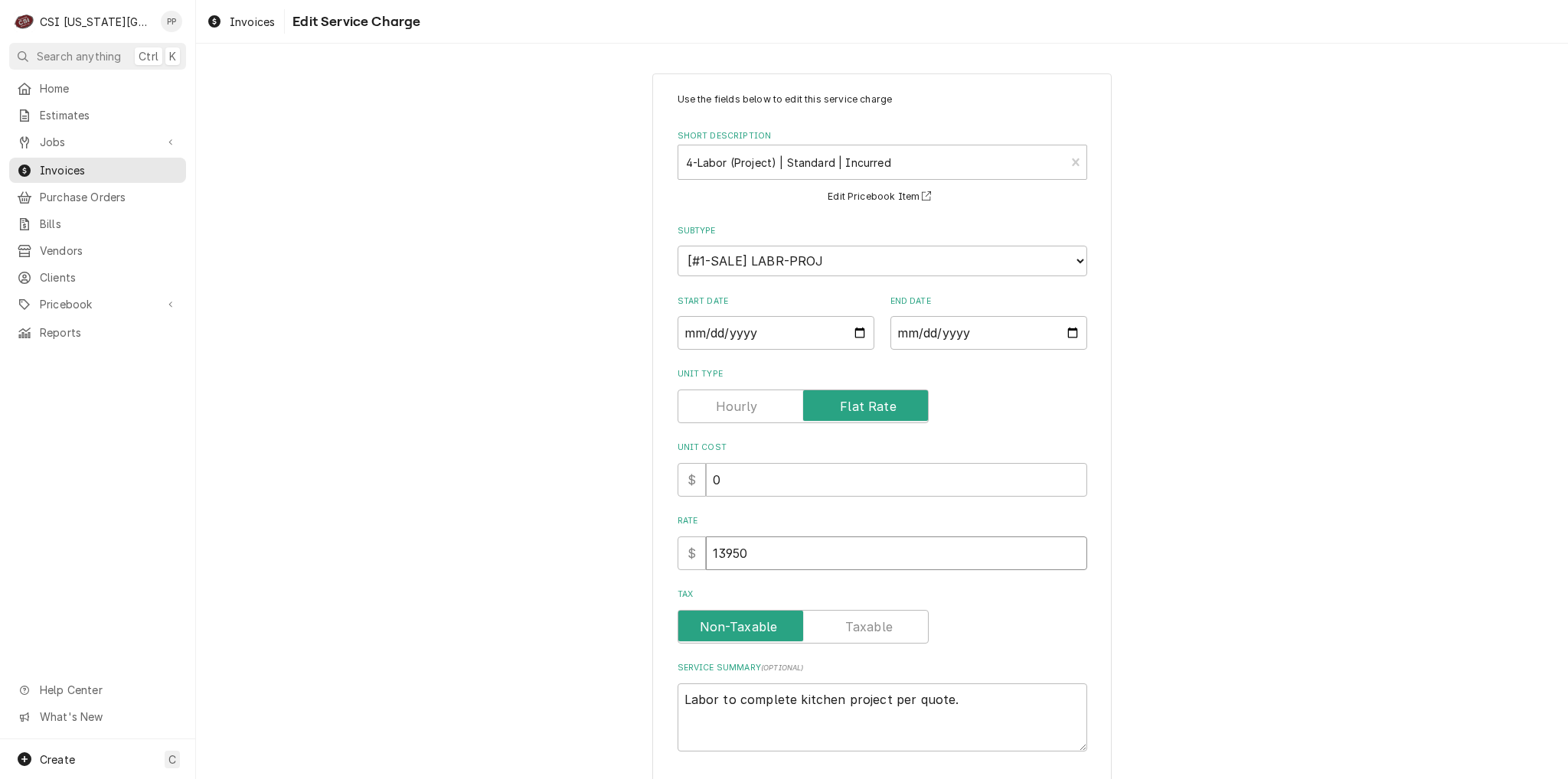
type input "13950"
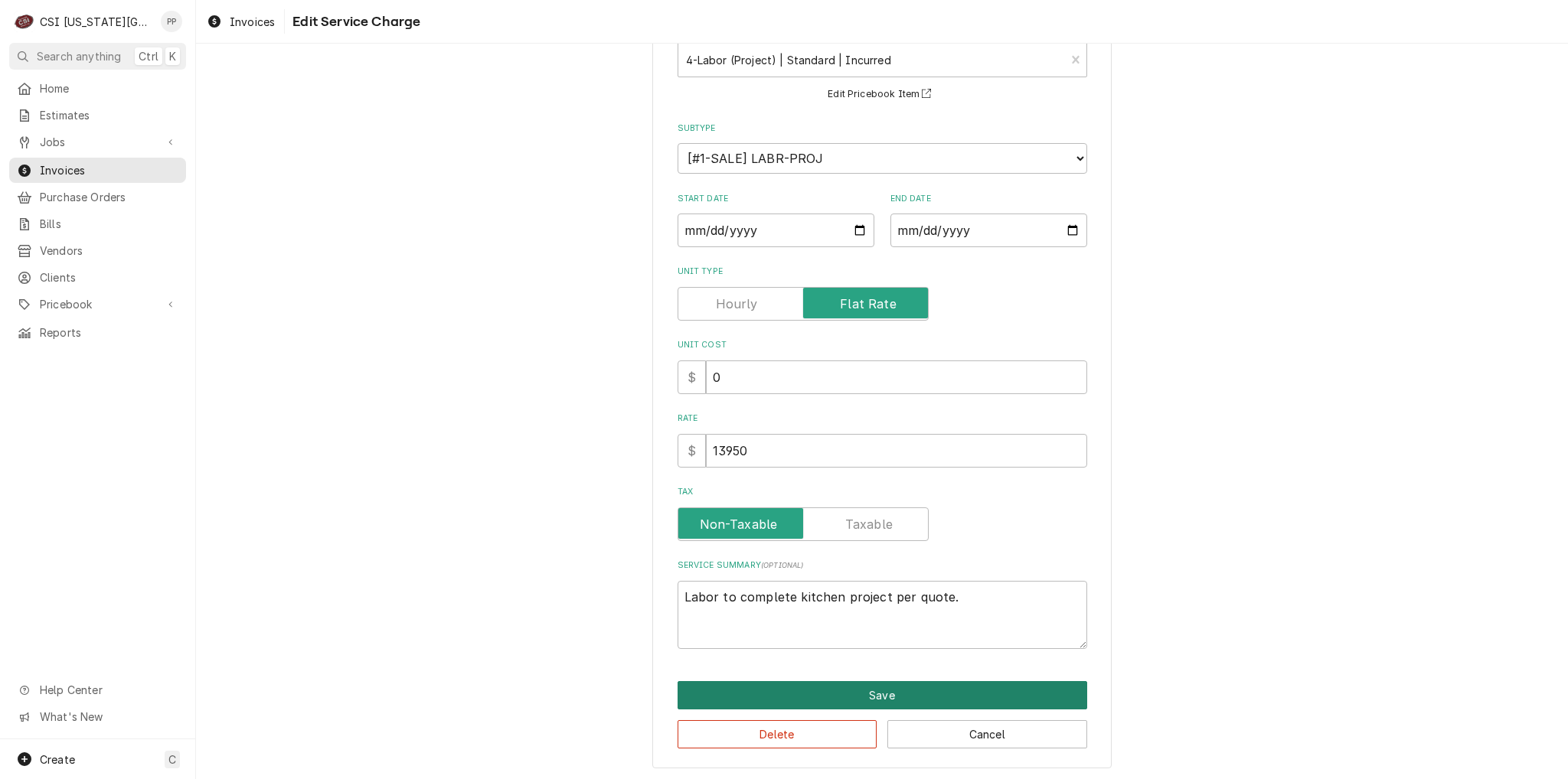
click at [860, 699] on button "Save" at bounding box center [882, 695] width 410 height 28
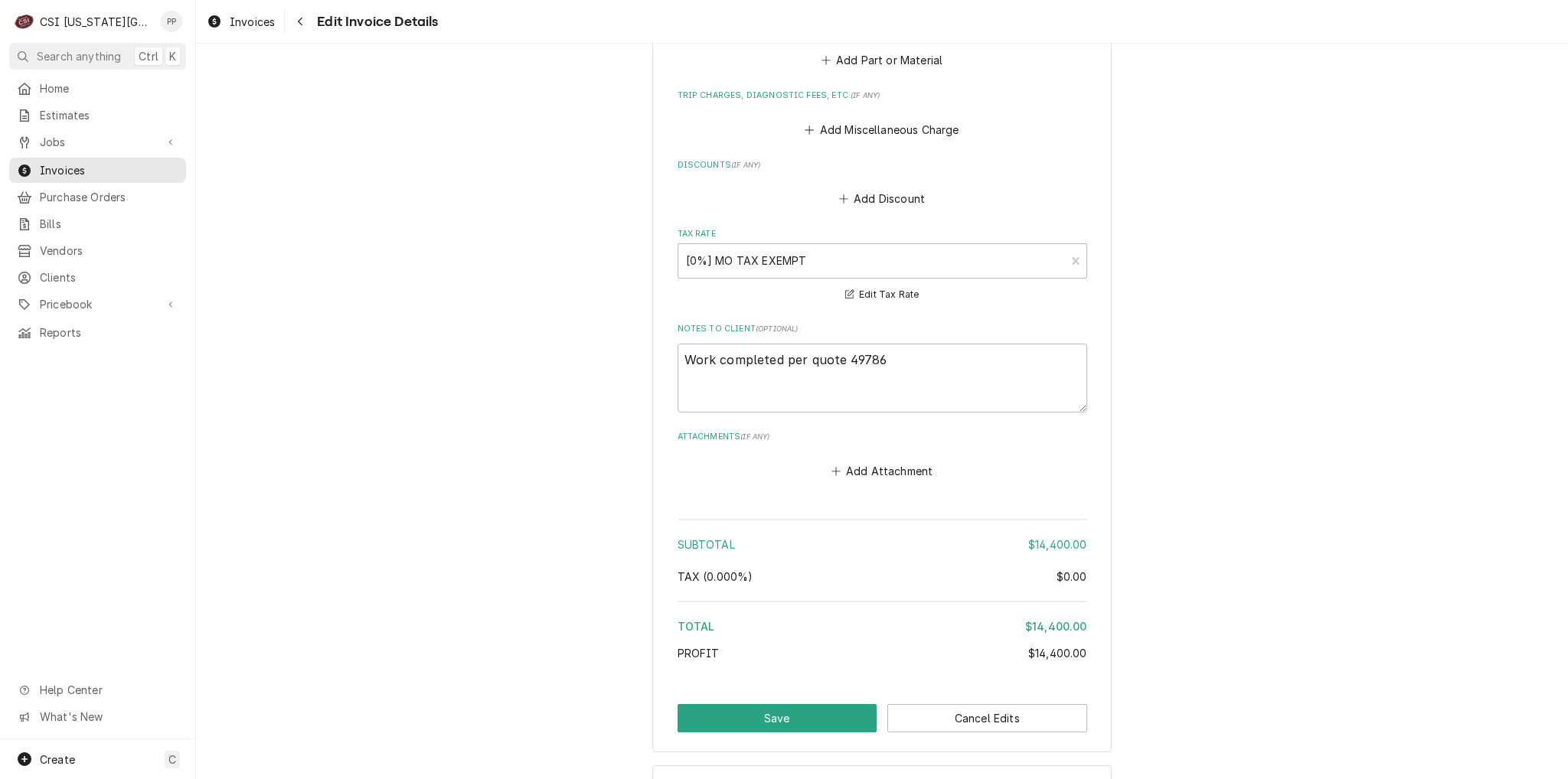
scroll to position [2168, 0]
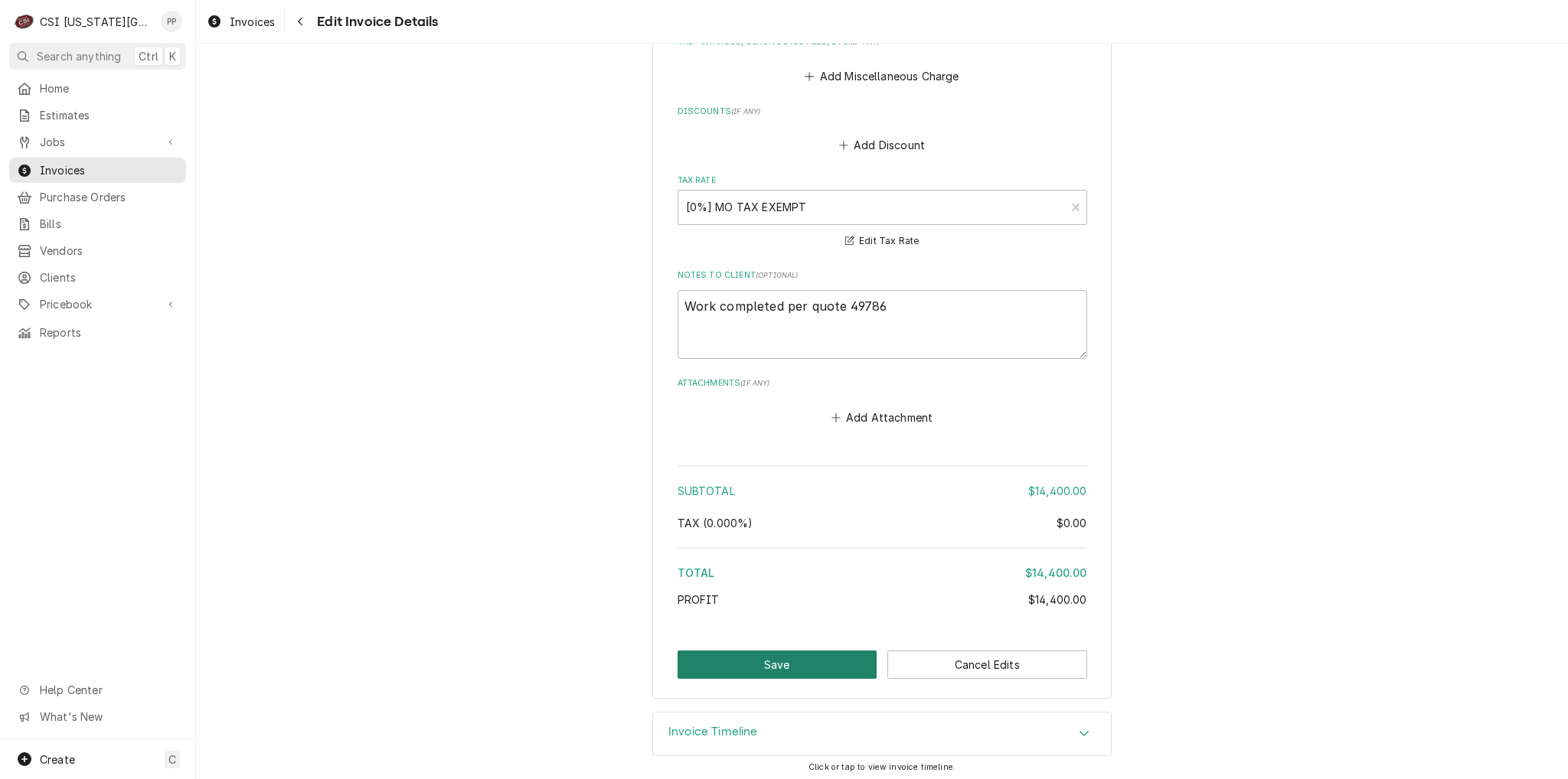
click at [798, 654] on button "Save" at bounding box center [777, 665] width 199 height 28
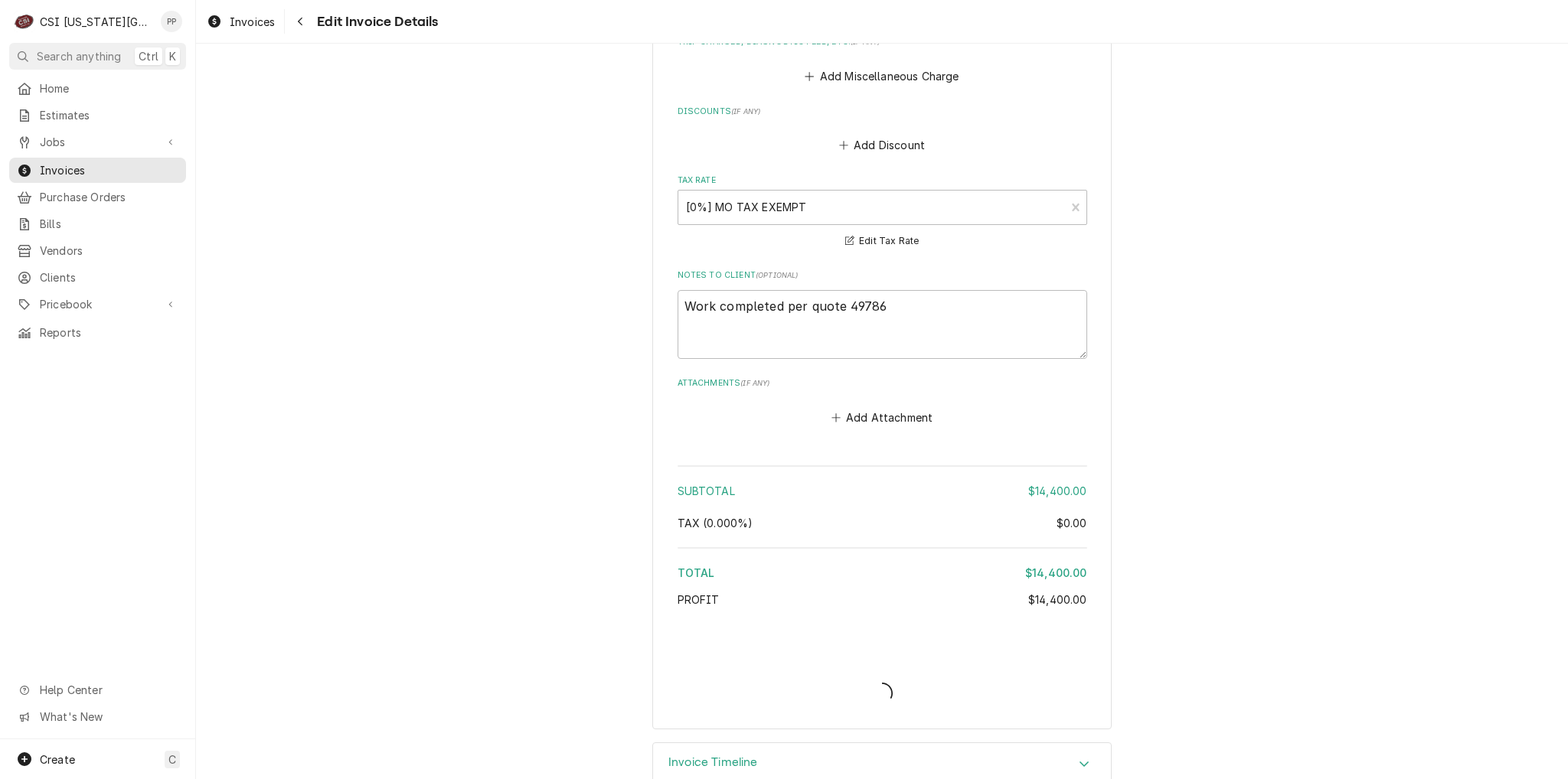
type textarea "x"
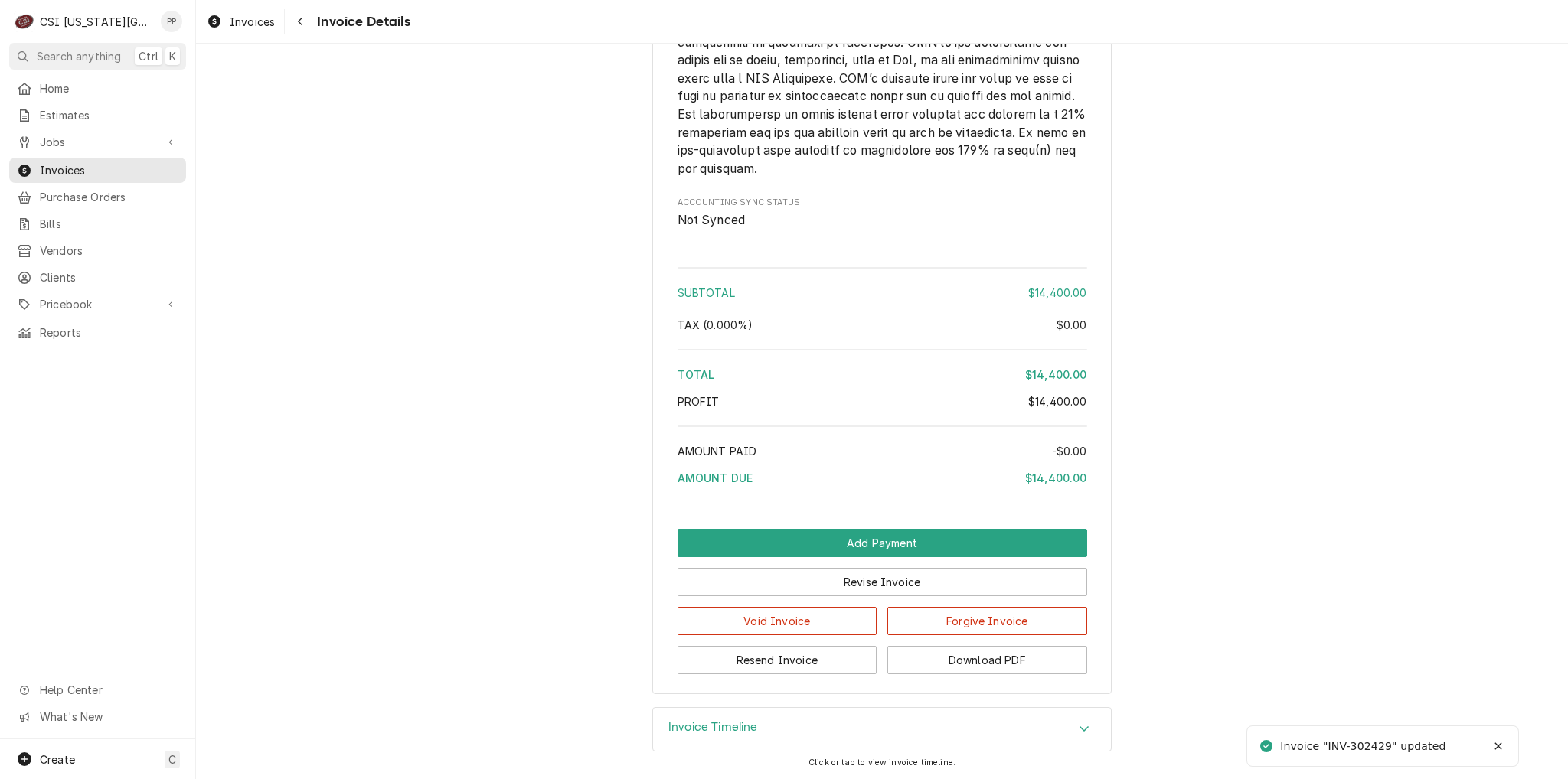
scroll to position [2340, 0]
click at [793, 652] on button "Resend Invoice" at bounding box center [777, 661] width 199 height 28
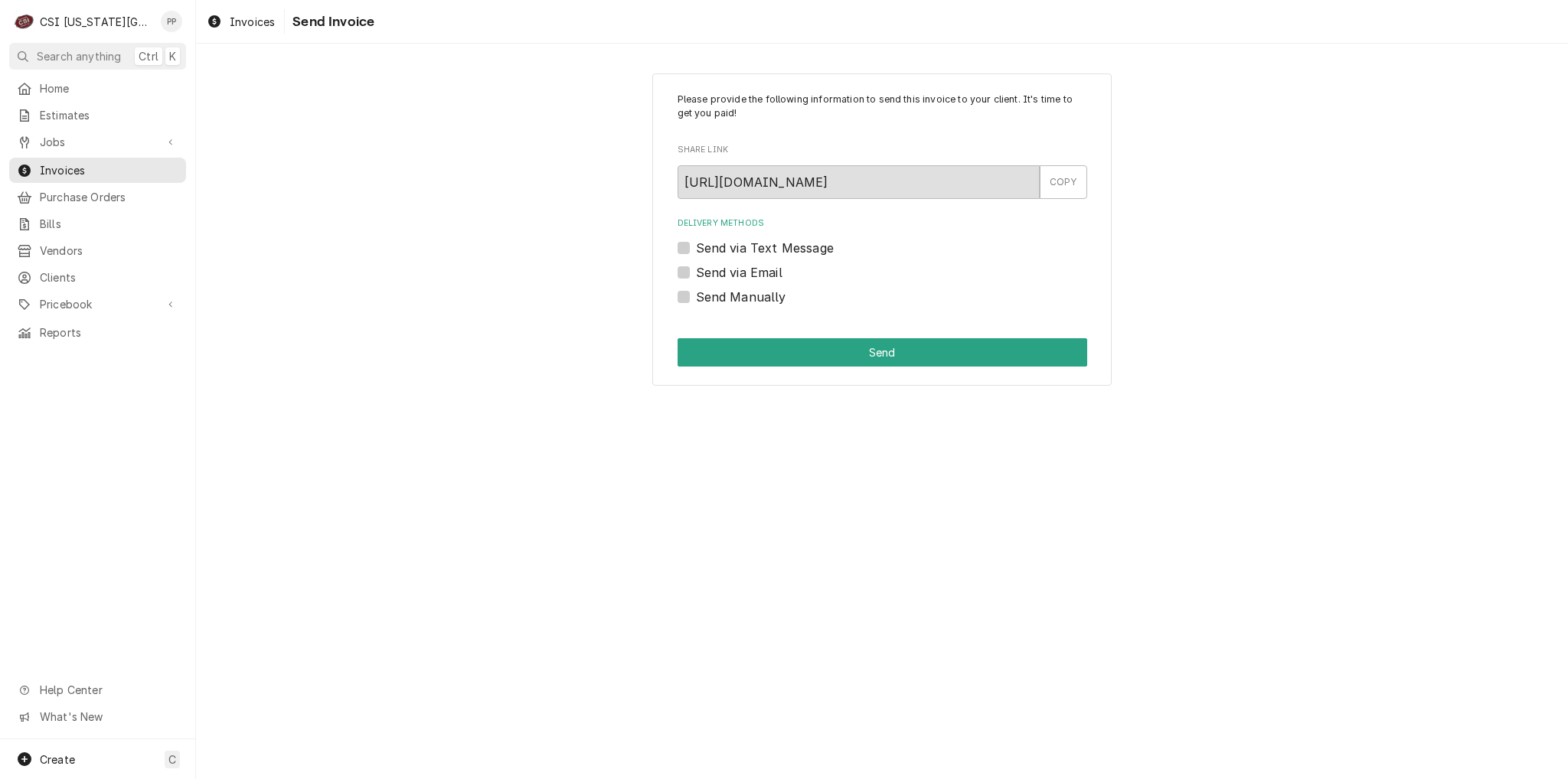
click at [692, 271] on div "Send via Email" at bounding box center [882, 272] width 410 height 19
click at [696, 273] on label "Send via Email" at bounding box center [739, 272] width 86 height 19
click at [696, 273] on input "Send via Email" at bounding box center [901, 280] width 410 height 34
checkbox input "true"
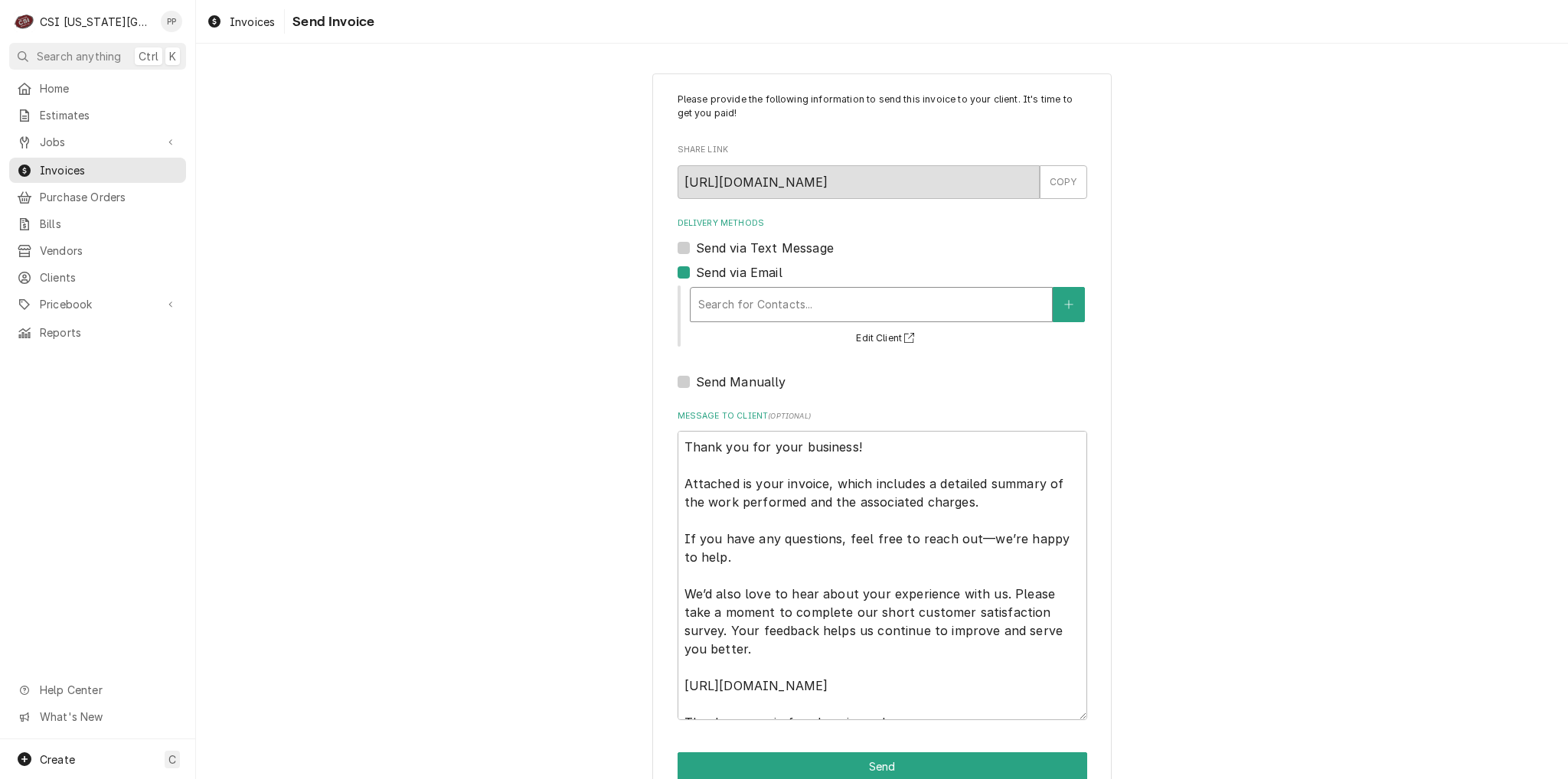
click at [753, 294] on div "Delivery Methods" at bounding box center [871, 304] width 346 height 28
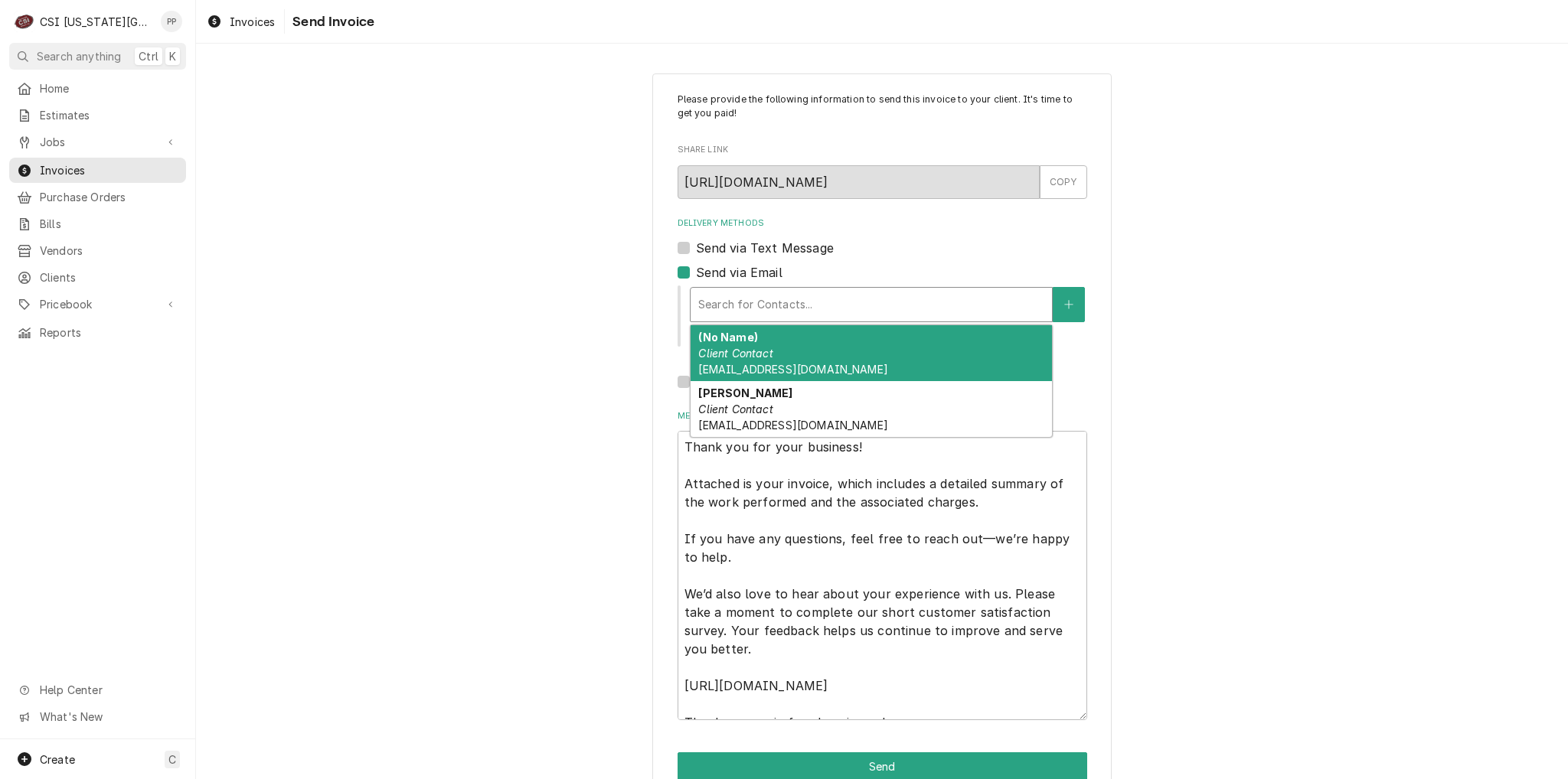
click at [806, 365] on div "(No Name) Client Contact Phil@csi1.com" at bounding box center [872, 353] width 362 height 56
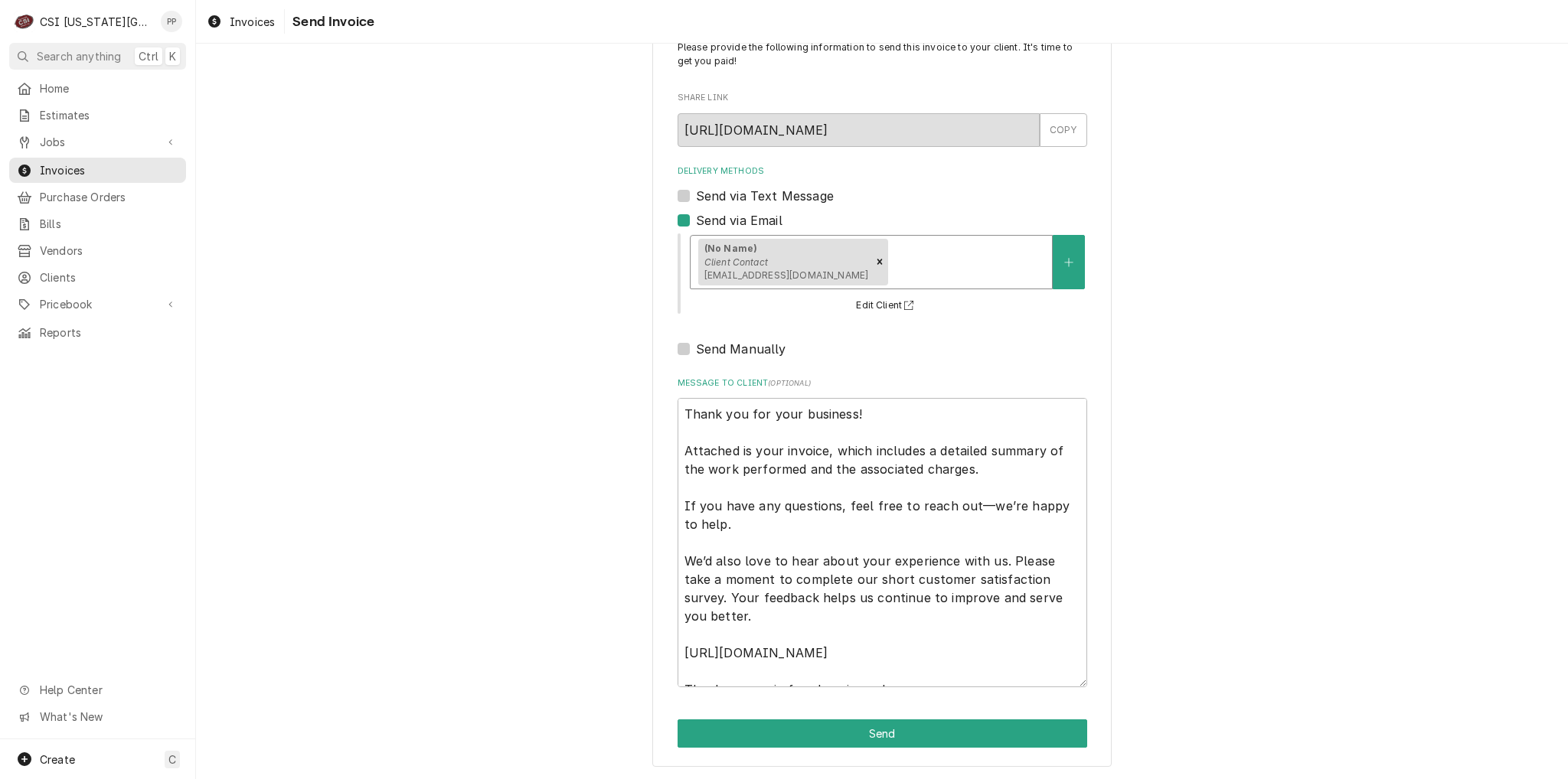
scroll to position [52, 0]
click at [871, 732] on button "Send" at bounding box center [882, 734] width 410 height 28
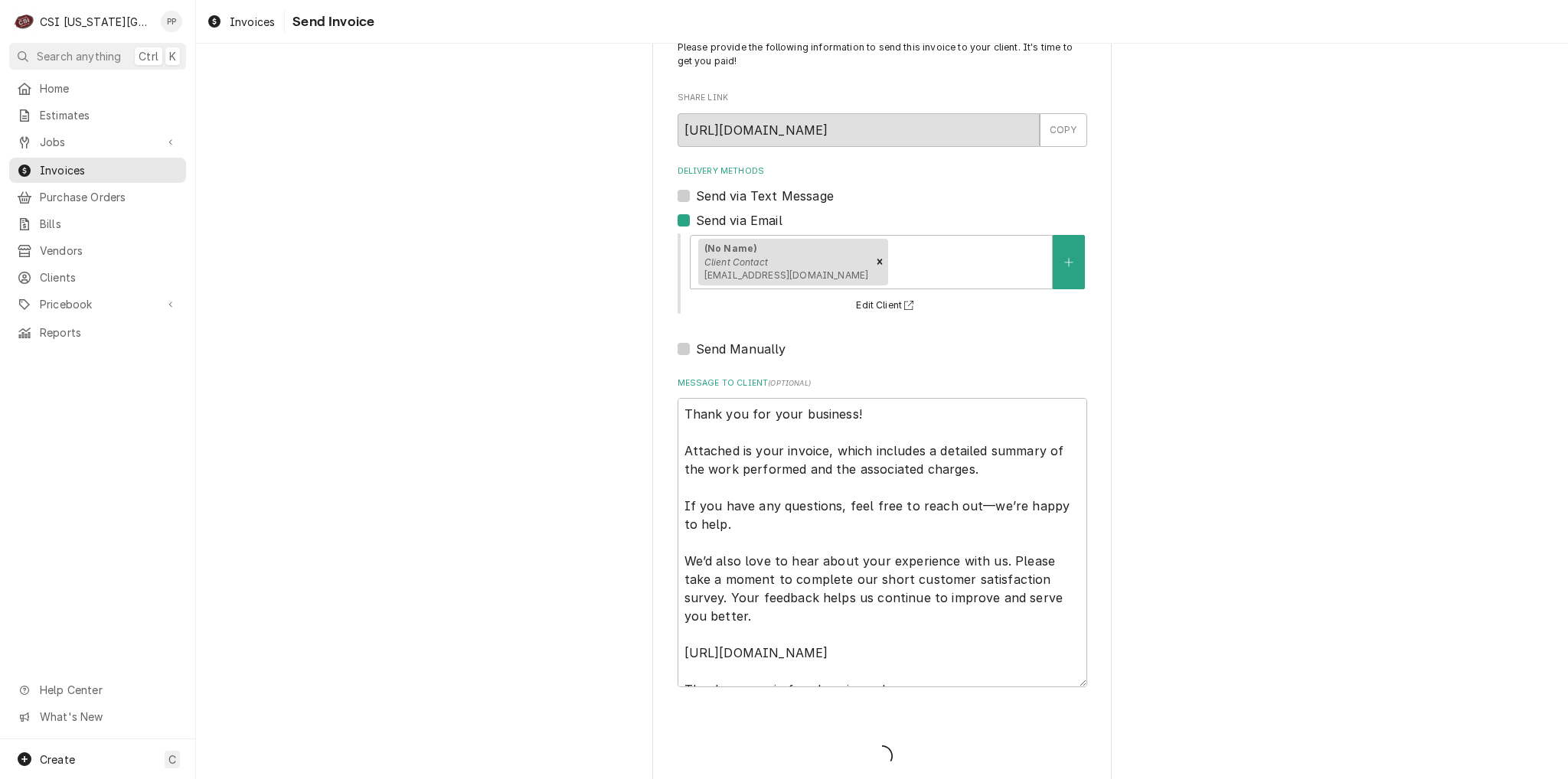
type textarea "x"
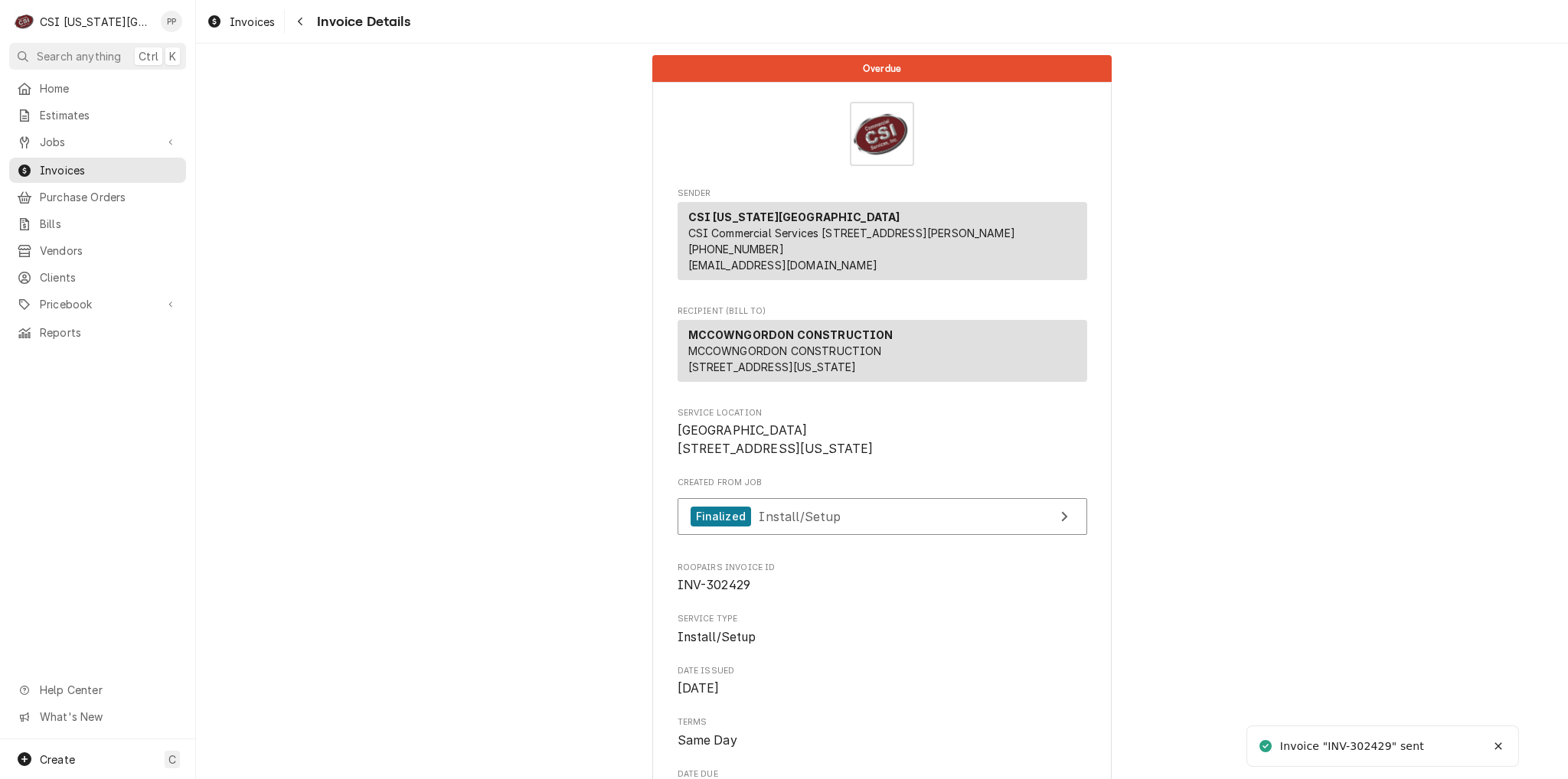
drag, startPoint x: 242, startPoint y: 20, endPoint x: 254, endPoint y: 39, distance: 22.5
click at [242, 20] on span "Invoices" at bounding box center [252, 21] width 45 height 16
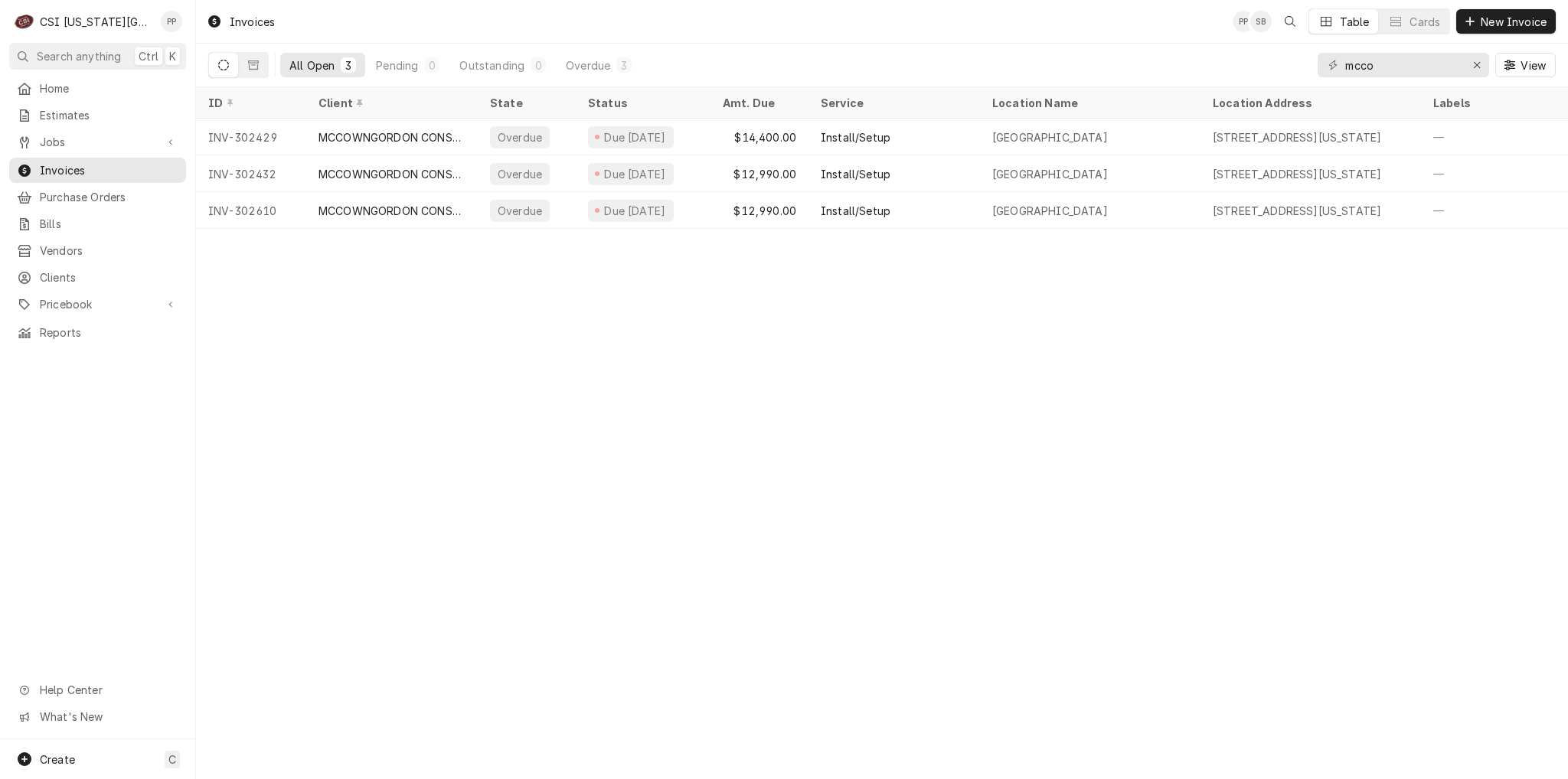
click at [487, 161] on div "Overdue" at bounding box center [527, 174] width 98 height 37
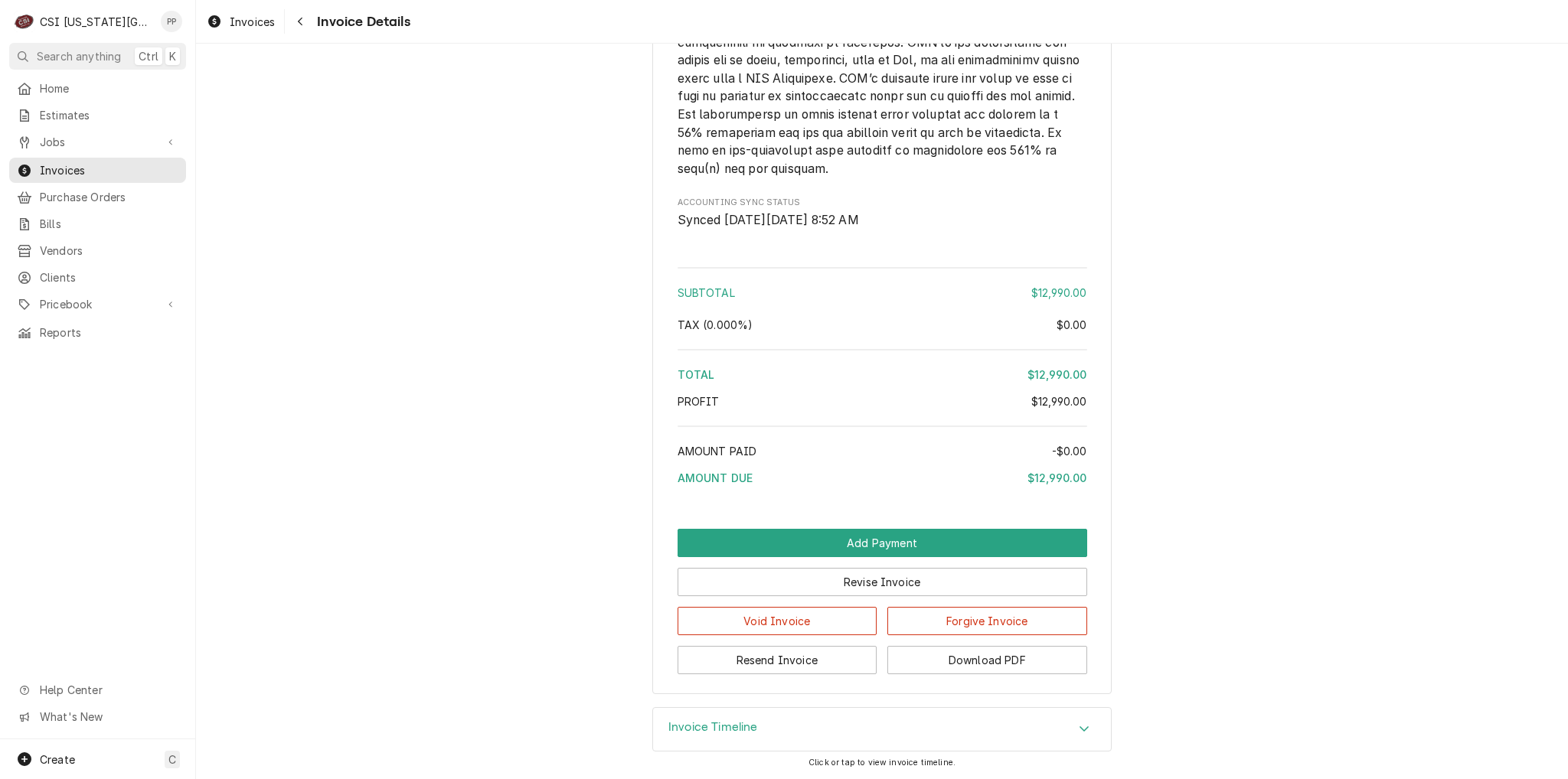
scroll to position [2340, 0]
click at [802, 582] on button "Revise Invoice" at bounding box center [882, 582] width 410 height 28
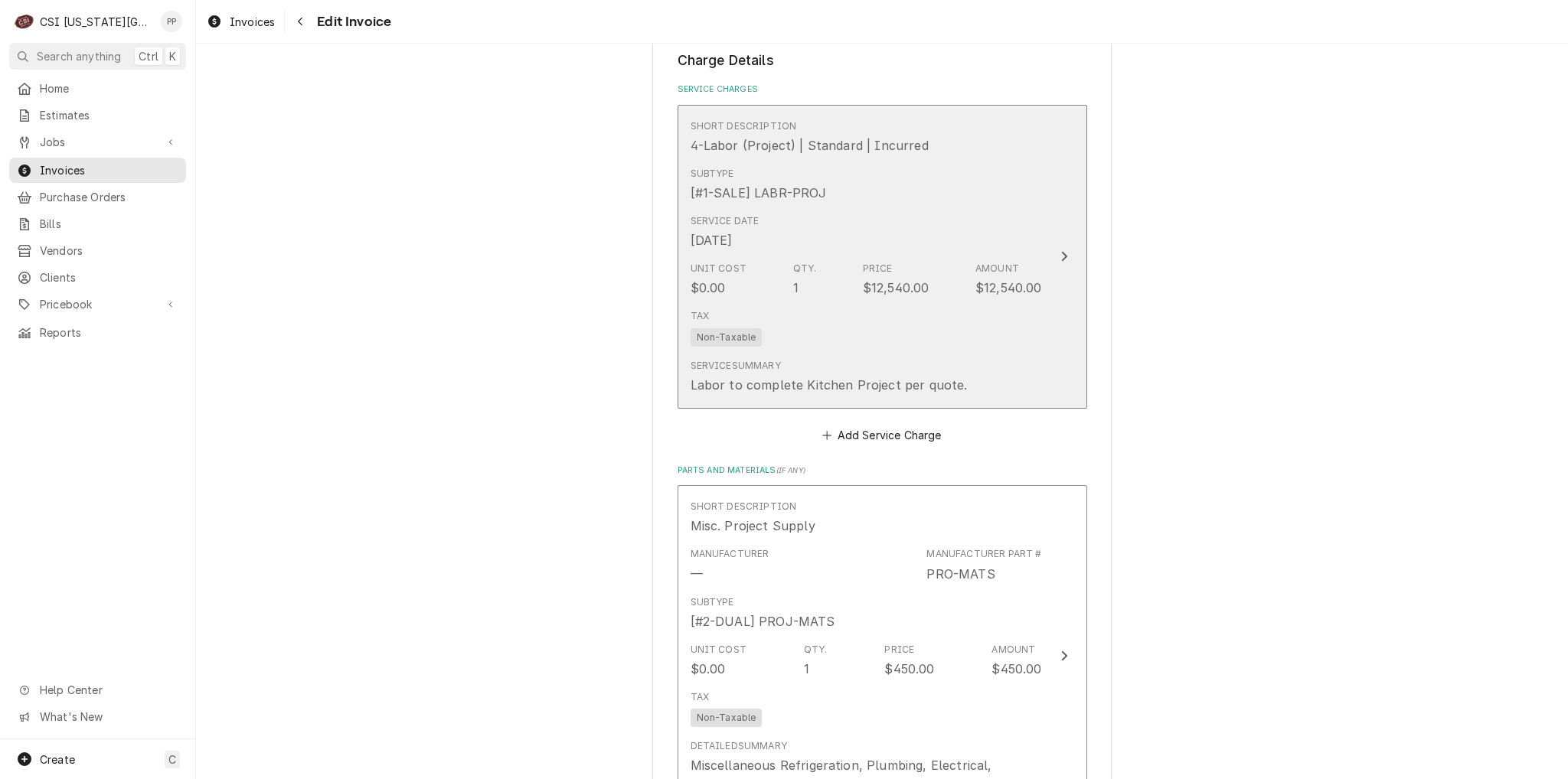
scroll to position [1608, 0]
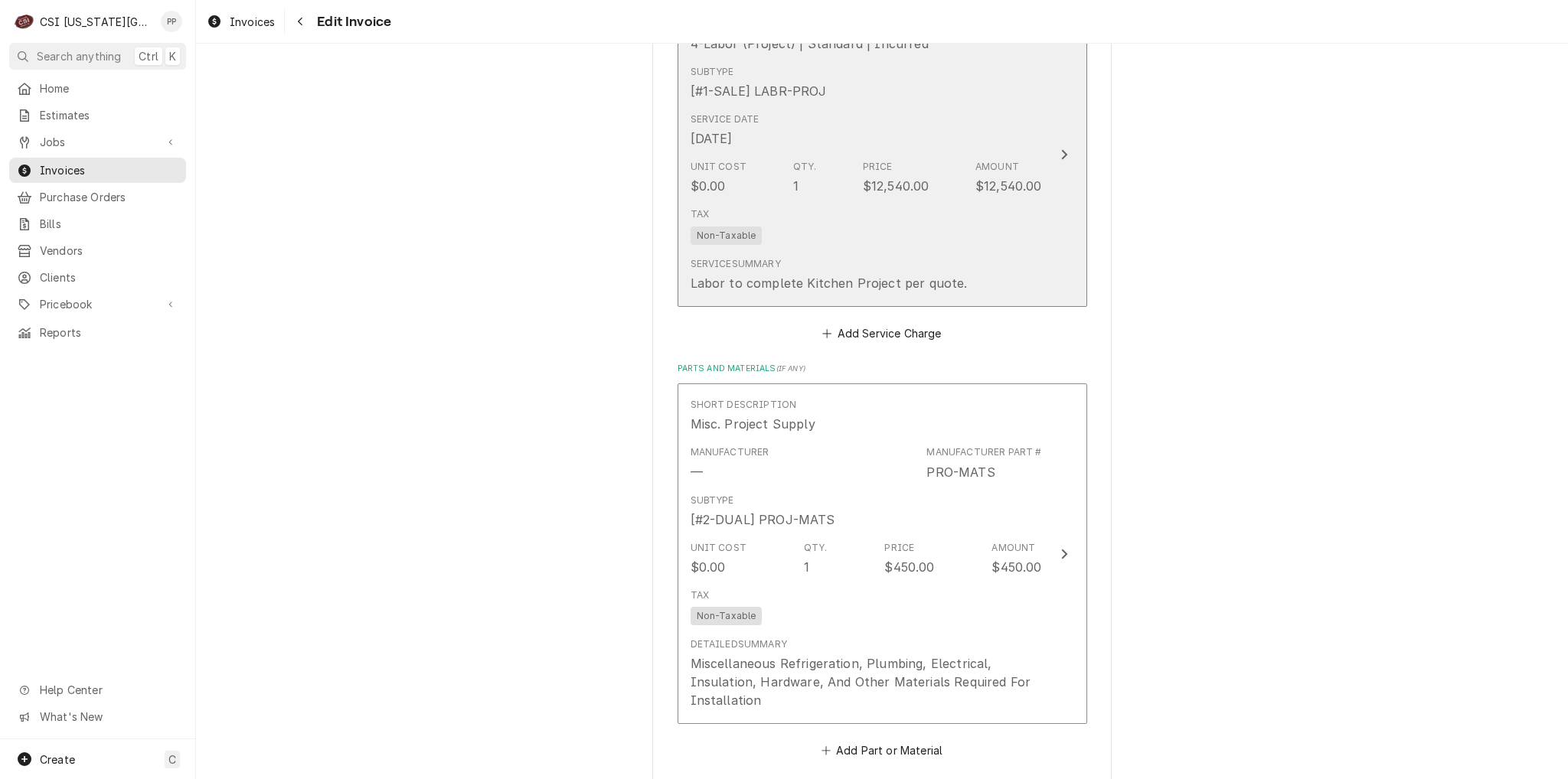
click at [860, 231] on div "Tax Non-Taxable" at bounding box center [866, 225] width 352 height 49
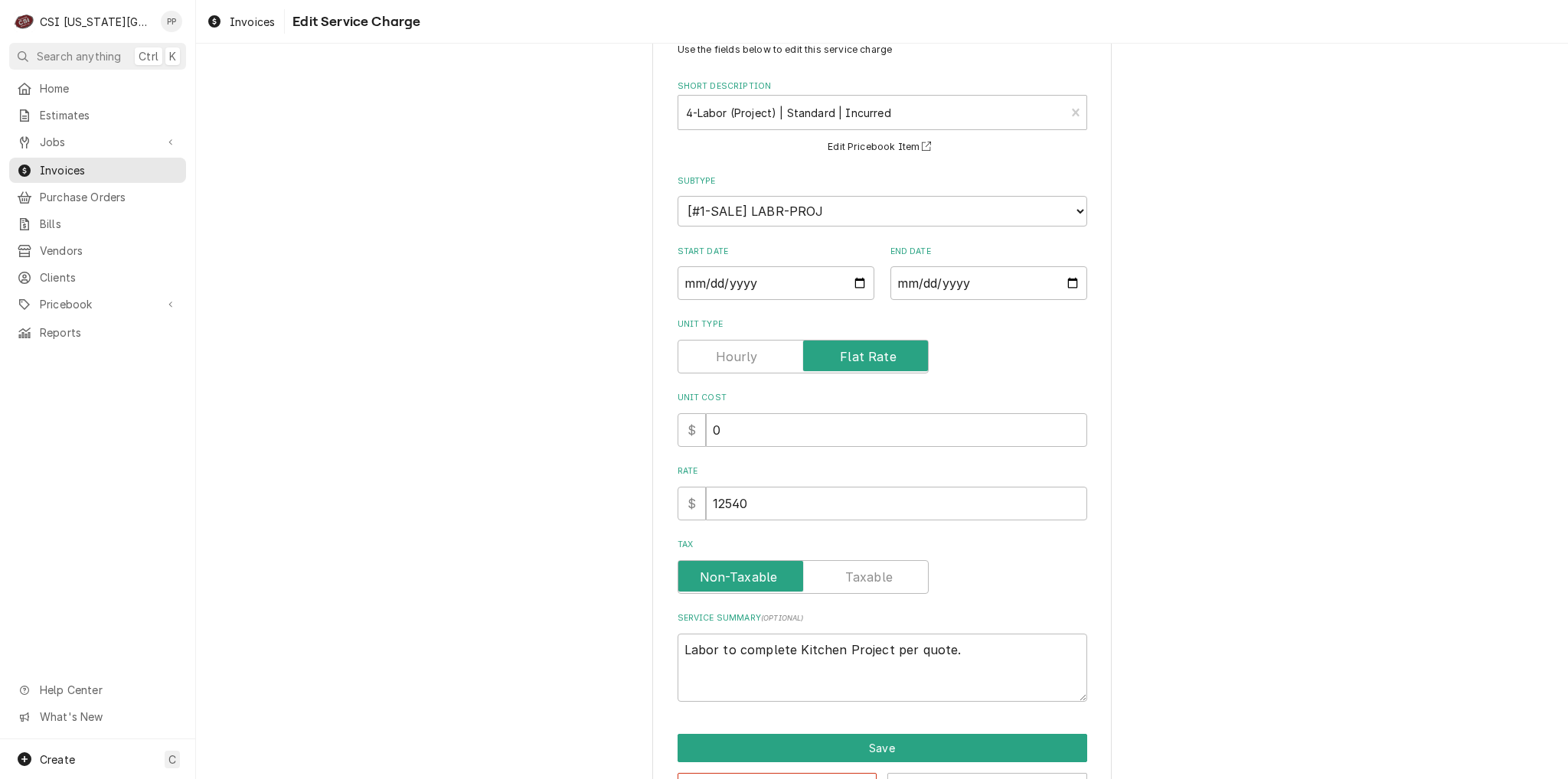
scroll to position [77, 0]
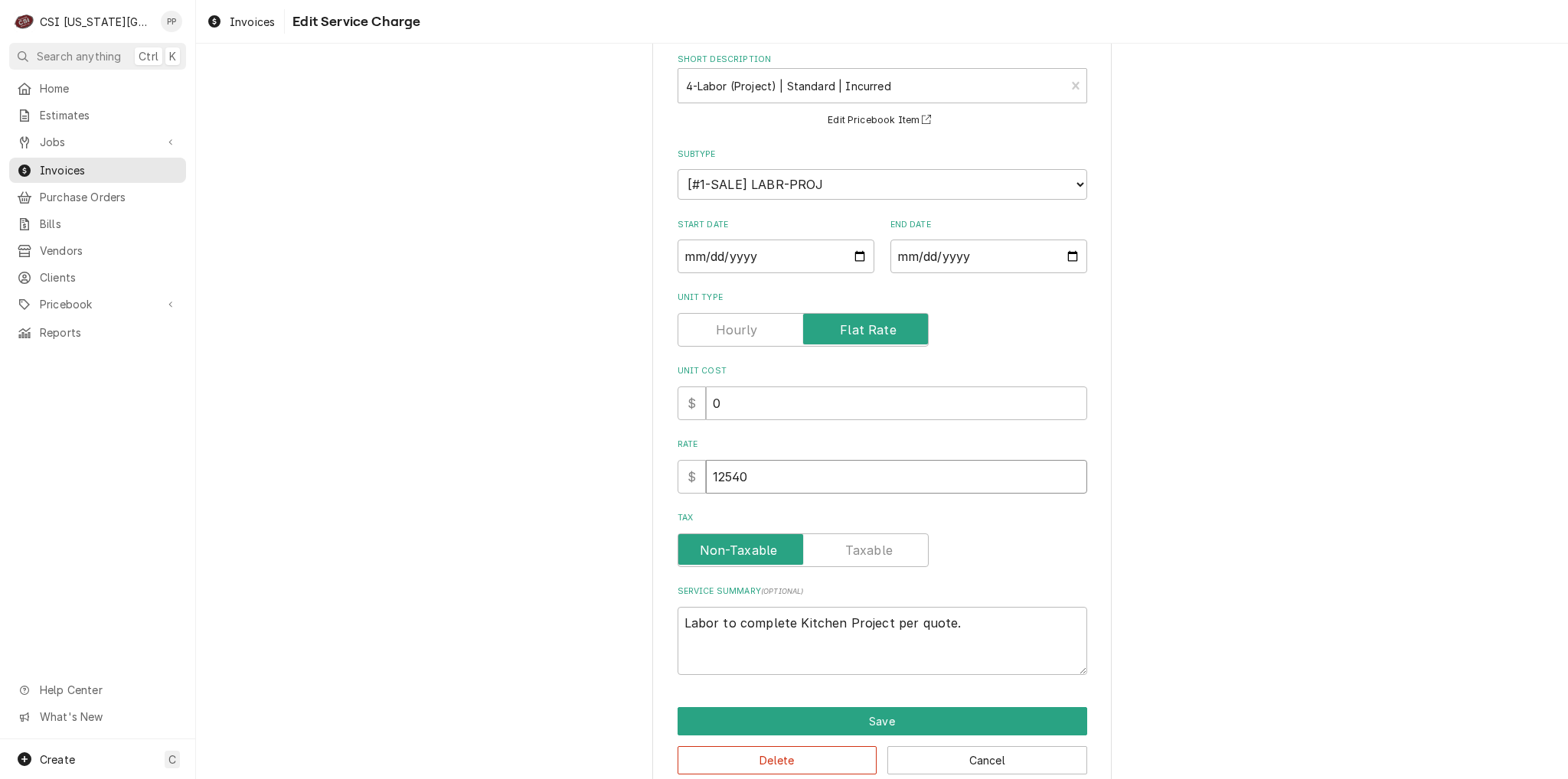
drag, startPoint x: 607, startPoint y: 464, endPoint x: 686, endPoint y: 475, distance: 79.8
click at [589, 464] on div "Use the fields below to edit this service charge Short Description 4-Labor (Pro…" at bounding box center [881, 395] width 1372 height 824
type textarea "x"
type input "1"
type textarea "x"
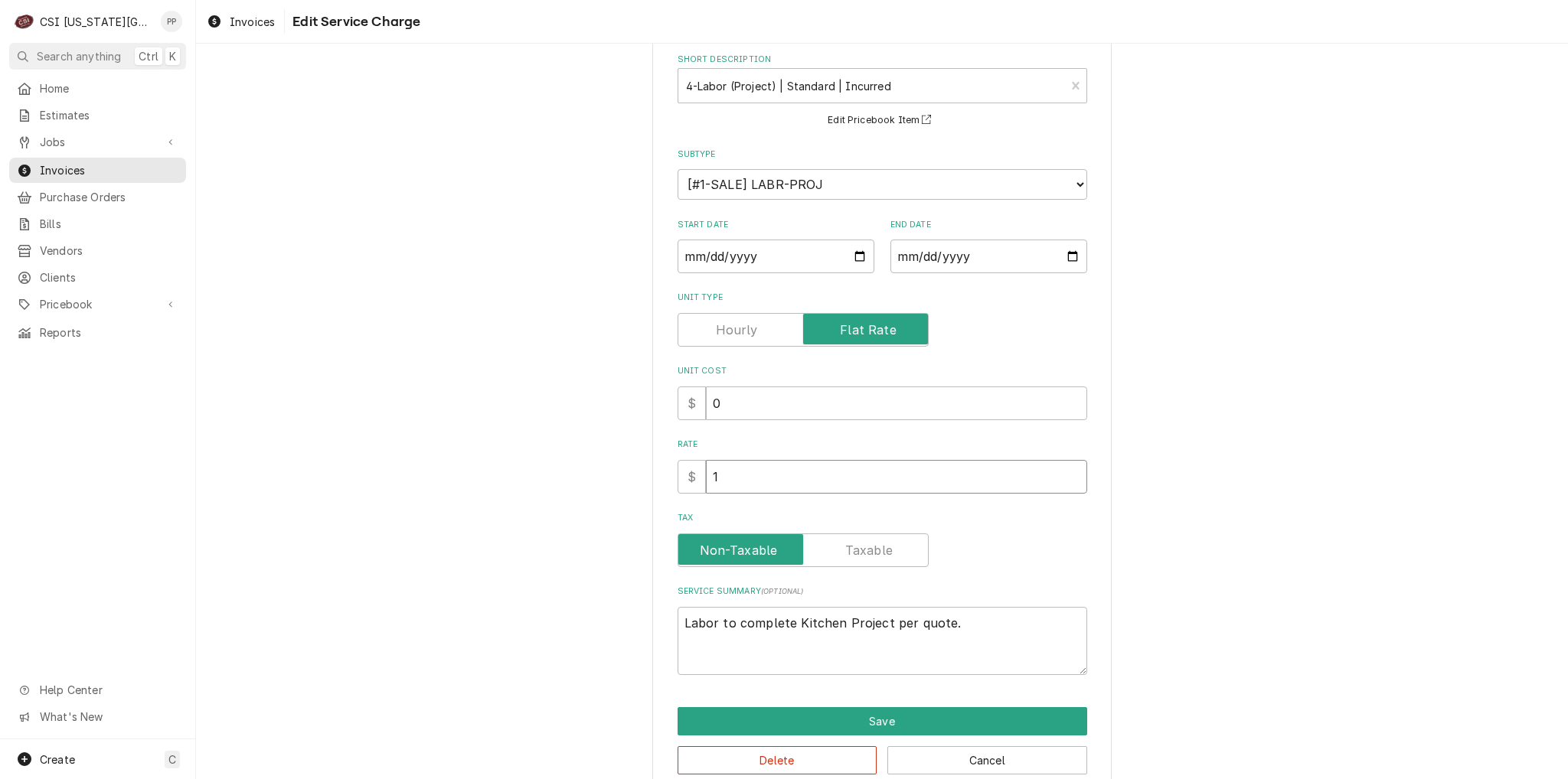
type input "19"
type textarea "x"
type input "1"
type textarea "x"
type input "13"
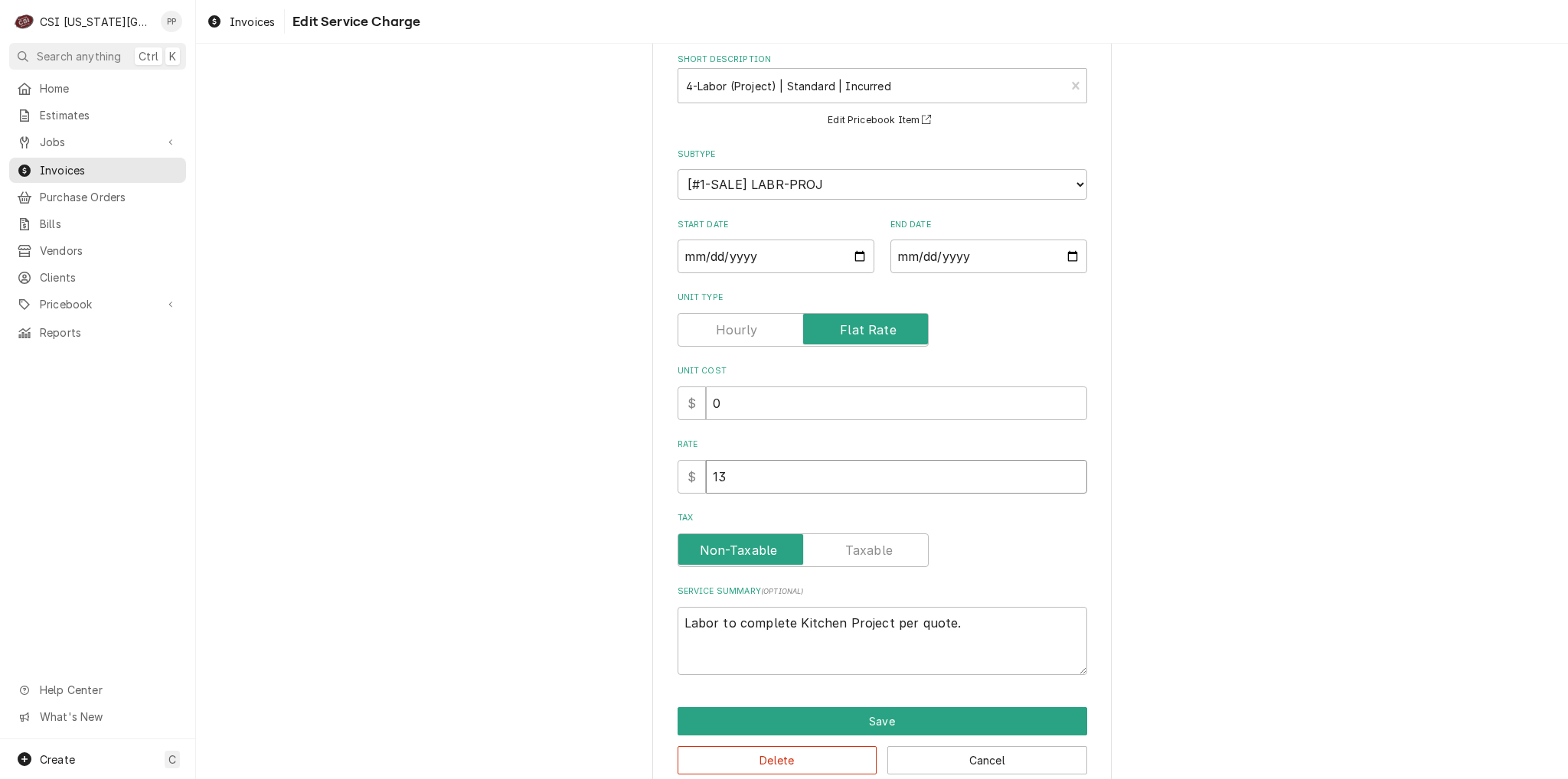
type textarea "x"
type input "139"
type textarea "x"
type input "1395"
type textarea "x"
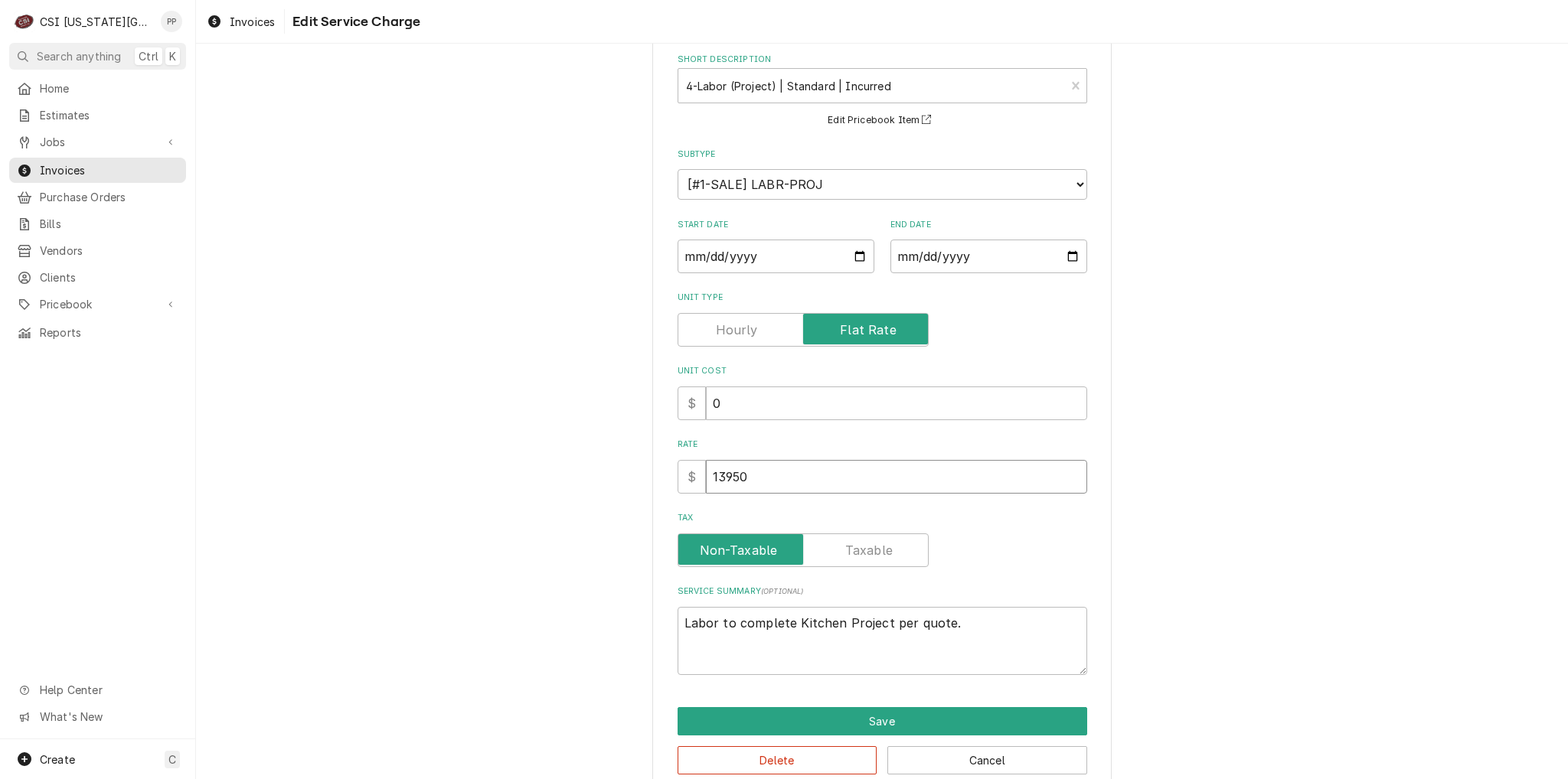
type input "13950"
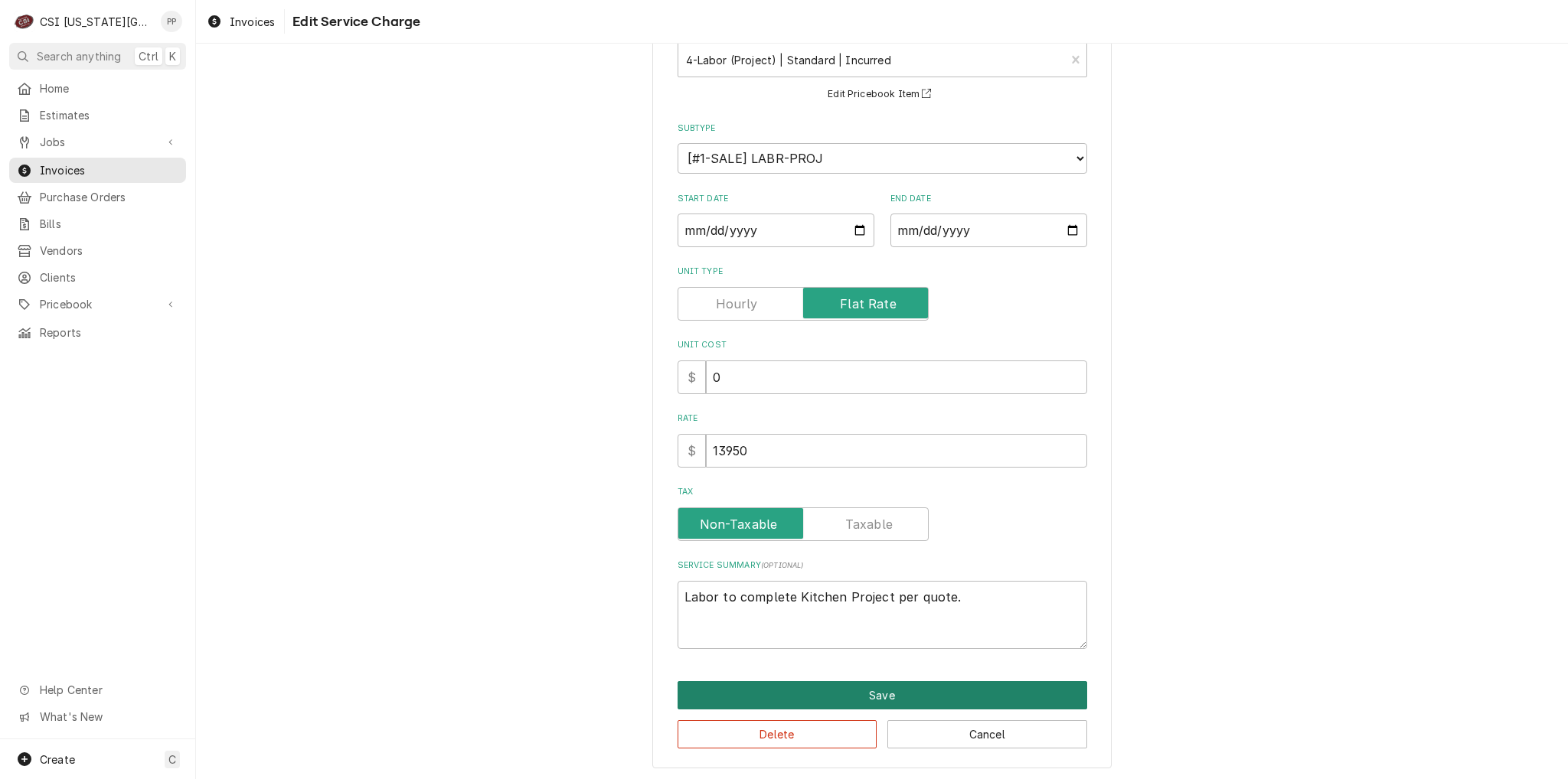
click at [759, 693] on button "Save" at bounding box center [882, 695] width 410 height 28
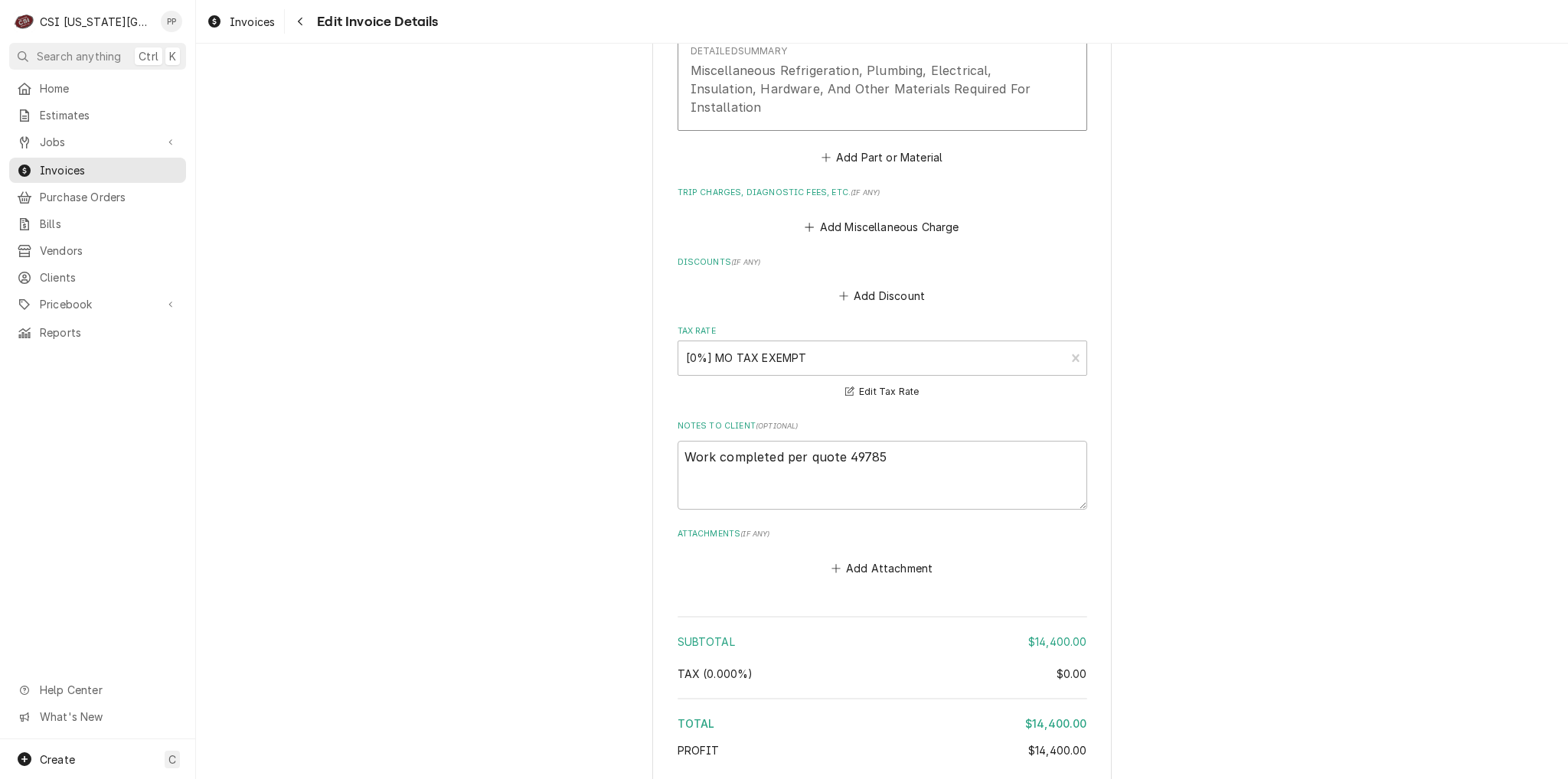
scroll to position [2351, 0]
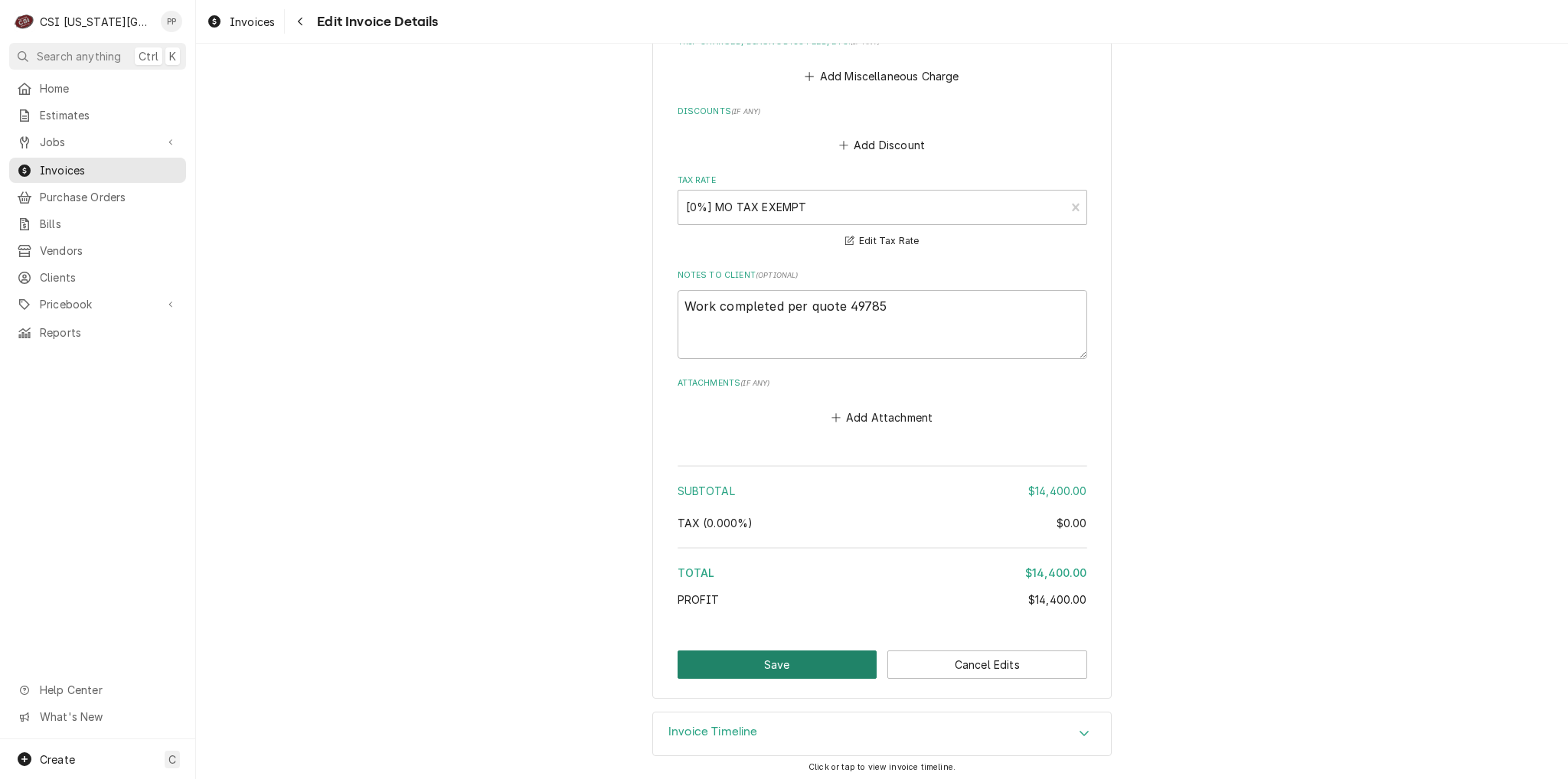
click at [768, 660] on button "Save" at bounding box center [777, 665] width 199 height 28
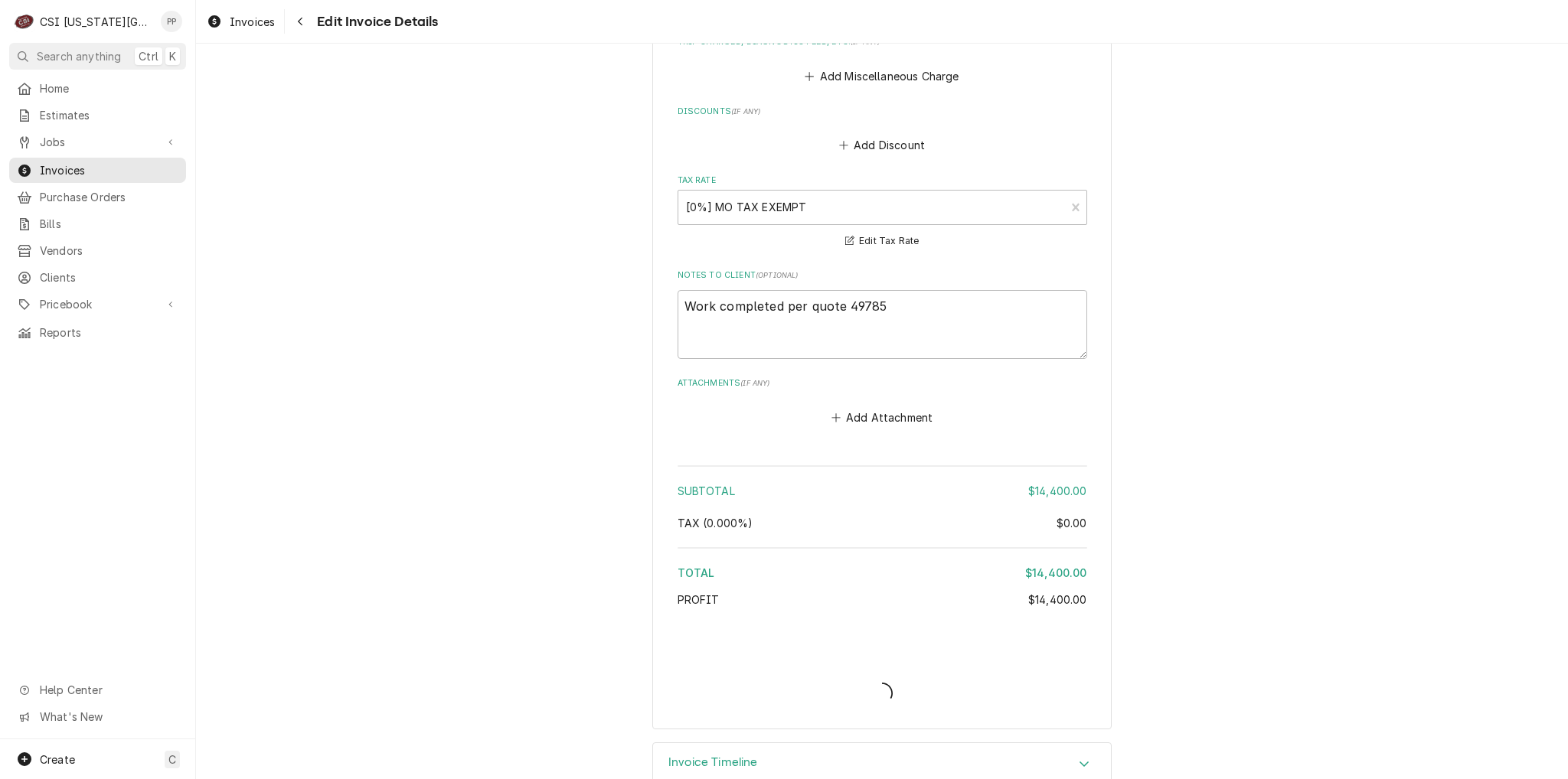
type textarea "x"
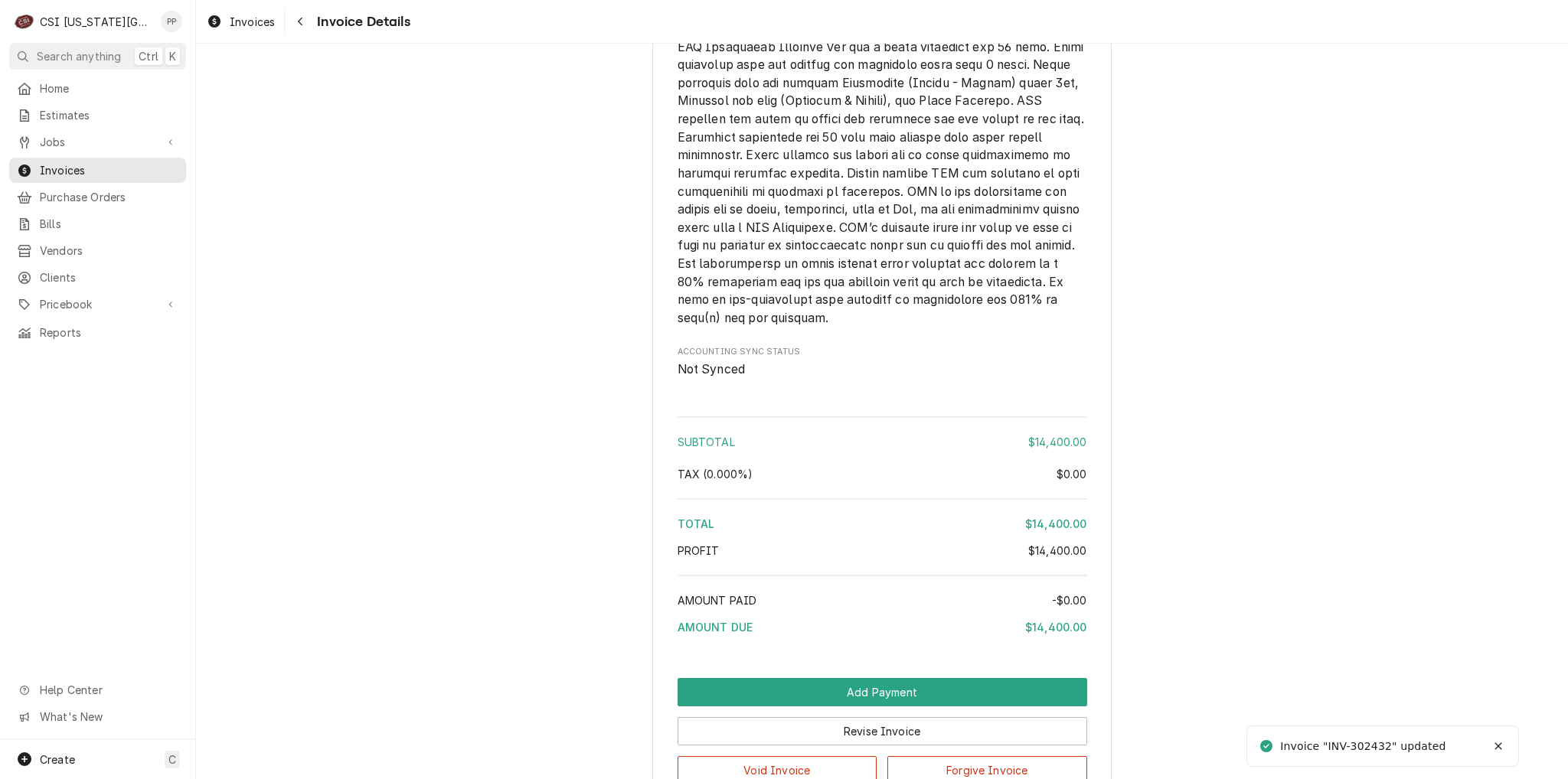
scroll to position [2340, 0]
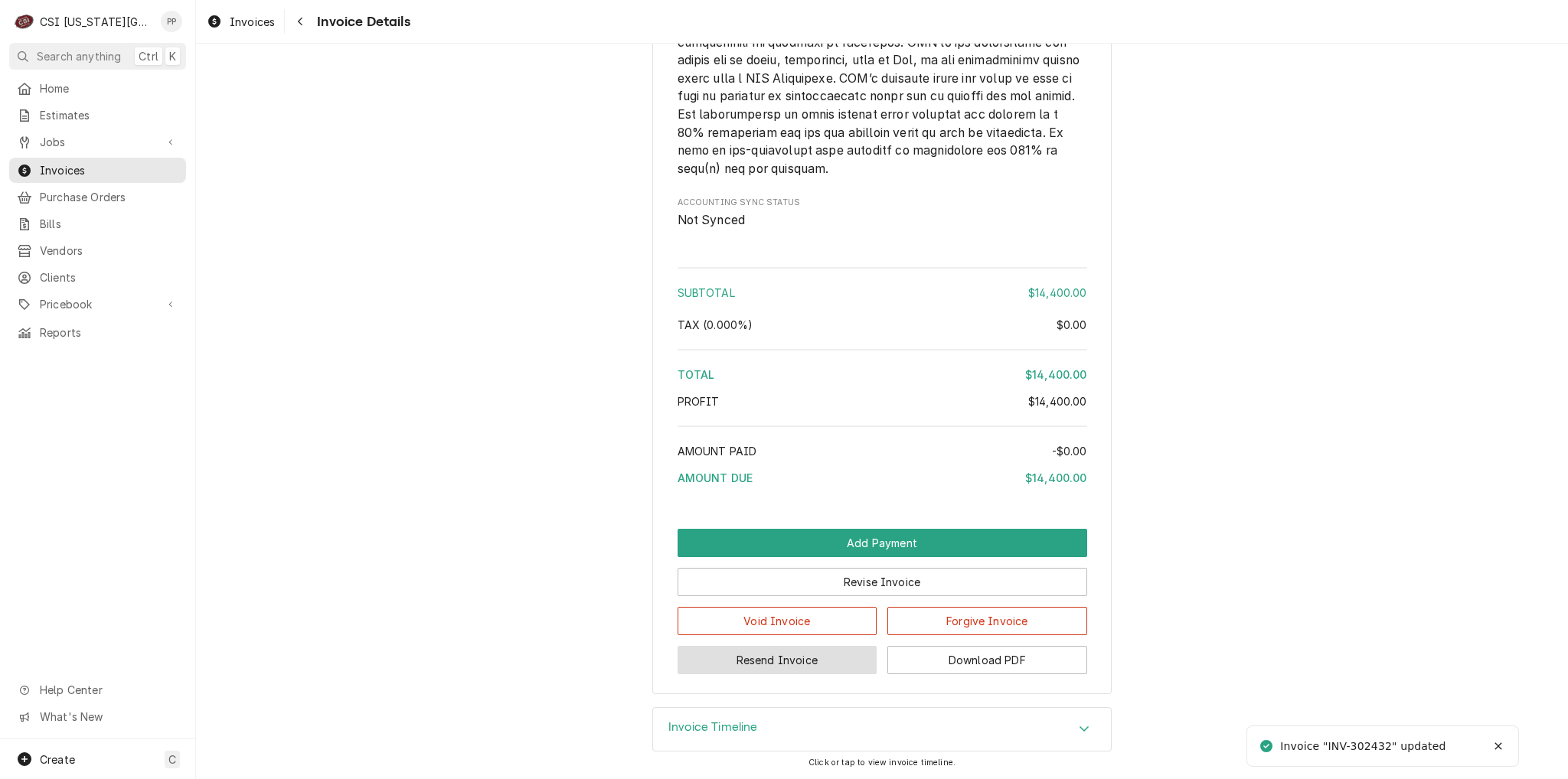
click at [781, 662] on button "Resend Invoice" at bounding box center [777, 661] width 199 height 28
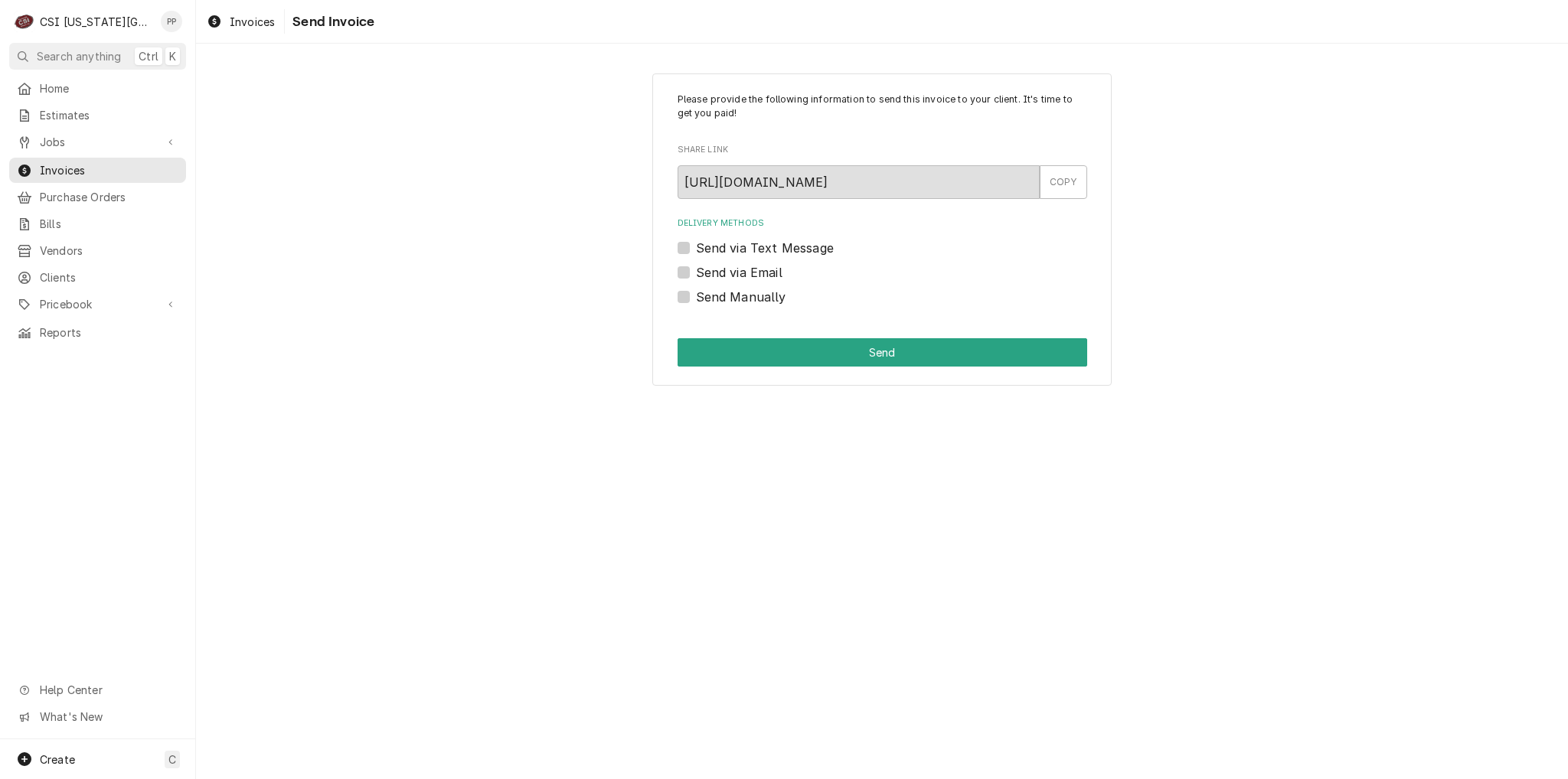
drag, startPoint x: 674, startPoint y: 270, endPoint x: 691, endPoint y: 276, distance: 18.0
click at [677, 271] on div "Please provide the following information to send this invoice to your client. I…" at bounding box center [882, 231] width 459 height 313
click at [691, 276] on div "Send via Email" at bounding box center [882, 272] width 410 height 19
click at [696, 276] on label "Send via Email" at bounding box center [739, 272] width 86 height 19
click at [696, 276] on input "Send via Email" at bounding box center [901, 280] width 410 height 34
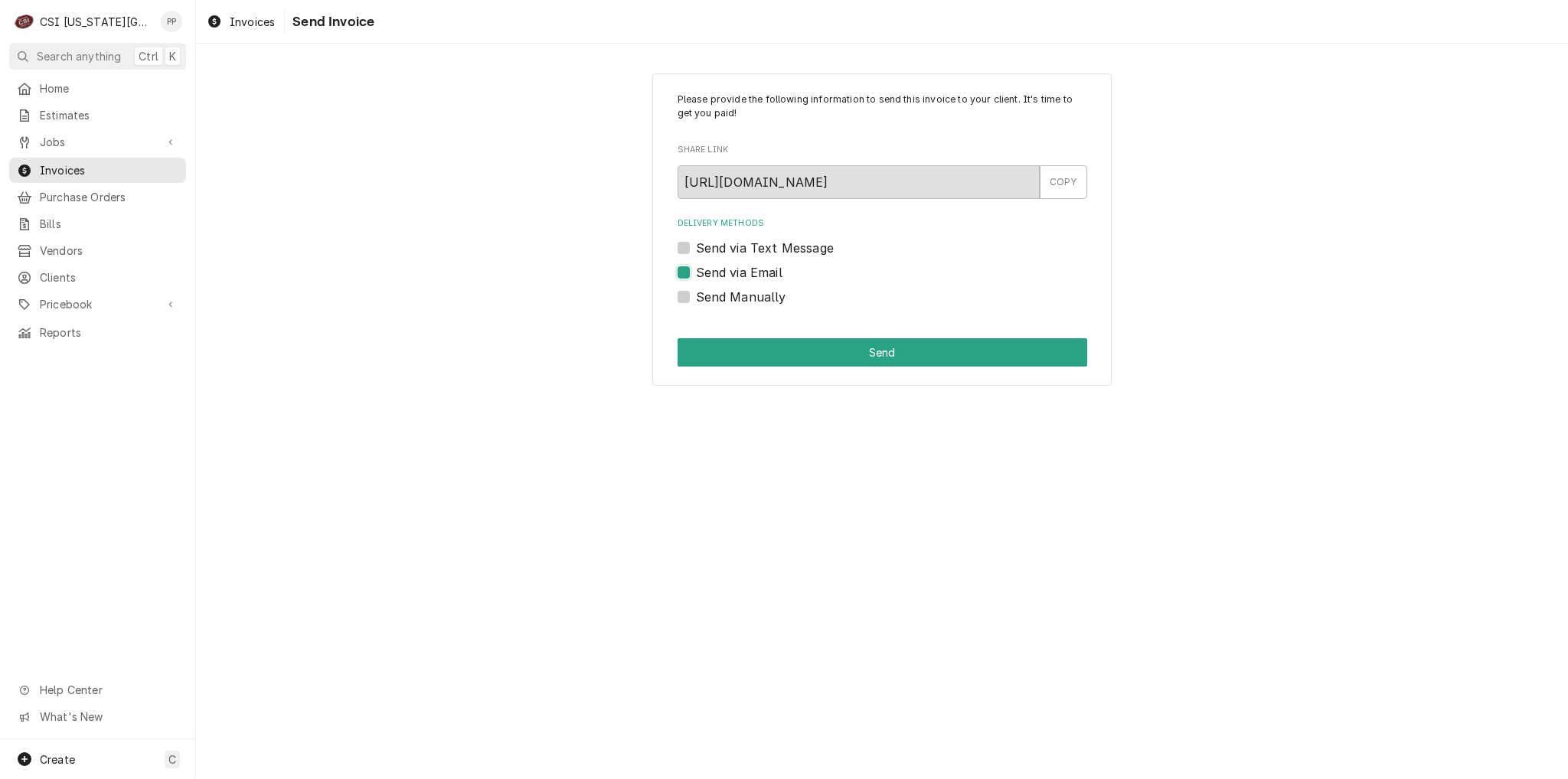
checkbox input "true"
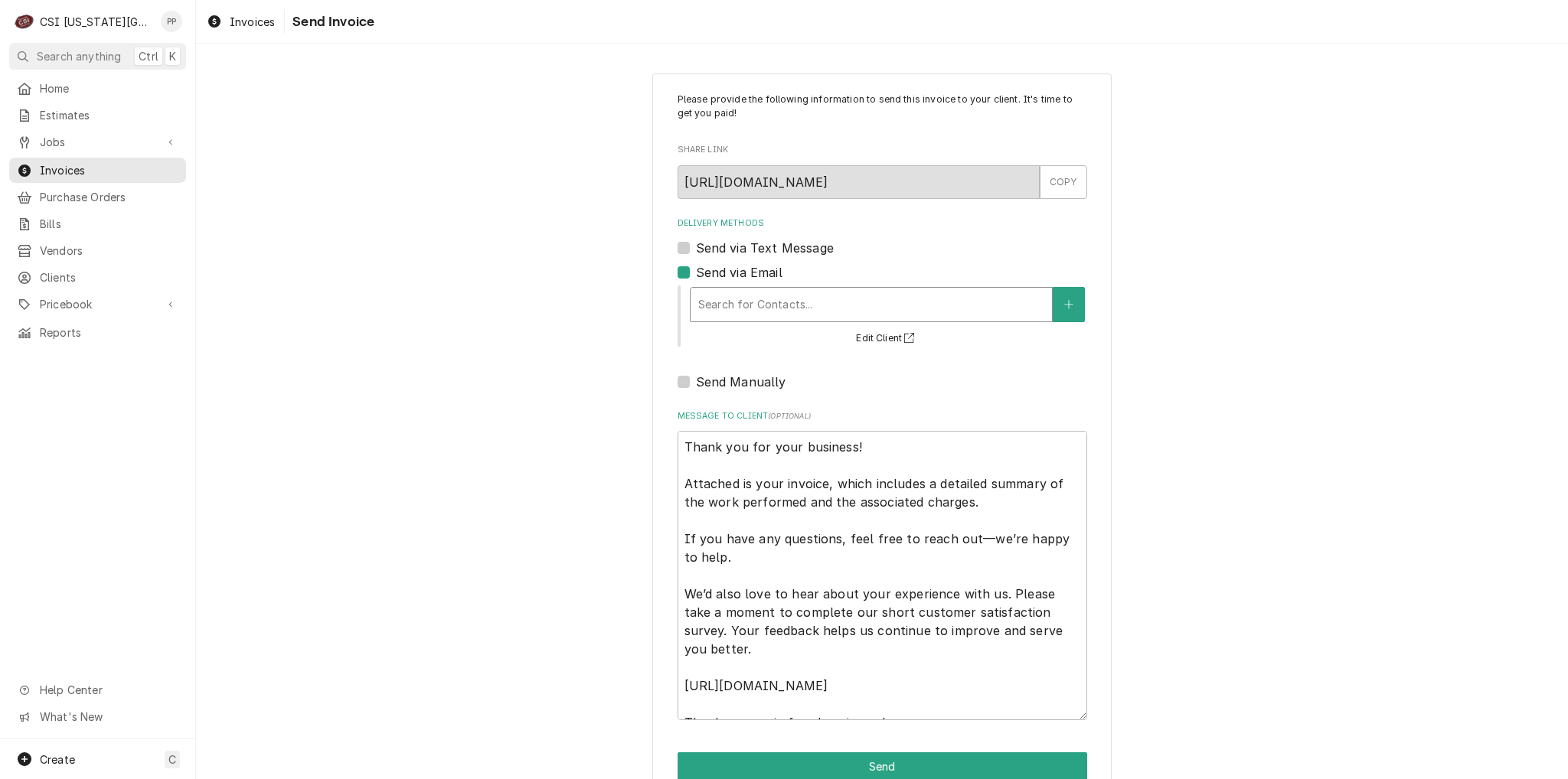
click at [790, 316] on div "Delivery Methods" at bounding box center [871, 304] width 346 height 28
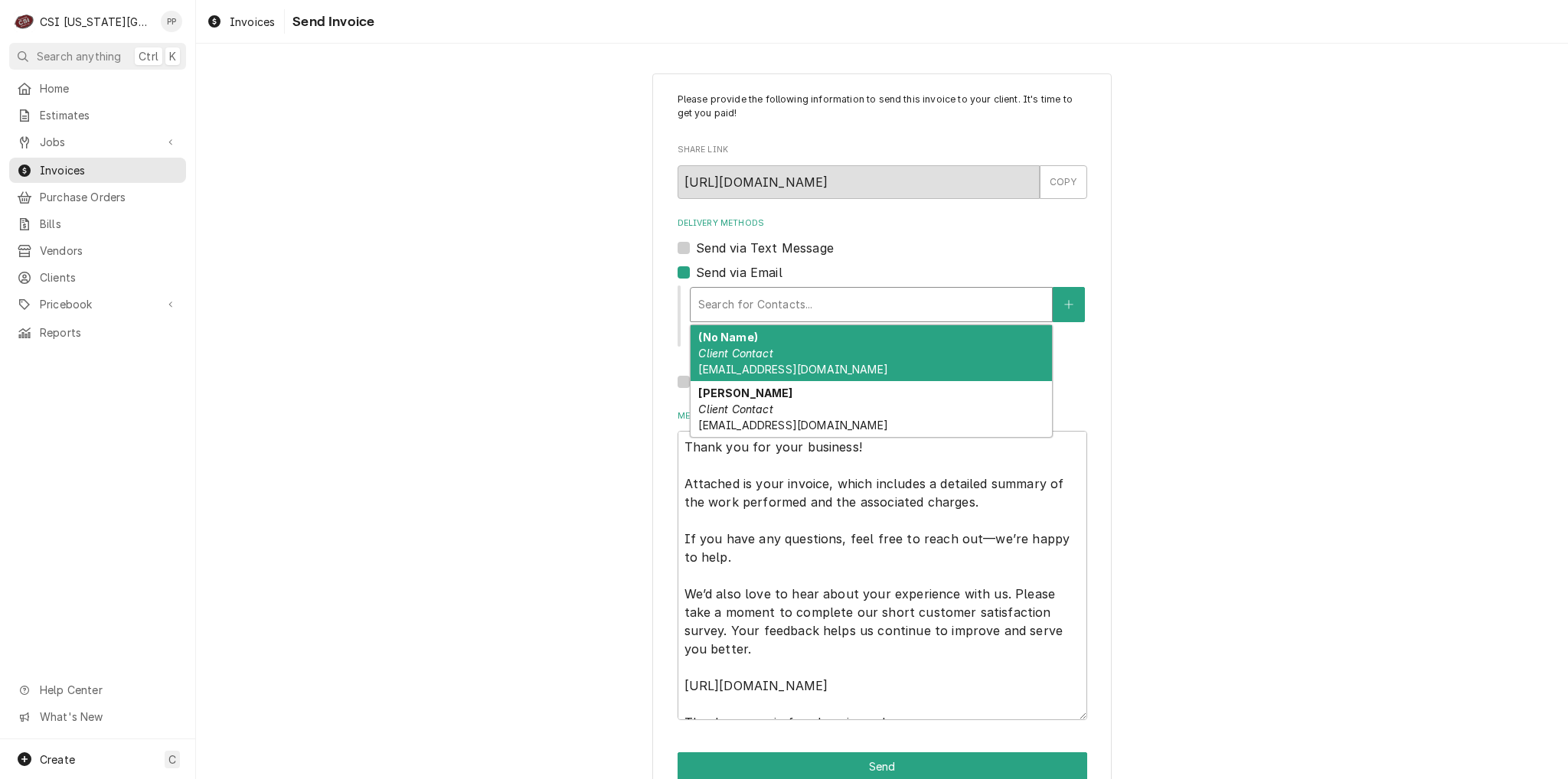
click at [793, 346] on div "(No Name) Client Contact Phil@csi1.com" at bounding box center [872, 353] width 362 height 56
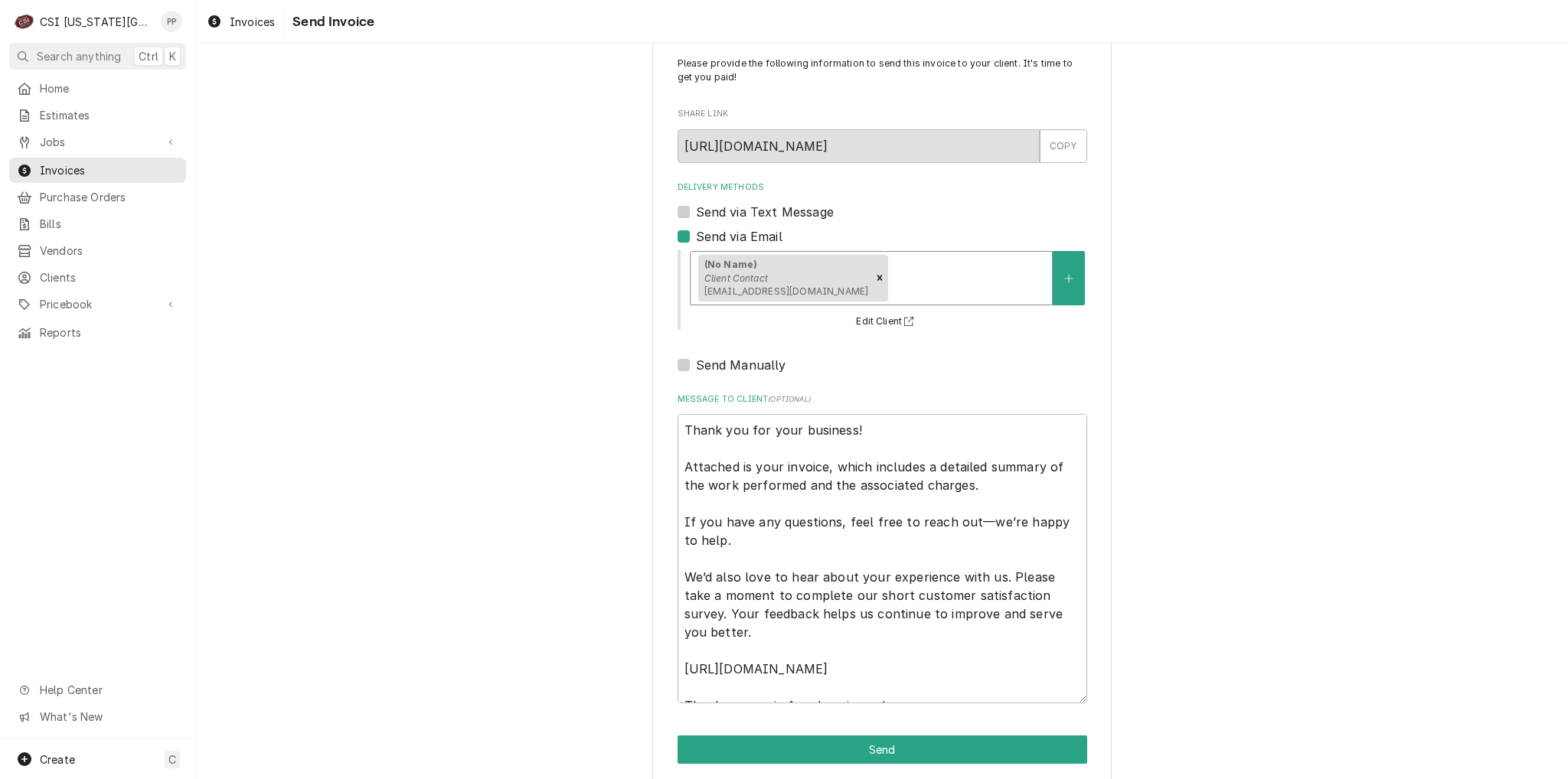
scroll to position [52, 0]
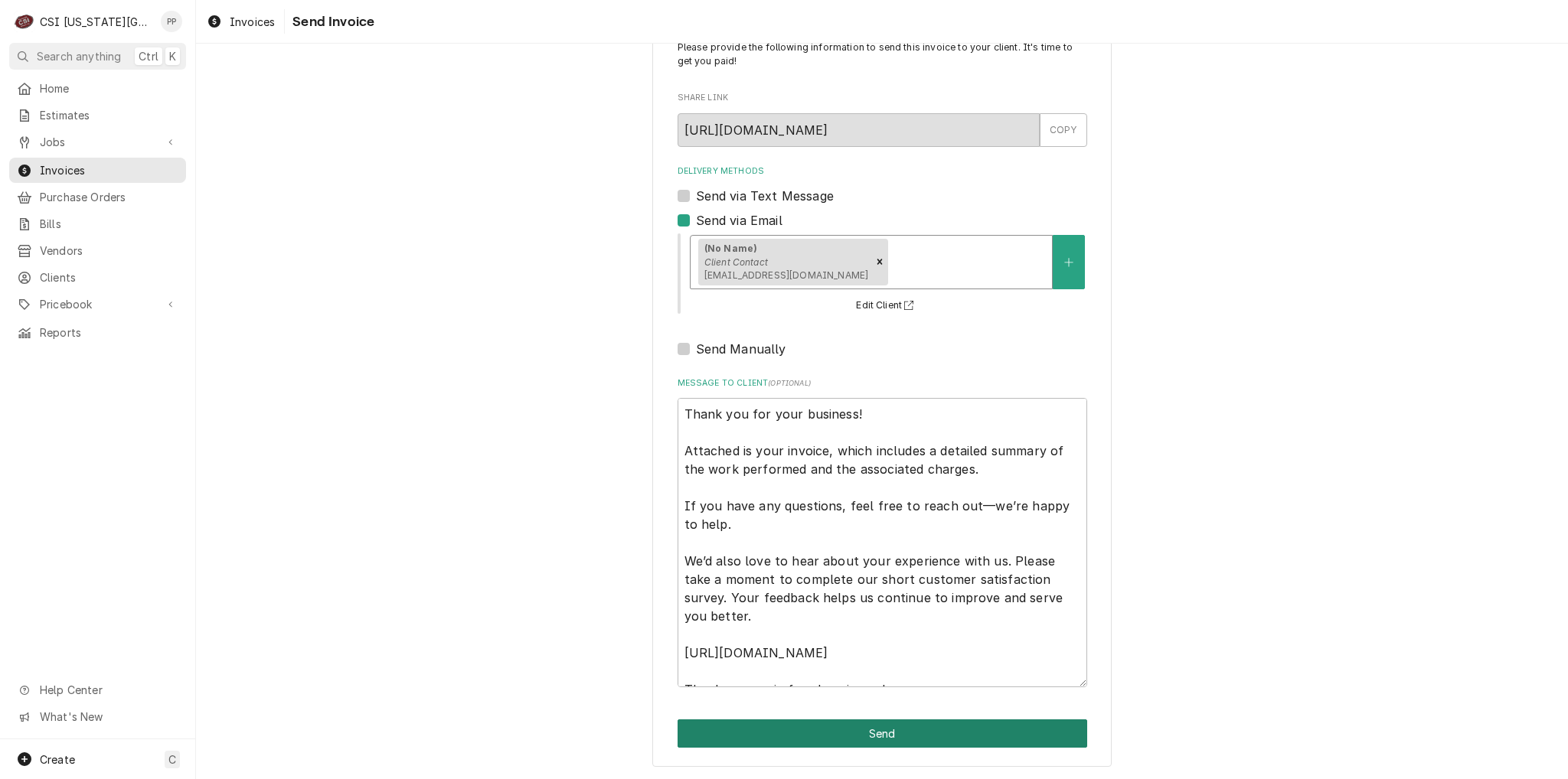
click at [960, 729] on button "Send" at bounding box center [882, 734] width 410 height 28
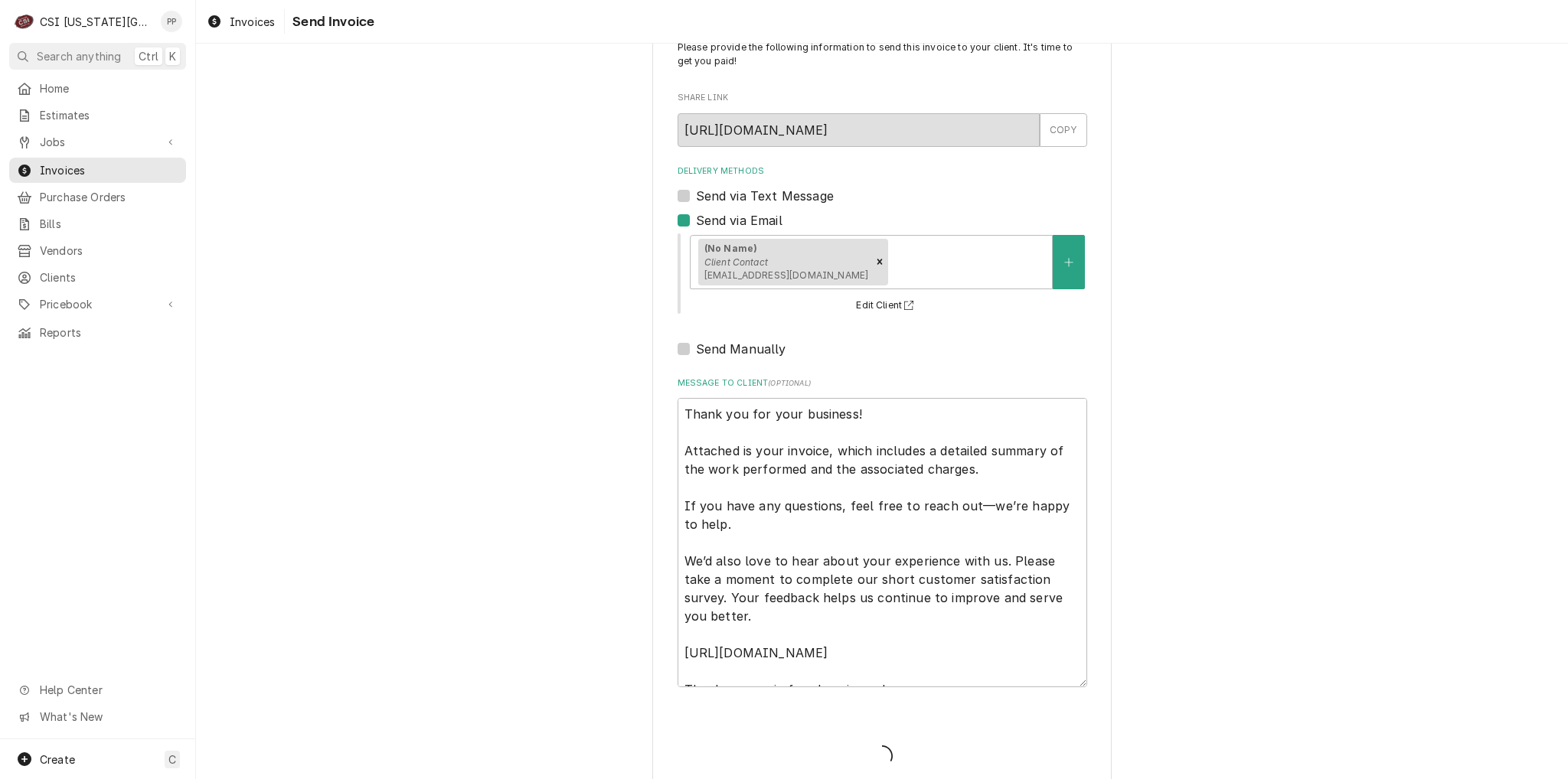
type textarea "x"
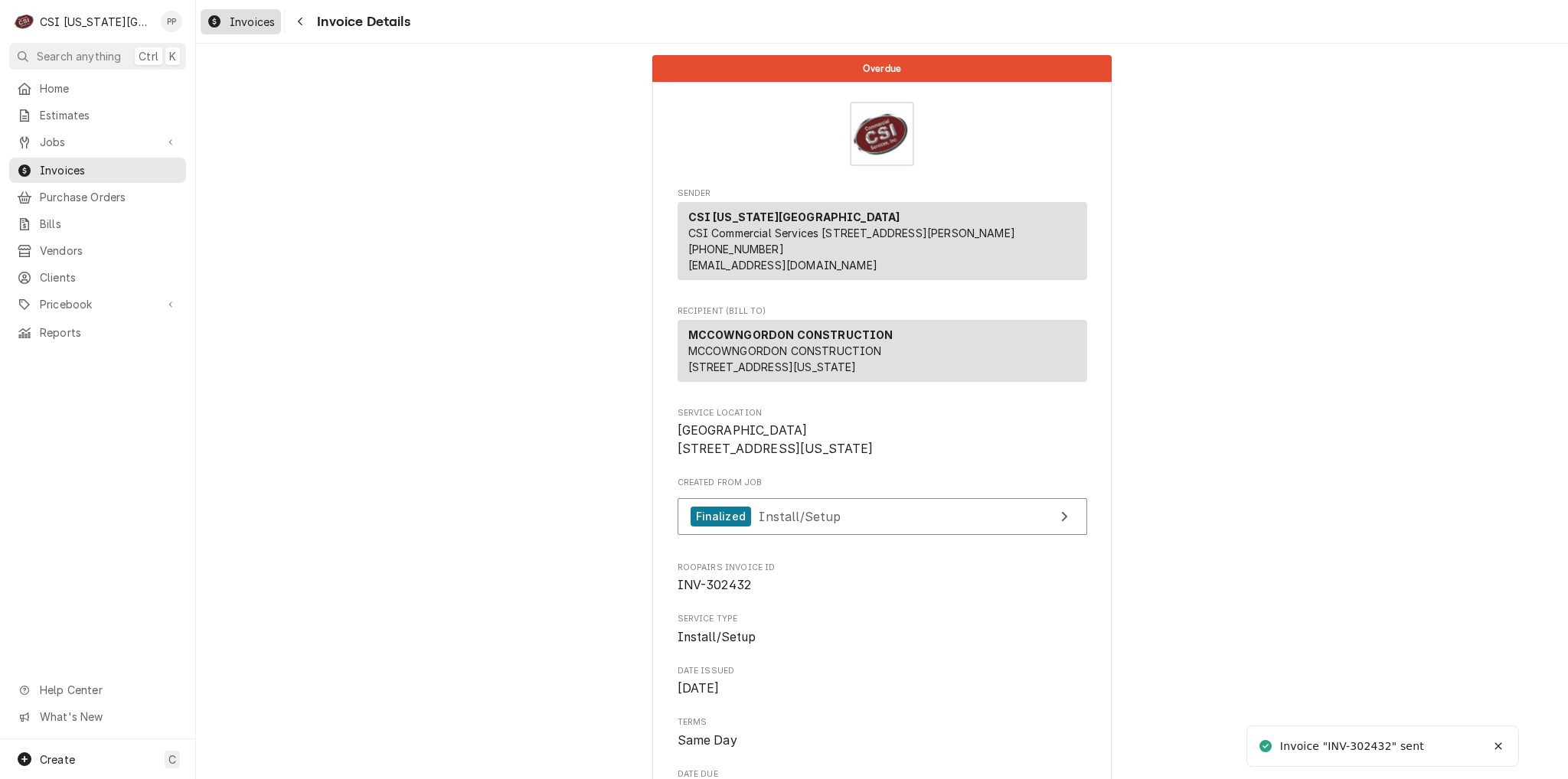
click at [261, 28] on span "Invoices" at bounding box center [252, 21] width 45 height 16
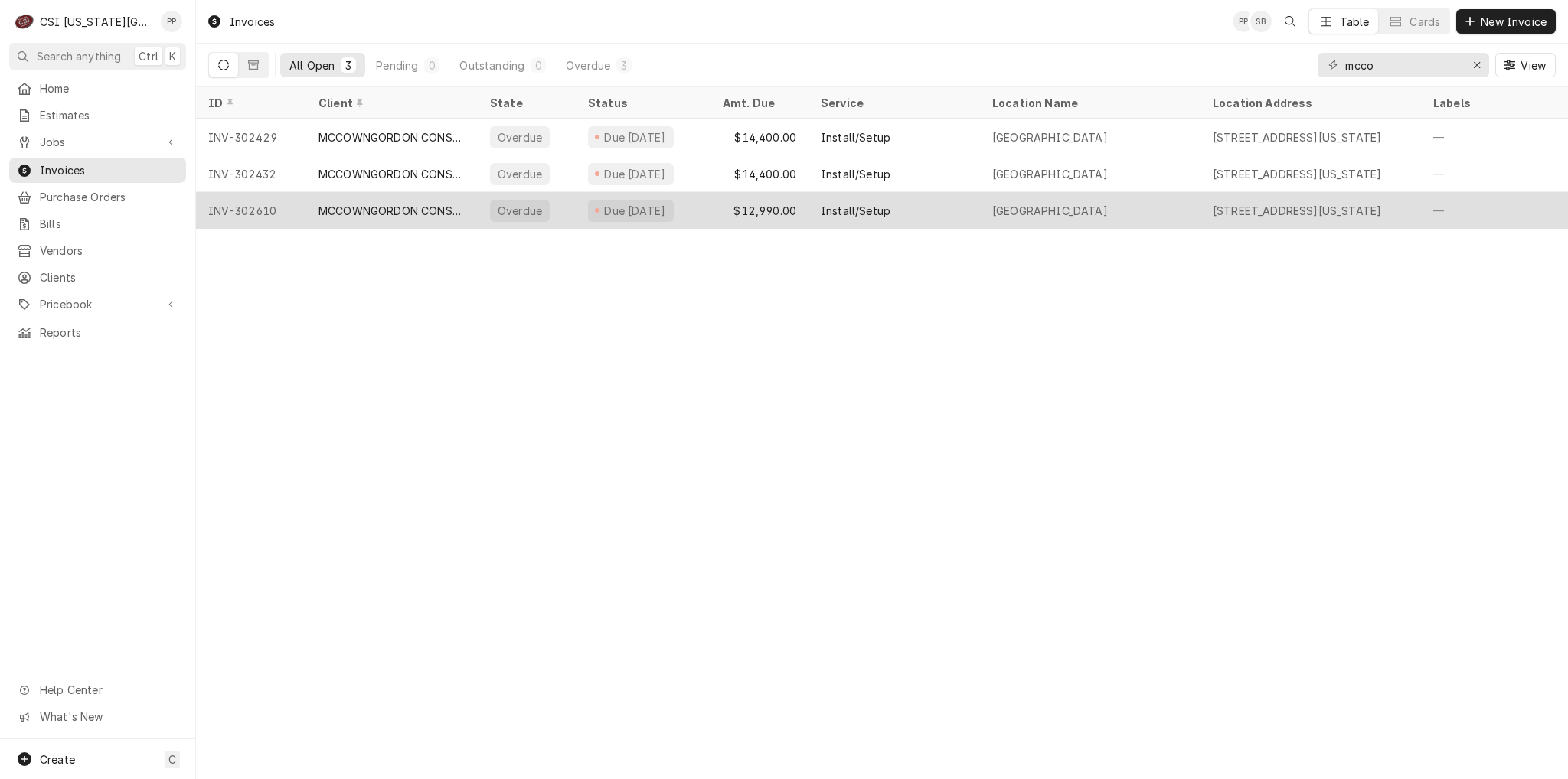
click at [801, 212] on div "$12,990.00" at bounding box center [760, 210] width 98 height 37
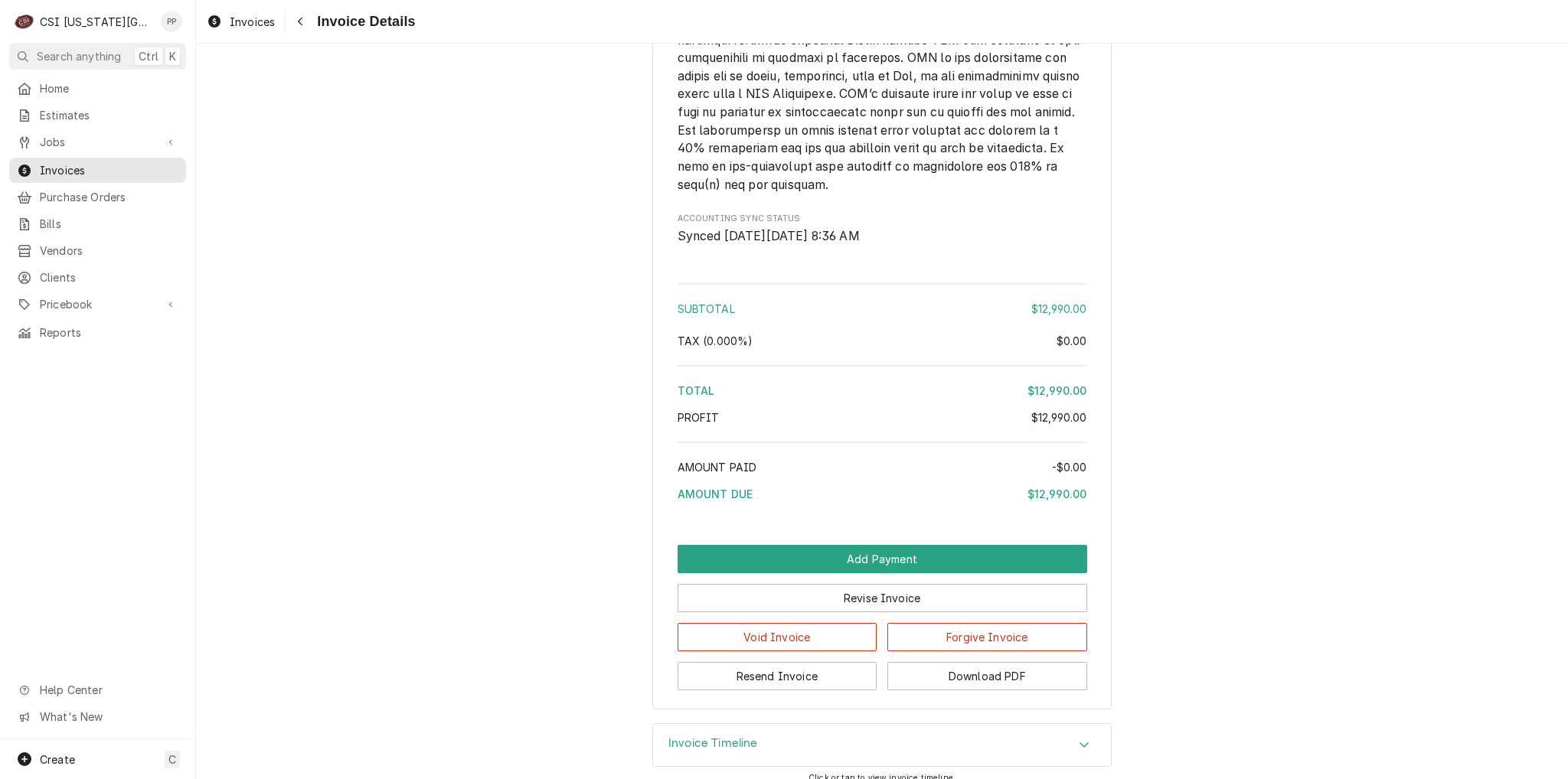
scroll to position [2784, 0]
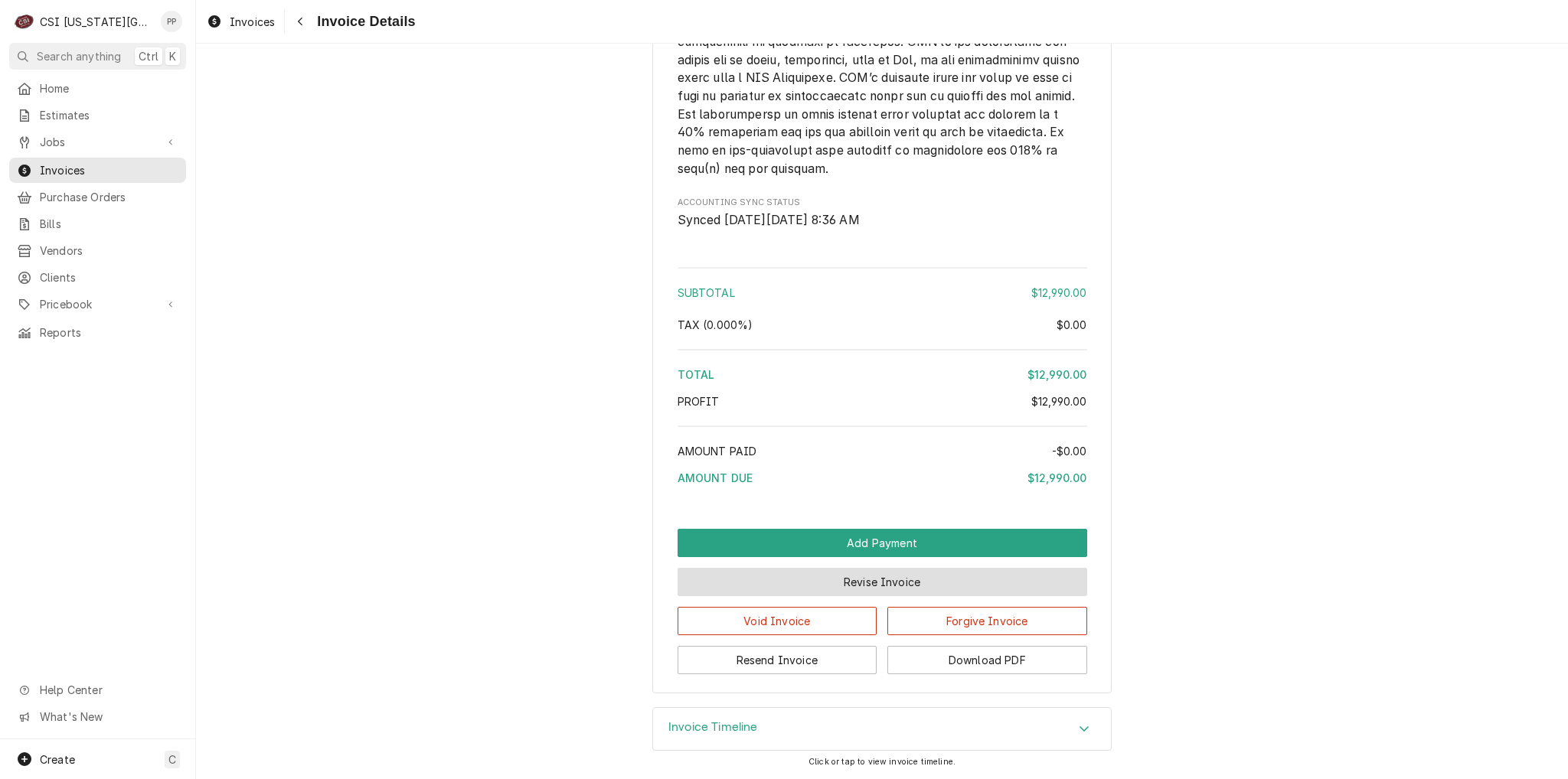
click at [830, 588] on button "Revise Invoice" at bounding box center [882, 582] width 410 height 28
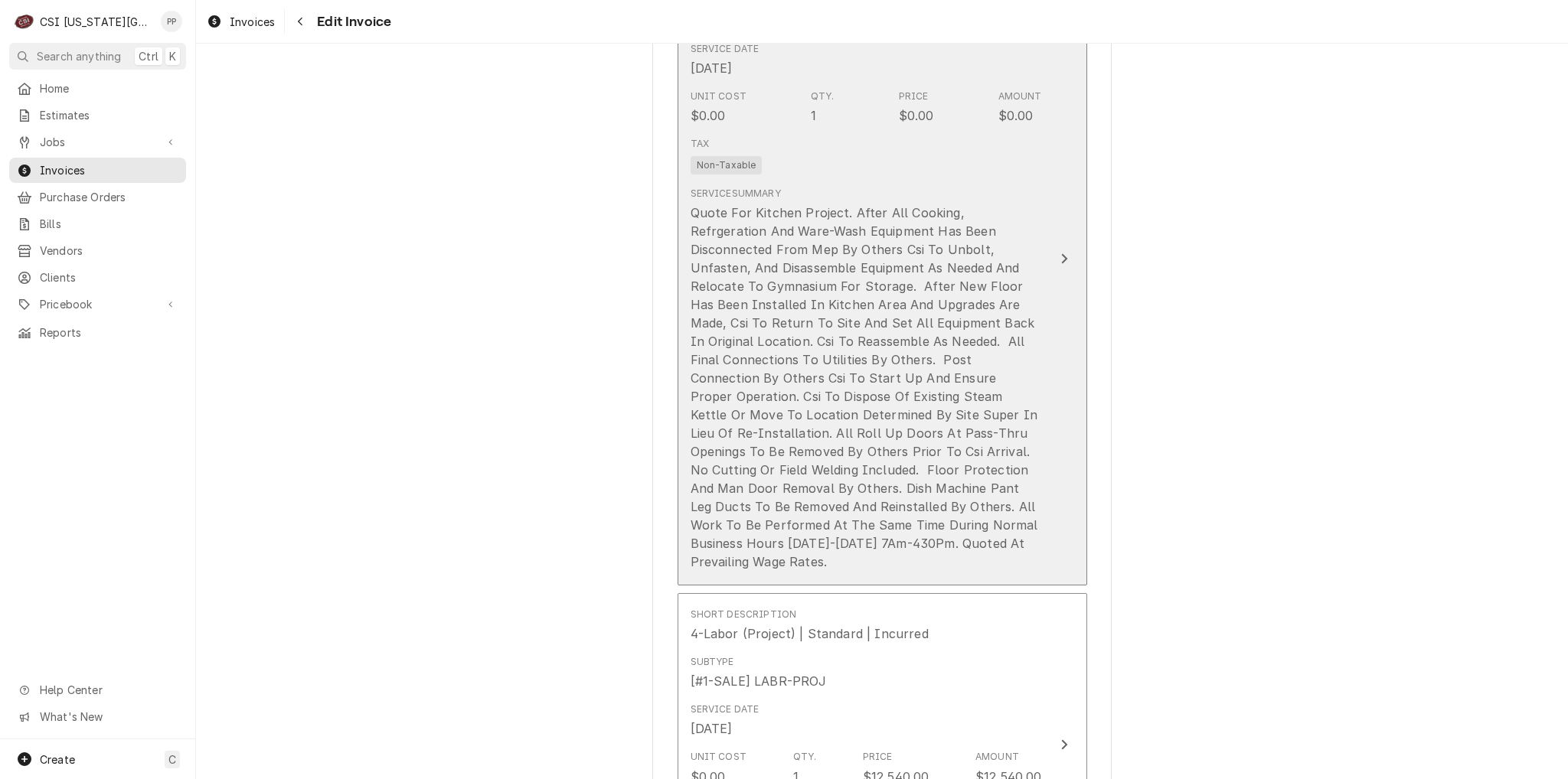
scroll to position [1684, 0]
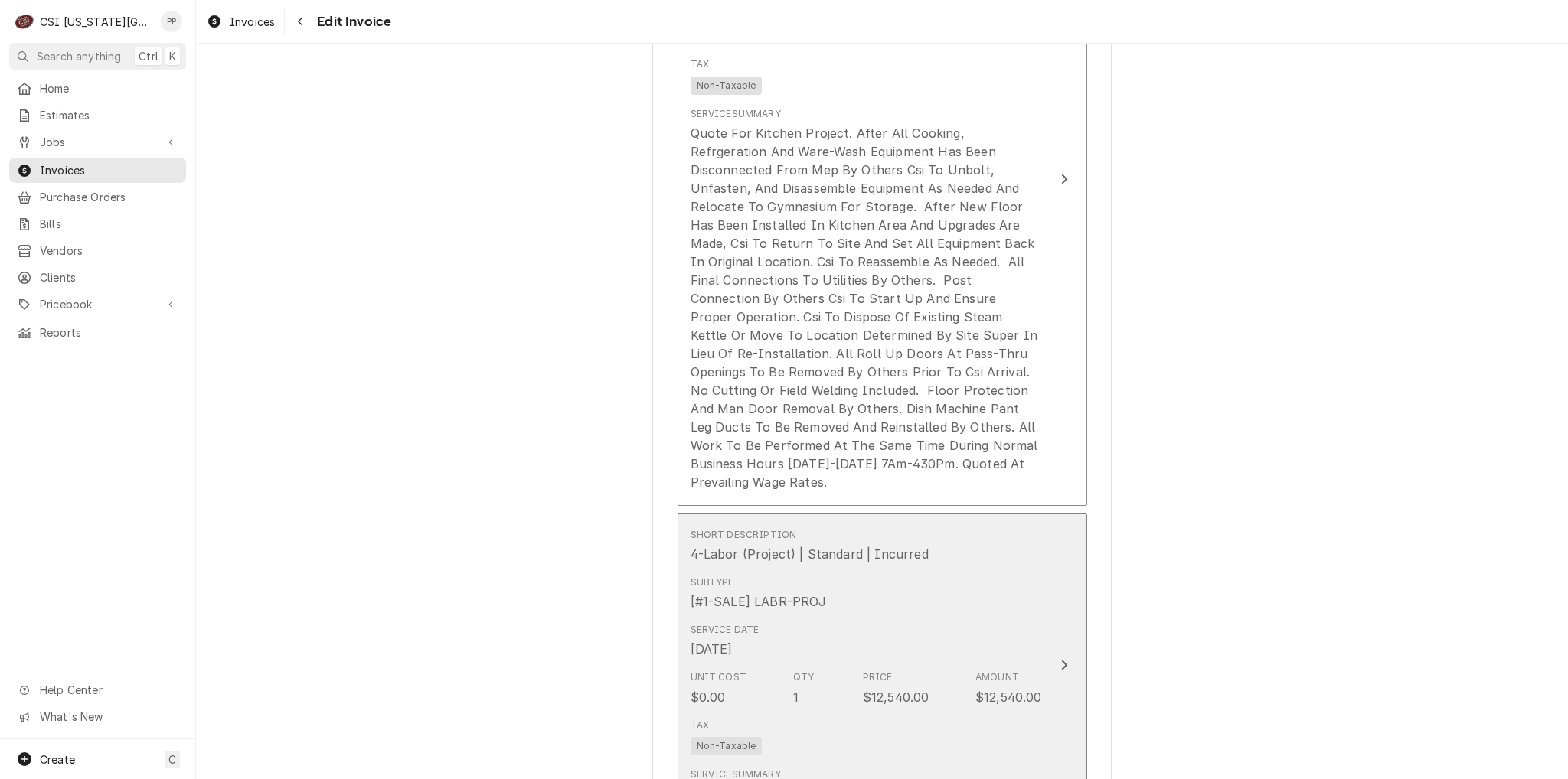
click at [946, 653] on div "Service Date May 1, 2025" at bounding box center [866, 640] width 352 height 47
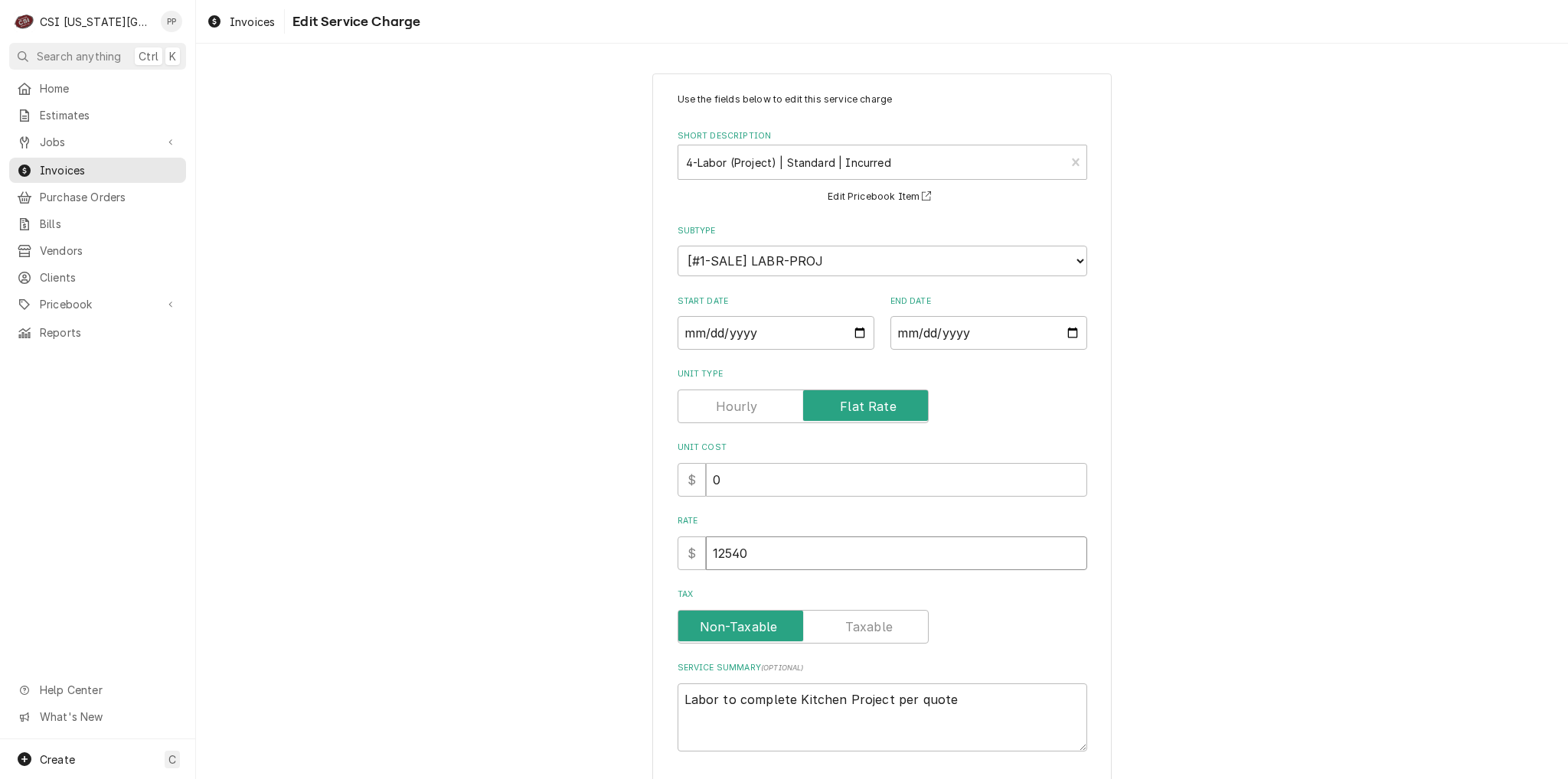
drag, startPoint x: 794, startPoint y: 540, endPoint x: 643, endPoint y: 549, distance: 151.3
click at [632, 544] on div "Use the fields below to edit this service charge Short Description 4-Labor (Pro…" at bounding box center [881, 472] width 1372 height 824
type textarea "x"
type input "1"
type textarea "x"
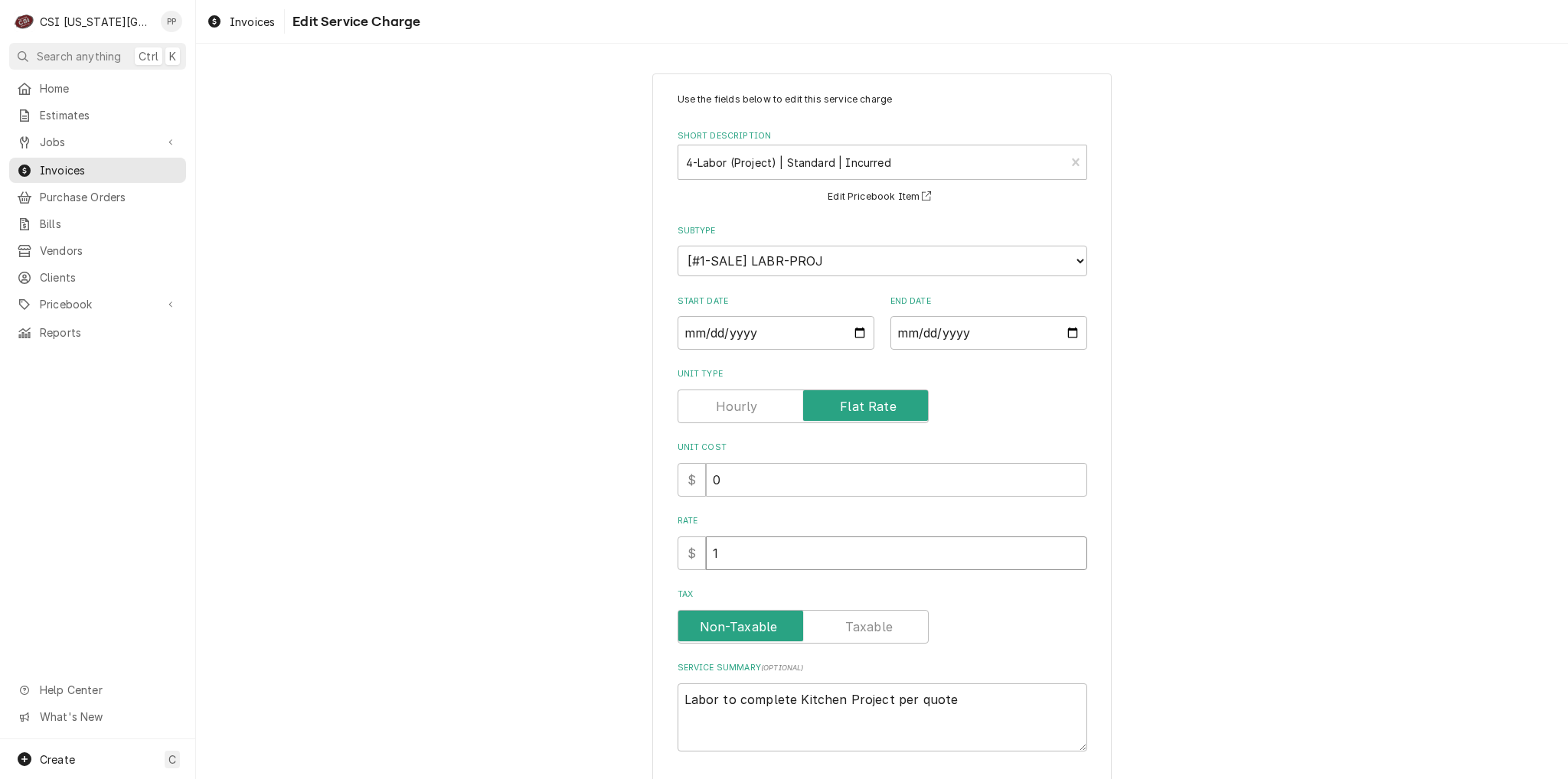
type input "13"
type textarea "x"
type input "139"
type textarea "x"
type input "1395"
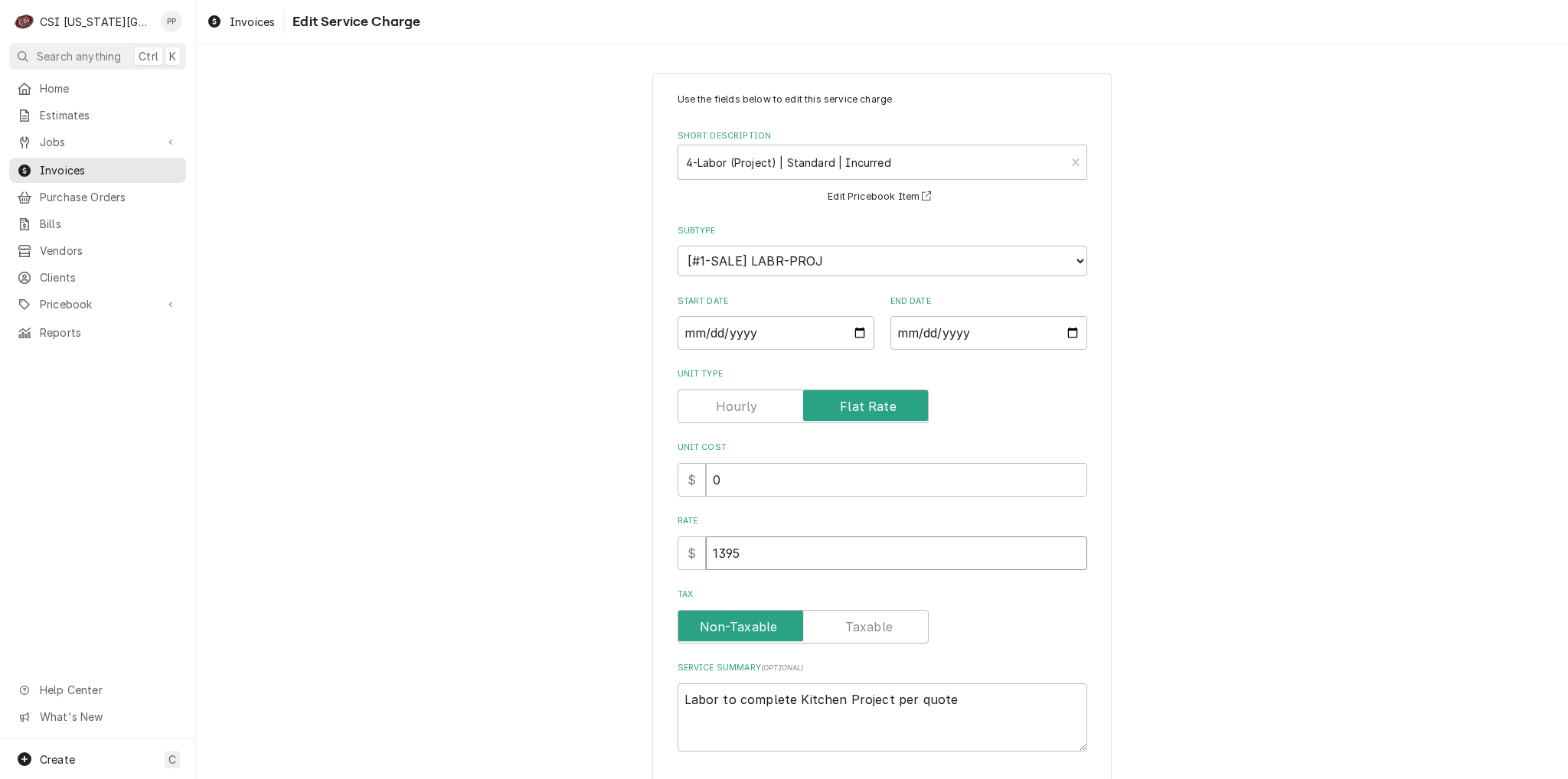
type textarea "x"
type input "13950"
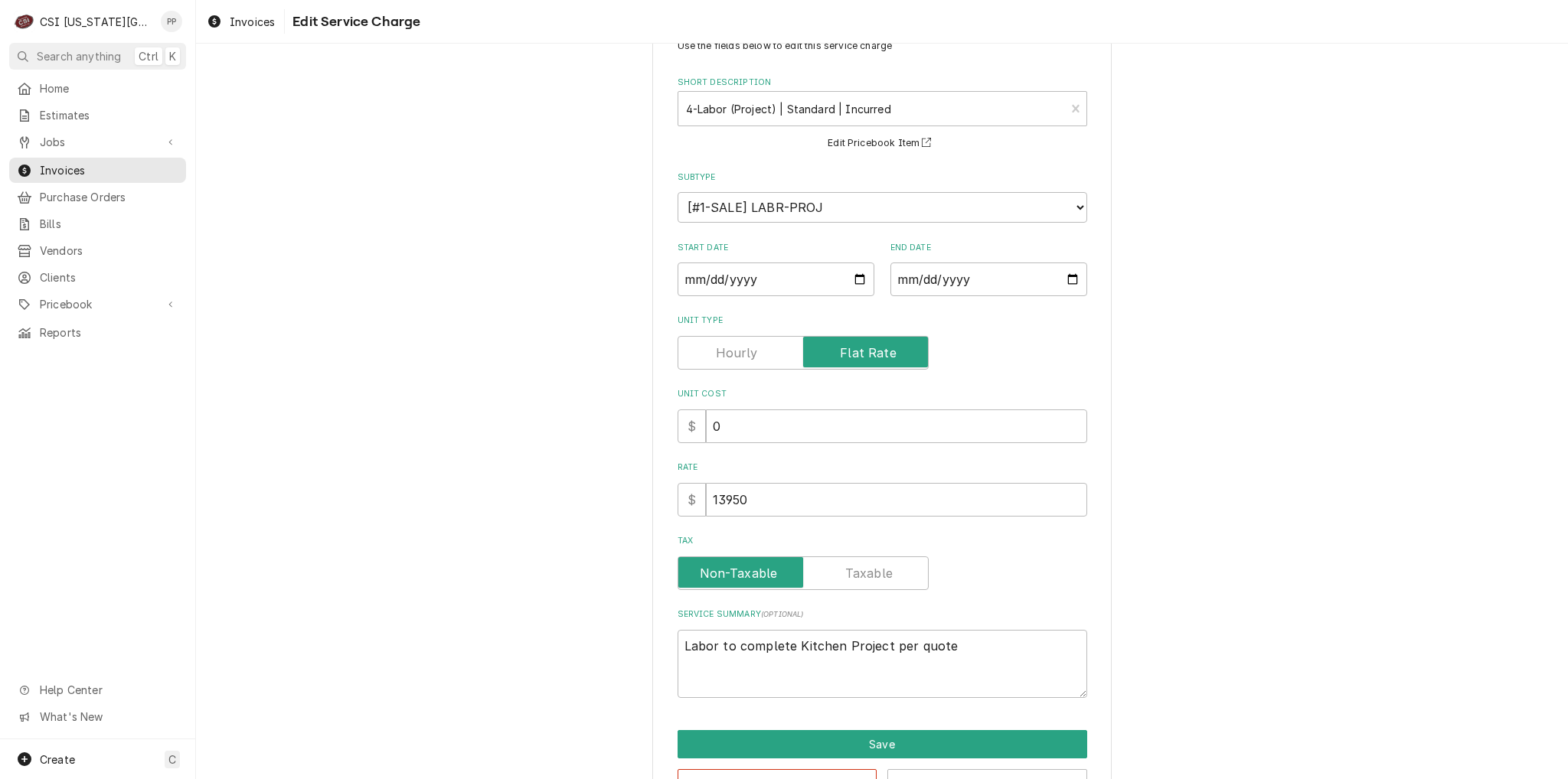
scroll to position [102, 0]
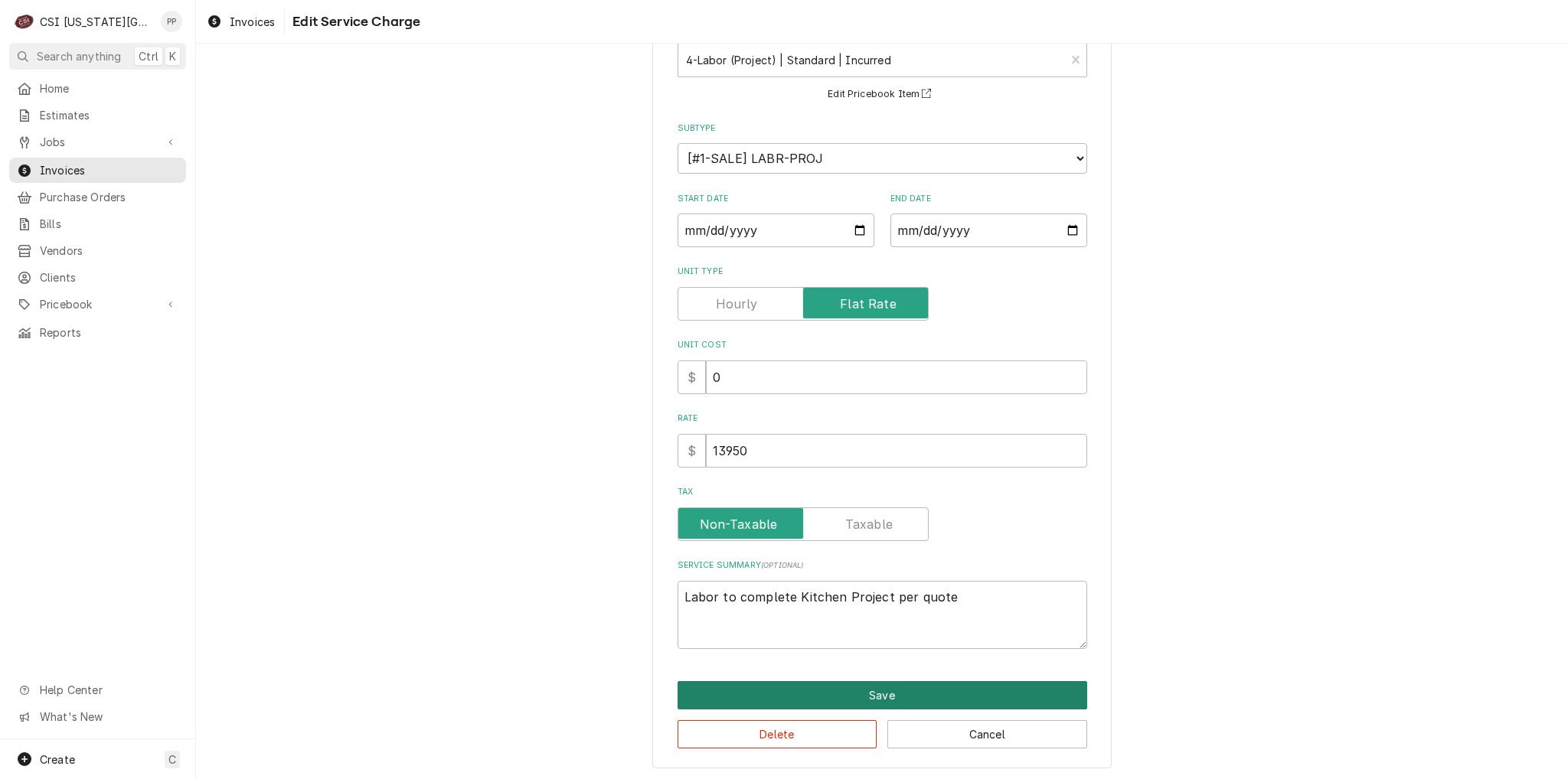
click at [815, 692] on button "Save" at bounding box center [882, 695] width 410 height 28
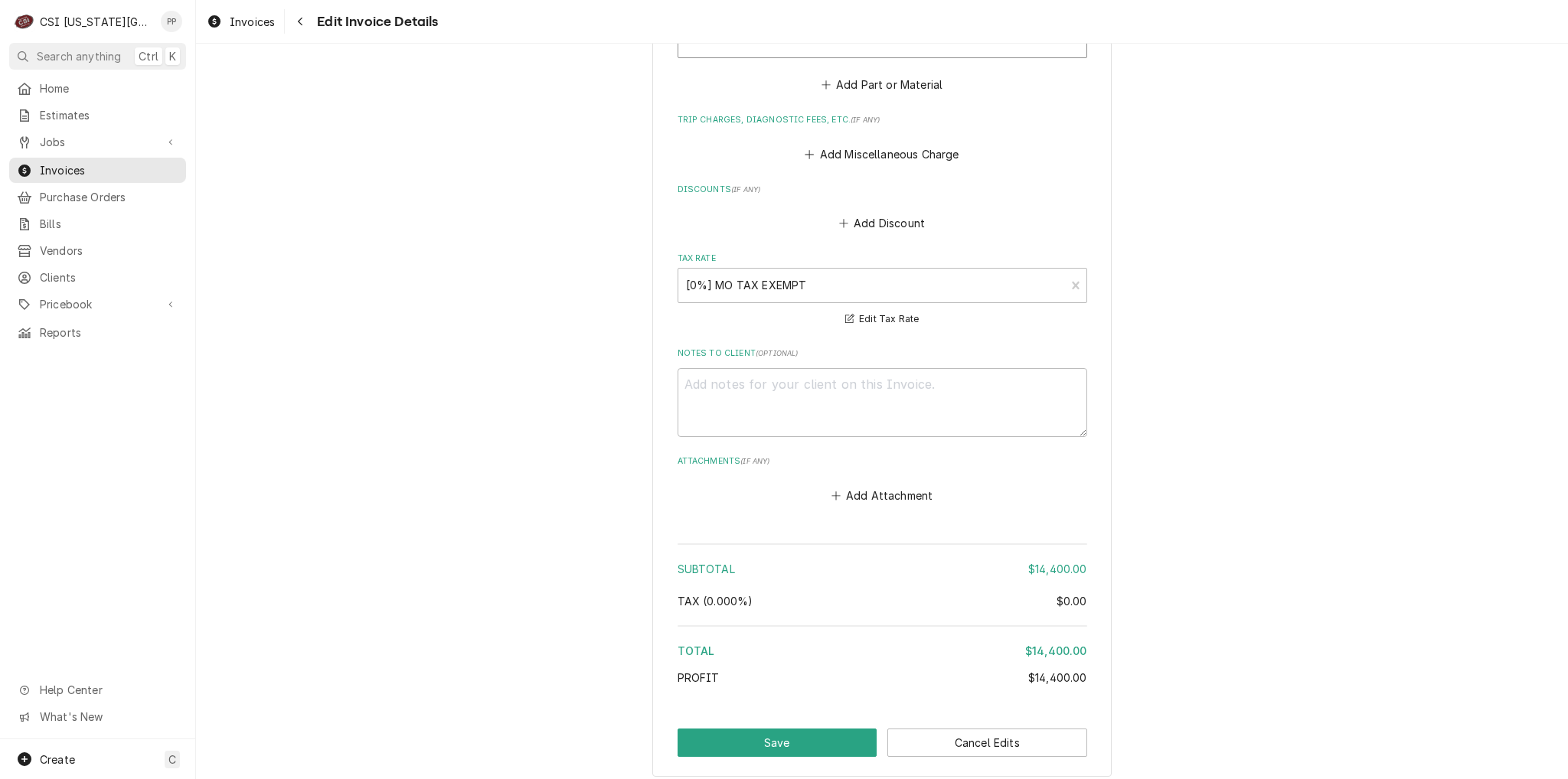
scroll to position [2939, 0]
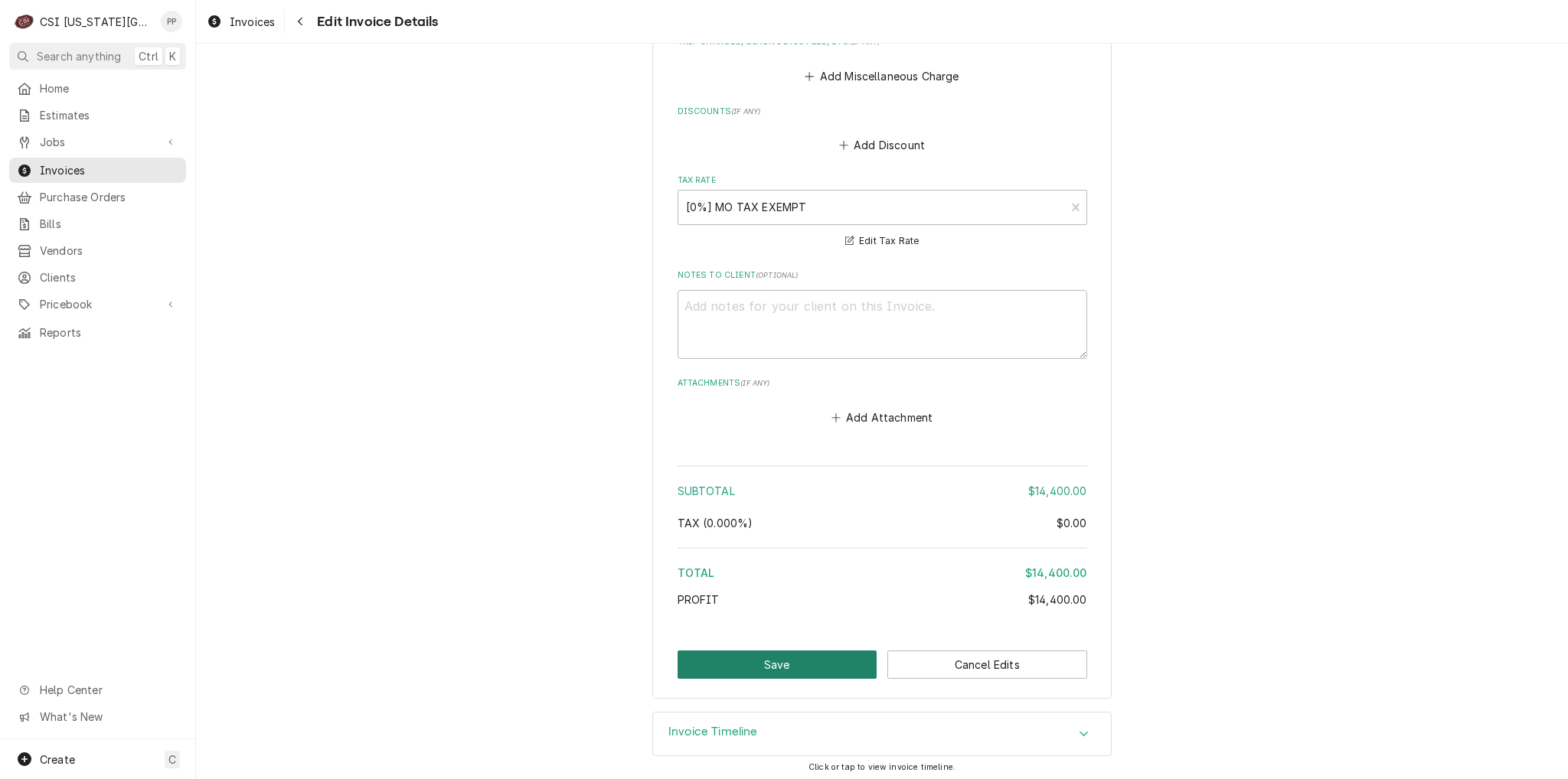
click at [827, 666] on button "Save" at bounding box center [777, 665] width 199 height 28
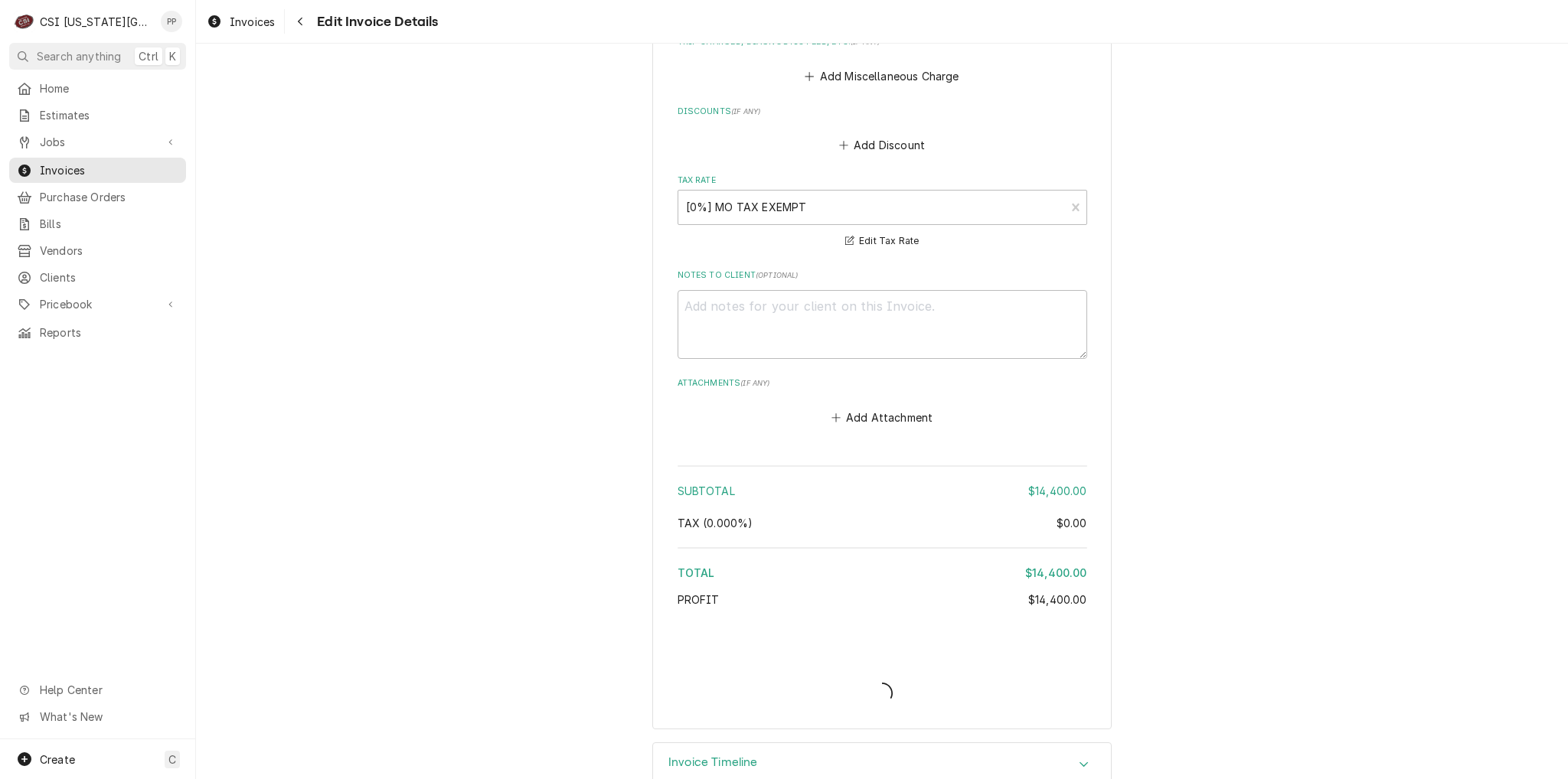
type textarea "x"
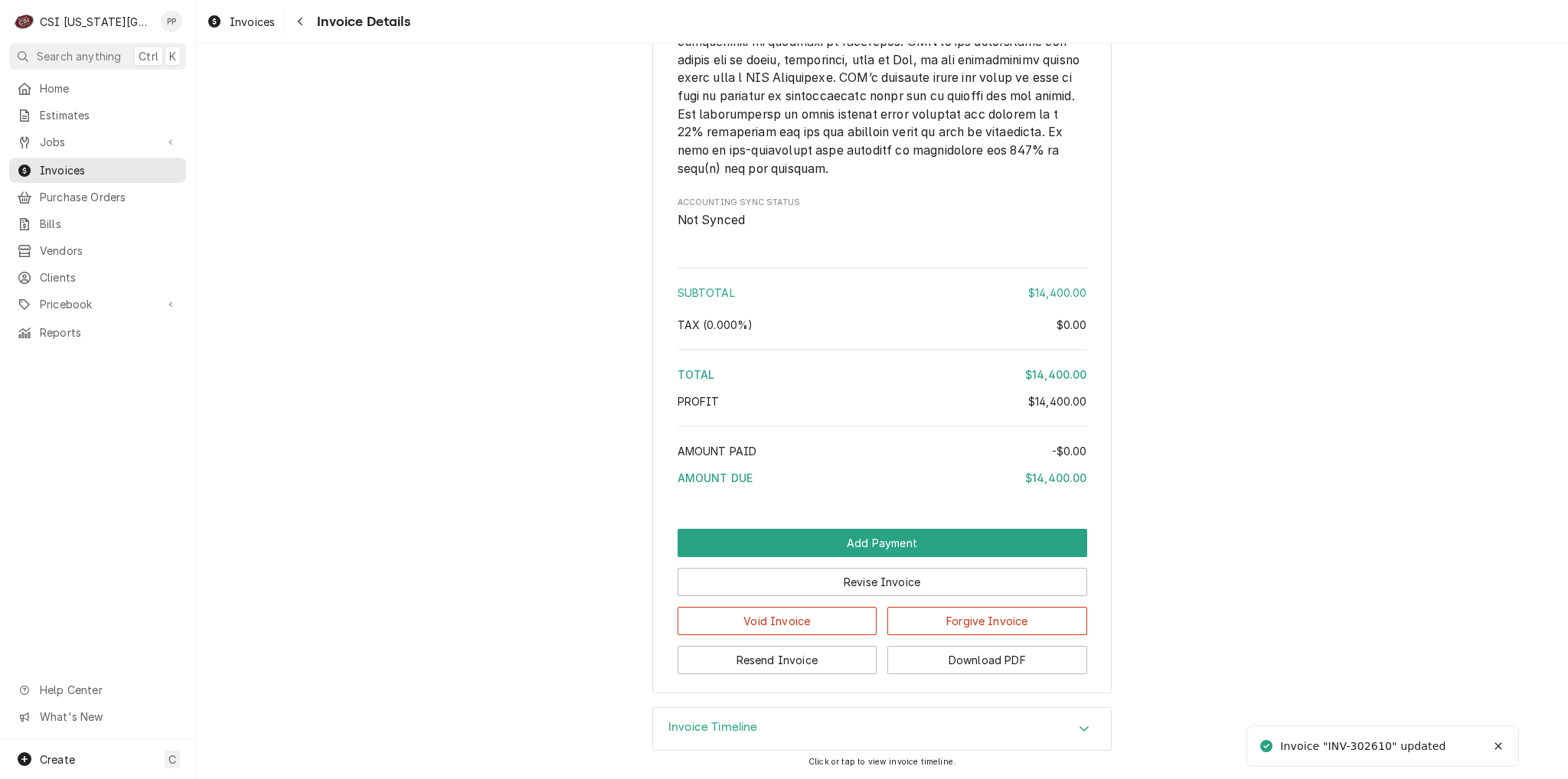
scroll to position [2784, 0]
click at [784, 656] on button "Resend Invoice" at bounding box center [777, 661] width 199 height 28
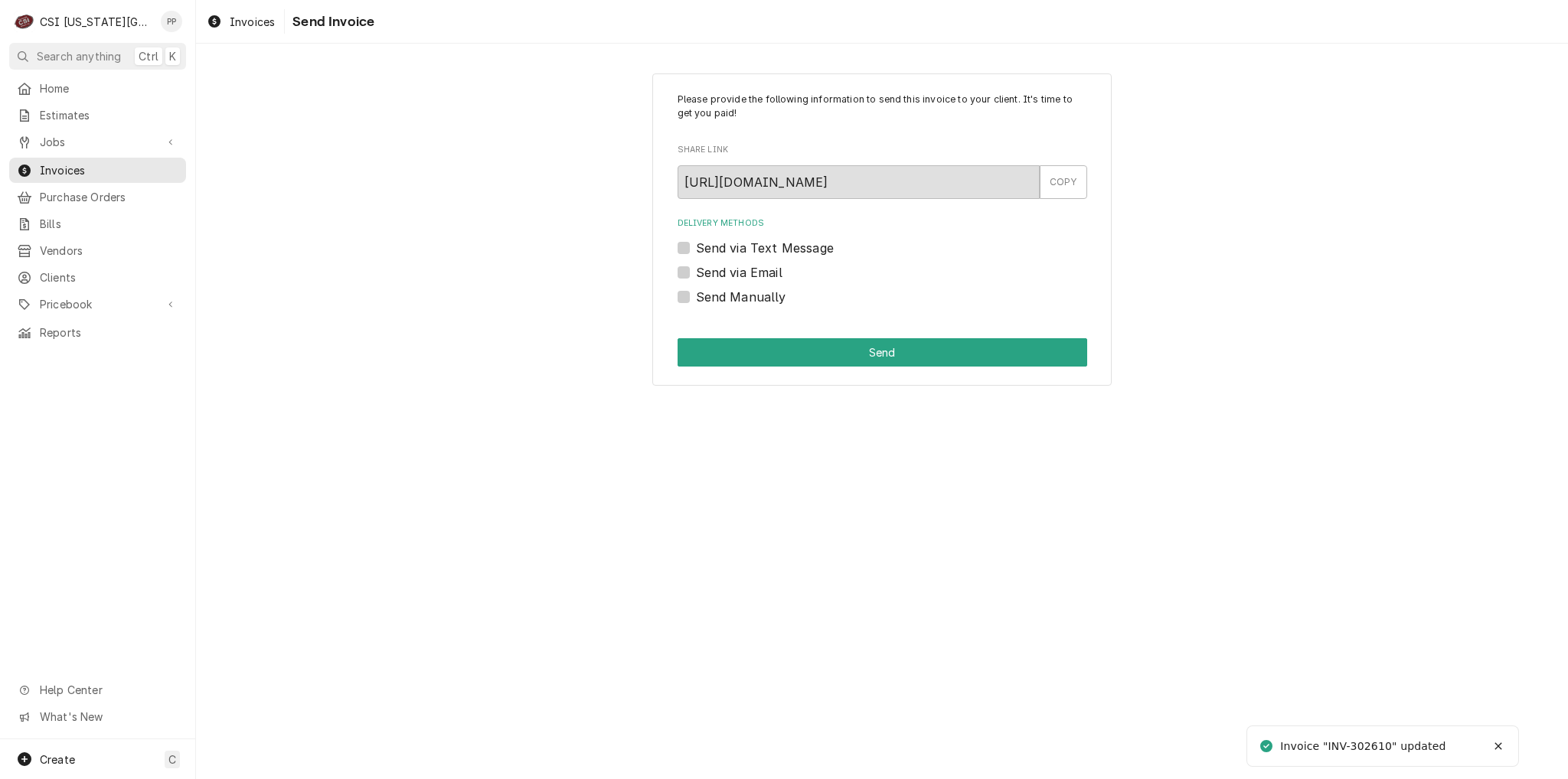
click at [696, 271] on label "Send via Email" at bounding box center [739, 272] width 86 height 19
click at [696, 271] on input "Send via Email" at bounding box center [901, 280] width 410 height 34
checkbox input "true"
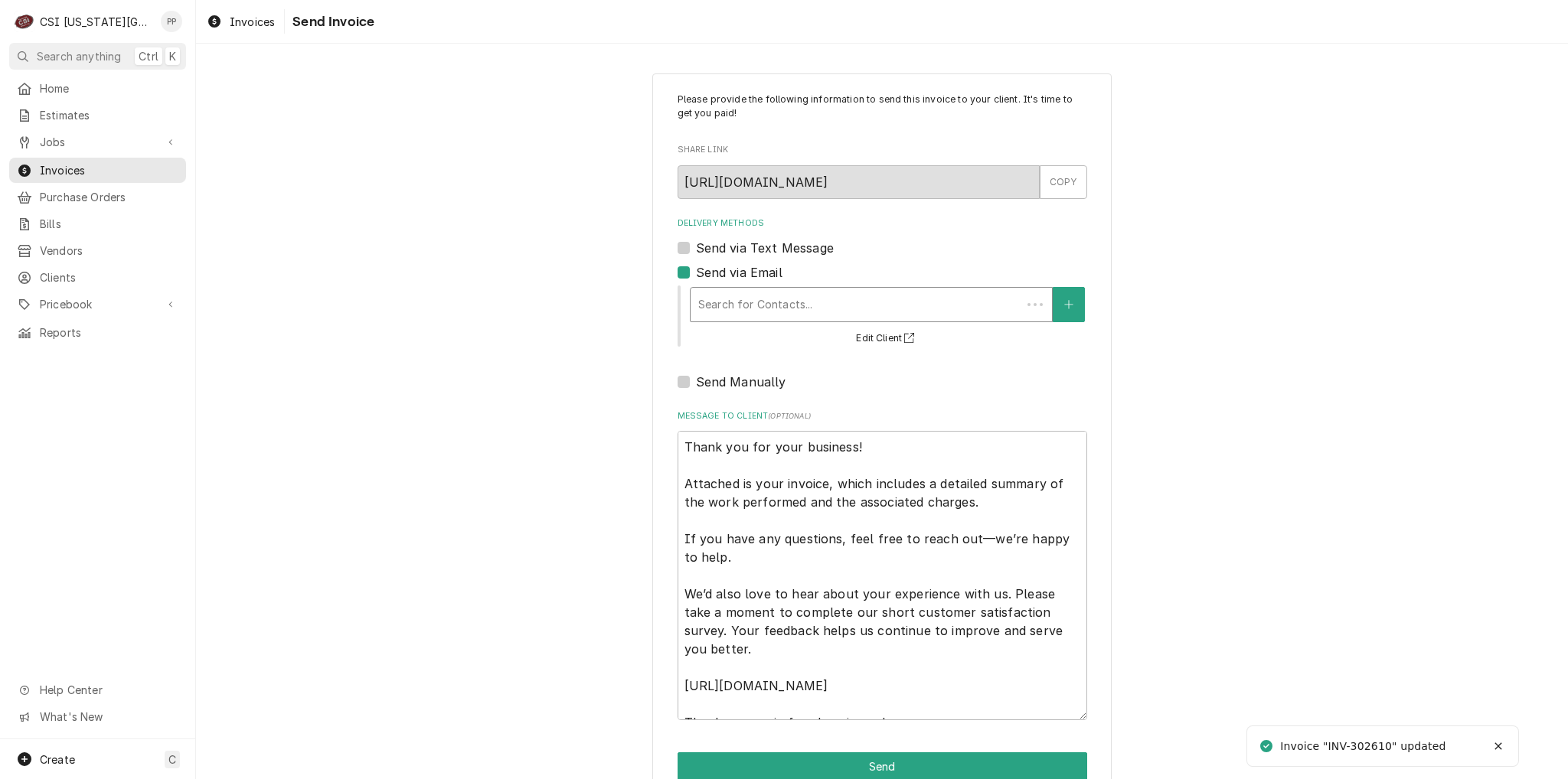
click at [768, 297] on div "Delivery Methods" at bounding box center [856, 304] width 315 height 28
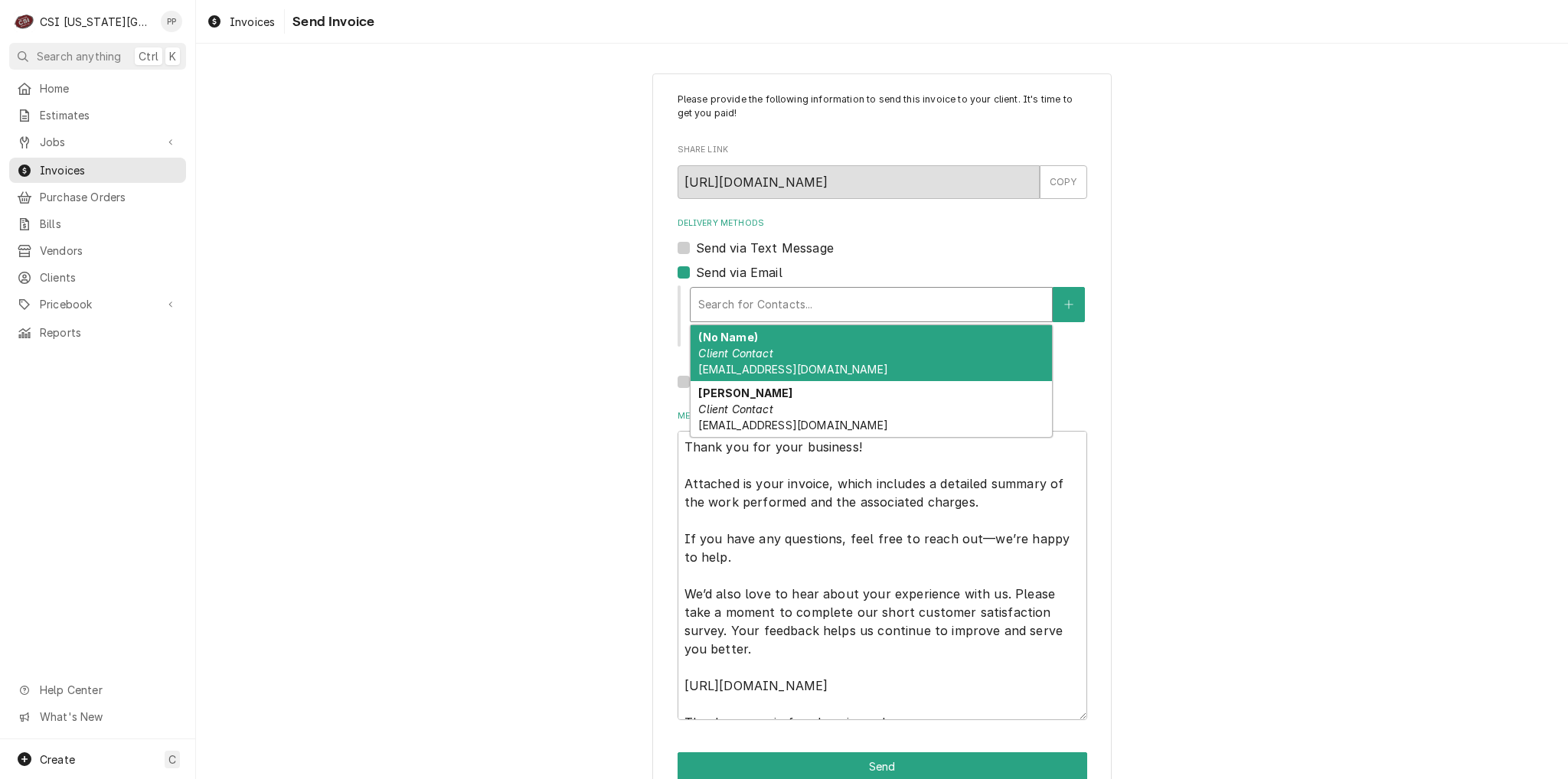
click at [784, 369] on div "(No Name) Client Contact Phil@csi1.com" at bounding box center [872, 353] width 362 height 56
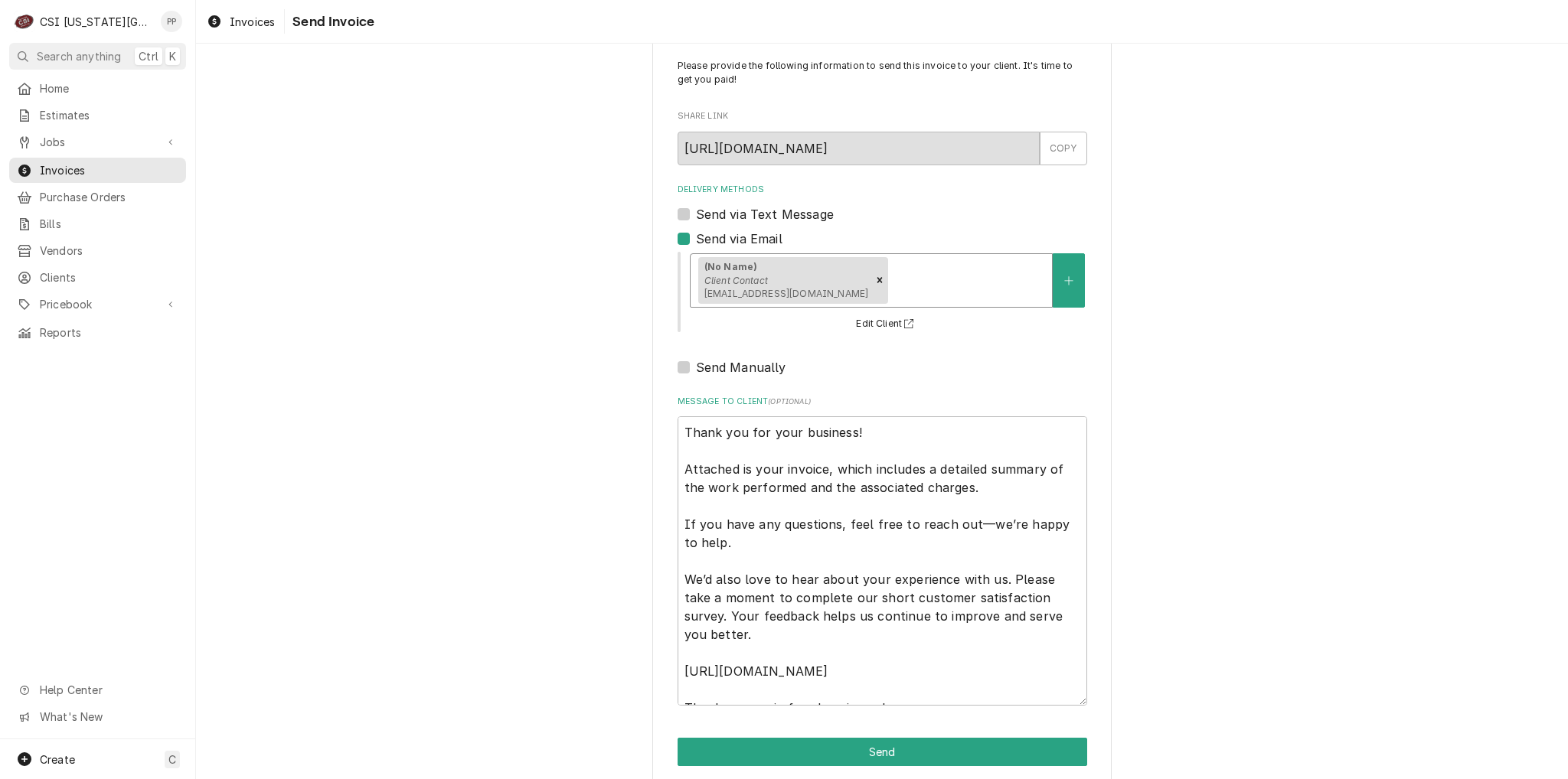
scroll to position [52, 0]
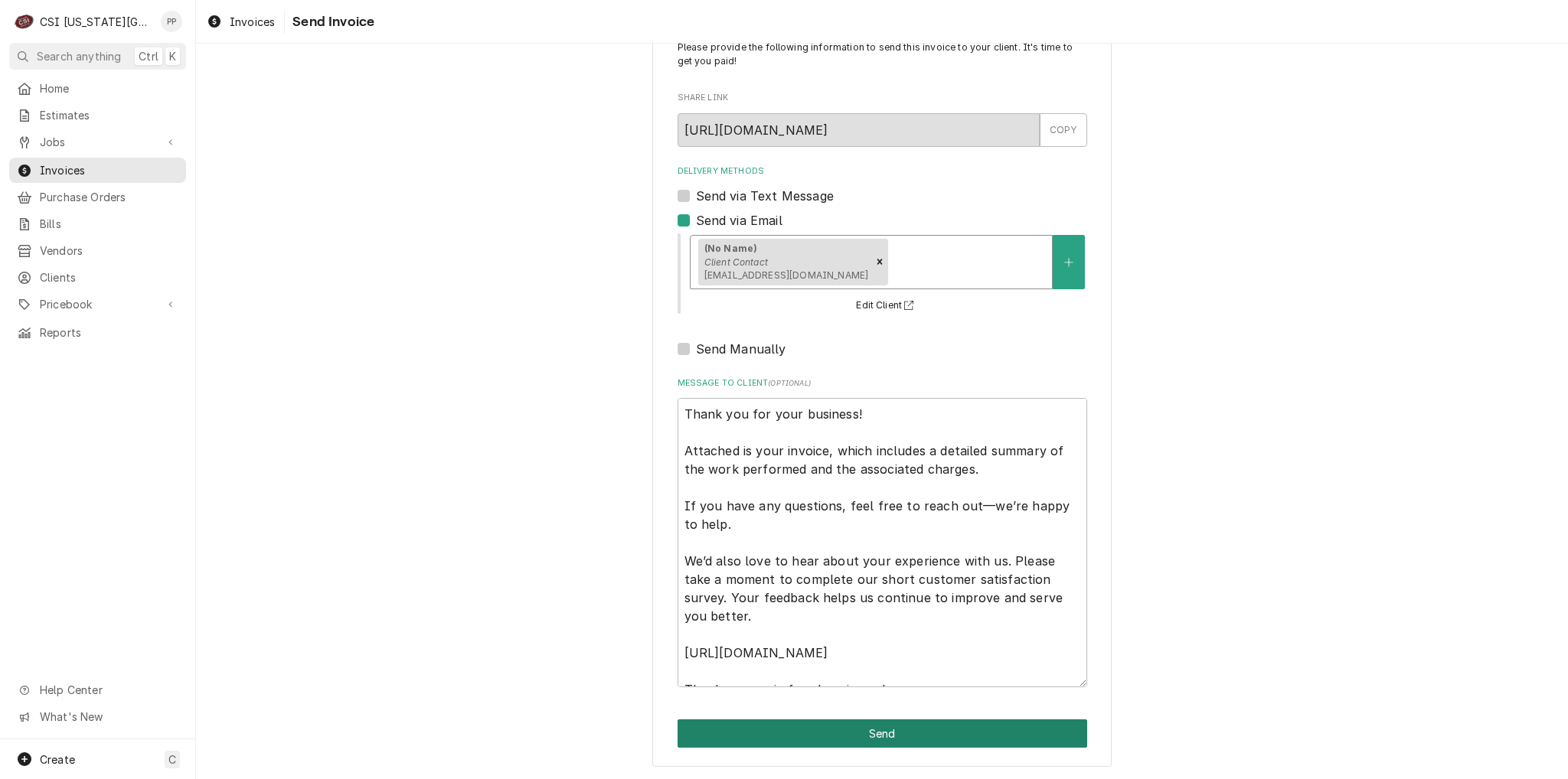
click at [959, 734] on button "Send" at bounding box center [882, 734] width 410 height 28
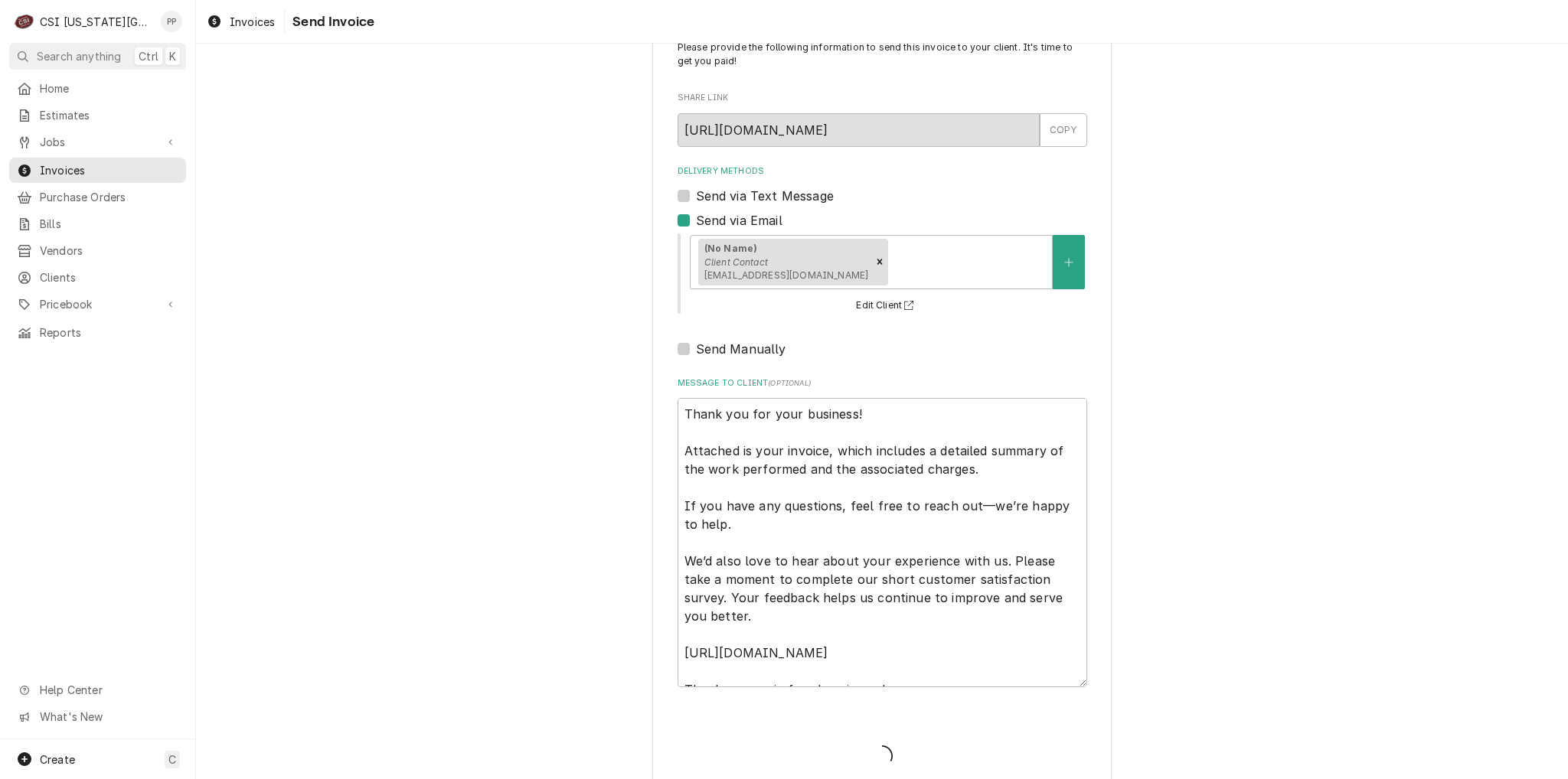
type textarea "x"
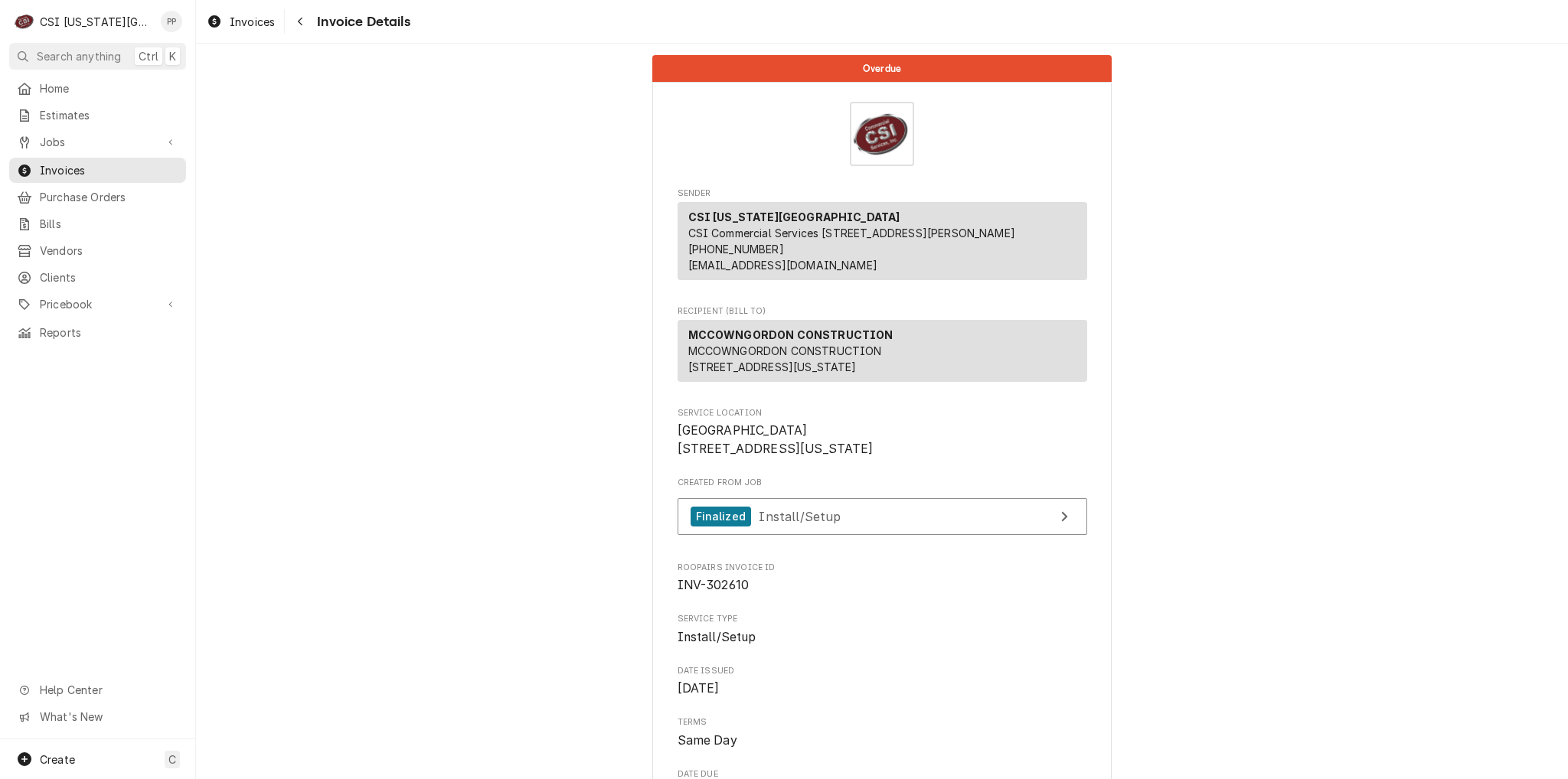
drag, startPoint x: 1349, startPoint y: 142, endPoint x: 1341, endPoint y: 150, distance: 11.3
